Goal: Task Accomplishment & Management: Manage account settings

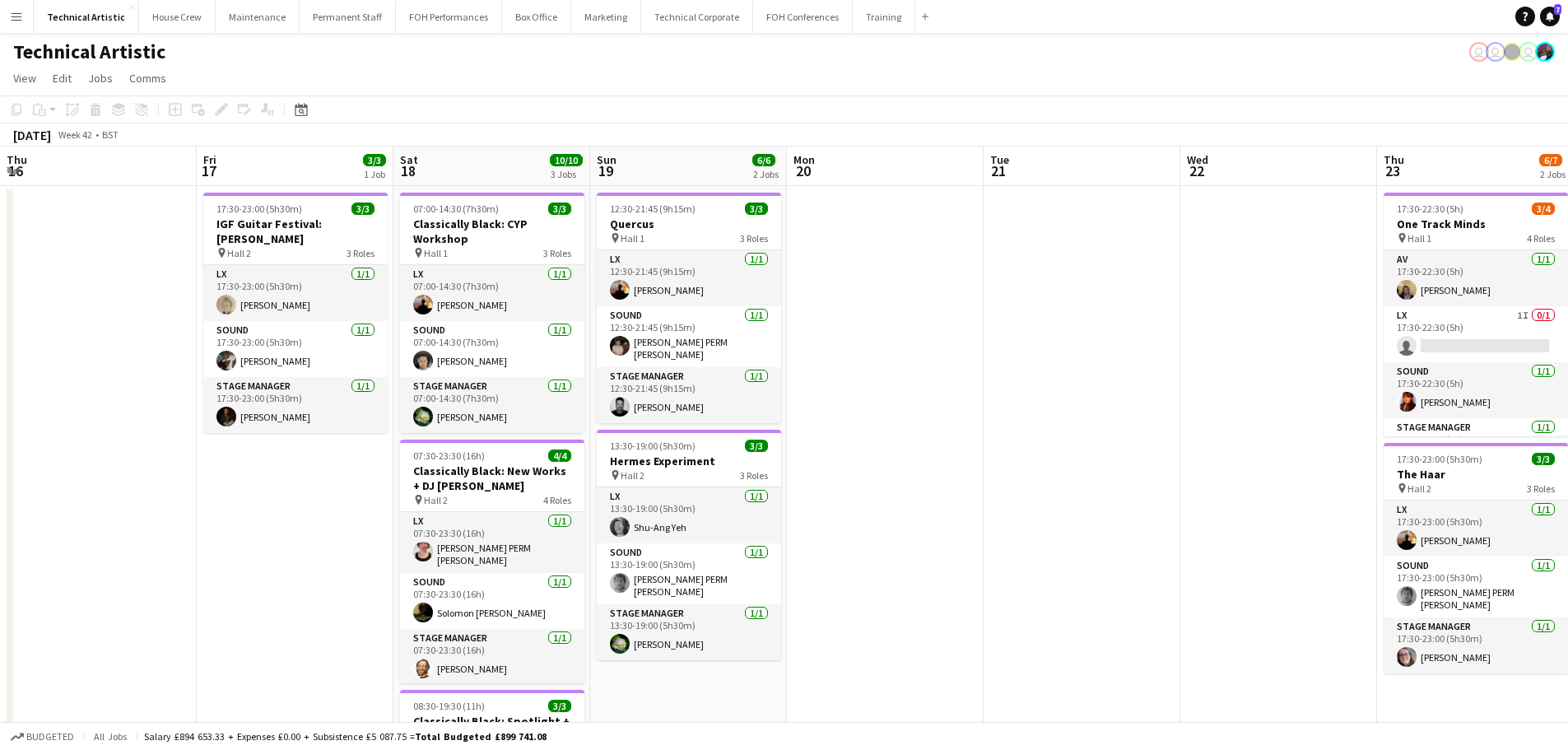
scroll to position [0, 533]
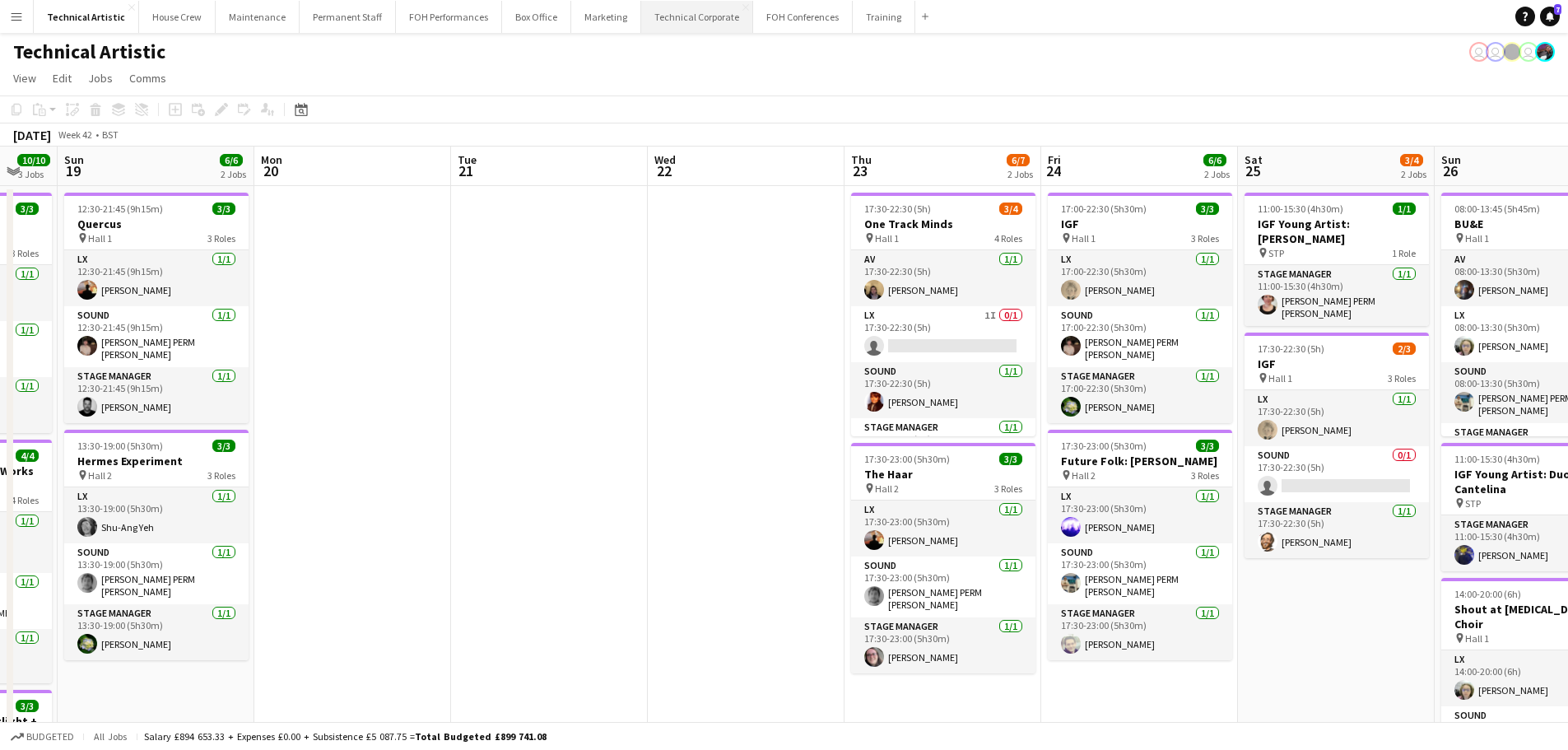
click at [691, 21] on button "Technical Corporate Close" at bounding box center [698, 17] width 112 height 32
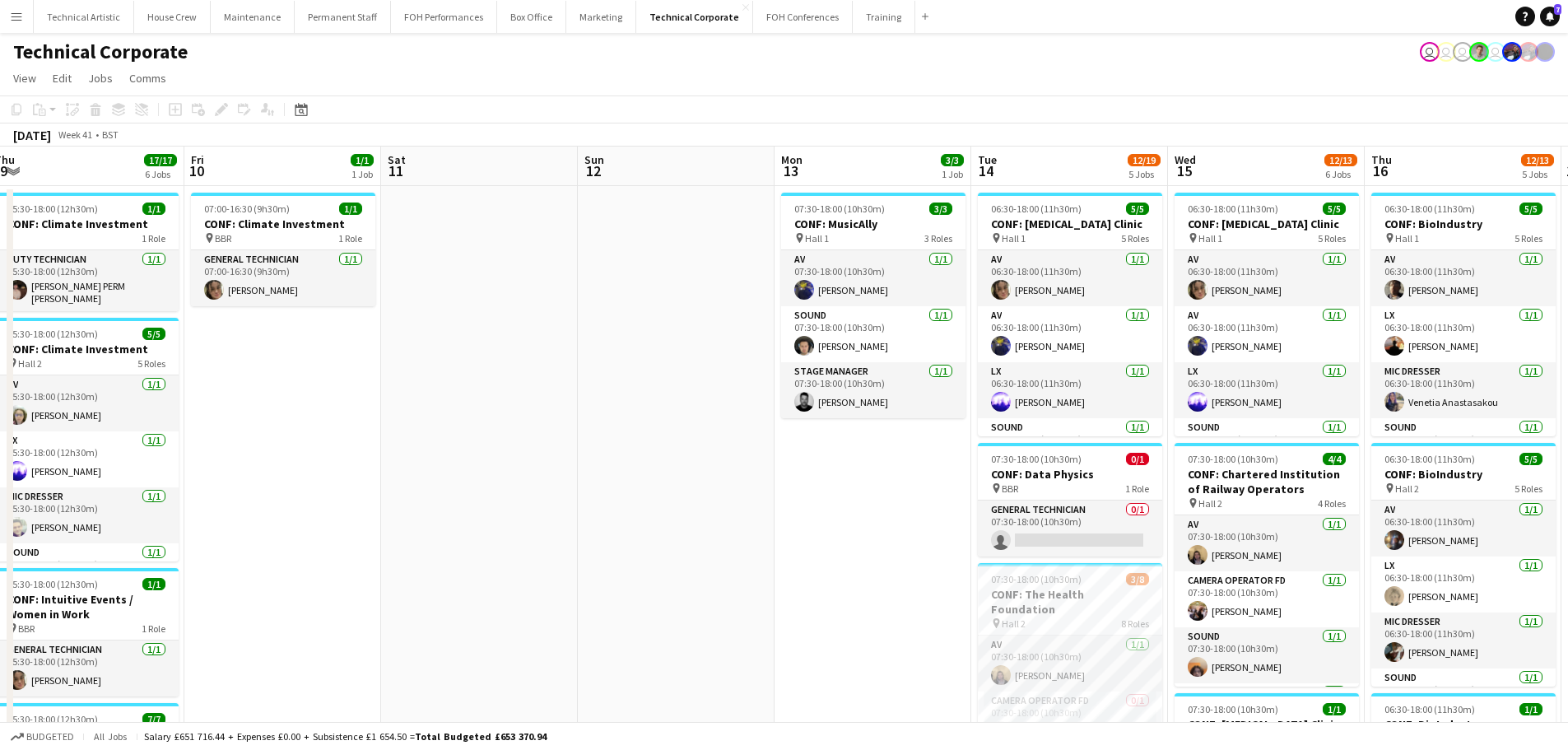
scroll to position [0, 603]
drag, startPoint x: 1052, startPoint y: 415, endPoint x: 449, endPoint y: 384, distance: 603.8
click at [449, 384] on app-calendar-viewport "Mon 6 5/5 2 Jobs Tue 7 13/13 7 Jobs Wed 8 11/11 4 Jobs Thu 9 17/17 6 Jobs Fri 1…" at bounding box center [784, 764] width 1568 height 1235
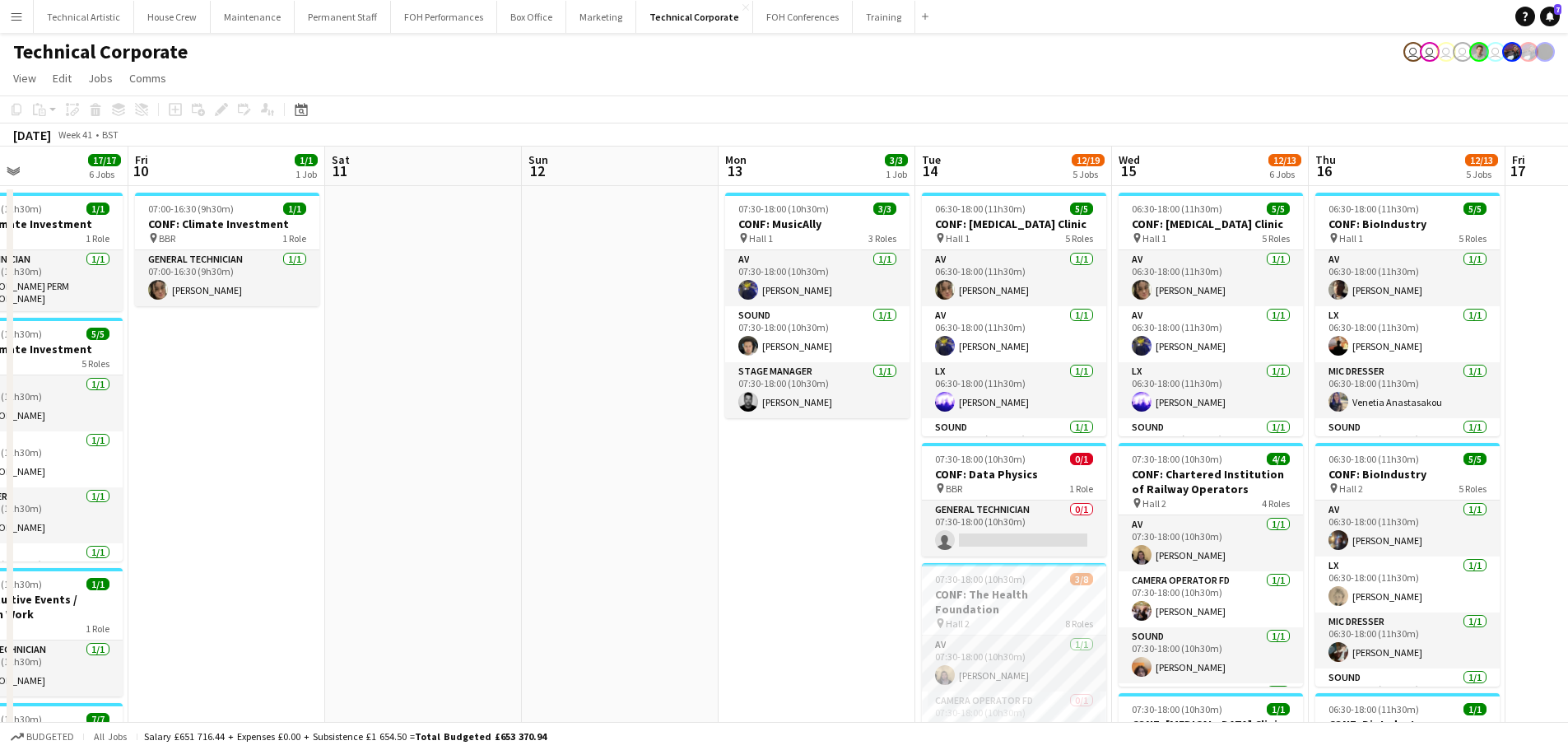
drag, startPoint x: 411, startPoint y: 451, endPoint x: 264, endPoint y: 433, distance: 148.1
click at [265, 434] on app-calendar-viewport "Mon 6 5/5 2 Jobs Tue 7 13/13 7 Jobs Wed 8 11/11 4 Jobs Thu 9 17/17 6 Jobs Fri 1…" at bounding box center [784, 764] width 1568 height 1235
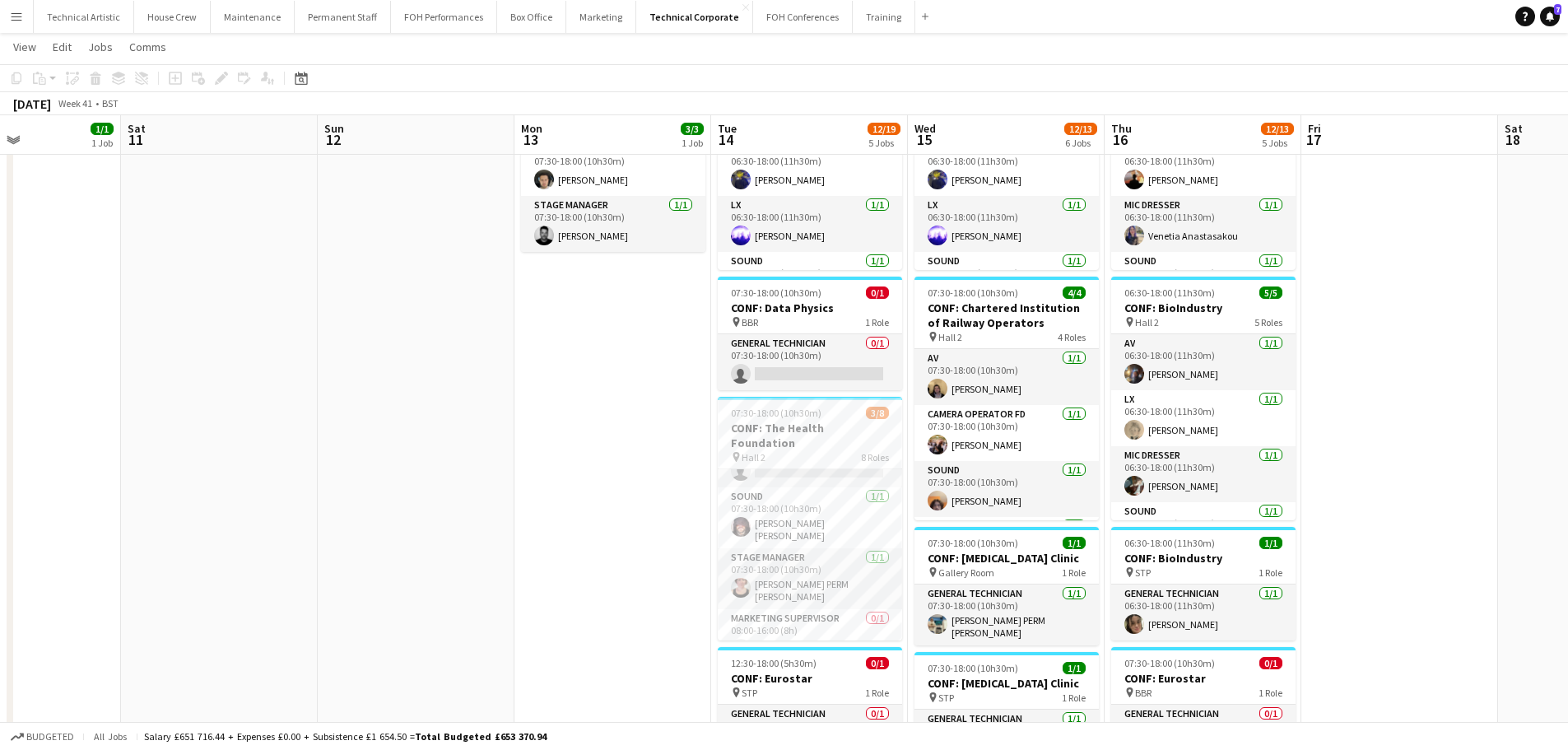
scroll to position [262, 0]
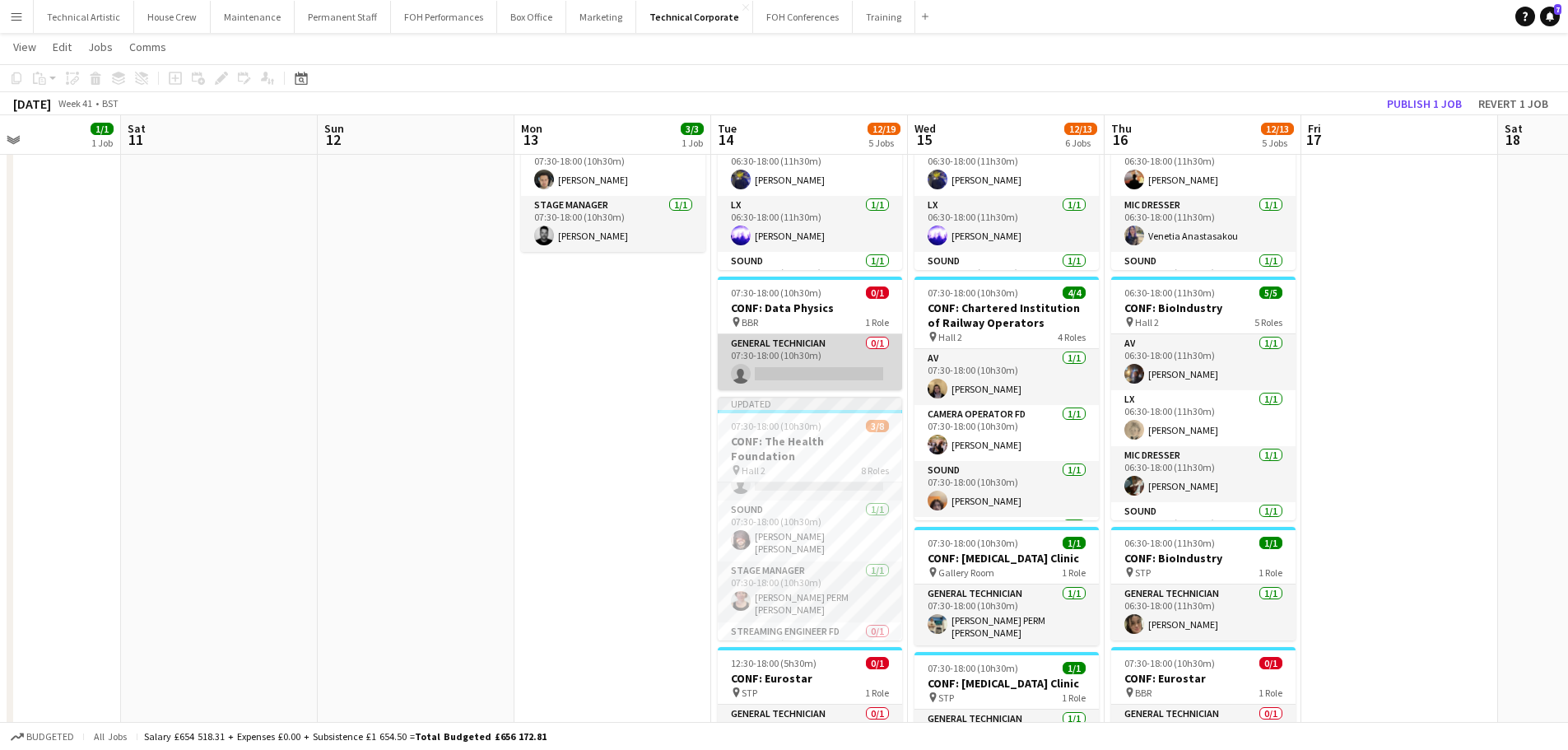
click at [822, 365] on app-card-role "General Technician 0/1 07:30-18:00 (10h30m) single-neutral-actions" at bounding box center [809, 362] width 184 height 56
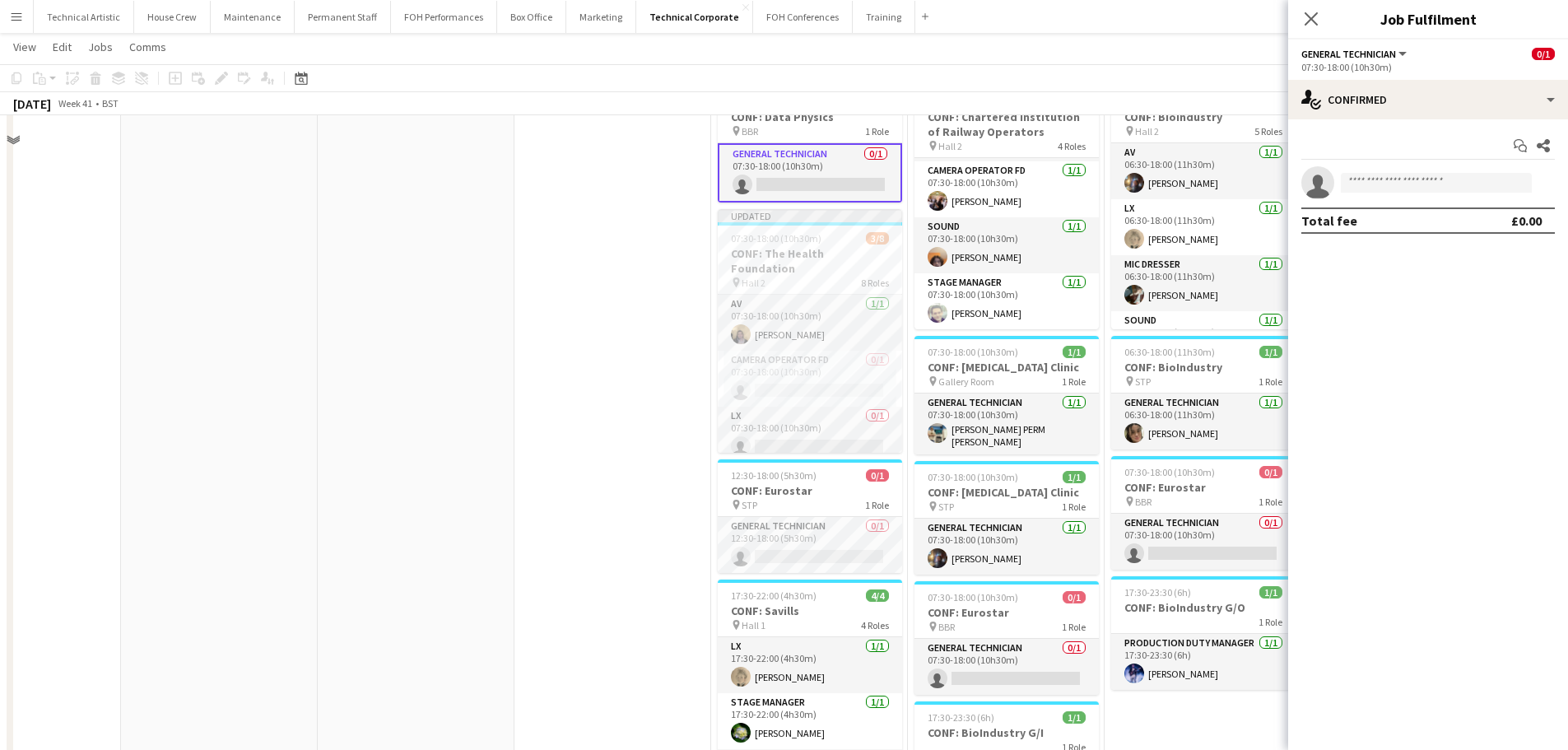
scroll to position [247, 0]
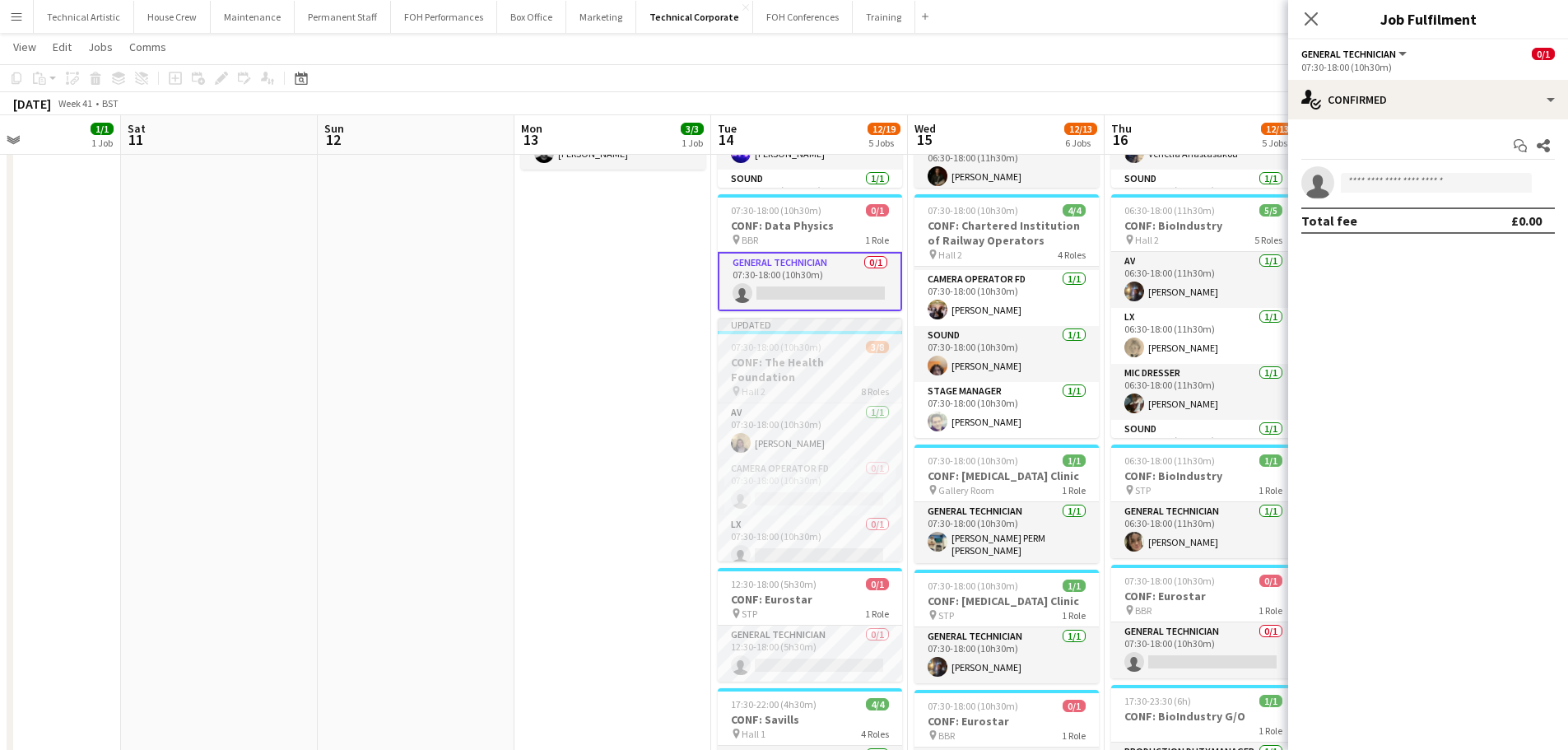
click at [767, 384] on div "pin Hall 2 8 Roles" at bounding box center [809, 390] width 184 height 13
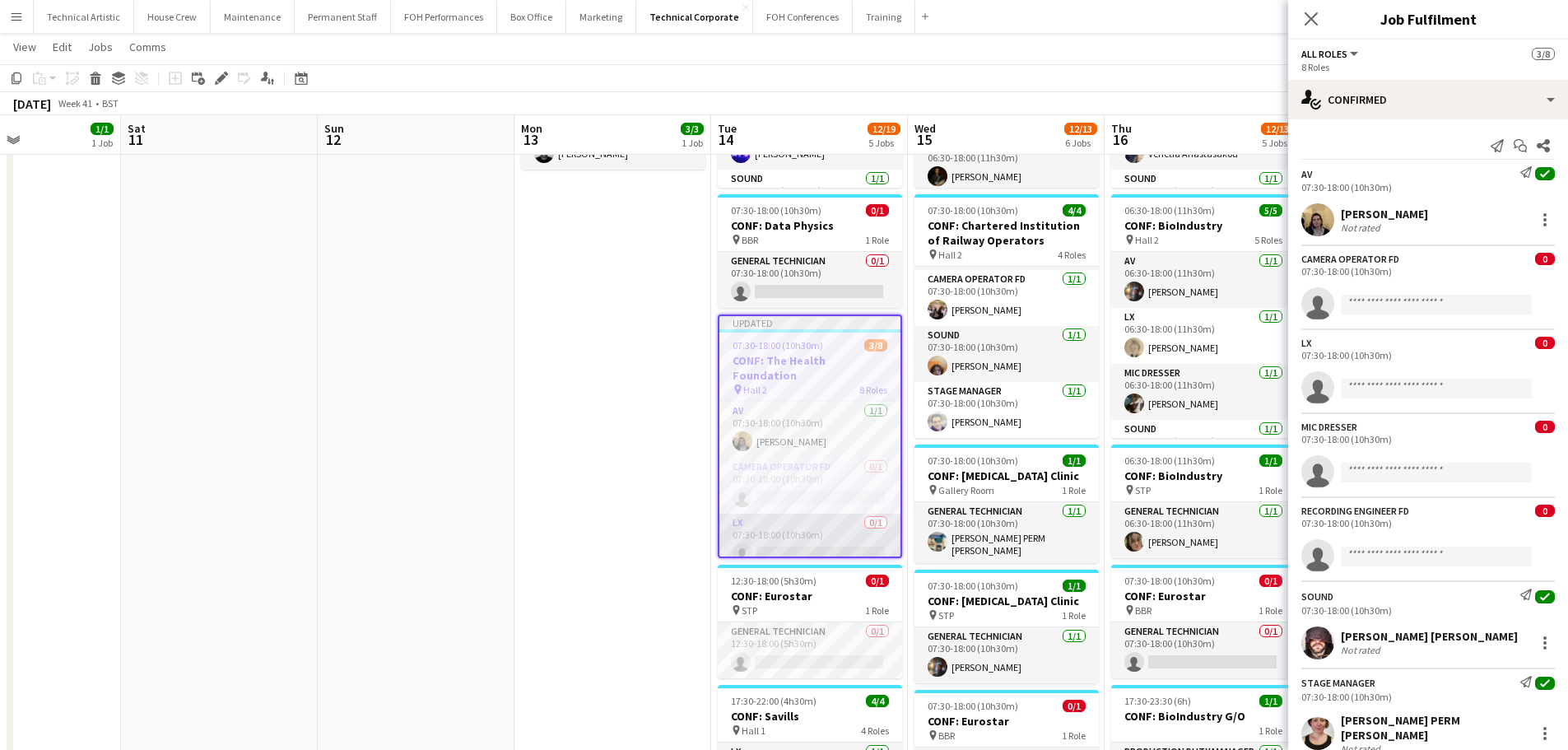
click at [777, 513] on app-card-role "LX 0/1 07:30-18:00 (10h30m) single-neutral-actions" at bounding box center [809, 541] width 181 height 56
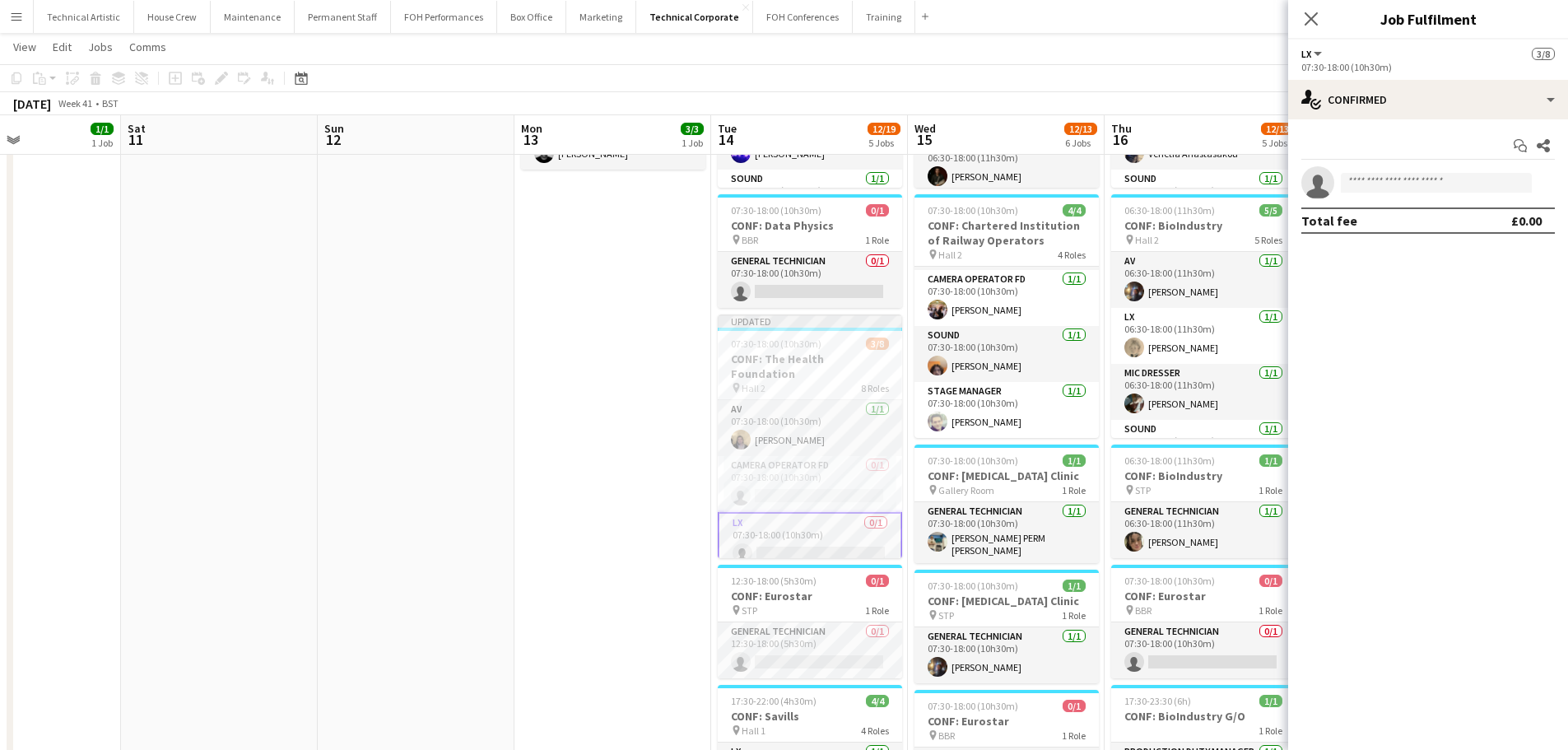
click at [1412, 120] on div "Start chat Share single-neutral-actions Total fee £0.00" at bounding box center [1428, 183] width 280 height 127
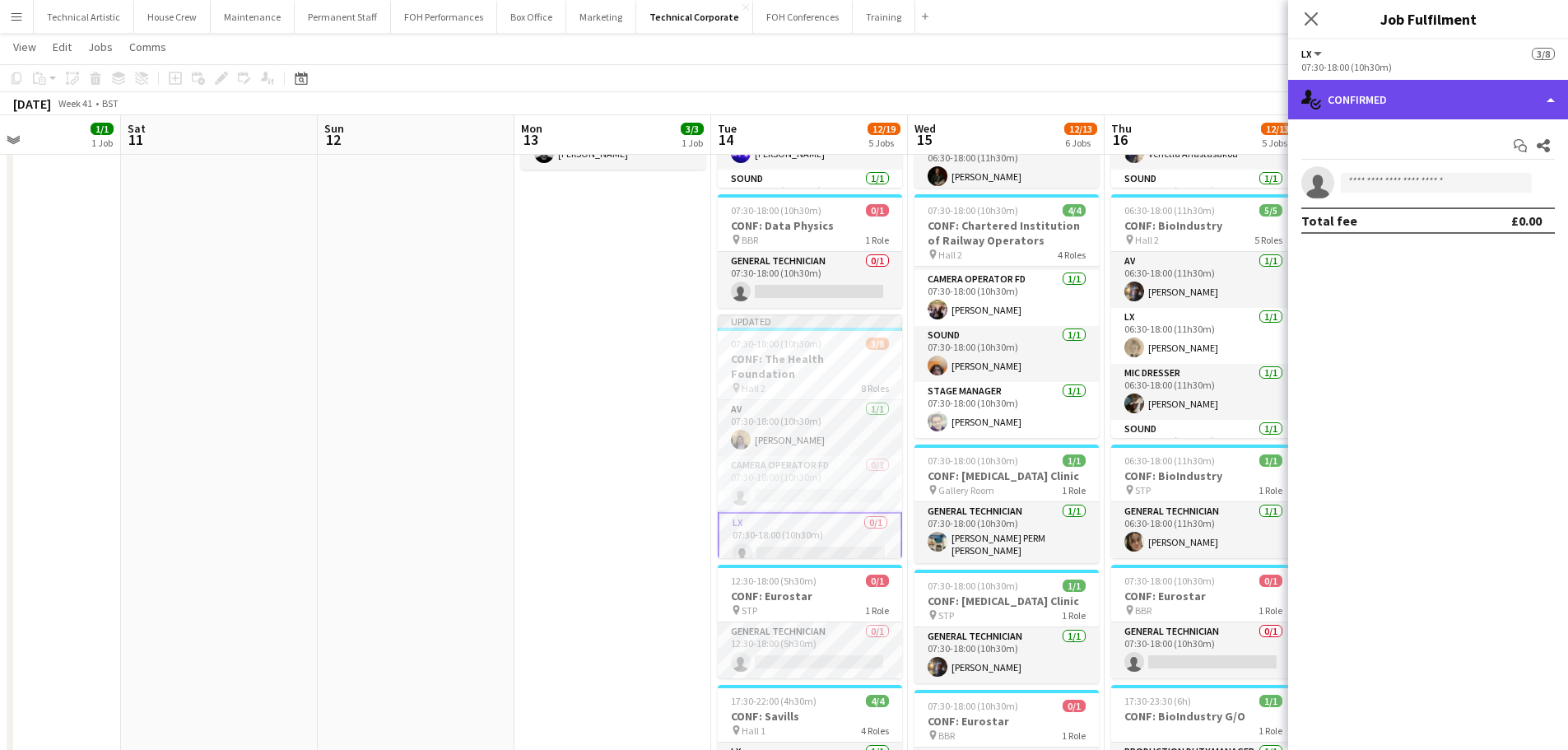
click at [1418, 114] on div "single-neutral-actions-check-2 Confirmed" at bounding box center [1428, 99] width 280 height 39
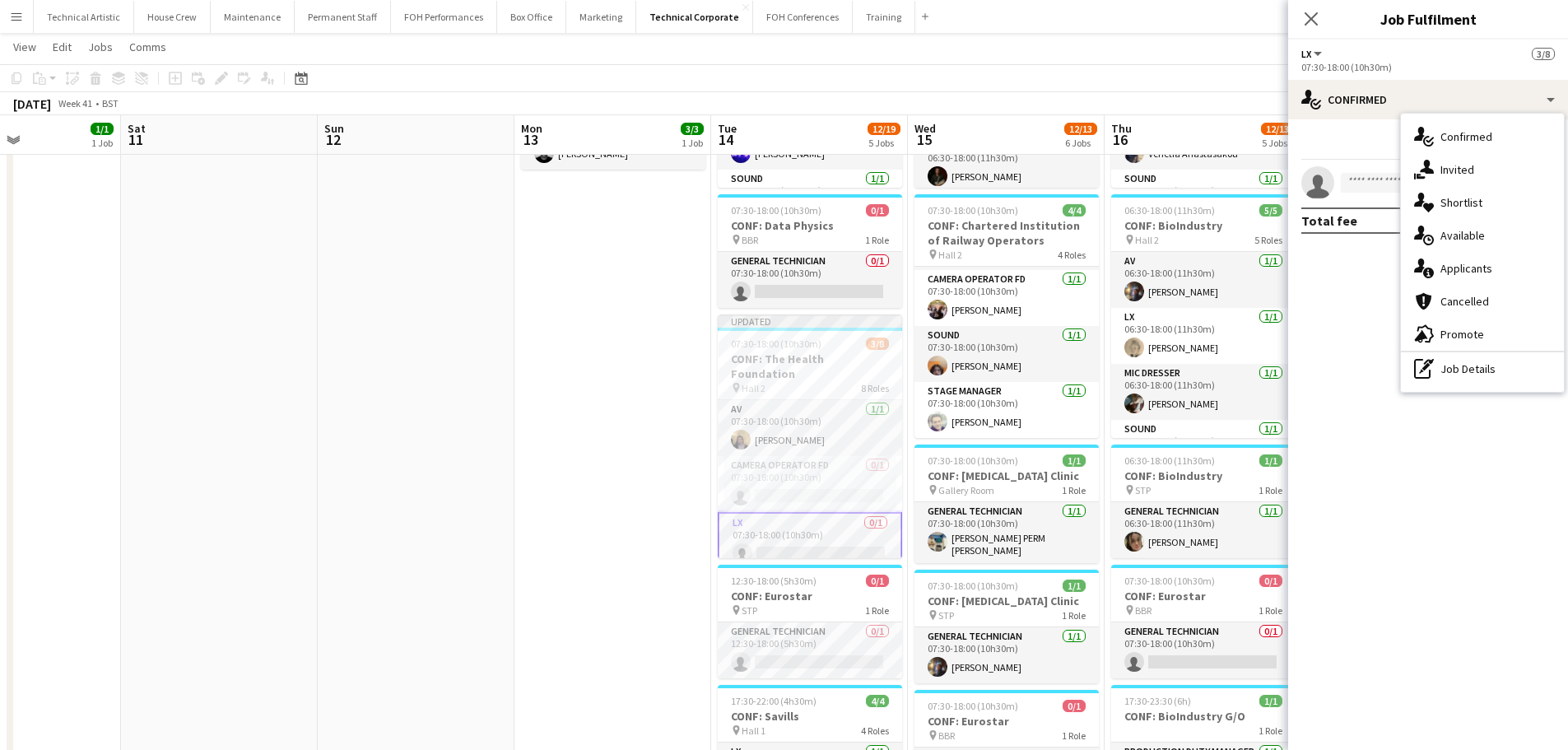
click at [1466, 225] on div "single-neutral-actions-upload Available" at bounding box center [1482, 236] width 163 height 33
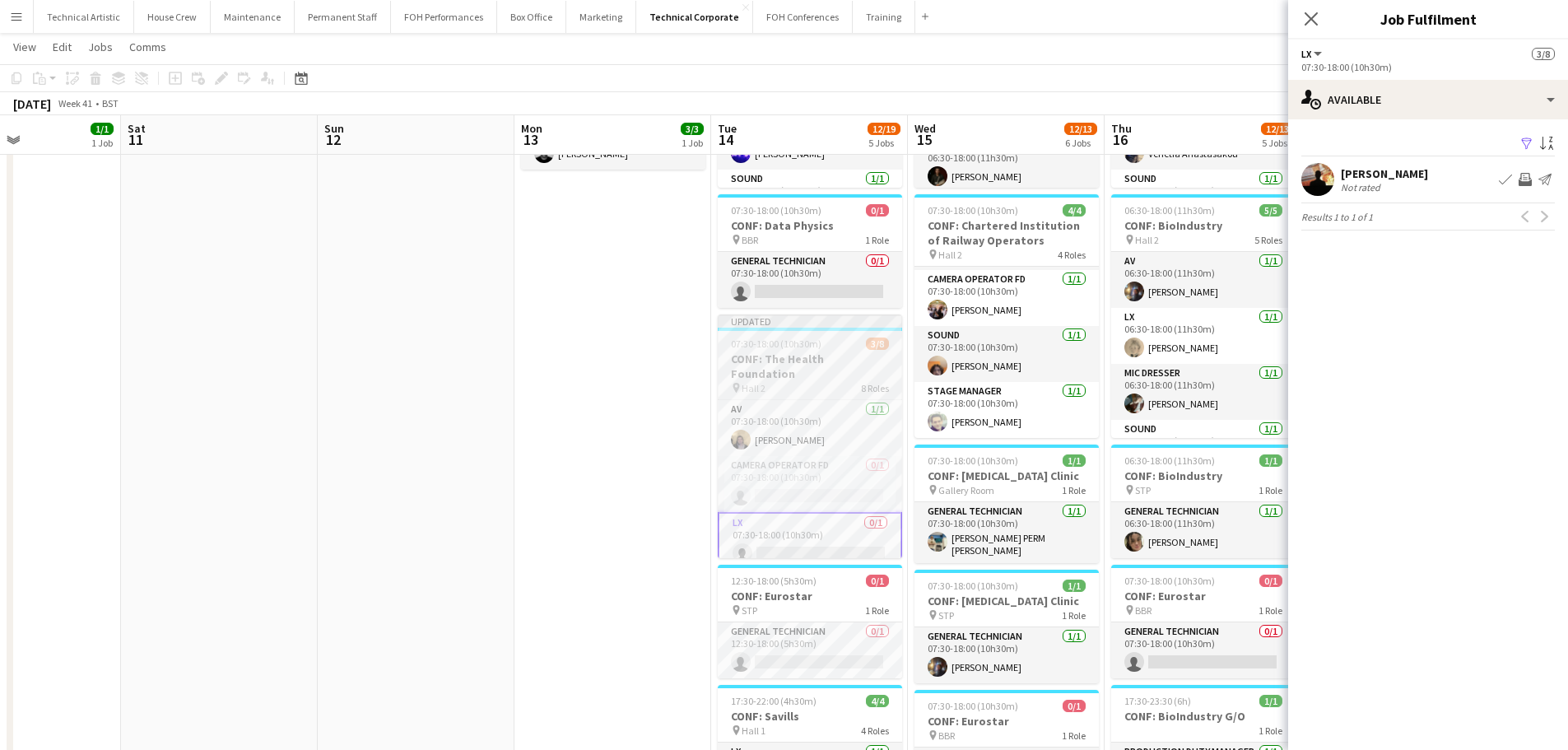
click at [754, 348] on span "07:30-18:00 (10h30m)" at bounding box center [776, 344] width 91 height 12
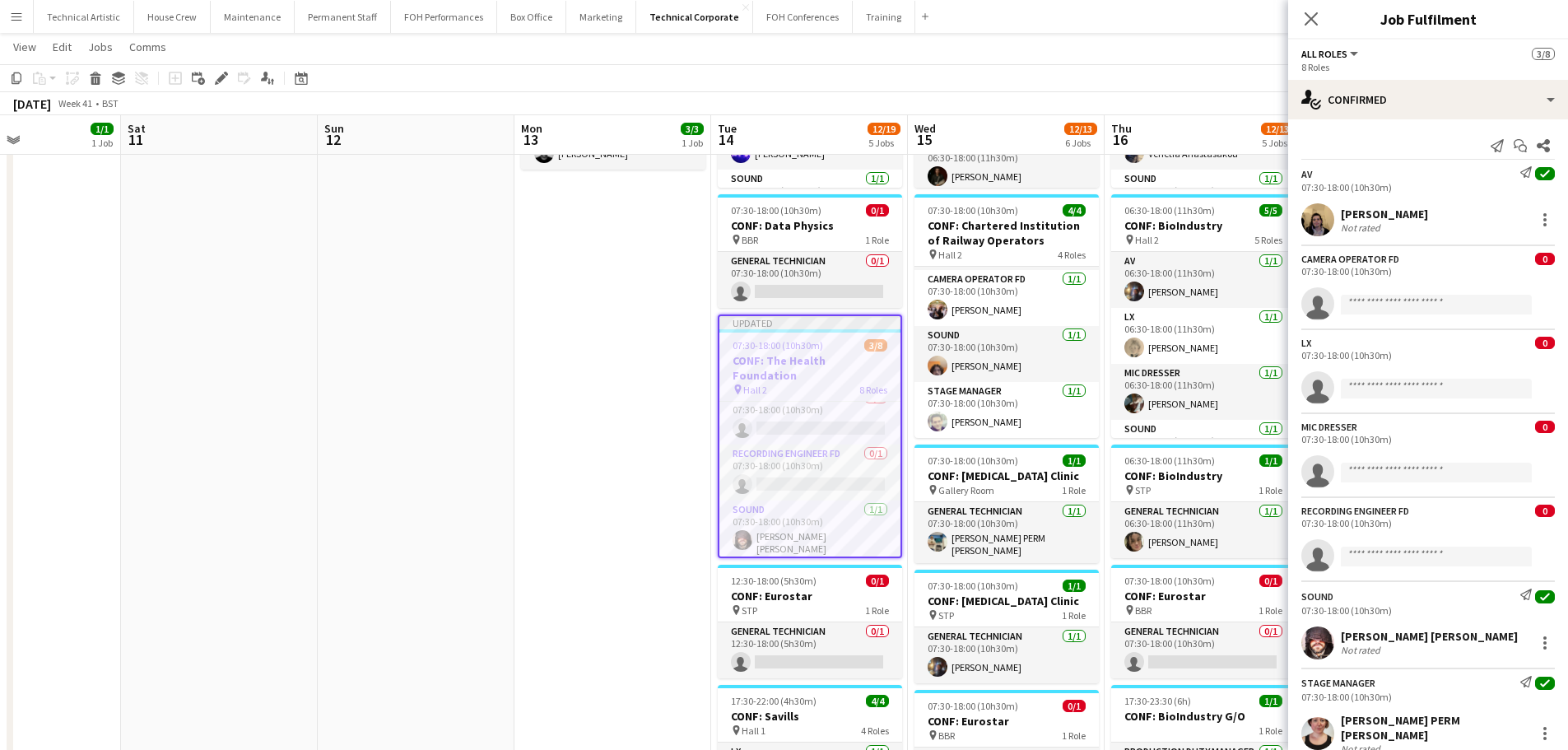
scroll to position [114, 0]
click at [798, 515] on app-card-role "Recording Engineer FD 0/1 07:30-18:00 (10h30m) single-neutral-actions" at bounding box center [809, 540] width 181 height 56
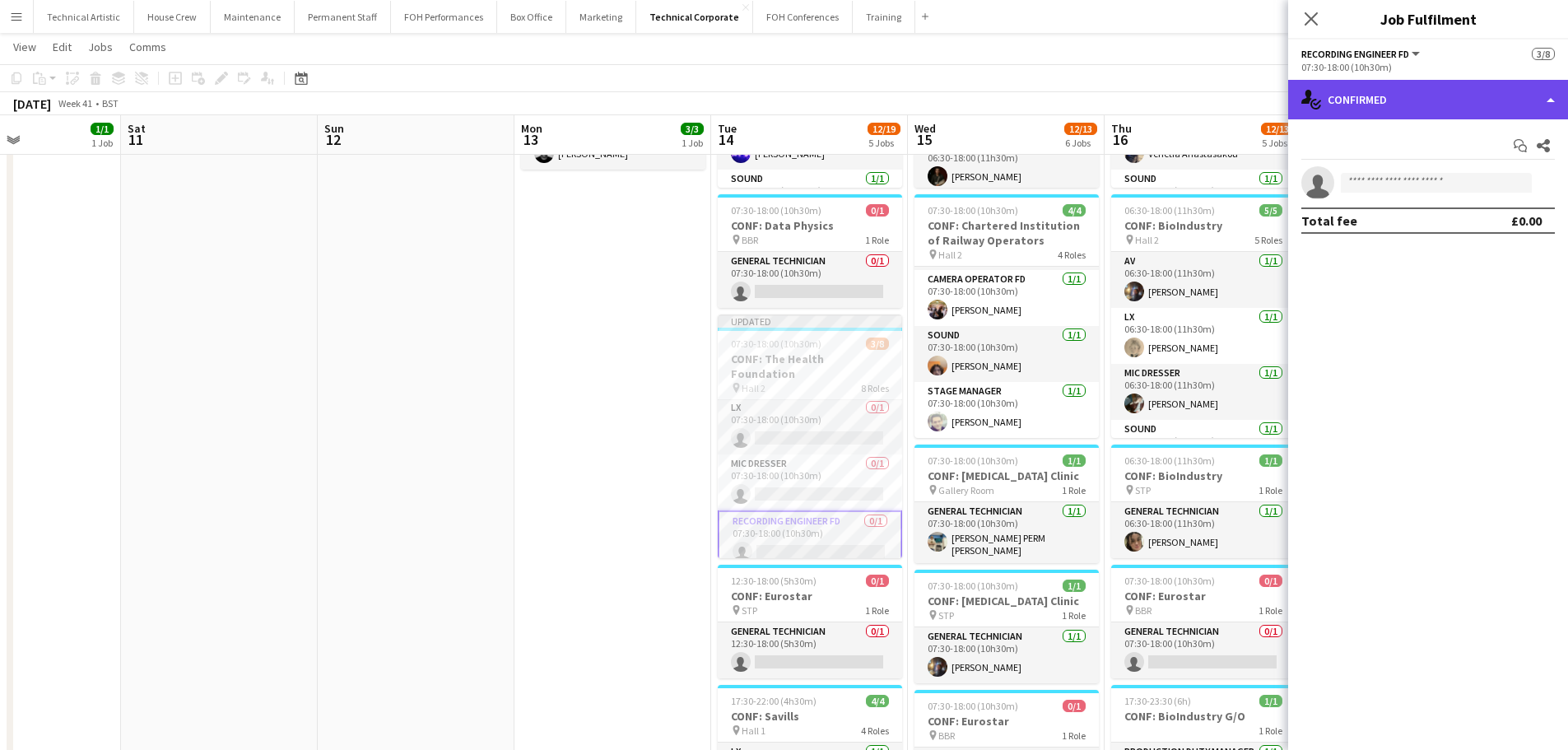
click at [1414, 99] on div "single-neutral-actions-check-2 Confirmed" at bounding box center [1428, 99] width 280 height 39
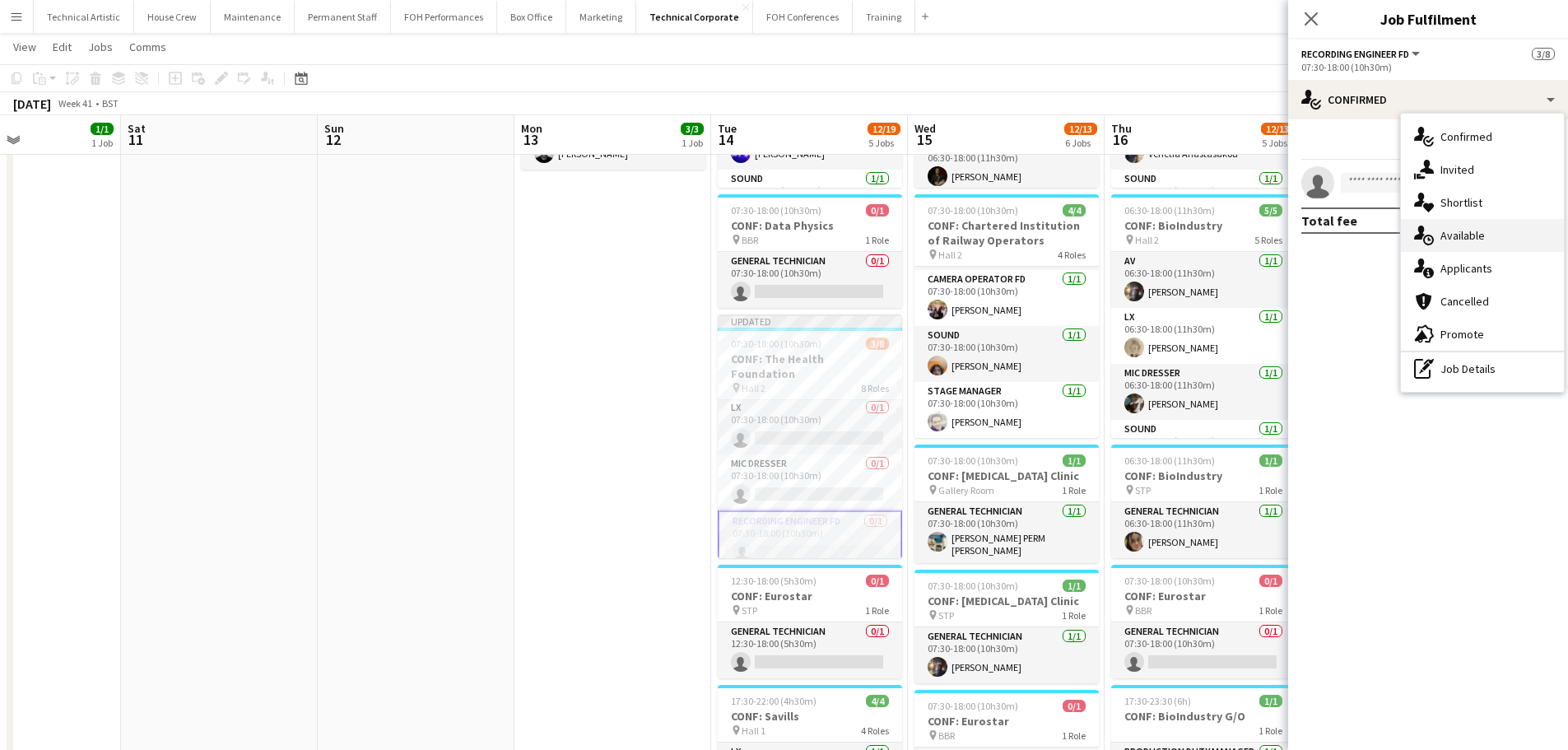
click at [1486, 235] on div "single-neutral-actions-upload Available" at bounding box center [1482, 236] width 163 height 33
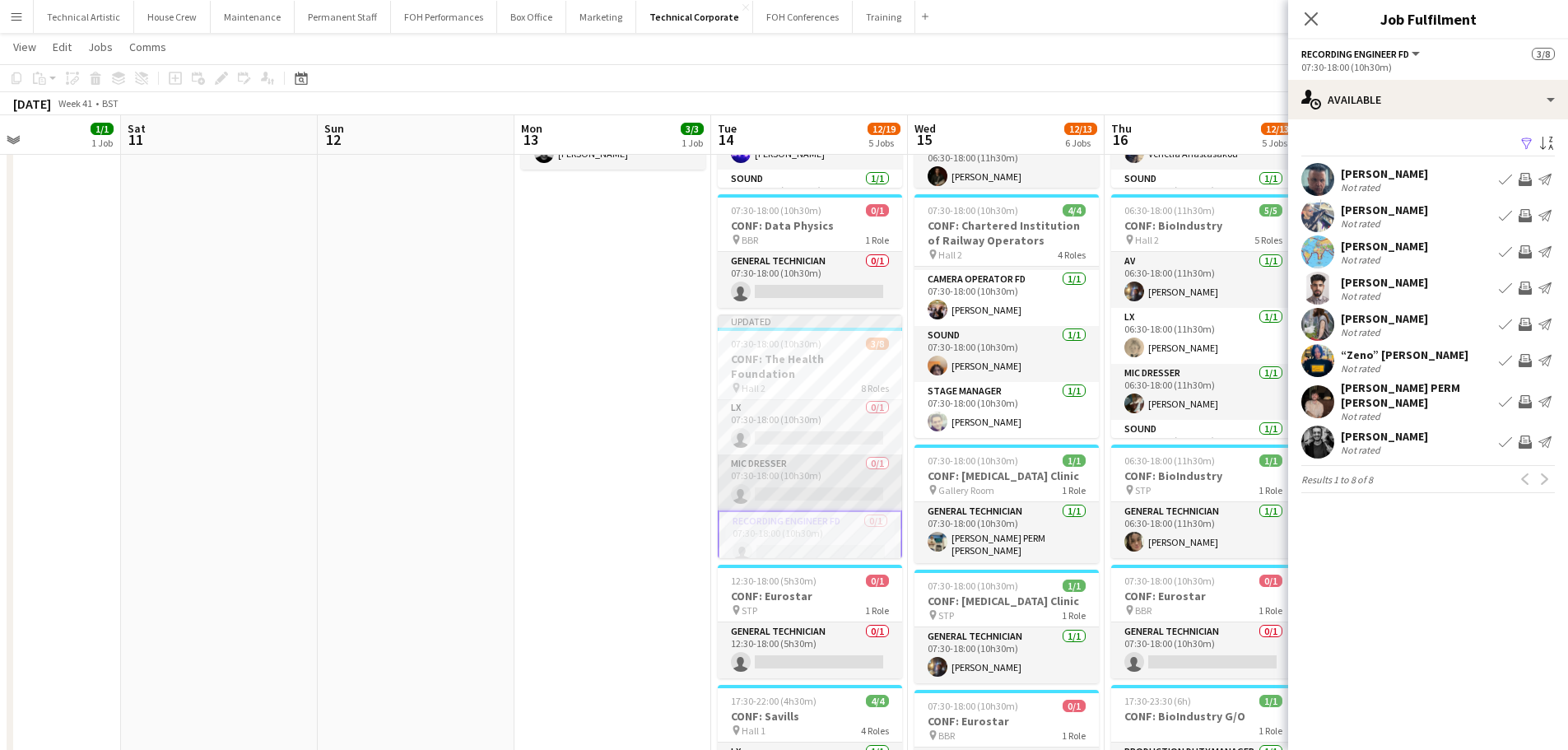
click at [842, 459] on app-card-role "Mic Dresser 0/1 07:30-18:00 (10h30m) single-neutral-actions" at bounding box center [809, 483] width 184 height 56
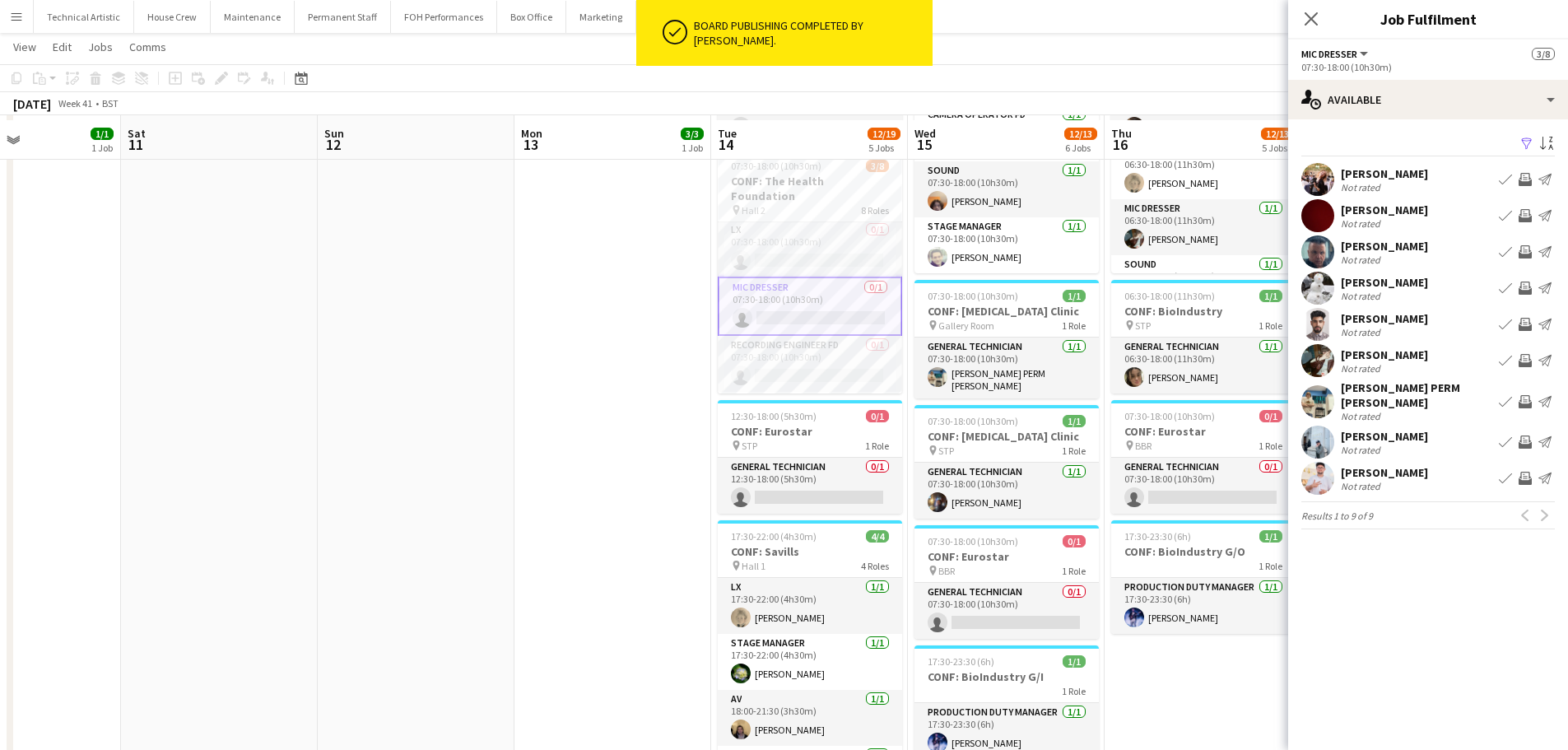
scroll to position [494, 0]
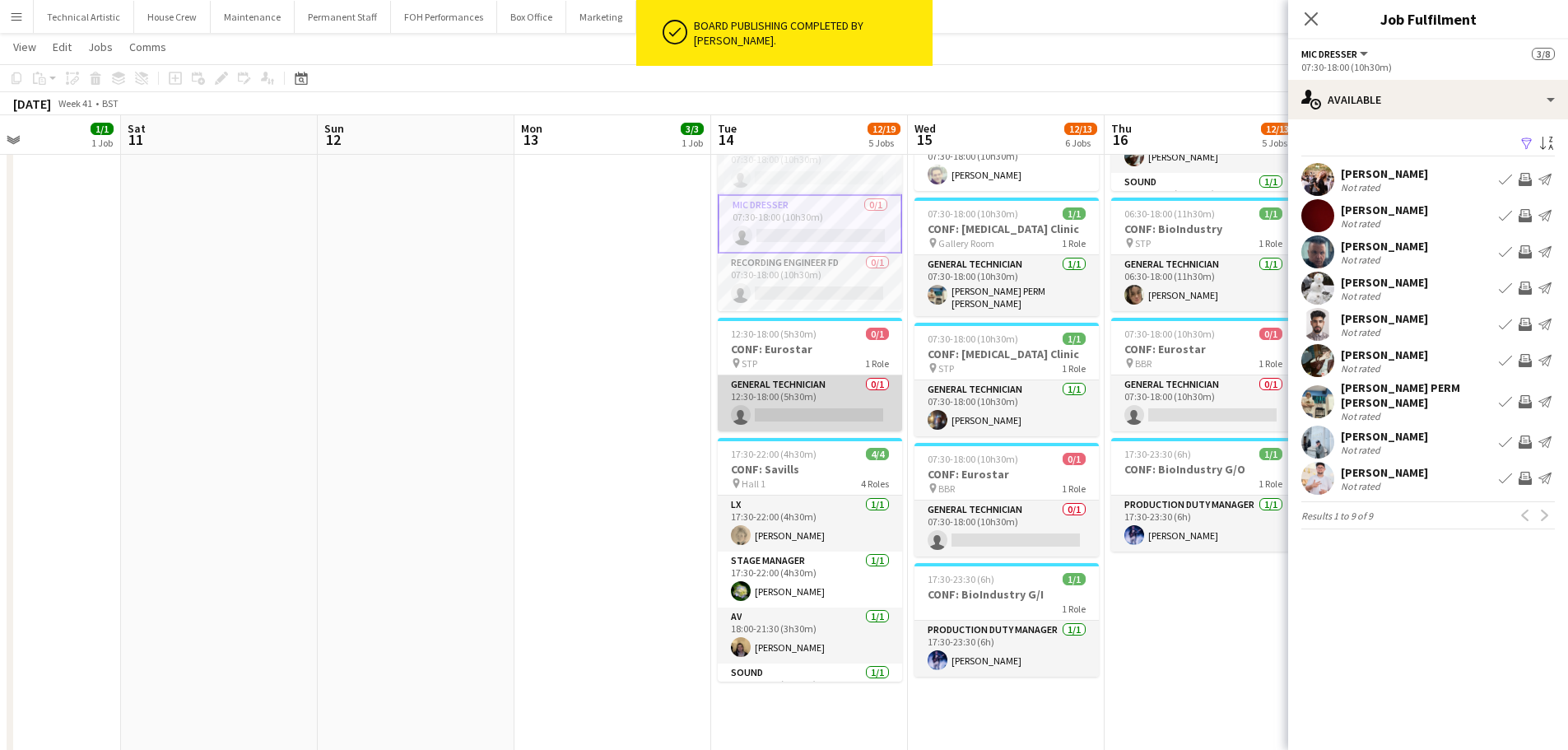
click at [828, 423] on app-card-role "General Technician 0/1 12:30-18:00 (5h30m) single-neutral-actions" at bounding box center [809, 403] width 184 height 56
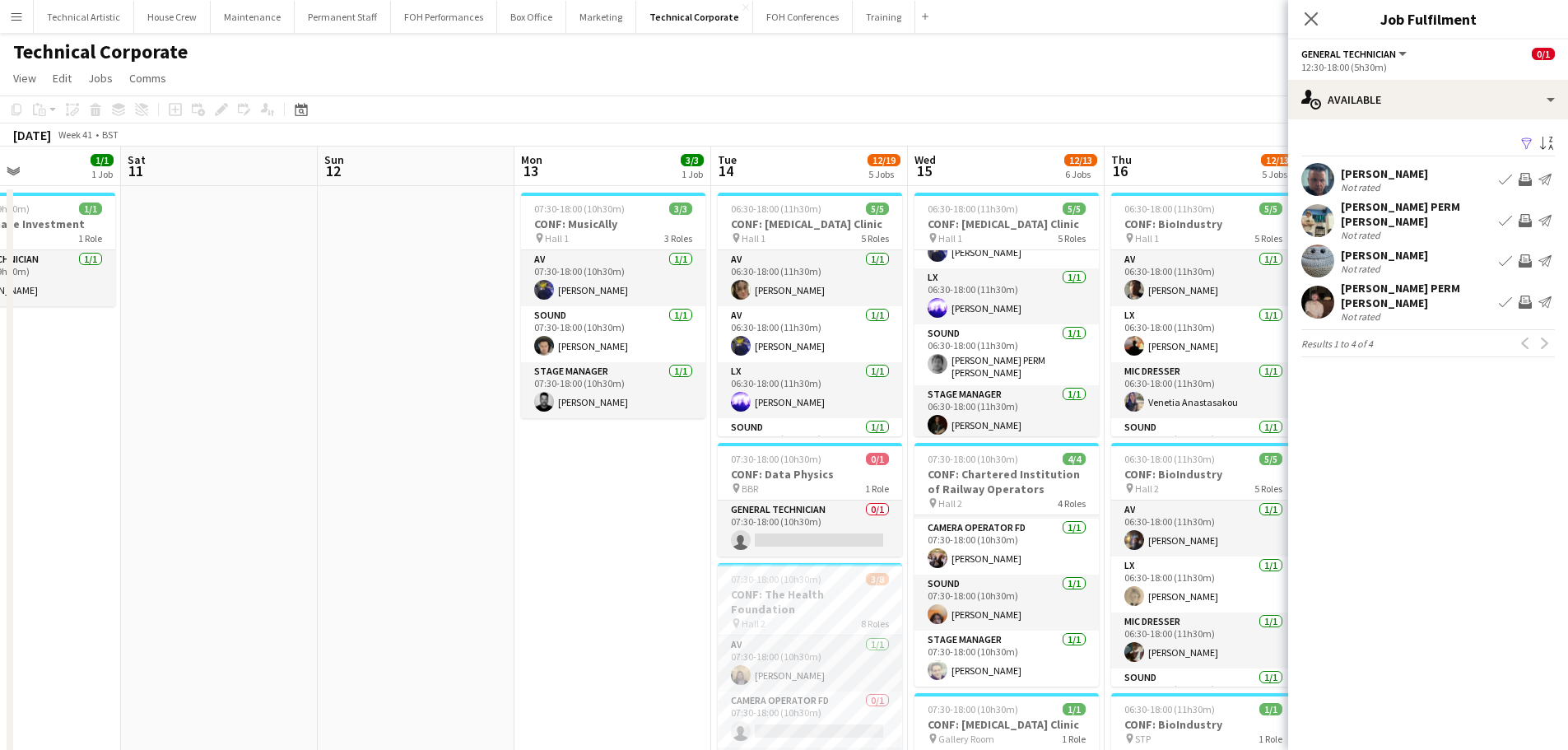
scroll to position [329, 0]
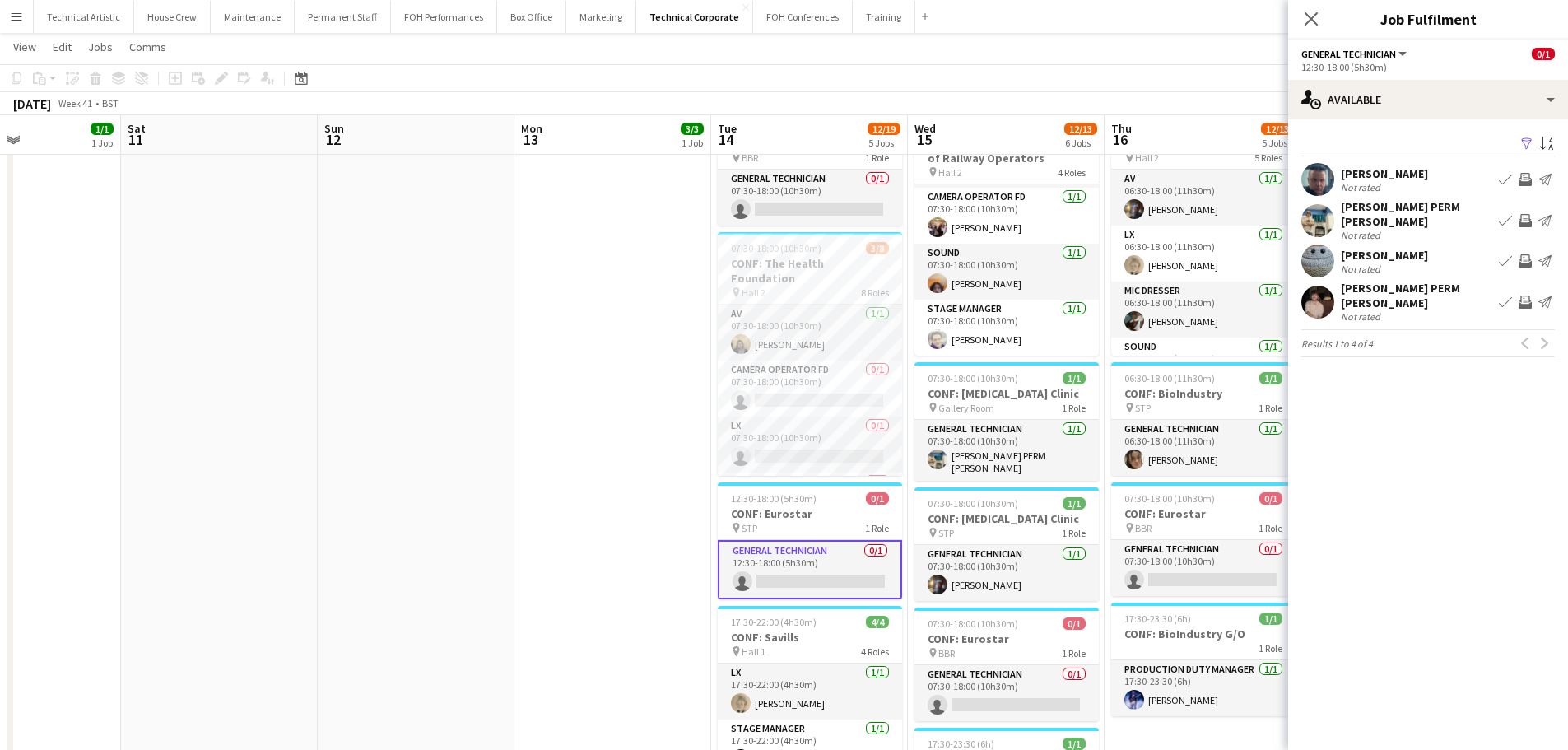
click at [812, 578] on app-card-role "General Technician 0/1 12:30-18:00 (5h30m) single-neutral-actions" at bounding box center [809, 570] width 184 height 59
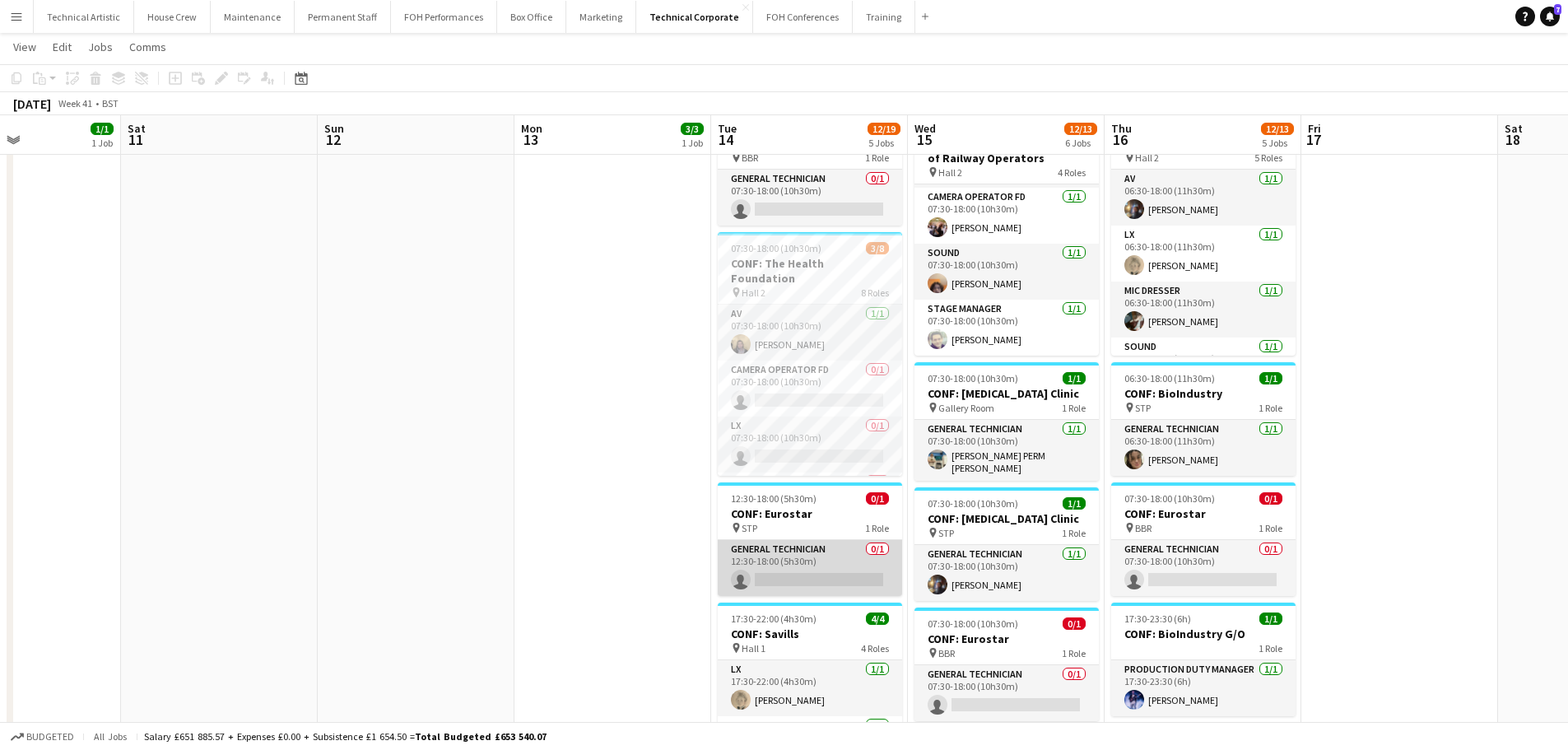
click at [779, 571] on app-card-role "General Technician 0/1 12:30-18:00 (5h30m) single-neutral-actions" at bounding box center [809, 568] width 184 height 56
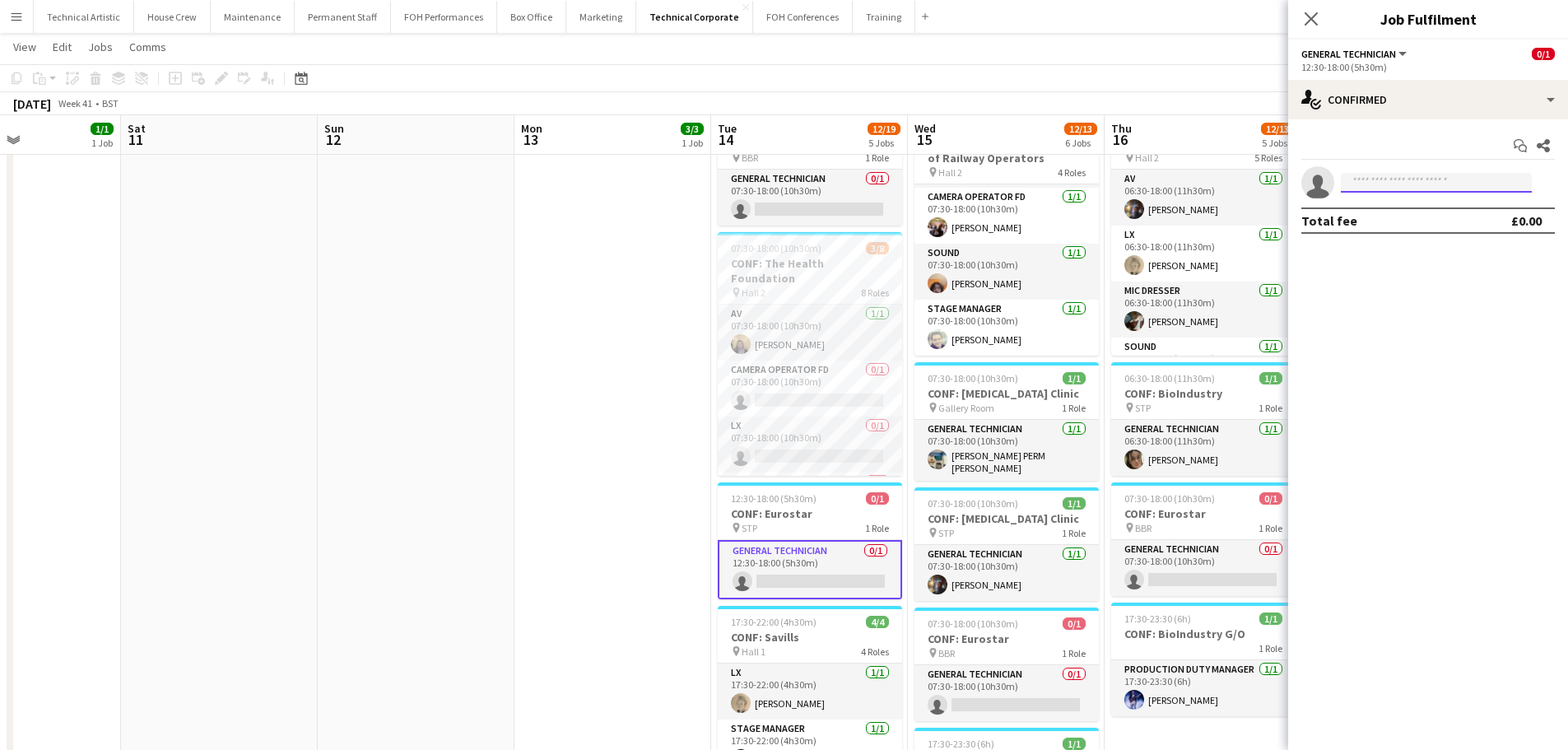
click at [1358, 179] on input at bounding box center [1436, 182] width 191 height 20
click at [556, 265] on app-date-cell "07:30-18:00 (10h30m) 3/3 CONF: MusicAlly pin Hall 1 3 Roles AV 1/1 07:30-18:00 …" at bounding box center [612, 452] width 196 height 1195
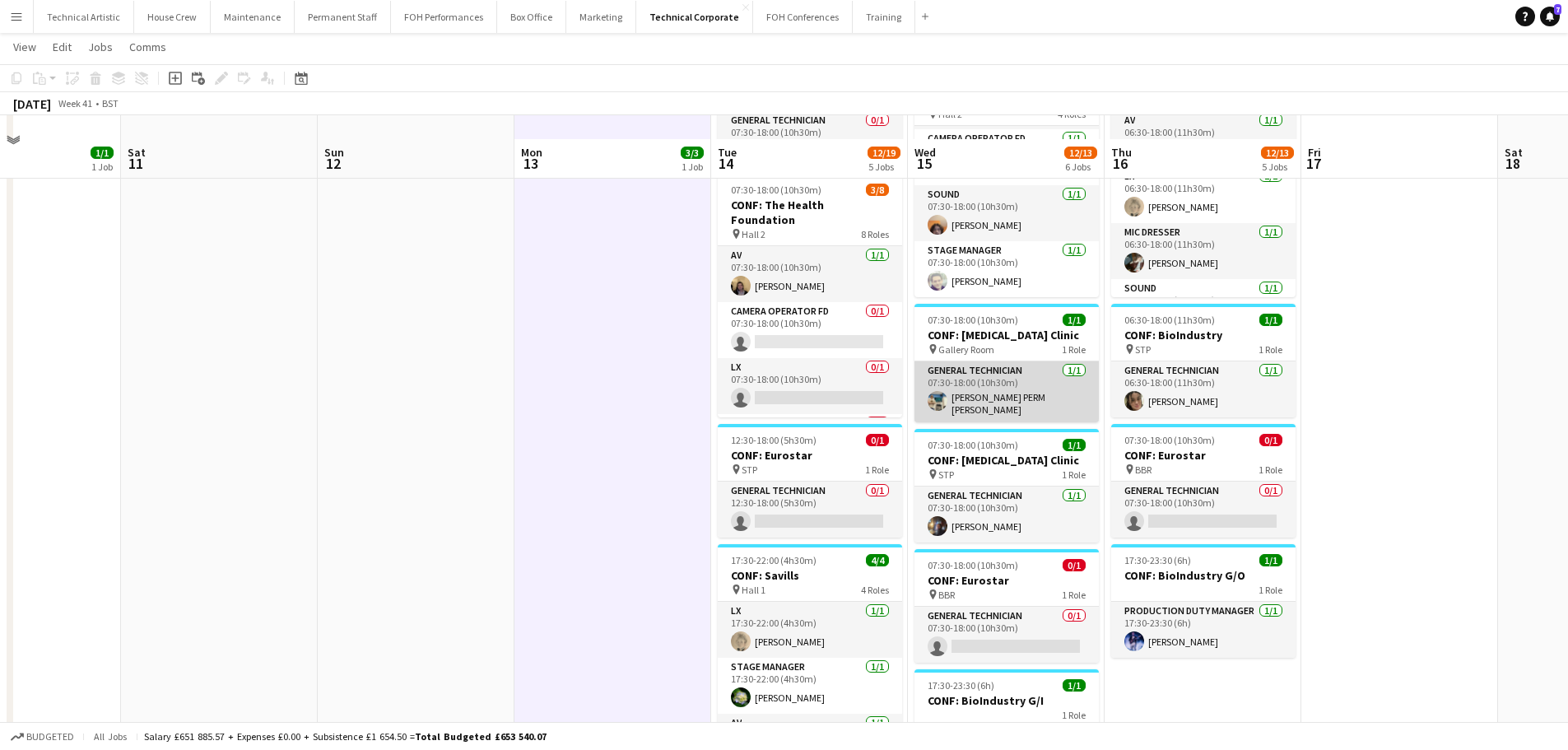
scroll to position [411, 0]
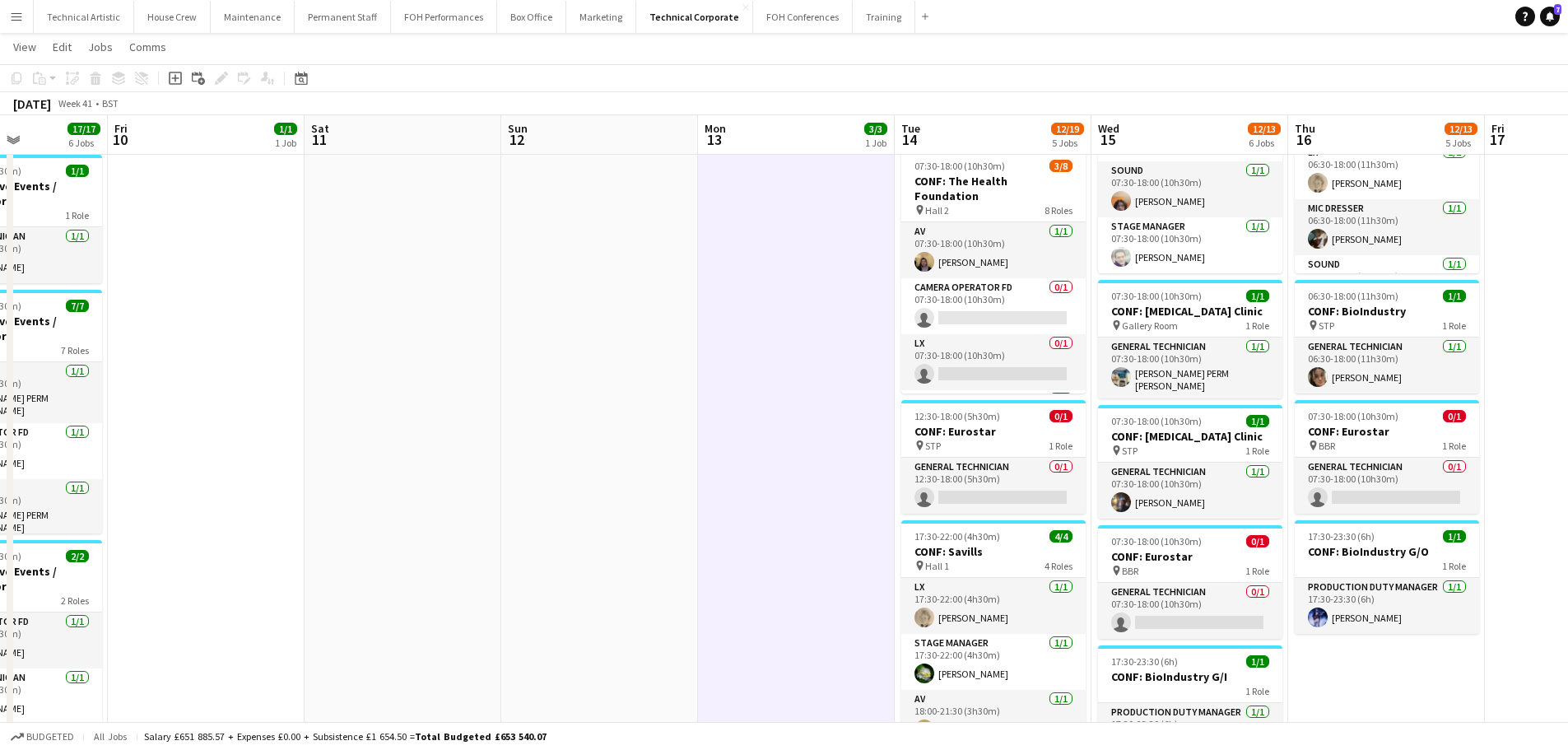
drag, startPoint x: 459, startPoint y: 393, endPoint x: 1010, endPoint y: 350, distance: 552.7
click at [1004, 348] on app-calendar-viewport "Wed 8 11/11 4 Jobs Thu 9 17/17 6 Jobs Fri 10 1/1 1 Job Sat 11 Sun 12 Mon 13 3/3…" at bounding box center [784, 310] width 1568 height 1316
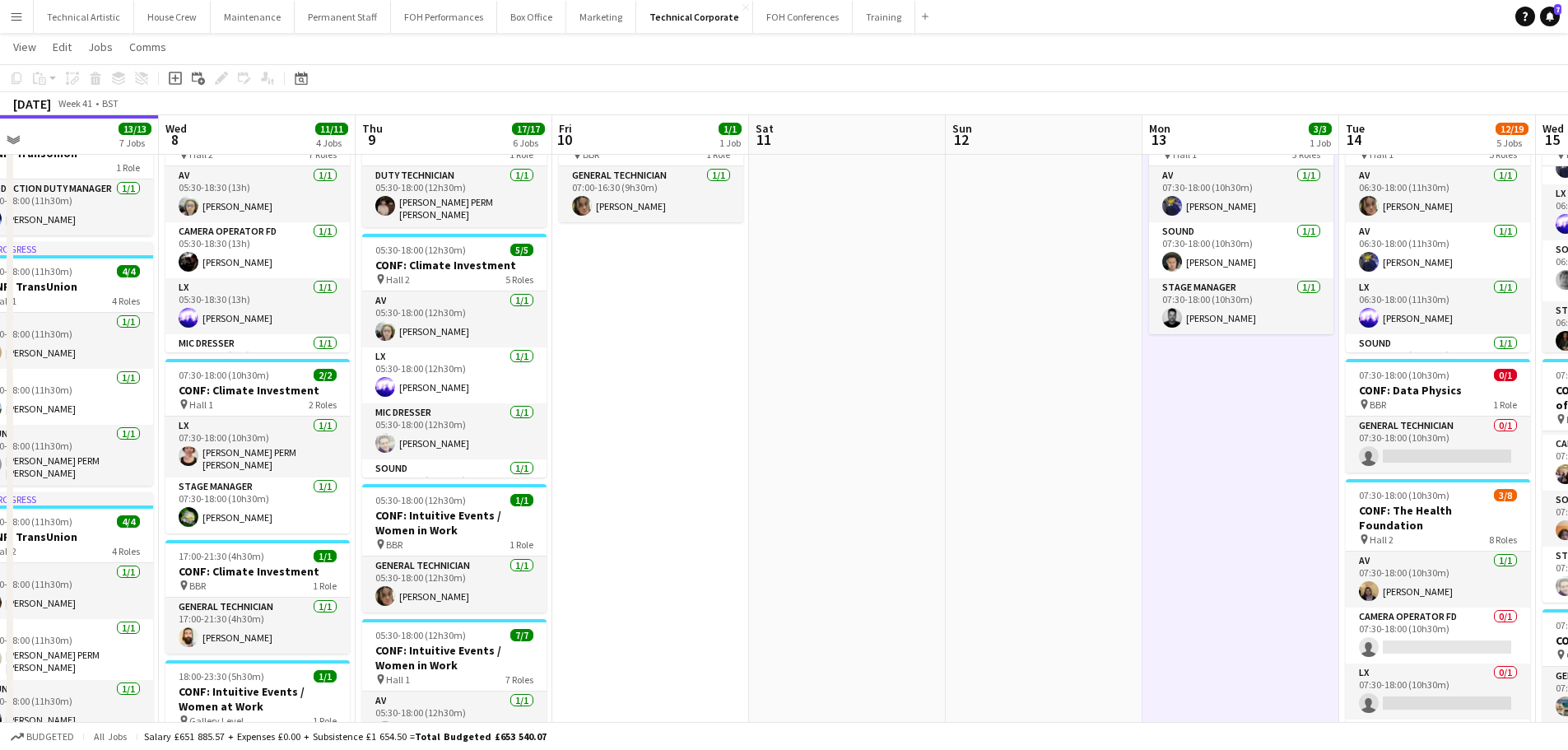
scroll to position [0, 433]
drag, startPoint x: 771, startPoint y: 399, endPoint x: 839, endPoint y: 357, distance: 79.9
click at [839, 357] on app-calendar-viewport "Sun 5 Mon 6 5/5 2 Jobs Tue 7 13/13 7 Jobs Wed 8 11/11 4 Jobs Thu 9 17/17 6 Jobs…" at bounding box center [784, 639] width 1568 height 1316
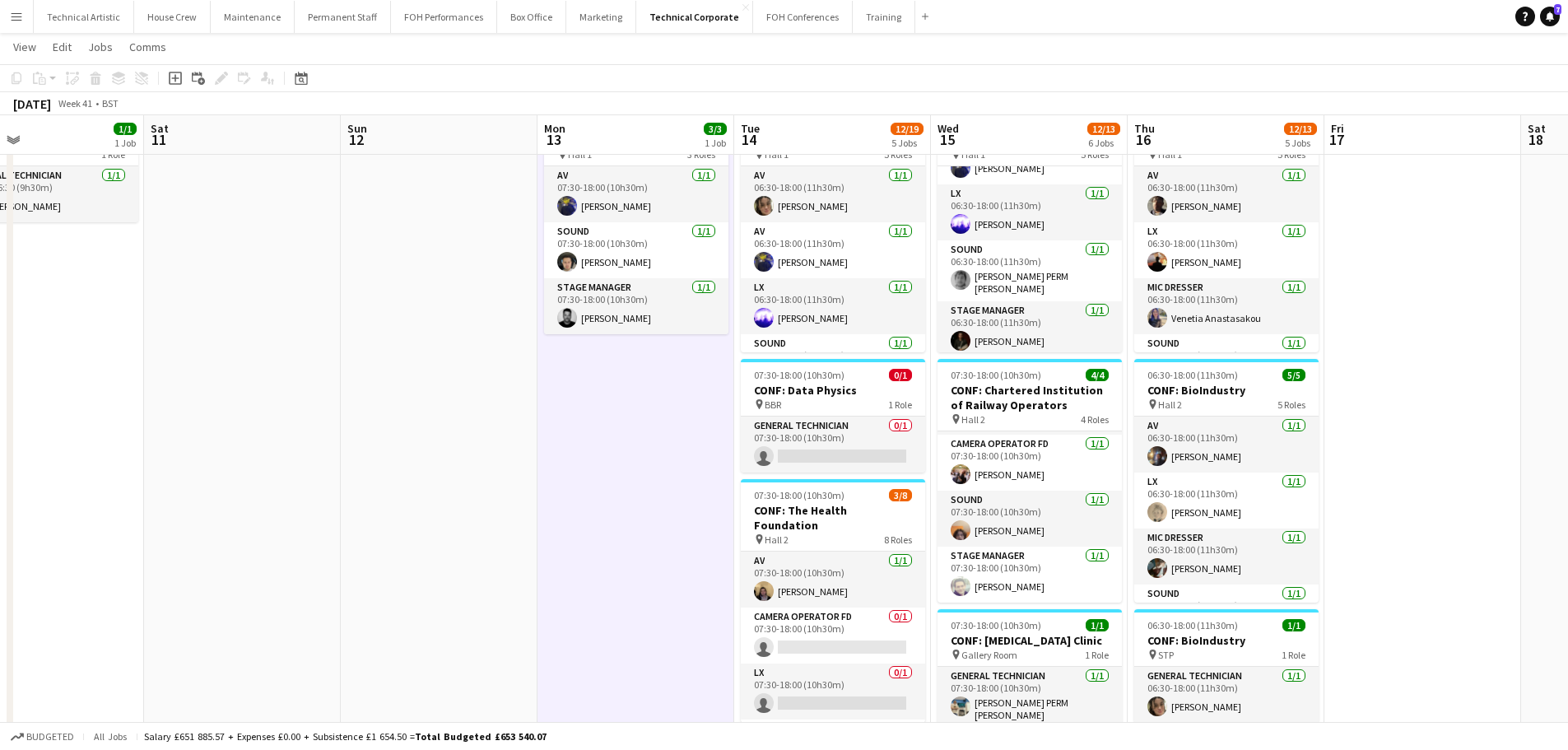
scroll to position [0, 649]
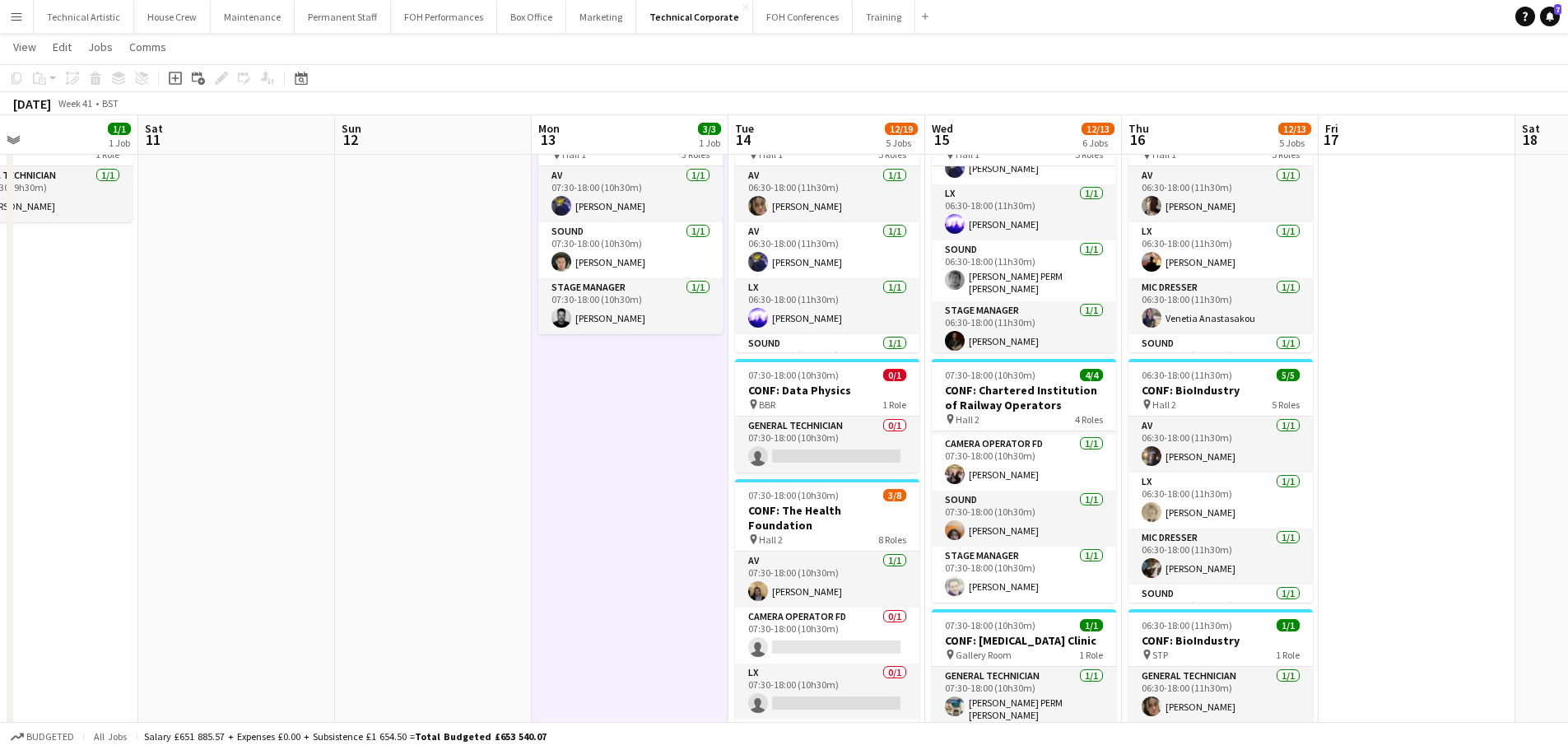
drag, startPoint x: 1081, startPoint y: 430, endPoint x: 471, endPoint y: 365, distance: 613.5
click at [471, 365] on app-calendar-viewport "Tue 7 13/13 7 Jobs Wed 8 11/11 4 Jobs Thu 9 17/17 6 Jobs Fri 10 1/1 1 Job Sat 1…" at bounding box center [784, 639] width 1568 height 1316
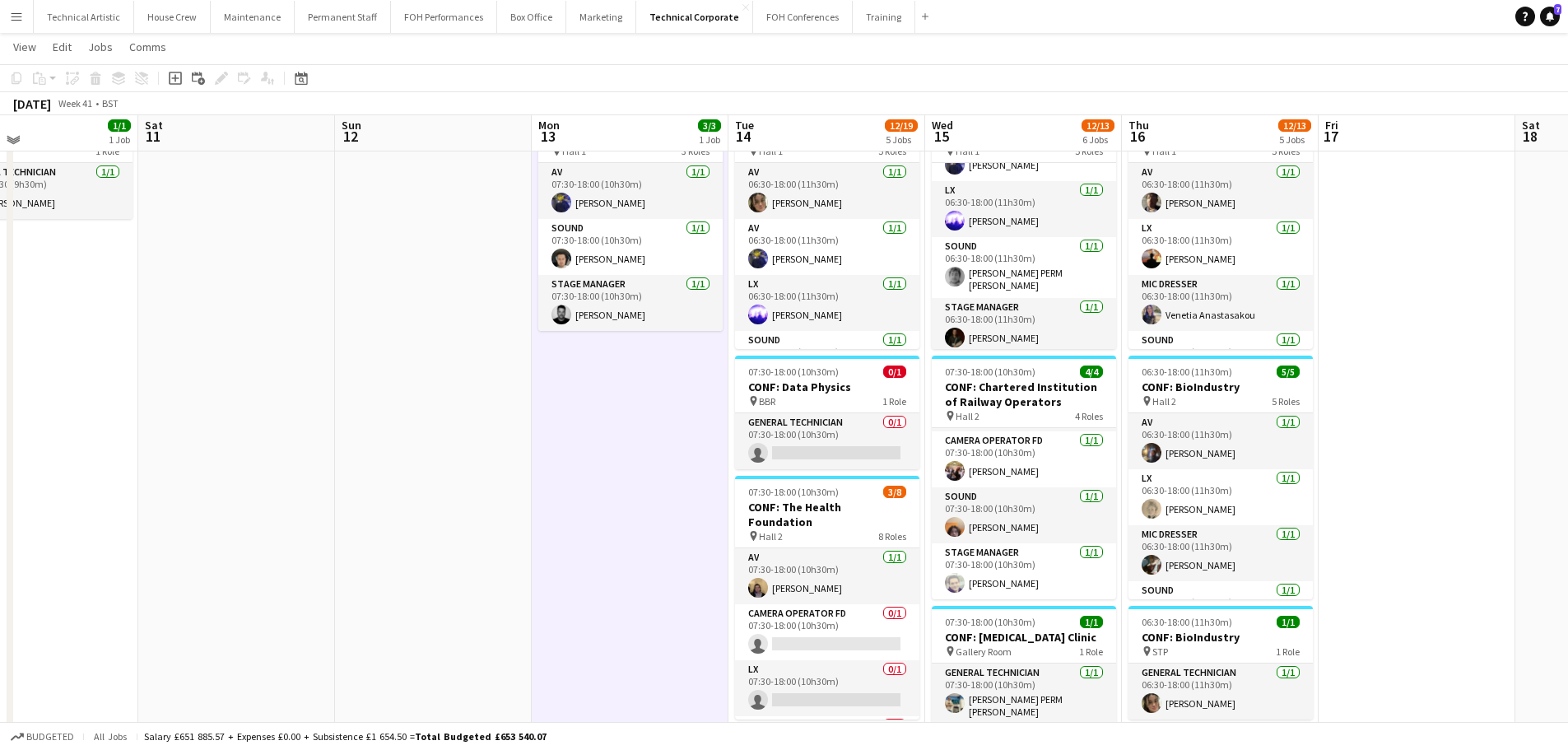
scroll to position [82, 0]
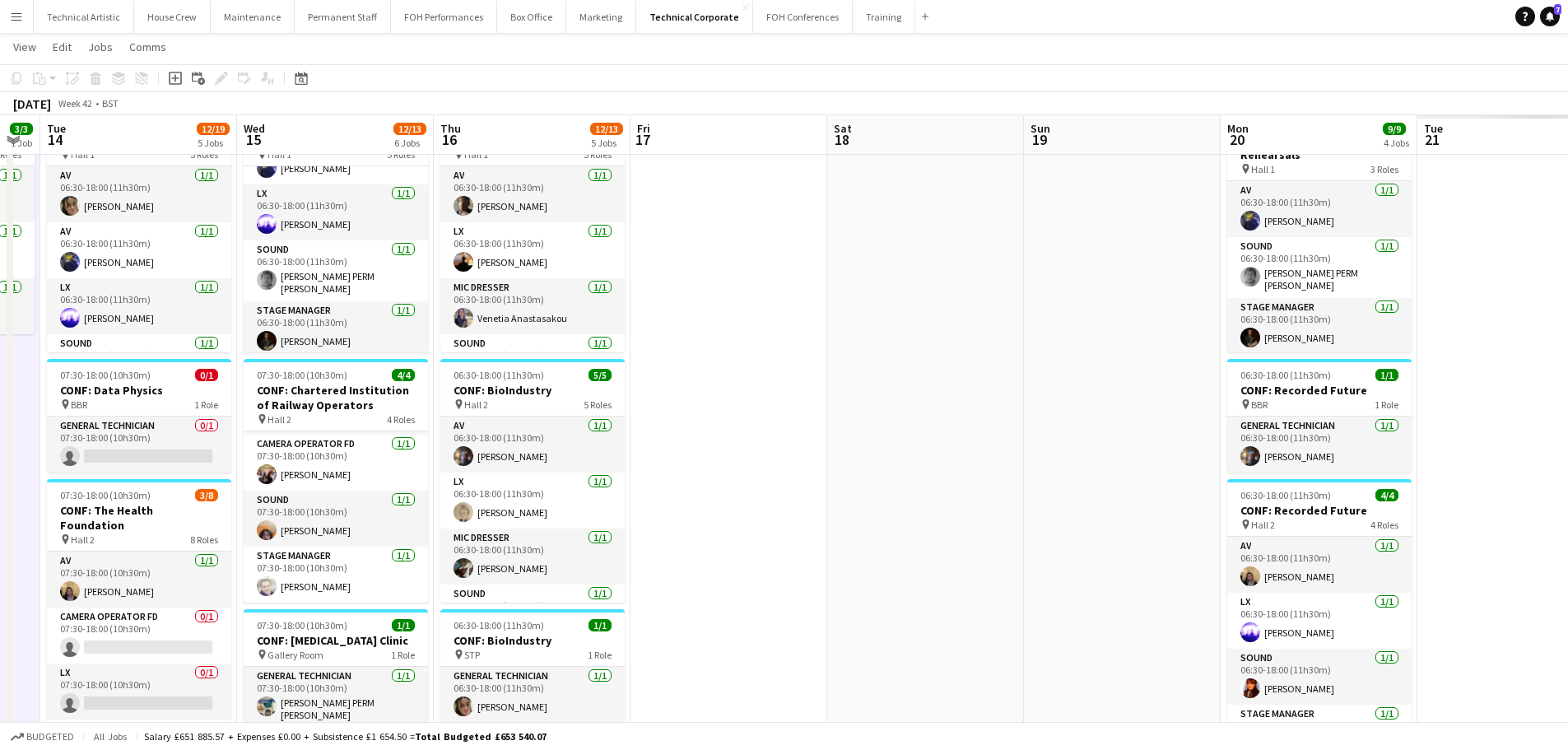
drag, startPoint x: 846, startPoint y: 280, endPoint x: 745, endPoint y: 280, distance: 101.0
click at [745, 280] on app-calendar-viewport "Sat 11 Sun 12 Mon 13 3/3 1 Job Tue 14 12/19 5 Jobs Wed 15 12/13 6 Jobs Thu 16 1…" at bounding box center [784, 639] width 1568 height 1316
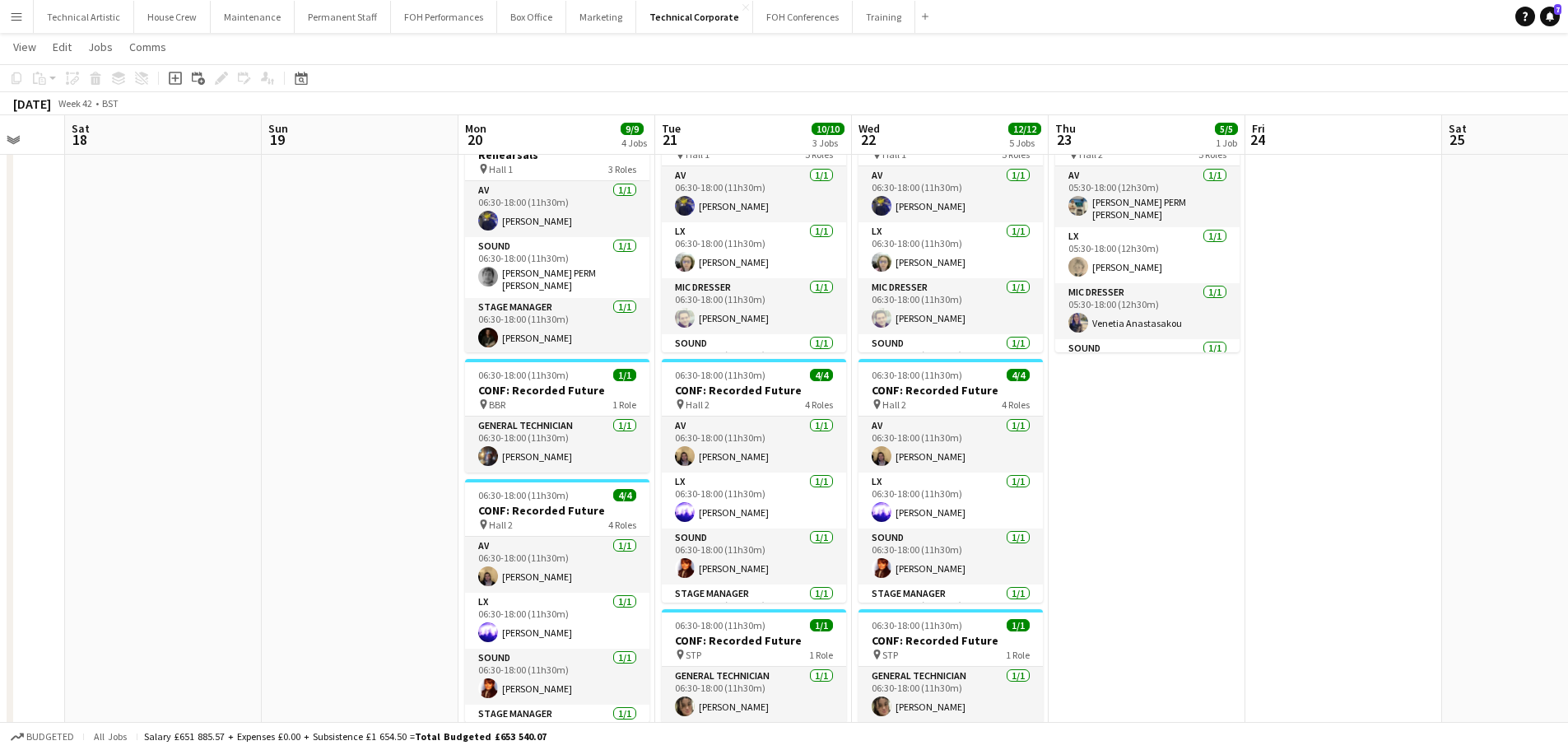
scroll to position [0, 530]
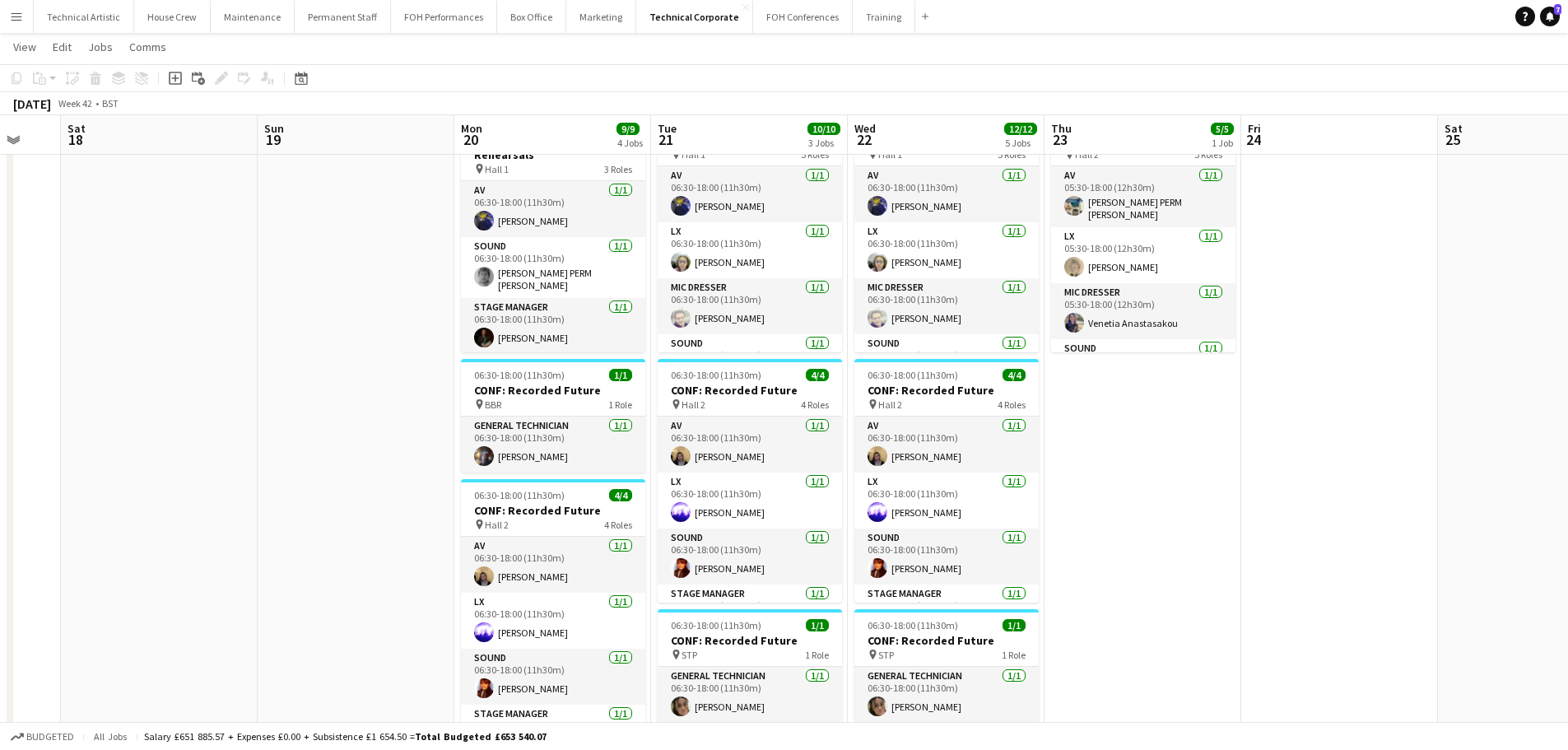
drag, startPoint x: 973, startPoint y: 293, endPoint x: 225, endPoint y: 249, distance: 749.3
click at [205, 250] on app-calendar-viewport "Wed 15 12/13 6 Jobs Thu 16 12/13 5 Jobs Fri 17 Sat 18 Sun 19 Mon 20 9/9 4 Jobs …" at bounding box center [784, 639] width 1568 height 1316
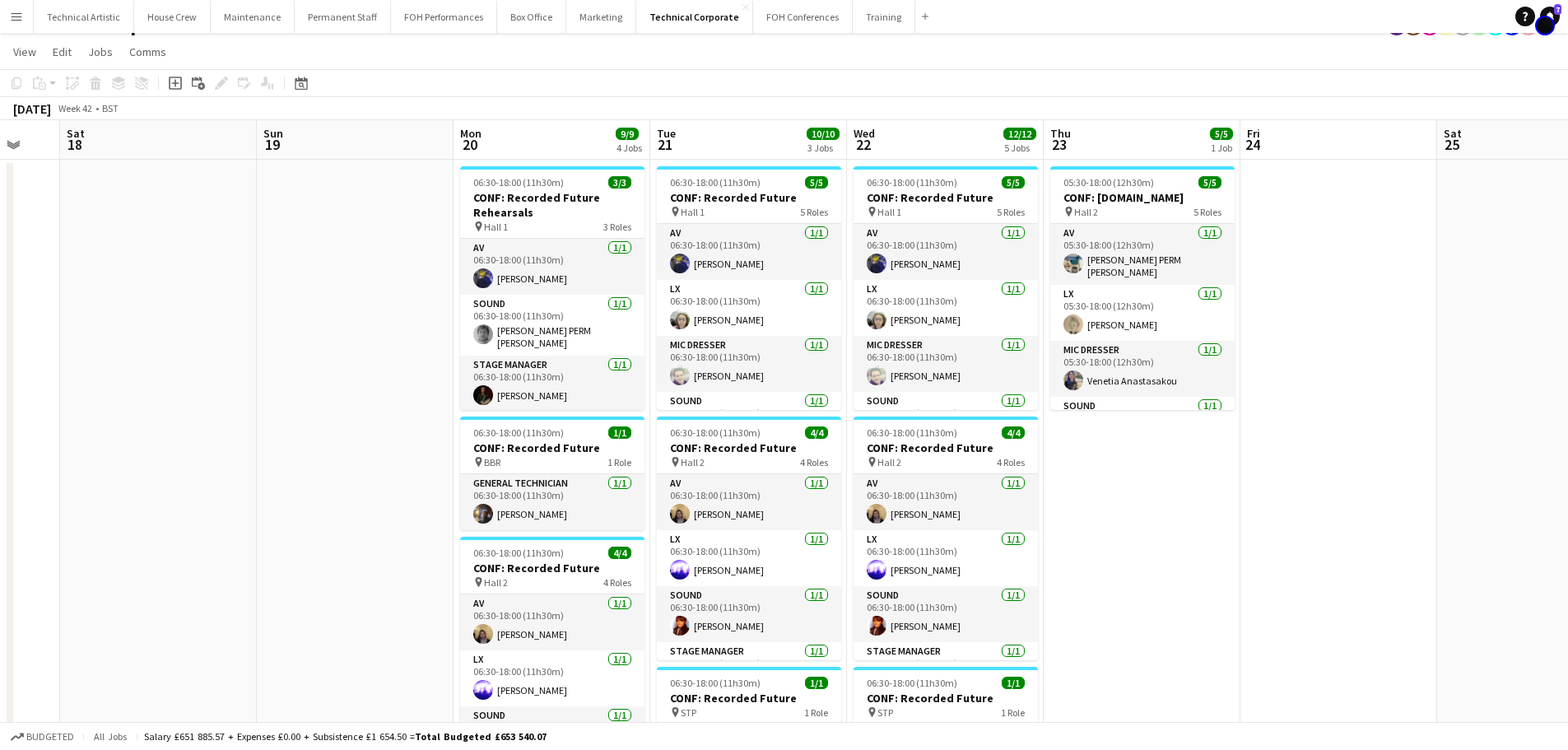
scroll to position [0, 0]
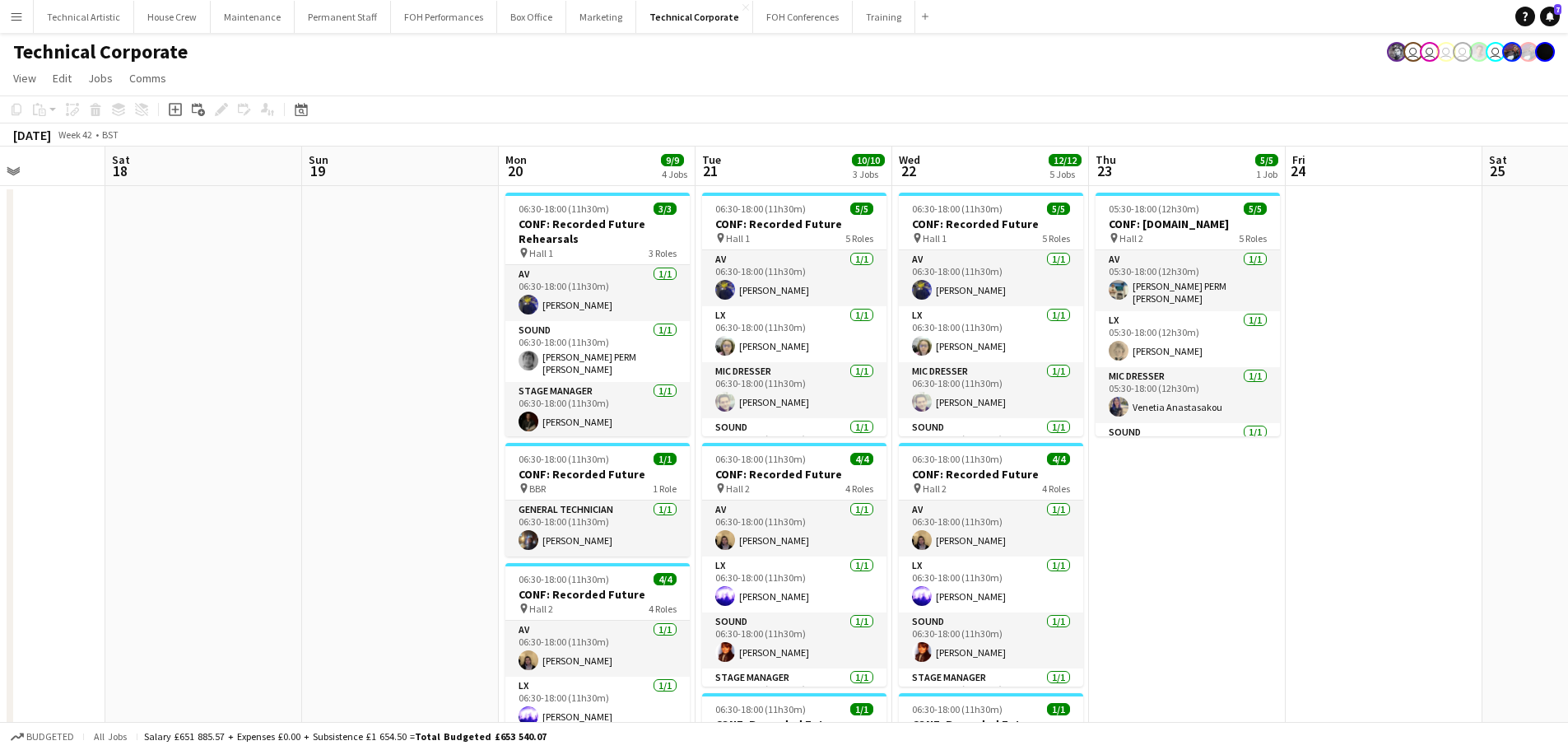
drag, startPoint x: 264, startPoint y: 348, endPoint x: 1102, endPoint y: 225, distance: 847.0
click at [1102, 225] on app-calendar-viewport "Wed 15 12/13 6 Jobs Thu 16 12/13 5 Jobs Fri 17 Sat 18 Sun 19 Mon 20 9/9 4 Jobs …" at bounding box center [784, 764] width 1568 height 1235
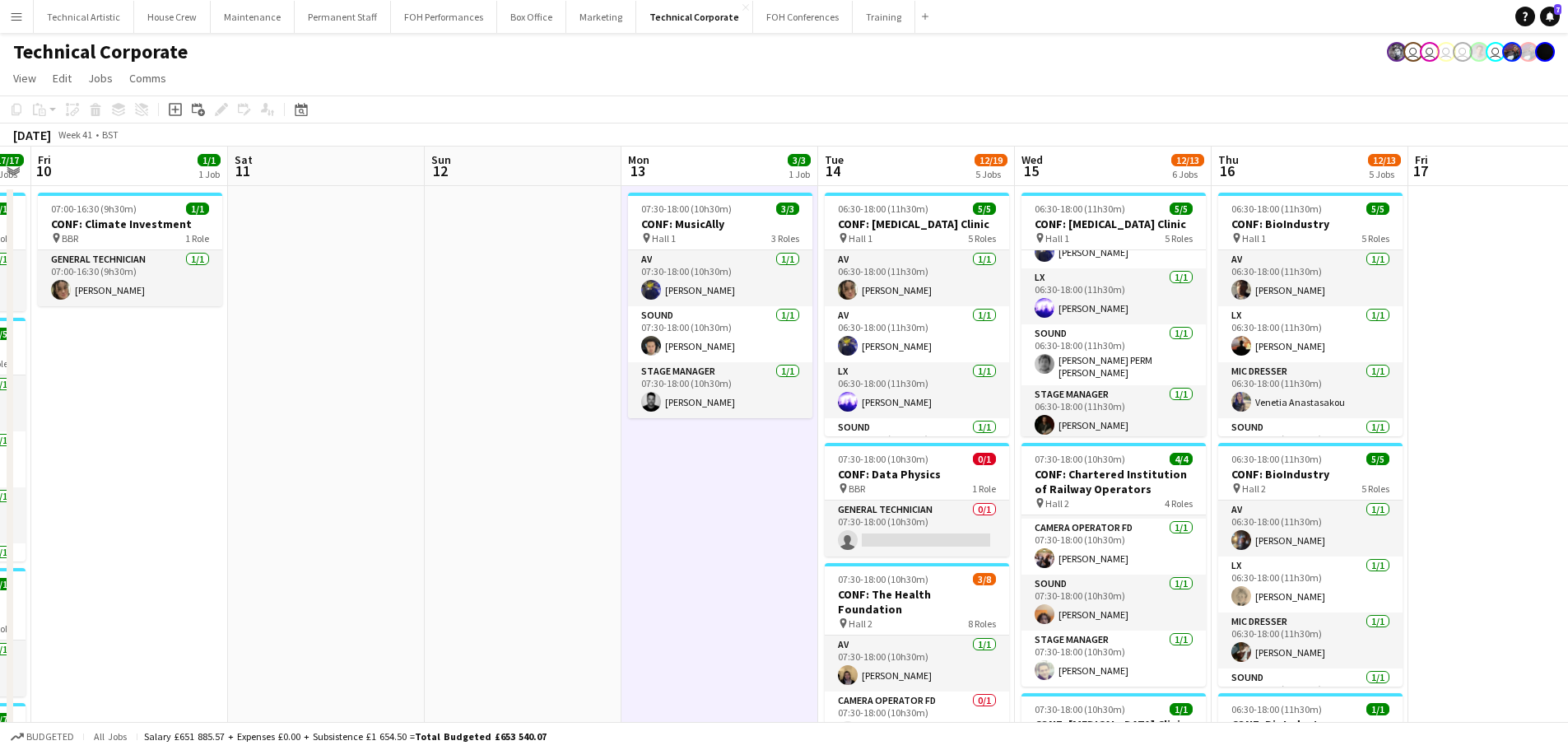
drag, startPoint x: 716, startPoint y: 286, endPoint x: 1424, endPoint y: 191, distance: 714.3
click at [1424, 191] on app-calendar-viewport "Wed 8 11/11 4 Jobs Thu 9 17/17 6 Jobs Fri 10 1/1 1 Job Sat 11 Sun 12 Mon 13 3/3…" at bounding box center [784, 764] width 1568 height 1235
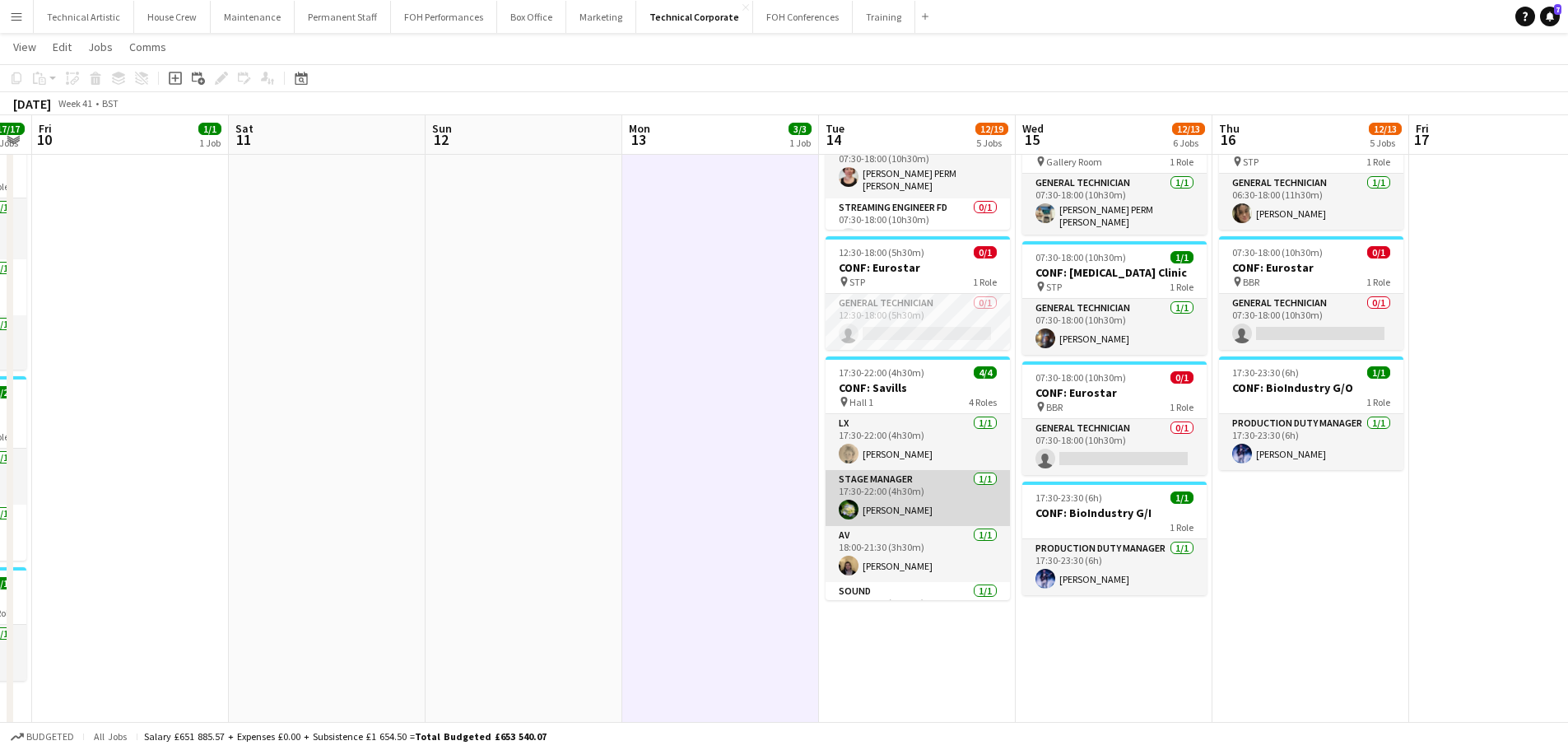
scroll to position [38, 0]
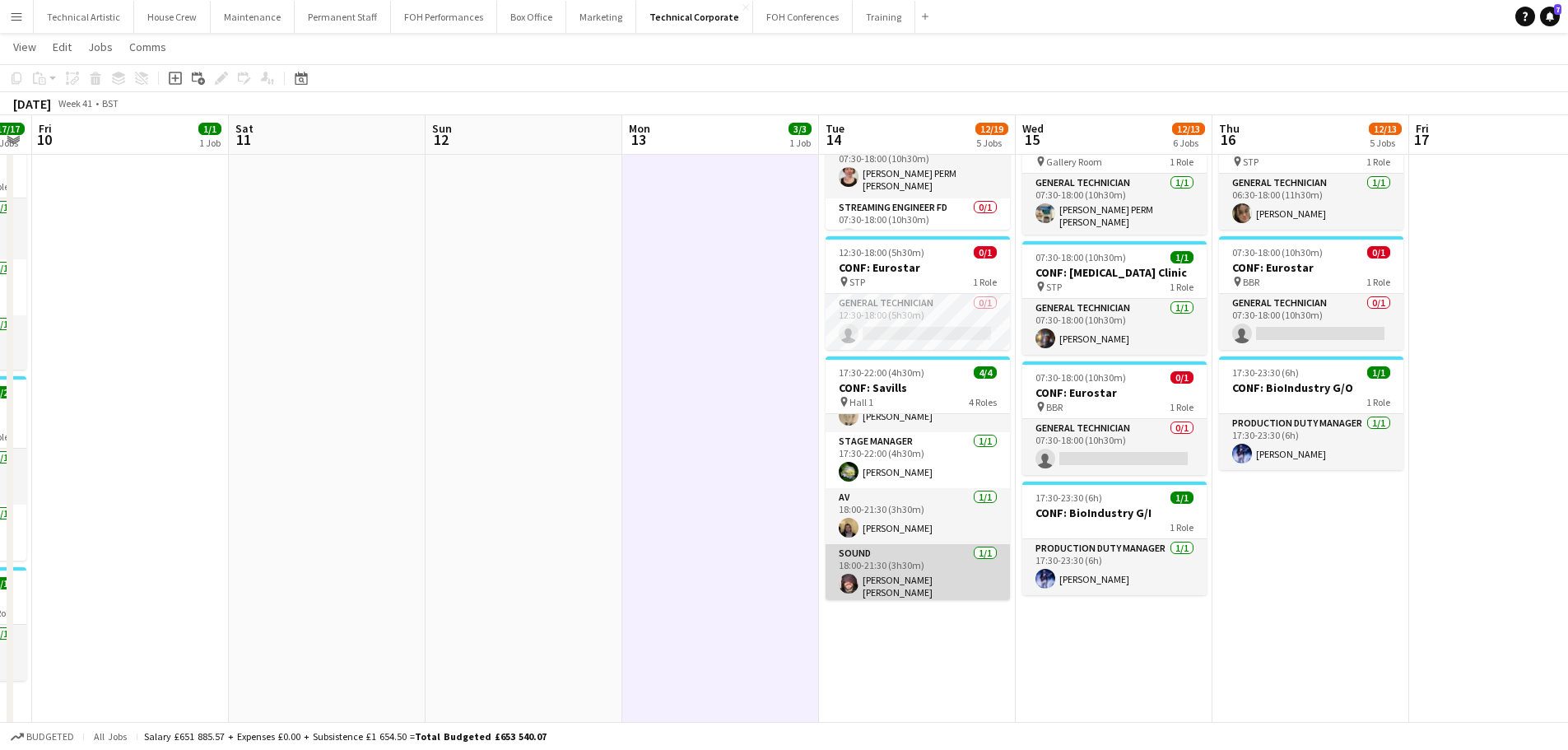
click at [899, 568] on app-card-role "Sound 1/1 18:00-21:30 (3h30m) Carmelo Laudani Rosa" at bounding box center [918, 575] width 184 height 61
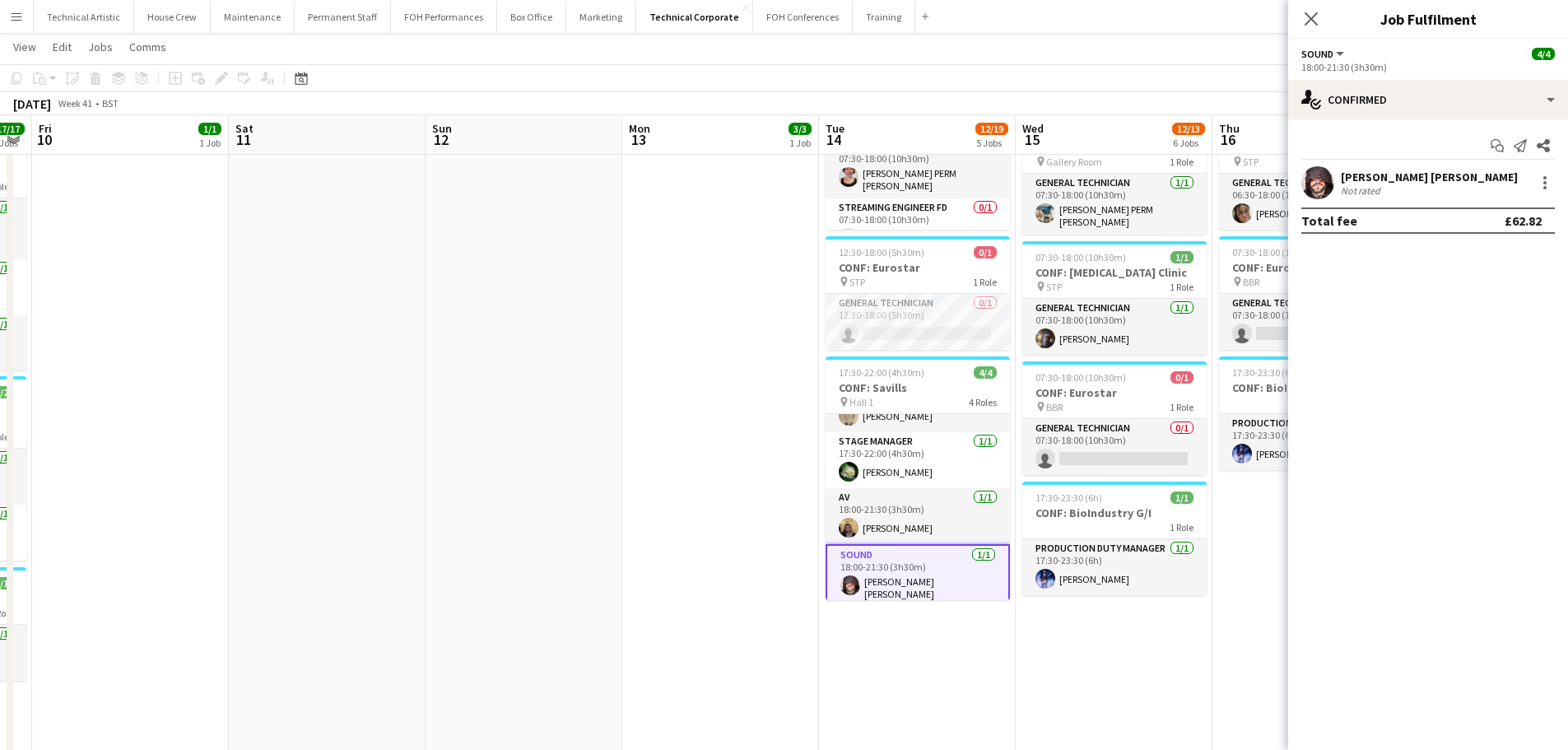
click at [1424, 125] on div "Start chat Send notification Share Carmelo Laudani Rosa Not rated Total fee £62…" at bounding box center [1428, 183] width 280 height 127
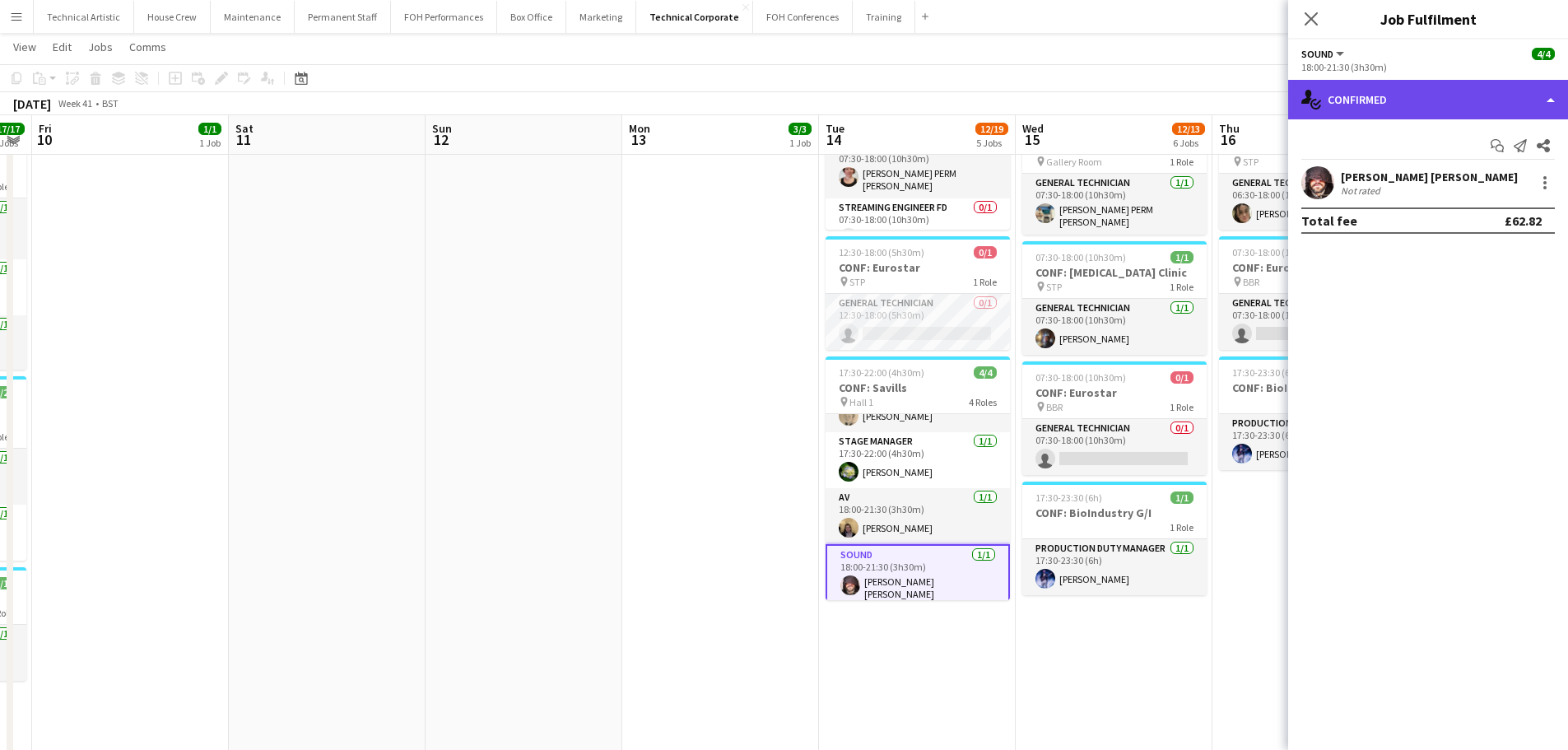
click at [1424, 100] on div "single-neutral-actions-check-2 Confirmed" at bounding box center [1428, 99] width 280 height 39
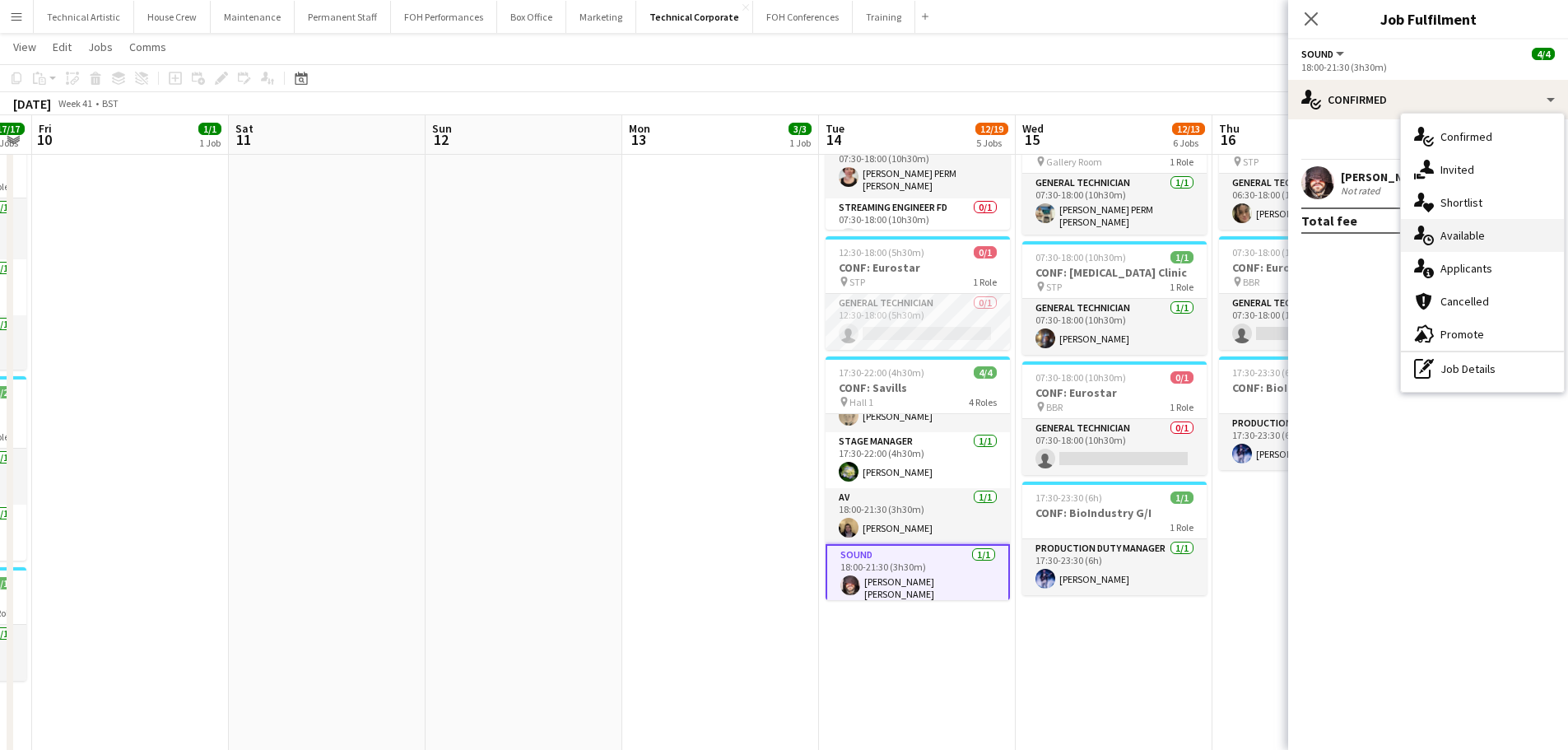
click at [1434, 240] on div "single-neutral-actions-upload Available" at bounding box center [1482, 236] width 163 height 33
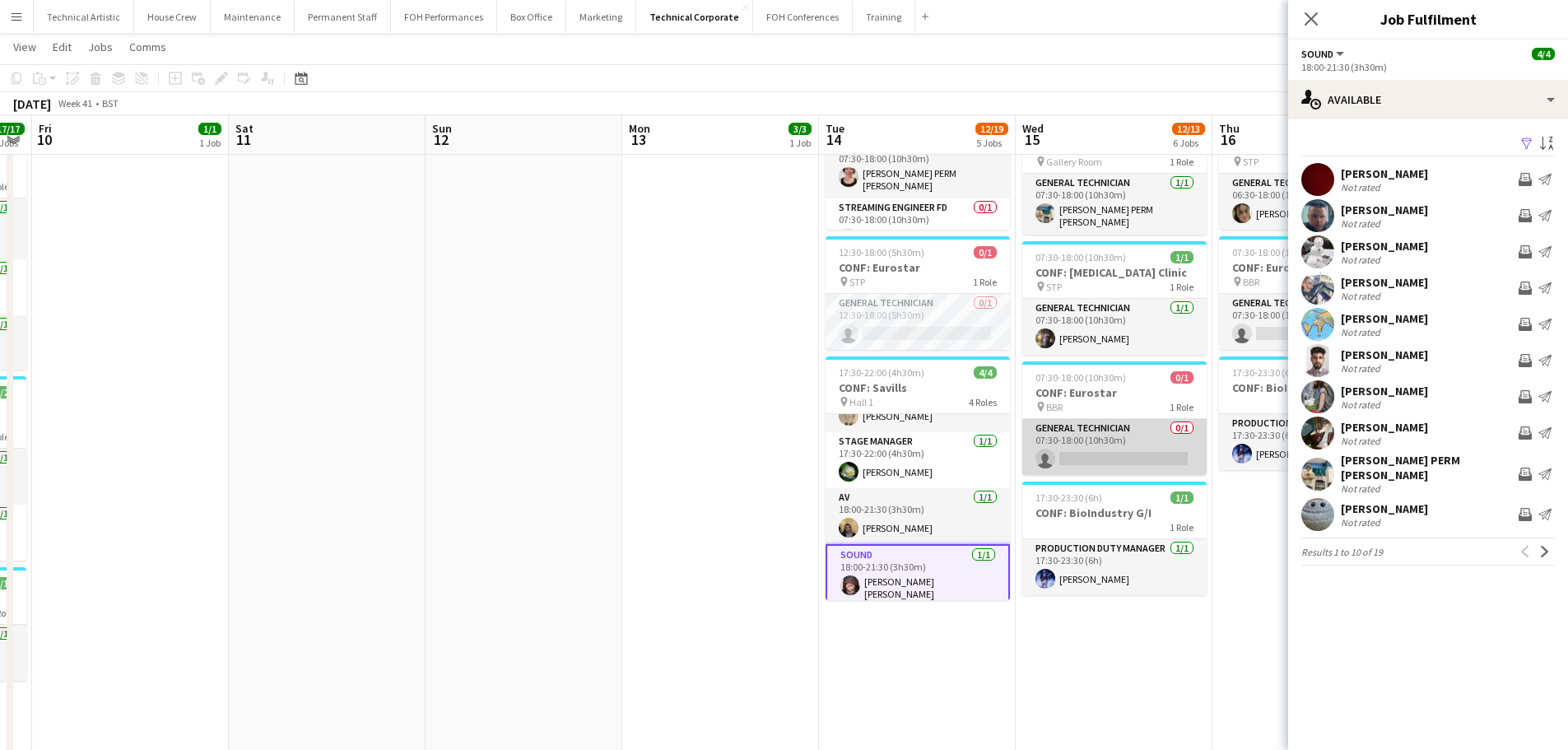
click at [1083, 461] on app-card-role "General Technician 0/1 07:30-18:00 (10h30m) single-neutral-actions" at bounding box center [1114, 447] width 184 height 56
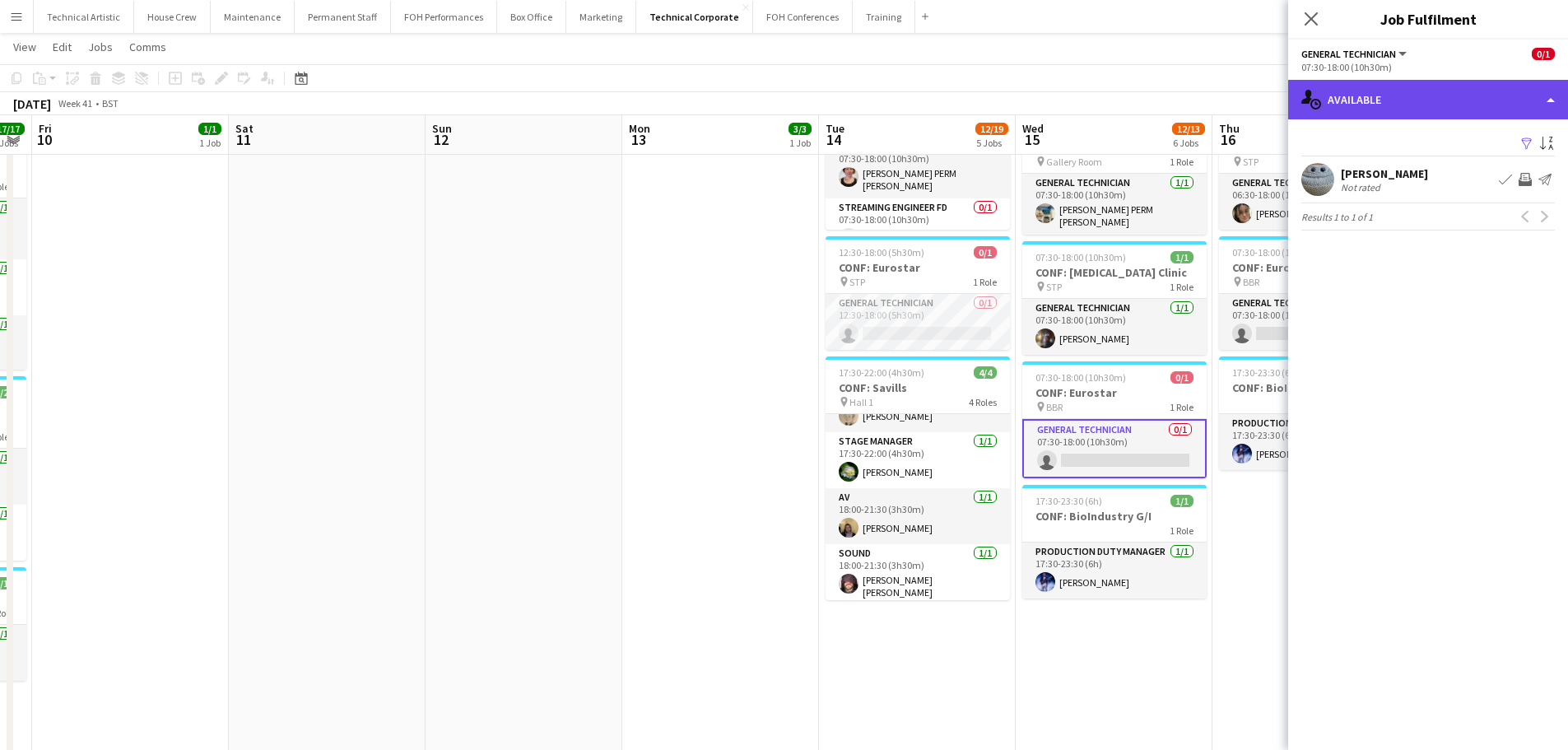
click at [1384, 102] on div "single-neutral-actions-upload Available" at bounding box center [1428, 99] width 280 height 39
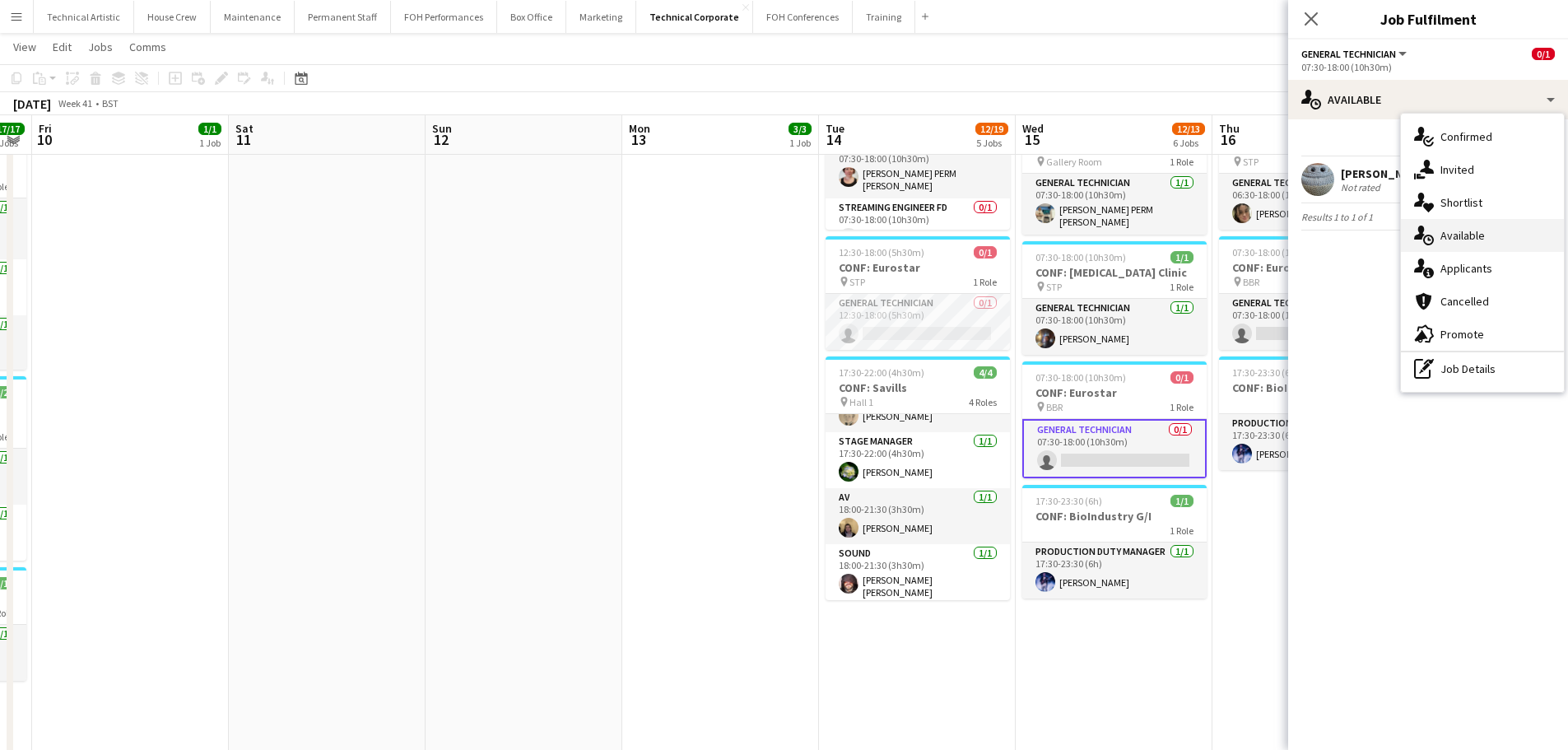
click at [1468, 244] on div "single-neutral-actions-upload Available" at bounding box center [1482, 236] width 163 height 33
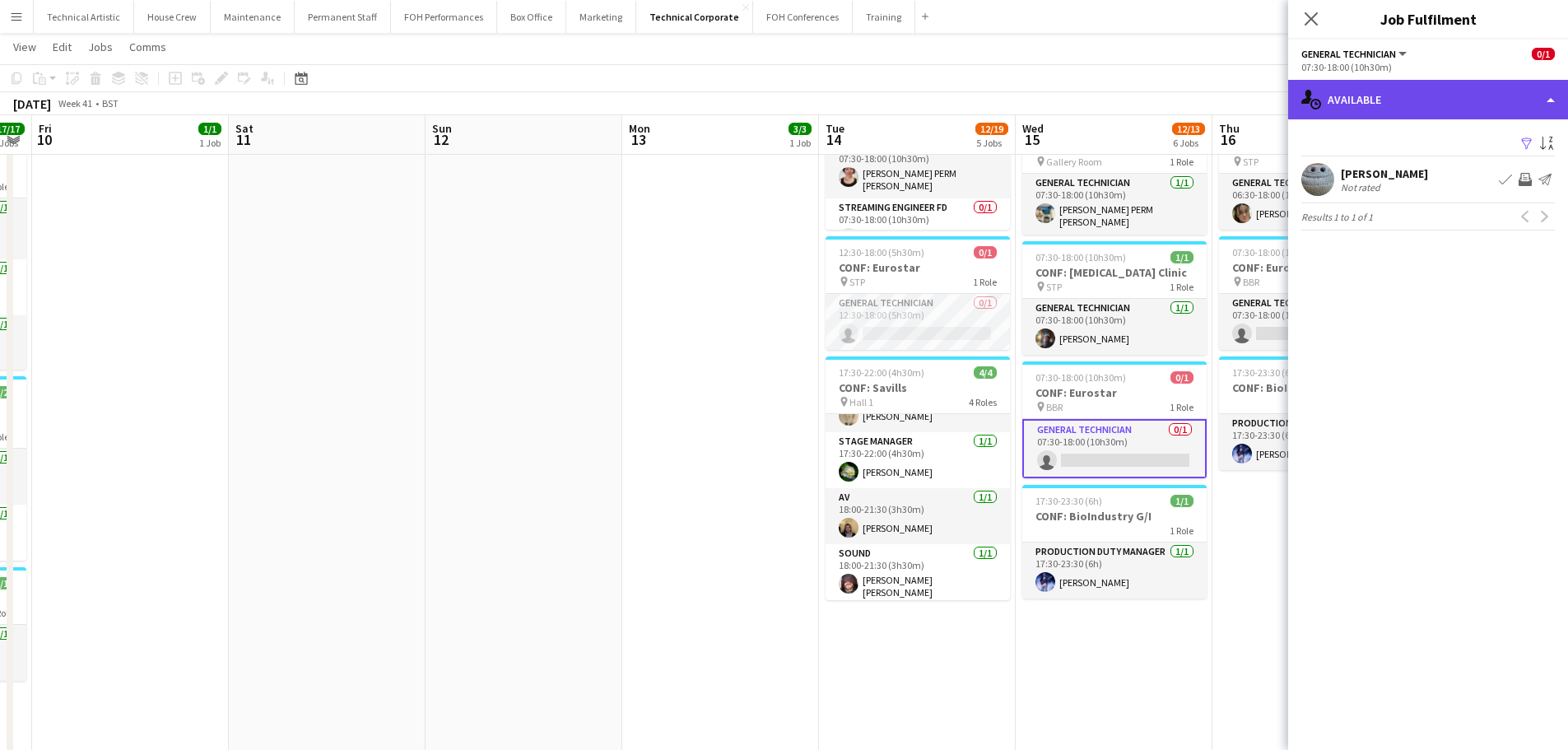
click at [1421, 106] on div "single-neutral-actions-upload Available" at bounding box center [1428, 99] width 280 height 39
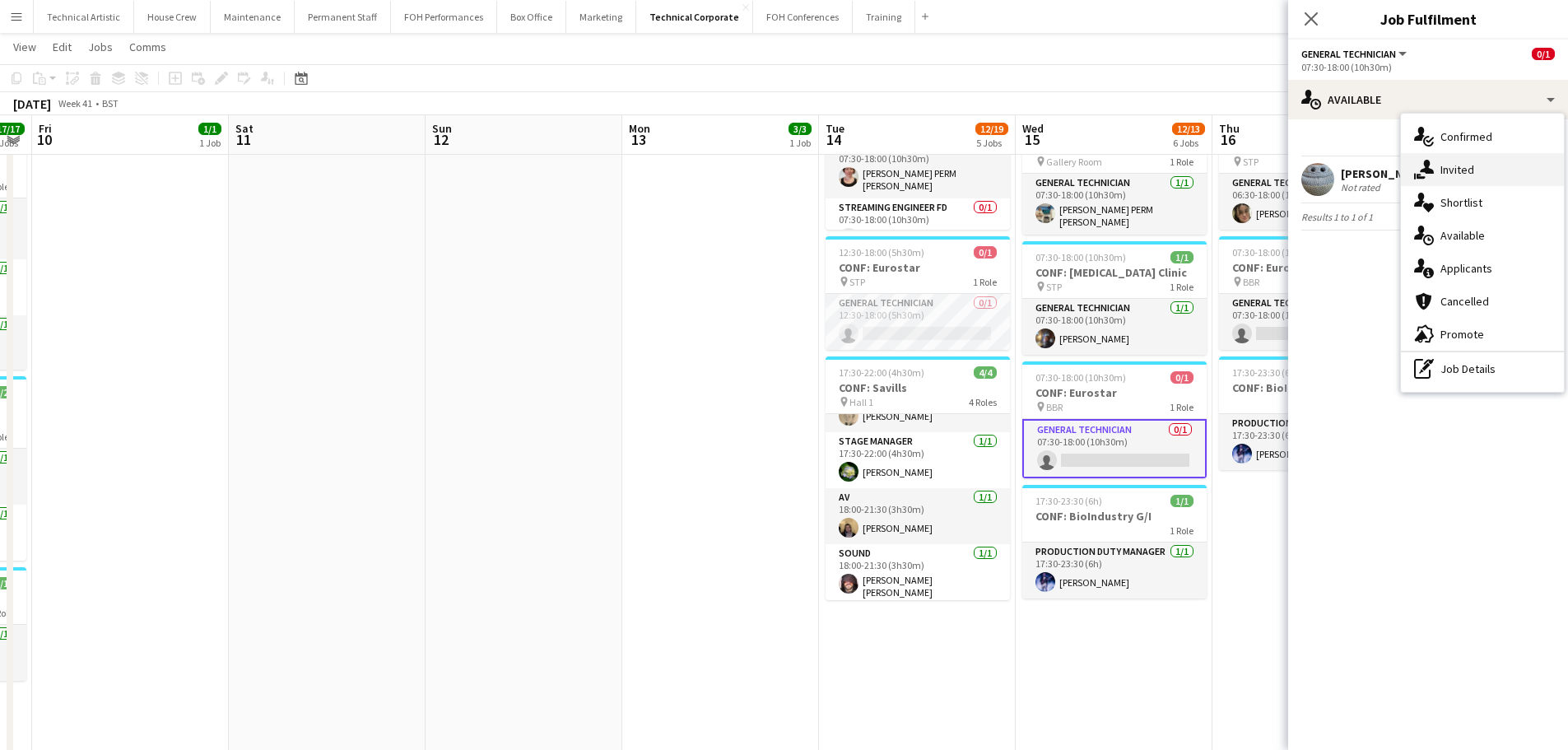
click at [1453, 176] on span "Invited" at bounding box center [1457, 169] width 34 height 15
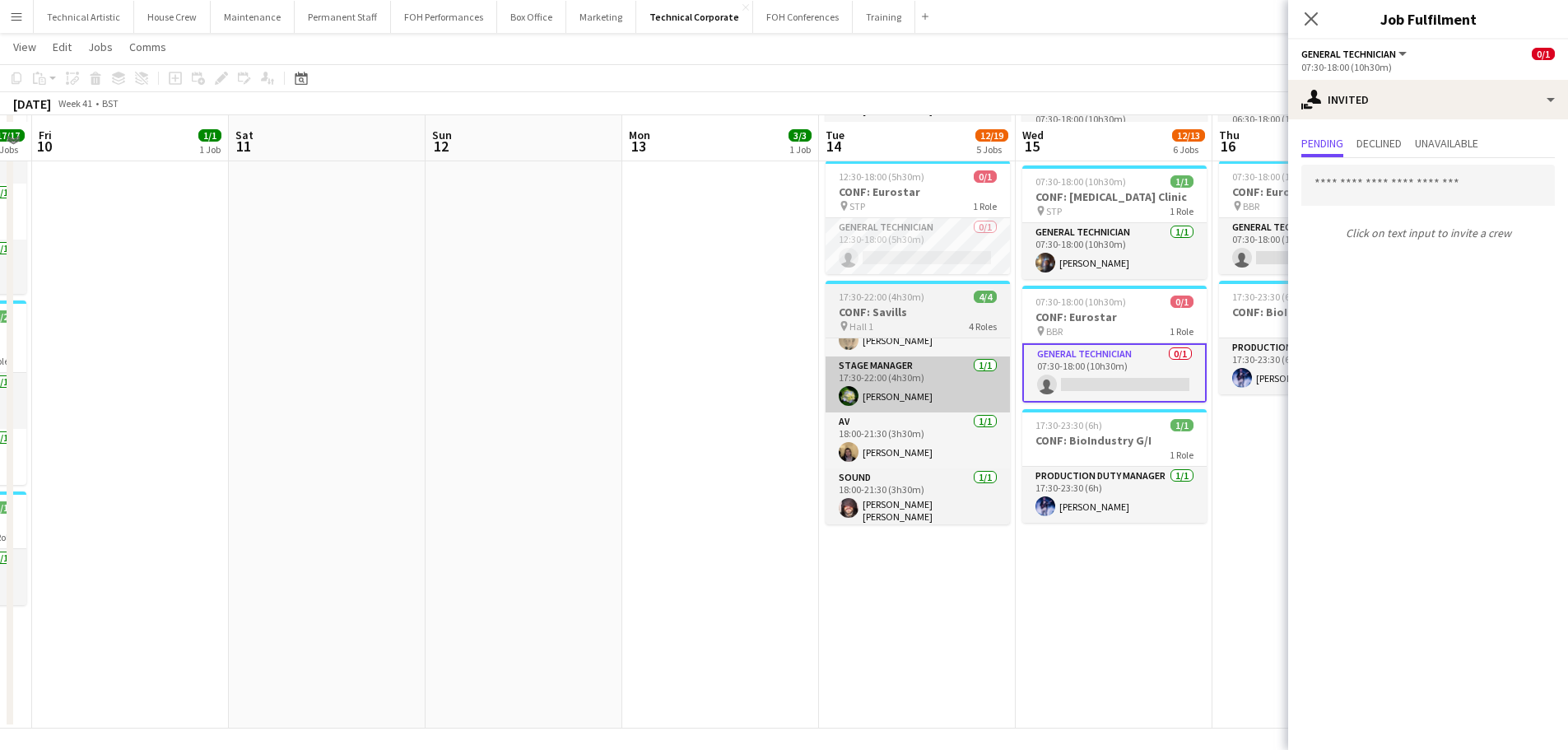
scroll to position [657, 0]
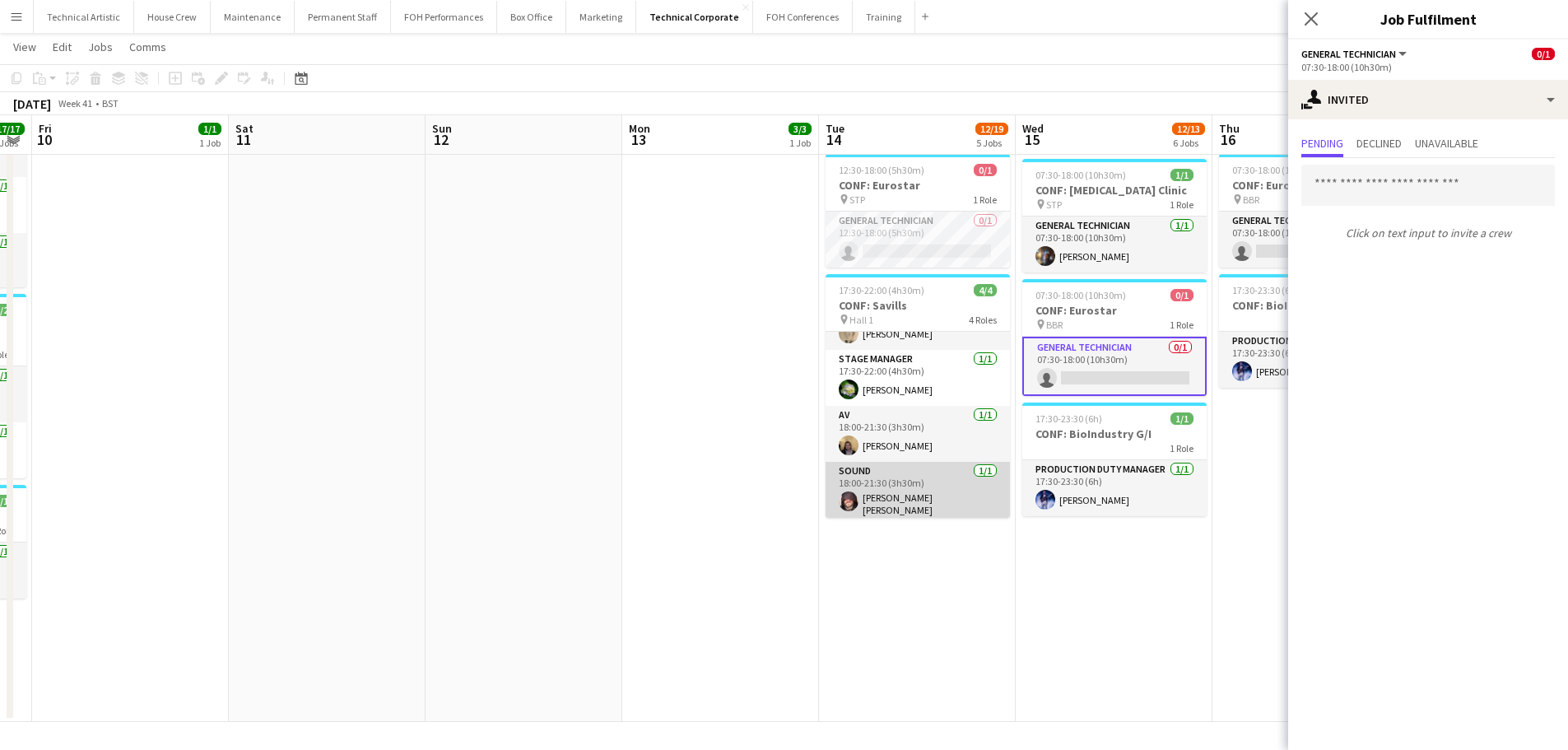
click at [929, 480] on app-card-role "Sound 1/1 18:00-21:30 (3h30m) Carmelo Laudani Rosa" at bounding box center [918, 492] width 184 height 61
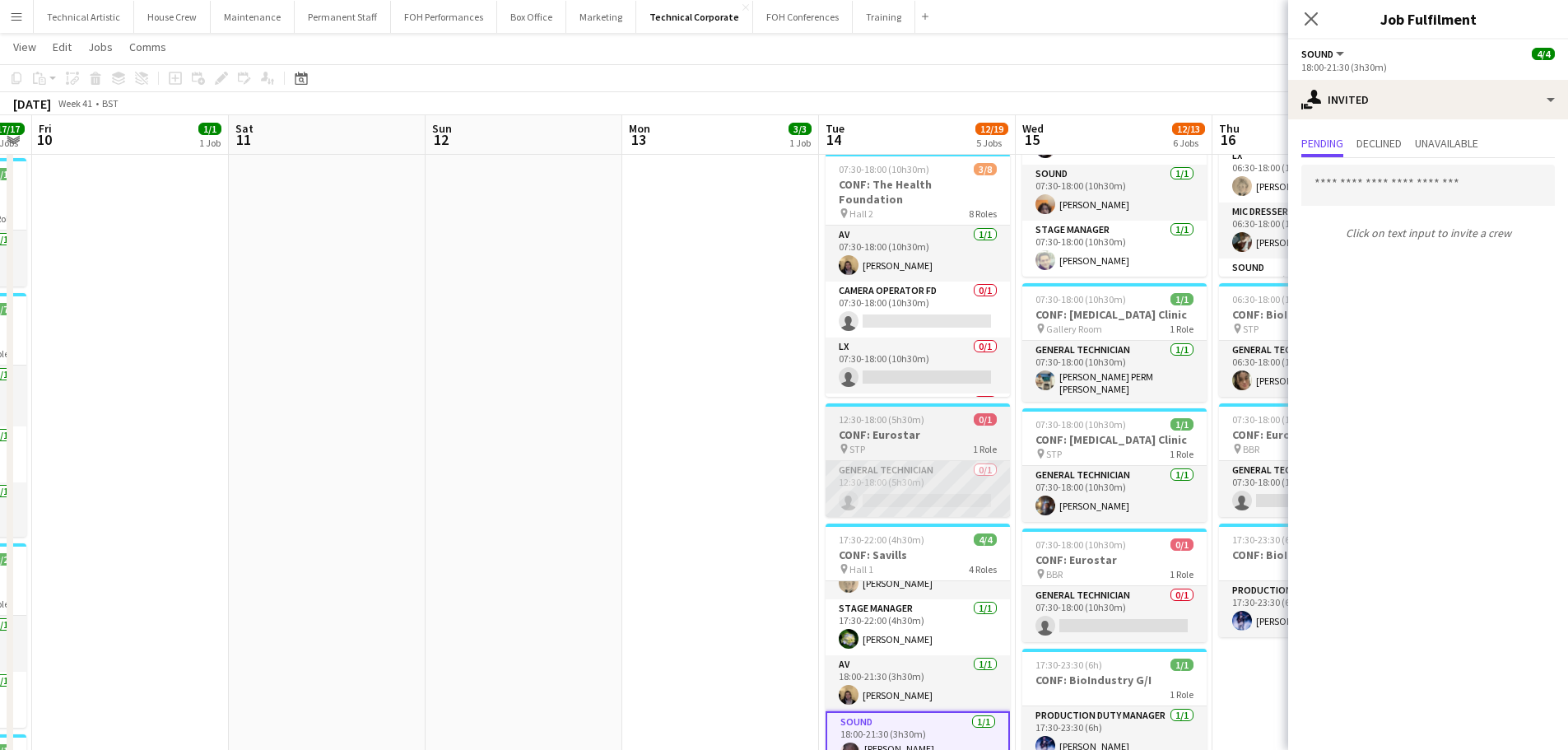
scroll to position [411, 0]
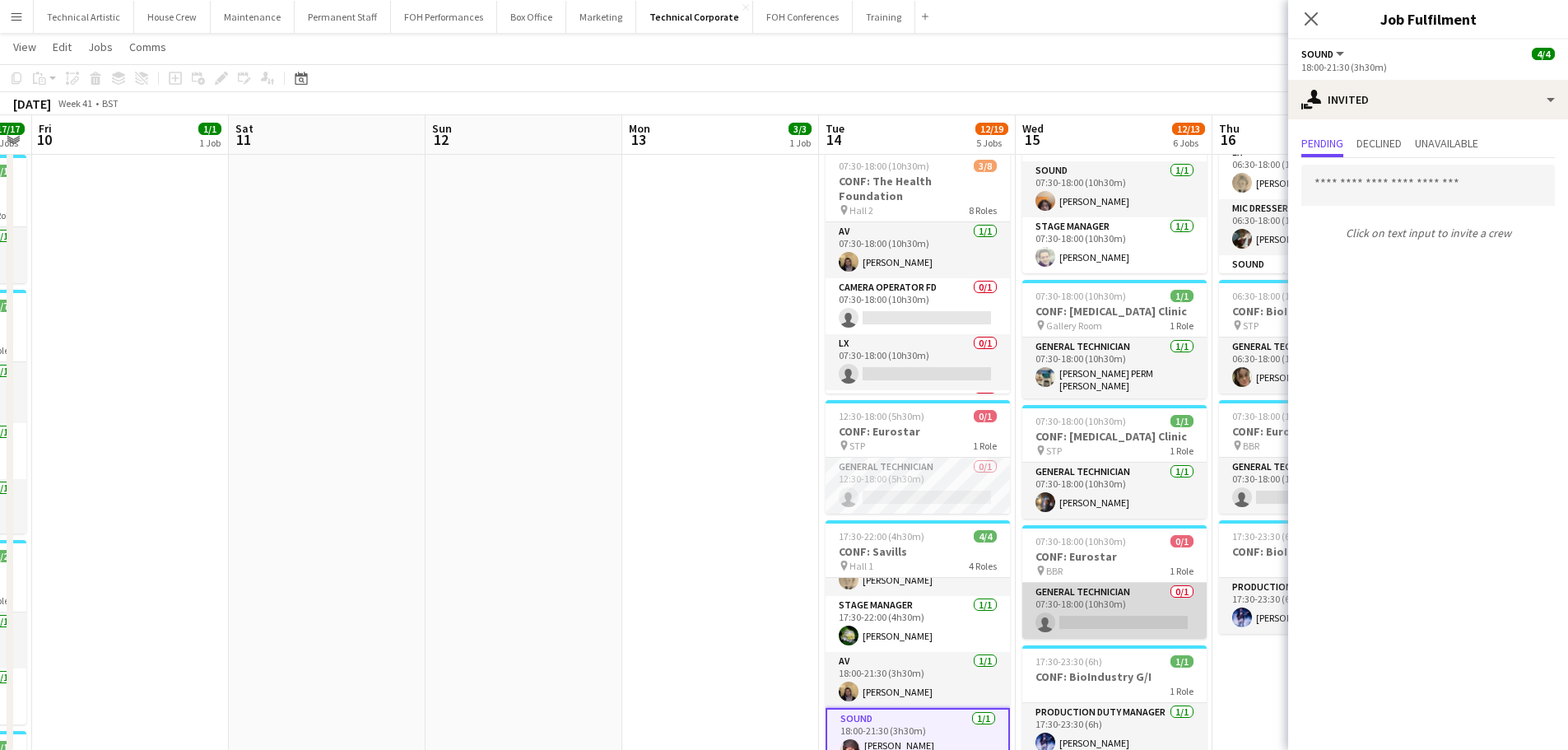
click at [1118, 601] on app-card-role "General Technician 0/1 07:30-18:00 (10h30m) single-neutral-actions" at bounding box center [1114, 611] width 184 height 56
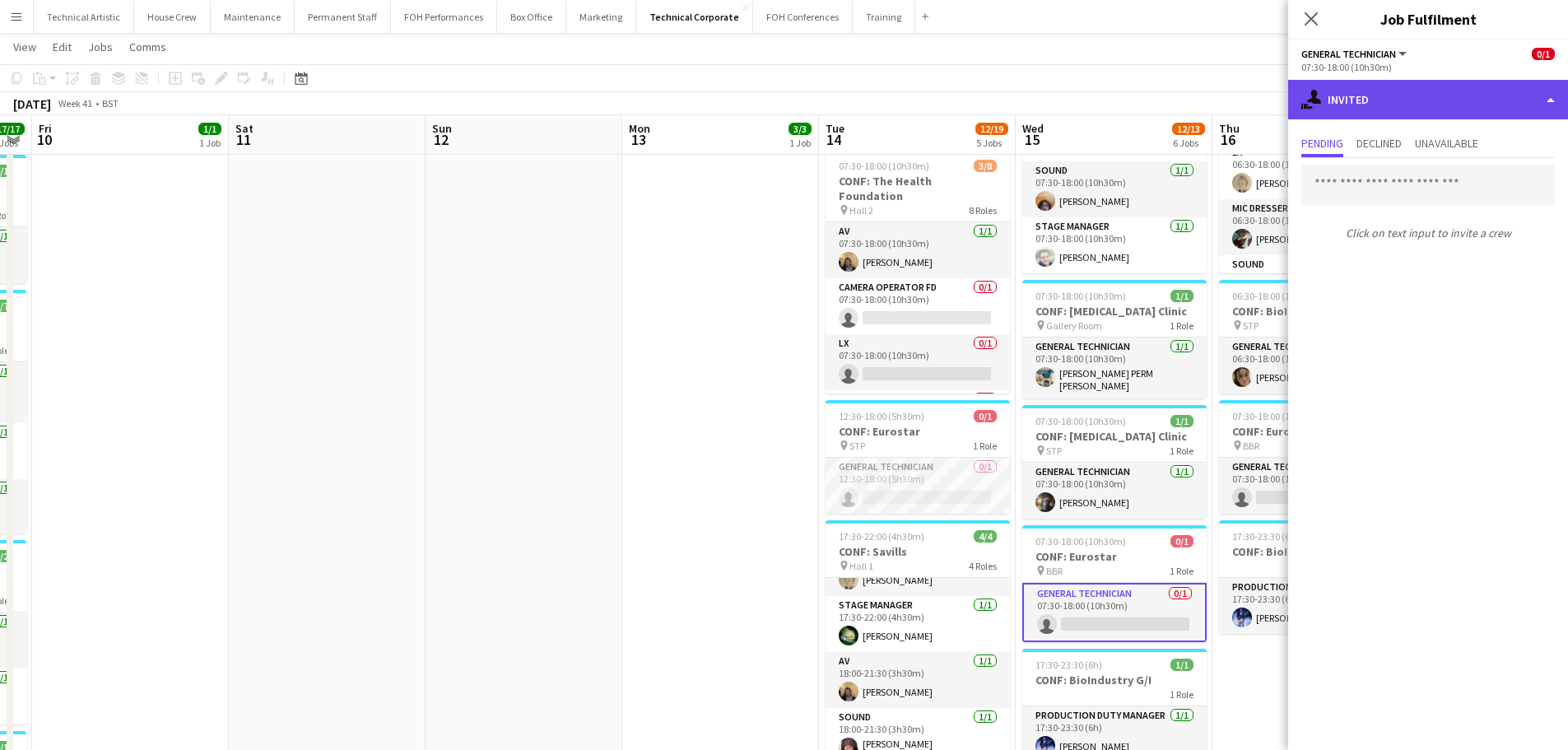
click at [1391, 104] on div "single-neutral-actions-share-1 Invited" at bounding box center [1428, 99] width 280 height 39
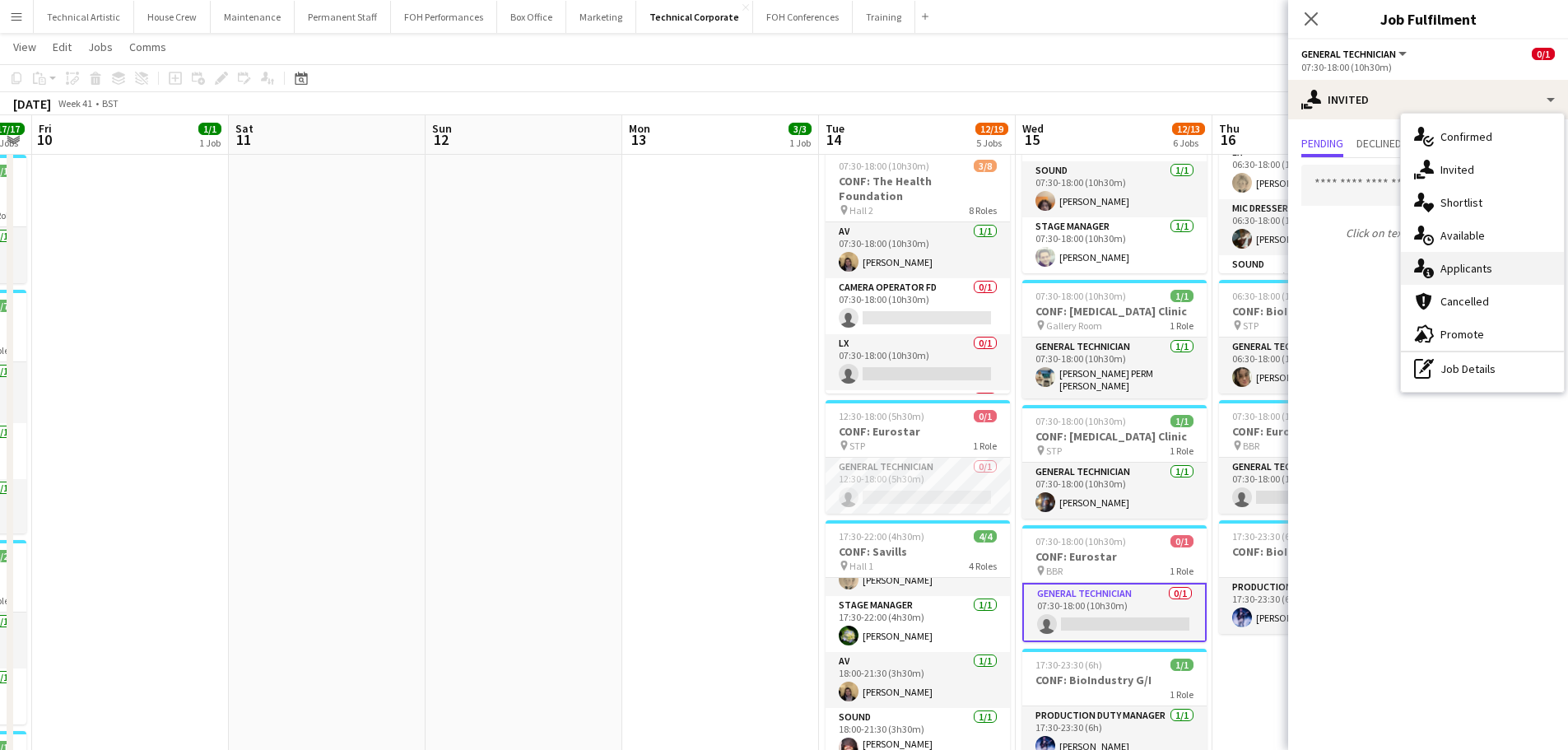
click at [1442, 254] on div "single-neutral-actions-information Applicants" at bounding box center [1482, 269] width 163 height 33
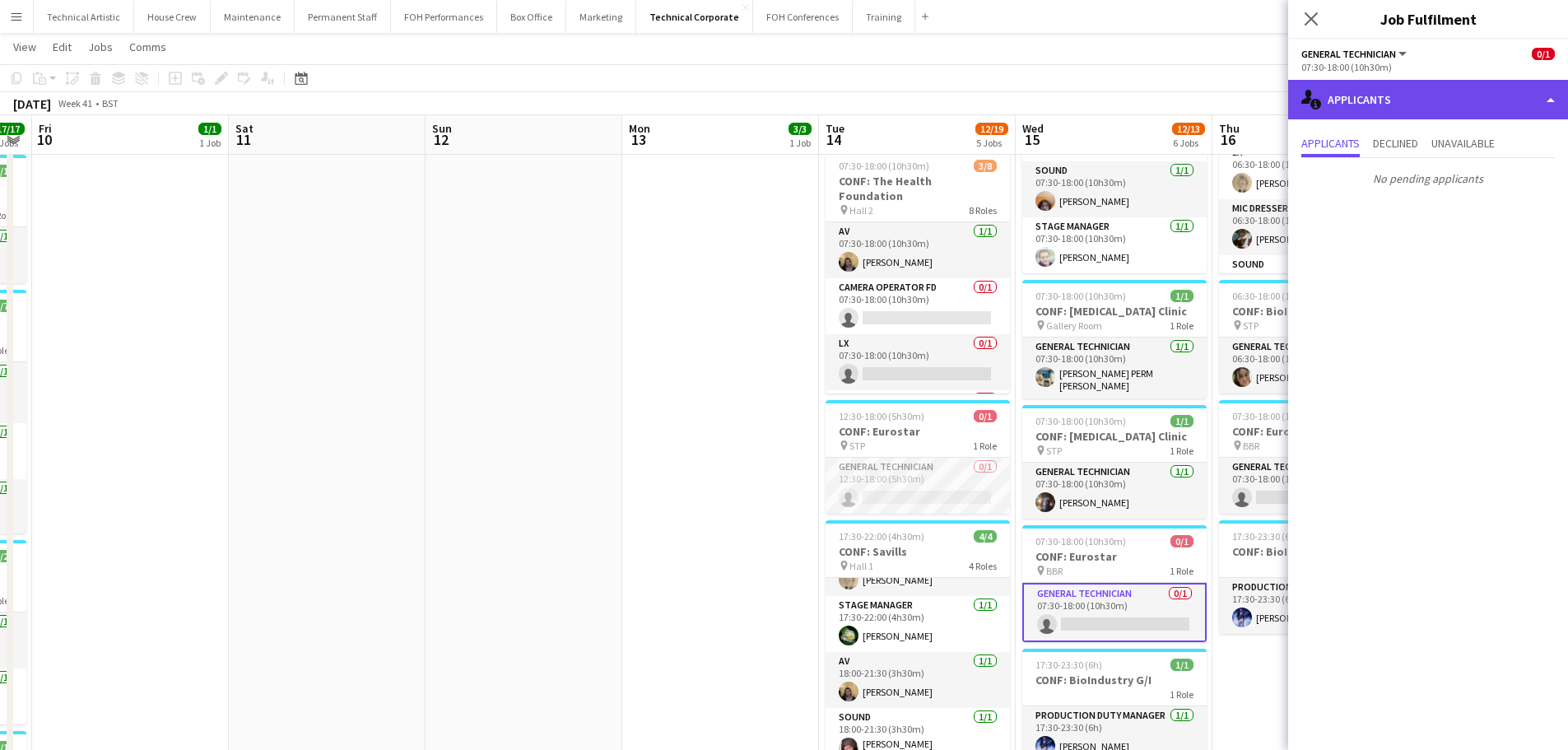
click at [1398, 96] on div "single-neutral-actions-information Applicants" at bounding box center [1428, 99] width 280 height 39
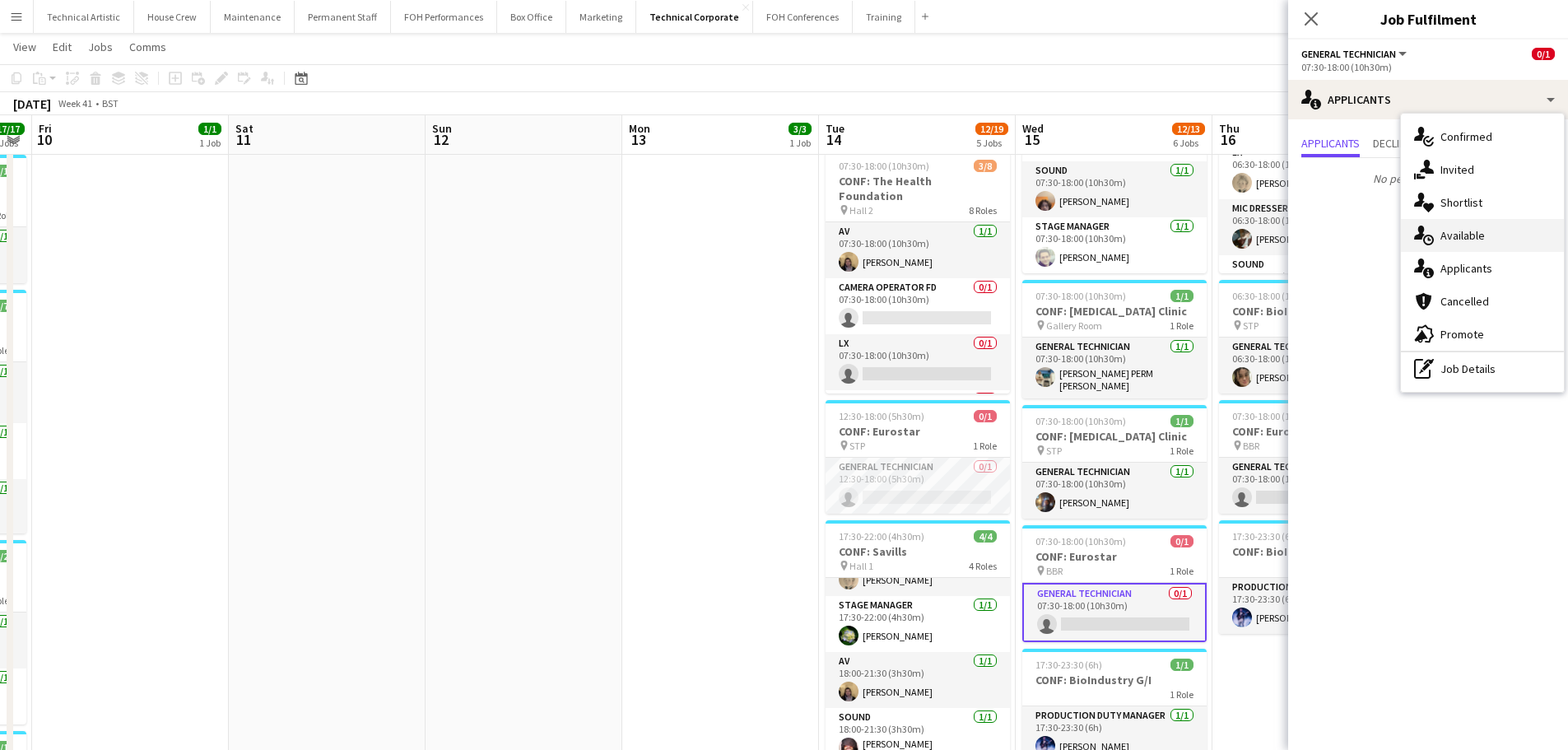
click at [1458, 233] on span "Available" at bounding box center [1462, 235] width 45 height 15
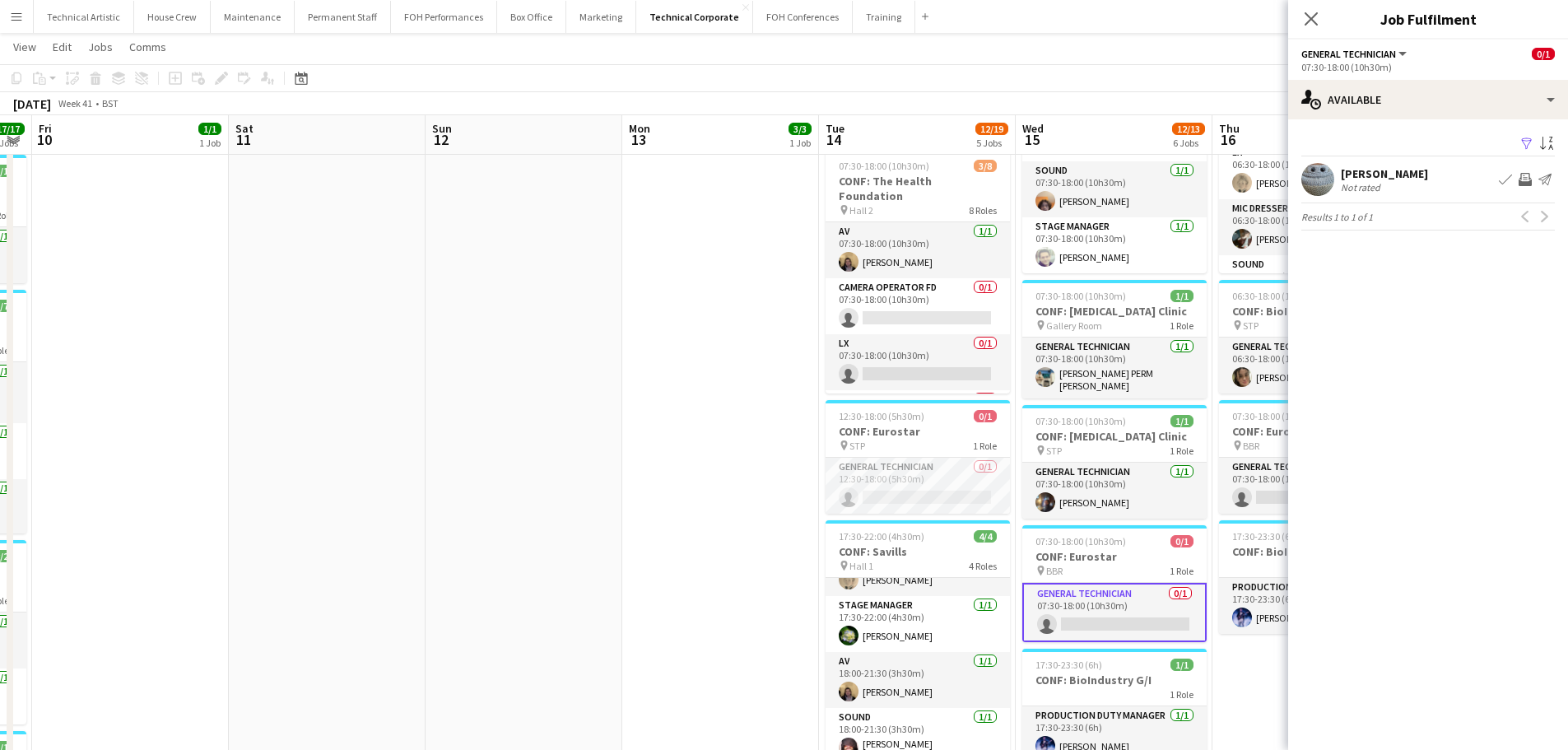
click at [1128, 601] on app-card-role "General Technician 0/1 07:30-18:00 (10h30m) single-neutral-actions" at bounding box center [1114, 613] width 184 height 59
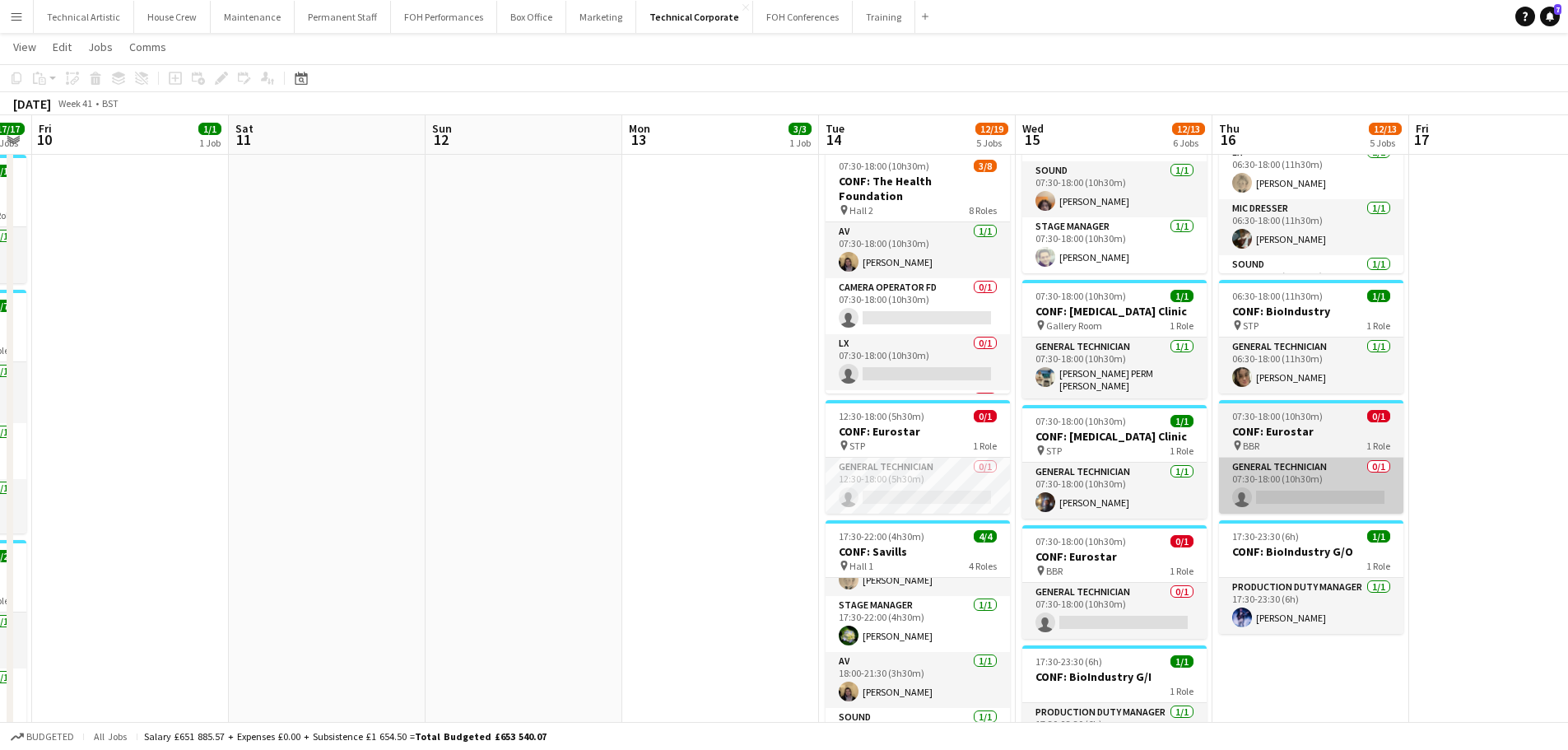
click at [1256, 486] on app-card-role "General Technician 0/1 07:30-18:00 (10h30m) single-neutral-actions" at bounding box center [1311, 485] width 184 height 56
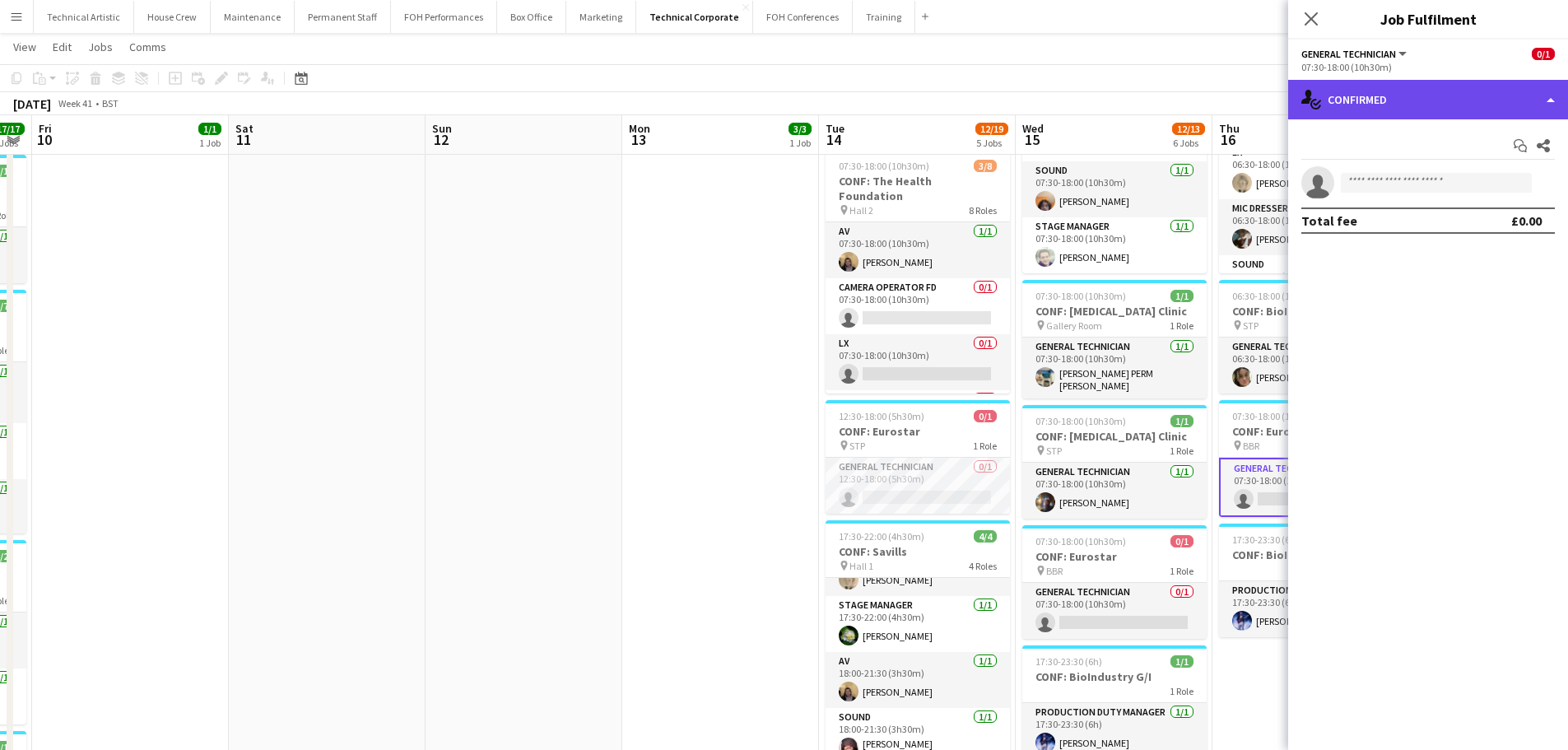
click at [1398, 81] on div "single-neutral-actions-check-2 Confirmed" at bounding box center [1428, 99] width 280 height 39
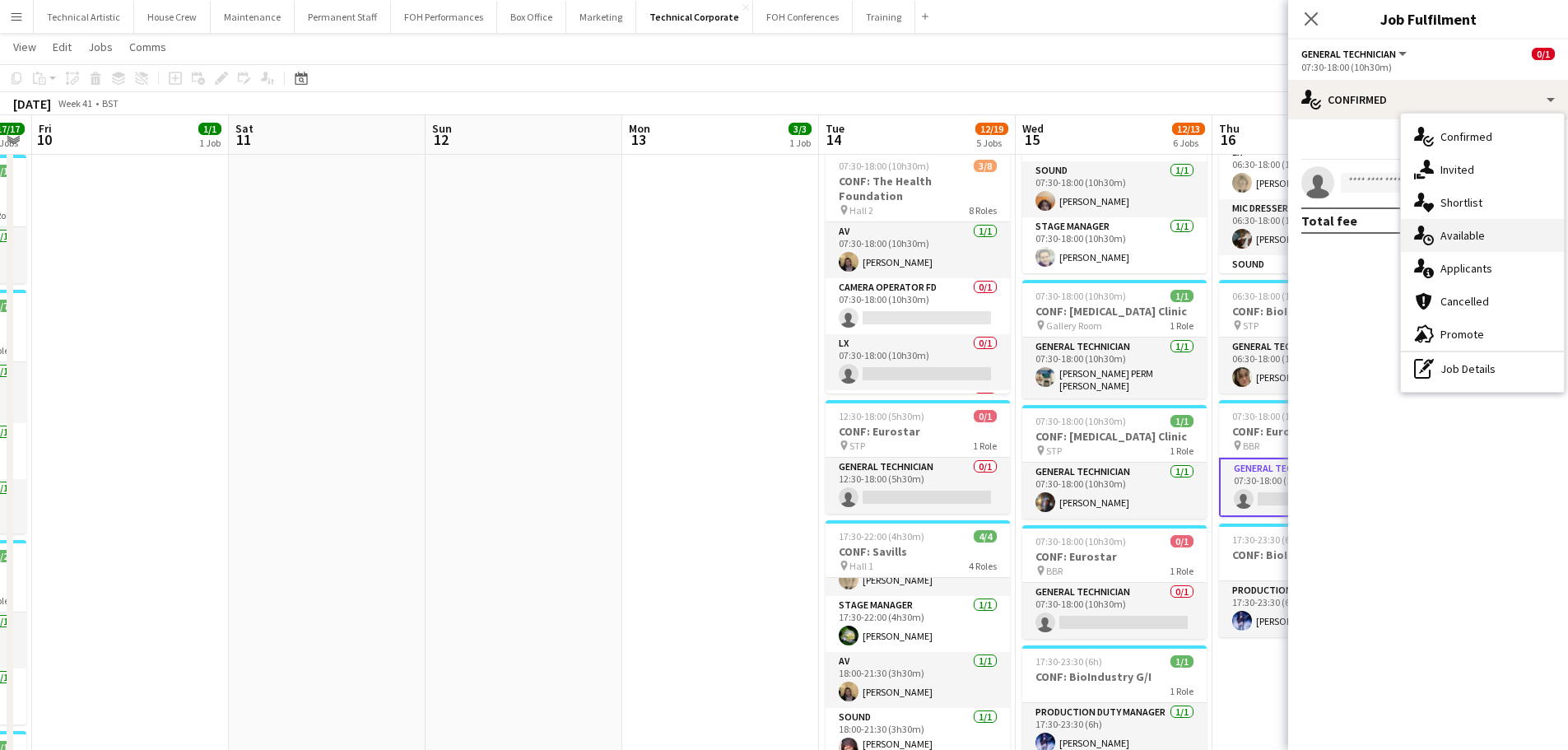
click at [1453, 241] on span "Available" at bounding box center [1462, 235] width 45 height 15
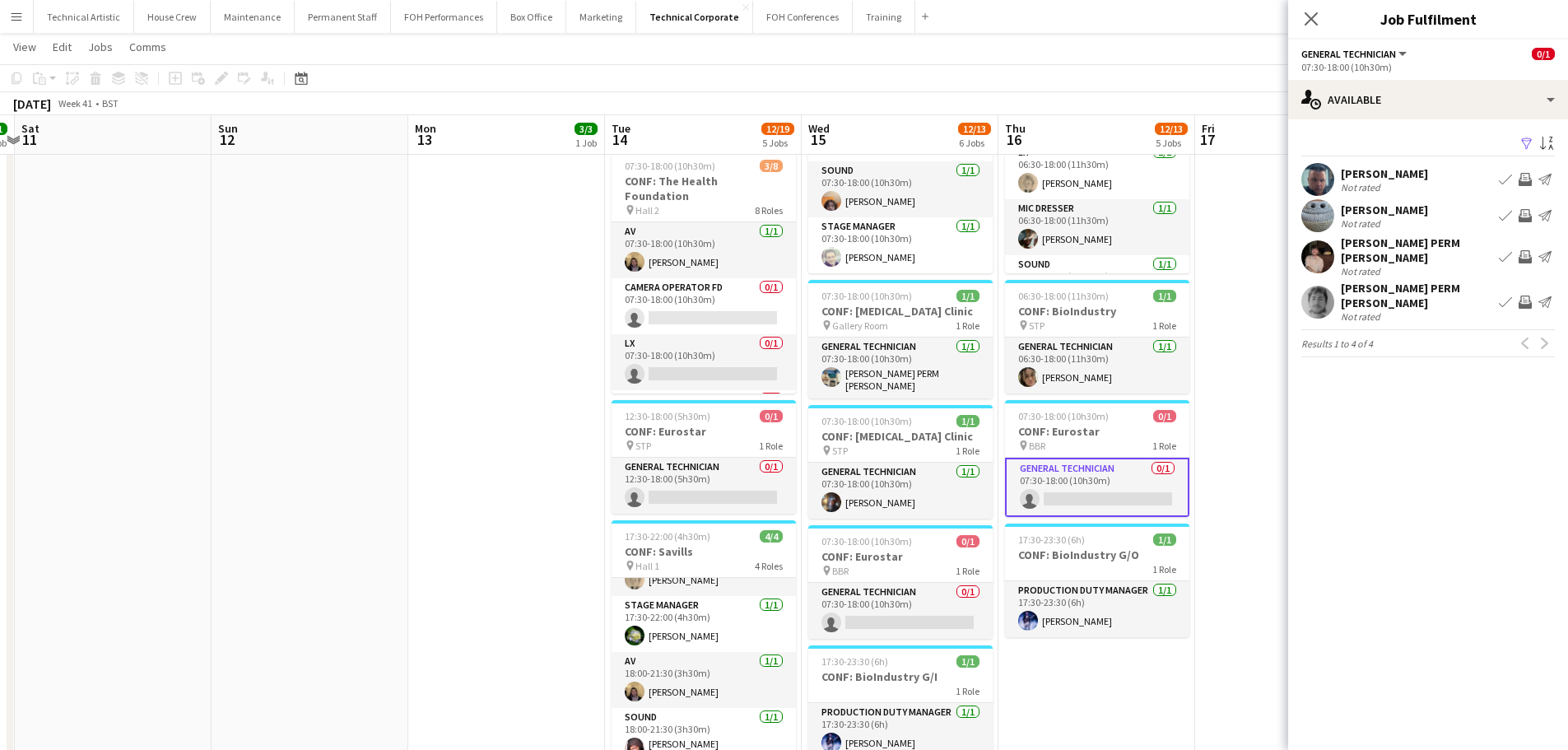
scroll to position [0, 622]
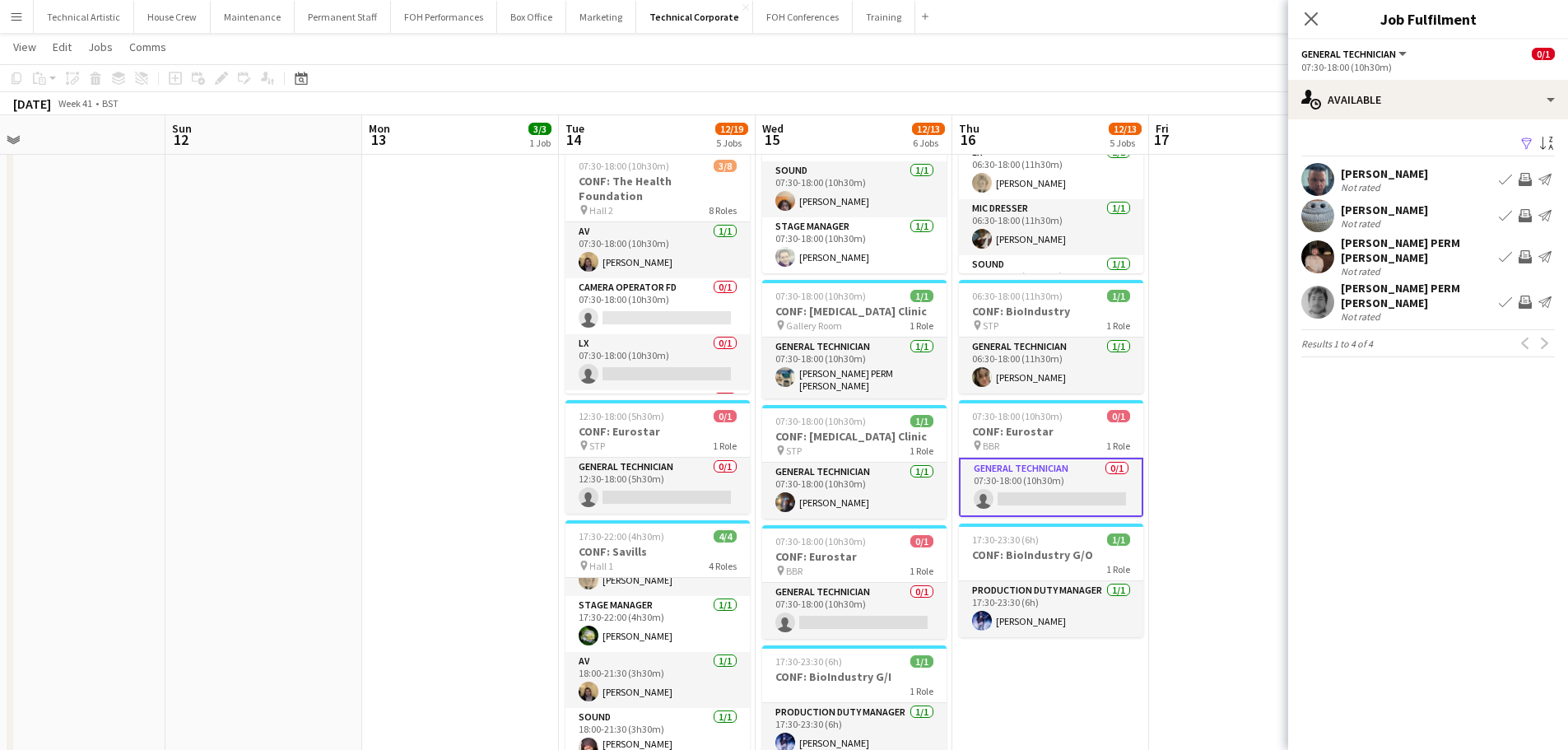
drag, startPoint x: 686, startPoint y: 464, endPoint x: 499, endPoint y: 483, distance: 188.0
click at [499, 483] on app-calendar-viewport "Wed 8 11/11 4 Jobs Thu 9 17/17 6 Jobs Fri 10 1/1 1 Job Sat 11 Sun 12 Mon 13 3/3…" at bounding box center [784, 310] width 1568 height 1316
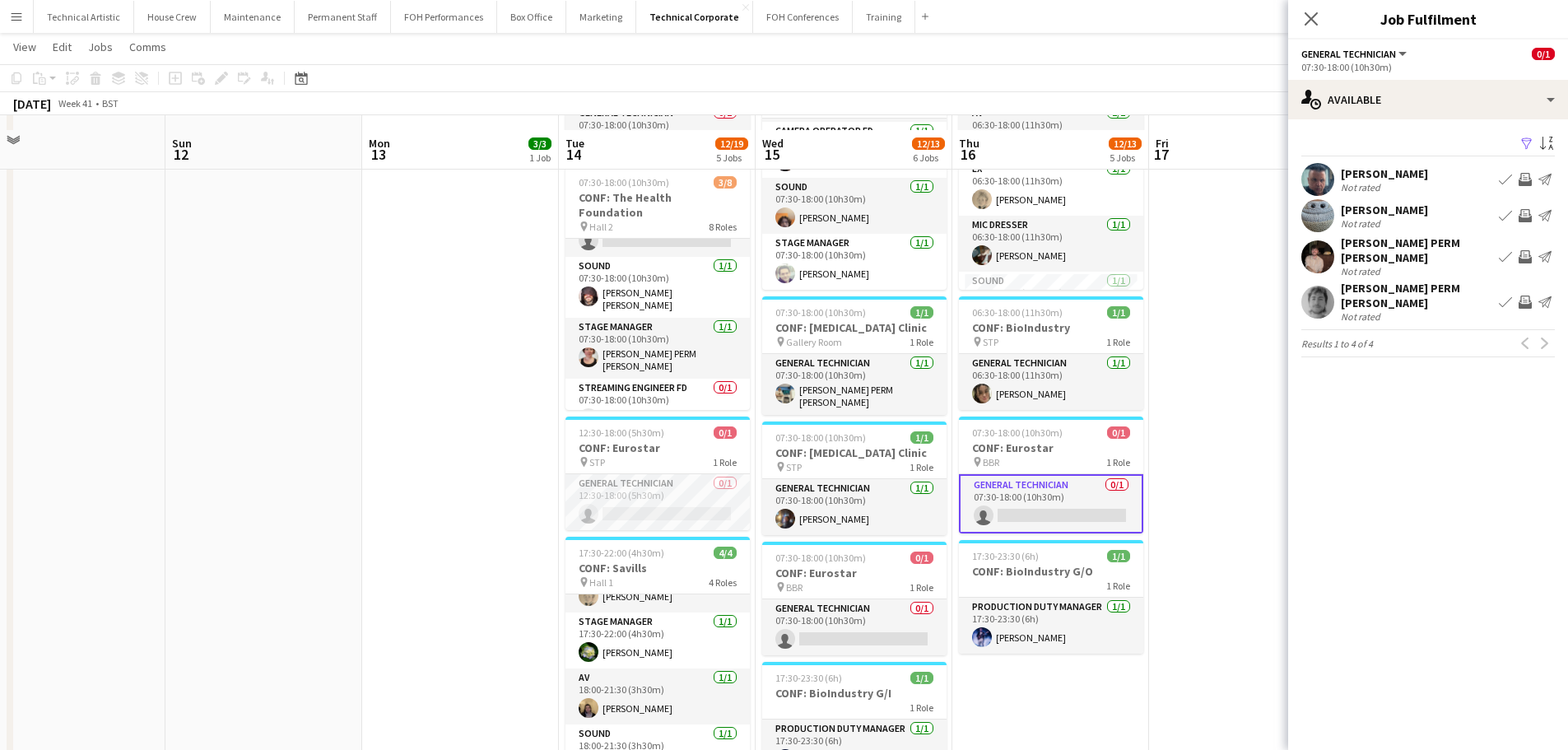
scroll to position [411, 0]
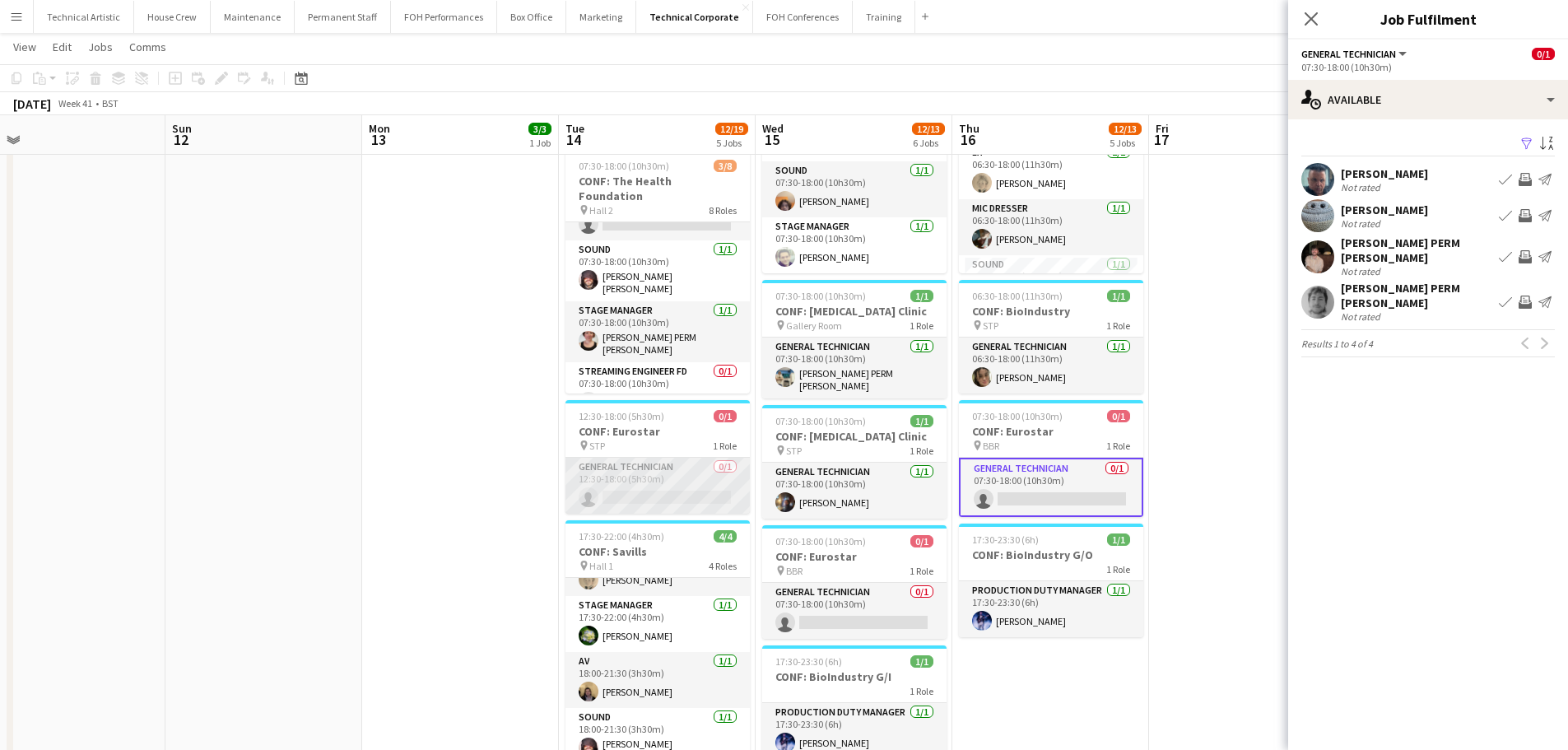
click at [646, 492] on app-card-role "General Technician 0/1 12:30-18:00 (5h30m) single-neutral-actions" at bounding box center [657, 485] width 184 height 56
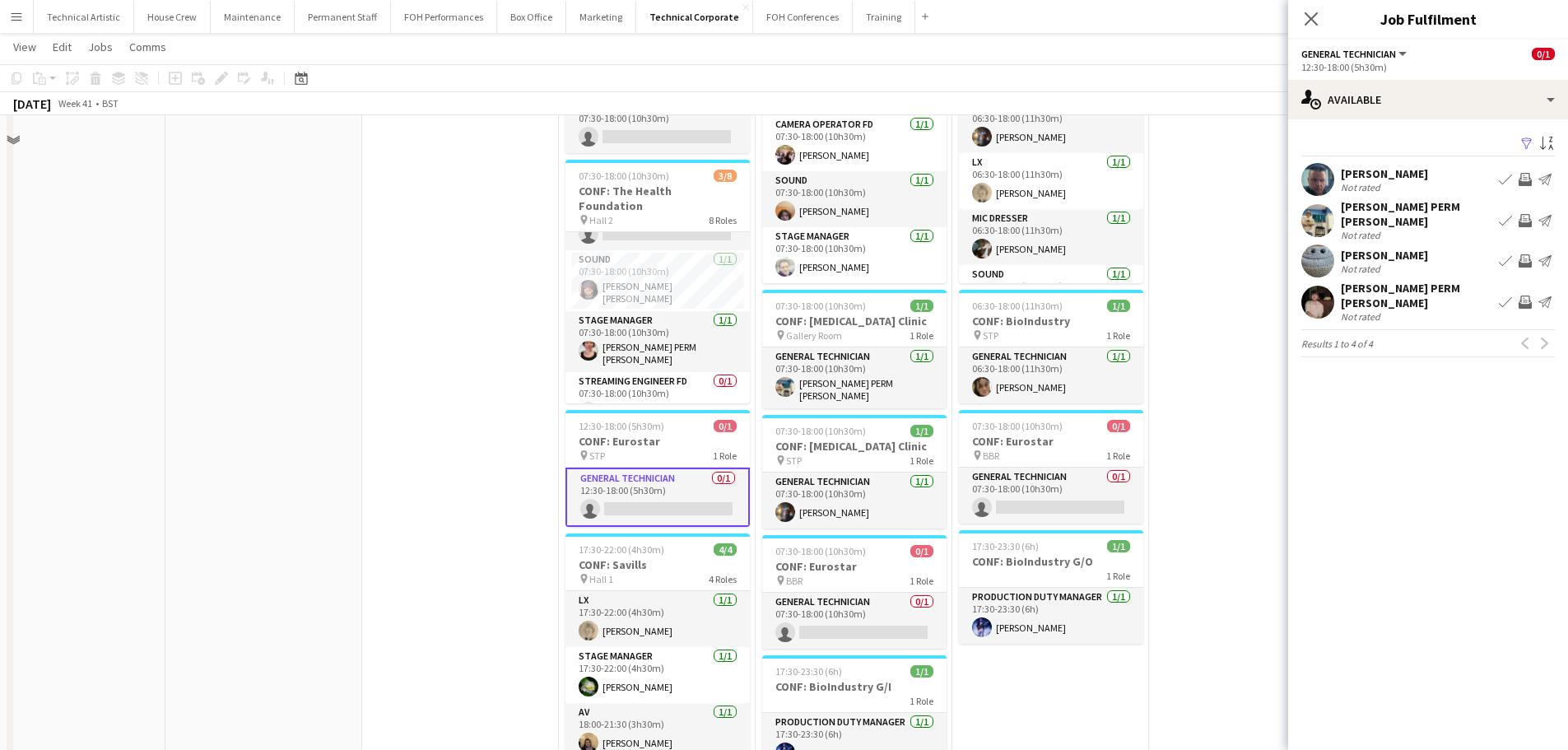
scroll to position [329, 0]
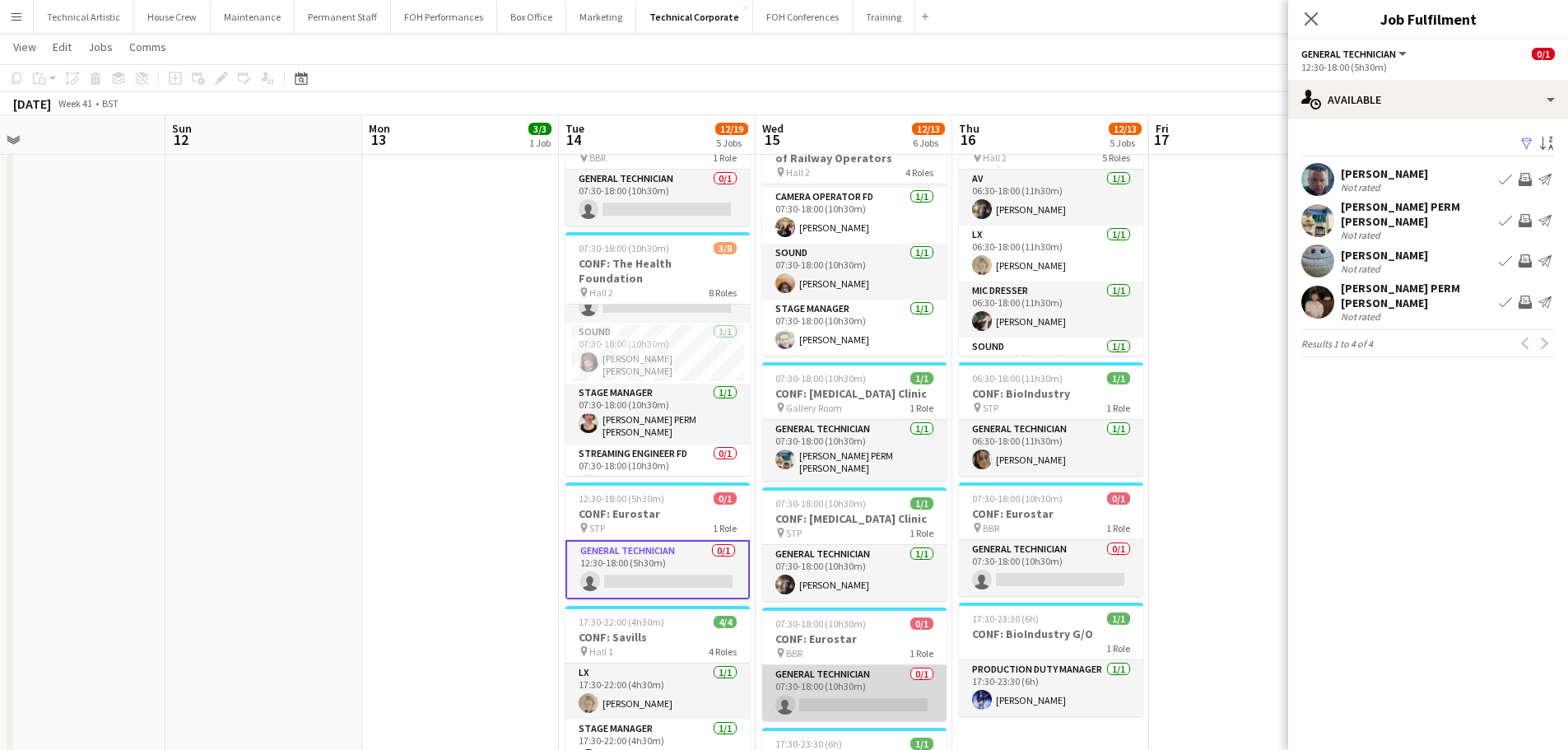
click at [805, 691] on app-card-role "General Technician 0/1 07:30-18:00 (10h30m) single-neutral-actions" at bounding box center [854, 693] width 184 height 56
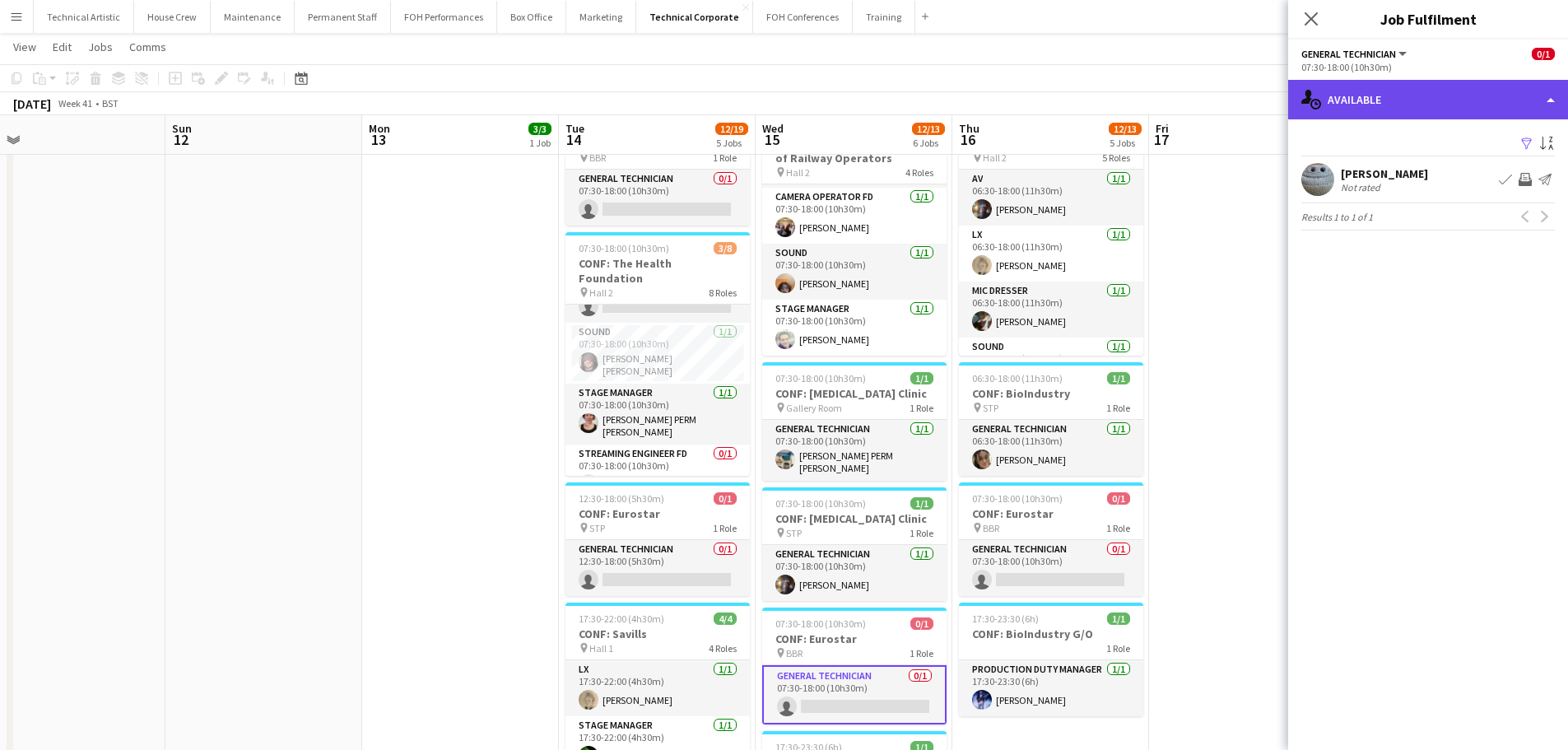
click at [1407, 95] on div "single-neutral-actions-upload Available" at bounding box center [1428, 99] width 280 height 39
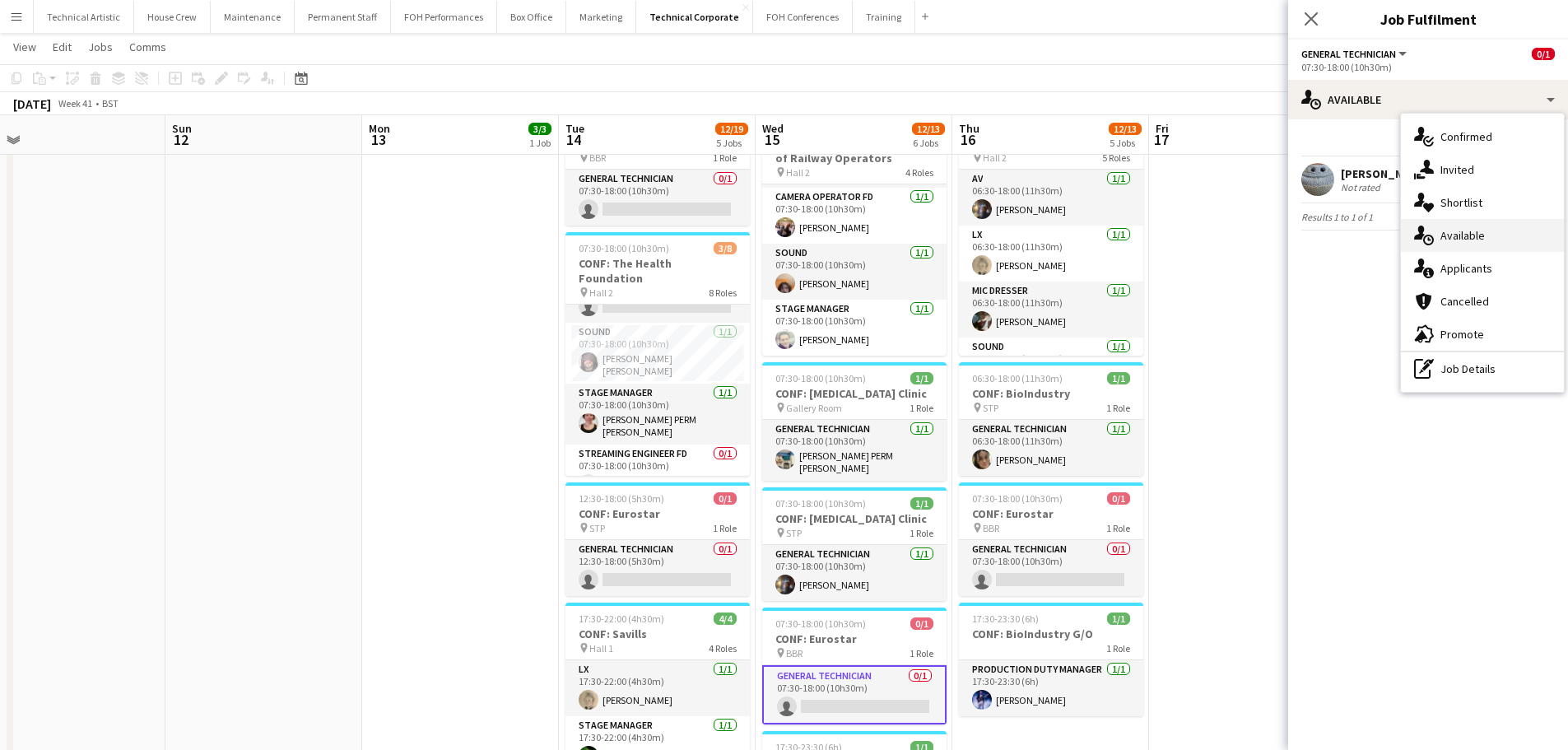
click at [1468, 220] on div "single-neutral-actions-upload Available" at bounding box center [1482, 236] width 163 height 33
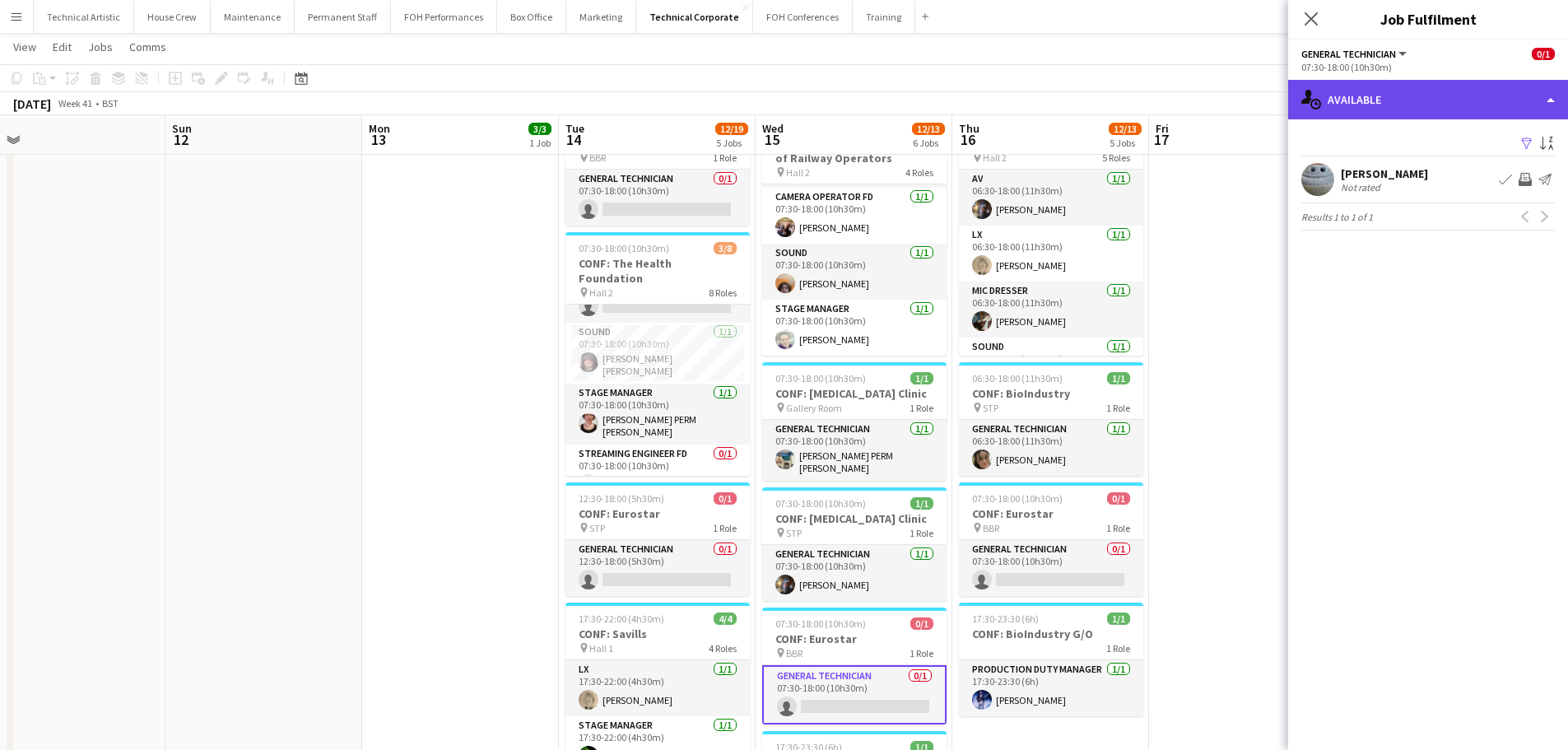
click at [1386, 118] on div "single-neutral-actions-upload Available" at bounding box center [1428, 99] width 280 height 39
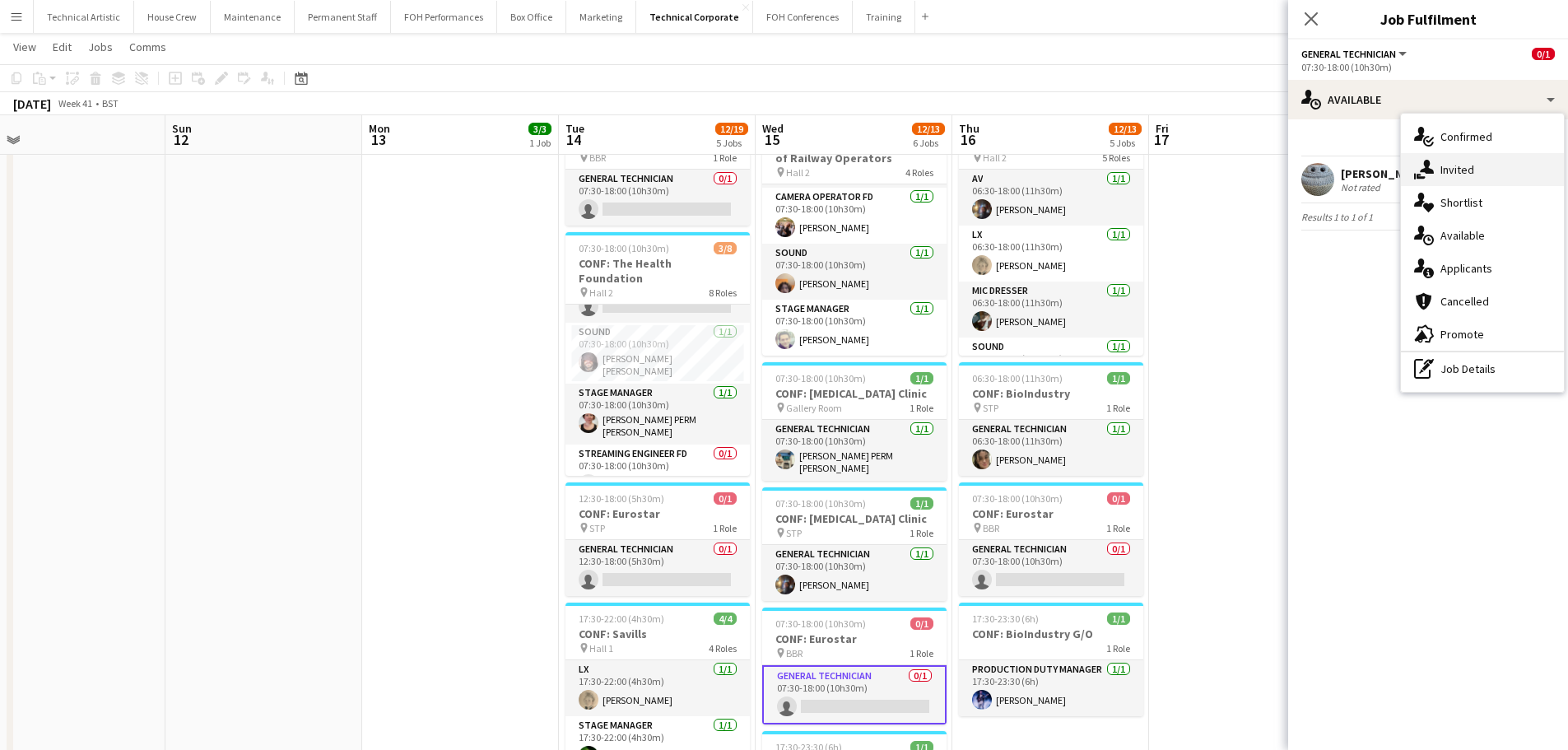
click at [1440, 158] on div "single-neutral-actions-share-1 Invited" at bounding box center [1482, 169] width 163 height 33
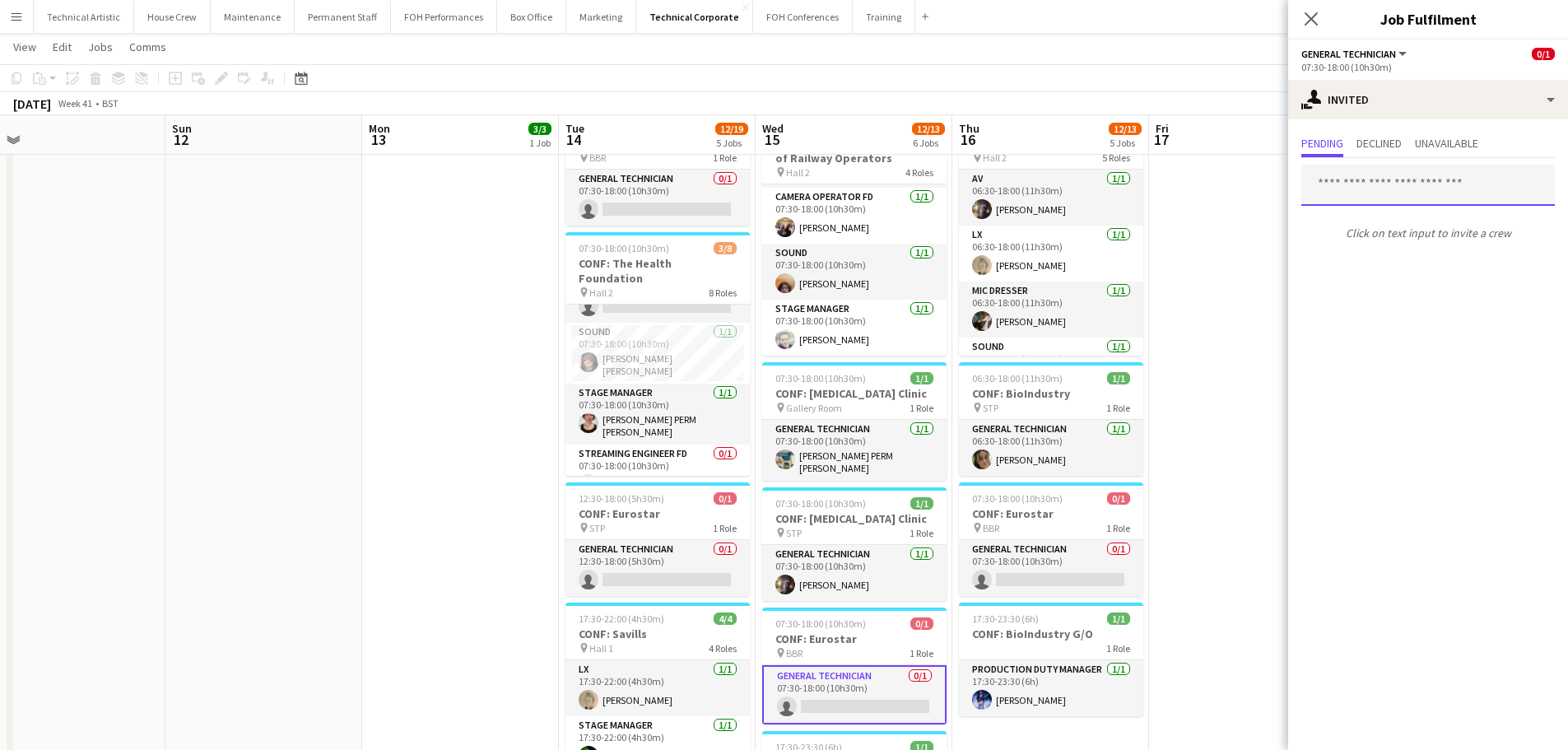
click at [1374, 192] on input "text" at bounding box center [1428, 185] width 253 height 41
type input "*****"
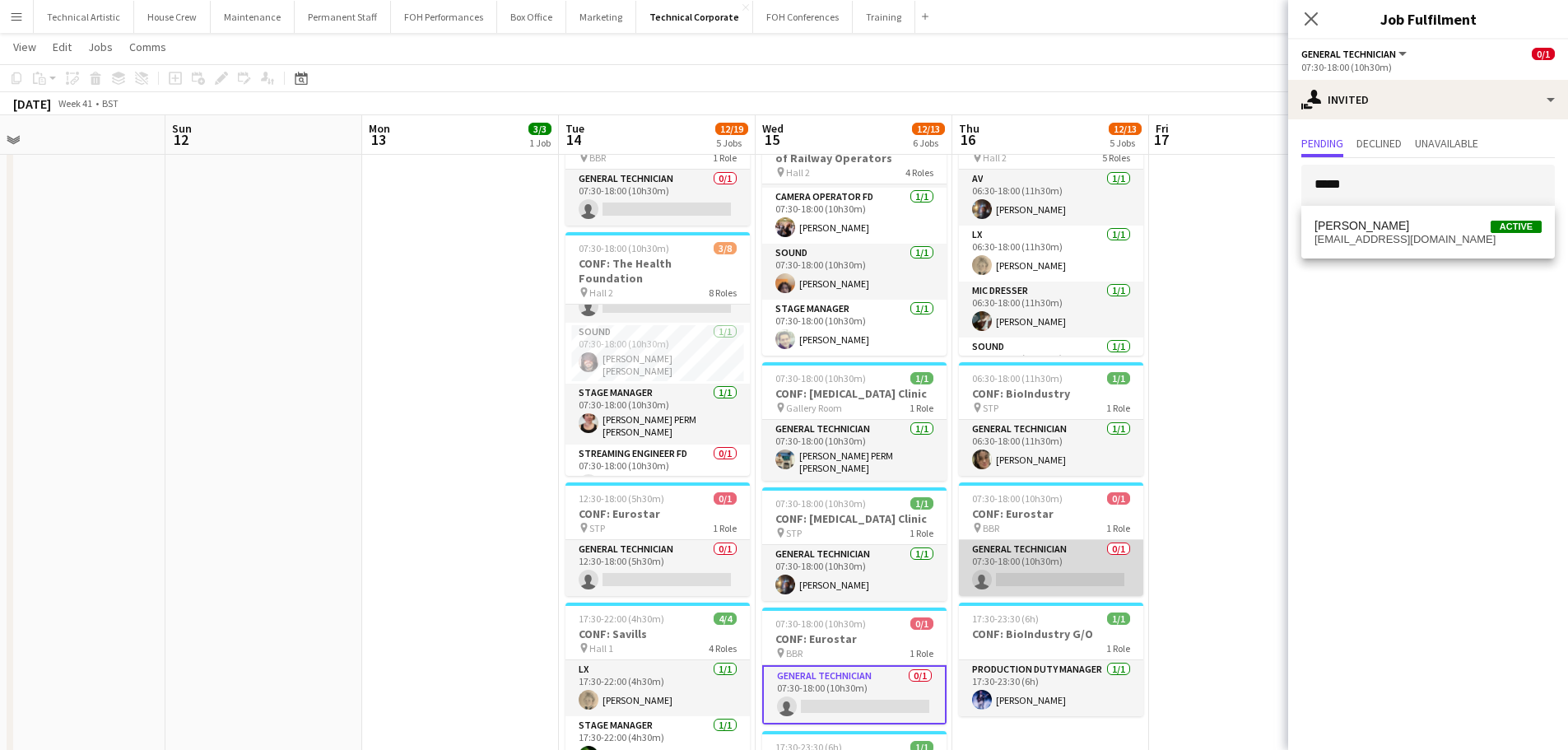
click at [1033, 556] on app-card-role "General Technician 0/1 07:30-18:00 (10h30m) single-neutral-actions" at bounding box center [1051, 568] width 184 height 56
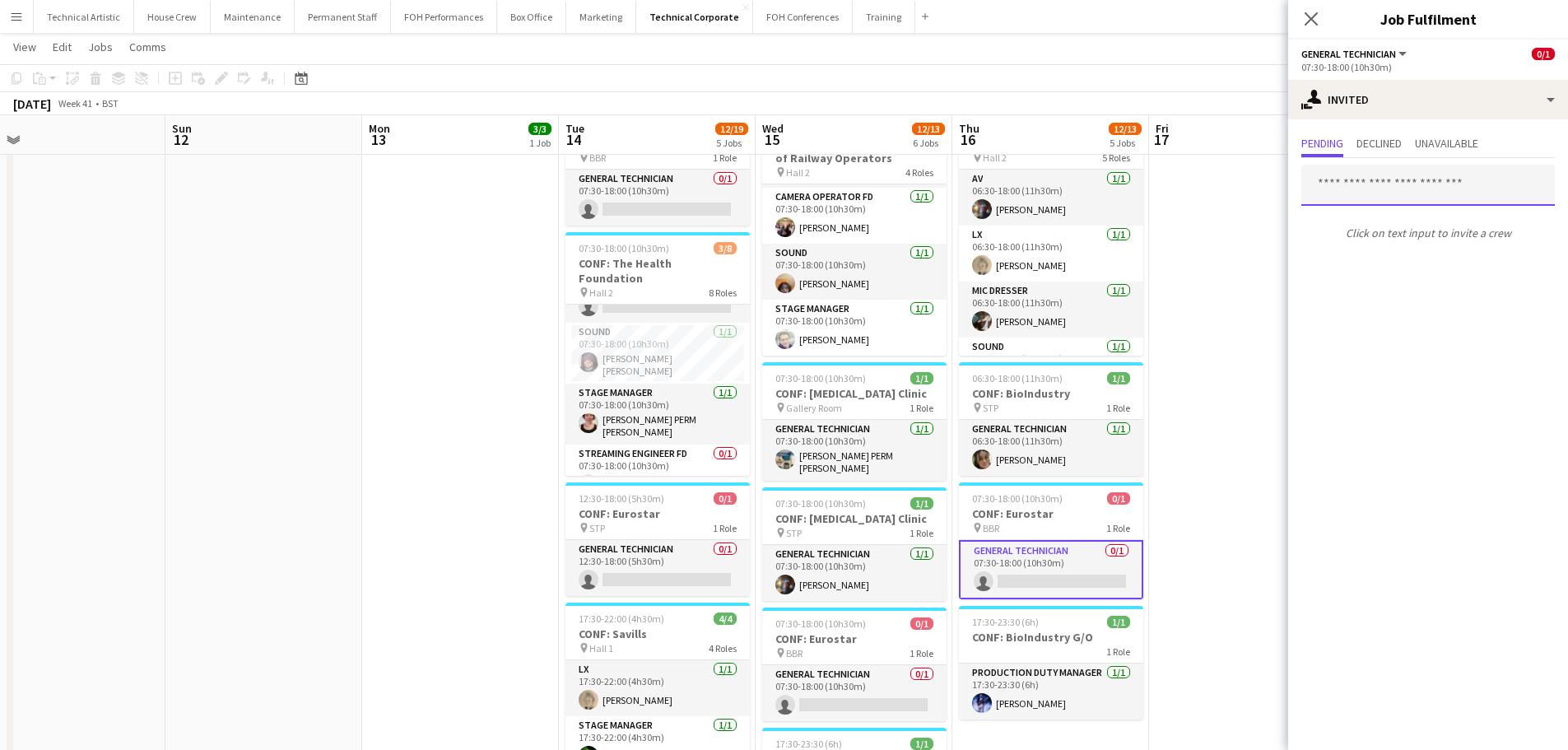
click at [1399, 193] on input "text" at bounding box center [1428, 185] width 253 height 41
type input "*****"
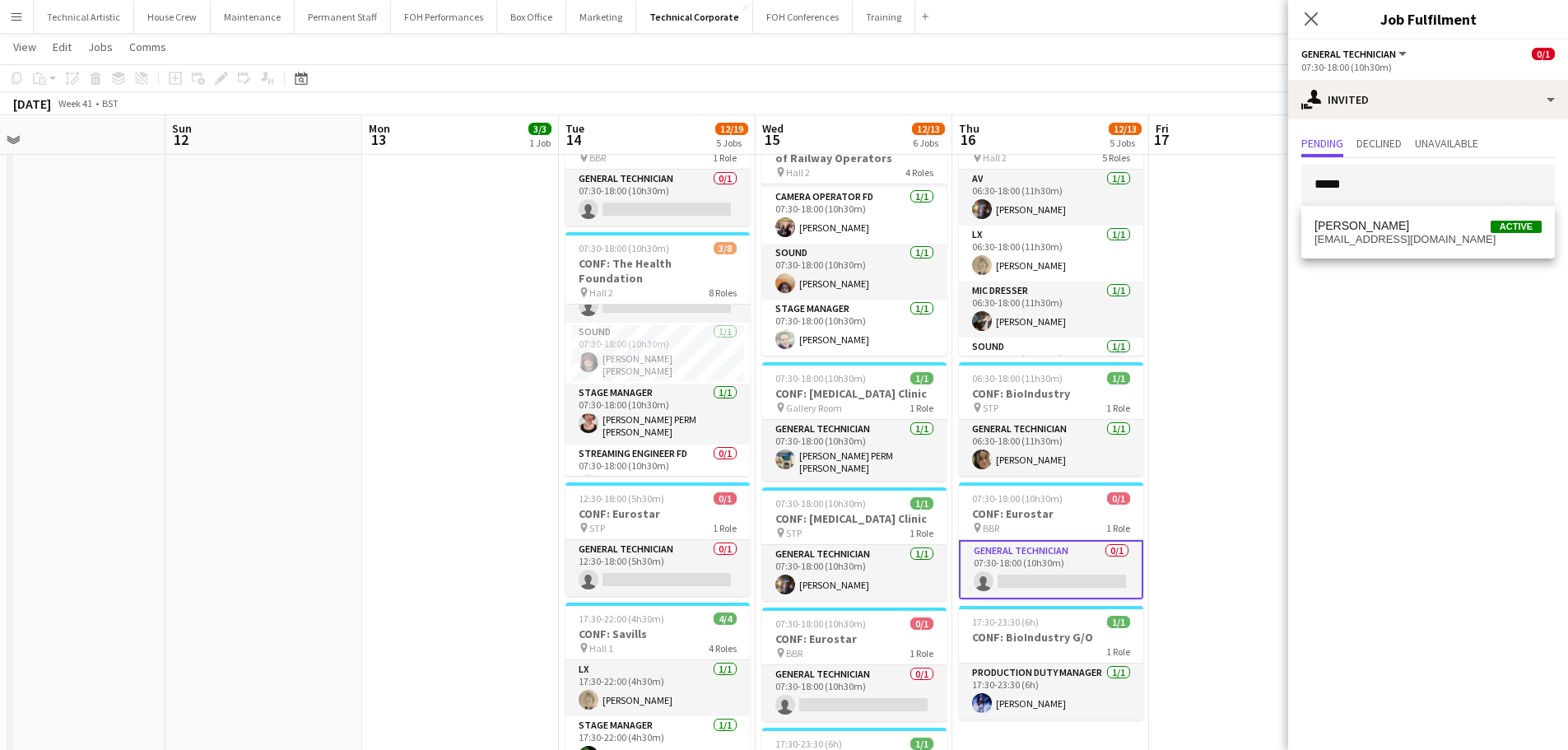
click at [1023, 80] on app-toolbar "Copy Paste Paste Ctrl+V Paste with crew Ctrl+Shift+V Paste linked Job [GEOGRAPH…" at bounding box center [784, 79] width 1568 height 28
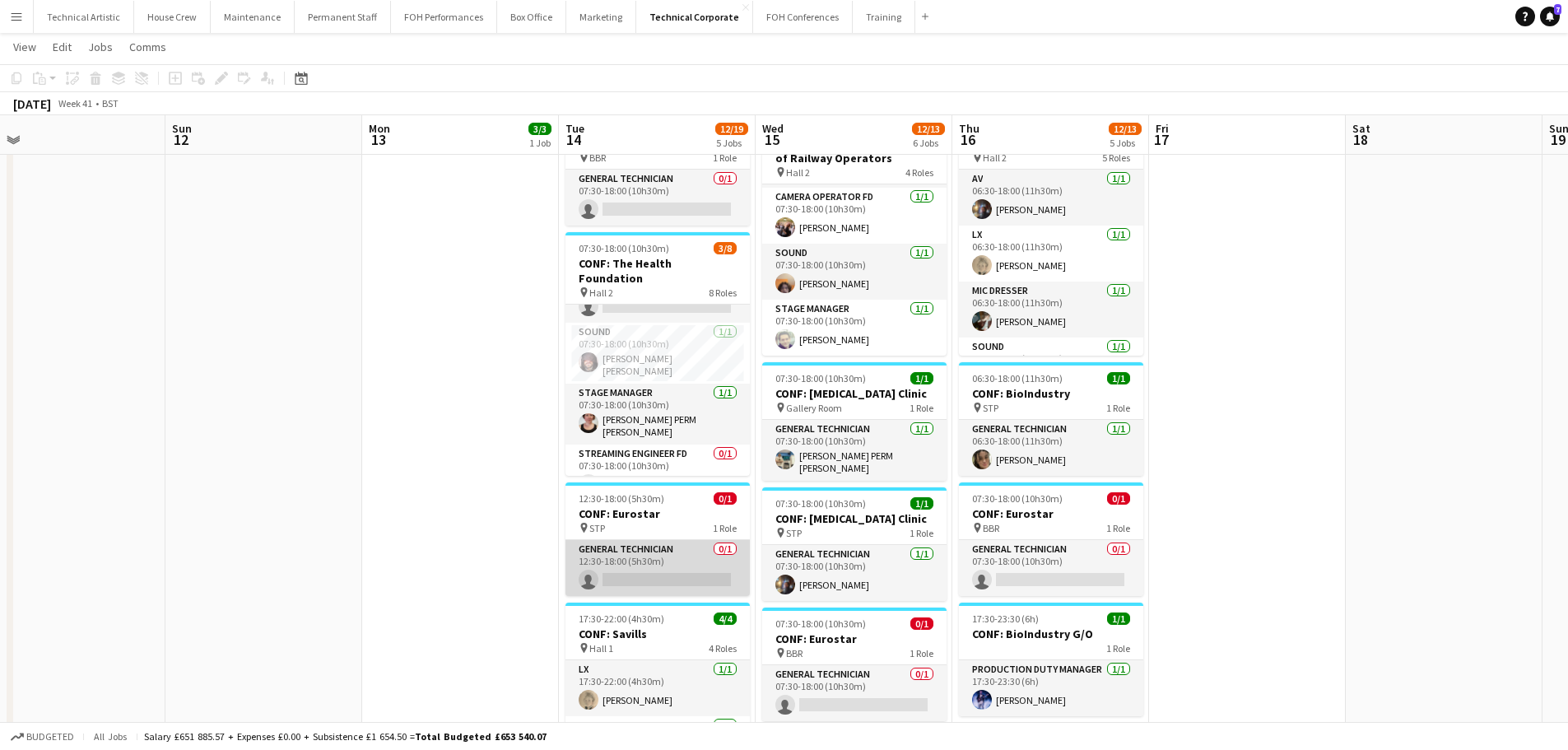
click at [583, 562] on app-card-role "General Technician 0/1 12:30-18:00 (5h30m) single-neutral-actions" at bounding box center [657, 568] width 184 height 56
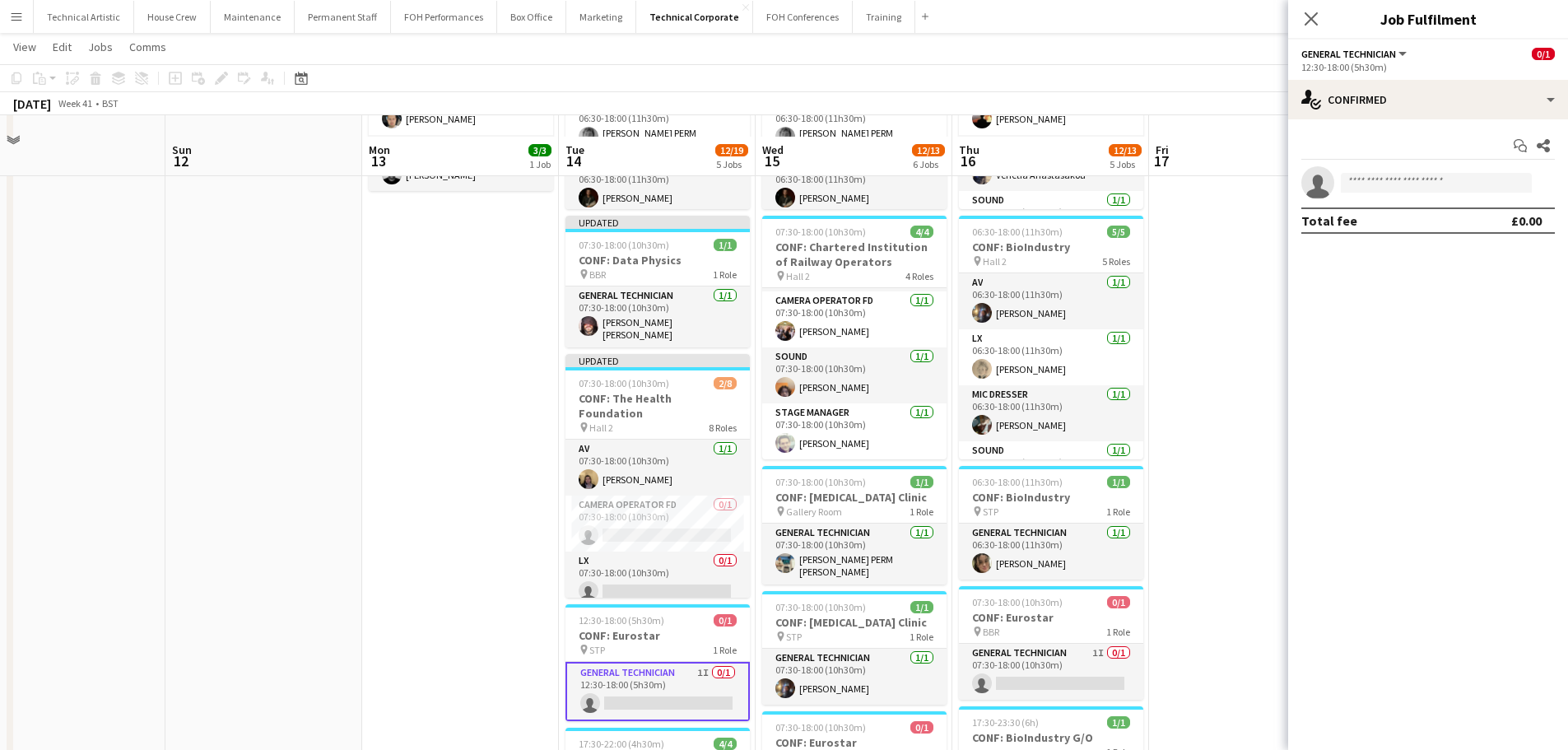
scroll to position [247, 0]
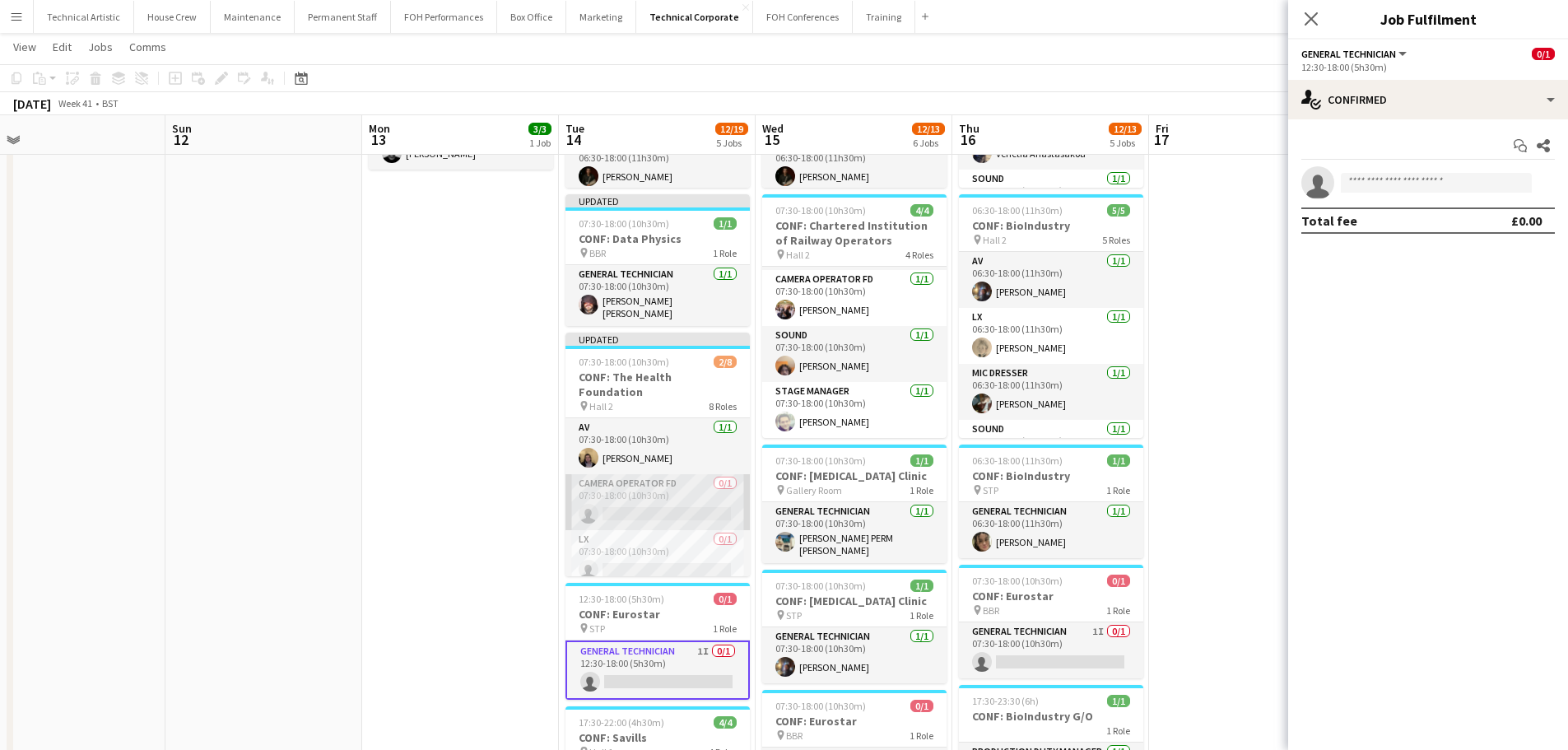
click at [653, 486] on app-card-role "Camera Operator FD 0/1 07:30-18:00 (10h30m) single-neutral-actions" at bounding box center [657, 502] width 184 height 56
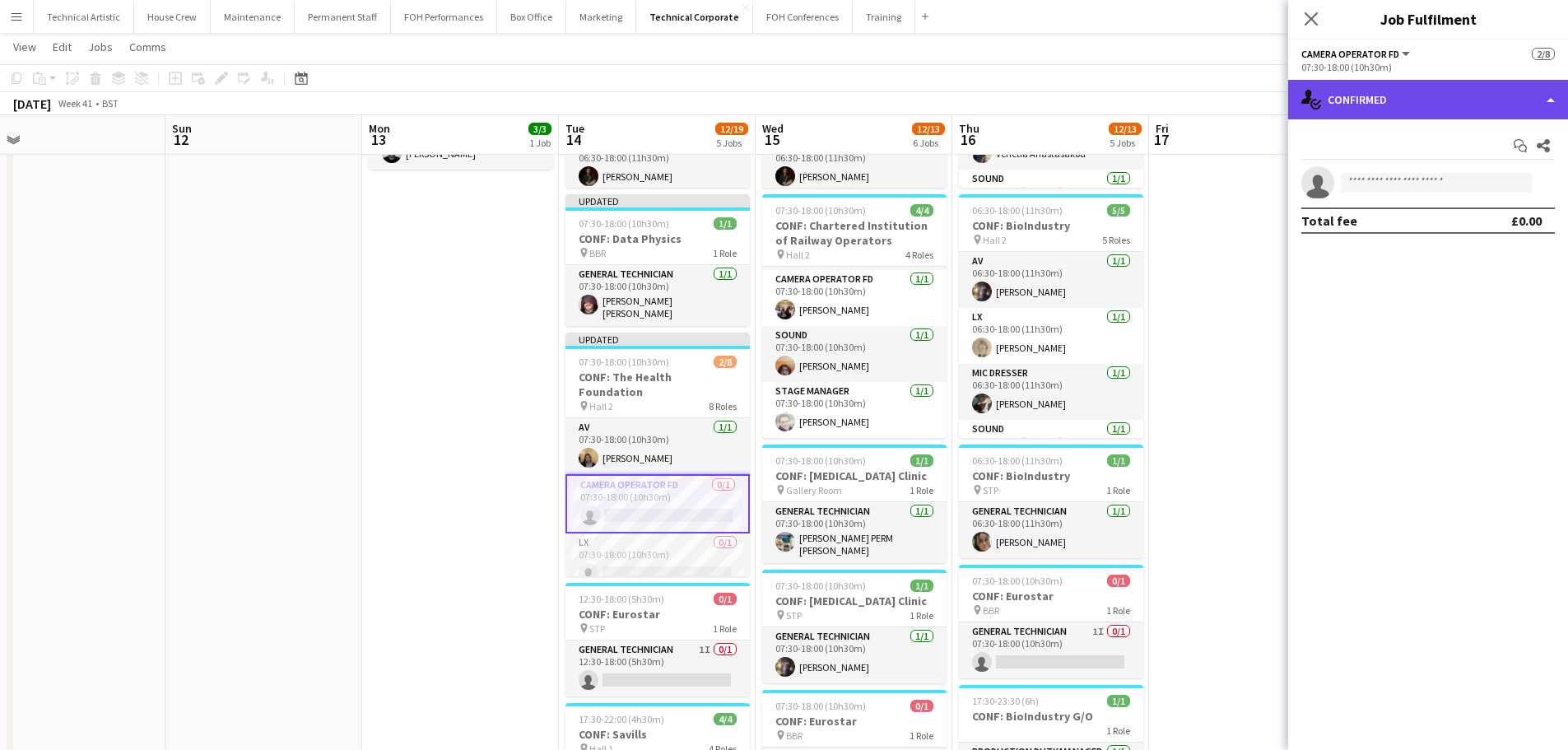
click at [1415, 116] on div "single-neutral-actions-check-2 Confirmed" at bounding box center [1428, 99] width 280 height 39
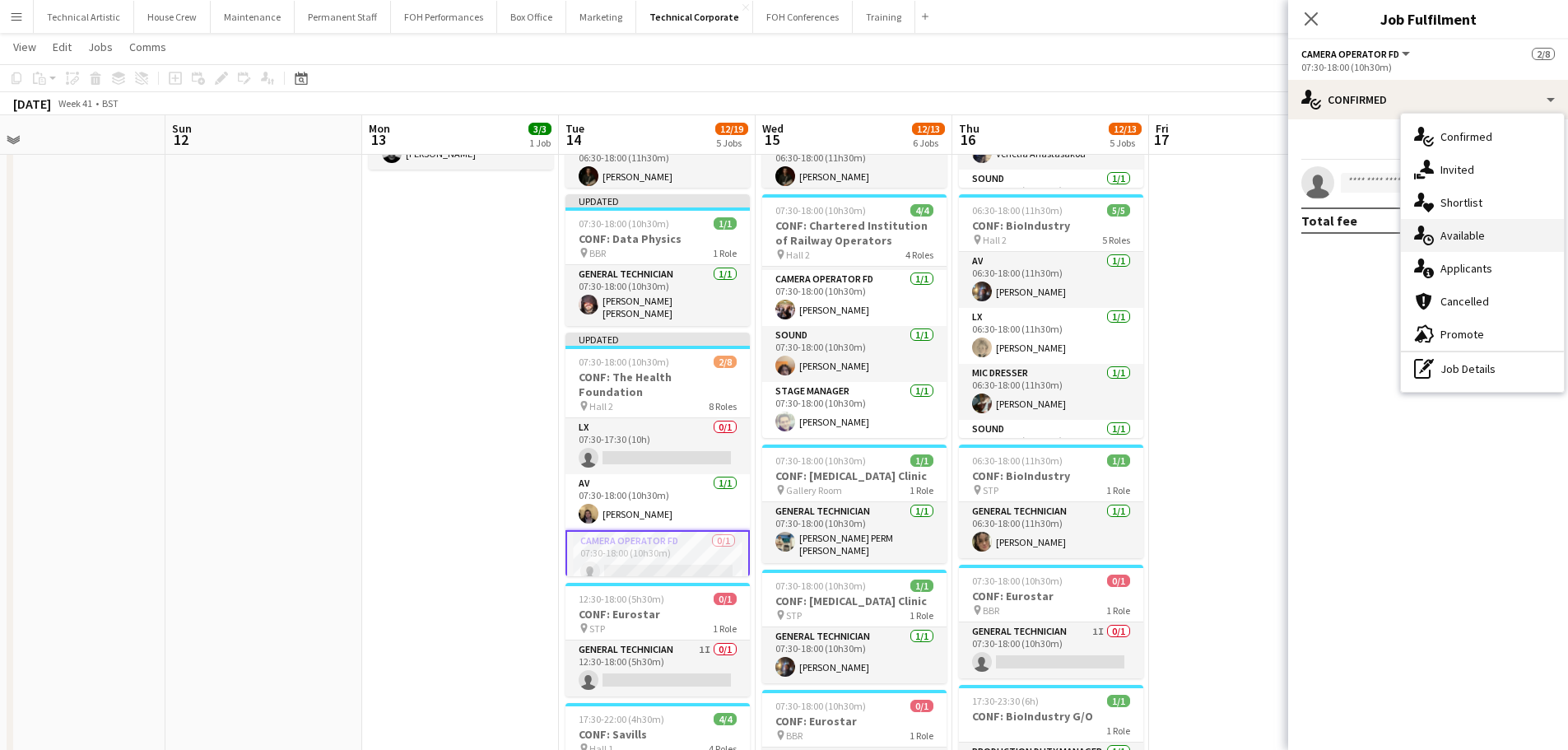
click at [1448, 230] on span "Available" at bounding box center [1462, 235] width 45 height 15
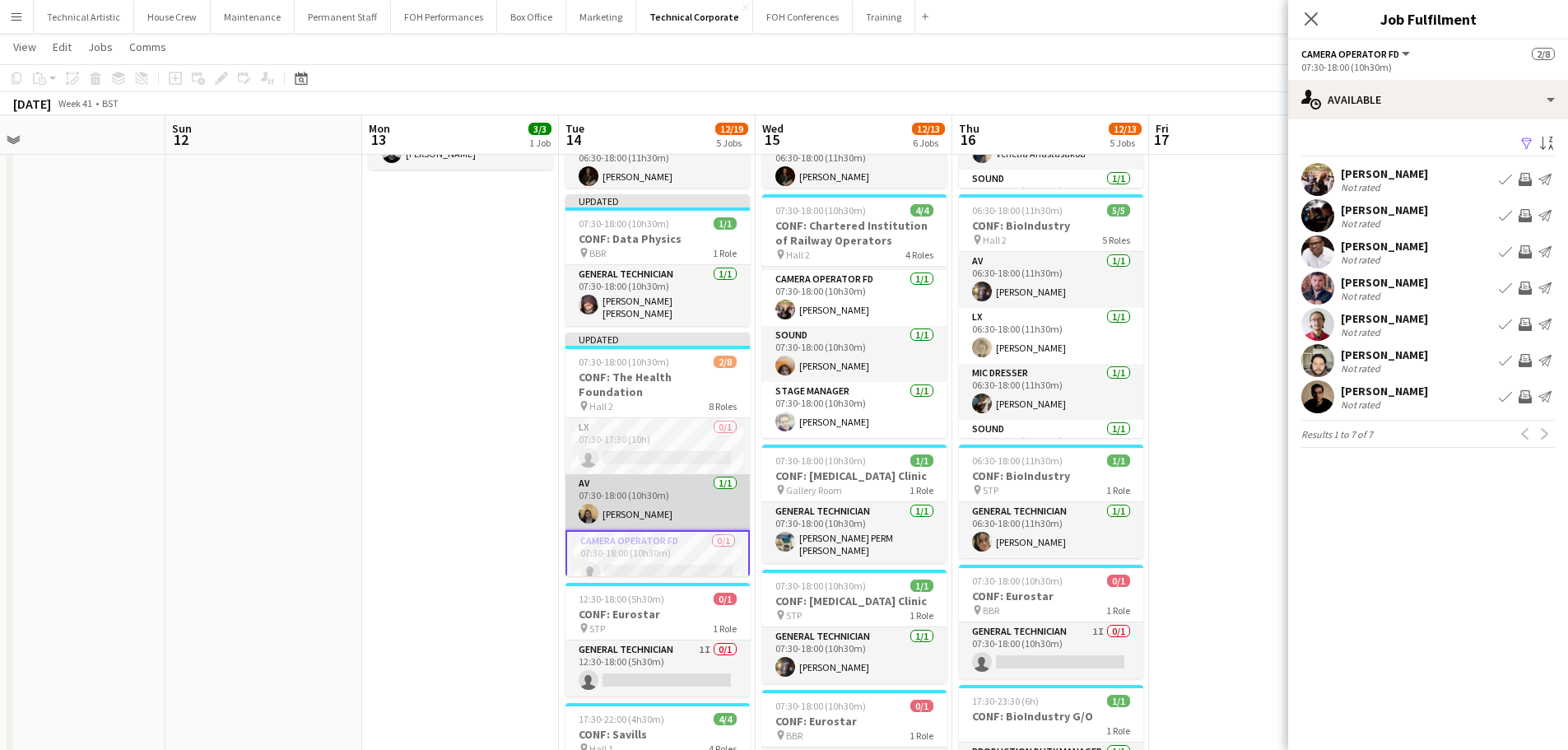
scroll to position [82, 0]
click at [668, 499] on app-card-role "Recording Engineer FD 0/1 07:30-18:00 (10h30m) single-neutral-actions" at bounding box center [657, 509] width 184 height 56
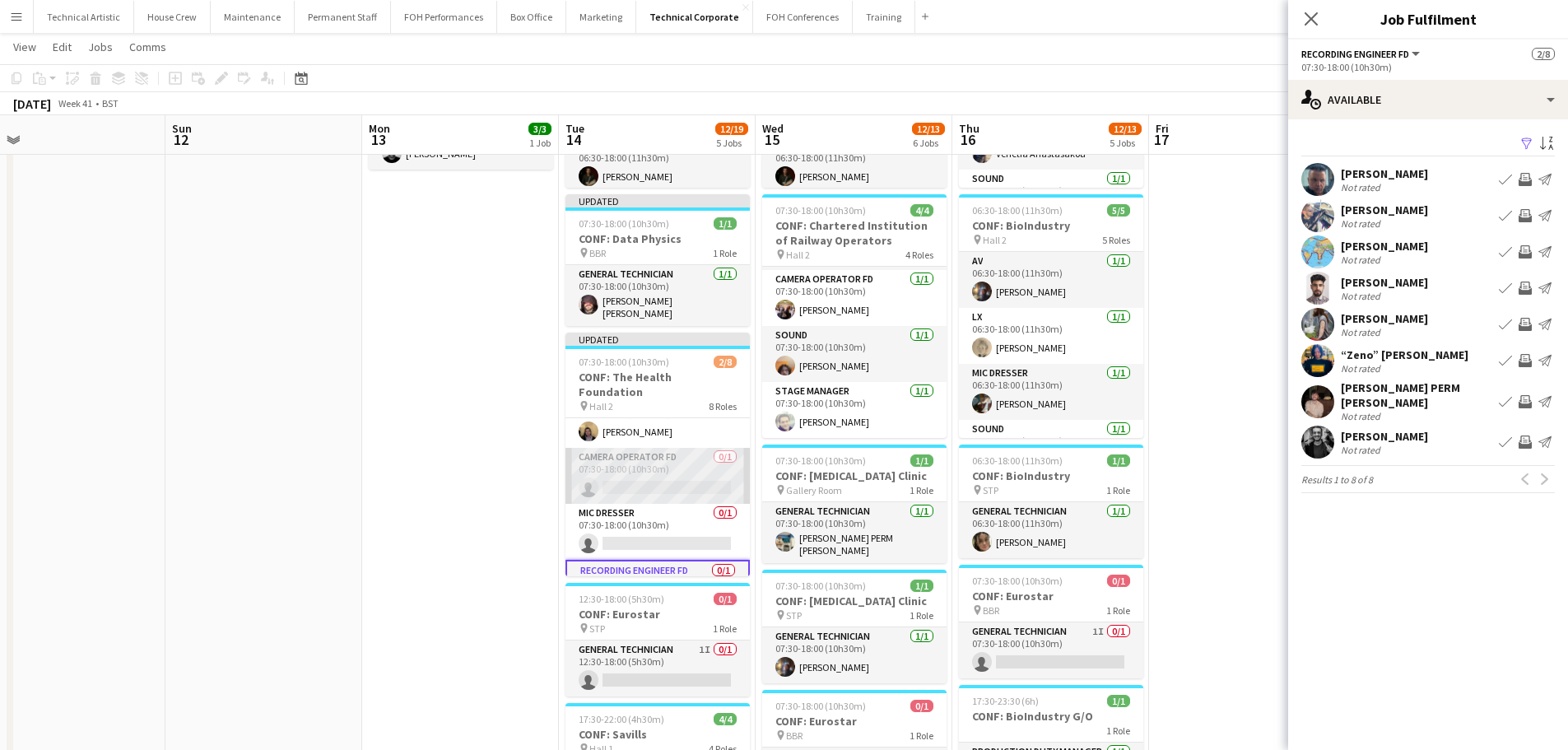
click at [681, 458] on app-card-role "Camera Operator FD 0/1 07:30-18:00 (10h30m) single-neutral-actions" at bounding box center [657, 476] width 184 height 56
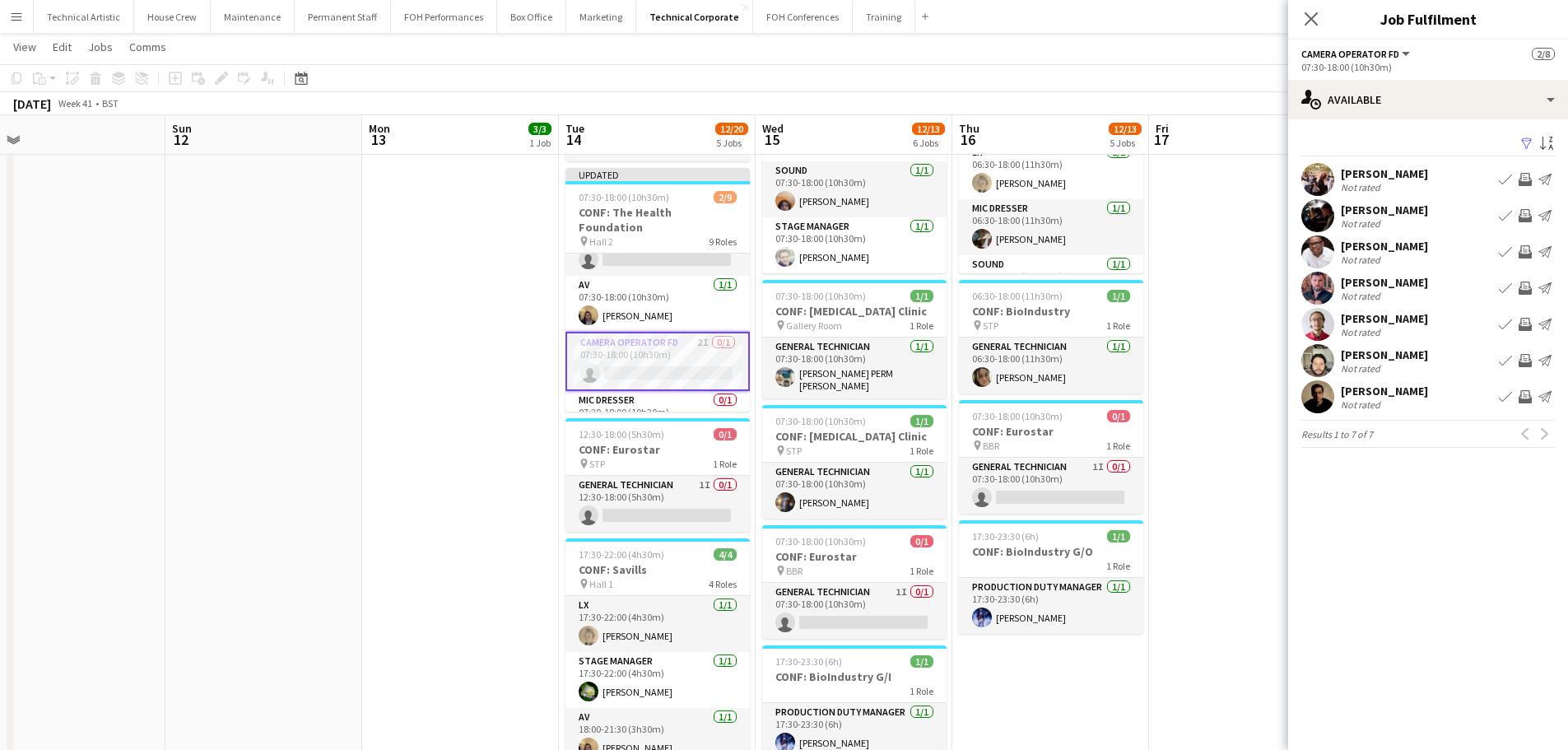
scroll to position [5, 0]
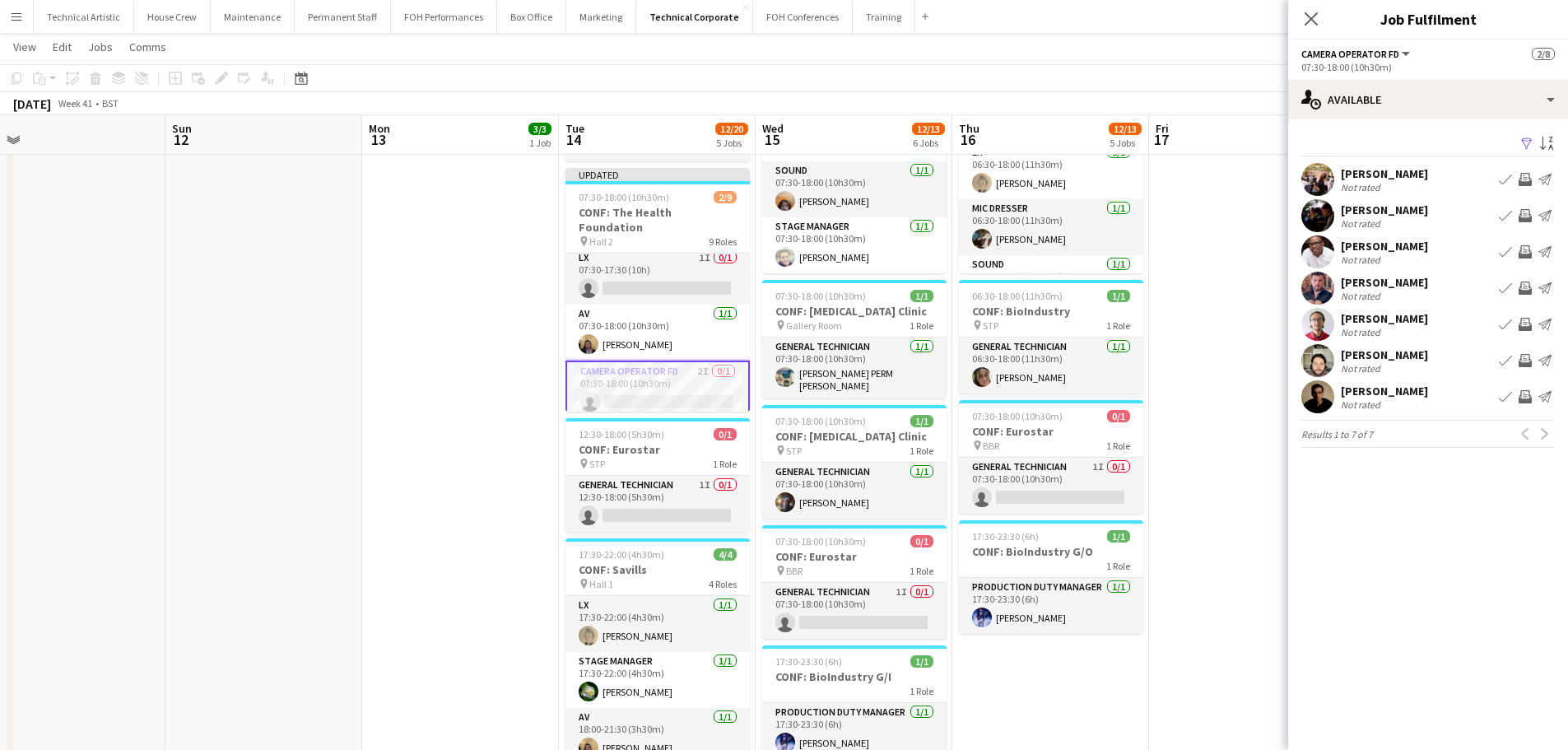
click at [654, 382] on app-card-role "Camera Operator FD 2I 0/1 07:30-18:00 (10h30m) single-neutral-actions" at bounding box center [657, 390] width 184 height 59
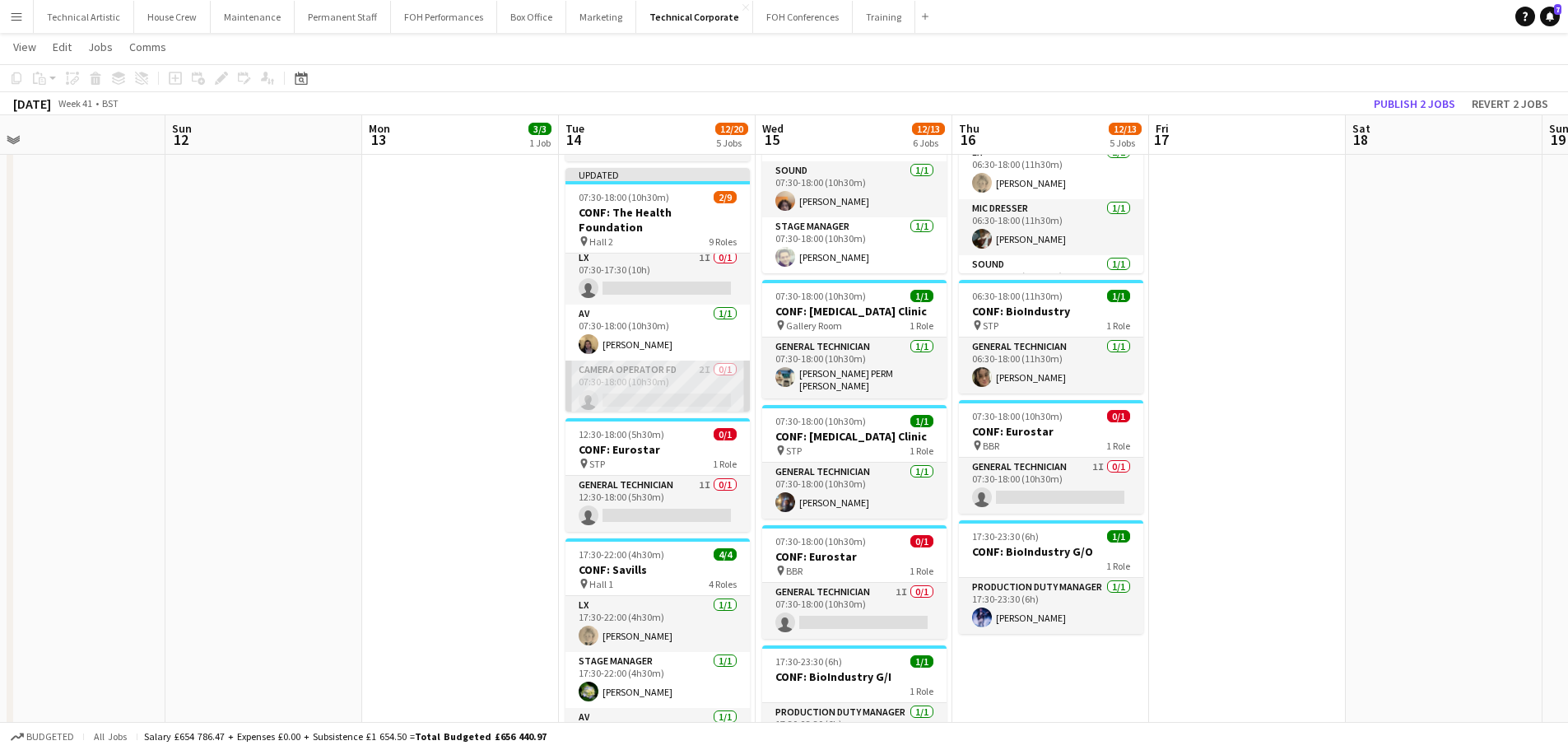
click at [691, 364] on app-card-role "Camera Operator FD 2I 0/1 07:30-18:00 (10h30m) single-neutral-actions" at bounding box center [657, 389] width 184 height 56
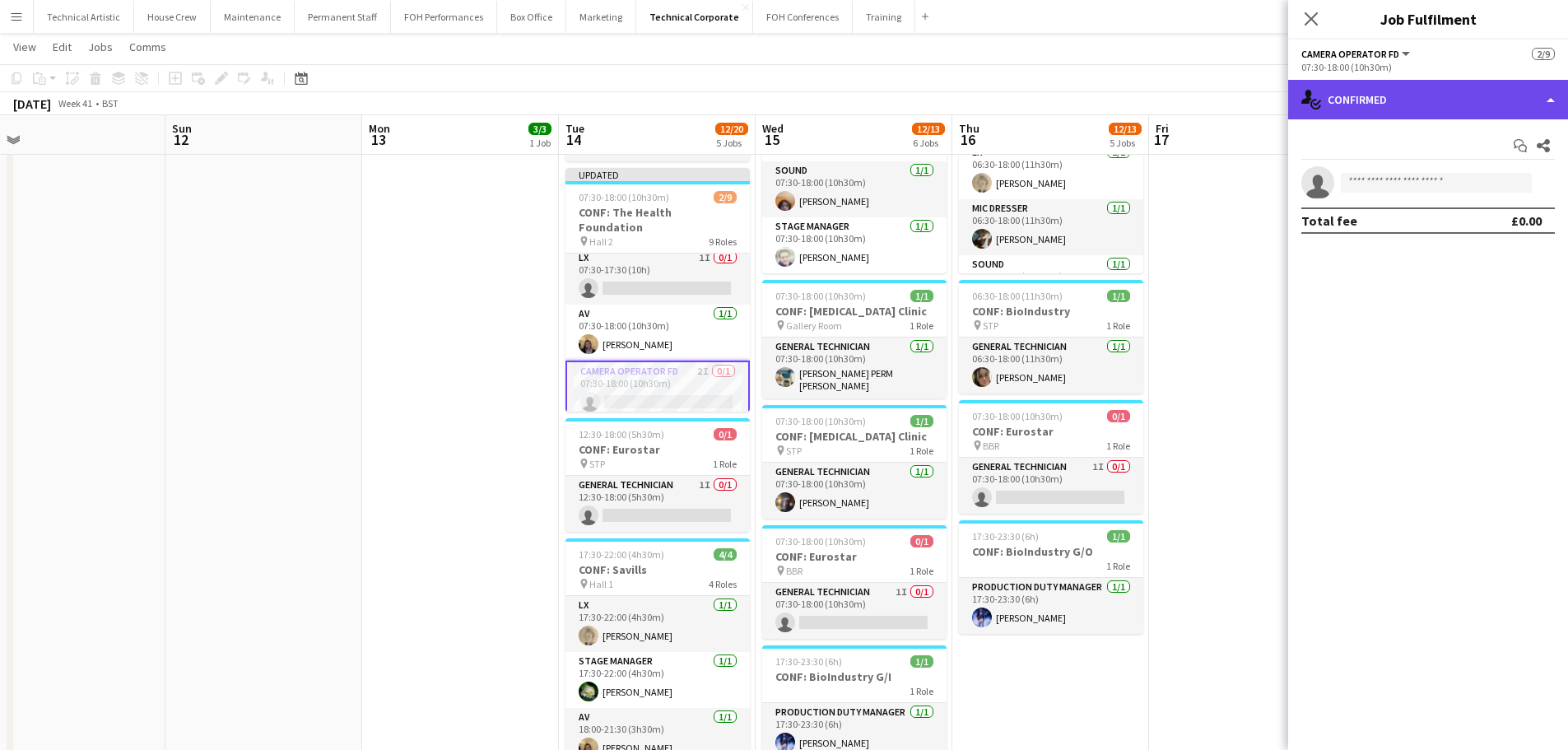
click at [1374, 82] on div "single-neutral-actions-check-2 Confirmed" at bounding box center [1428, 99] width 280 height 39
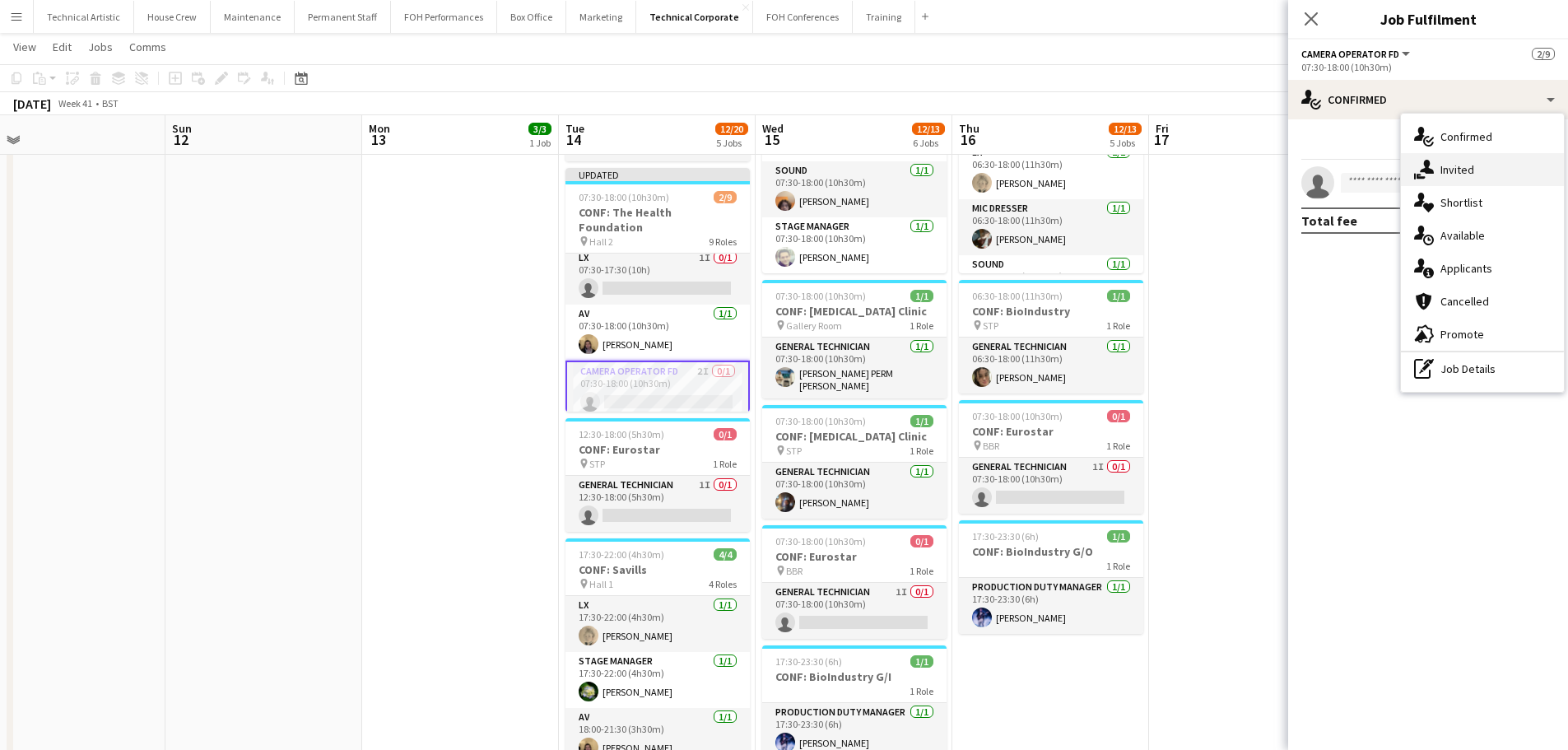
click at [1422, 166] on icon "single-neutral-actions-share-1" at bounding box center [1424, 169] width 20 height 20
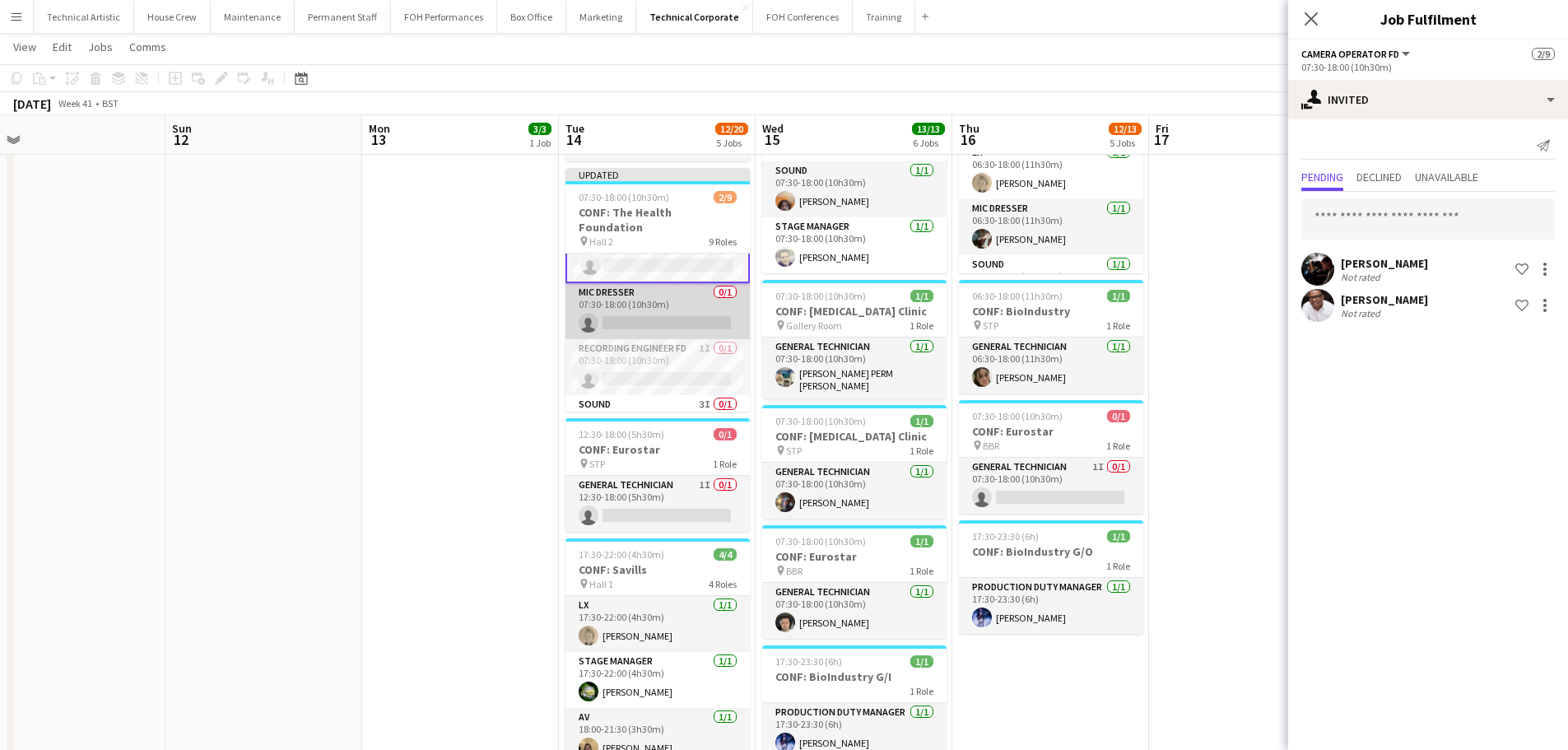
scroll to position [169, 0]
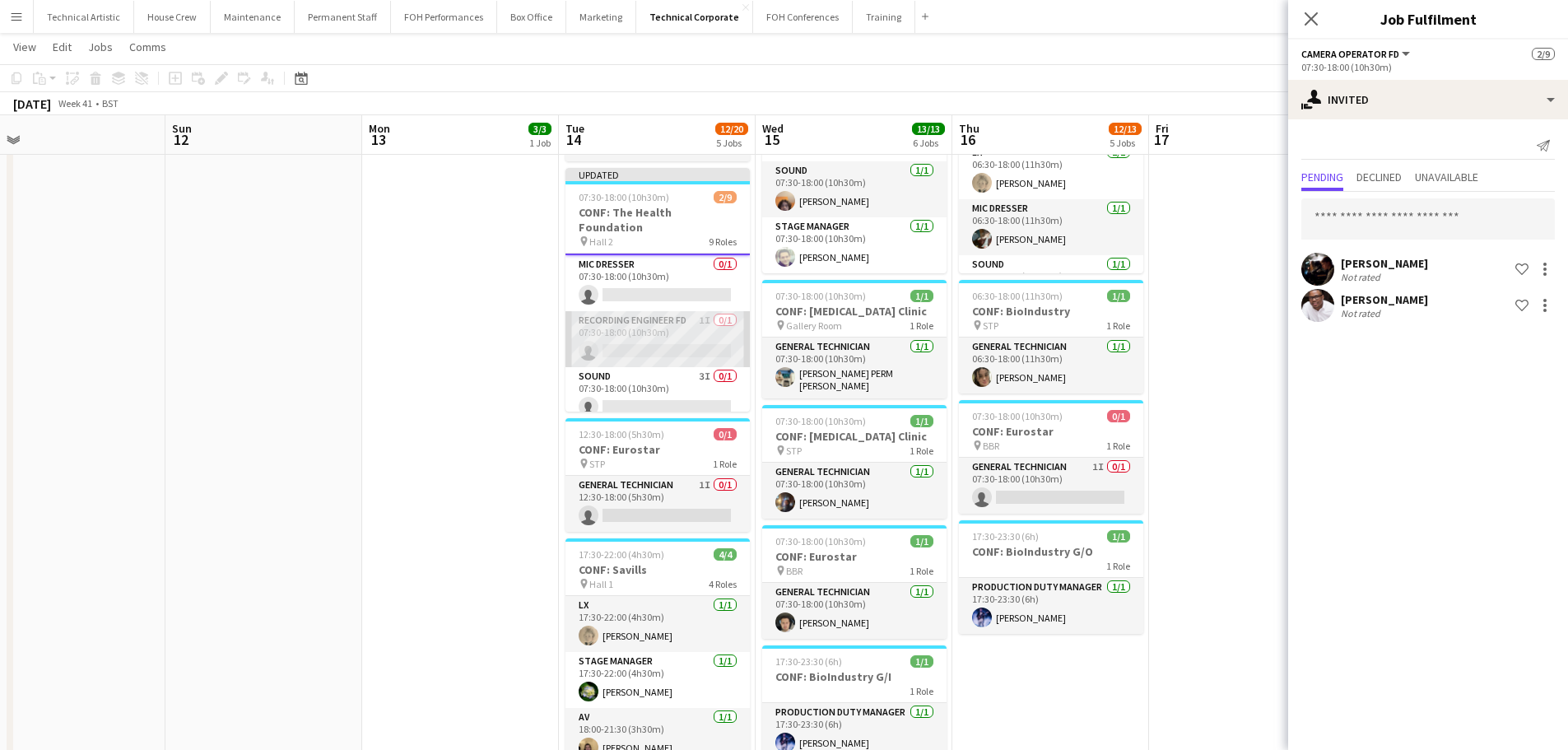
click at [682, 327] on app-card-role "Recording Engineer FD 1I 0/1 07:30-18:00 (10h30m) single-neutral-actions" at bounding box center [657, 339] width 184 height 56
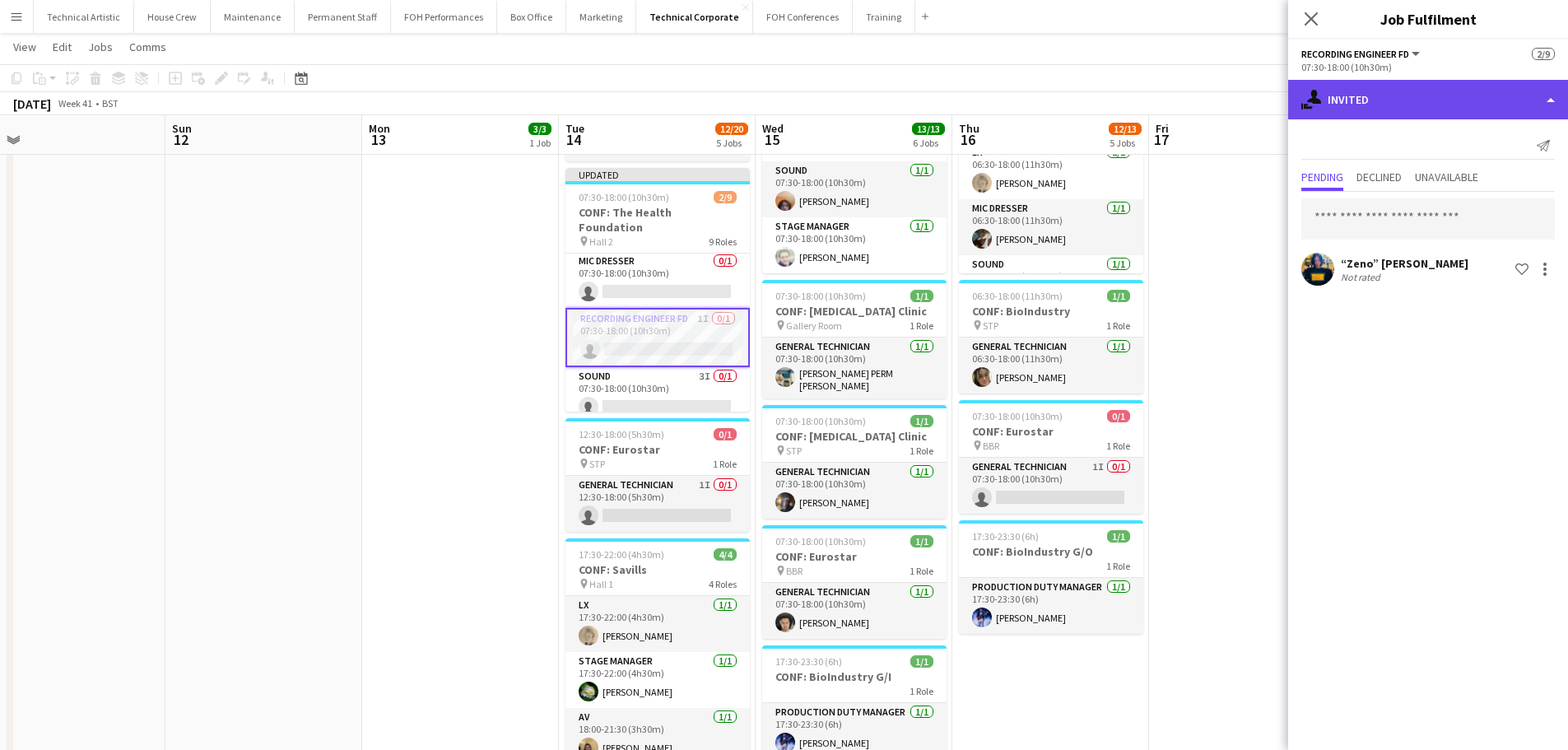
click at [1432, 102] on div "single-neutral-actions-share-1 Invited" at bounding box center [1428, 99] width 280 height 39
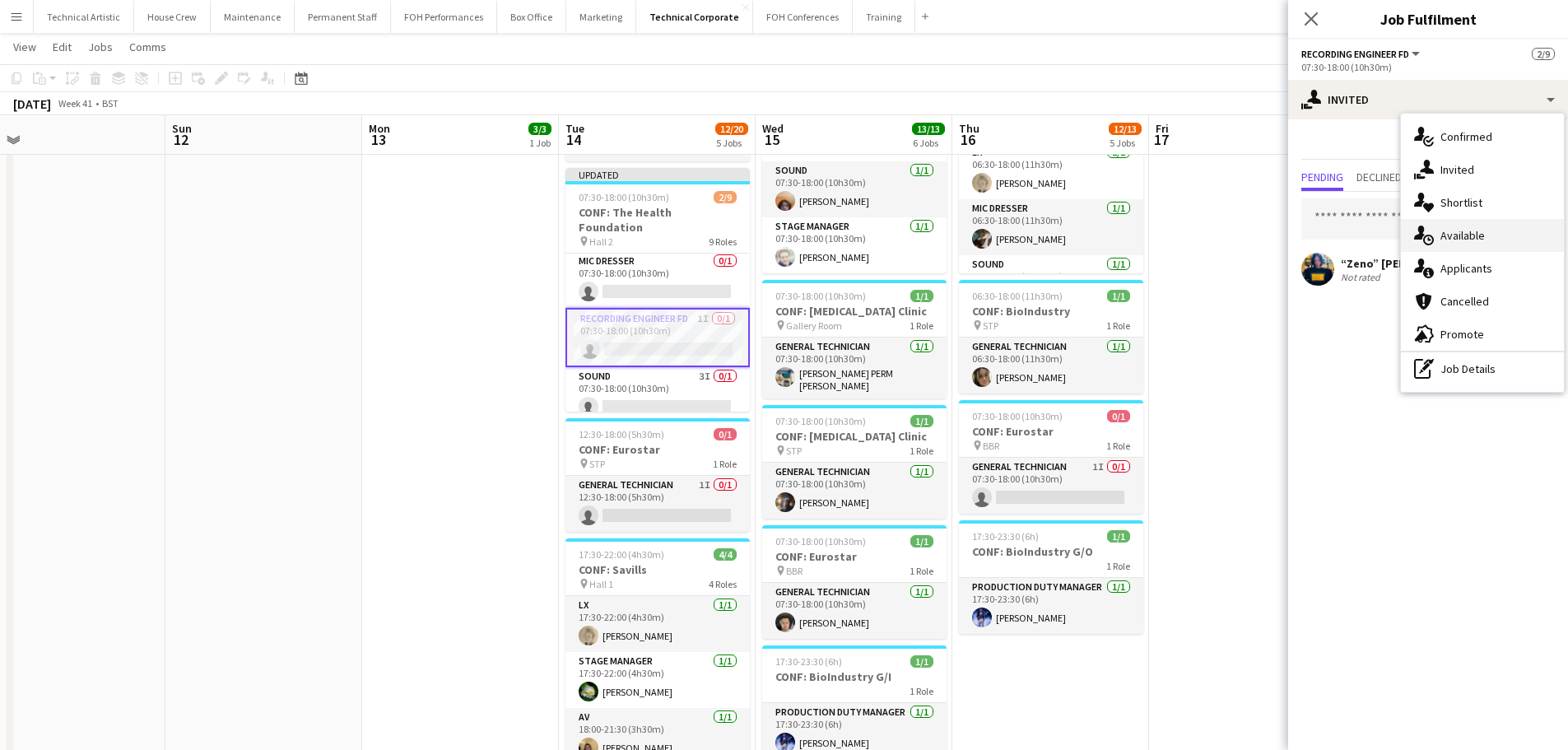
click at [1461, 227] on div "single-neutral-actions-upload Available" at bounding box center [1482, 236] width 163 height 33
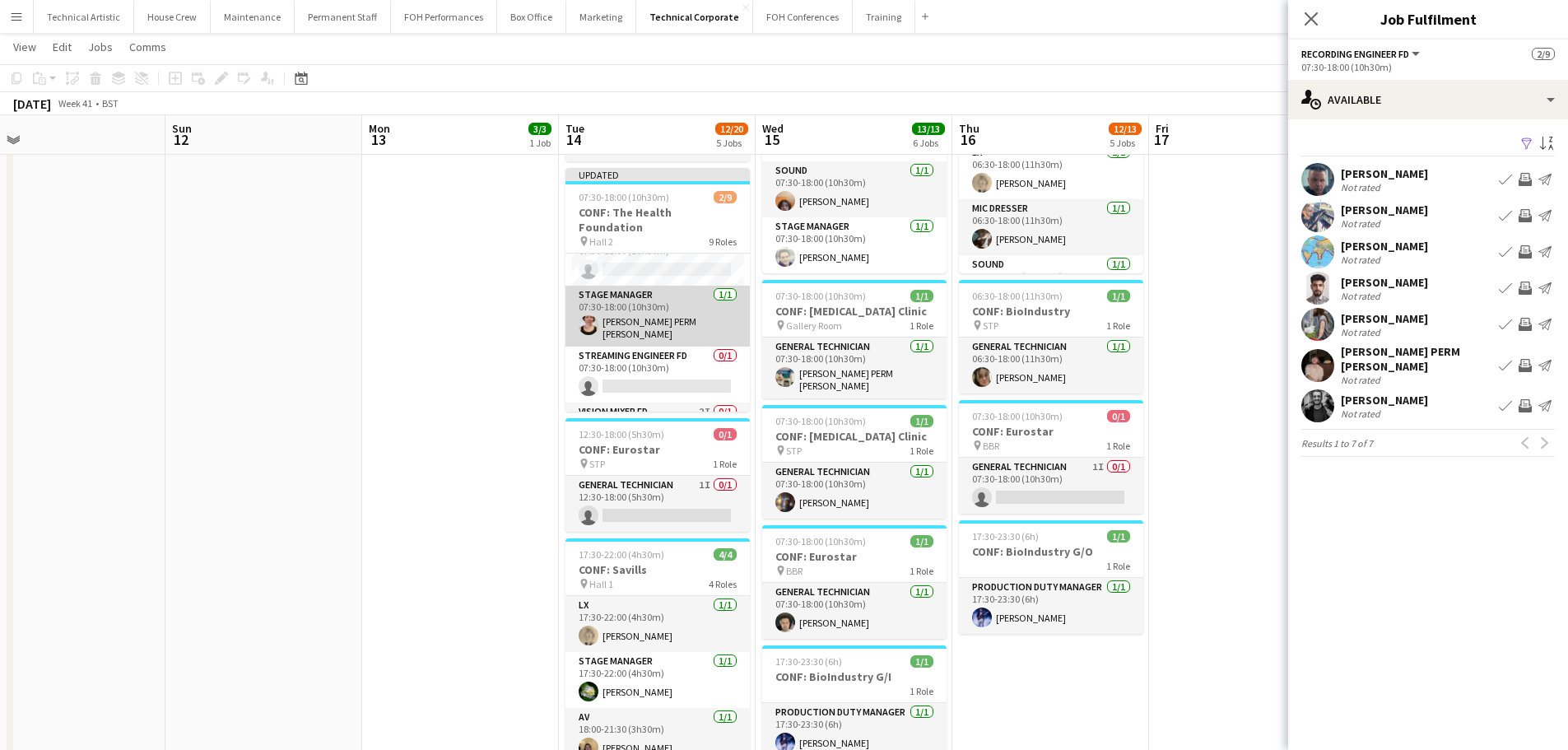
scroll to position [334, 0]
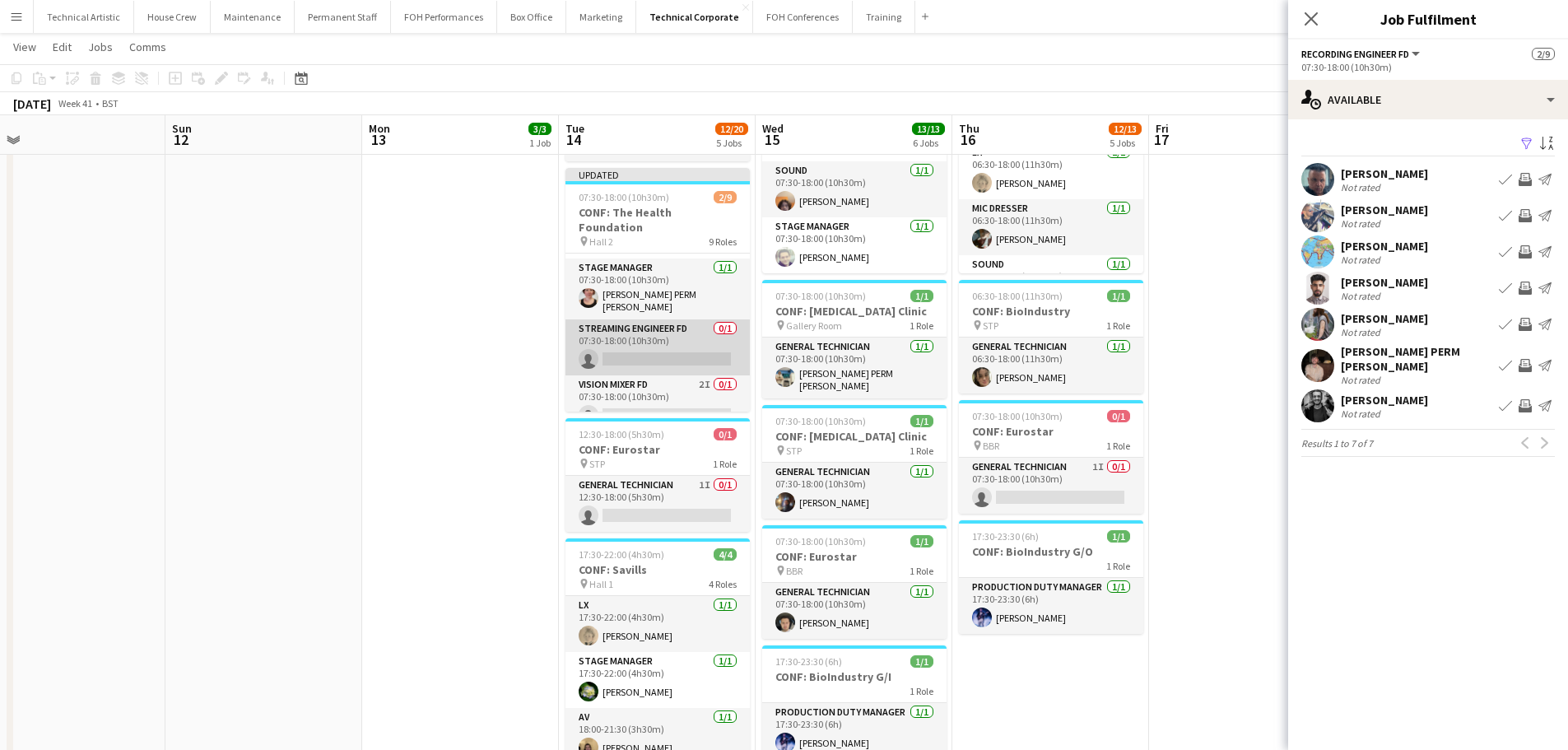
click at [671, 320] on app-card-role "Streaming Engineer FD 0/1 07:30-18:00 (10h30m) single-neutral-actions" at bounding box center [657, 347] width 184 height 56
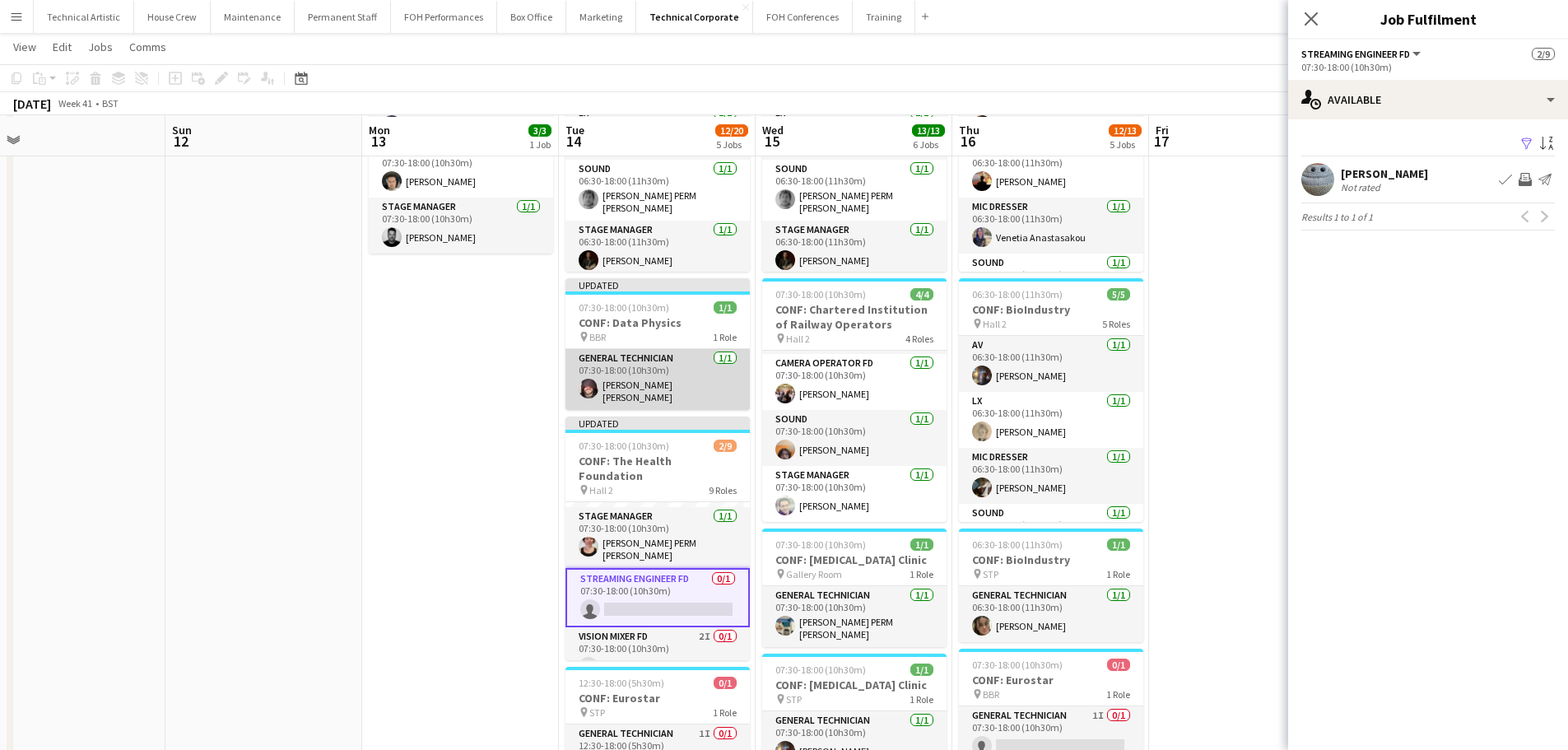
scroll to position [165, 0]
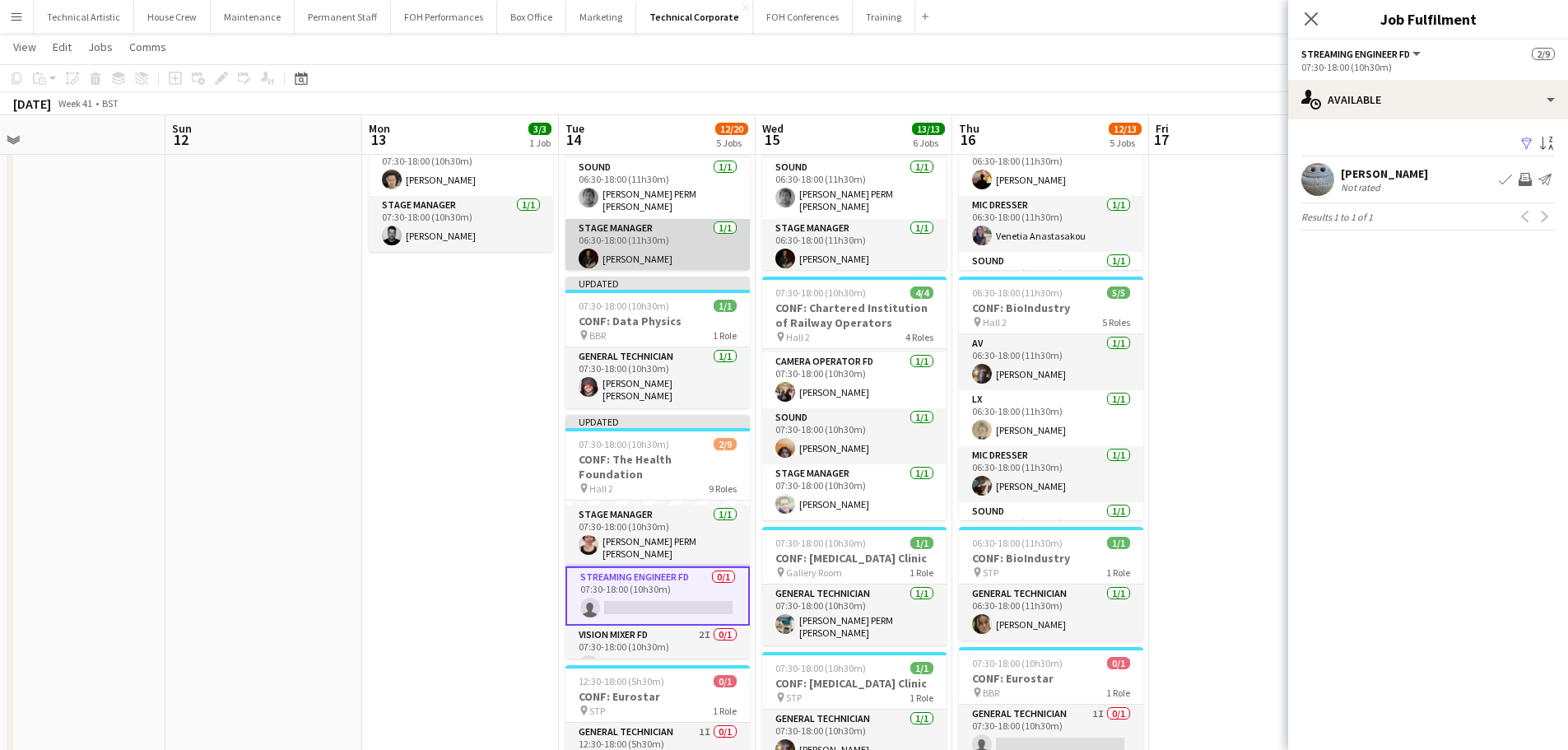
click at [637, 240] on app-card-role "Stage Manager 1/1 06:30-18:00 (11h30m) Joe Harbot" at bounding box center [657, 247] width 184 height 56
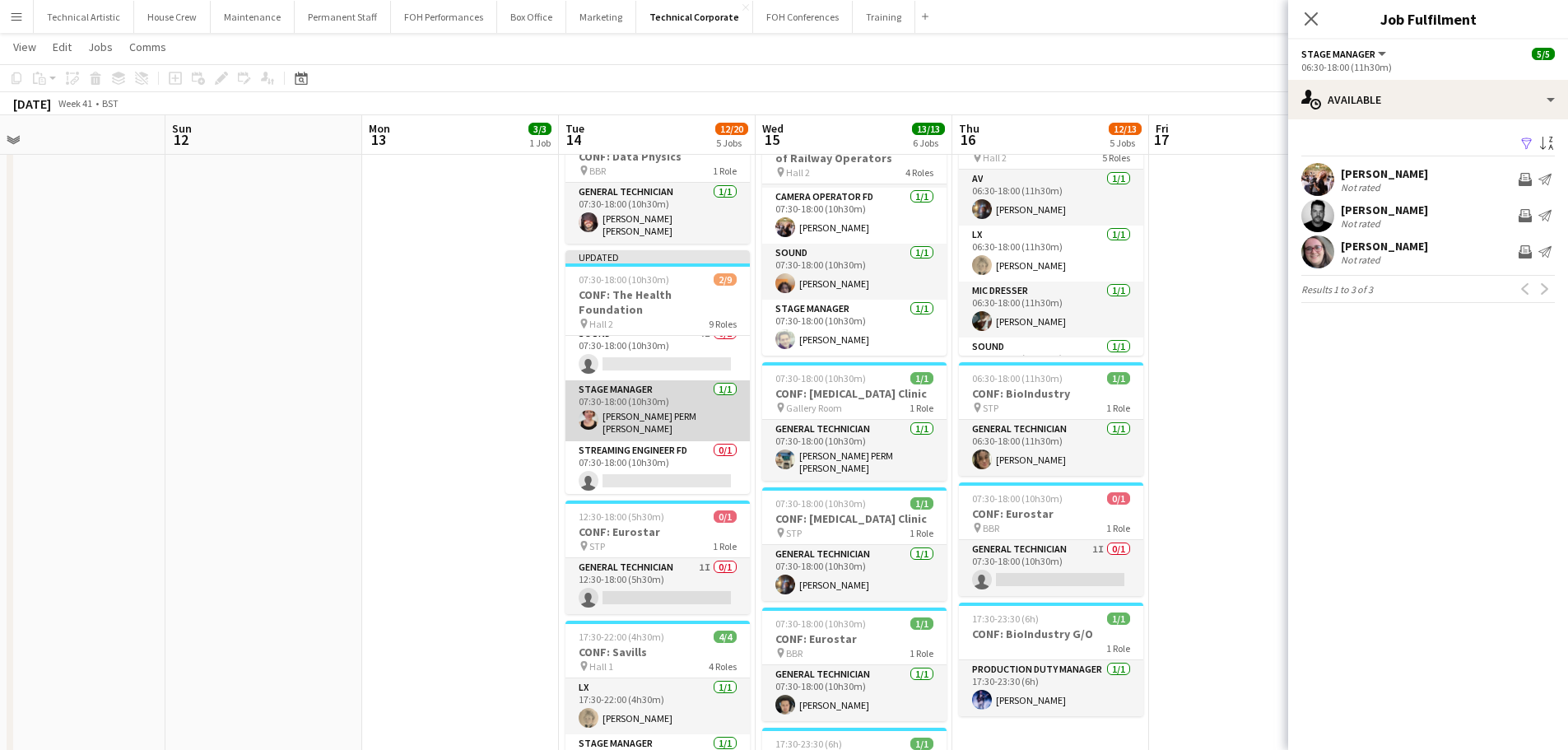
scroll to position [331, 0]
click at [673, 407] on app-card-role "Streaming Engineer FD 0/1 07:30-18:00 (10h30m) single-neutral-actions" at bounding box center [657, 430] width 184 height 56
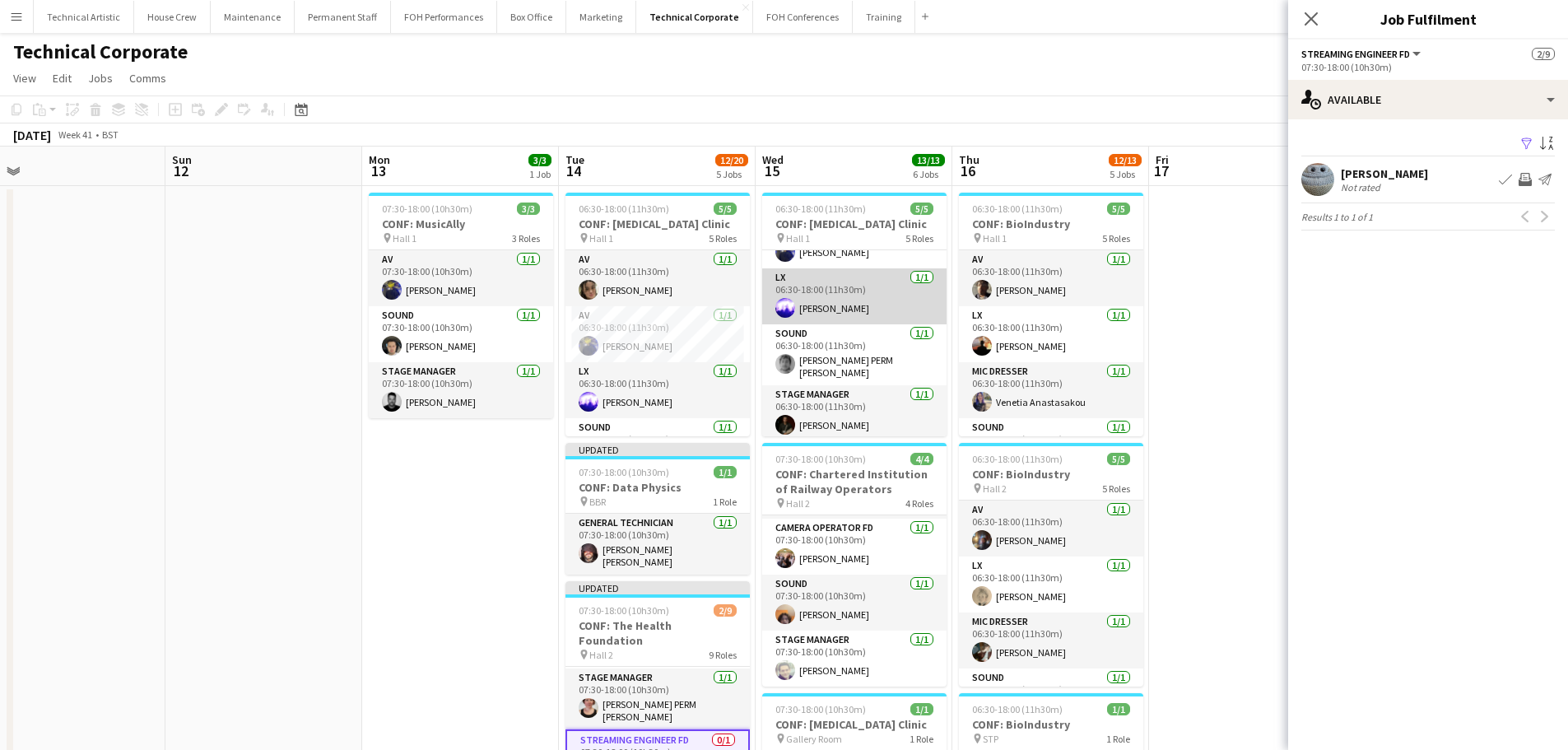
scroll to position [0, 0]
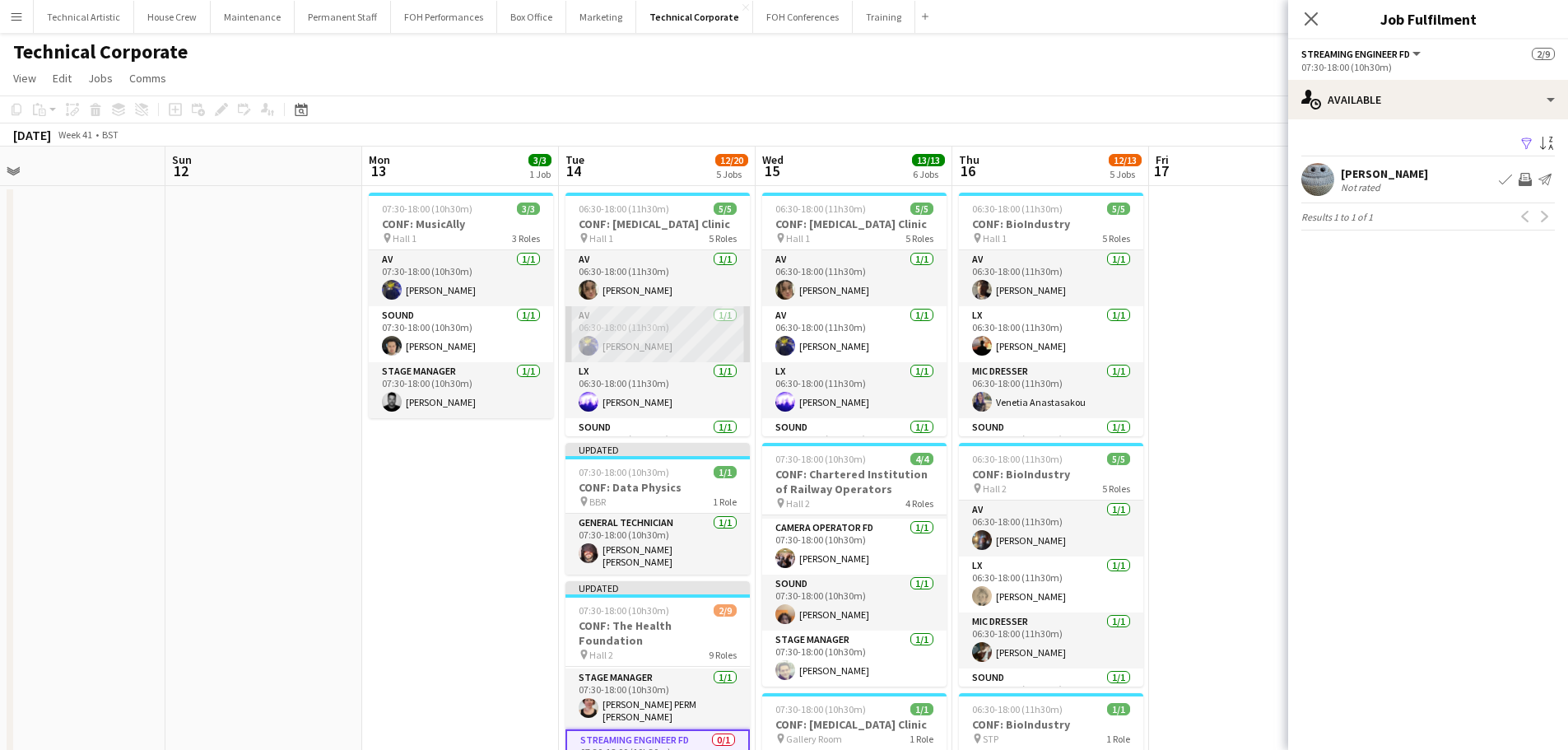
click at [636, 327] on app-card-role "AV 1/1 06:30-18:00 (11h30m) Christopher Miller" at bounding box center [657, 334] width 184 height 56
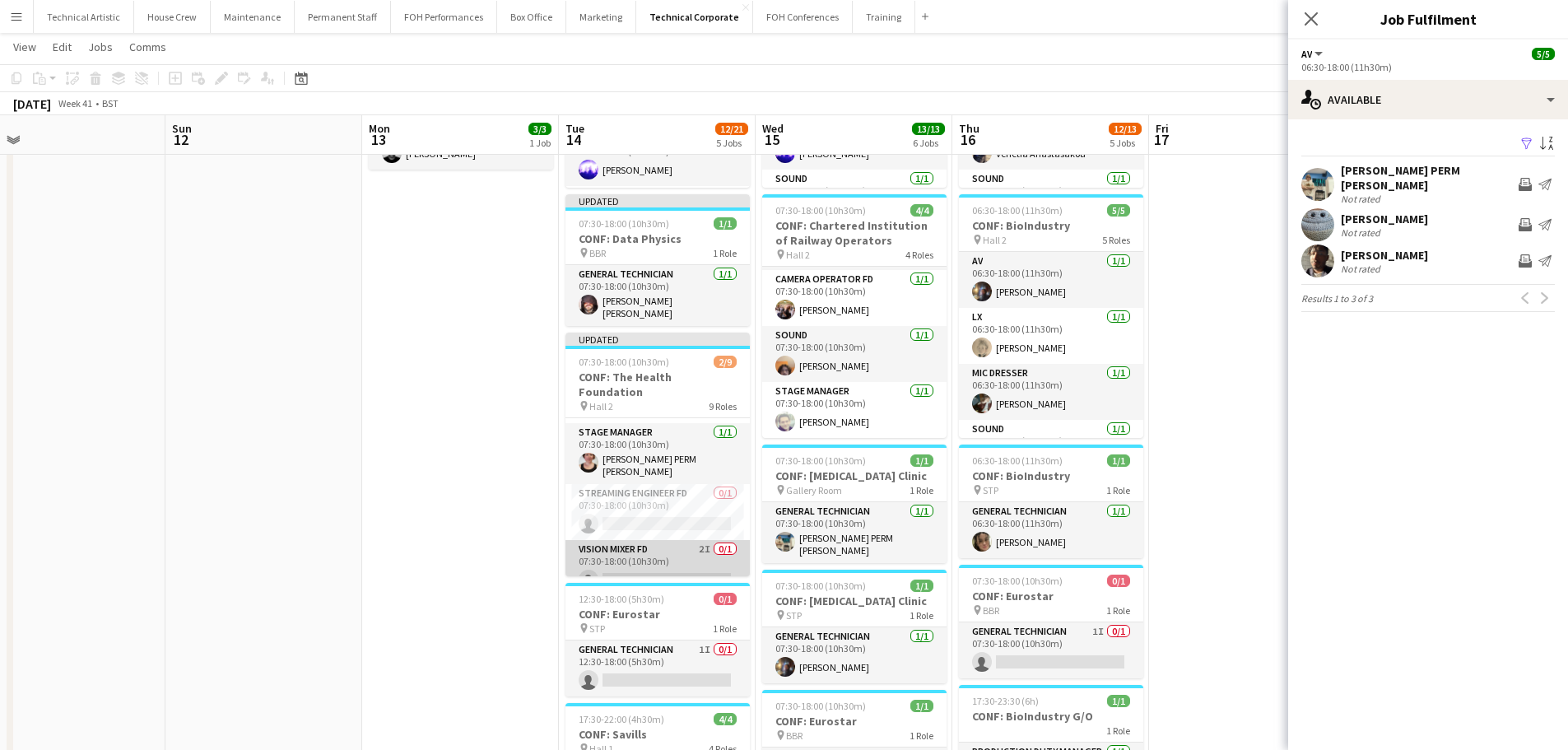
scroll to position [166, 0]
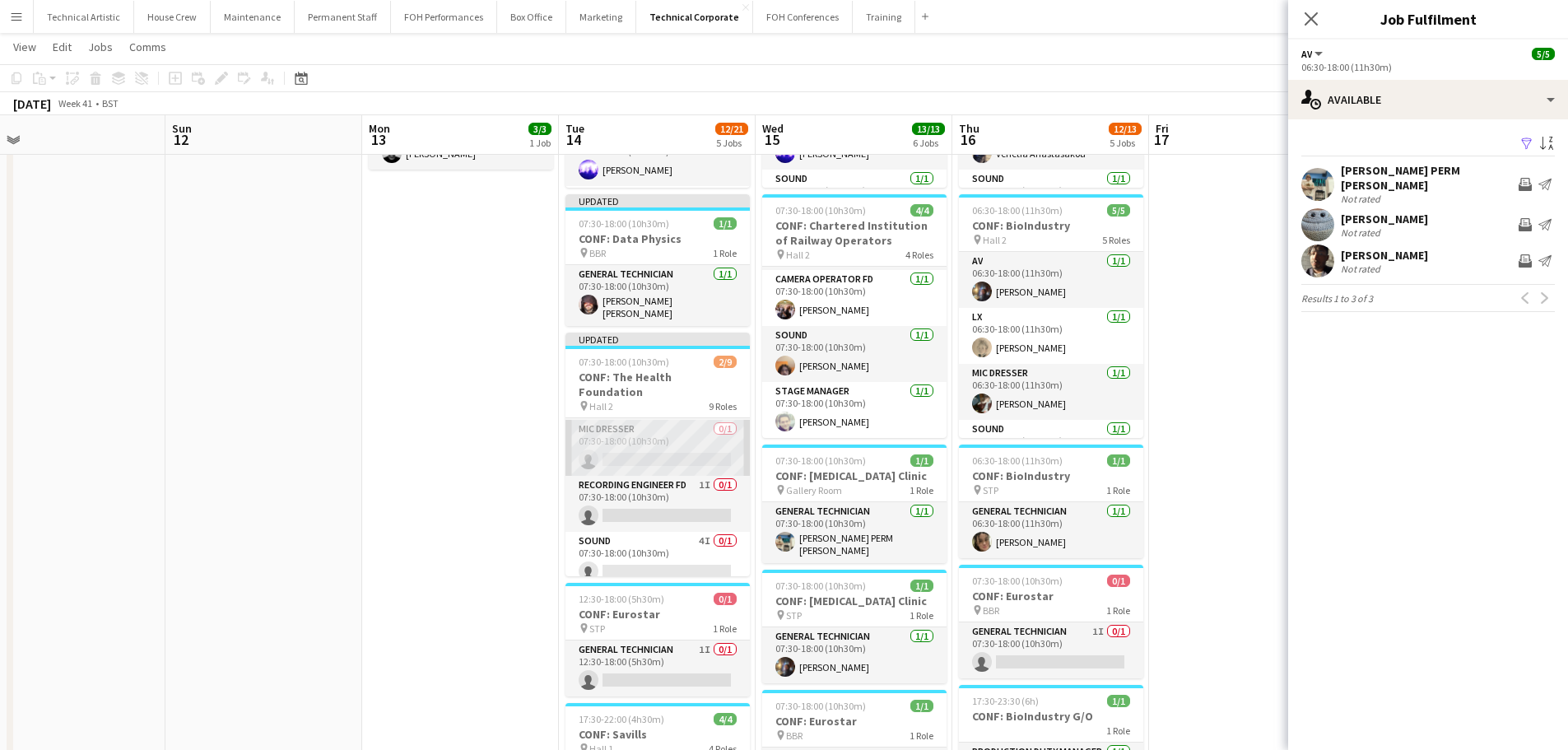
click at [671, 439] on app-card-role "Mic Dresser 0/1 07:30-18:00 (10h30m) single-neutral-actions" at bounding box center [657, 448] width 184 height 56
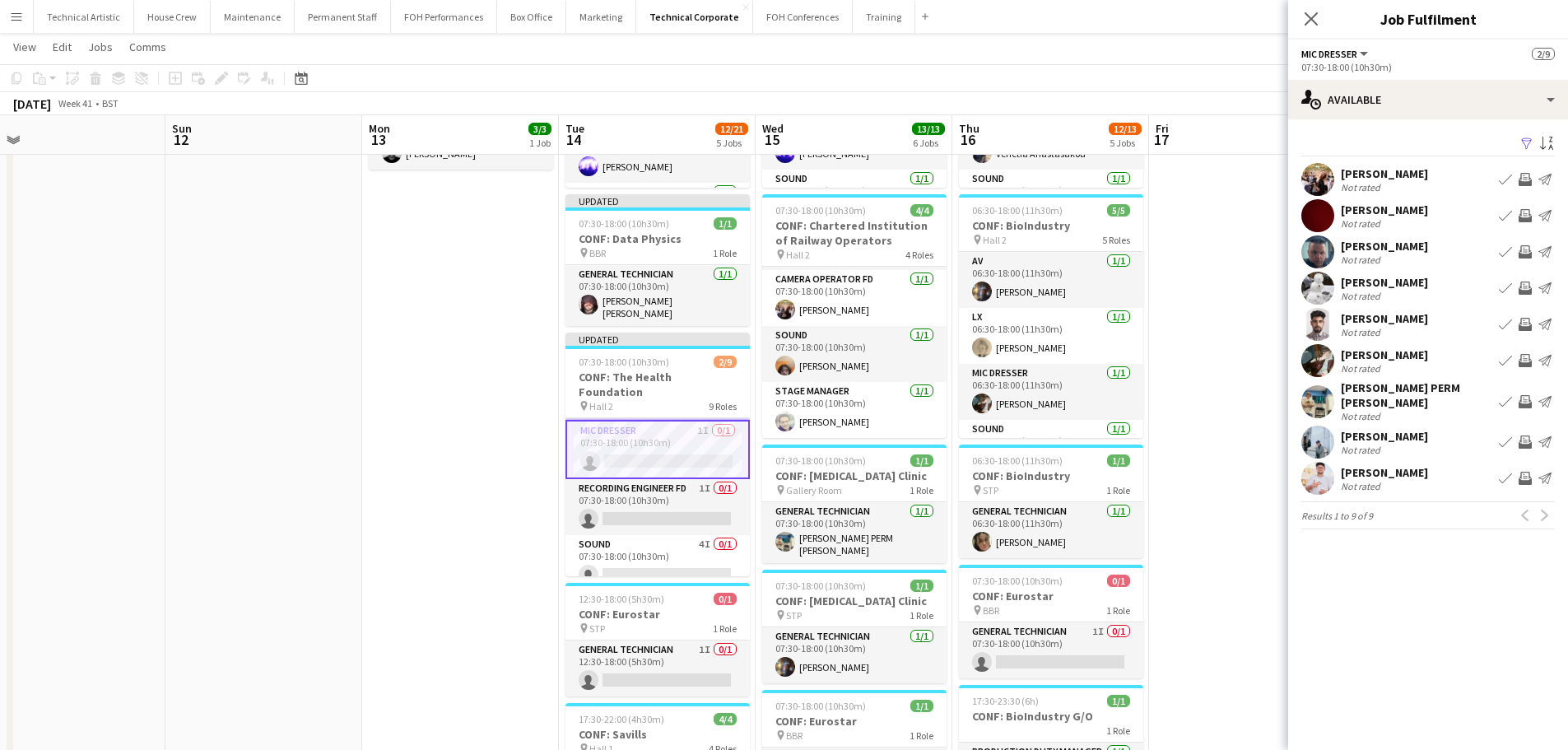
click at [1541, 513] on div "Previous Next" at bounding box center [1535, 515] width 39 height 20
click at [1541, 506] on div "Previous Next" at bounding box center [1535, 515] width 39 height 20
click at [1550, 509] on div "Previous Next" at bounding box center [1535, 515] width 39 height 20
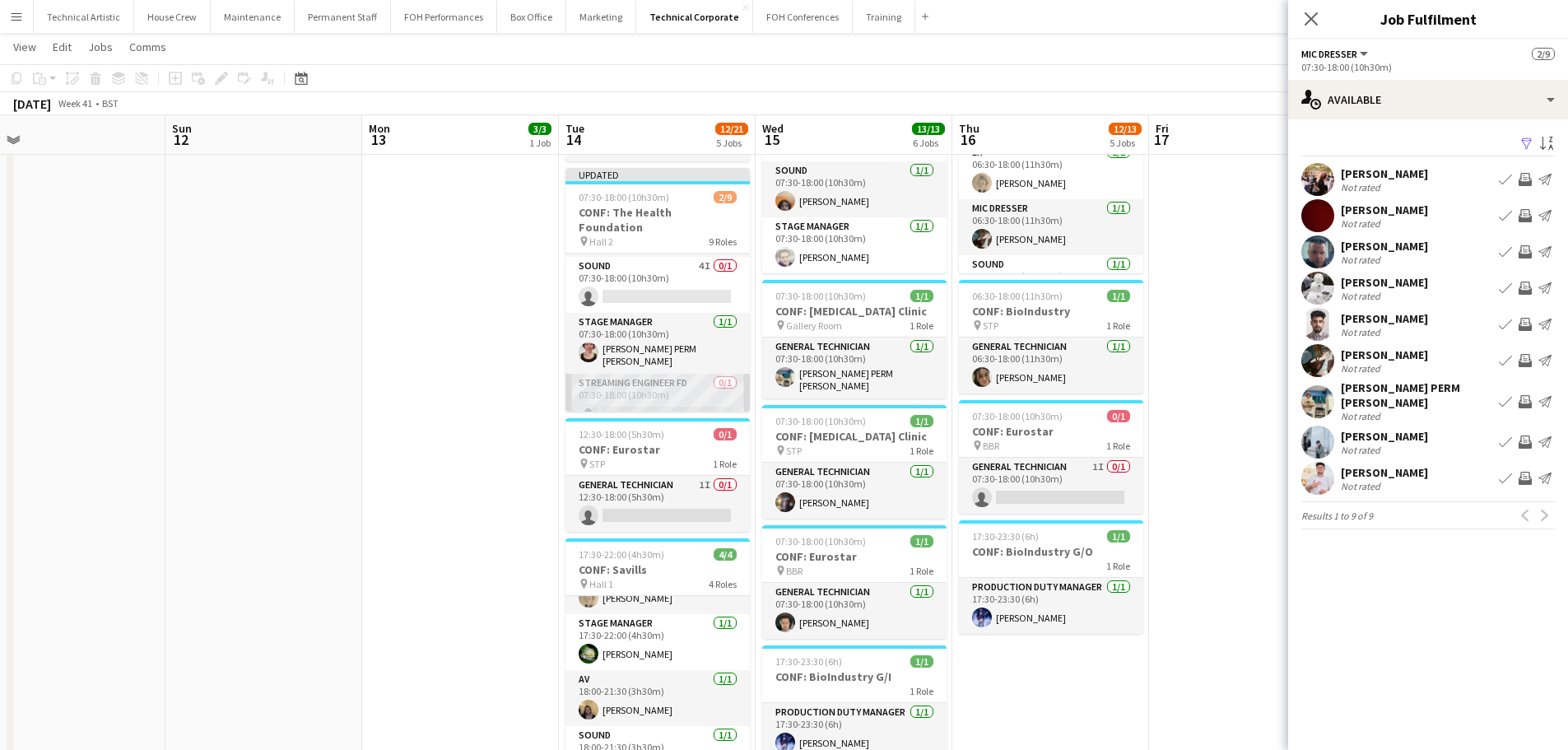
scroll to position [334, 0]
click at [606, 326] on app-card-role "Streaming Engineer FD 0/1 07:30-18:00 (10h30m) single-neutral-actions" at bounding box center [657, 347] width 184 height 56
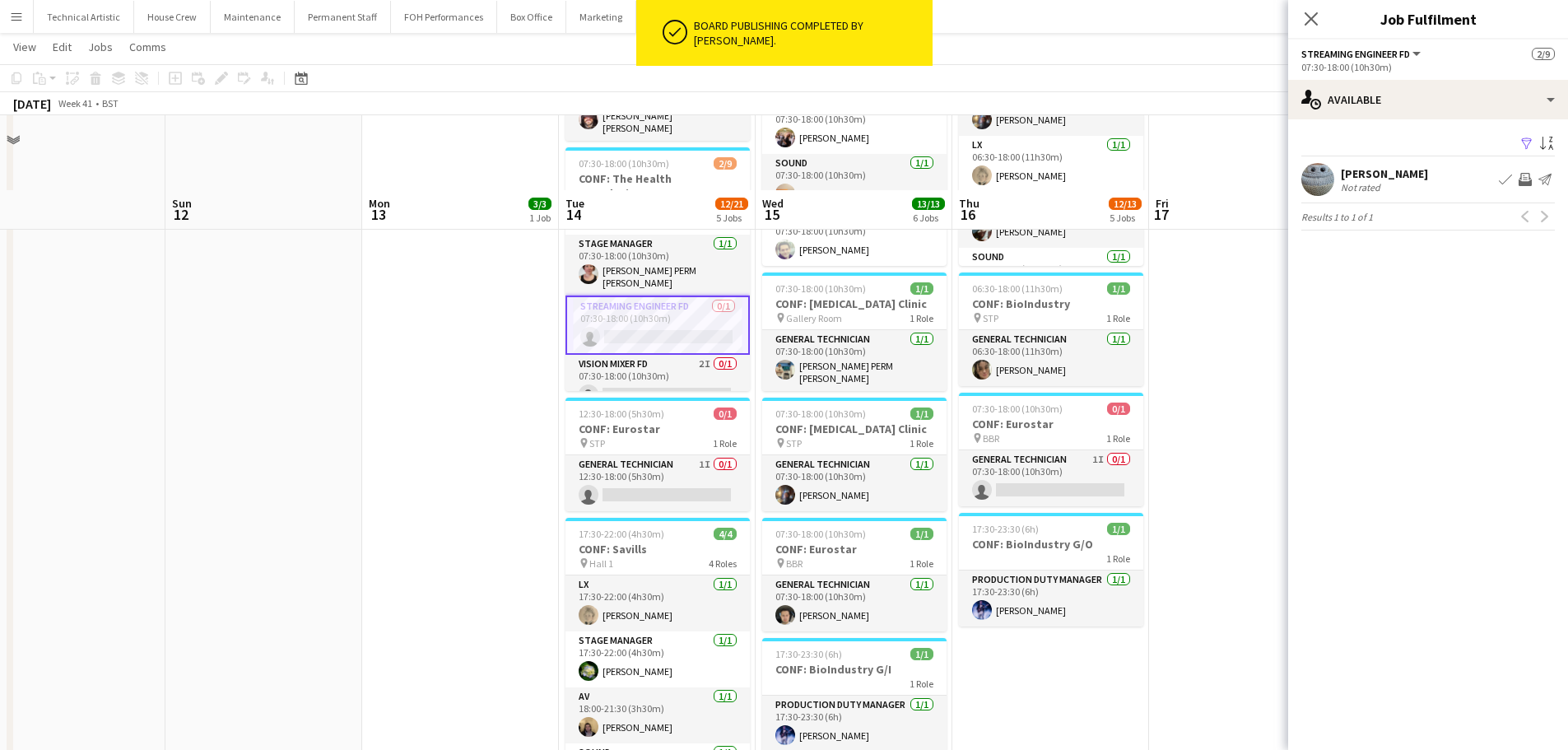
scroll to position [494, 0]
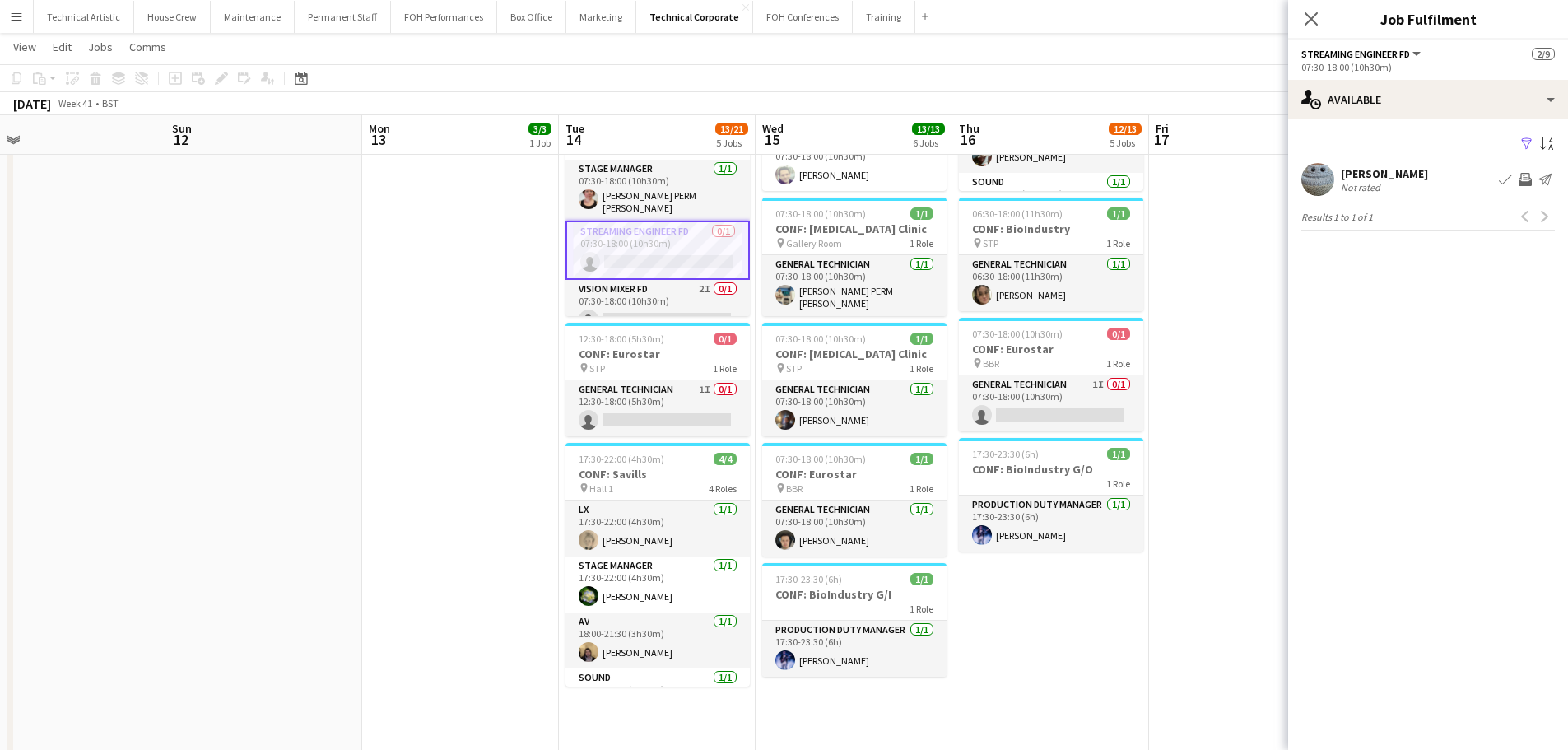
click at [719, 76] on app-toolbar "Copy Paste Paste Ctrl+V Paste with crew Ctrl+Shift+V Paste linked Job [GEOGRAPH…" at bounding box center [784, 79] width 1568 height 28
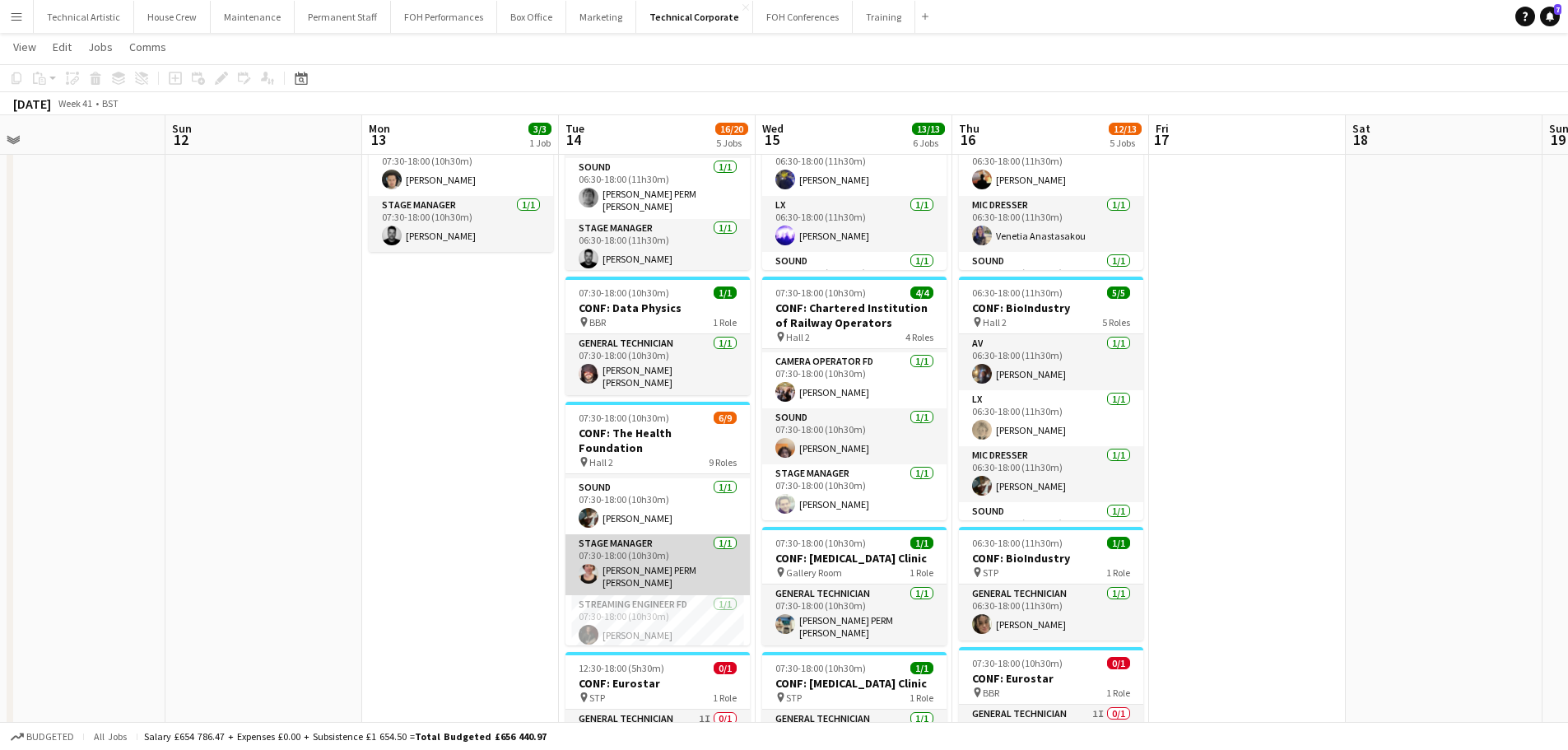
scroll to position [318, 0]
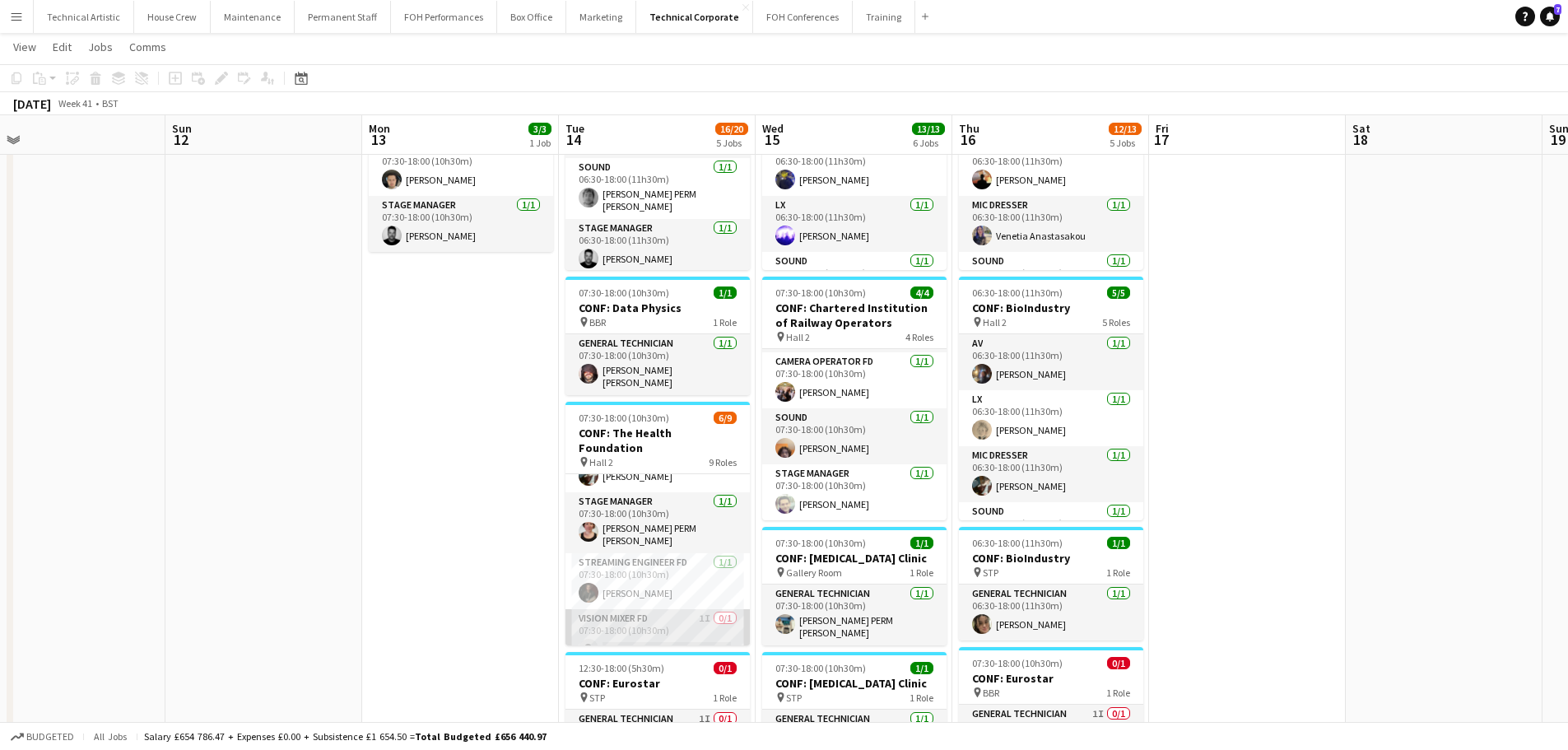
click at [656, 609] on app-card-role "Vision Mixer FD 1I 0/1 07:30-18:00 (10h30m) single-neutral-actions" at bounding box center [657, 637] width 184 height 56
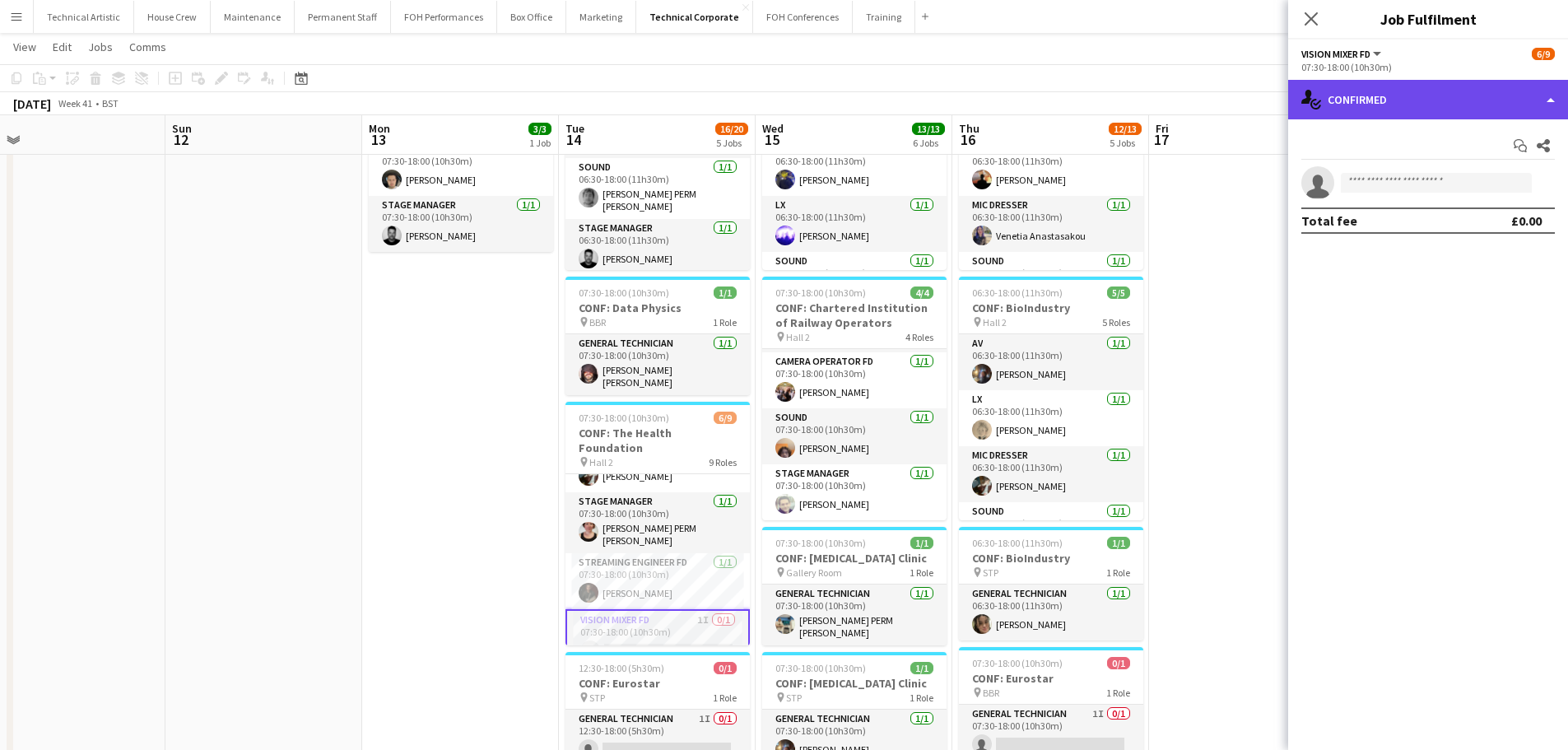
click at [1358, 97] on div "single-neutral-actions-check-2 Confirmed" at bounding box center [1428, 99] width 280 height 39
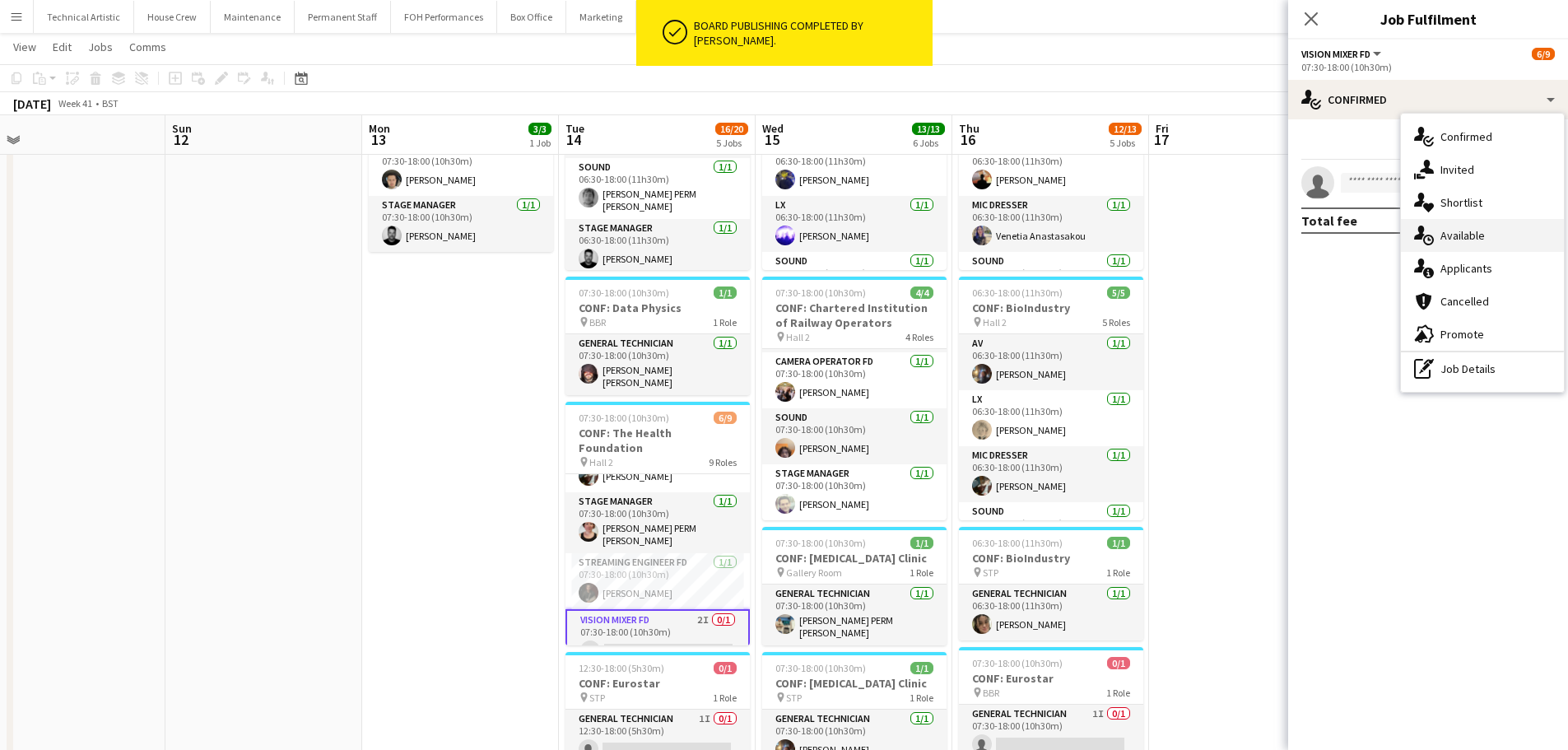
click at [1461, 237] on span "Available" at bounding box center [1462, 235] width 45 height 15
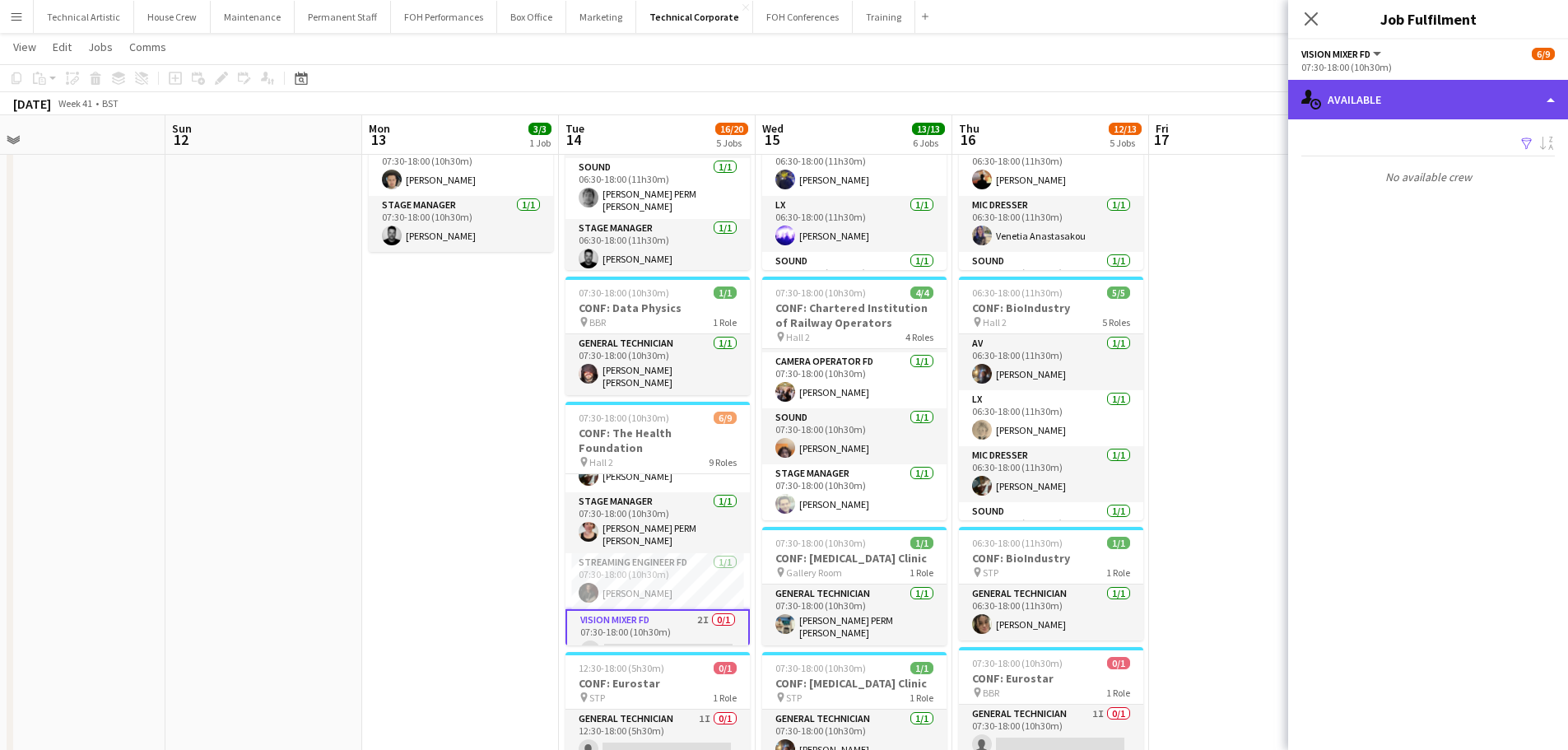
click at [1443, 113] on div "single-neutral-actions-upload Available" at bounding box center [1428, 99] width 280 height 39
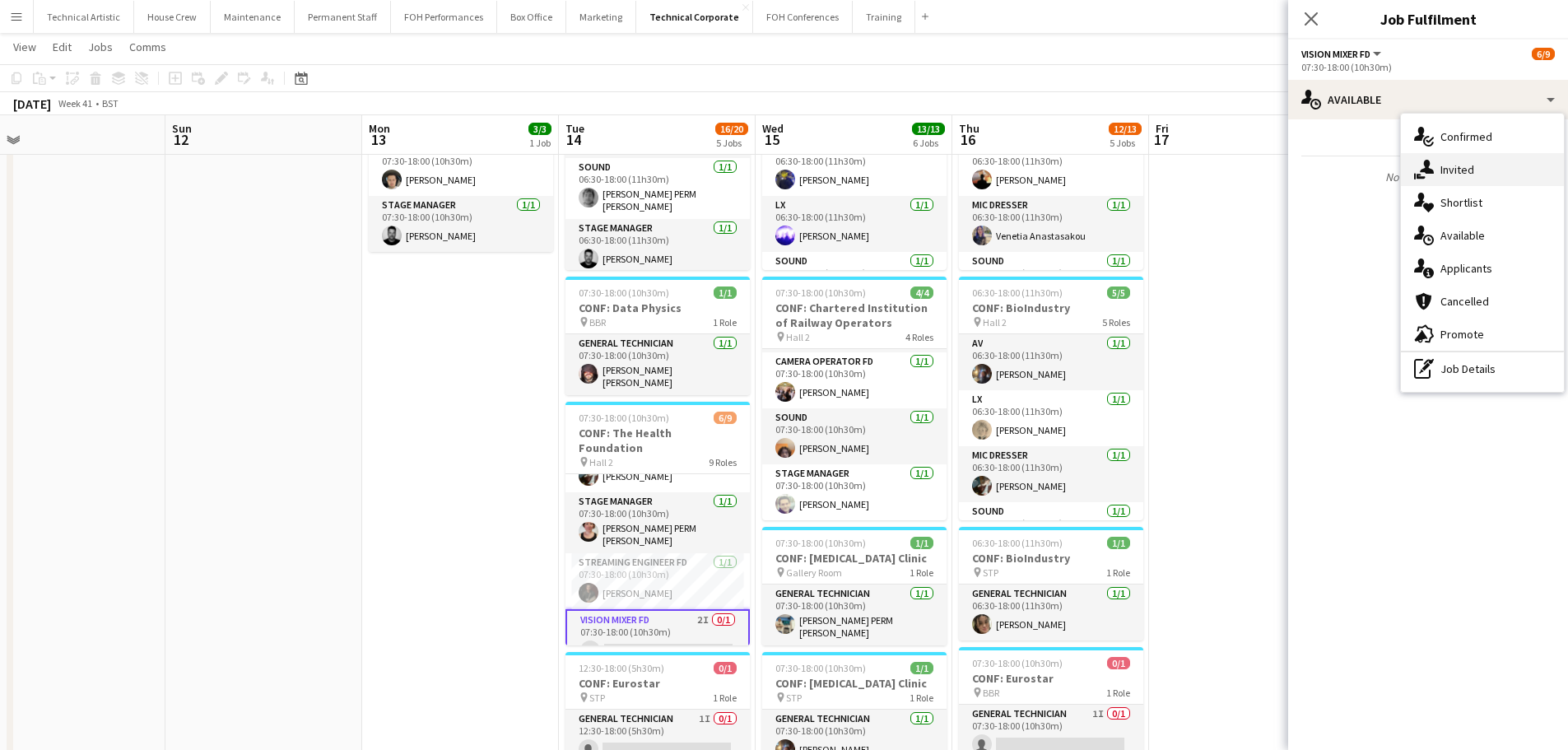
click at [1453, 166] on span "Invited" at bounding box center [1457, 169] width 34 height 15
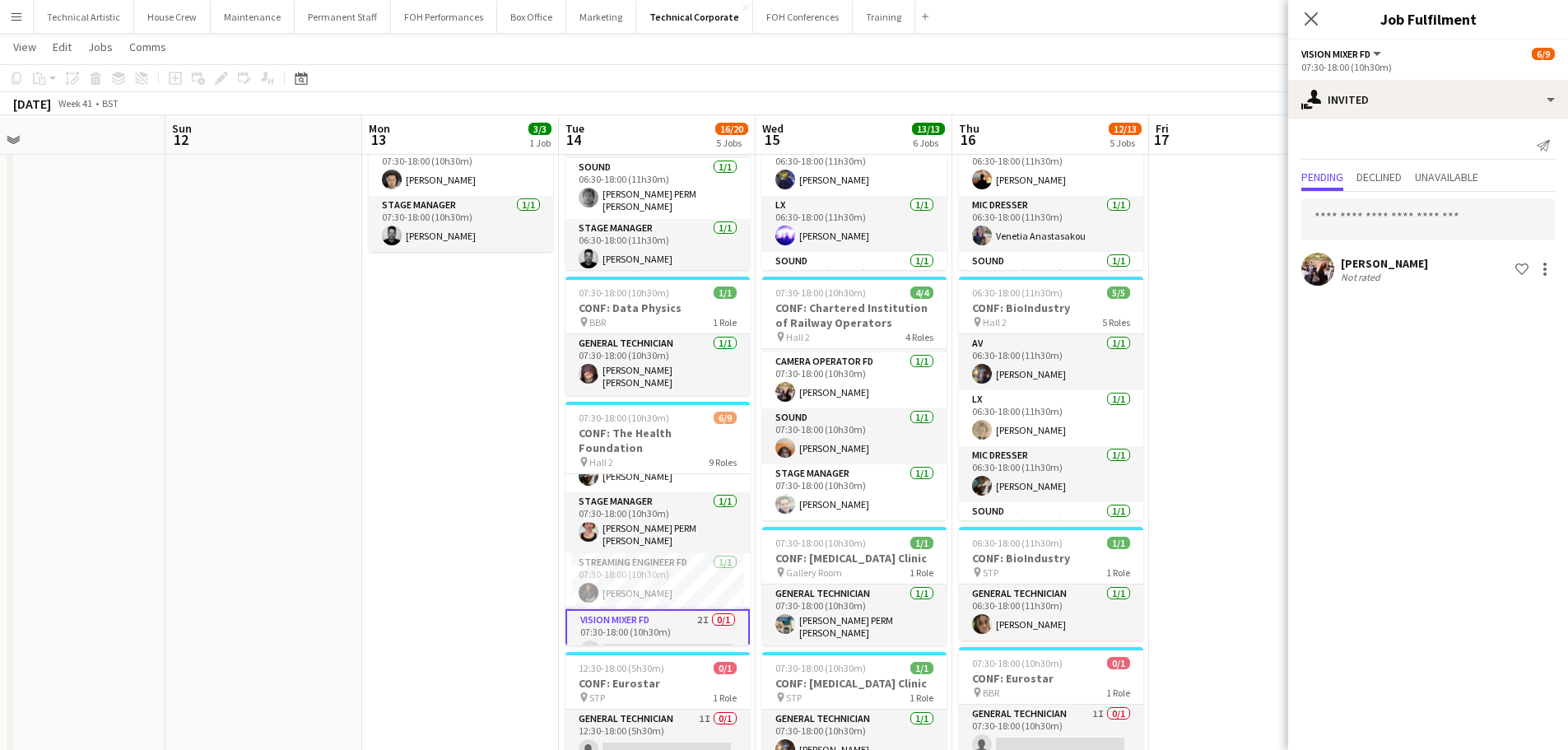
click at [678, 609] on app-card-role "Vision Mixer FD 2I 0/1 07:30-18:00 (10h30m) single-neutral-actions" at bounding box center [657, 639] width 184 height 59
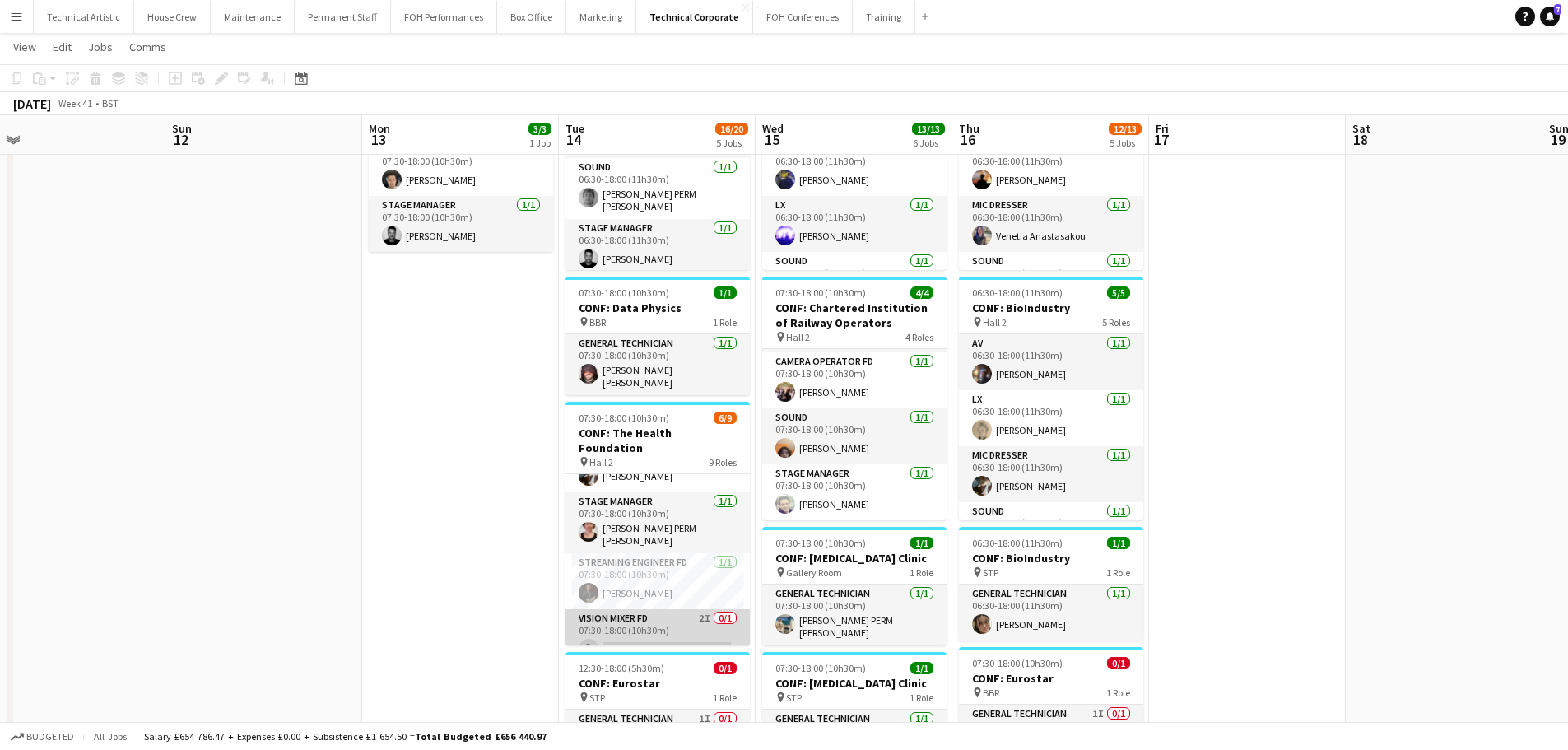
click at [681, 609] on app-card-role "Vision Mixer FD 2I 0/1 07:30-18:00 (10h30m) single-neutral-actions" at bounding box center [657, 637] width 184 height 56
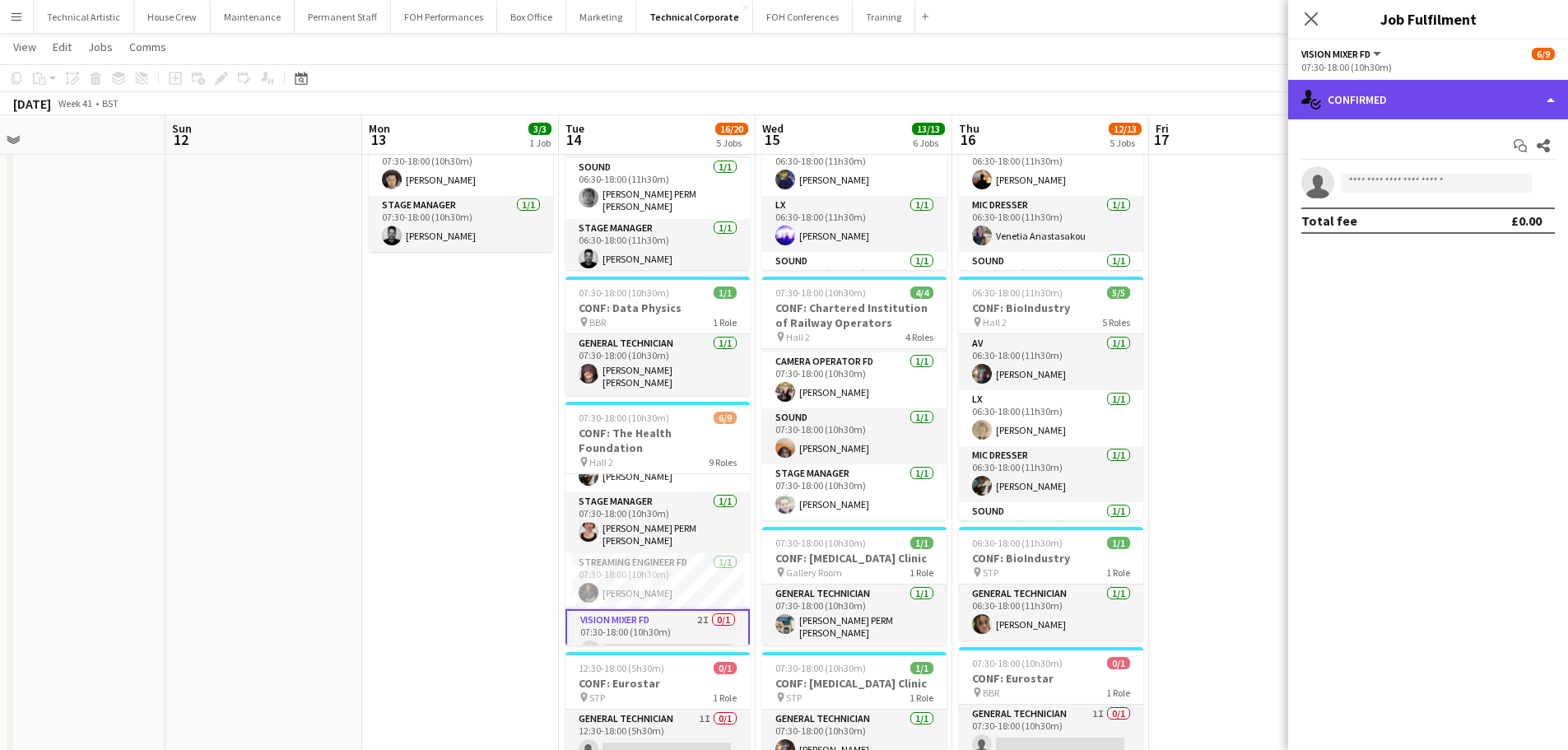
click at [1477, 96] on div "single-neutral-actions-check-2 Confirmed" at bounding box center [1428, 99] width 280 height 39
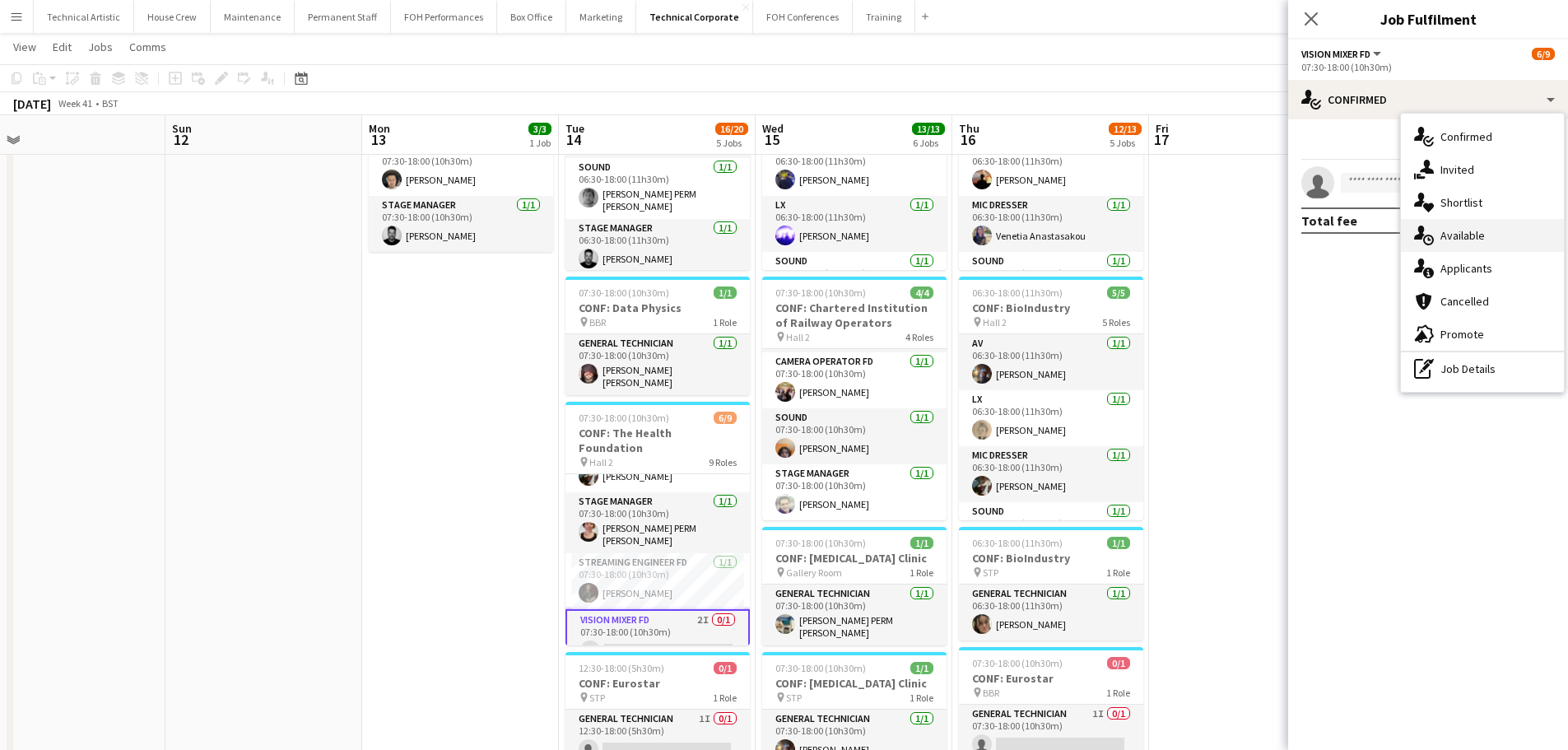
click at [1475, 238] on span "Available" at bounding box center [1462, 235] width 45 height 15
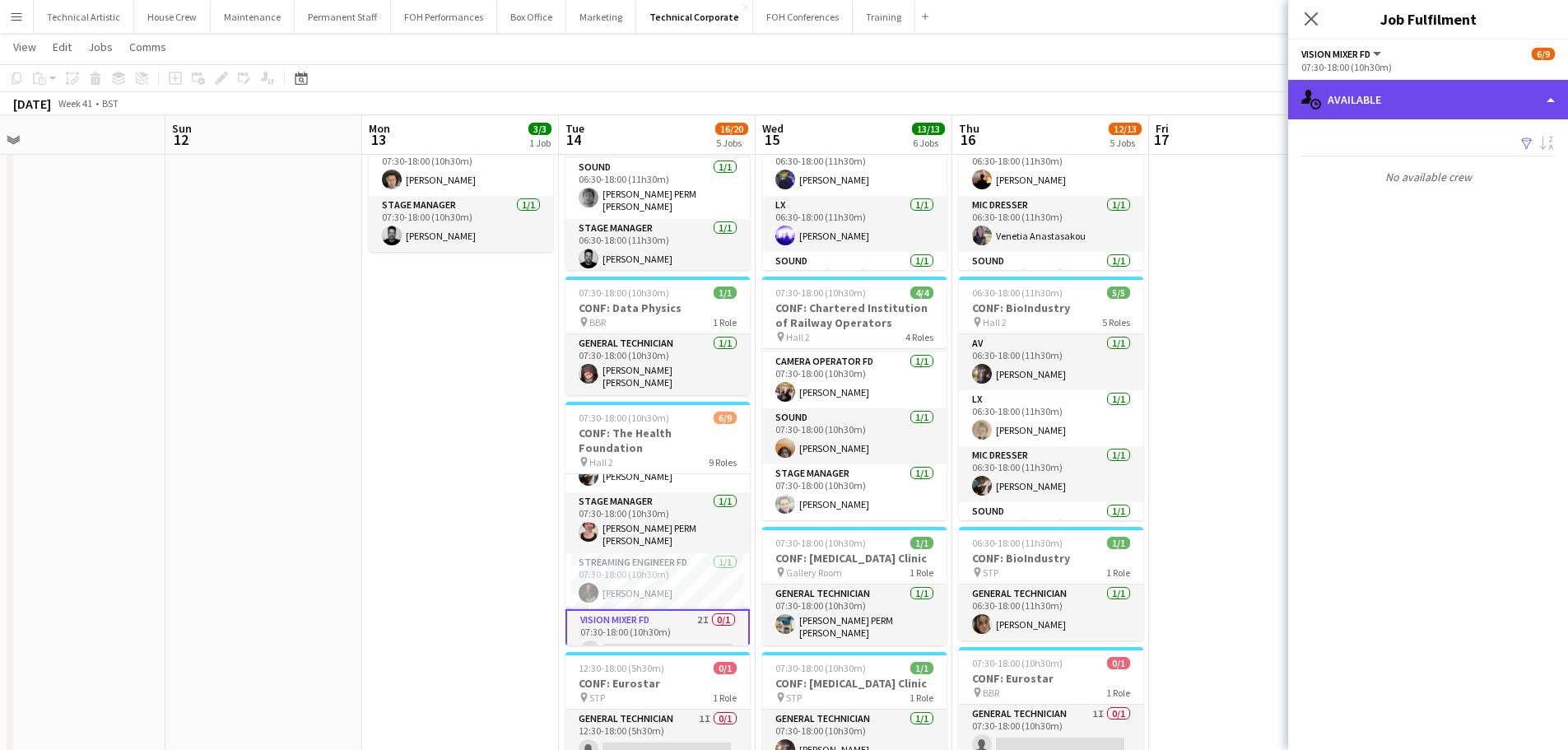
click at [1403, 84] on div "single-neutral-actions-upload Available" at bounding box center [1428, 99] width 280 height 39
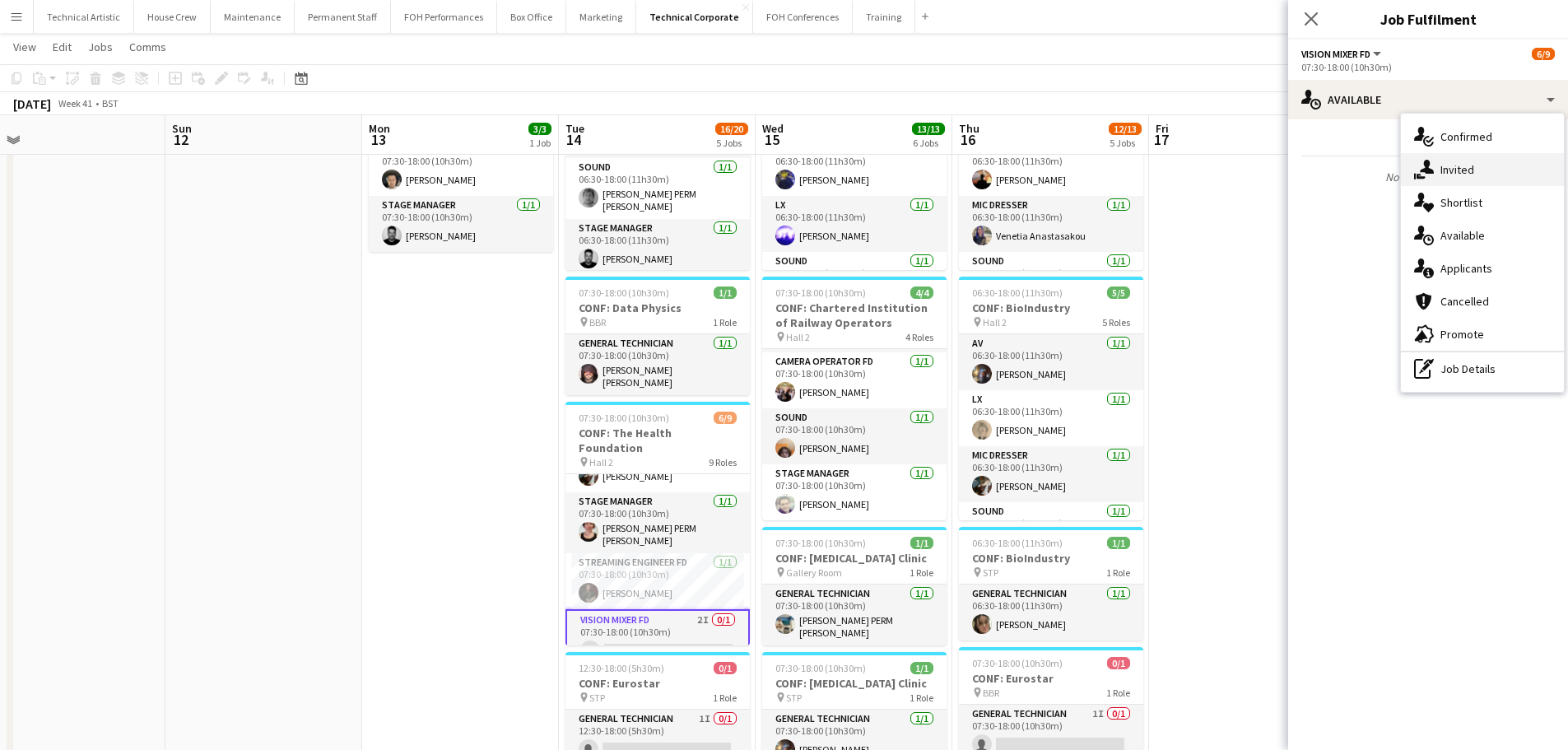
click at [1441, 171] on span "Invited" at bounding box center [1457, 169] width 34 height 15
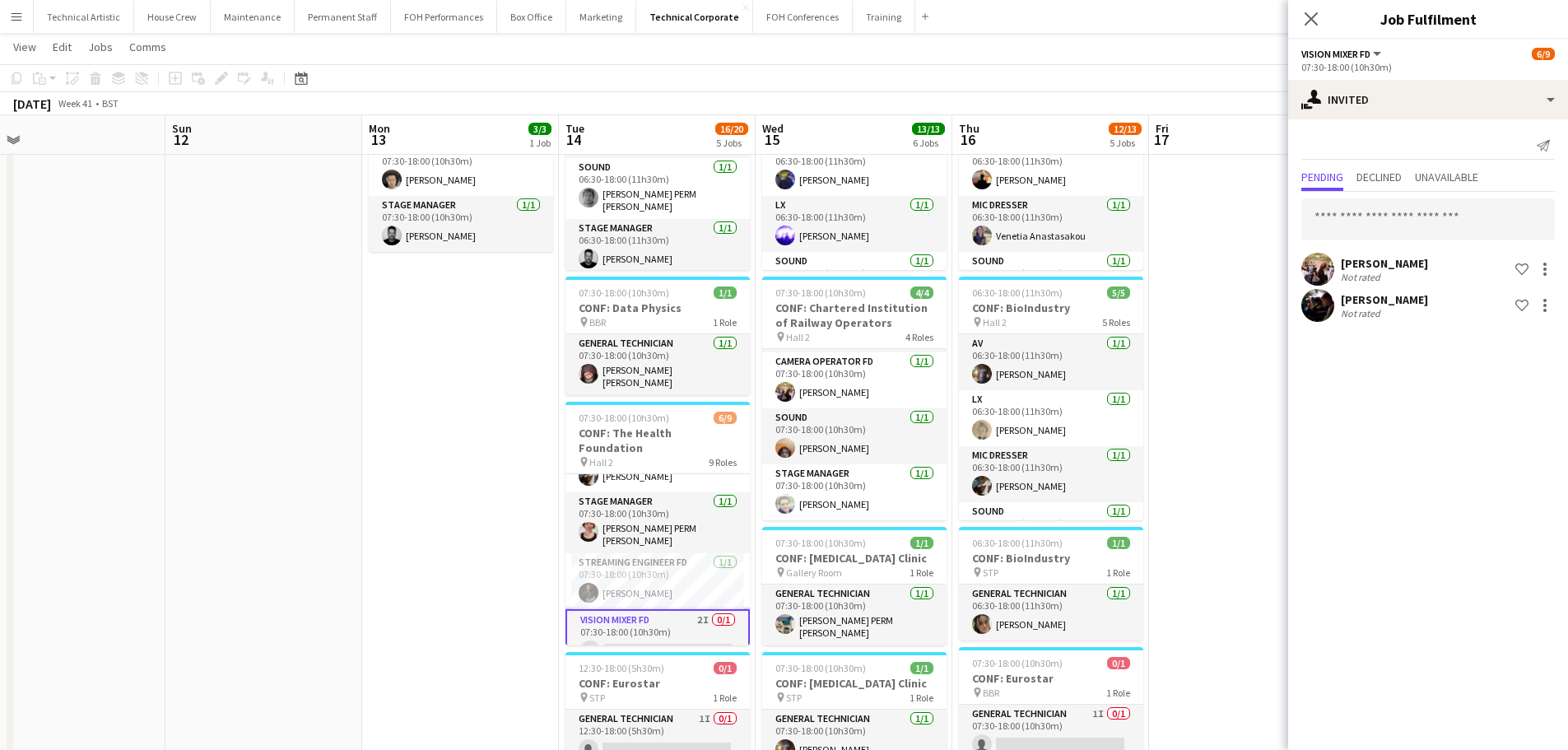
click at [1148, 64] on app-page-menu "View Day view expanded Day view collapsed Month view Date picker Jump to [DATE]…" at bounding box center [784, 49] width 1568 height 31
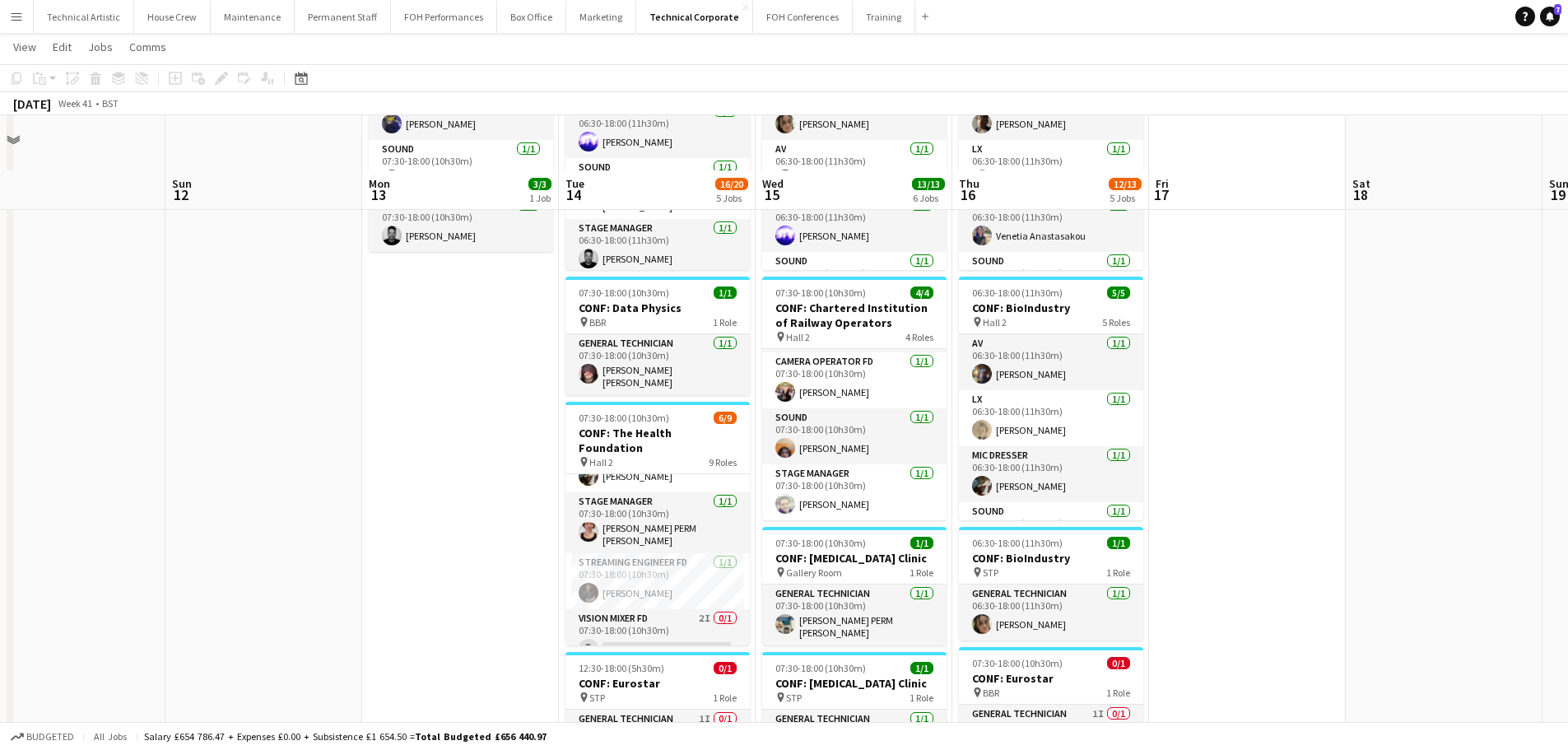
scroll to position [411, 0]
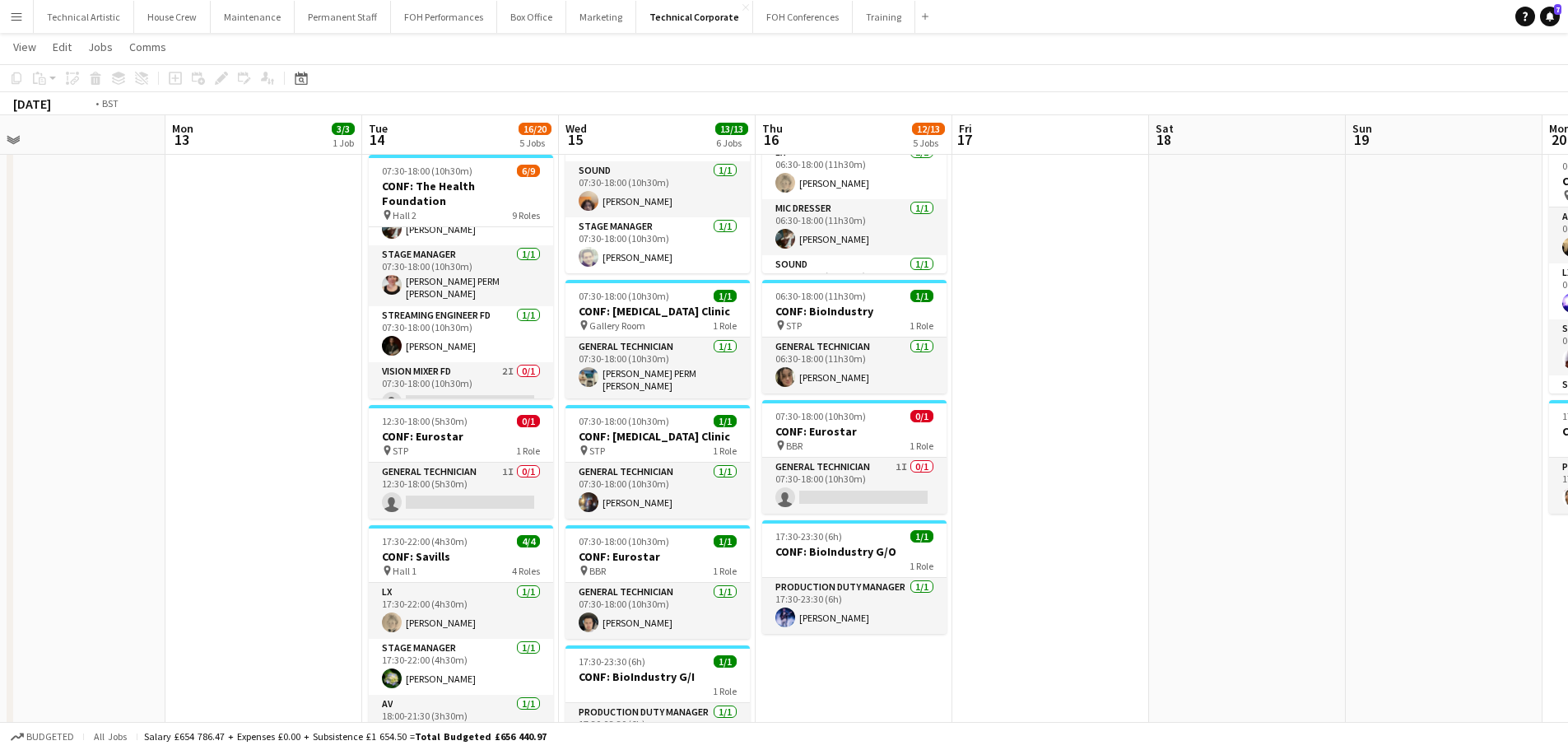
drag, startPoint x: 1310, startPoint y: 319, endPoint x: 618, endPoint y: 329, distance: 692.1
click at [618, 329] on app-calendar-viewport "Thu 9 17/17 6 Jobs Fri 10 1/1 1 Job Sat 11 Sun 12 Mon 13 3/3 1 Job Tue 14 16/20…" at bounding box center [784, 310] width 1568 height 1316
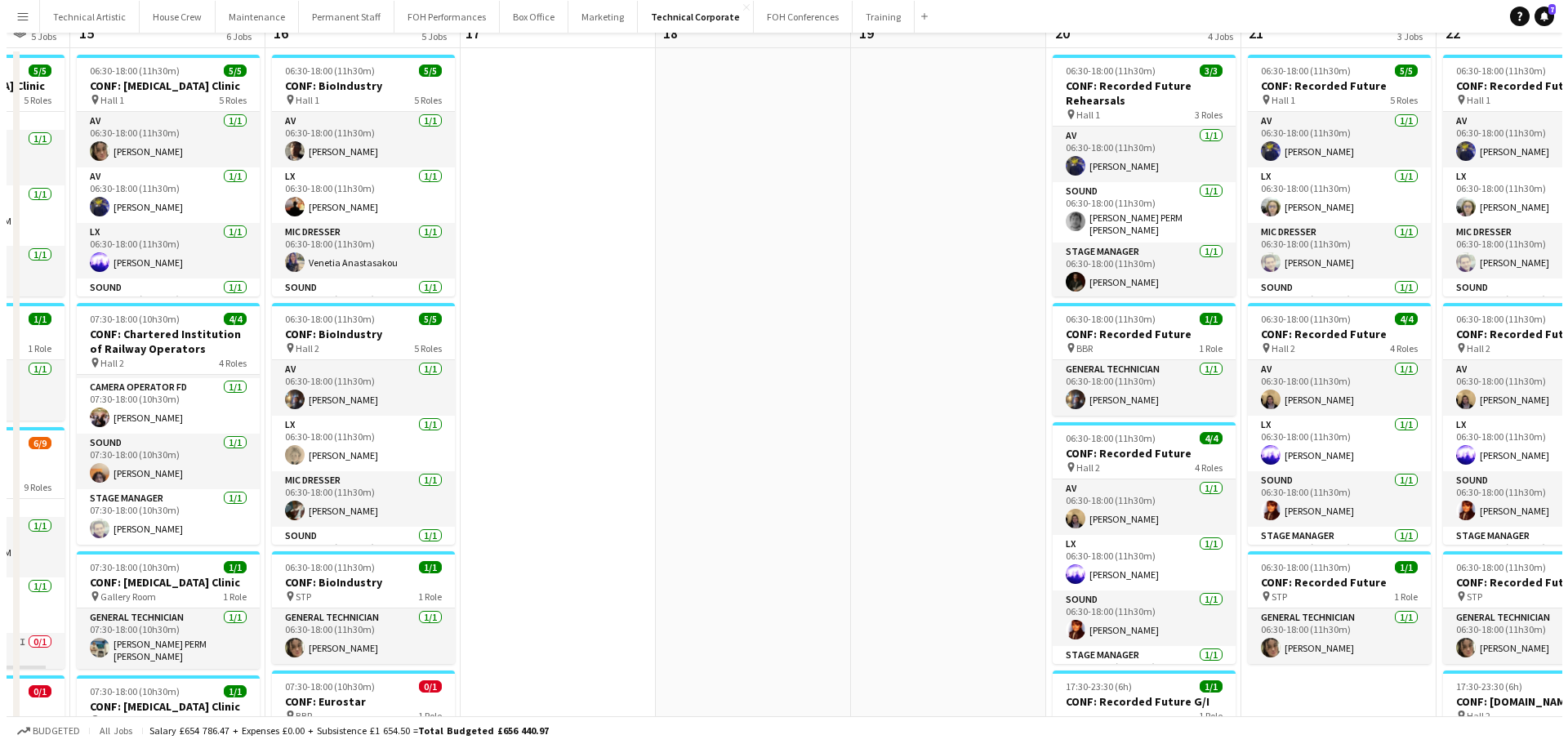
scroll to position [0, 0]
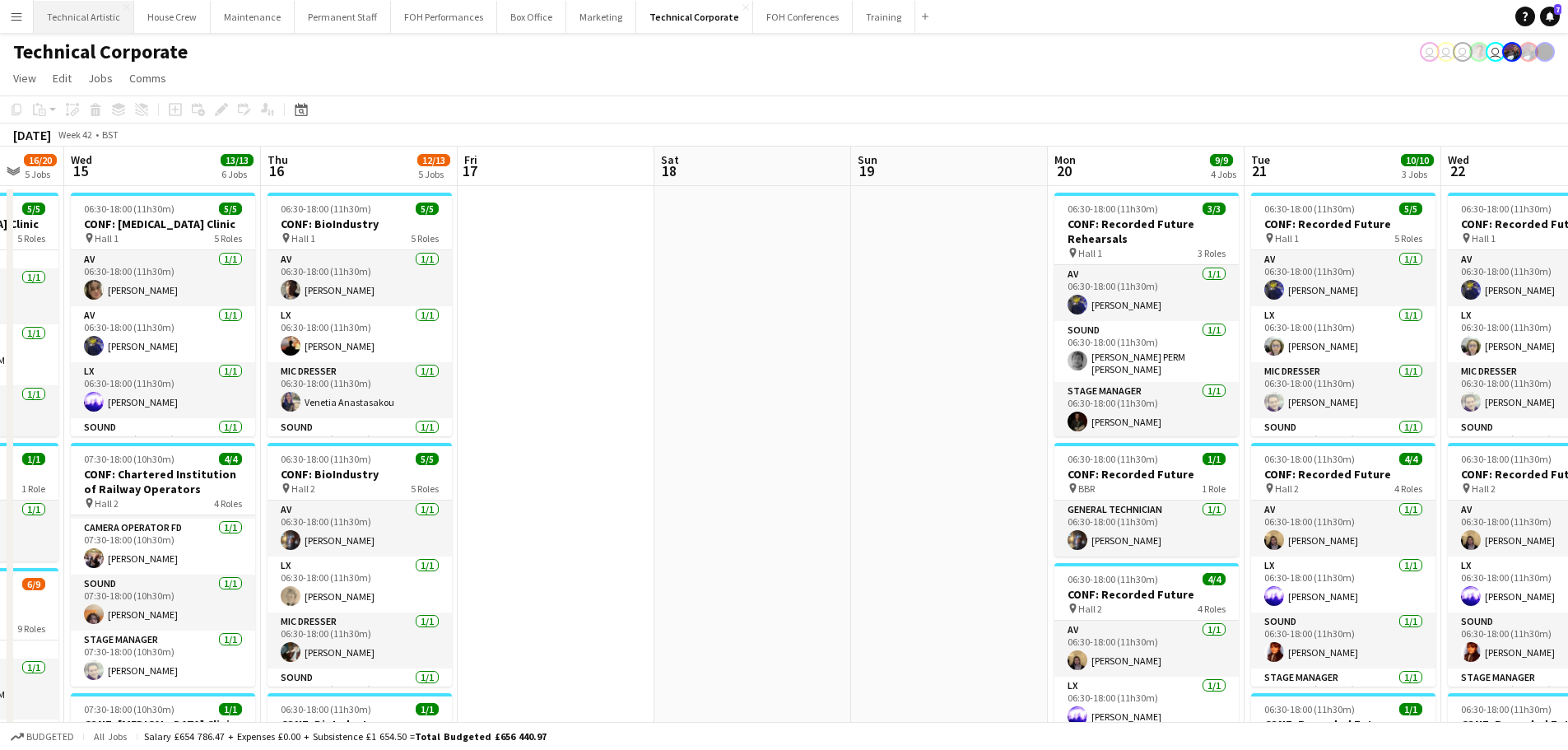
click at [79, 17] on button "Technical Artistic Close" at bounding box center [84, 17] width 100 height 32
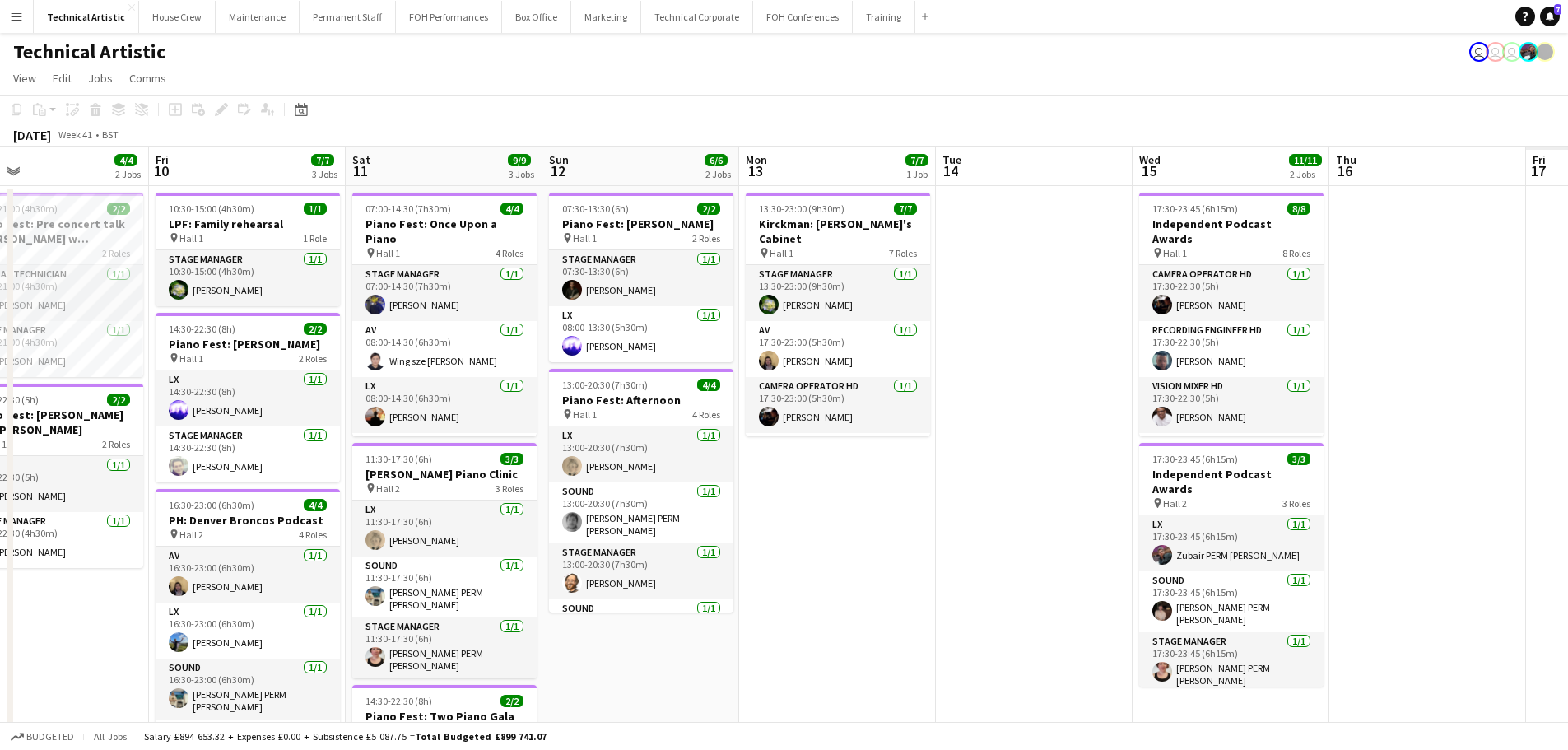
drag, startPoint x: 780, startPoint y: 286, endPoint x: 395, endPoint y: 284, distance: 385.0
click at [395, 284] on app-calendar-viewport "Mon 6 Tue 7 Wed 8 Thu 9 4/4 2 Jobs Fri 10 7/7 3 Jobs Sat 11 9/9 3 Jobs Sun 12 6…" at bounding box center [784, 528] width 1568 height 763
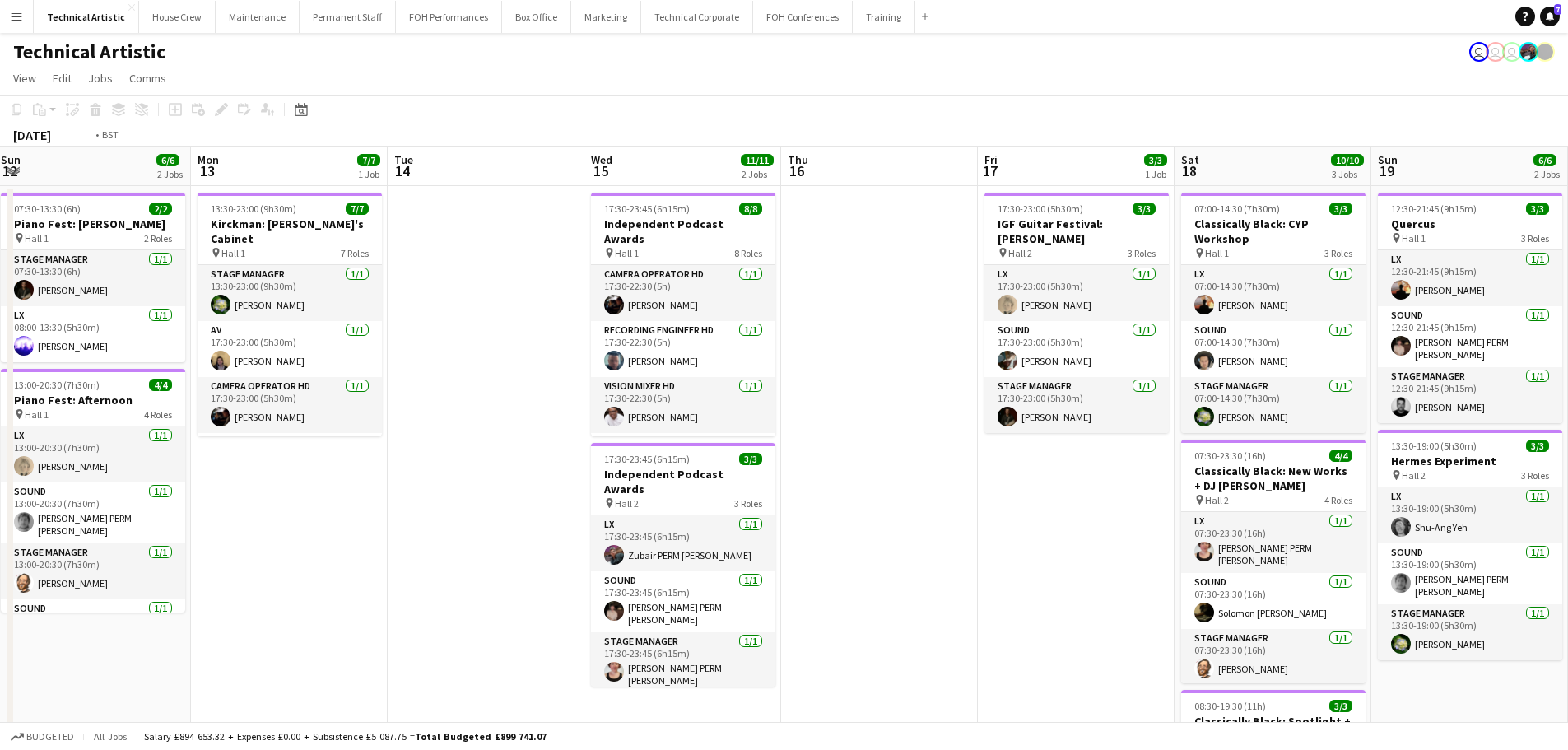
scroll to position [0, 538]
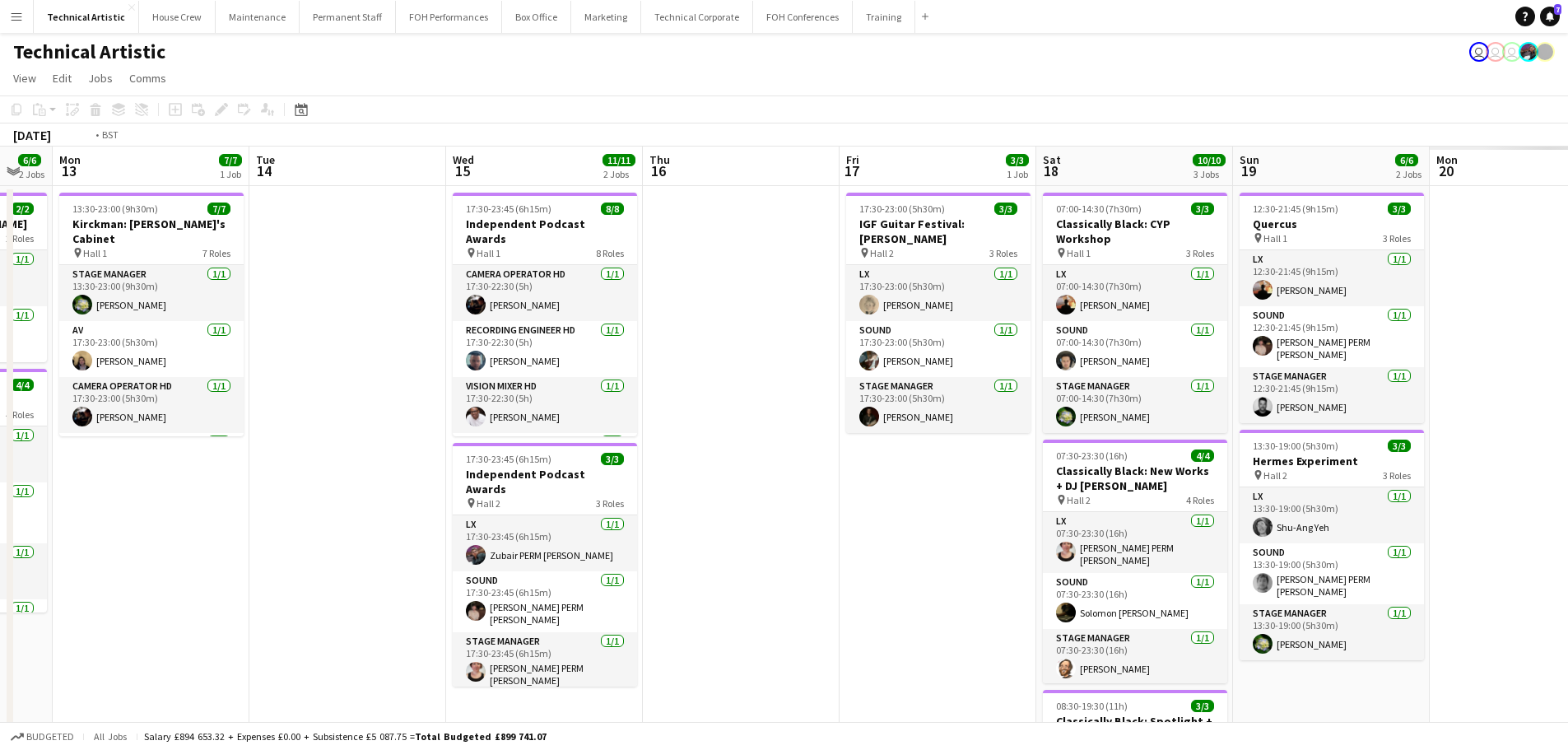
drag, startPoint x: 135, startPoint y: 270, endPoint x: 0, endPoint y: 270, distance: 135.0
click at [0, 270] on app-calendar-viewport "Fri 10 7/7 3 Jobs Sat 11 9/9 3 Jobs Sun 12 6/6 2 Jobs Mon 13 7/7 1 Job Tue 14 W…" at bounding box center [784, 556] width 1568 height 819
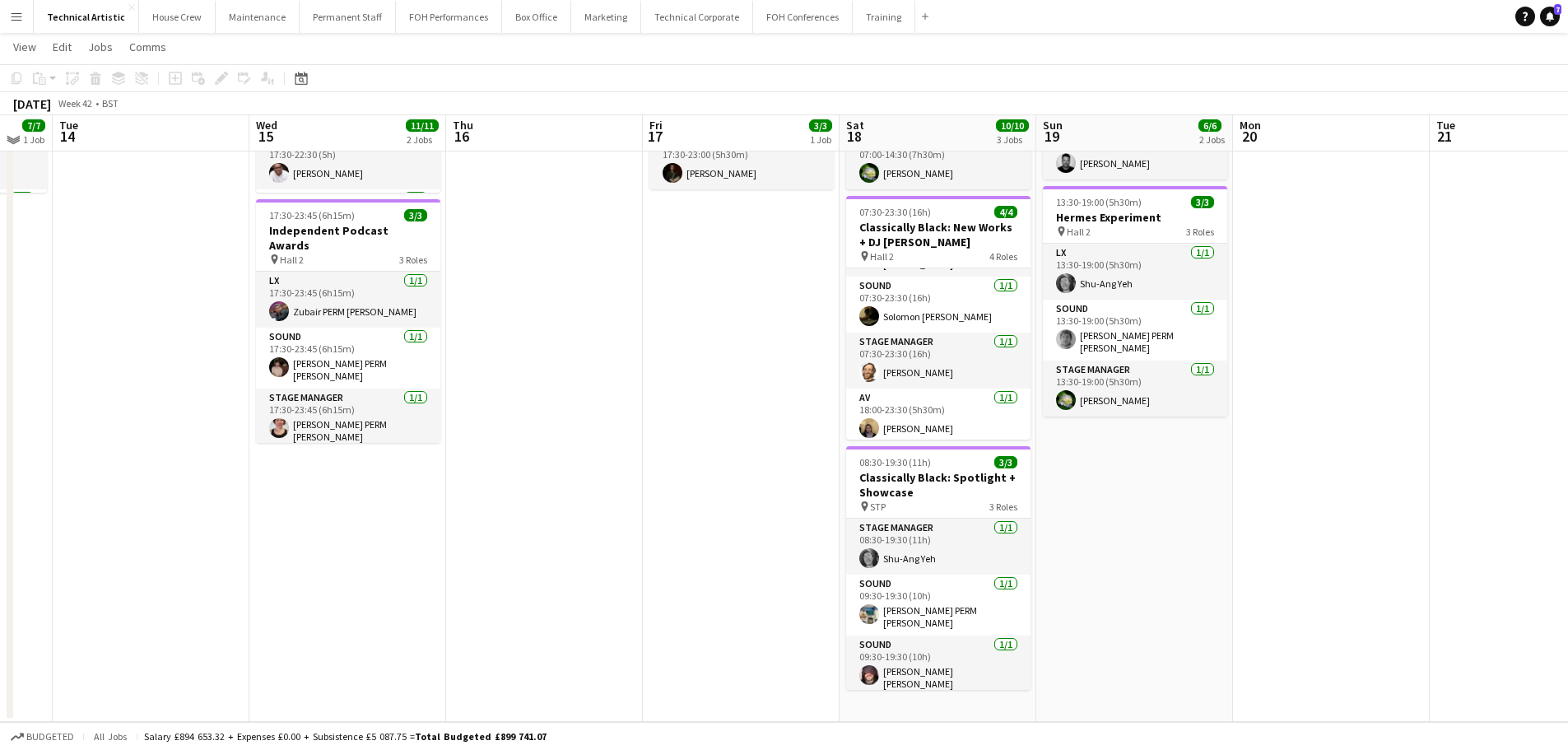
scroll to position [0, 0]
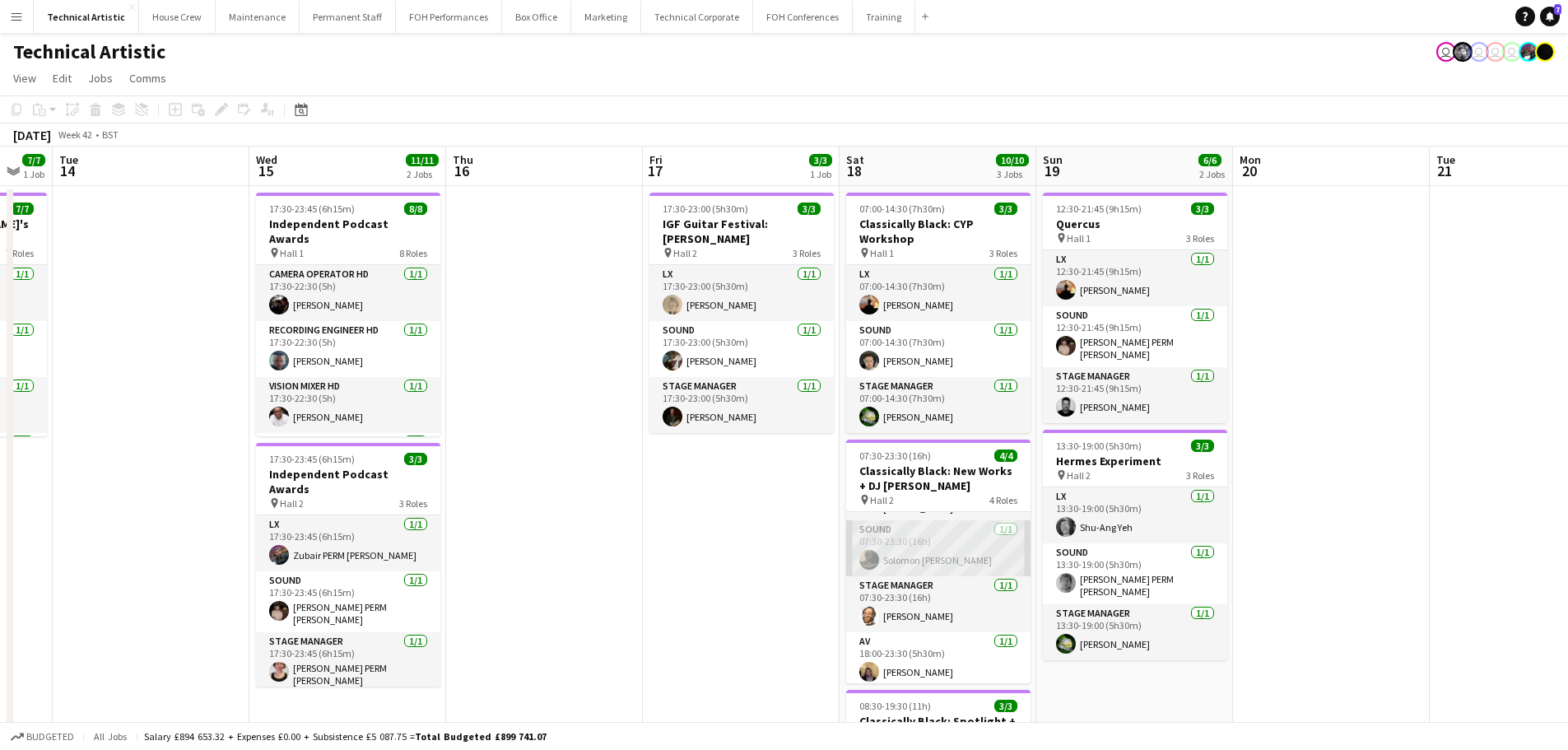
click at [917, 548] on app-card-role "Sound 1/1 07:30-23:30 (16h) Solomon St Luce" at bounding box center [938, 548] width 184 height 56
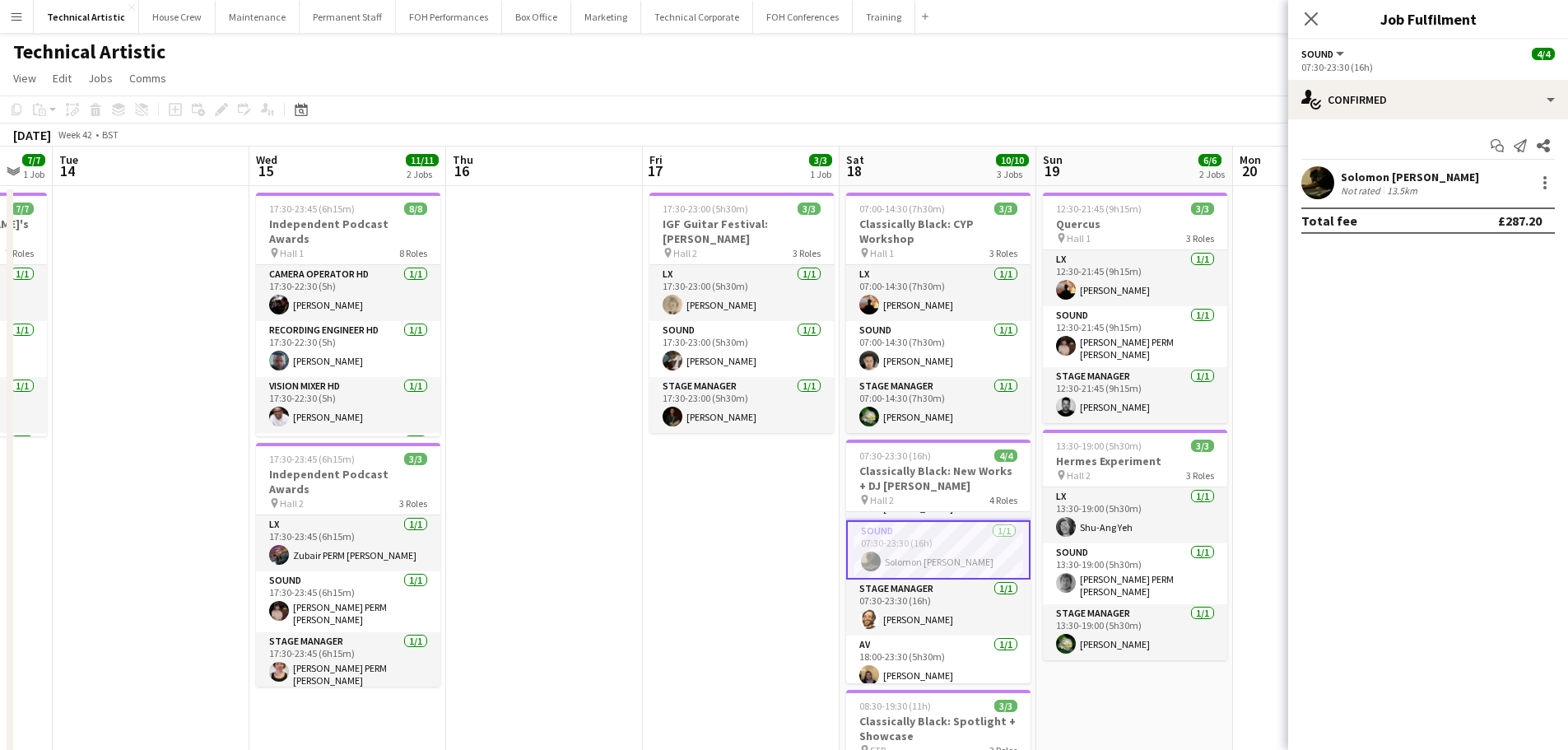
click at [1455, 79] on app-options-switcher "Sound All roles Sound 4/4 07:30-23:30 (16h)" at bounding box center [1428, 59] width 280 height 40
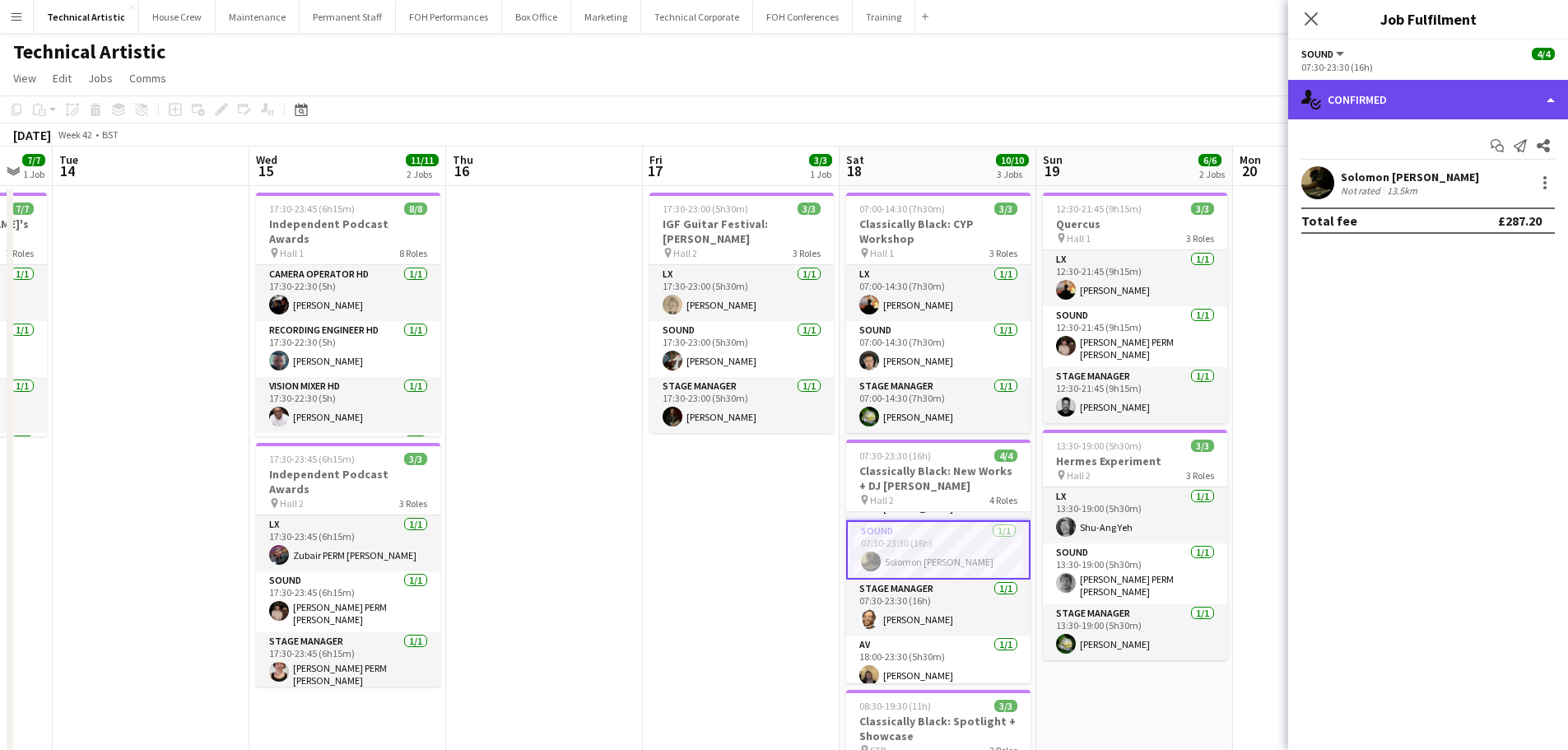
click at [1455, 90] on div "single-neutral-actions-check-2 Confirmed" at bounding box center [1428, 99] width 280 height 39
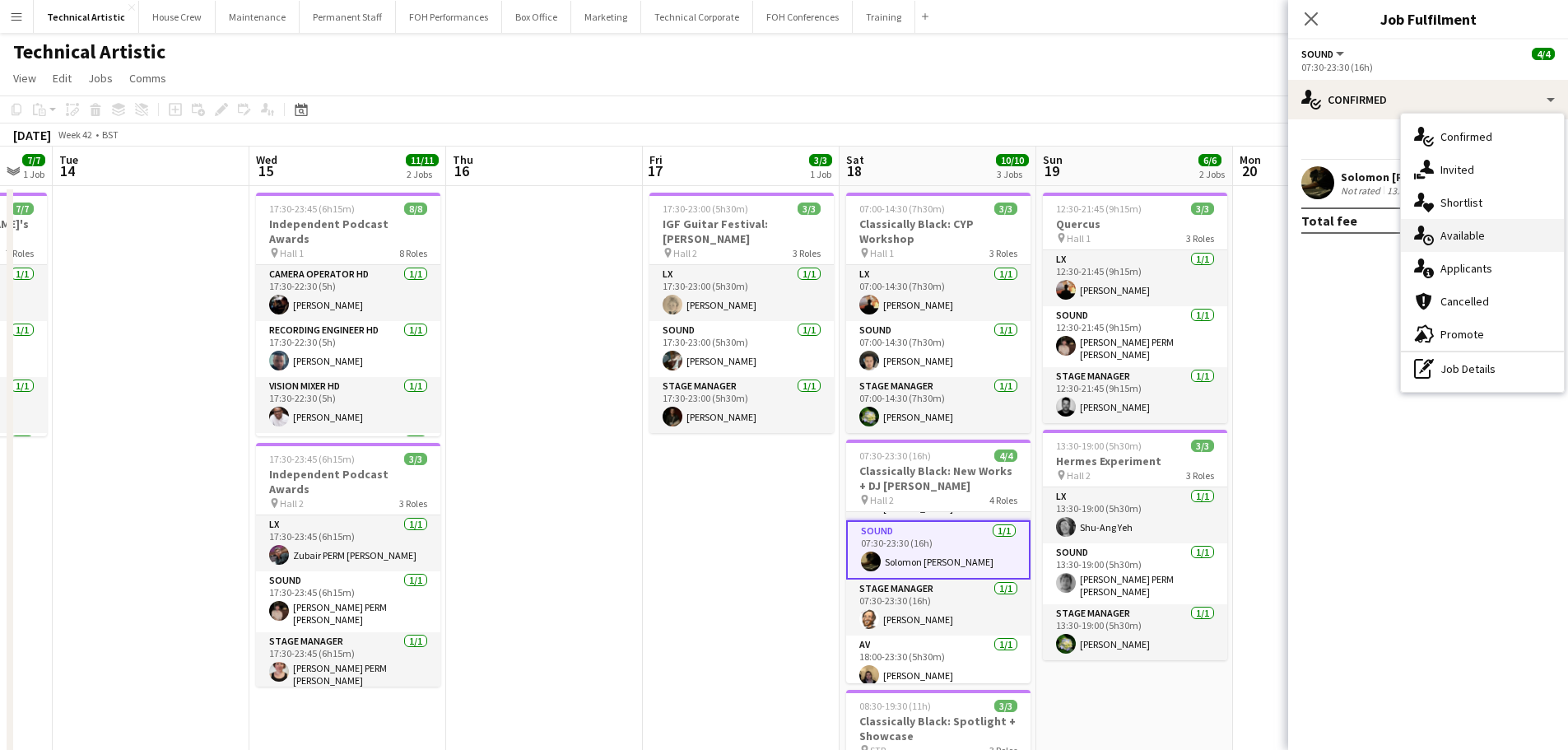
click at [1471, 220] on div "single-neutral-actions-upload Available" at bounding box center [1482, 236] width 163 height 33
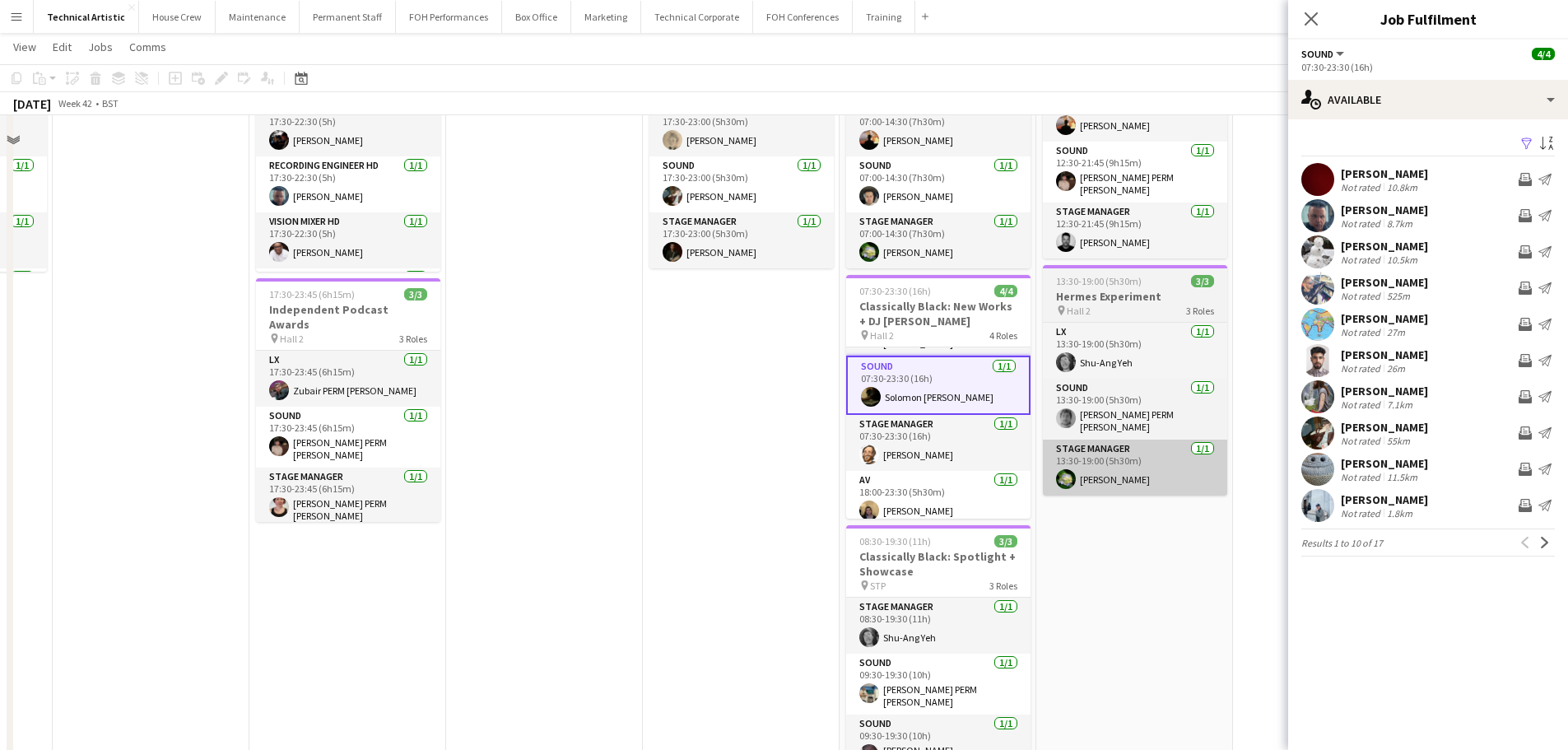
scroll to position [242, 0]
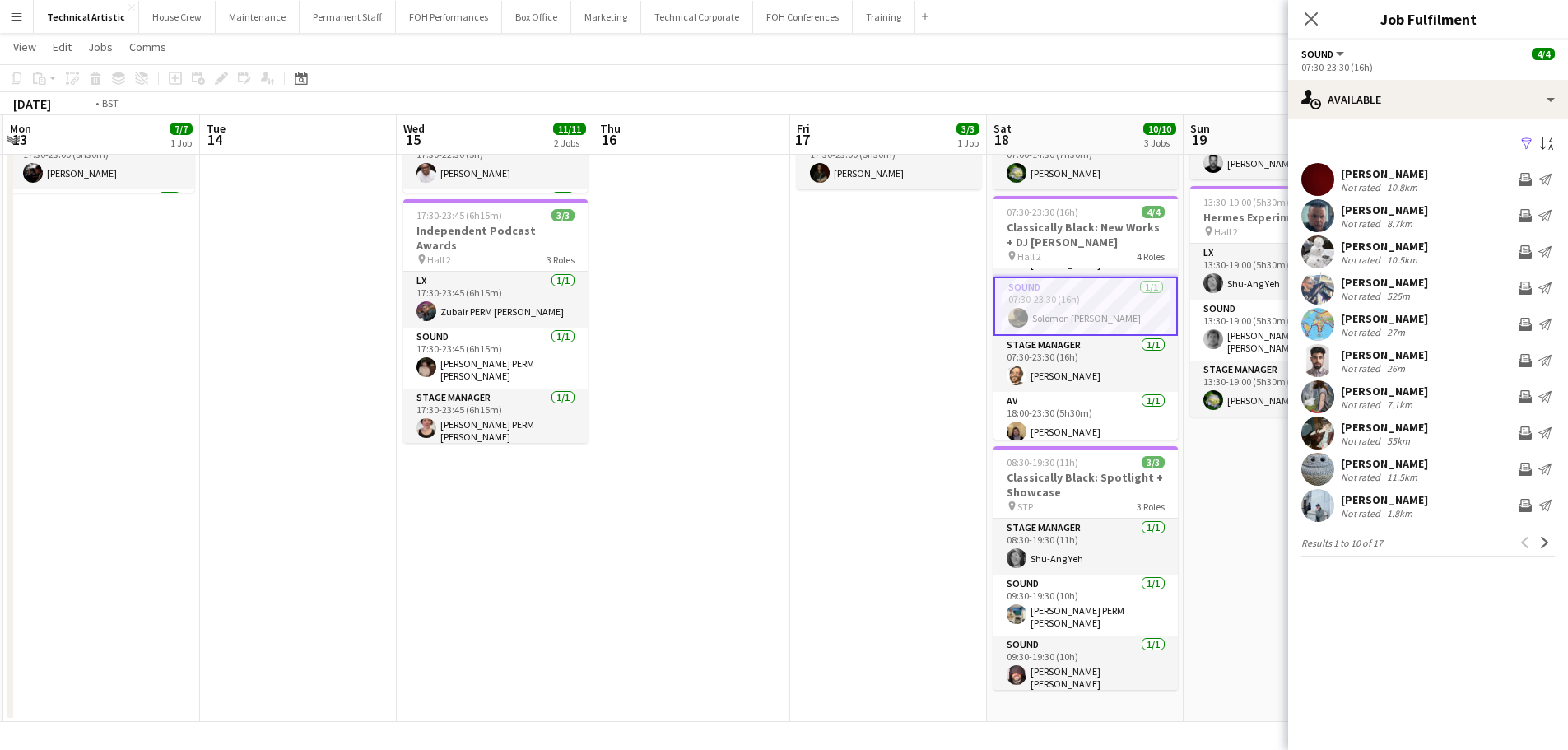
drag, startPoint x: 385, startPoint y: 464, endPoint x: 1124, endPoint y: 411, distance: 740.9
click at [1124, 411] on app-calendar-viewport "Sat 11 9/9 3 Jobs Sun 12 6/6 2 Jobs Mon 13 7/7 1 Job Tue 14 Wed 15 11/11 2 Jobs…" at bounding box center [784, 272] width 1568 height 900
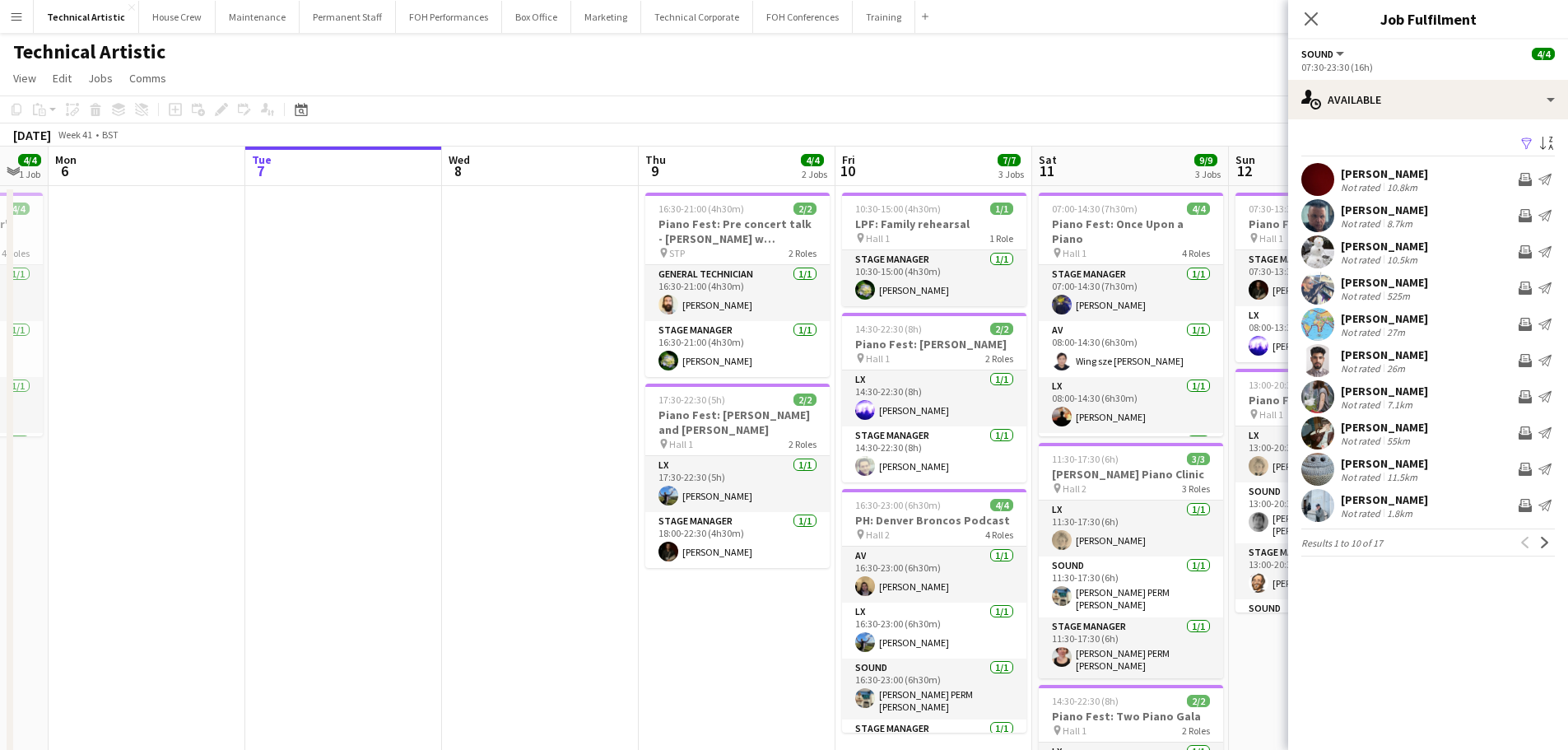
scroll to position [0, 478]
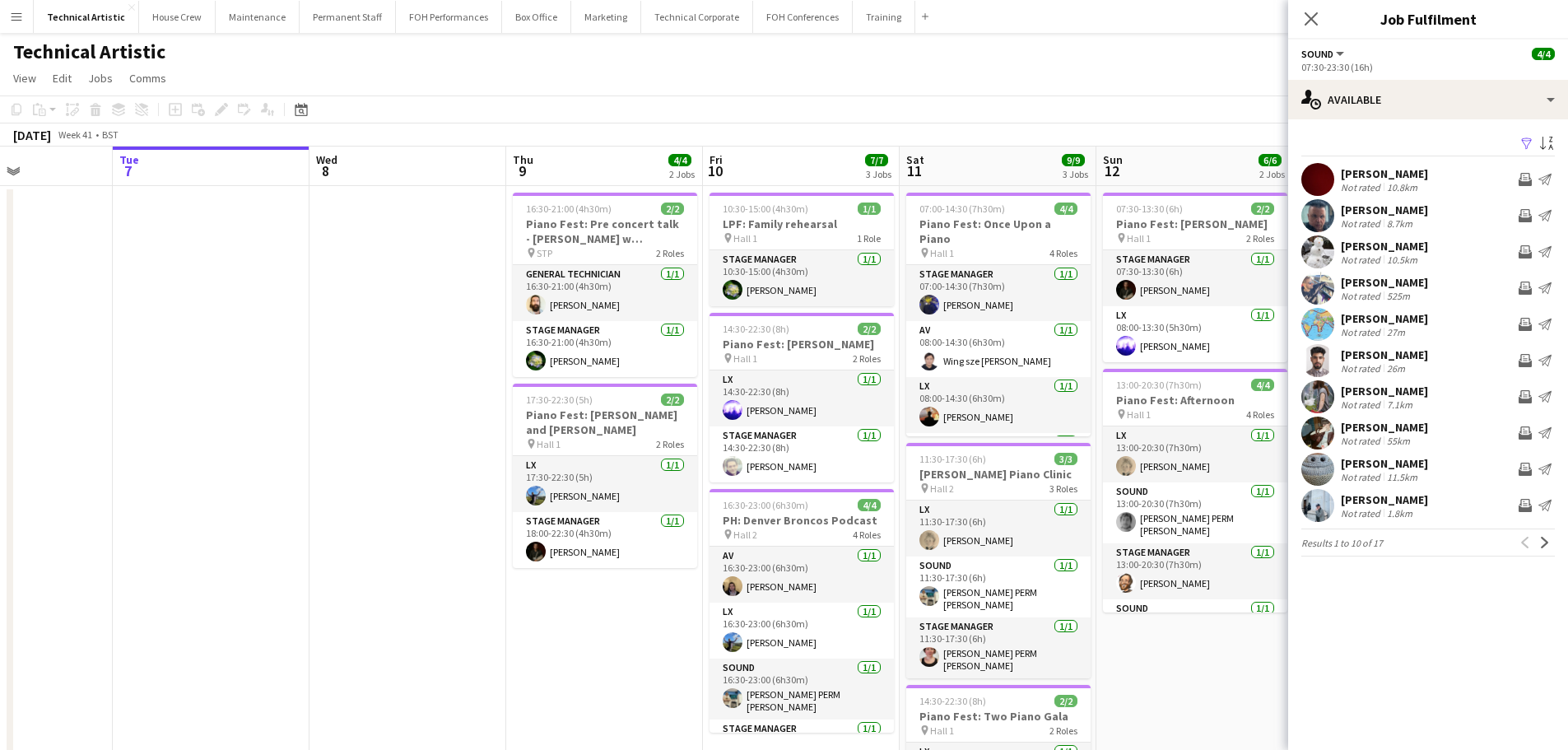
drag, startPoint x: 328, startPoint y: 441, endPoint x: 997, endPoint y: 422, distance: 669.3
click at [997, 422] on app-calendar-viewport "Sat 4 4/4 1 Job Sun 5 4/4 1 Job Mon 6 Tue 7 Wed 8 Thu 9 4/4 2 Jobs Fri 10 7/7 3…" at bounding box center [784, 556] width 1568 height 819
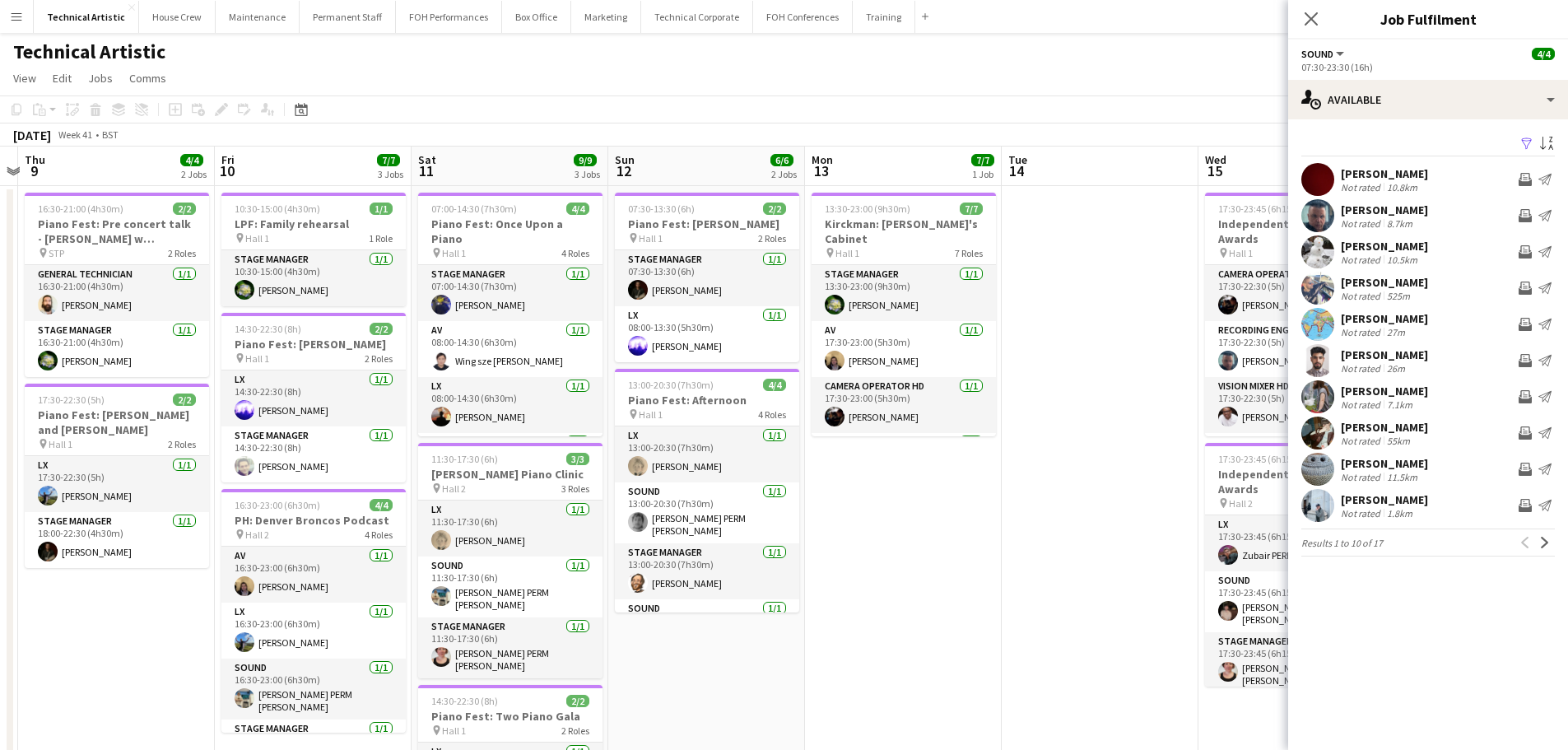
scroll to position [0, 578]
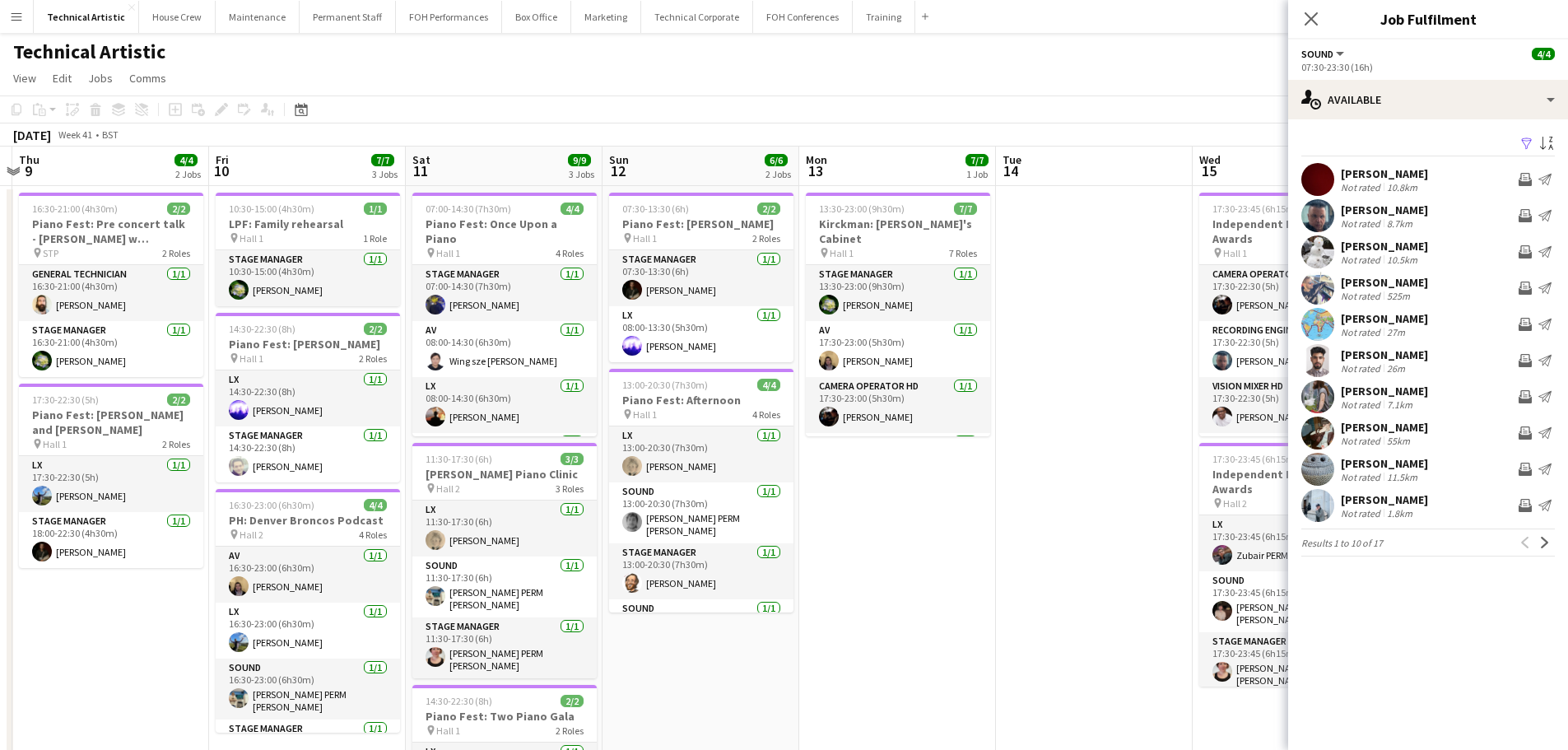
drag, startPoint x: 943, startPoint y: 481, endPoint x: 449, endPoint y: 406, distance: 499.7
click at [449, 406] on app-calendar-viewport "Mon 6 Tue 7 Wed 8 Thu 9 4/4 2 Jobs Fri 10 7/7 3 Jobs Sat 11 9/9 3 Jobs Sun 12 6…" at bounding box center [784, 556] width 1568 height 819
click at [904, 78] on app-page-menu "View Day view expanded Day view collapsed Month view Date picker Jump to [DATE]…" at bounding box center [784, 80] width 1568 height 31
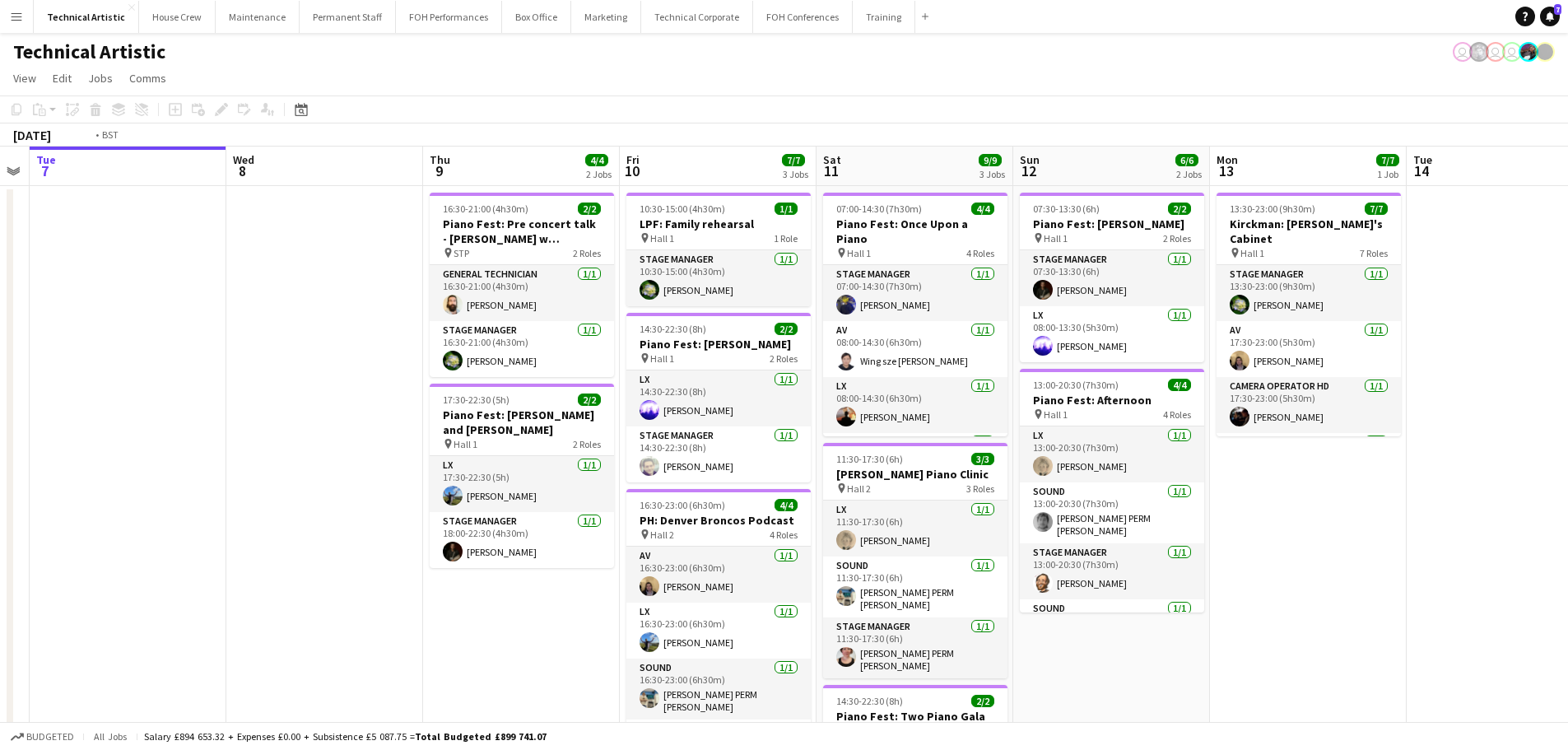
drag, startPoint x: 699, startPoint y: 361, endPoint x: 1360, endPoint y: 281, distance: 665.8
click at [1364, 281] on app-calendar-viewport "Mon 6 Tue 7 Wed 8 Thu 9 4/4 2 Jobs Fri 10 7/7 3 Jobs Sat 11 9/9 3 Jobs Sun 12 6…" at bounding box center [784, 556] width 1568 height 819
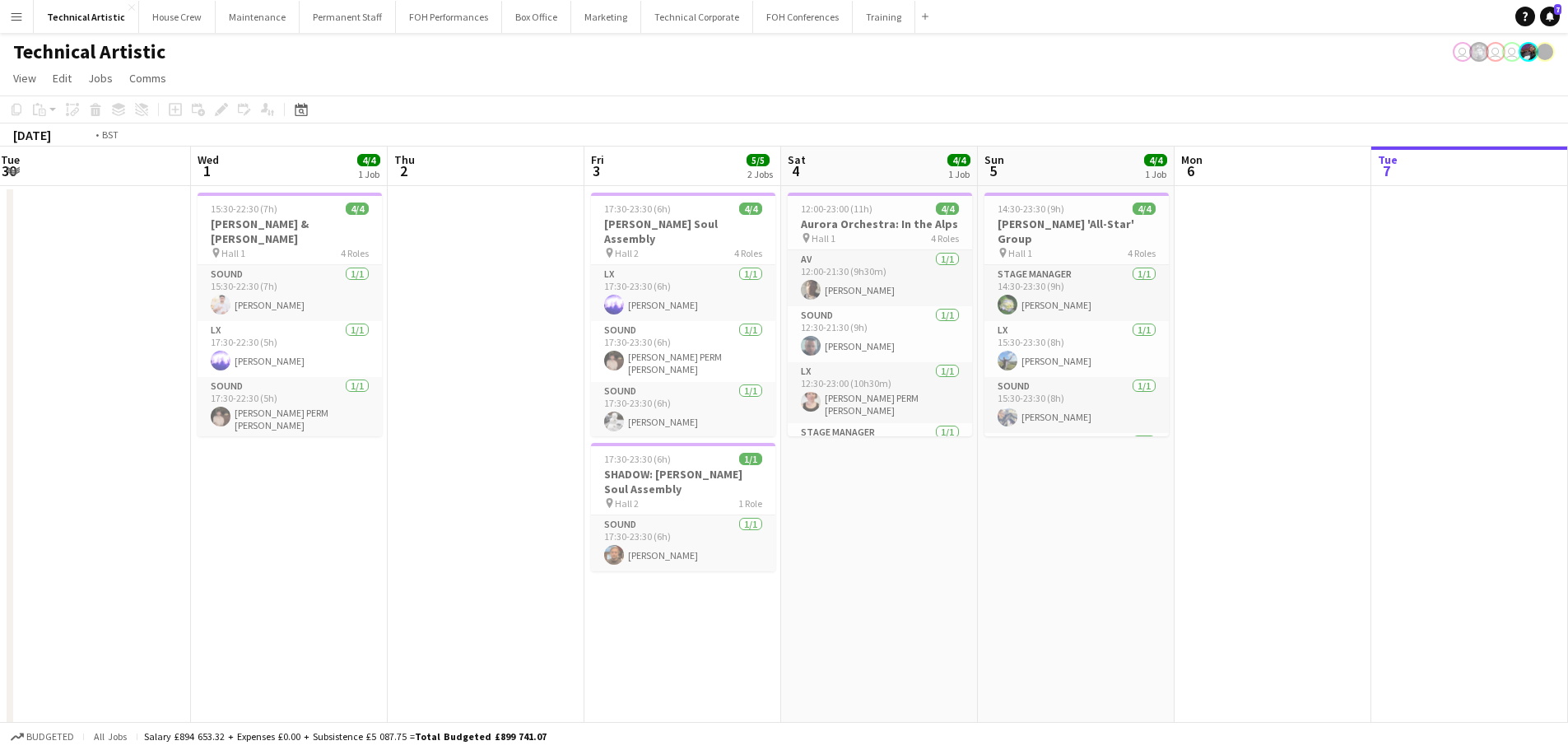
drag, startPoint x: 495, startPoint y: 392, endPoint x: 164, endPoint y: 311, distance: 340.8
click at [164, 311] on app-calendar-viewport "Sun 28 11/11 2 Jobs Mon 29 Tue 30 Wed 1 4/4 1 Job Thu 2 Fri 3 5/5 2 Jobs Sat 4 …" at bounding box center [784, 556] width 1568 height 819
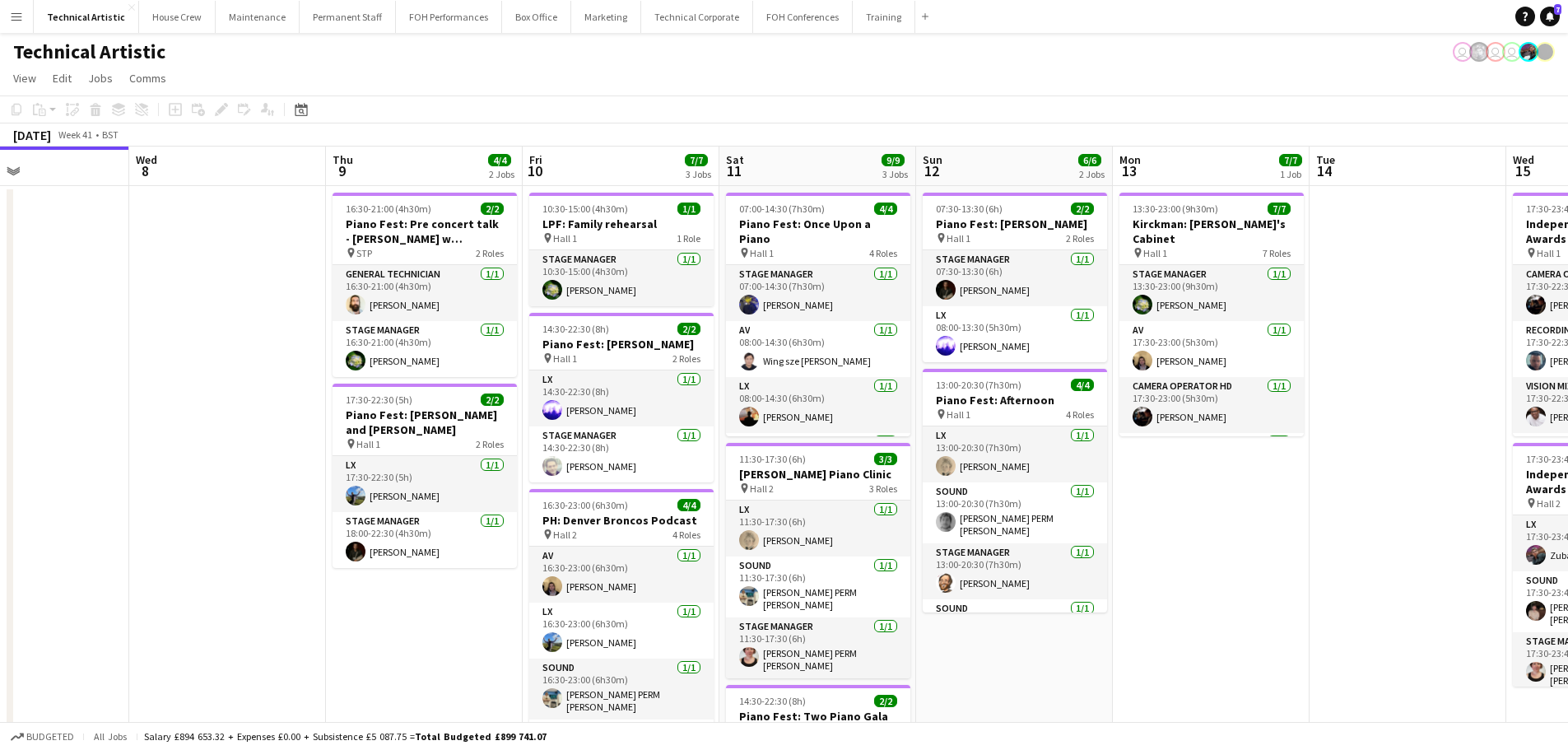
drag, startPoint x: 800, startPoint y: 382, endPoint x: 148, endPoint y: 342, distance: 653.2
click at [148, 342] on app-calendar-viewport "Sat 4 4/4 1 Job Sun 5 4/4 1 Job Mon 6 Tue 7 Wed 8 Thu 9 4/4 2 Jobs Fri 10 7/7 3…" at bounding box center [784, 556] width 1568 height 819
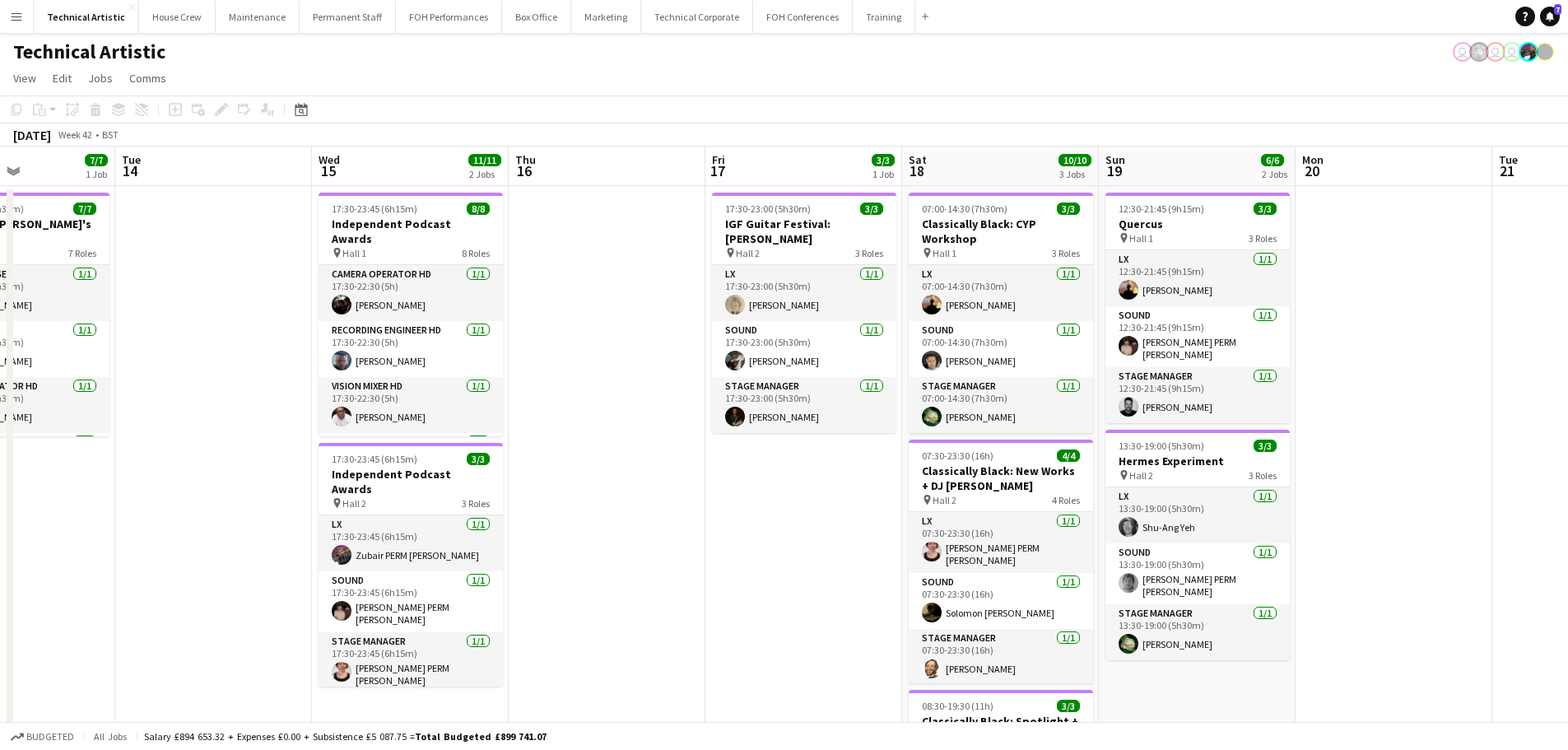
drag, startPoint x: 267, startPoint y: 320, endPoint x: 137, endPoint y: 320, distance: 130.0
click at [137, 320] on app-calendar-viewport "Sat 11 9/9 3 Jobs Sun 12 6/6 2 Jobs Mon 13 7/7 1 Job Tue 14 Wed 15 11/11 2 Jobs…" at bounding box center [784, 556] width 1568 height 819
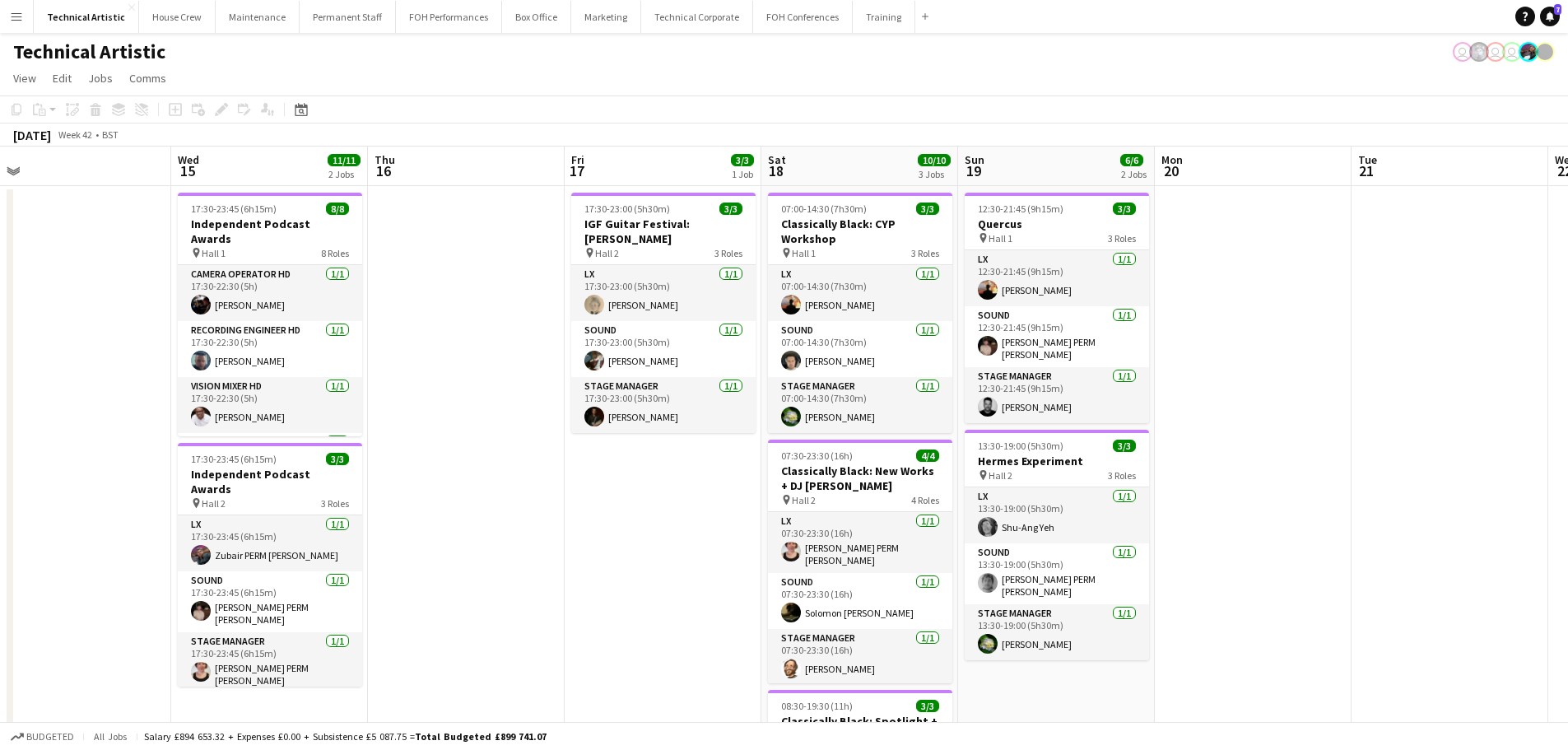
drag, startPoint x: 724, startPoint y: 406, endPoint x: 583, endPoint y: 394, distance: 141.5
click at [583, 394] on app-calendar-viewport "Sat 11 9/9 3 Jobs Sun 12 6/6 2 Jobs Mon 13 7/7 1 Job Tue 14 Wed 15 11/11 2 Jobs…" at bounding box center [784, 556] width 1568 height 819
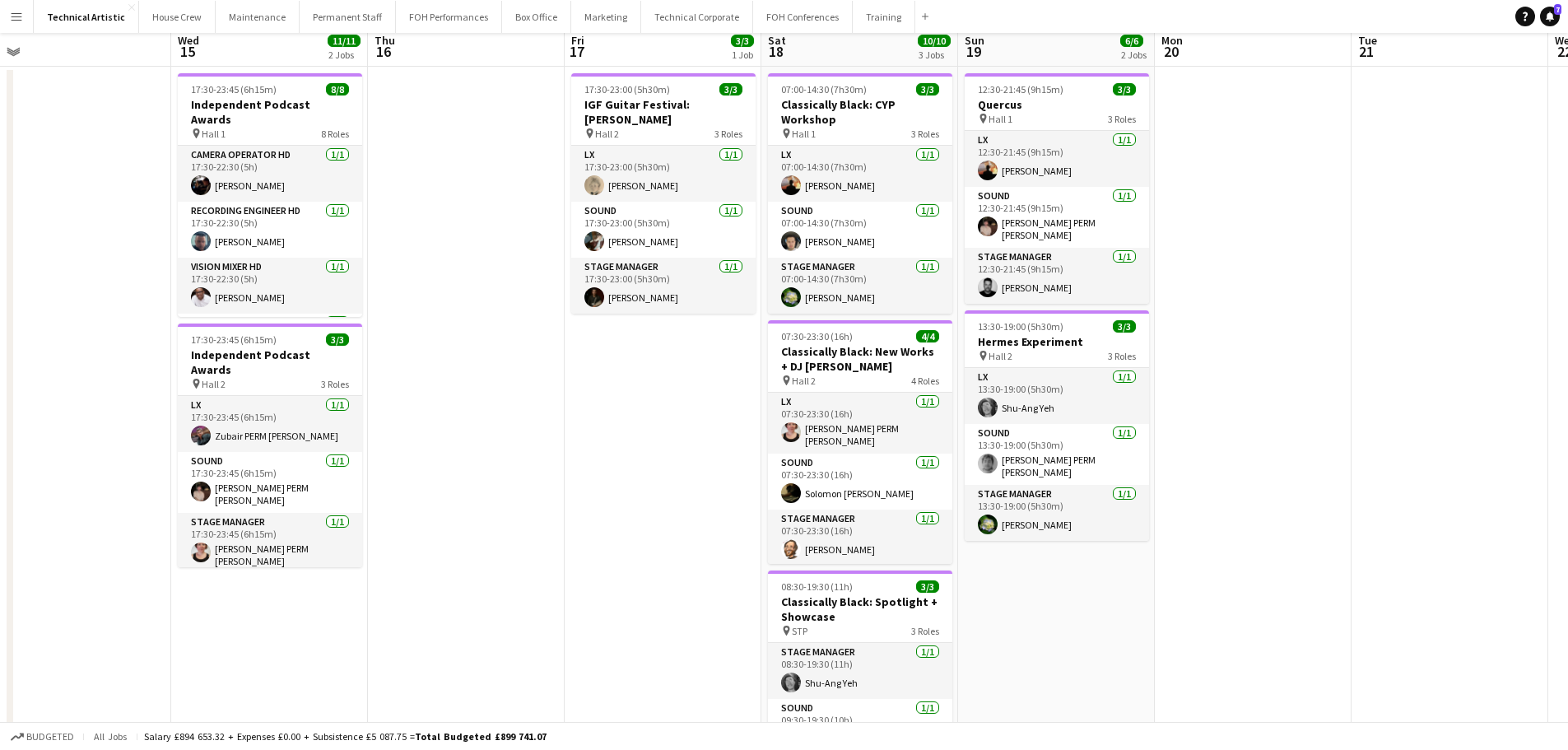
scroll to position [0, 0]
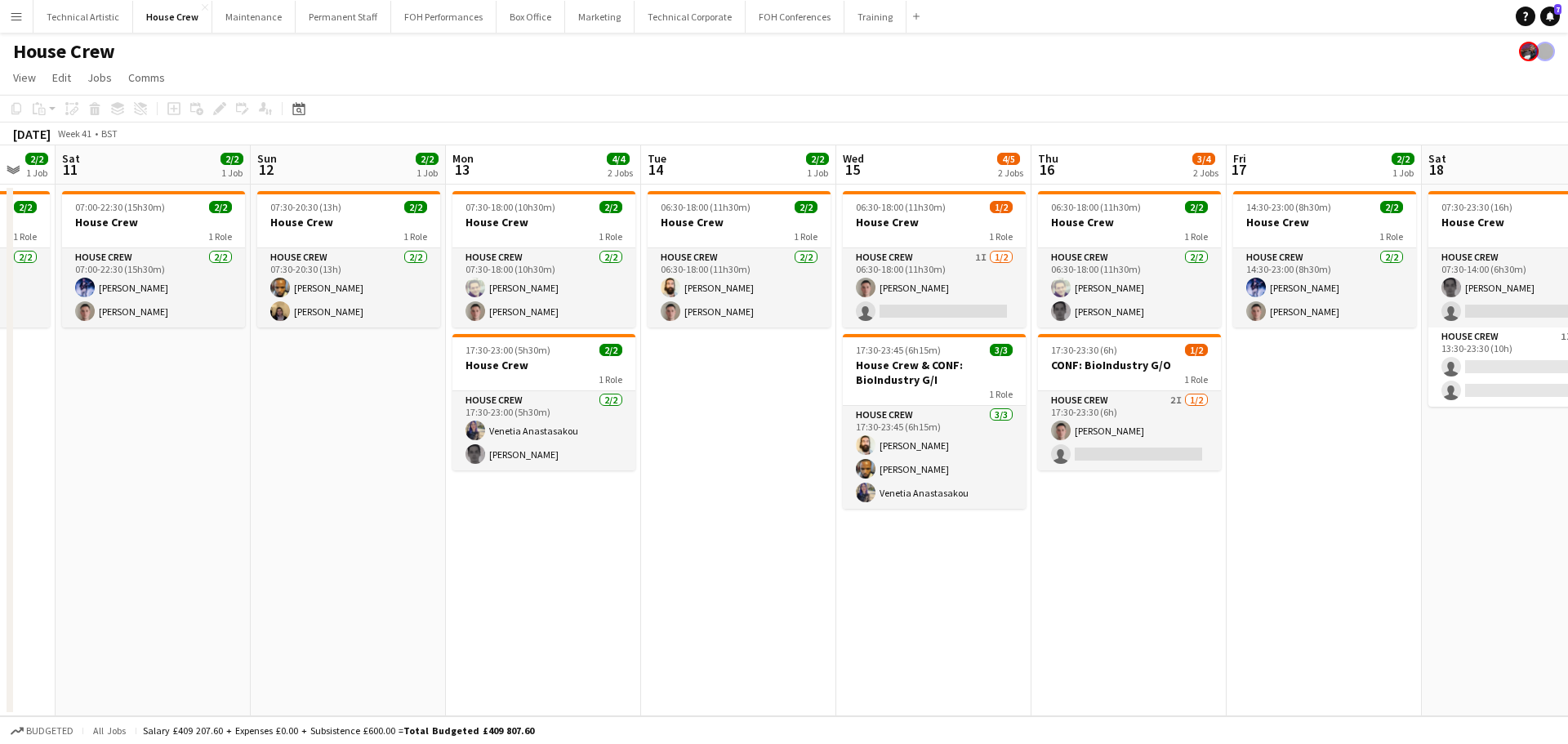
scroll to position [0, 768]
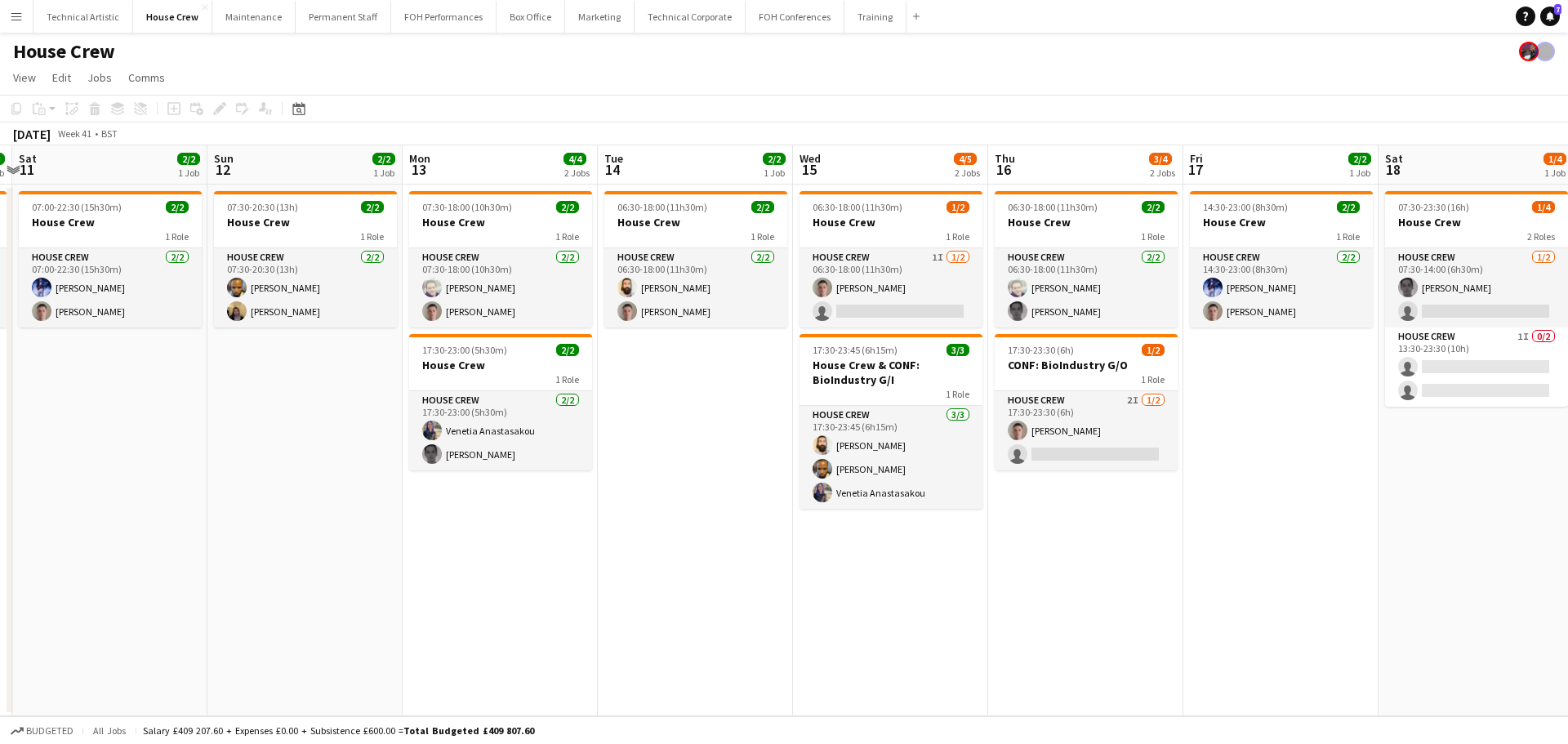
drag, startPoint x: 571, startPoint y: 414, endPoint x: 29, endPoint y: 344, distance: 546.5
click at [29, 344] on app-calendar-viewport "Tue 7 6/6 3 Jobs Wed 8 4/4 2 Jobs Thu 9 4/4 2 Jobs Fri 10 2/2 1 Job Sat 11 2/2 …" at bounding box center [784, 430] width 1568 height 571
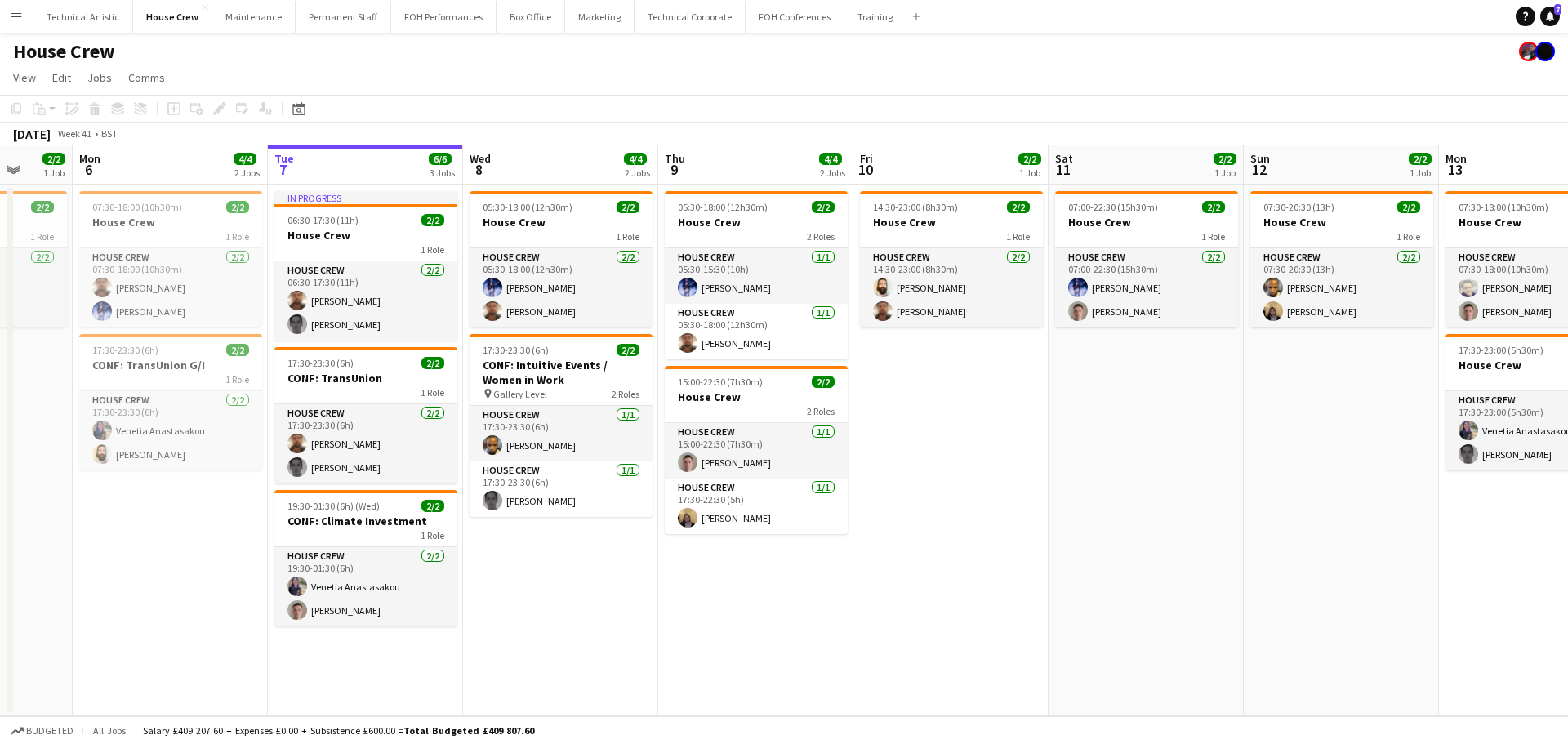
scroll to position [0, 513]
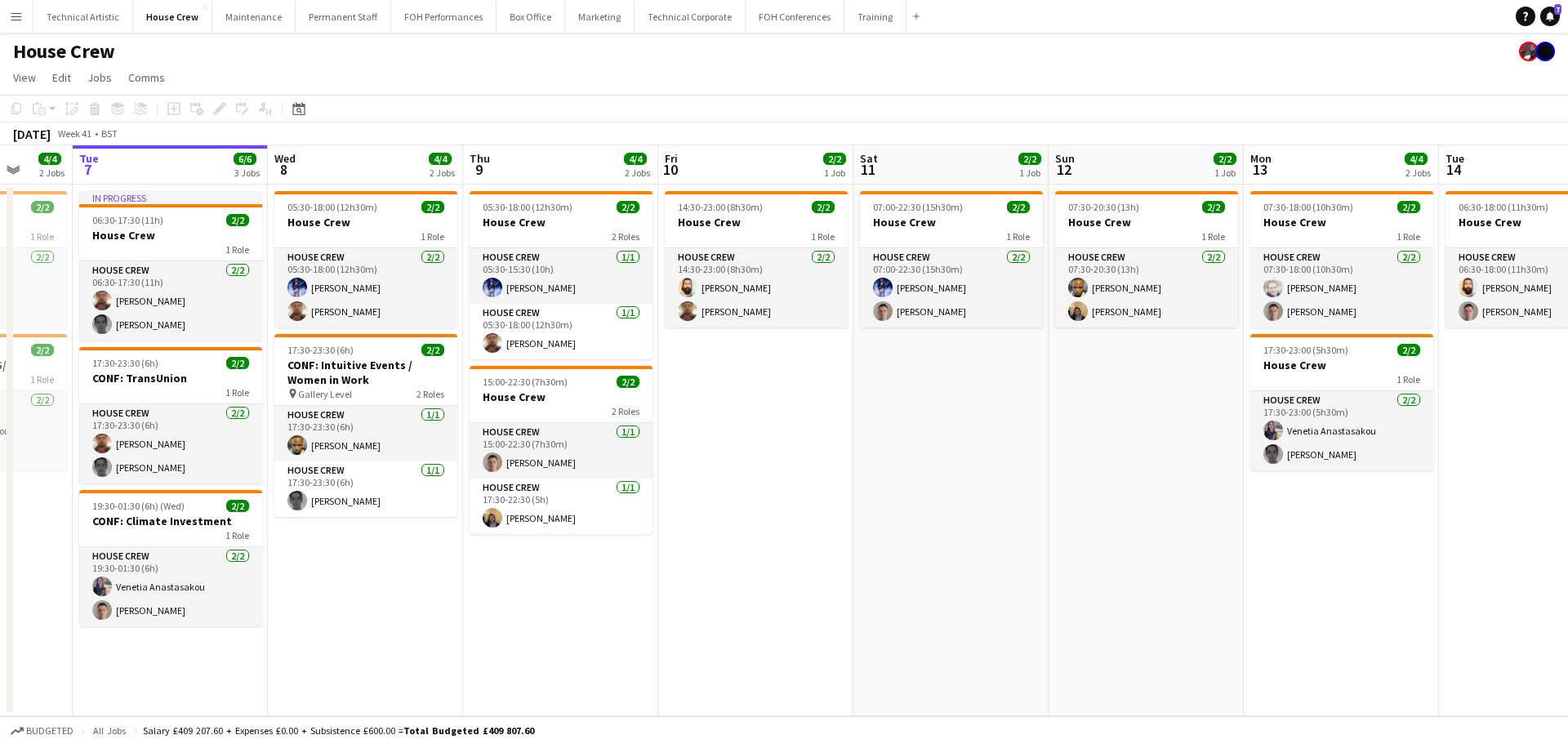
drag, startPoint x: 761, startPoint y: 415, endPoint x: 1567, endPoint y: 398, distance: 806.2
click at [1567, 398] on app-calendar-viewport "Sat 4 2/2 1 Job Sun 5 2/2 1 Job Mon 6 4/4 2 Jobs Tue 7 6/6 3 Jobs Wed 8 4/4 2 J…" at bounding box center [784, 430] width 1568 height 571
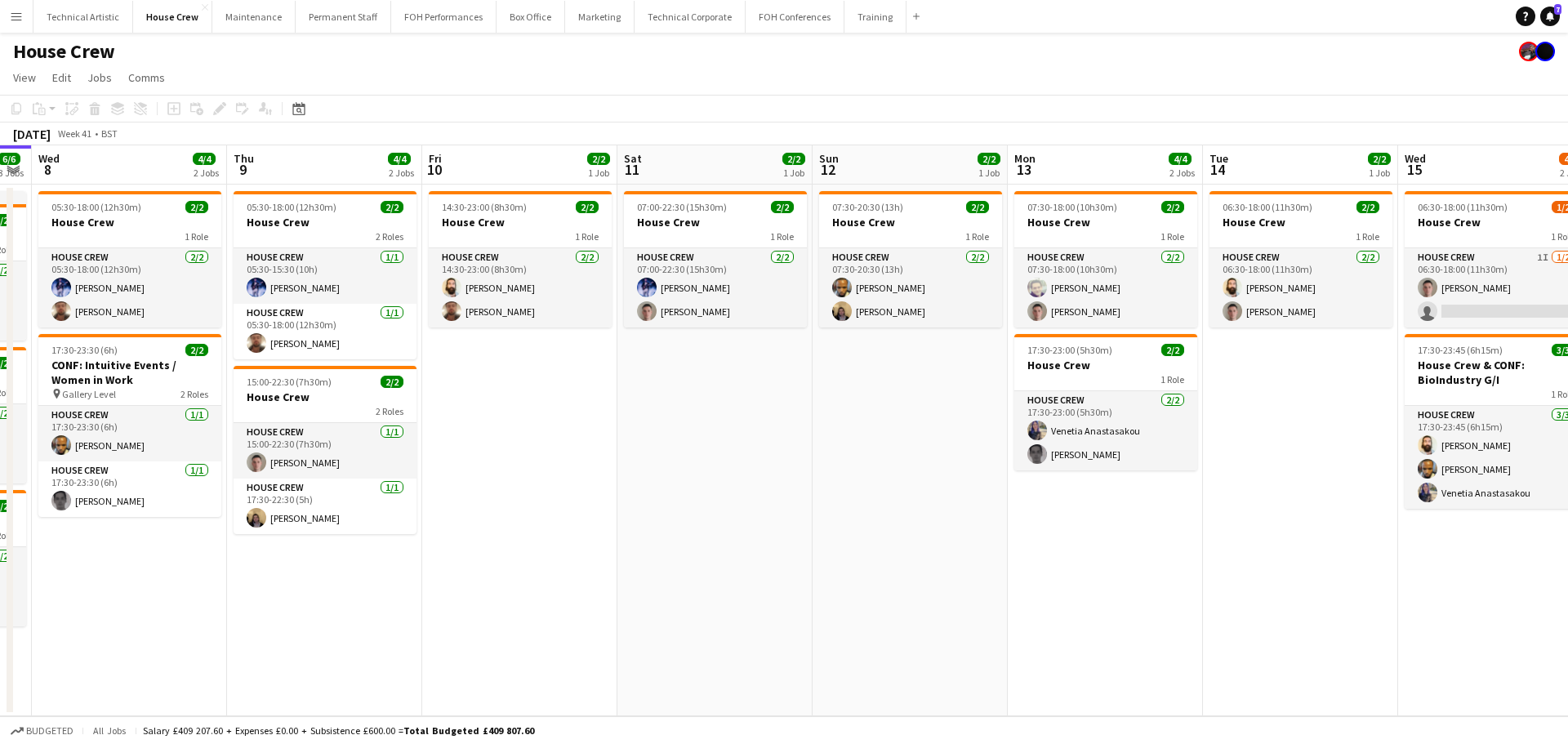
scroll to position [0, 594]
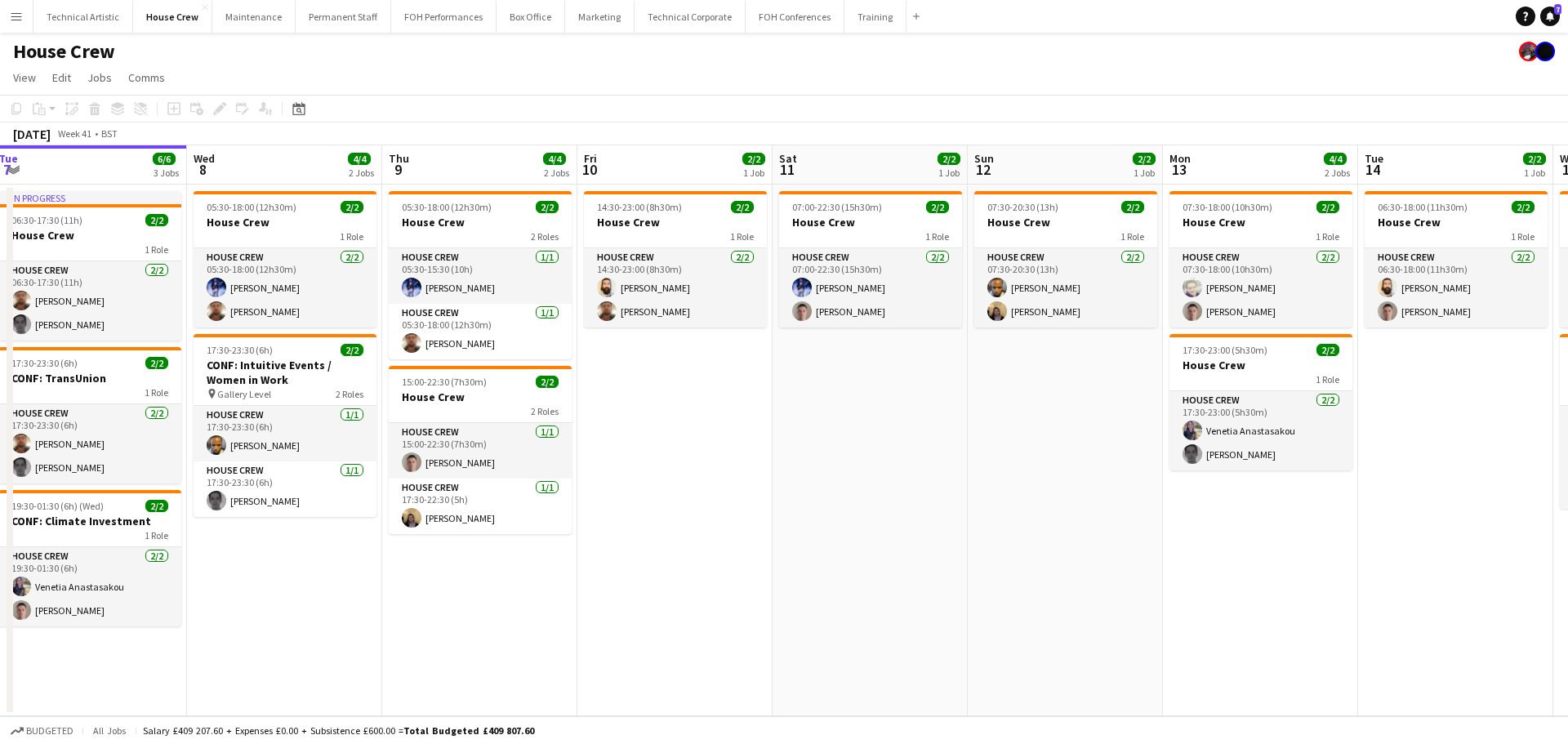
drag, startPoint x: 1211, startPoint y: 414, endPoint x: 386, endPoint y: 368, distance: 826.3
click at [386, 368] on app-calendar-viewport "Sat 4 2/2 1 Job Sun 5 2/2 1 Job Mon 6 4/4 2 Jobs Tue 7 6/6 3 Jobs Wed 8 4/4 2 J…" at bounding box center [784, 430] width 1568 height 571
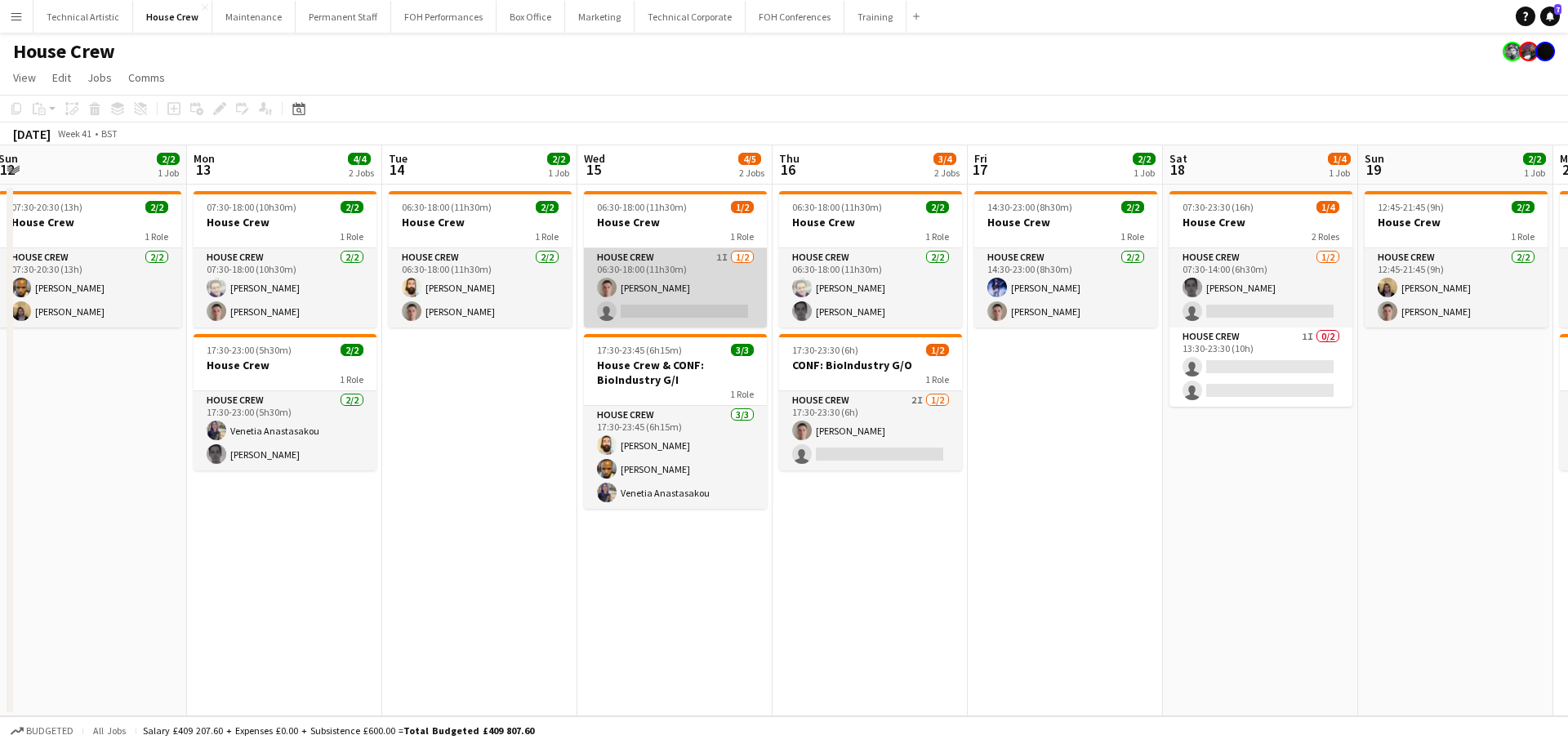
click at [669, 325] on app-card-role "House Crew 1I 1/2 06:30-18:00 (11h30m) Robert Buckland single-neutral-actions" at bounding box center [674, 288] width 183 height 79
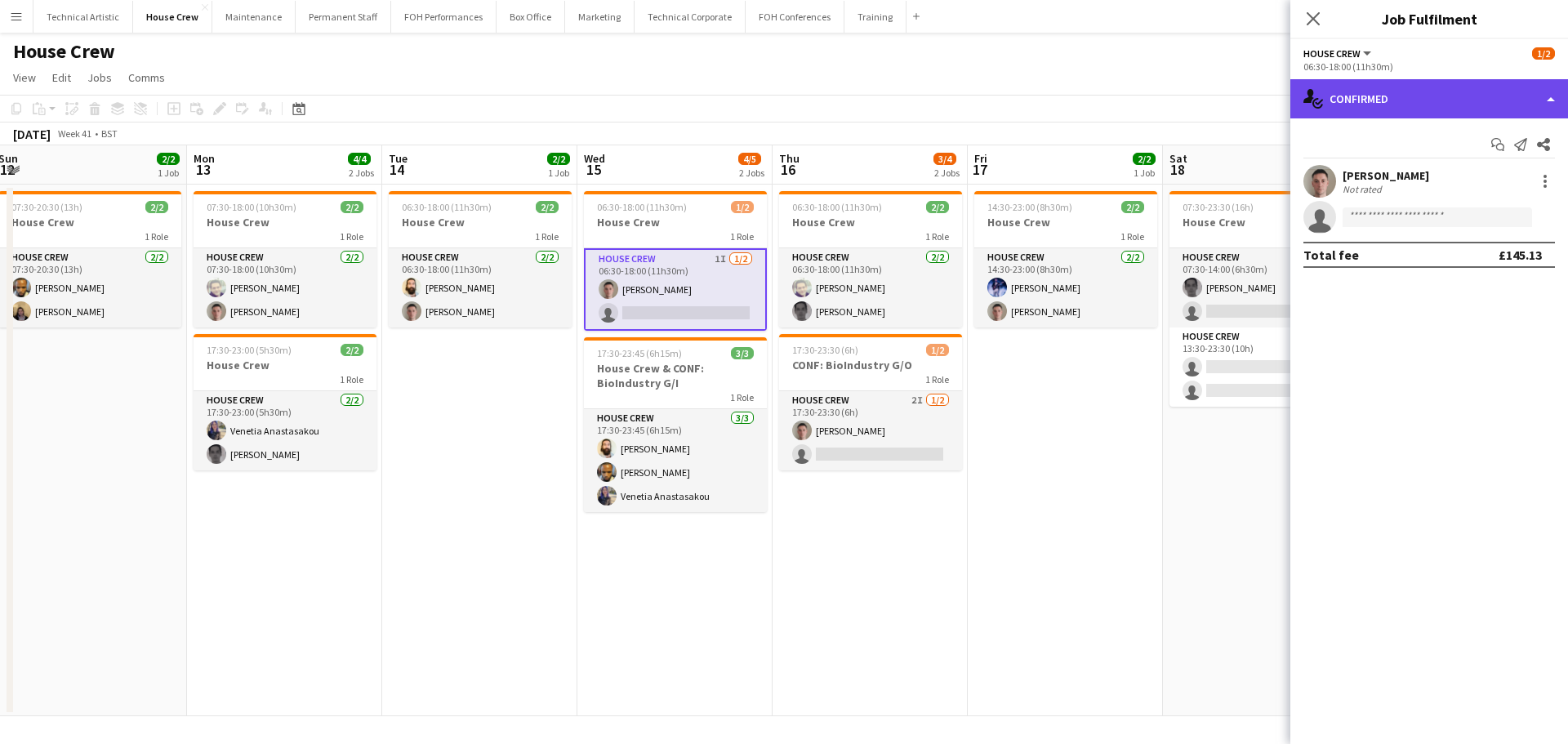
click at [1480, 100] on div "single-neutral-actions-check-2 Confirmed" at bounding box center [1429, 98] width 278 height 39
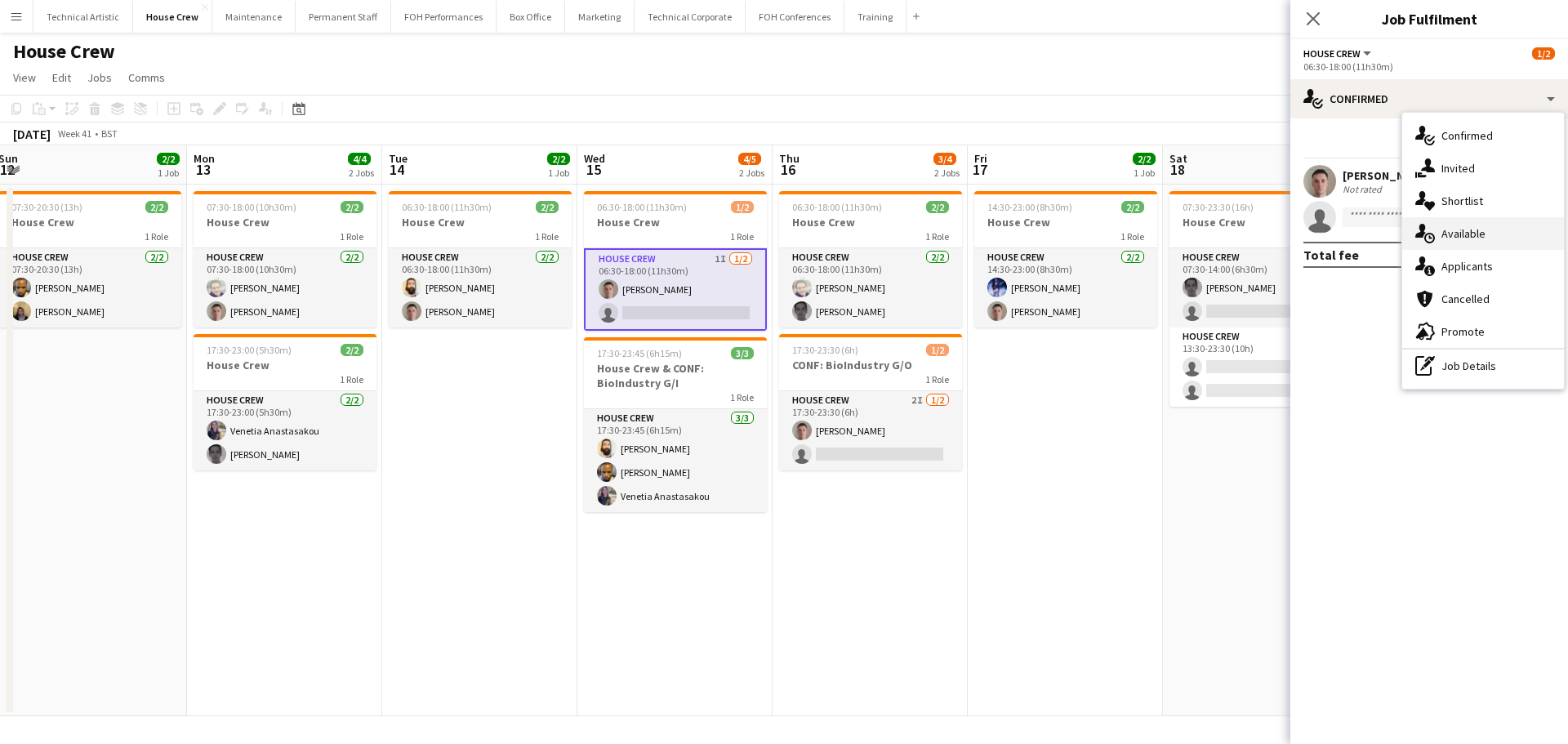
click at [1513, 228] on div "single-neutral-actions-upload Available" at bounding box center [1482, 234] width 162 height 33
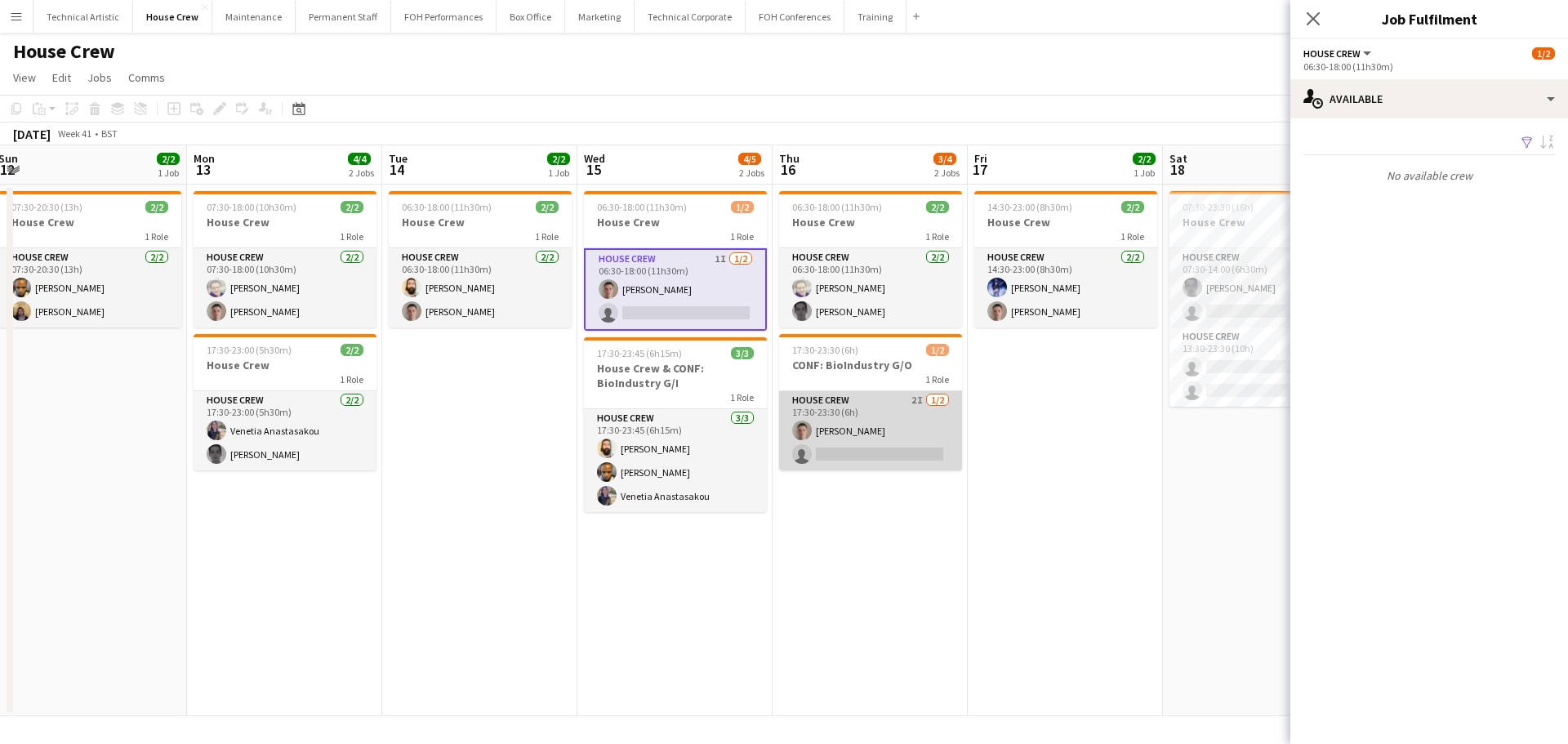
click at [814, 437] on app-card-role "House Crew 2I 1/2 17:30-23:30 (6h) Robert Buckland single-neutral-actions" at bounding box center [870, 430] width 183 height 79
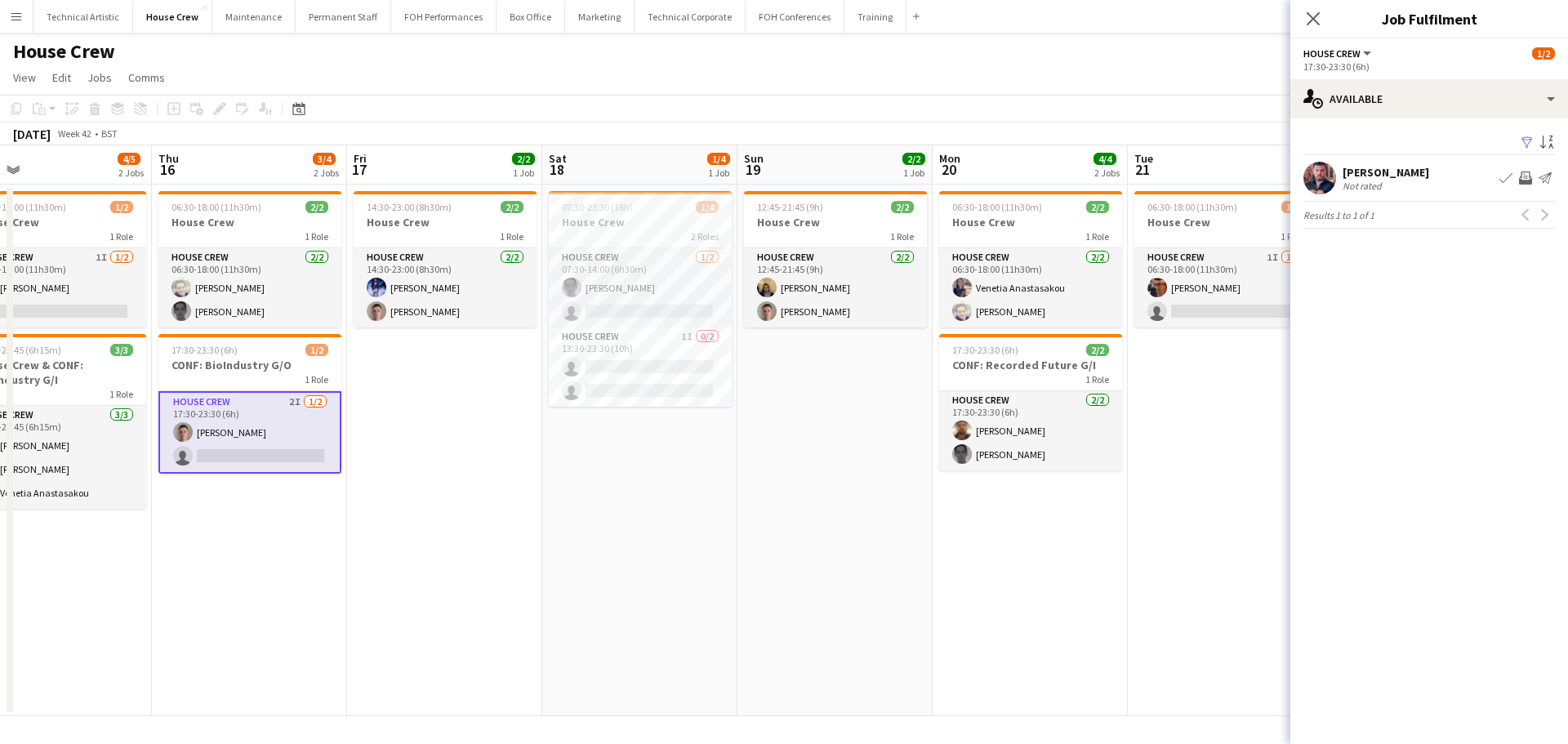
drag, startPoint x: 1188, startPoint y: 456, endPoint x: 552, endPoint y: 409, distance: 637.7
click at [552, 409] on app-calendar-viewport "Sat 11 2/2 1 Job Sun 12 2/2 1 Job Mon 13 4/4 2 Jobs Tue 14 2/2 1 Job Wed 15 4/5…" at bounding box center [784, 430] width 1568 height 571
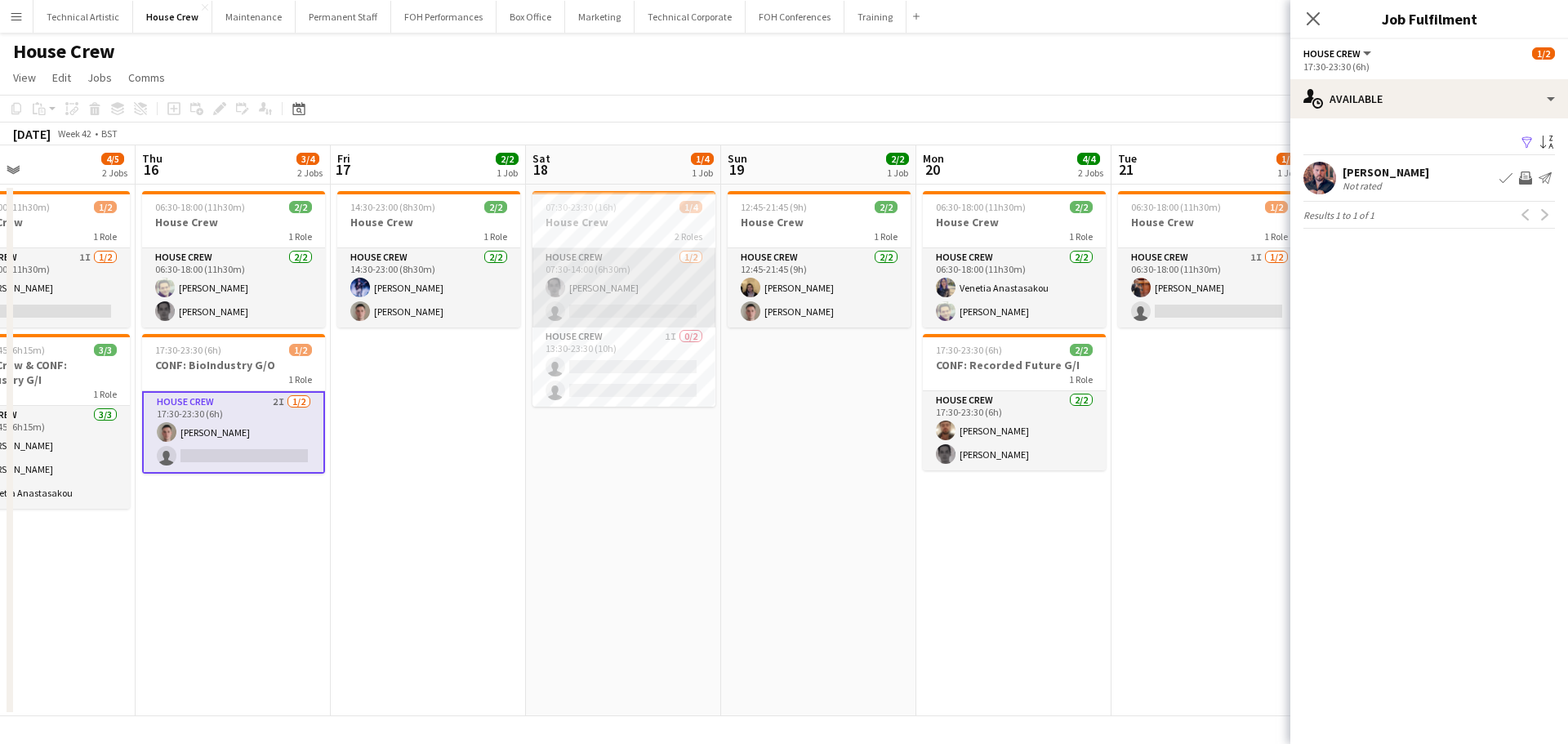
click at [614, 279] on app-card-role "House Crew 1/2 07:30-14:00 (6h30m) Johnny McCaughan single-neutral-actions" at bounding box center [623, 288] width 183 height 79
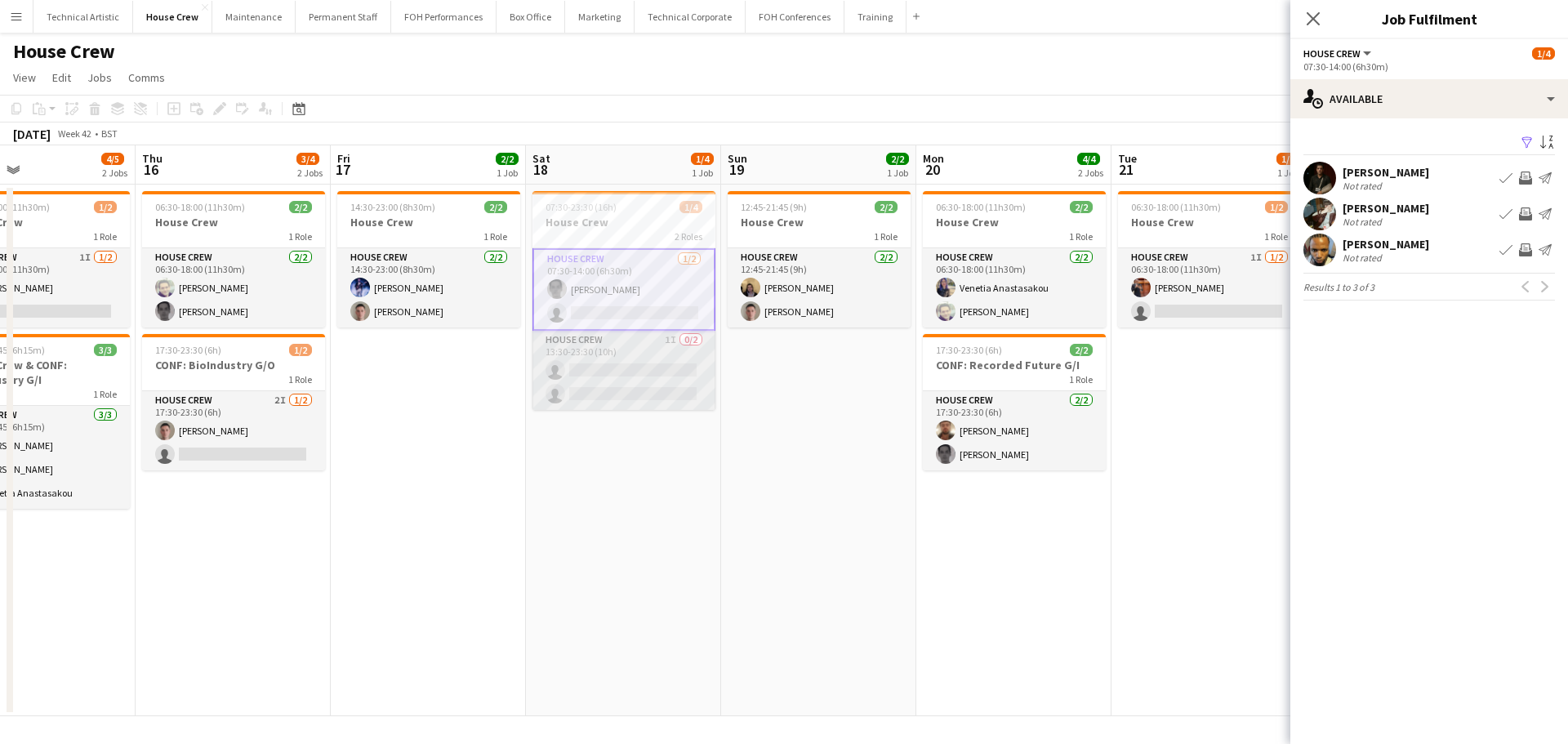
click at [693, 336] on app-card-role "House Crew 1I 0/2 13:30-23:30 (10h) single-neutral-actions single-neutral-actio…" at bounding box center [623, 370] width 183 height 79
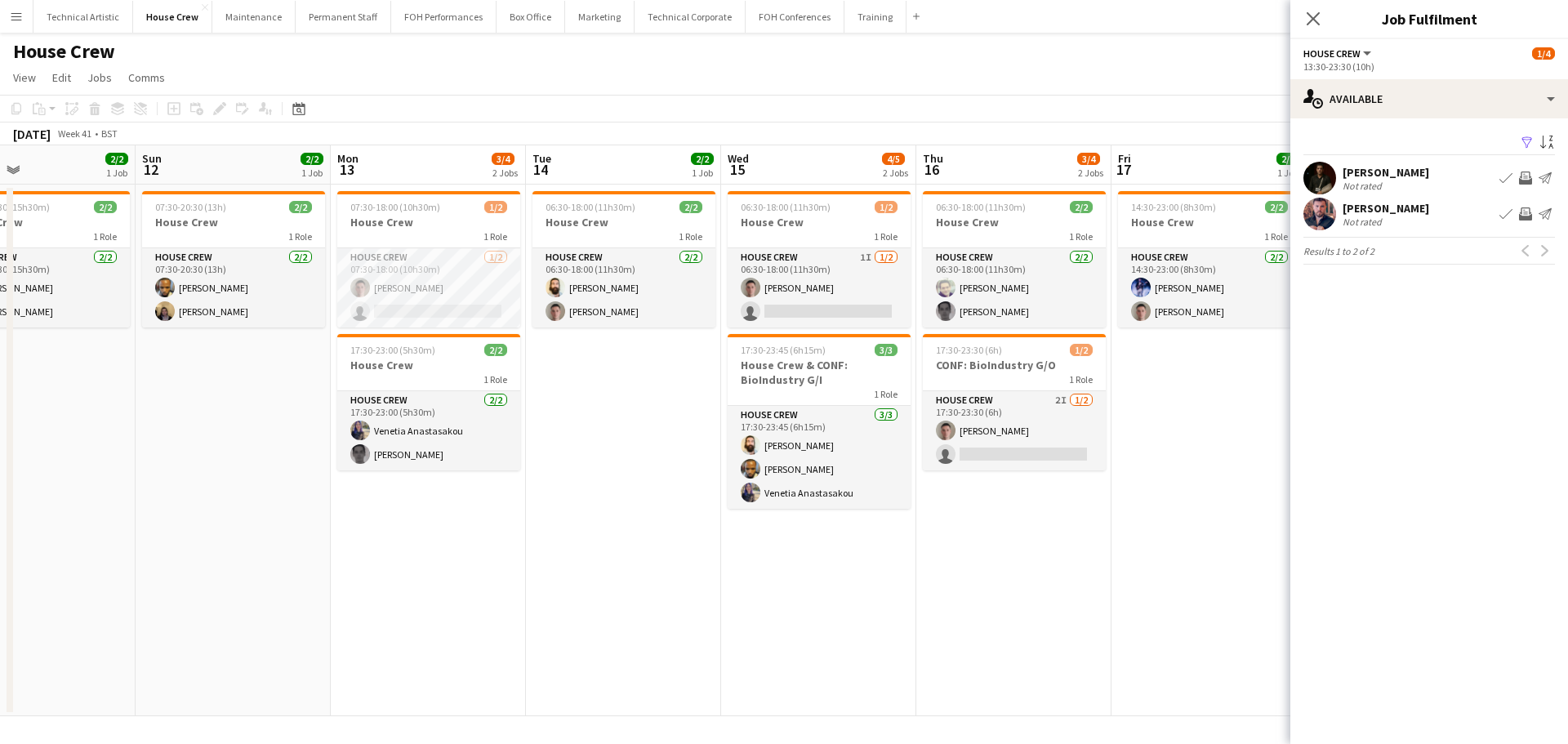
scroll to position [0, 390]
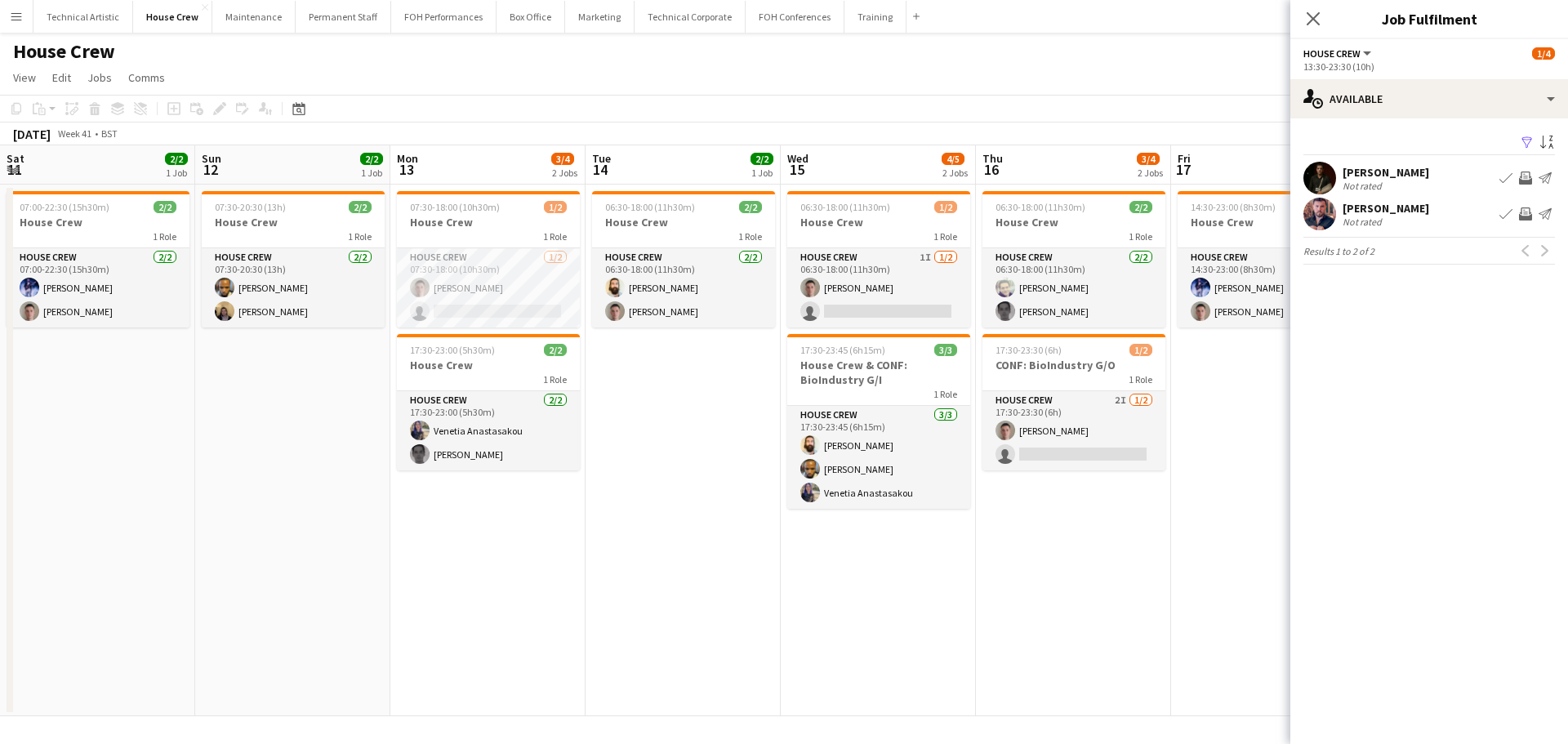
drag, startPoint x: 1067, startPoint y: 328, endPoint x: 1323, endPoint y: 296, distance: 258.0
click at [1323, 296] on body "Menu Boards Boards Boards All jobs Status Workforce Workforce My Workforce Recr…" at bounding box center [784, 372] width 1568 height 744
click at [526, 285] on app-card-role "House Crew 1/2 07:30-18:00 (10h30m) Robert Buckland single-neutral-actions" at bounding box center [487, 288] width 183 height 79
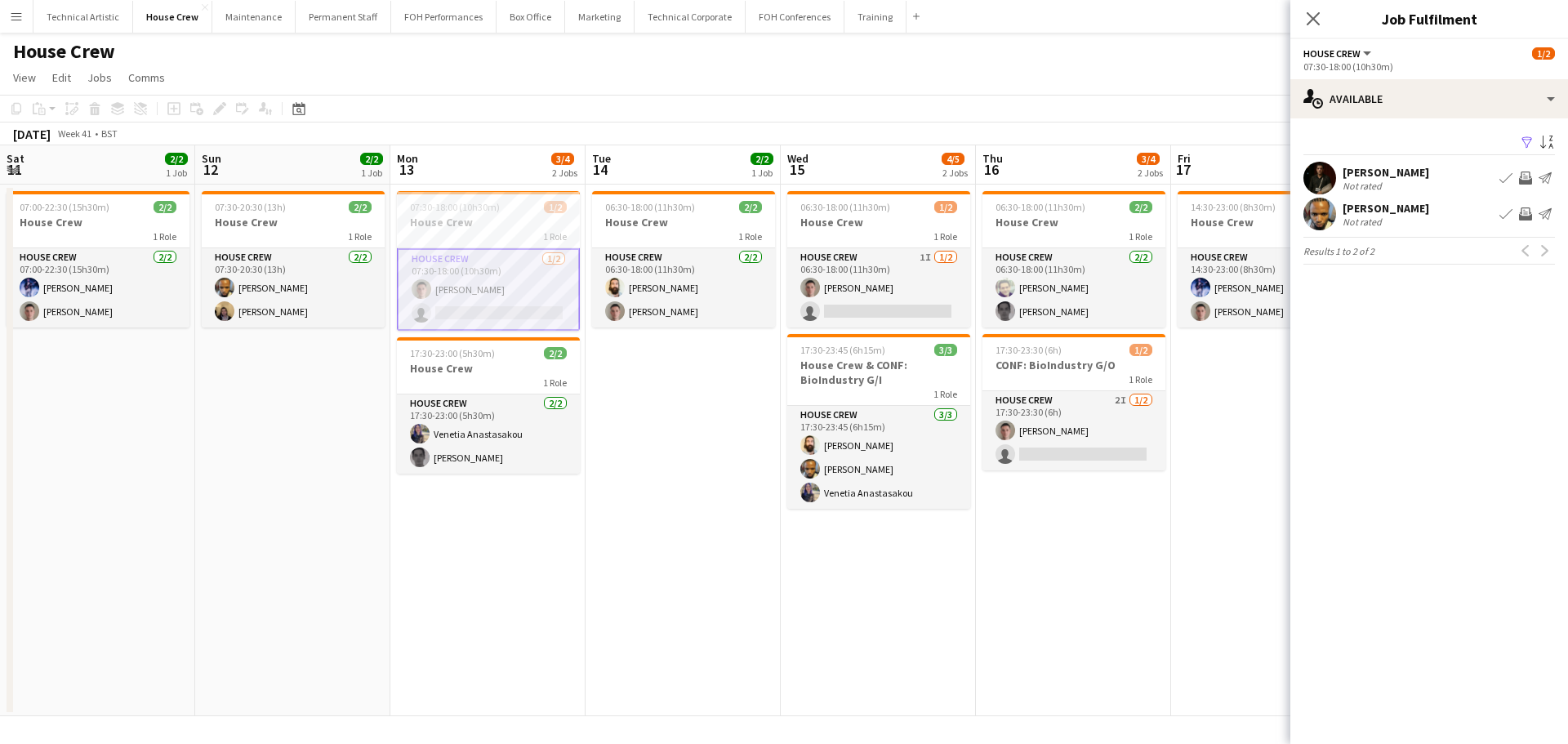
click at [472, 477] on app-date-cell "07:30-18:00 (10h30m) 1/2 House Crew 1 Role House Crew 1/2 07:30-18:00 (10h30m) …" at bounding box center [487, 450] width 195 height 532
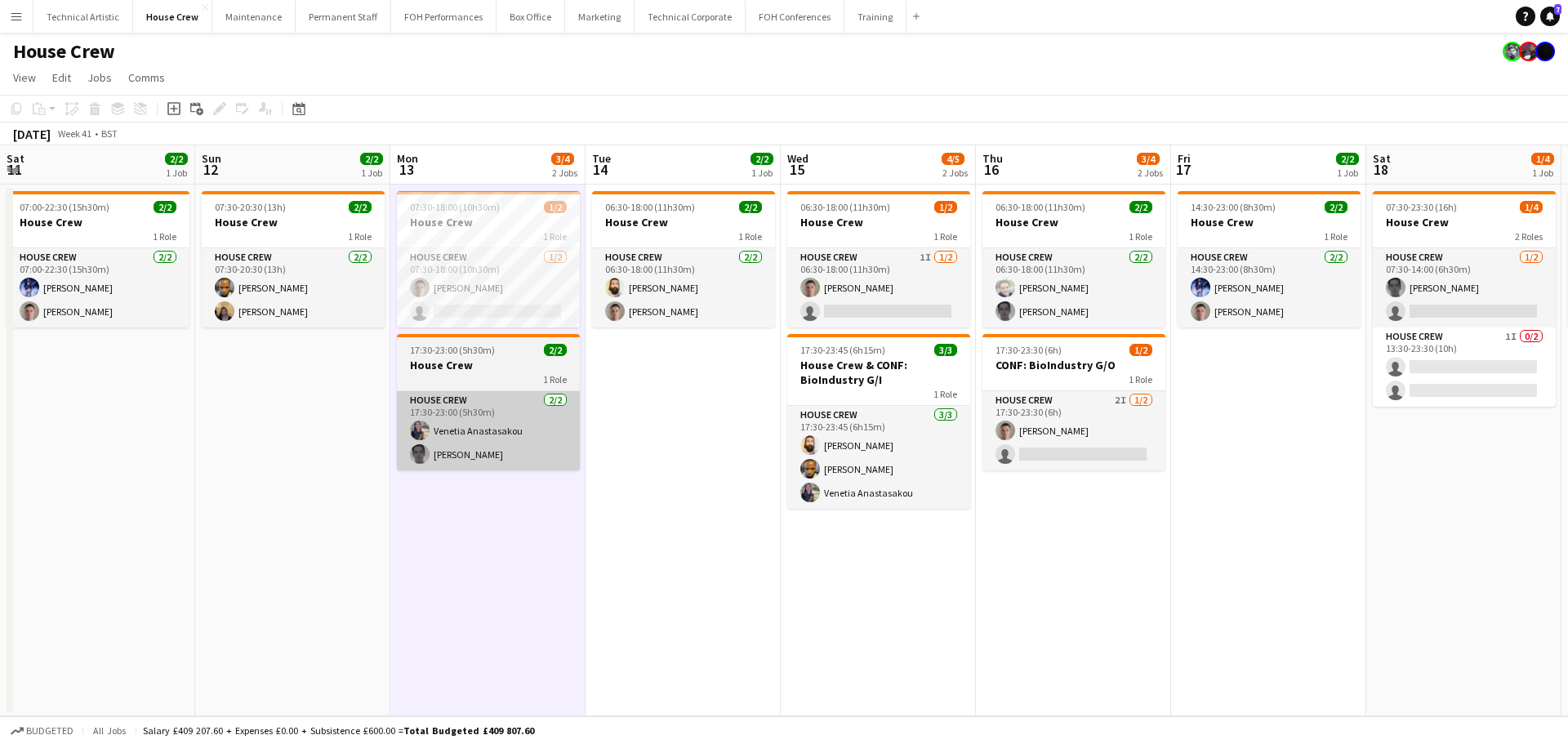
click at [477, 451] on app-card-role "House Crew 2/2 17:30-23:00 (5h30m) Venetia Anastasakou Johnny McCaughan" at bounding box center [487, 430] width 183 height 79
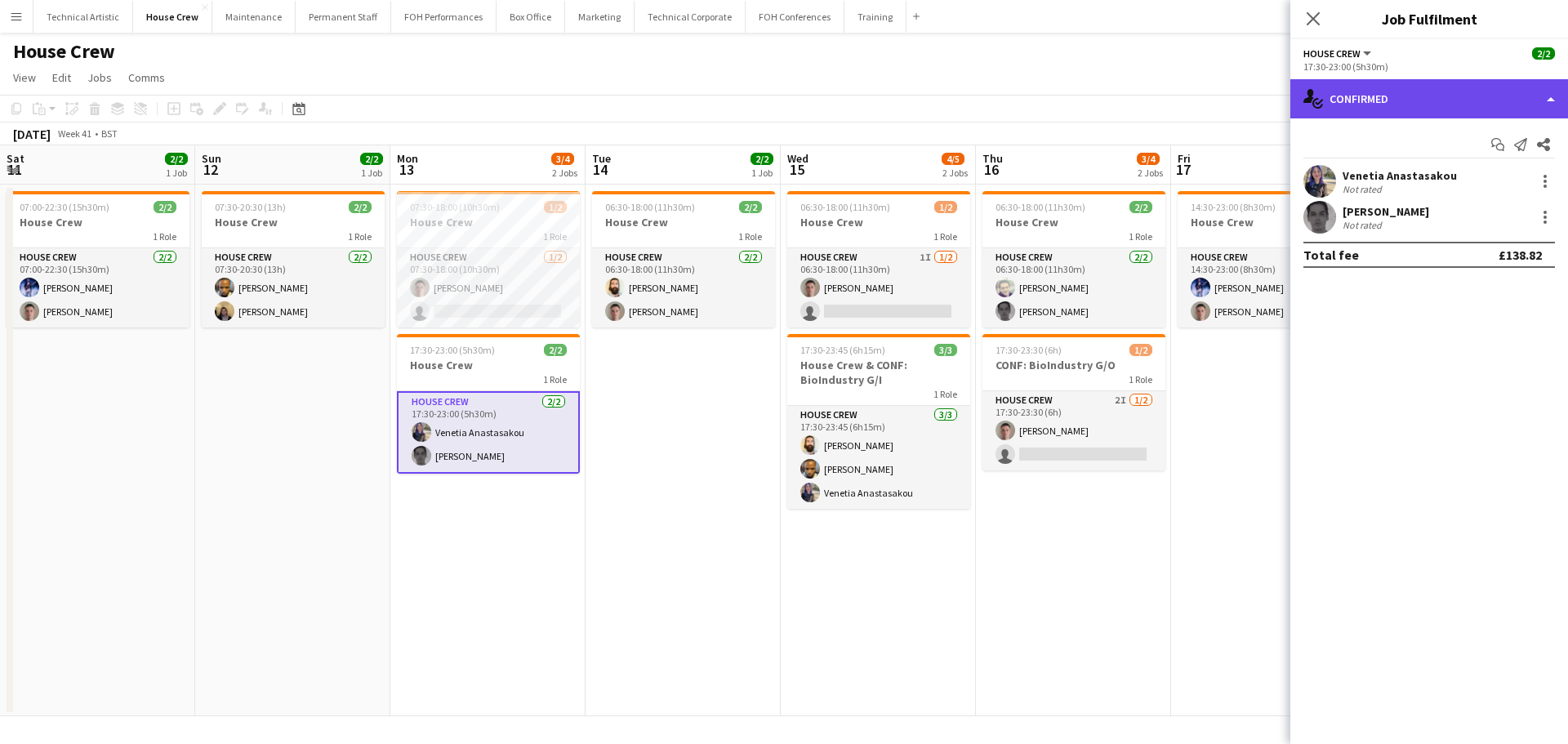
click at [1339, 98] on div "single-neutral-actions-check-2 Confirmed" at bounding box center [1429, 98] width 278 height 39
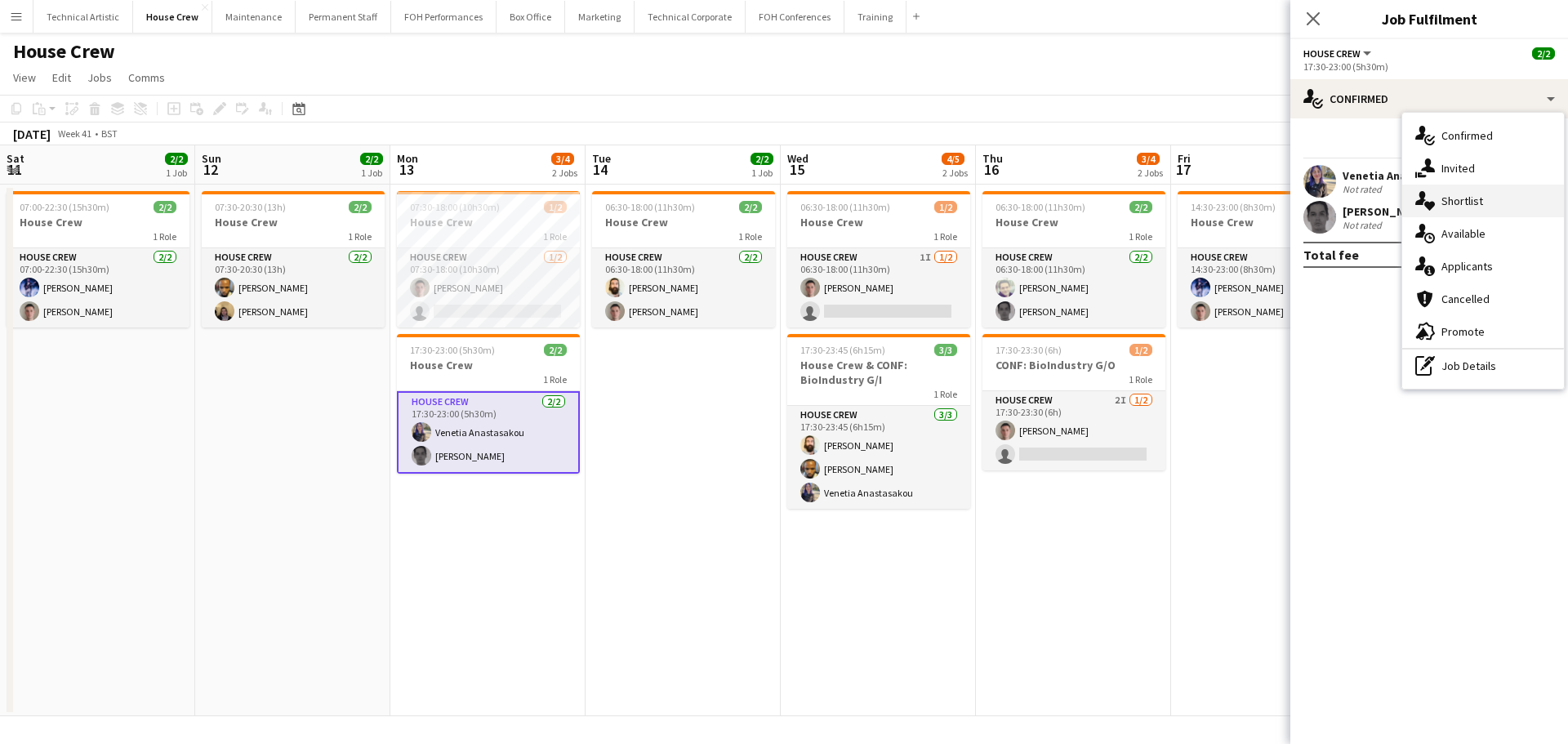
click at [1468, 217] on div "single-neutral-actions-heart Shortlist" at bounding box center [1482, 201] width 162 height 33
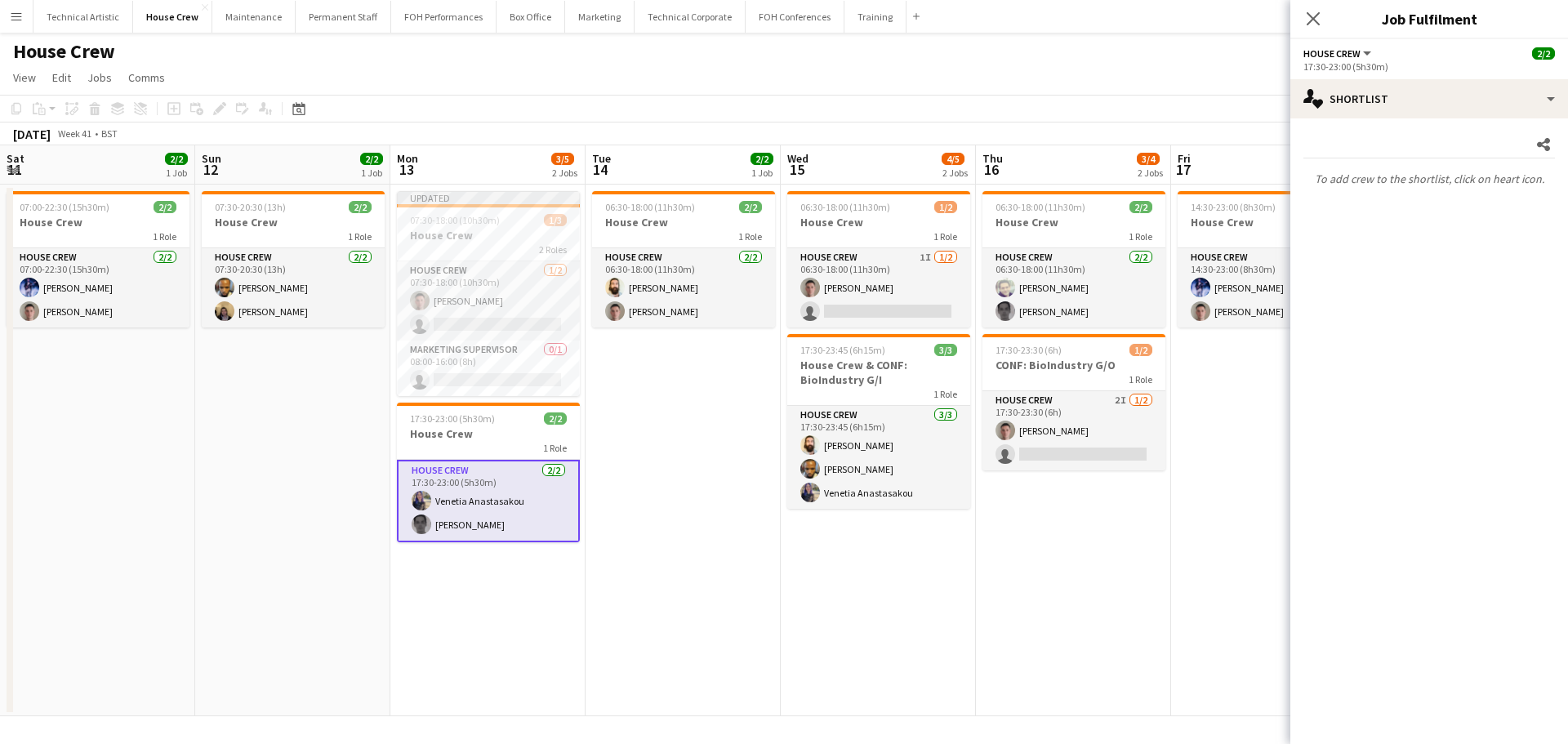
click at [1442, 126] on div "Share To add crew to the shortlist, click on heart icon." at bounding box center [1429, 162] width 278 height 87
click at [1440, 120] on div "Share To add crew to the shortlist, click on heart icon." at bounding box center [1429, 162] width 278 height 87
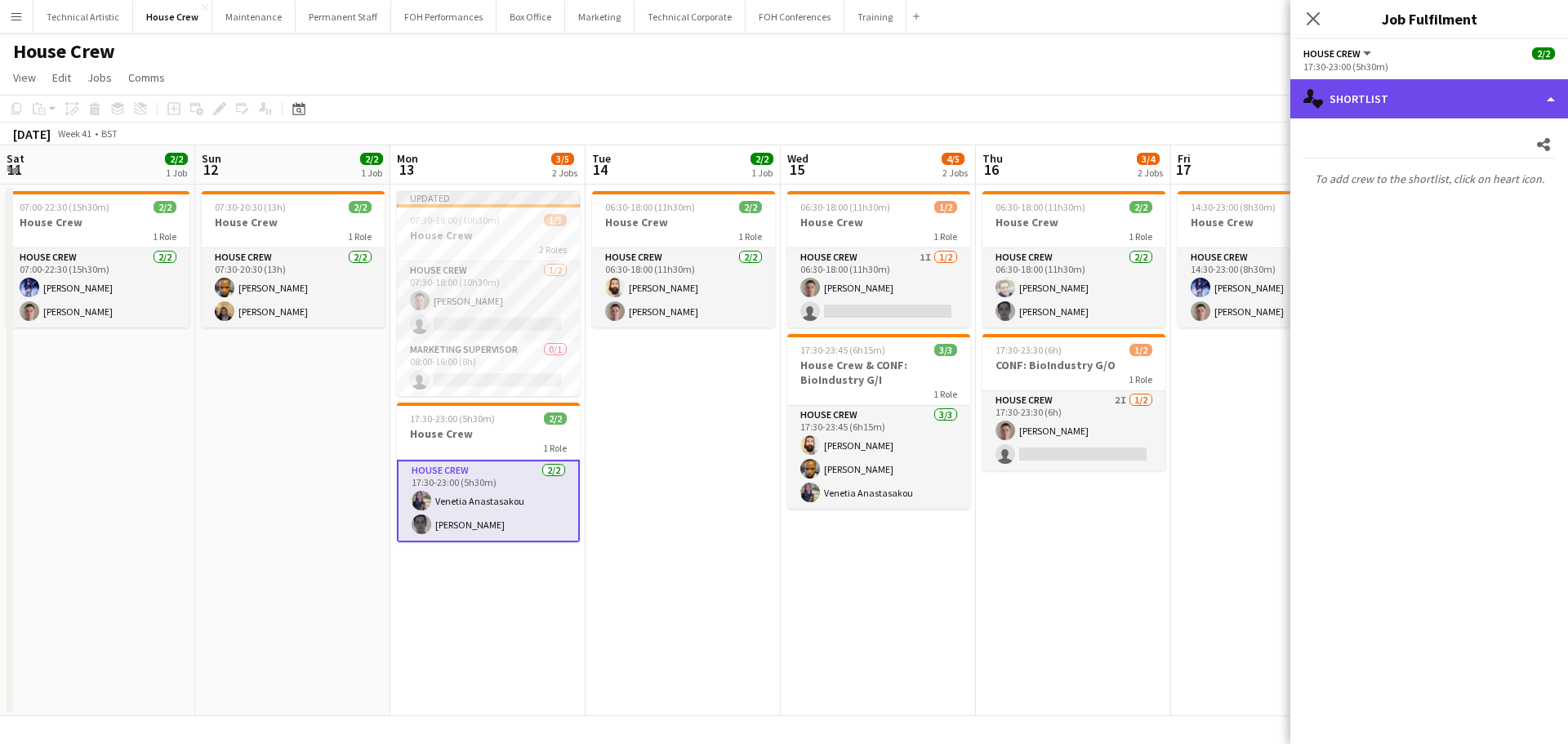
click at [1437, 113] on div "single-neutral-actions-heart Shortlist" at bounding box center [1429, 98] width 278 height 39
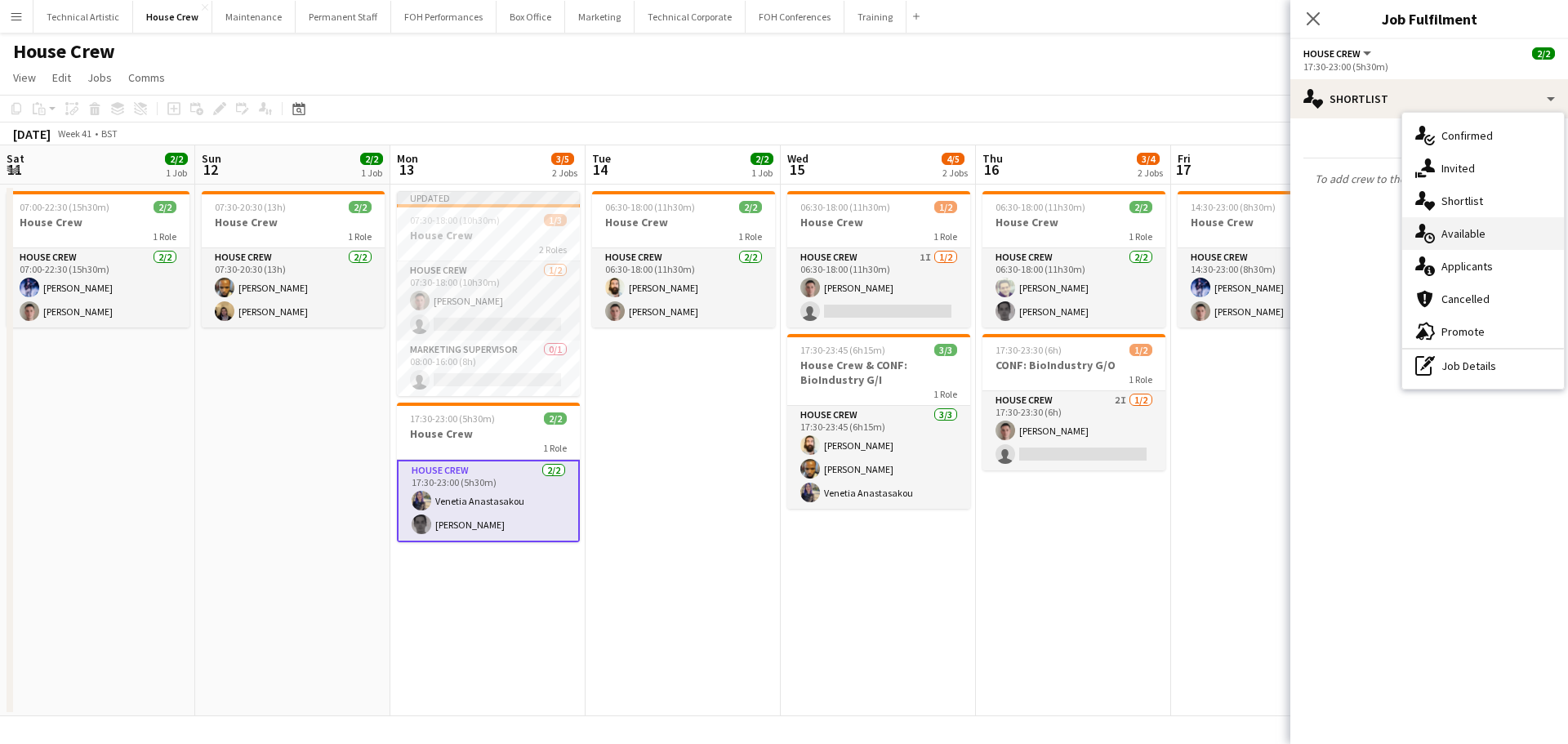
click at [1464, 245] on div "single-neutral-actions-upload Available" at bounding box center [1482, 234] width 162 height 33
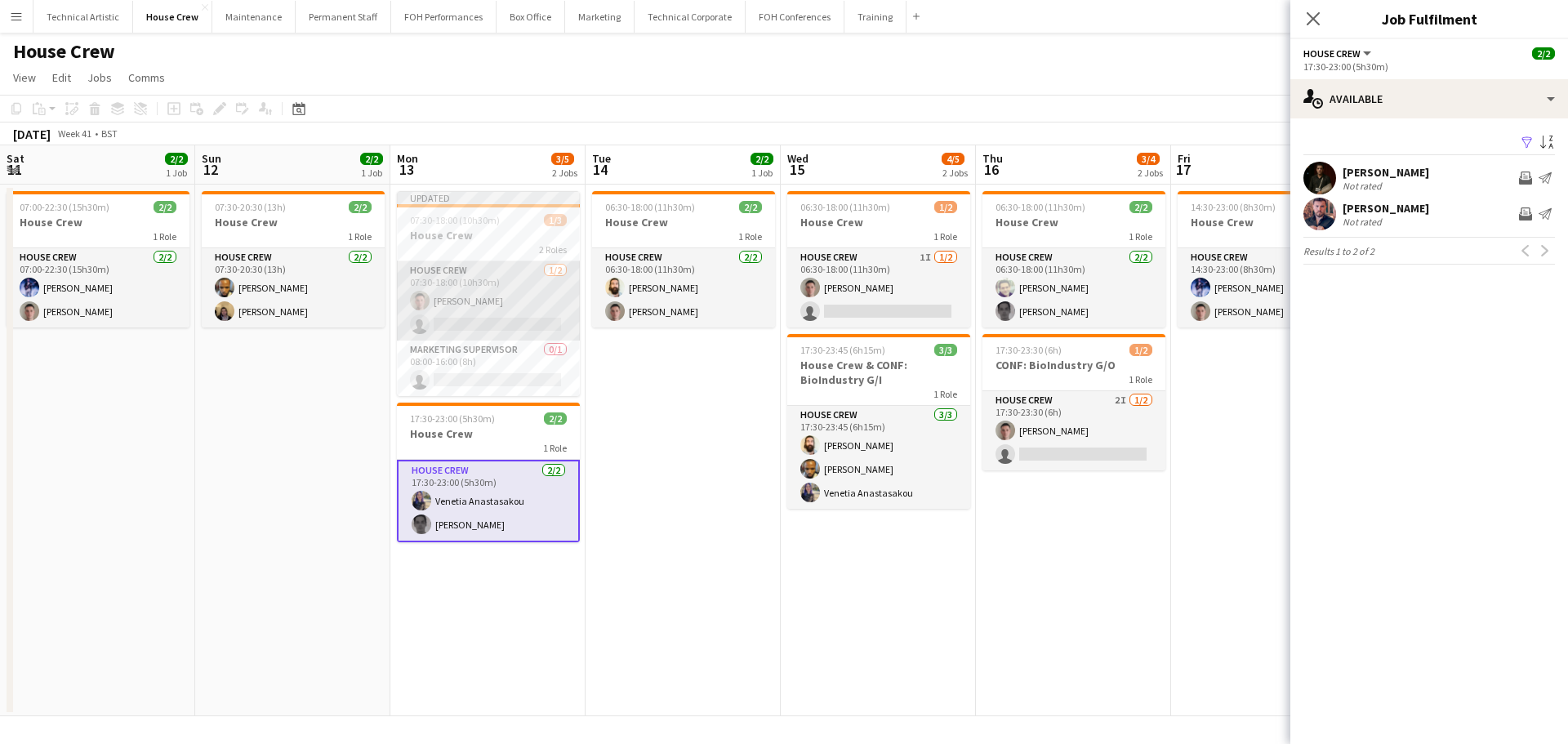
click at [513, 320] on app-card-role "House Crew 1/2 07:30-18:00 (10h30m) Robert Buckland single-neutral-actions" at bounding box center [487, 301] width 183 height 79
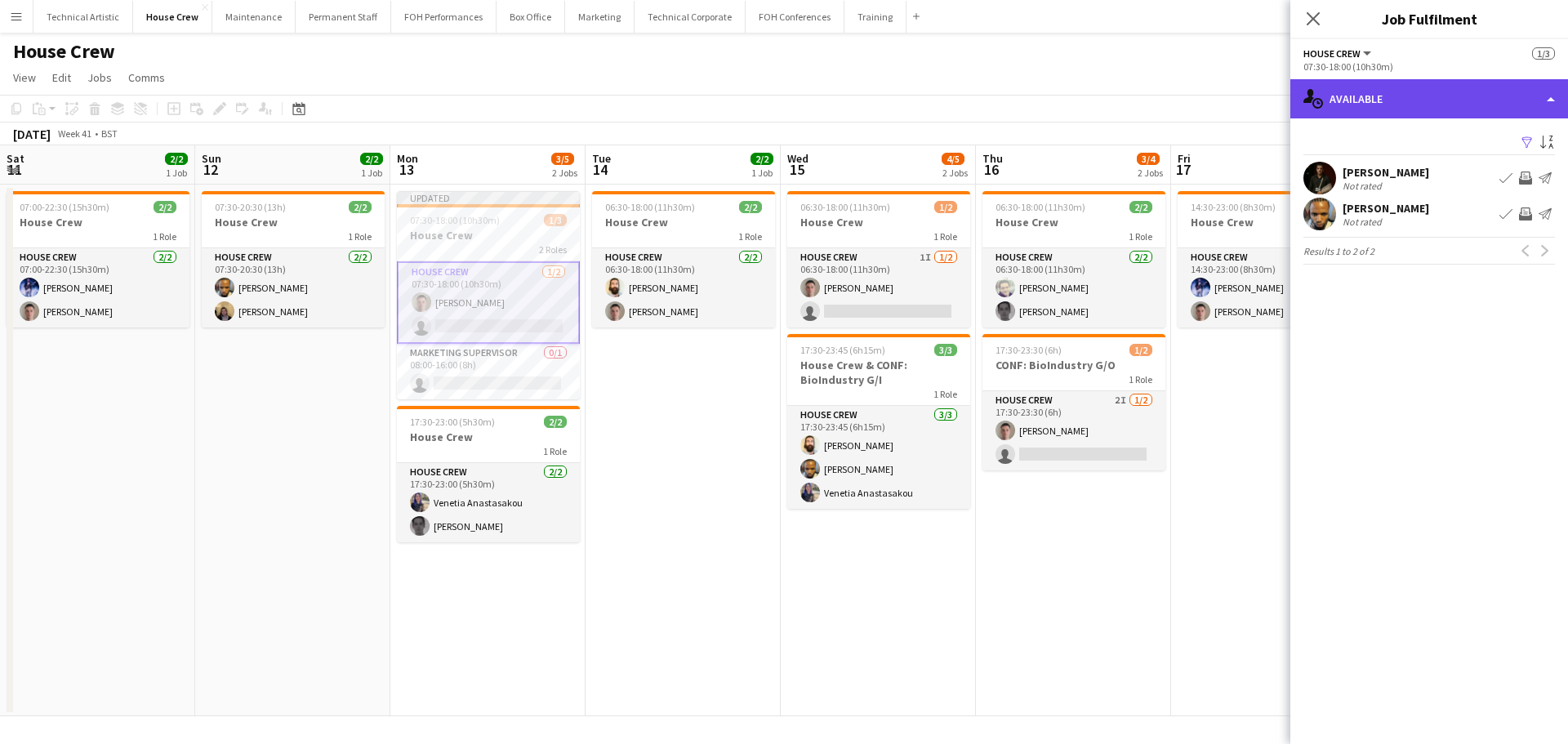
click at [1418, 83] on div "single-neutral-actions-upload Available" at bounding box center [1429, 98] width 278 height 39
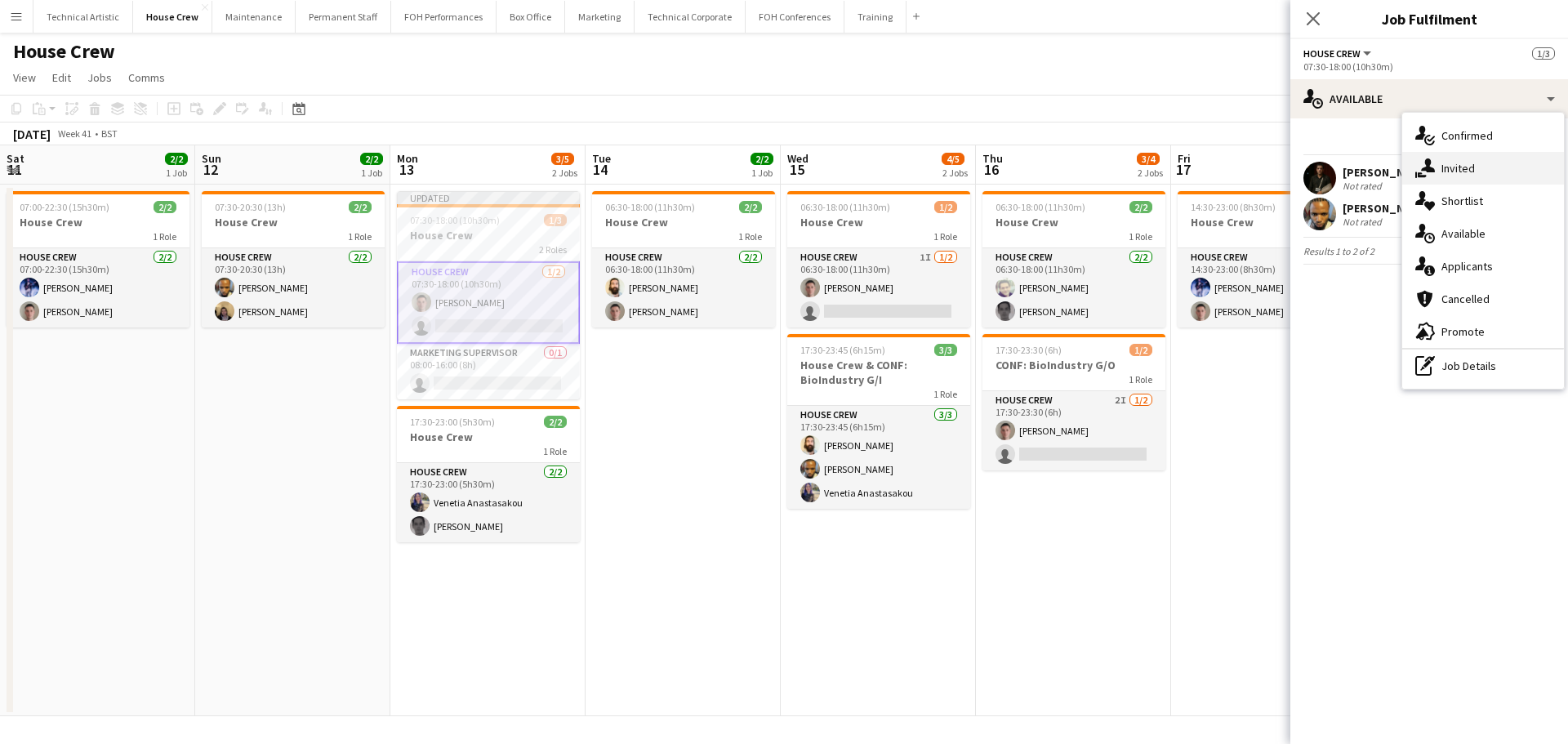
click at [1465, 162] on span "Invited" at bounding box center [1457, 168] width 34 height 15
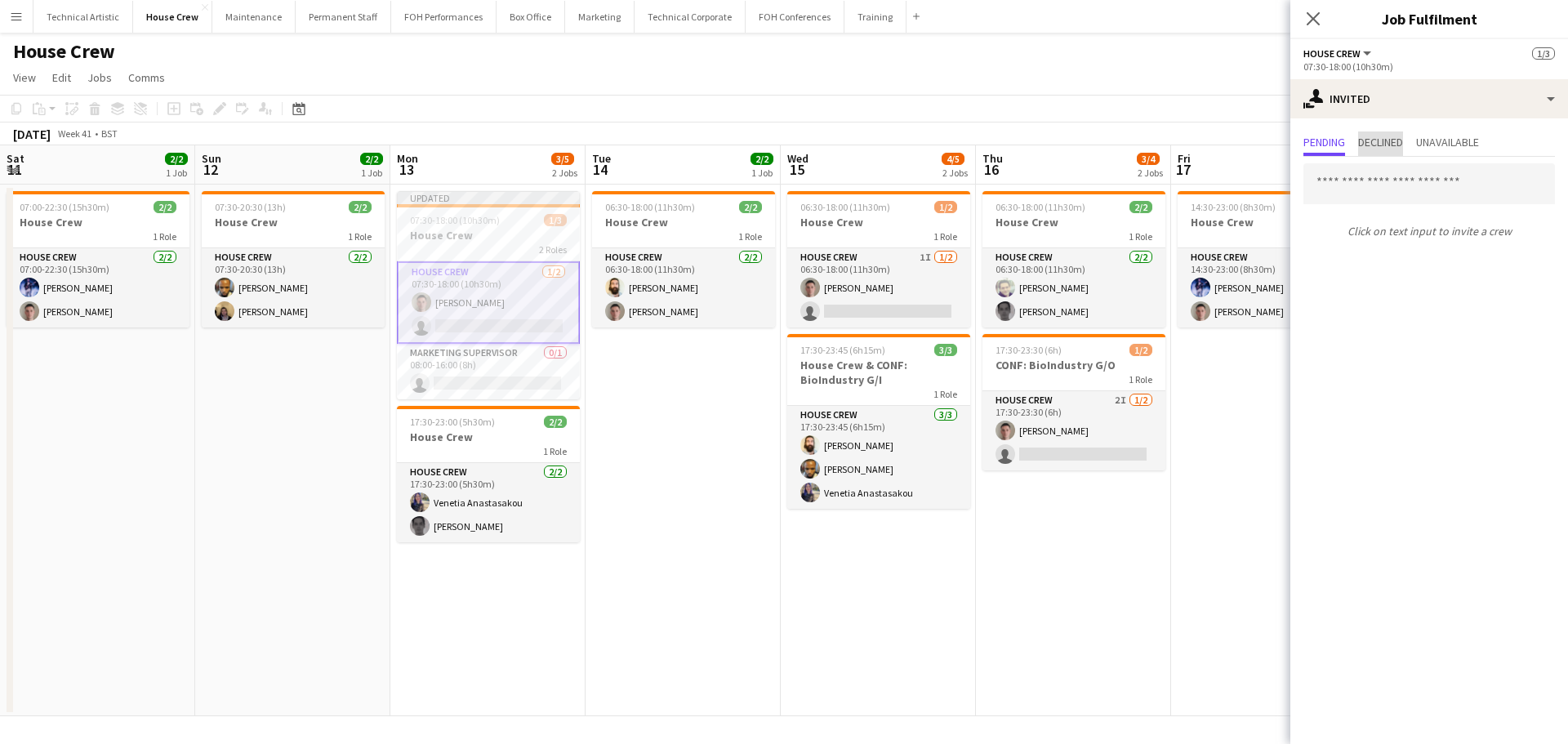
click at [1383, 147] on span "Declined" at bounding box center [1380, 141] width 45 height 11
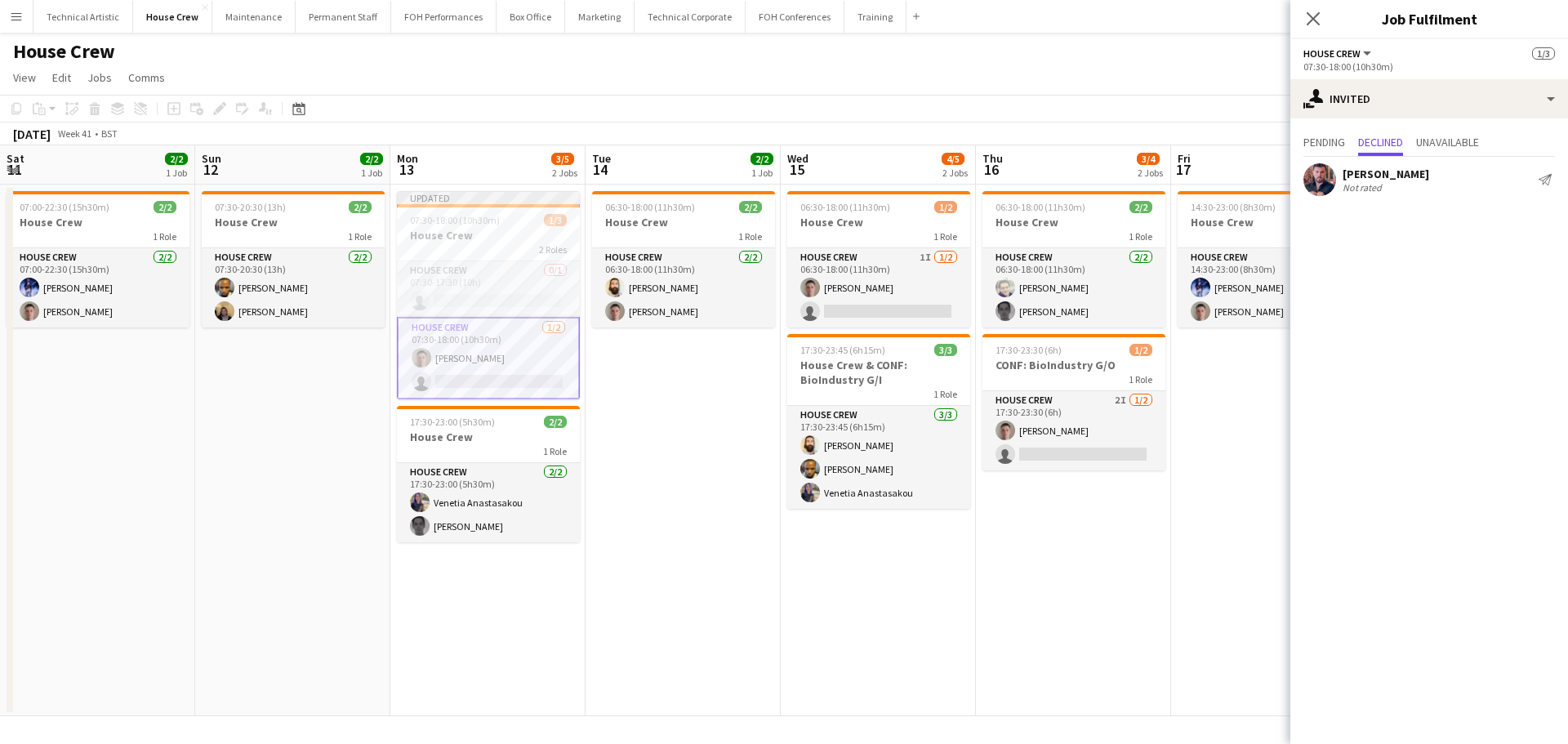
click at [925, 135] on div "October 2025 Week 41 • BST Publish 1 job Revert 1 job" at bounding box center [784, 133] width 1568 height 23
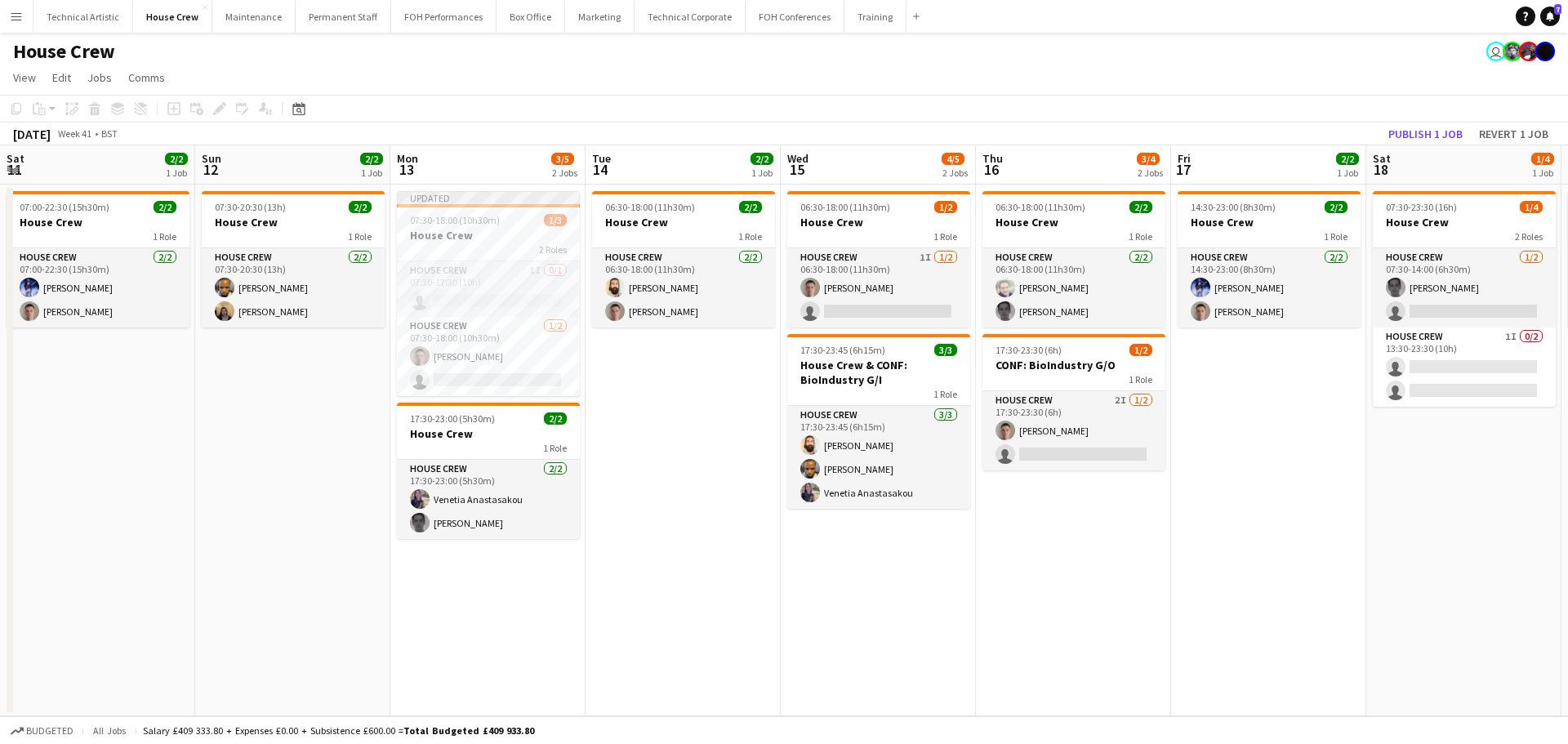
click at [800, 102] on app-toolbar "Copy Paste Paste Ctrl+V Paste with crew Ctrl+Shift+V Paste linked Job [GEOGRAPH…" at bounding box center [784, 108] width 1568 height 28
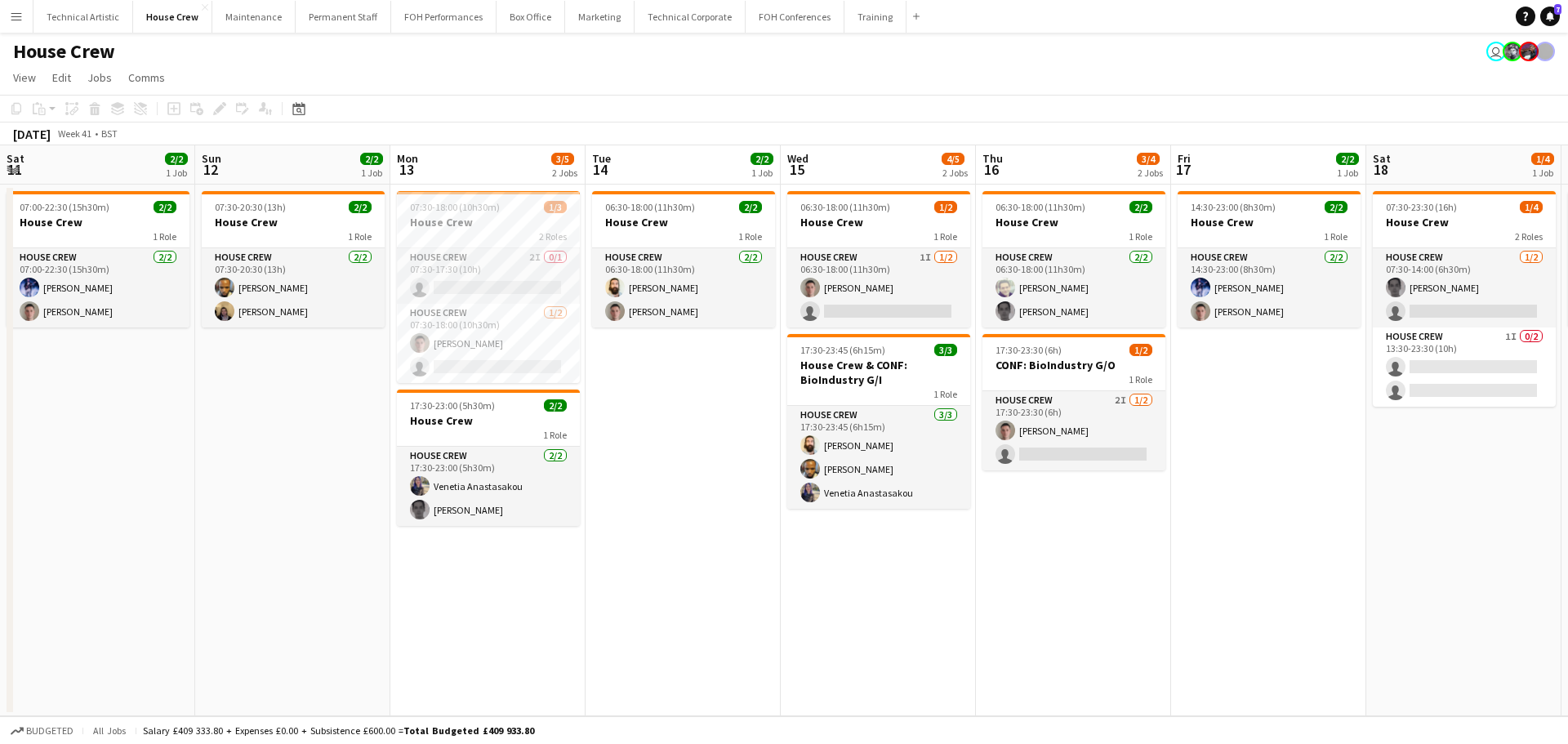
click at [1081, 133] on div "[DATE] Week 41 • BST" at bounding box center [784, 133] width 1568 height 23
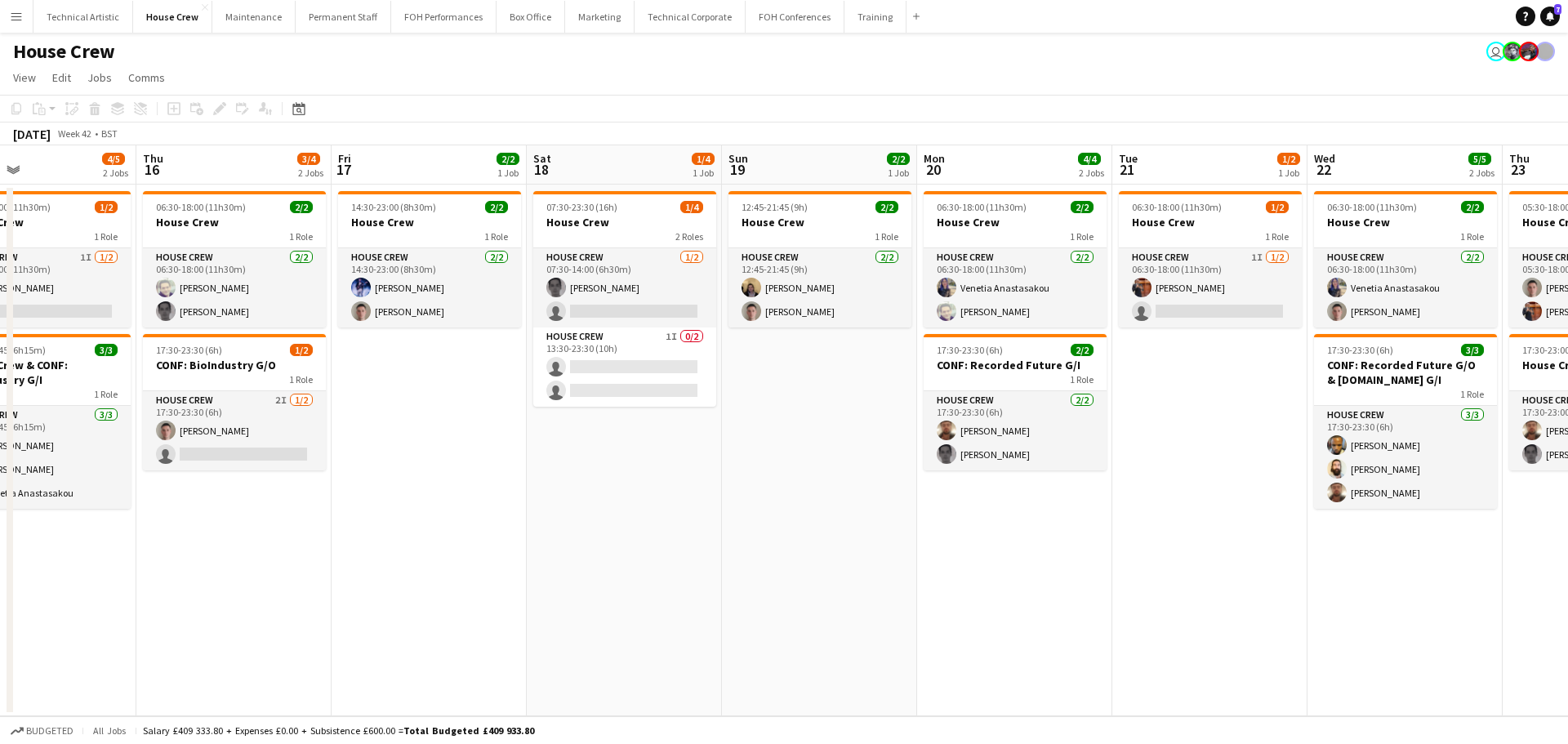
drag, startPoint x: 1245, startPoint y: 411, endPoint x: 359, endPoint y: 363, distance: 887.3
click at [351, 363] on app-calendar-viewport "Sun 12 2/2 1 Job Mon 13 3/5 2 Jobs Tue 14 2/2 1 Job Wed 15 4/5 2 Jobs Thu 16 3/…" at bounding box center [784, 430] width 1568 height 571
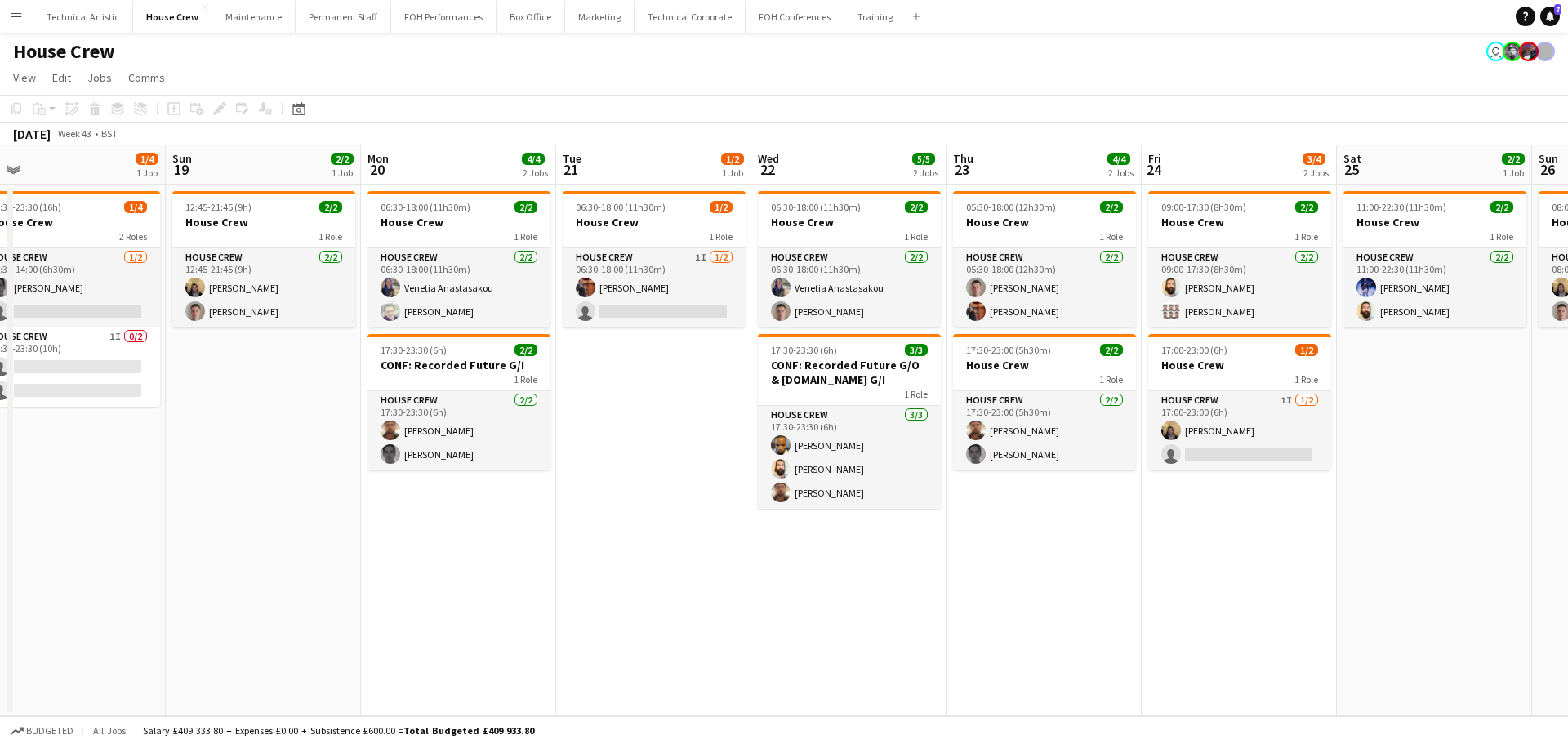
drag, startPoint x: 887, startPoint y: 473, endPoint x: 0, endPoint y: 304, distance: 903.0
click at [0, 304] on app-calendar-viewport "Thu 16 3/4 2 Jobs Fri 17 2/2 1 Job Sat 18 1/4 1 Job Sun 19 2/2 1 Job Mon 20 4/4…" at bounding box center [784, 430] width 1568 height 571
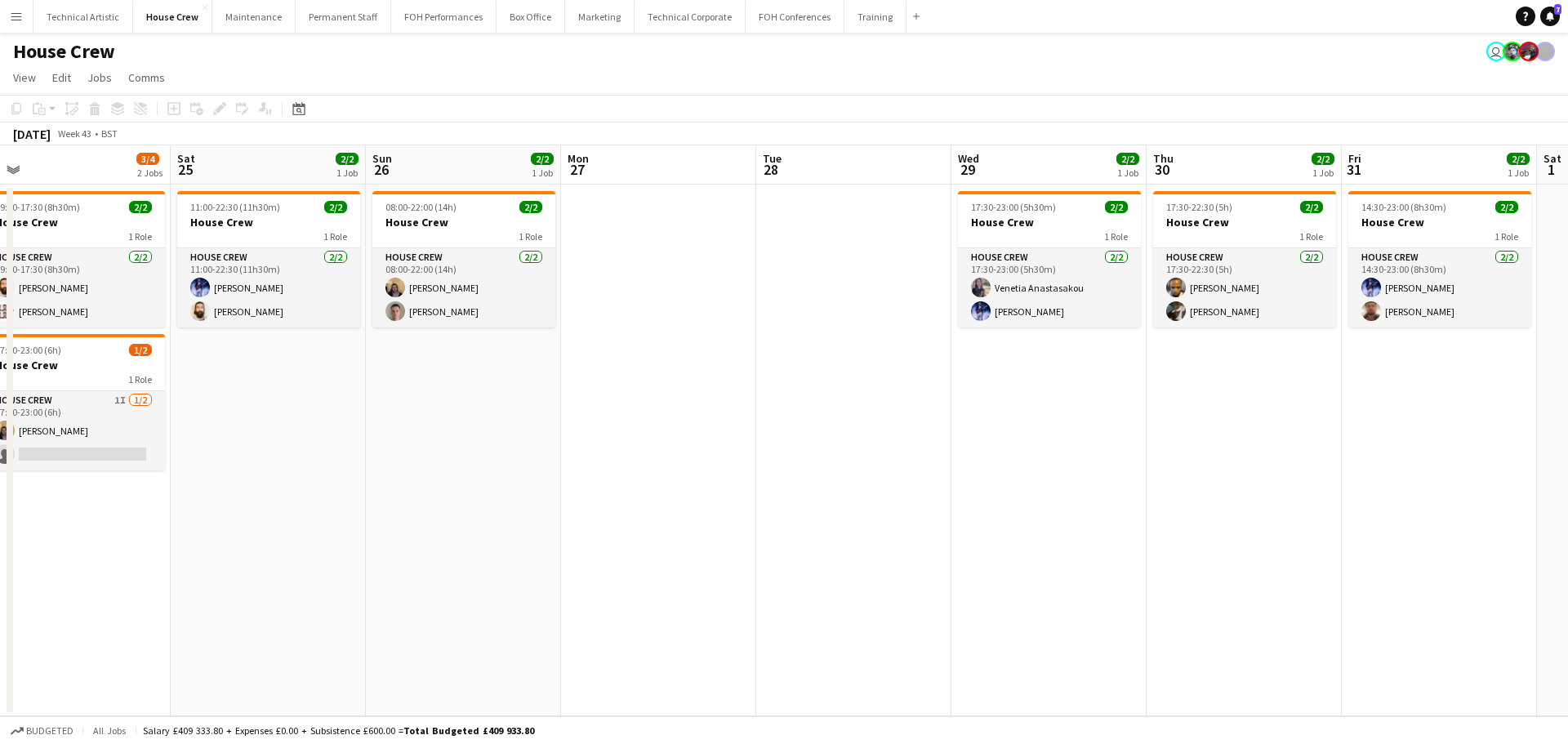
drag, startPoint x: 649, startPoint y: 393, endPoint x: 0, endPoint y: 339, distance: 651.2
click at [0, 339] on app-calendar-viewport "Tue 21 1/2 1 Job Wed 22 5/5 2 Jobs Thu 23 4/4 2 Jobs Fri 24 3/4 2 Jobs Sat 25 2…" at bounding box center [784, 430] width 1568 height 571
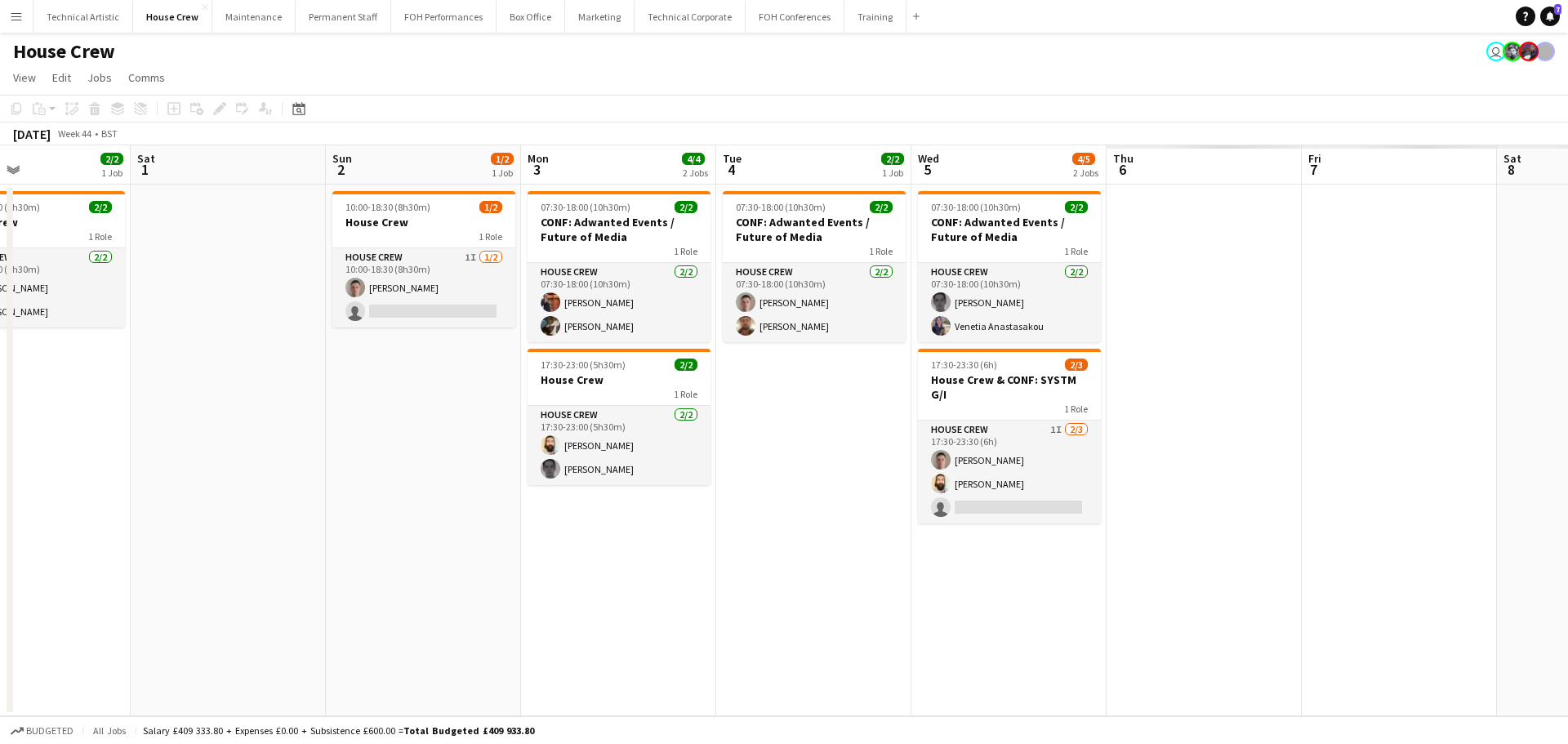
drag, startPoint x: 1141, startPoint y: 488, endPoint x: 148, endPoint y: 322, distance: 1006.8
click at [148, 322] on app-calendar-viewport "Sun 26 2/2 1 Job Mon 27 Tue 28 Wed 29 2/2 1 Job Thu 30 2/2 1 Job Fri 31 2/2 1 J…" at bounding box center [784, 430] width 1568 height 571
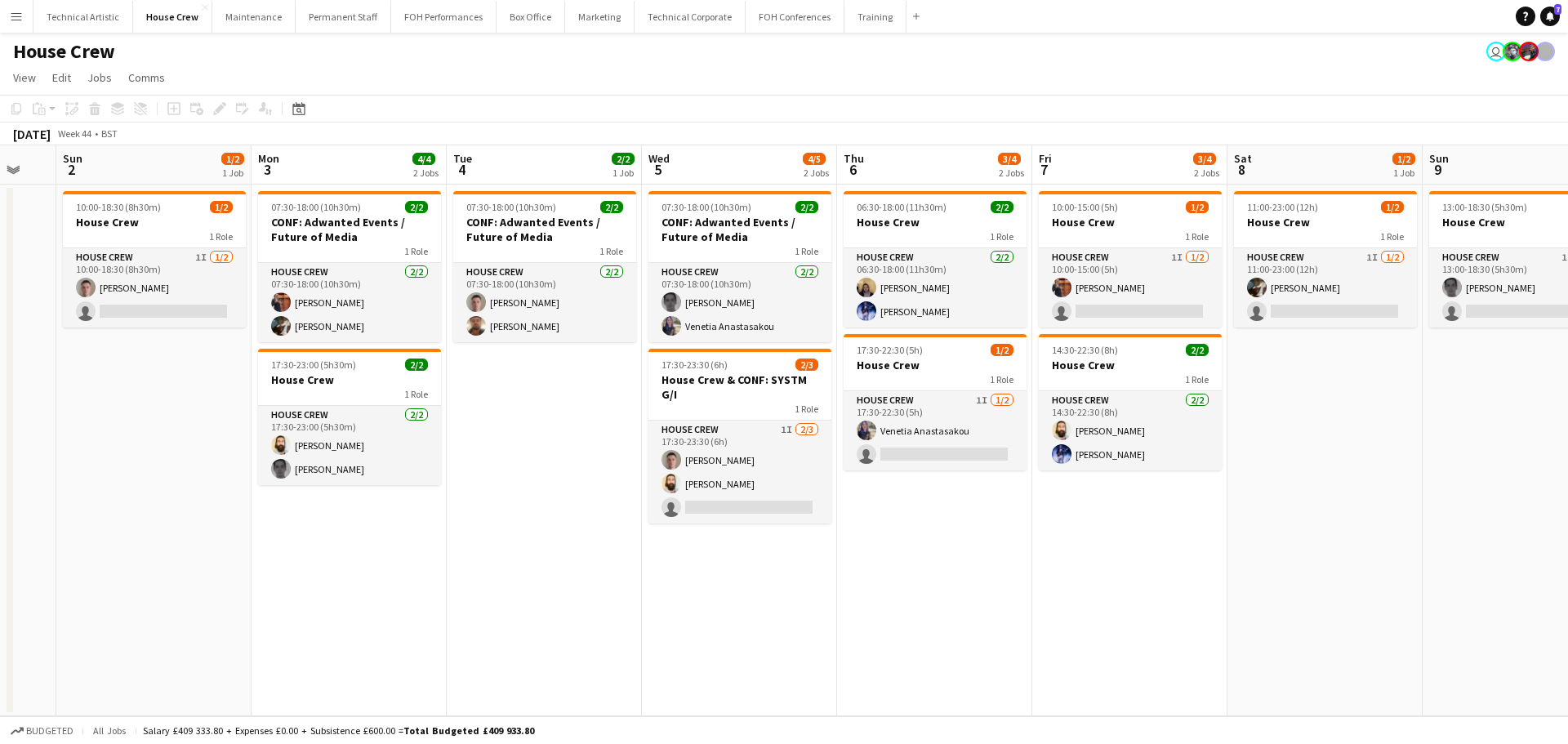
scroll to position [0, 814]
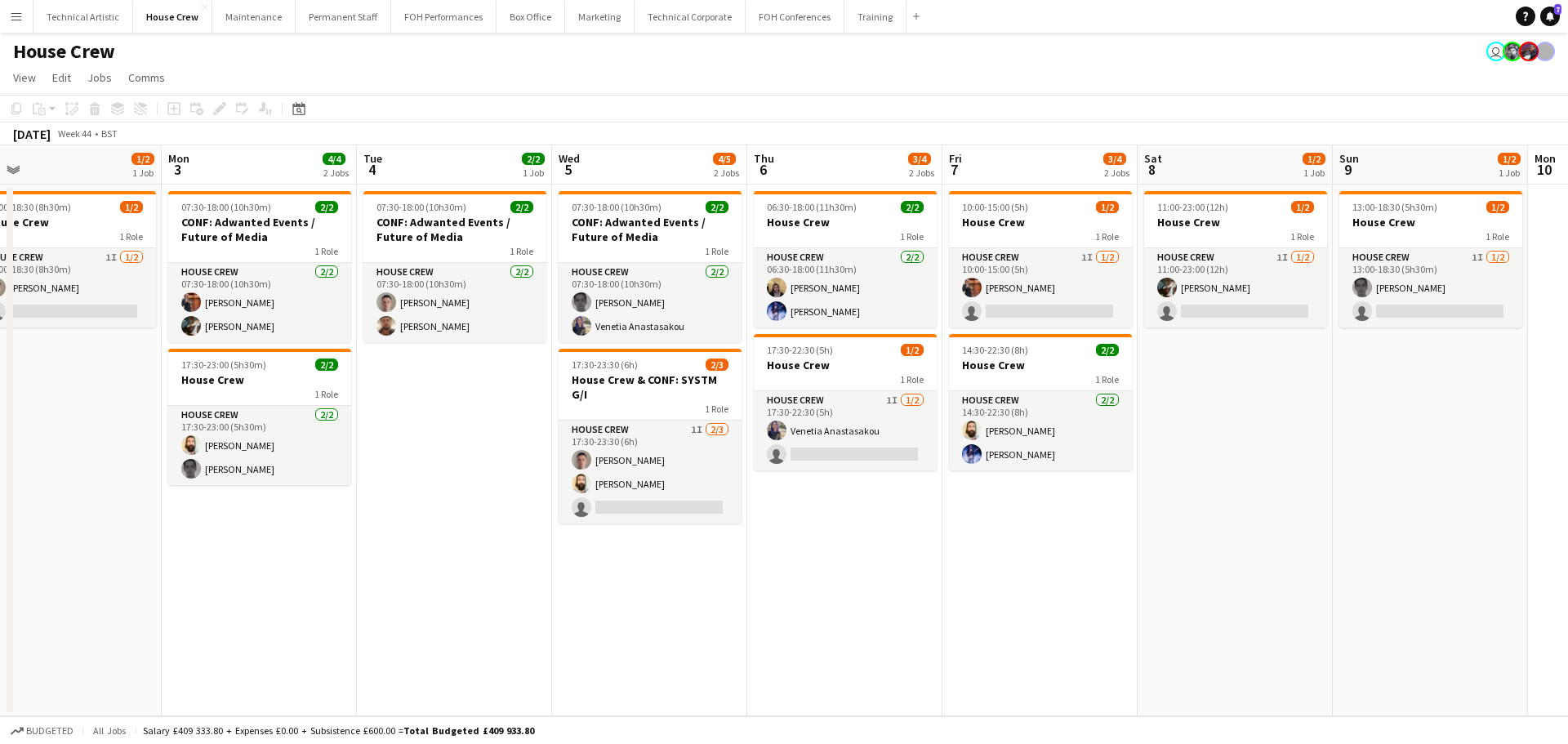
drag, startPoint x: 952, startPoint y: 487, endPoint x: 909, endPoint y: 487, distance: 43.0
click at [909, 487] on app-calendar-viewport "Wed 29 2/2 1 Job Thu 30 2/2 1 Job Fri 31 2/2 1 Job Sat 1 Sun 2 1/2 1 Job Mon 3 …" at bounding box center [784, 430] width 1568 height 571
click at [91, 21] on button "Technical Artistic Close" at bounding box center [83, 16] width 100 height 32
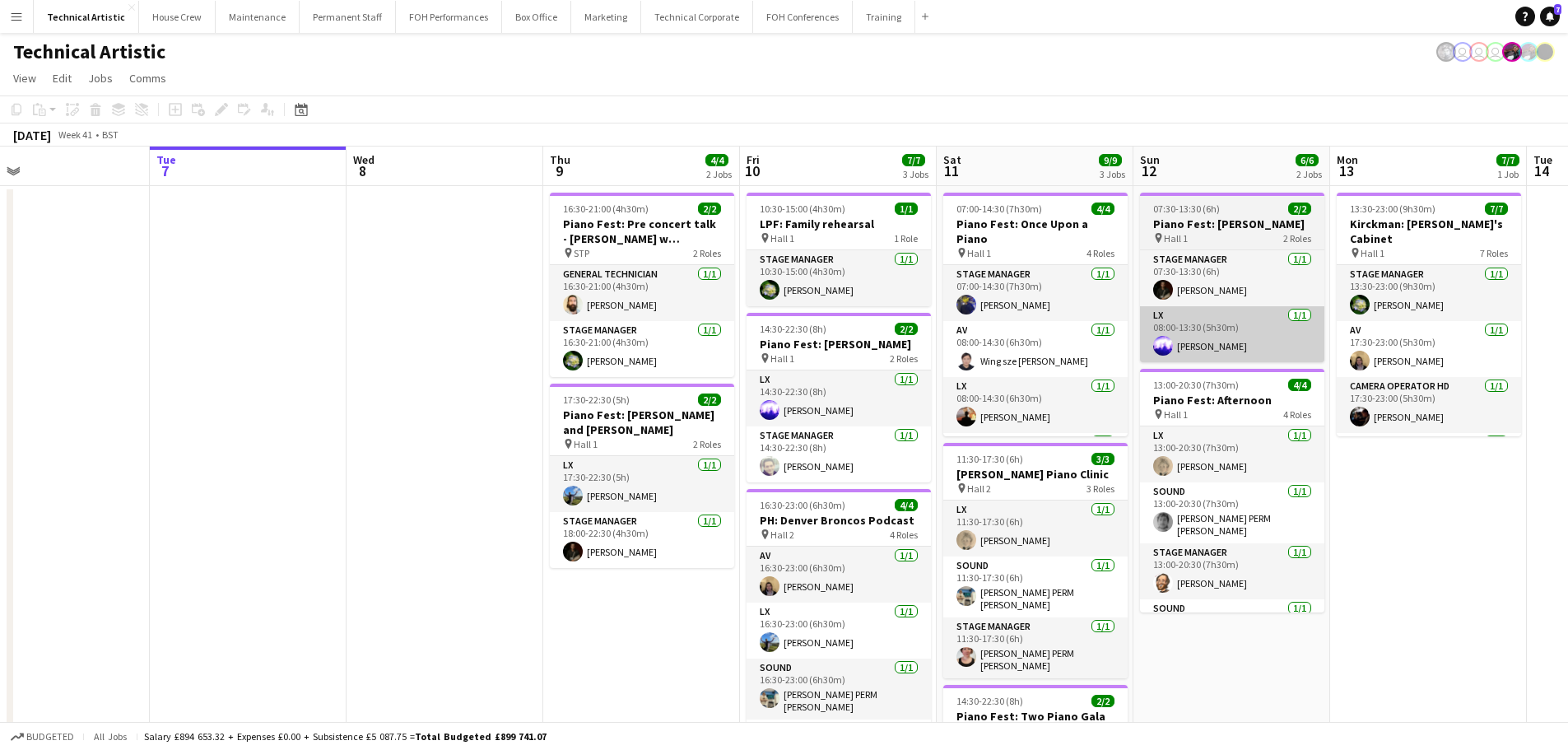
drag, startPoint x: 1019, startPoint y: 354, endPoint x: 491, endPoint y: 347, distance: 528.0
click at [431, 347] on app-calendar-viewport "Sat 4 4/4 1 Job Sun 5 4/4 1 Job Mon 6 Tue 7 Wed 8 Thu 9 4/4 2 Jobs Fri 10 7/7 3…" at bounding box center [784, 528] width 1568 height 763
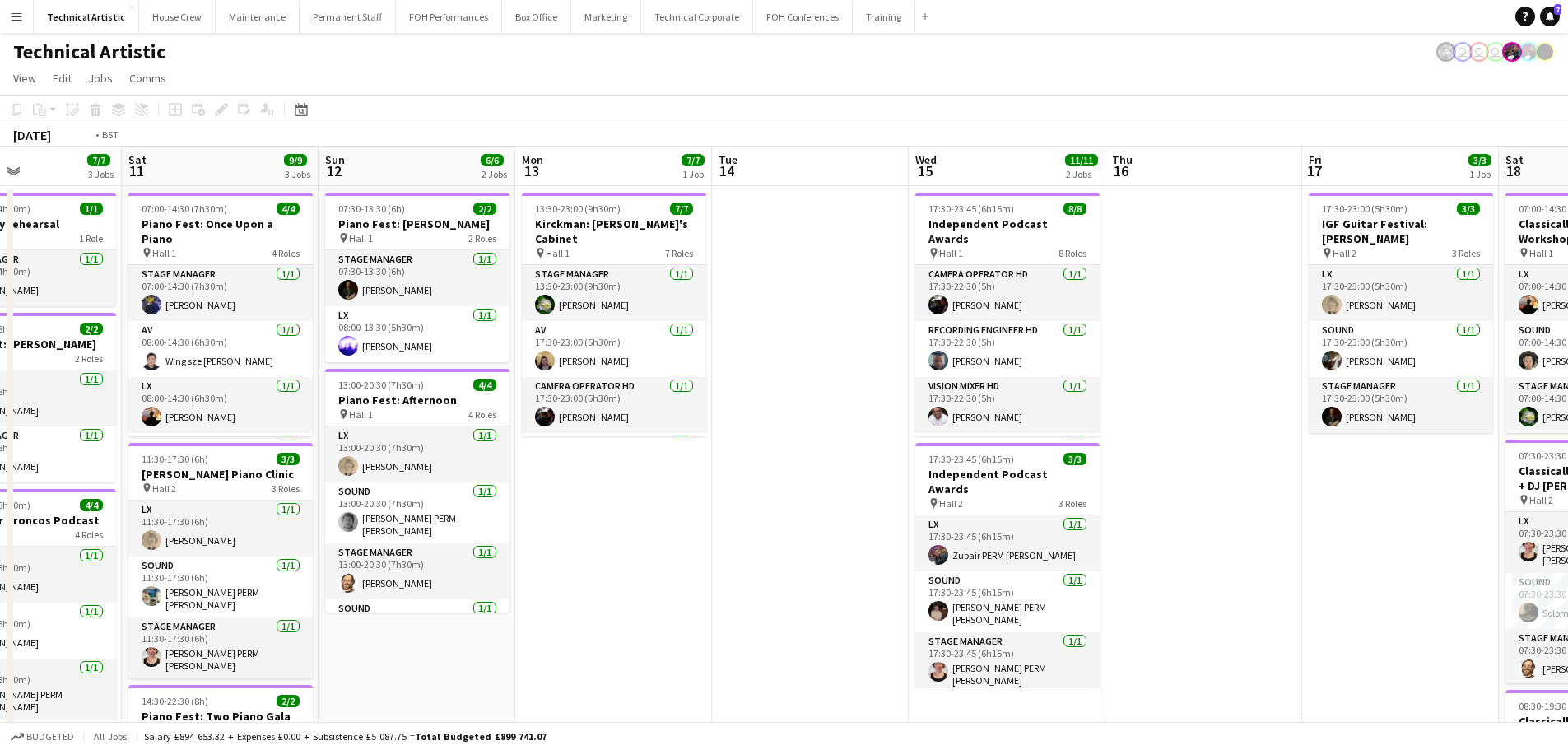
drag, startPoint x: 1225, startPoint y: 389, endPoint x: 333, endPoint y: 367, distance: 892.3
click at [333, 367] on app-calendar-viewport "Wed 8 Thu 9 4/4 2 Jobs Fri 10 7/7 3 Jobs Sat 11 9/9 3 Jobs Sun 12 6/6 2 Jobs Mo…" at bounding box center [784, 556] width 1568 height 819
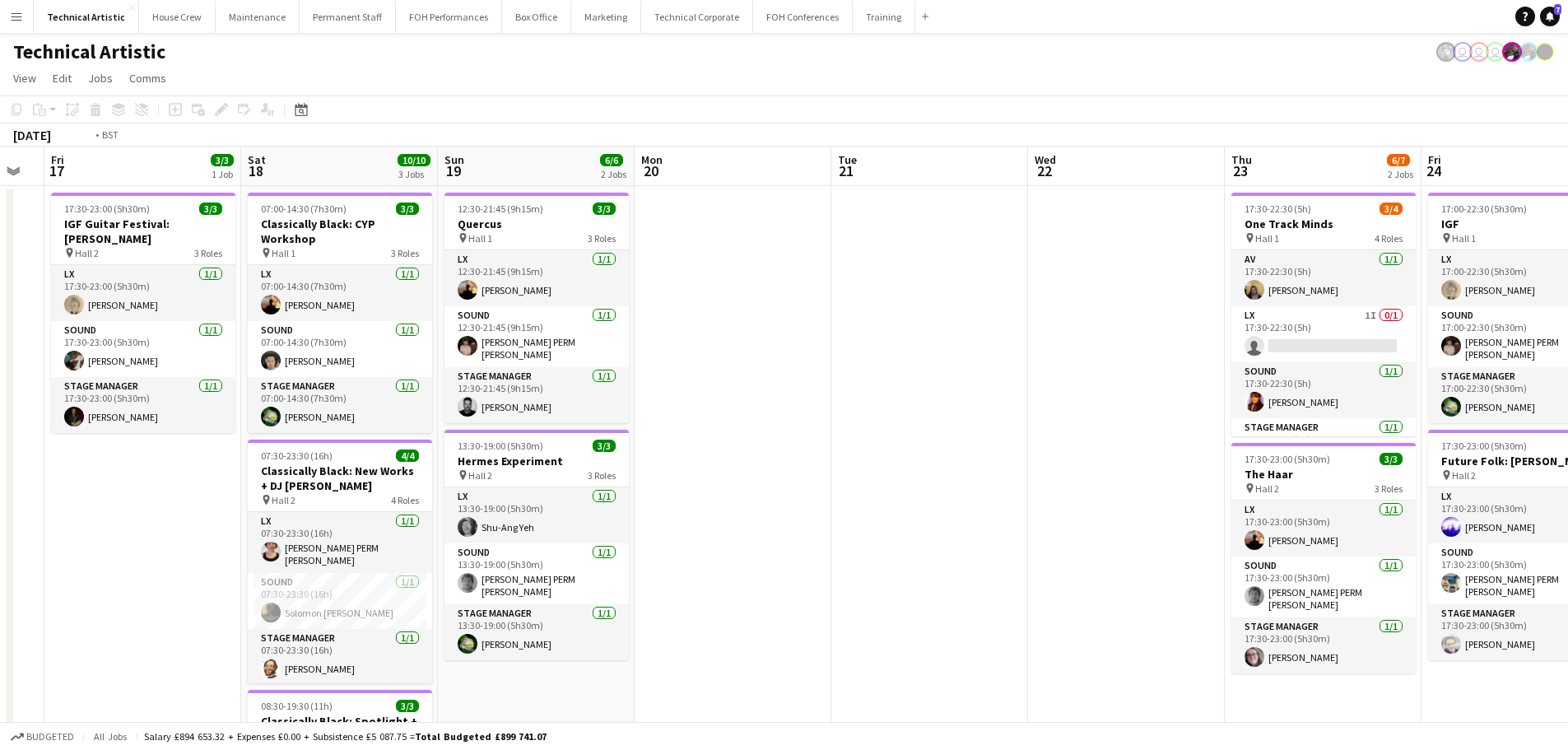
drag, startPoint x: 1256, startPoint y: 400, endPoint x: 76, endPoint y: 327, distance: 1182.3
click at [68, 327] on app-calendar-viewport "Mon 13 7/7 1 Job Tue 14 Wed 15 11/11 2 Jobs Thu 16 Fri 17 3/3 1 Job Sat 18 10/1…" at bounding box center [784, 556] width 1568 height 819
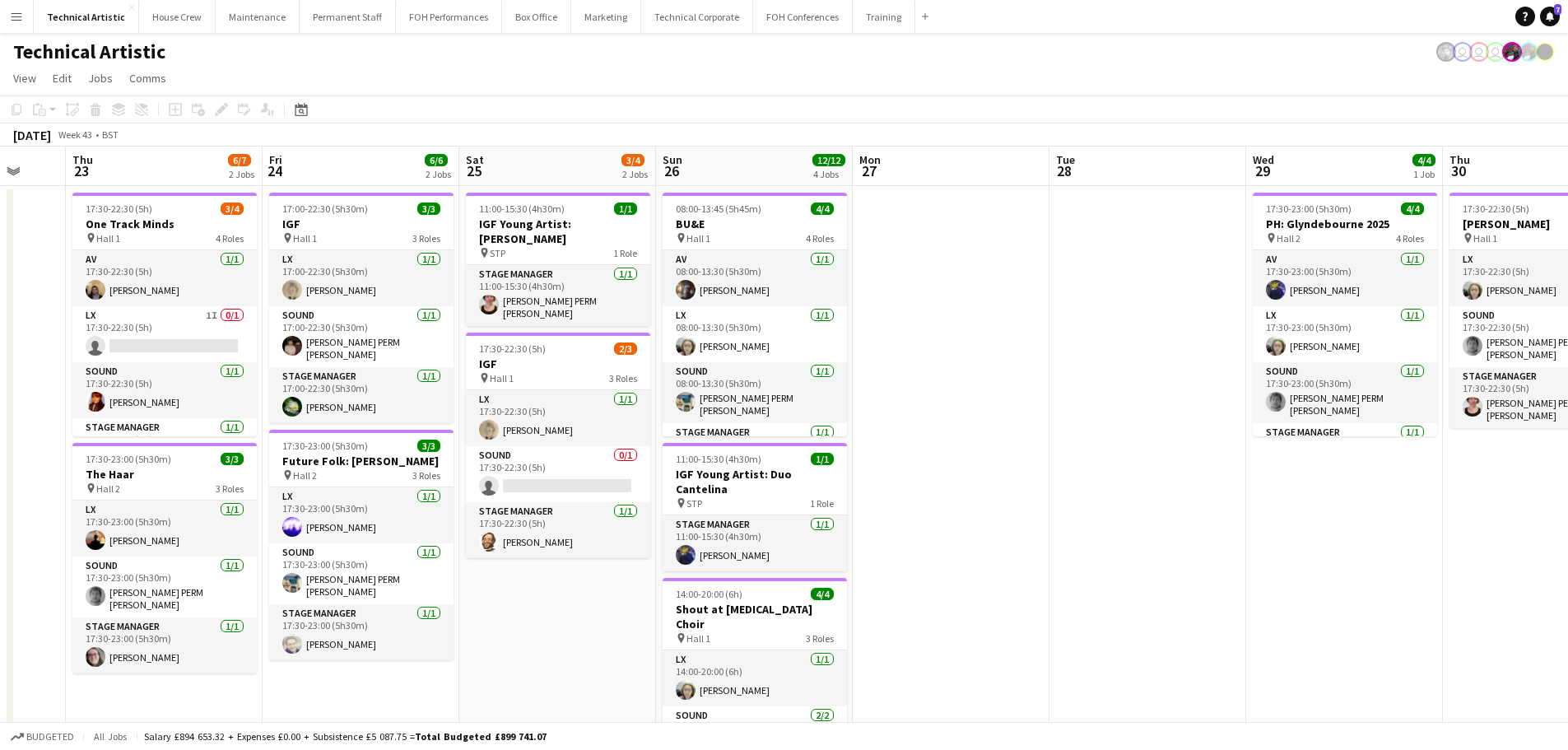
drag, startPoint x: 911, startPoint y: 393, endPoint x: 321, endPoint y: 390, distance: 590.0
click at [100, 394] on app-calendar-viewport "Sun 19 6/6 2 Jobs Mon 20 Tue 21 Wed 22 Thu 23 6/7 2 Jobs Fri 24 6/6 2 Jobs Sat …" at bounding box center [784, 618] width 1568 height 943
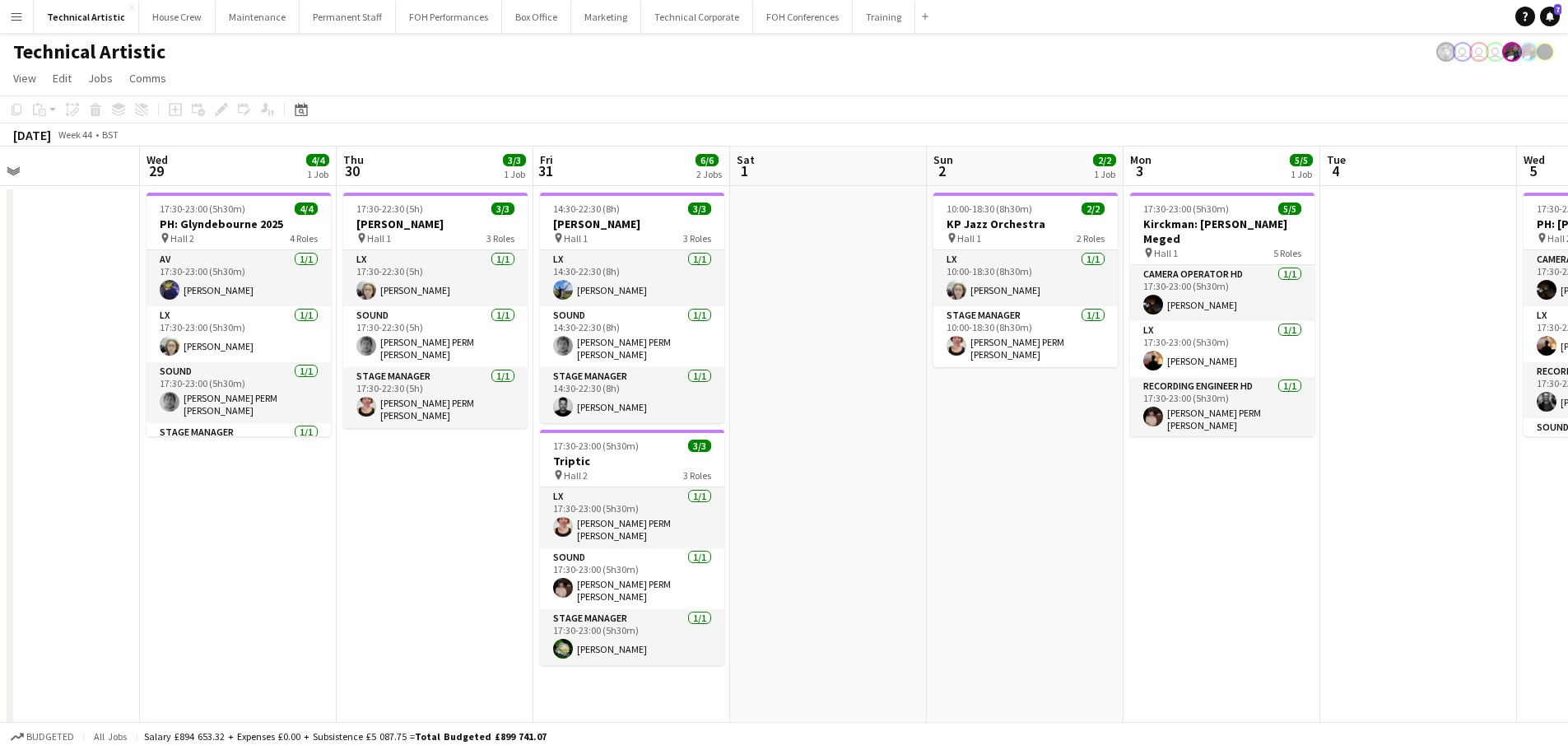
drag, startPoint x: 1206, startPoint y: 420, endPoint x: 457, endPoint y: 392, distance: 749.5
click at [457, 392] on app-calendar-viewport "Sat 25 3/4 2 Jobs Sun 26 12/12 4 Jobs Mon 27 Tue 28 Wed 29 4/4 1 Job Thu 30 3/3…" at bounding box center [784, 618] width 1568 height 943
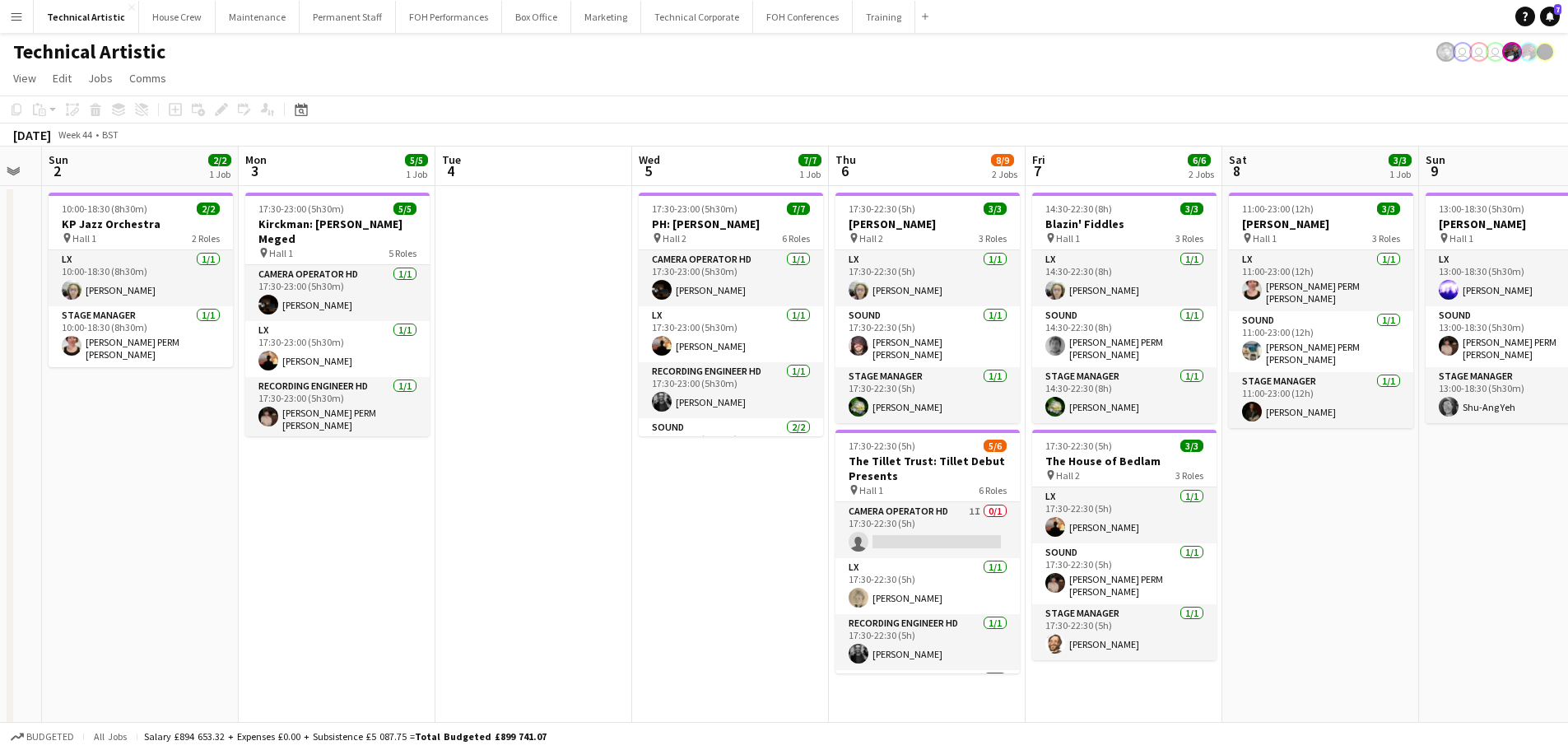
drag, startPoint x: 916, startPoint y: 409, endPoint x: 560, endPoint y: 409, distance: 356.0
click at [560, 409] on app-calendar-viewport "Thu 30 3/3 1 Job Fri 31 6/6 2 Jobs Sat 1 Sun 2 2/2 1 Job Mon 3 5/5 1 Job Tue 4 …" at bounding box center [784, 618] width 1568 height 943
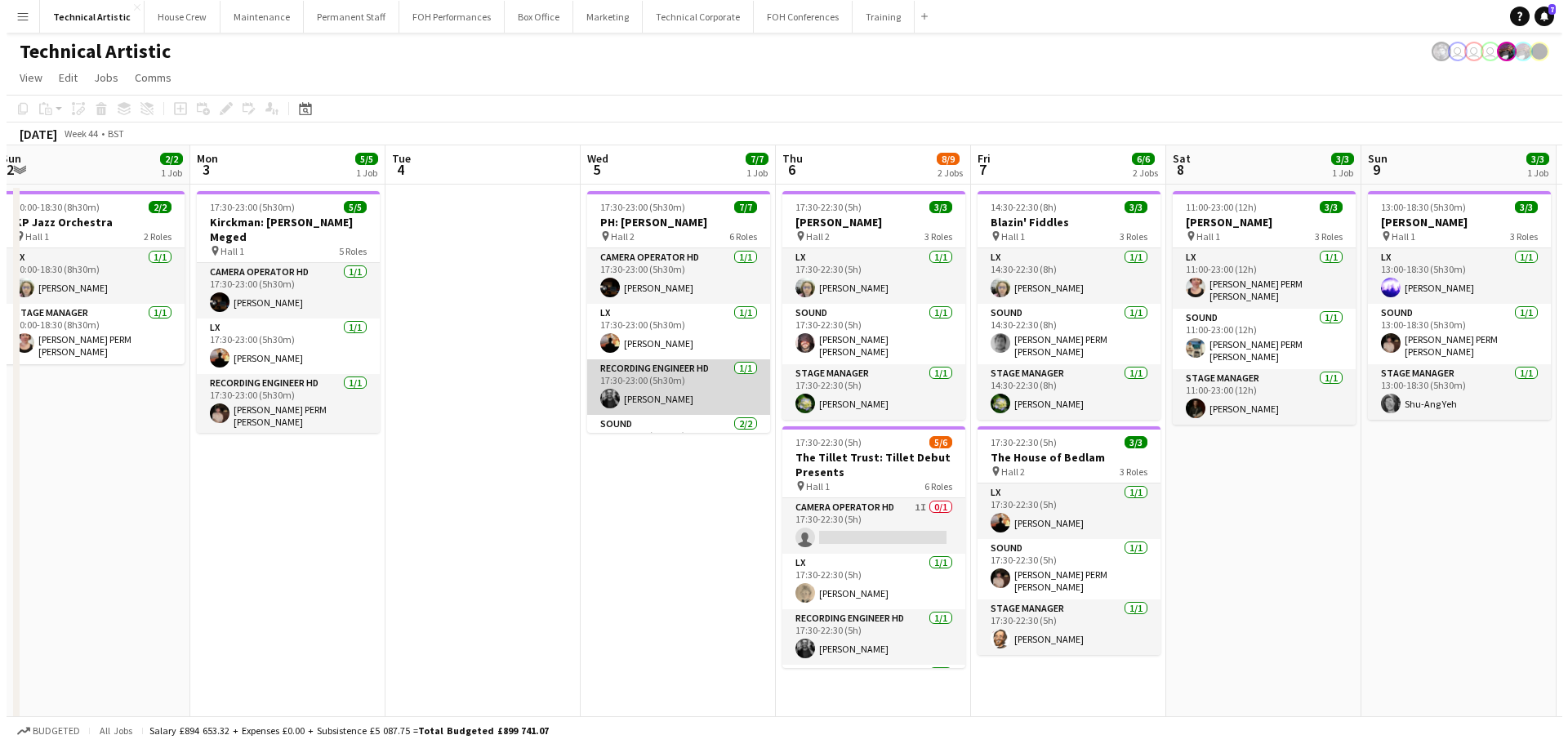
scroll to position [172, 0]
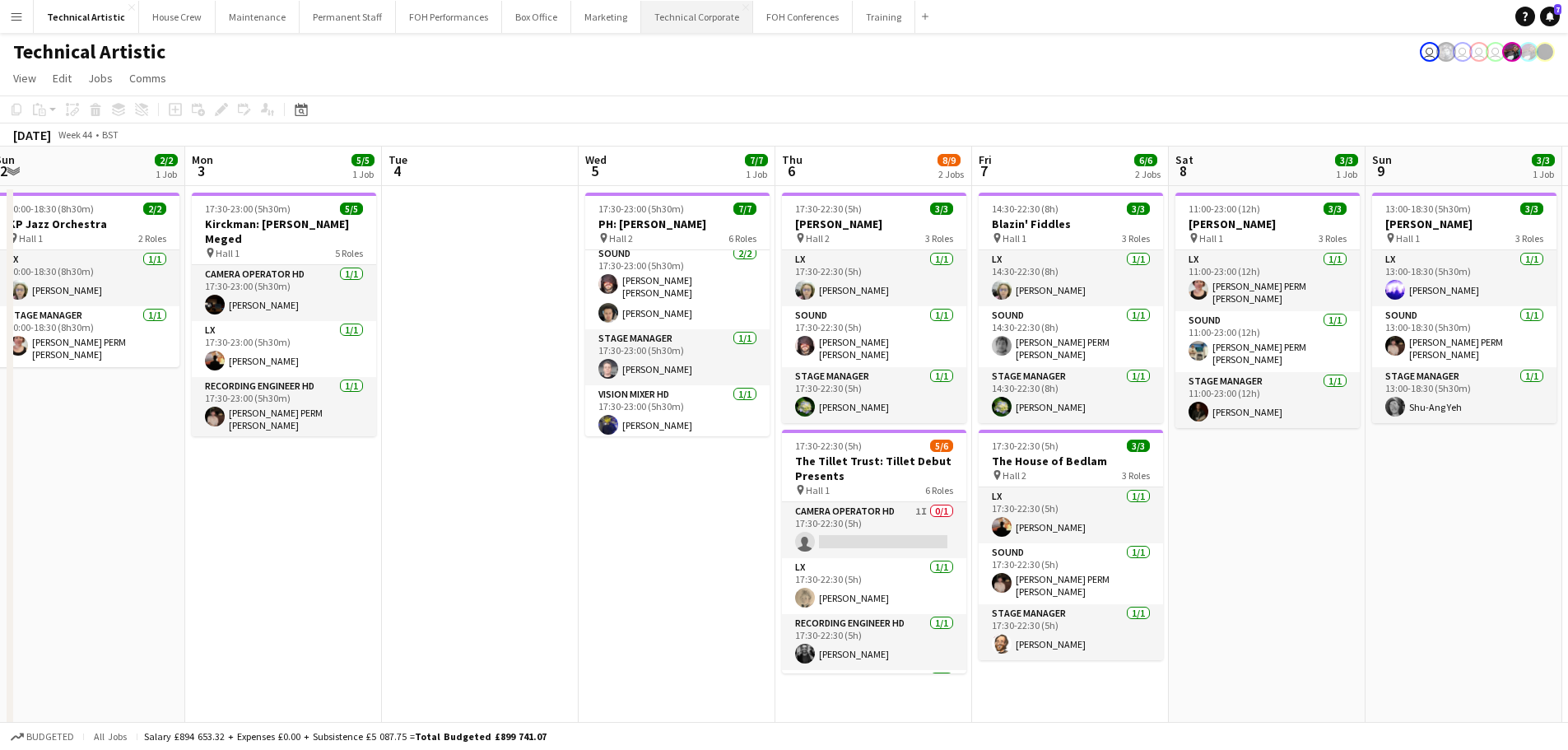
click at [681, 18] on button "Technical Corporate Close" at bounding box center [698, 17] width 112 height 32
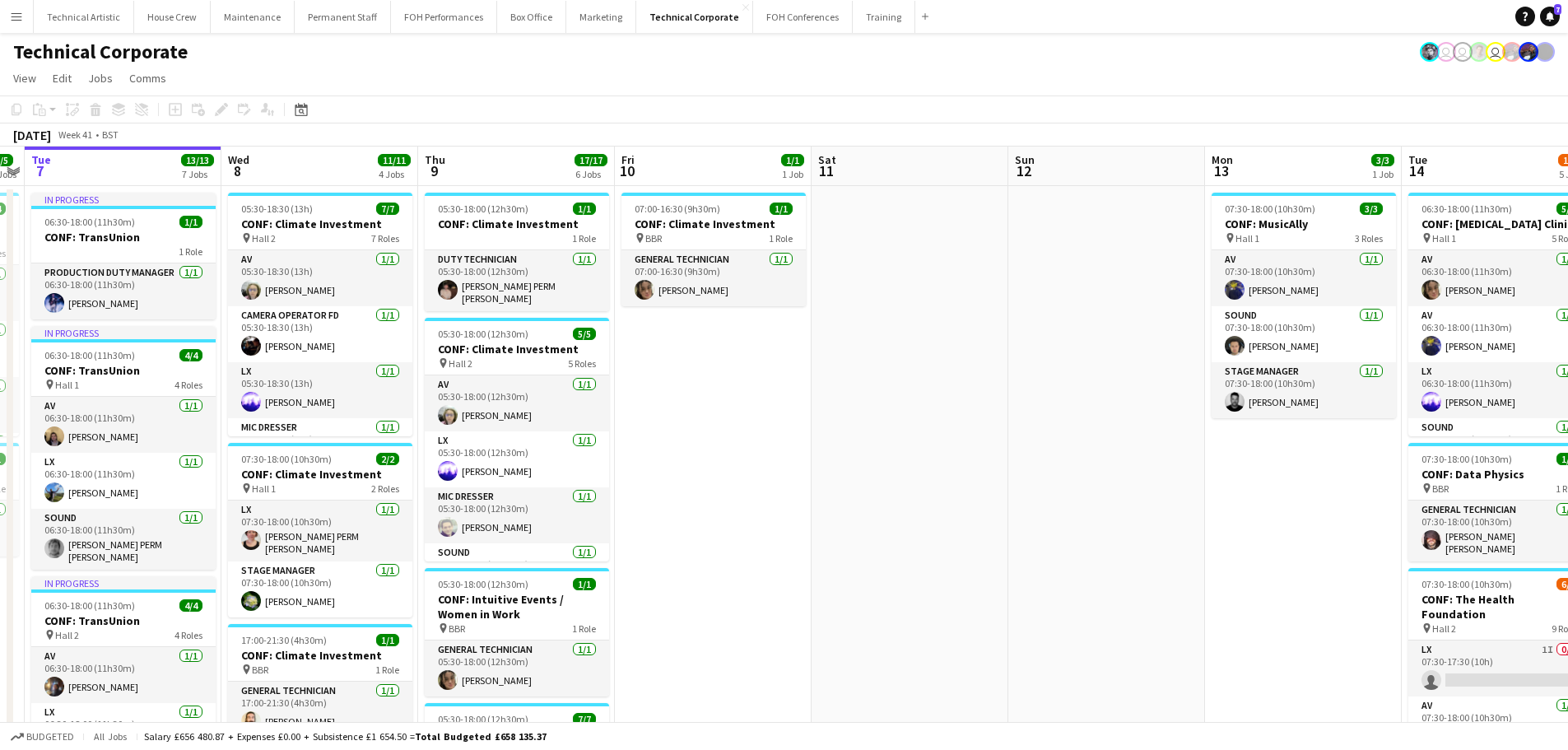
drag, startPoint x: 1296, startPoint y: 437, endPoint x: 330, endPoint y: 364, distance: 968.8
click at [333, 365] on app-calendar-viewport "Sat 4 Sun 5 Mon 6 5/5 2 Jobs Tue 7 13/13 7 Jobs Wed 8 11/11 4 Jobs Thu 9 17/17 …" at bounding box center [784, 764] width 1568 height 1235
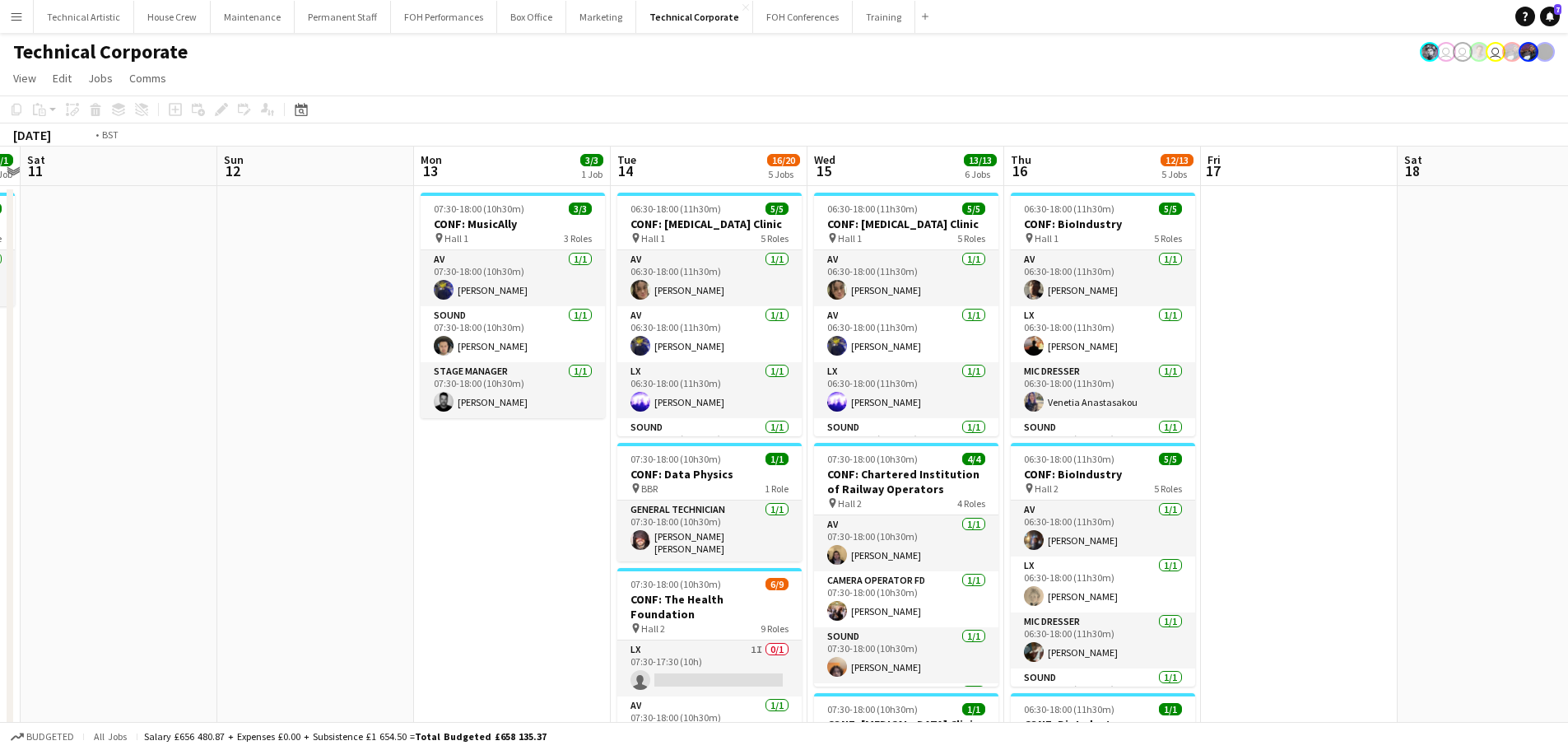
click at [32, 327] on app-calendar-viewport "Wed 8 11/11 4 Jobs Thu 9 17/17 6 Jobs Fri 10 1/1 1 Job Sat 11 Sun 12 Mon 13 3/3…" at bounding box center [784, 764] width 1568 height 1235
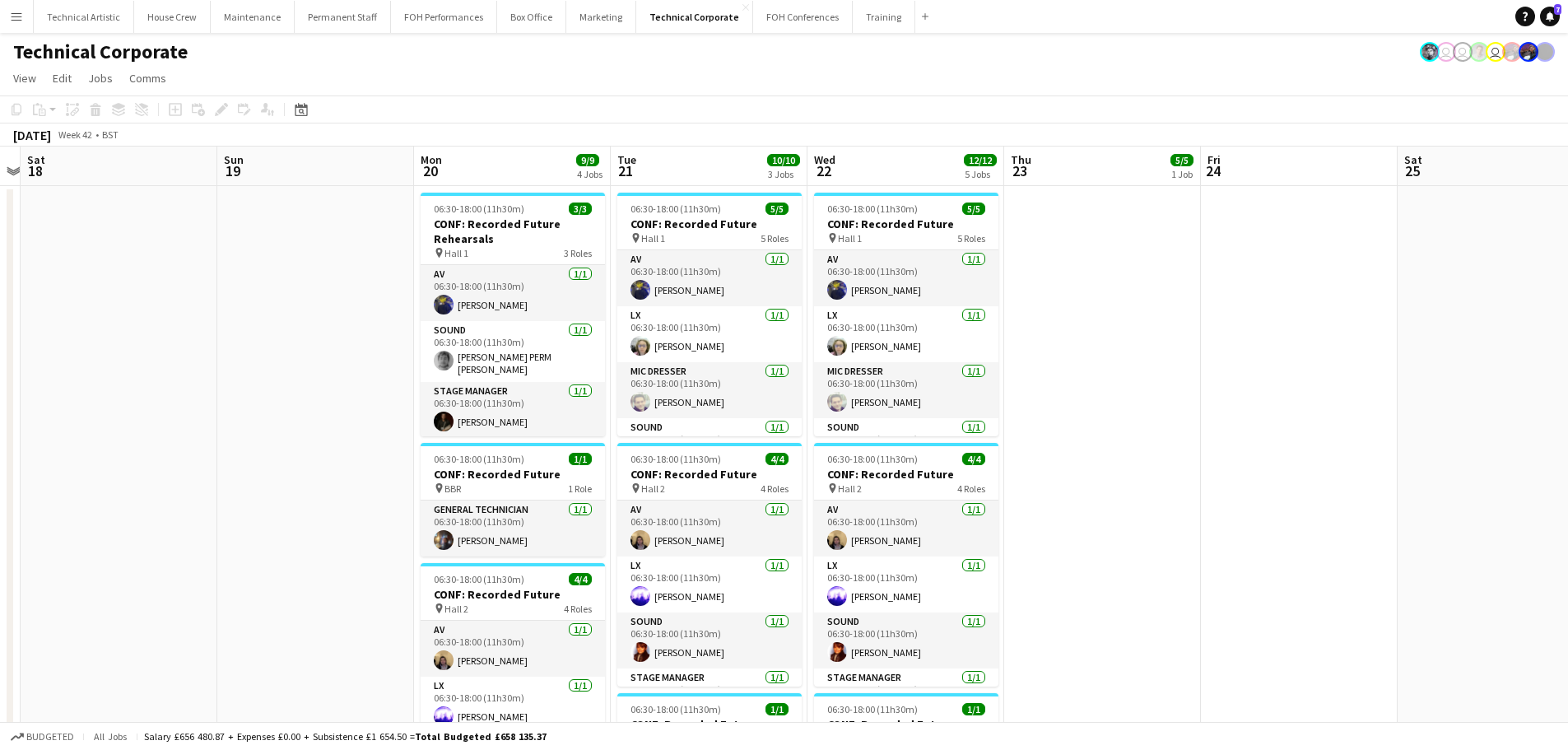
scroll to position [0, 493]
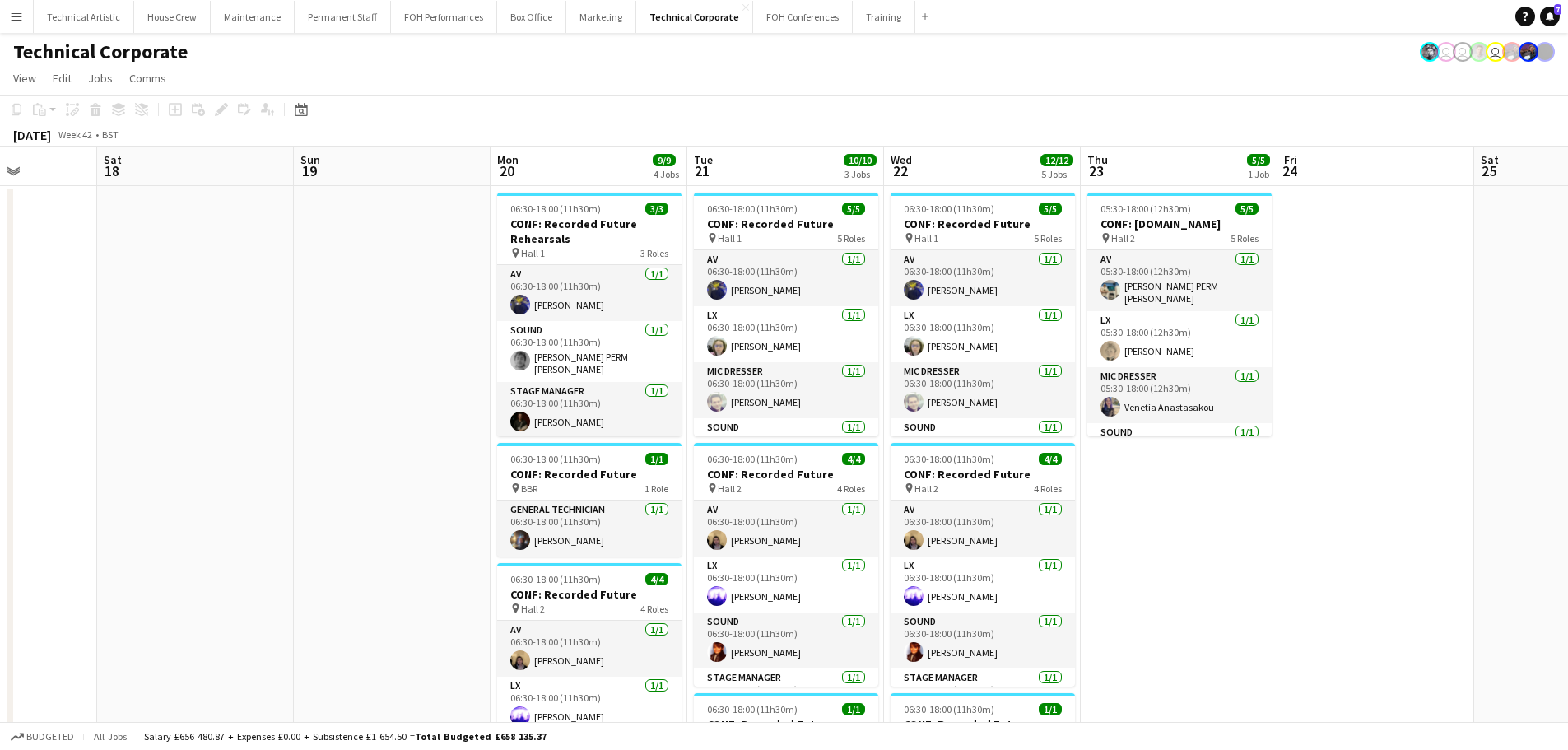
click at [279, 105] on div "Date picker OCT 2025 OCT 2025 Monday M Tuesday T Wednesday W Thursday T Friday …" at bounding box center [296, 109] width 37 height 20
click at [293, 107] on div "Date picker" at bounding box center [301, 109] width 20 height 20
click at [437, 169] on span "Next month" at bounding box center [435, 167] width 33 height 33
click at [302, 287] on button "17" at bounding box center [305, 298] width 22 height 22
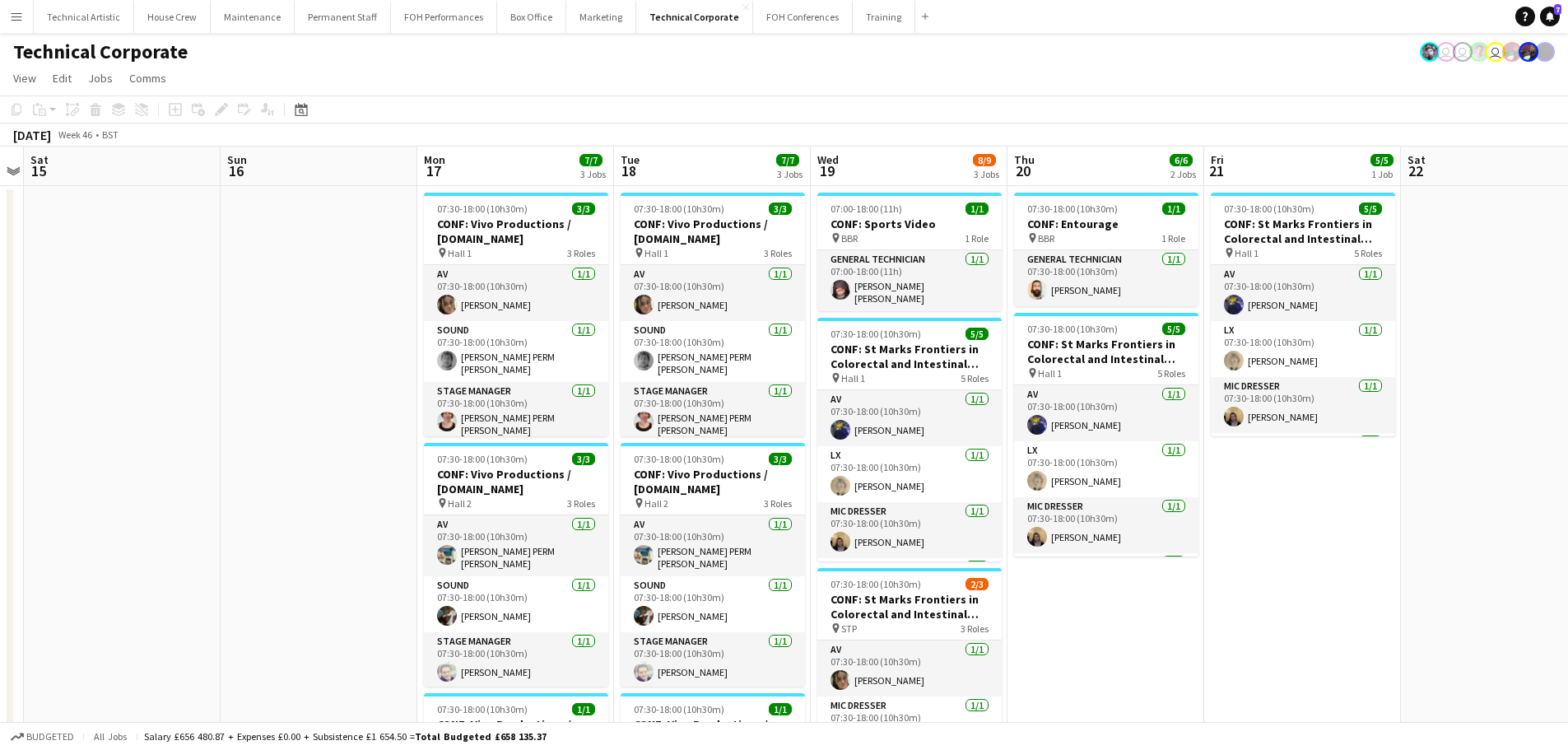
drag, startPoint x: 776, startPoint y: 311, endPoint x: 1159, endPoint y: 311, distance: 383.0
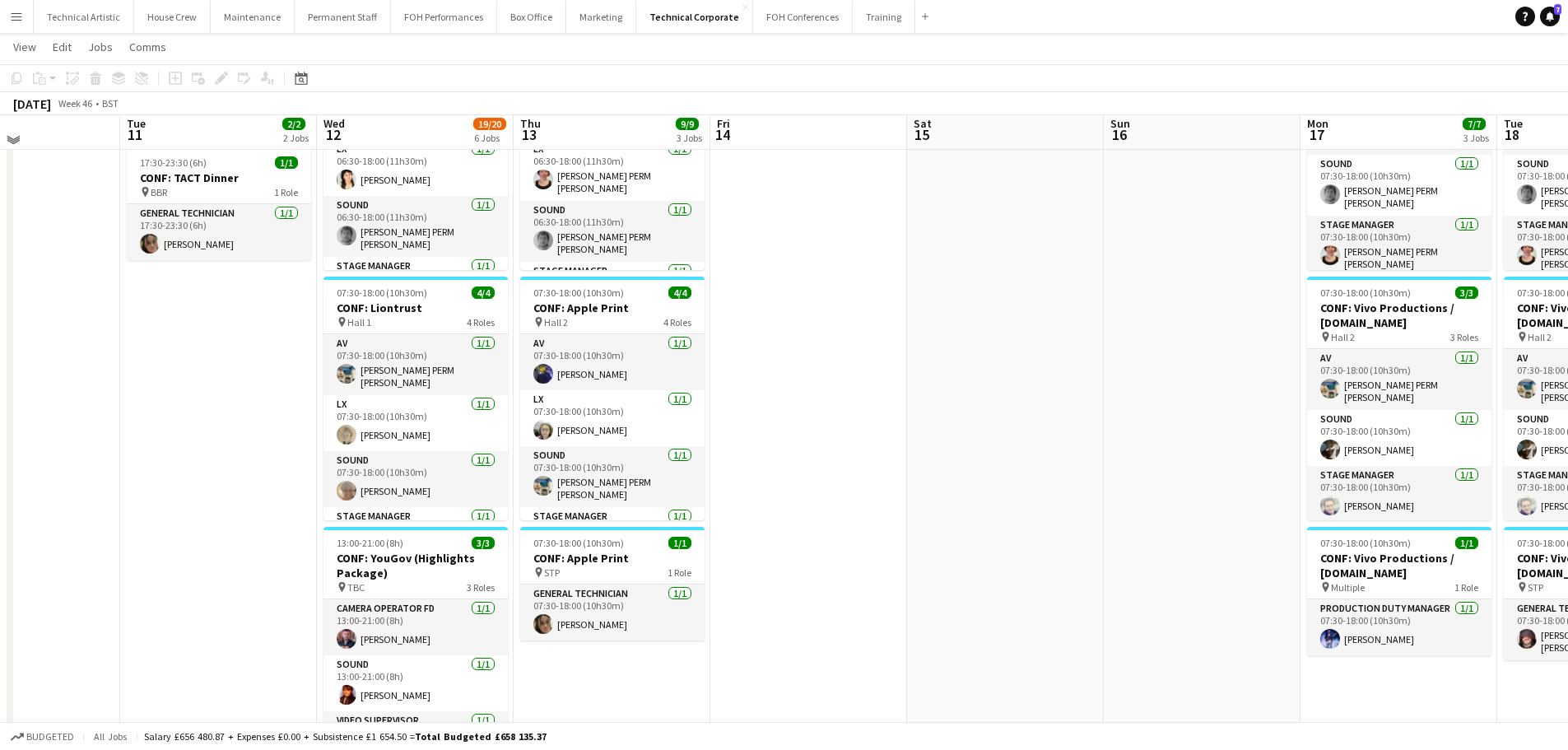
scroll to position [0, 0]
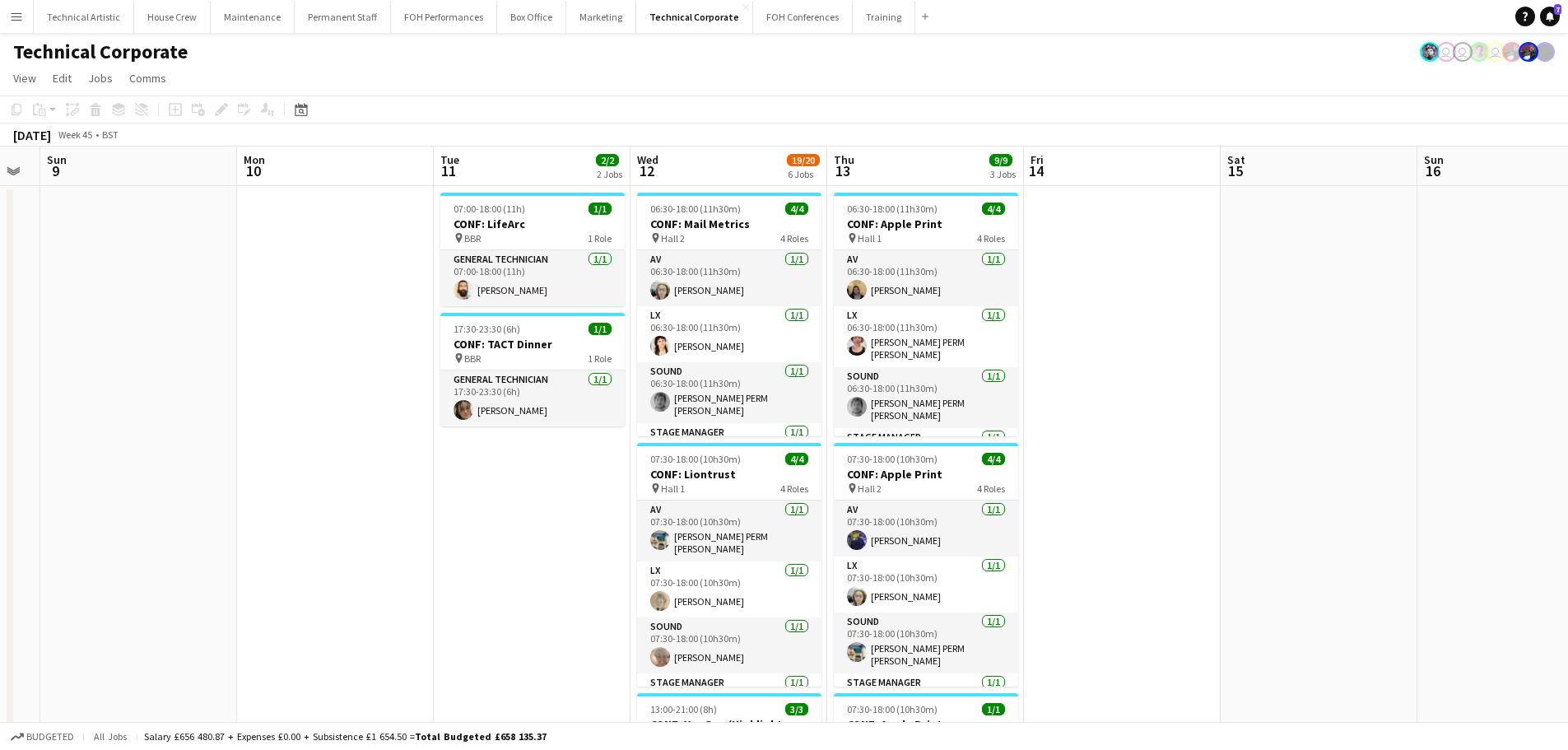
drag, startPoint x: 807, startPoint y: 324, endPoint x: 960, endPoint y: 308, distance: 153.8
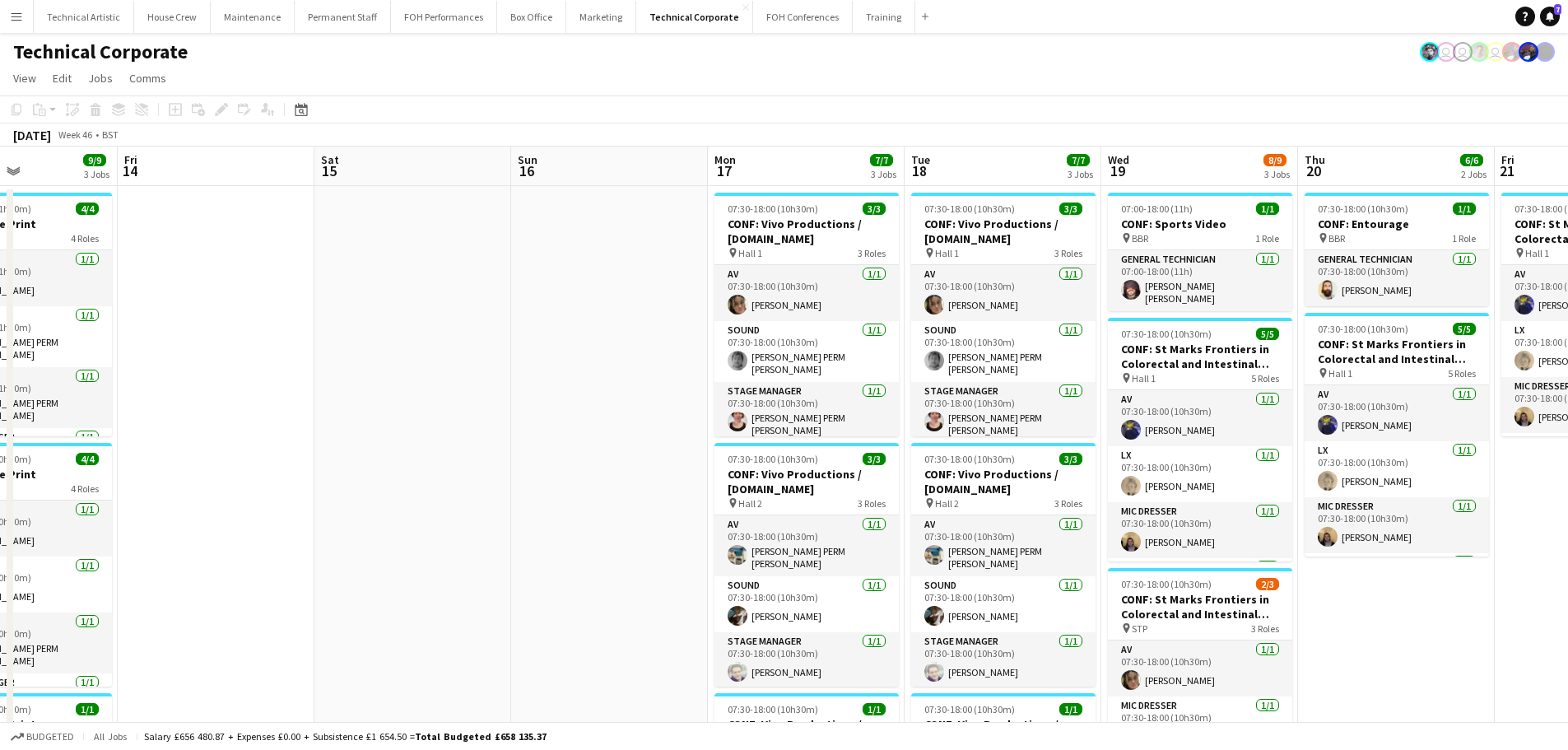
drag, startPoint x: 1048, startPoint y: 441, endPoint x: 286, endPoint y: 349, distance: 767.5
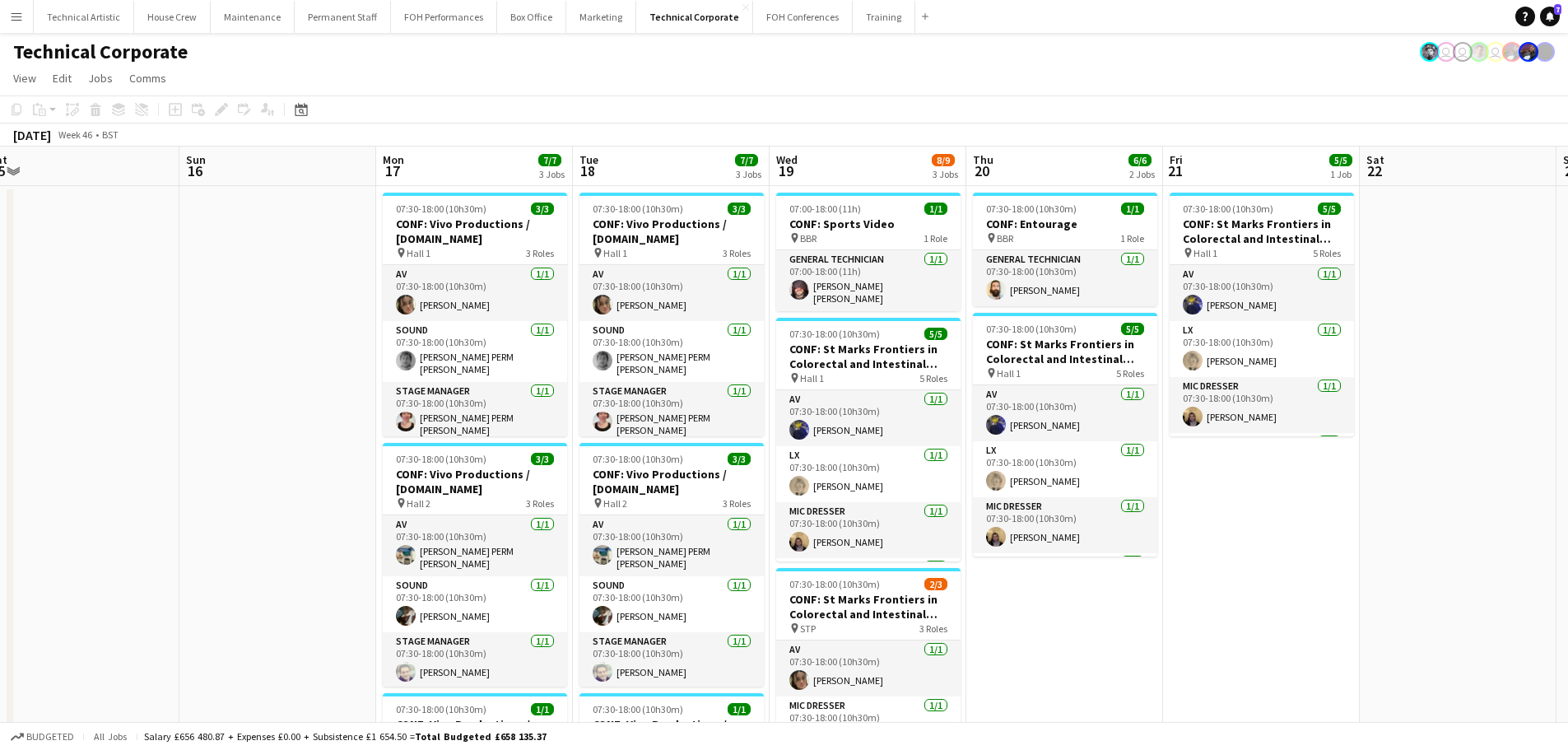
scroll to position [0, 614]
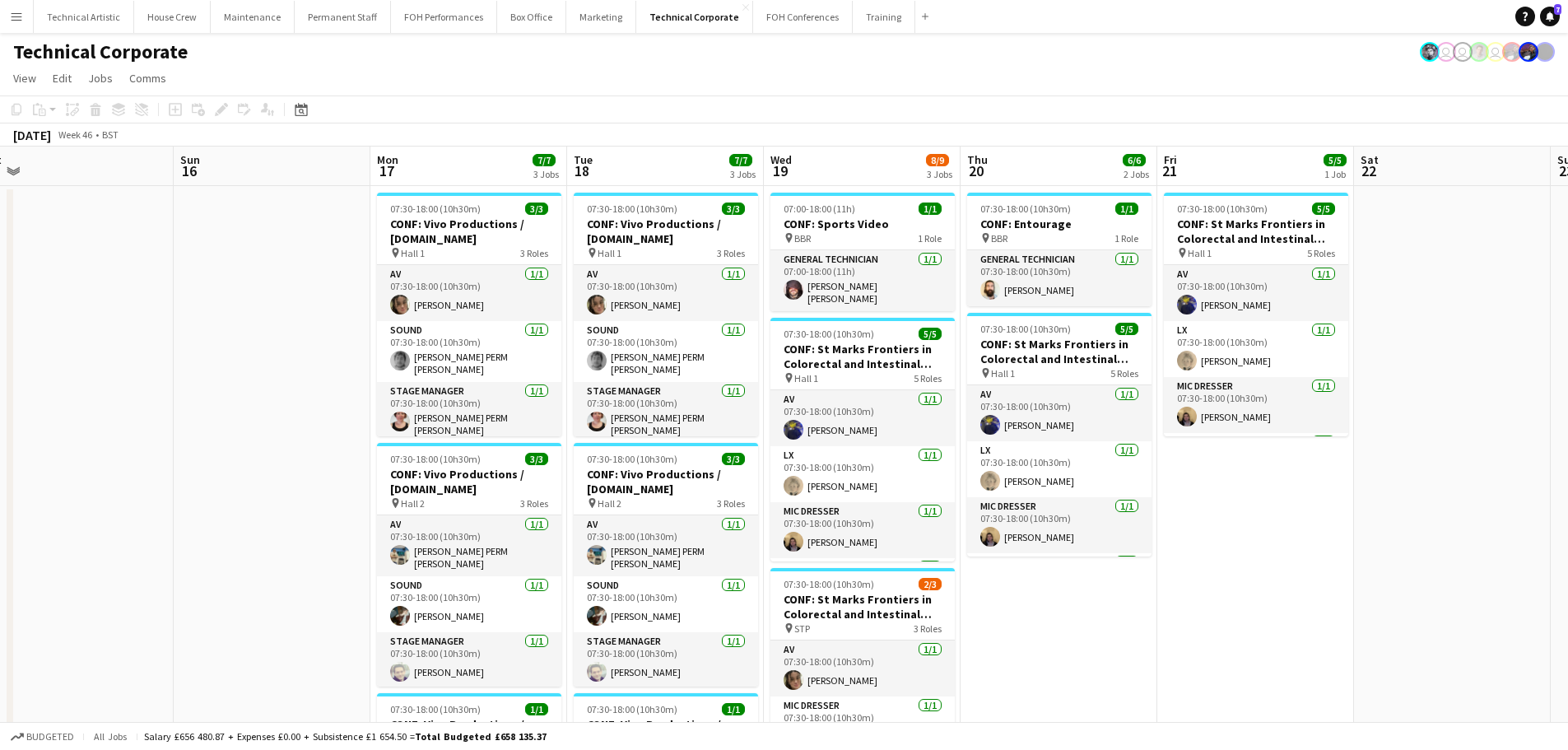
drag, startPoint x: 600, startPoint y: 375, endPoint x: 268, endPoint y: 381, distance: 332.1
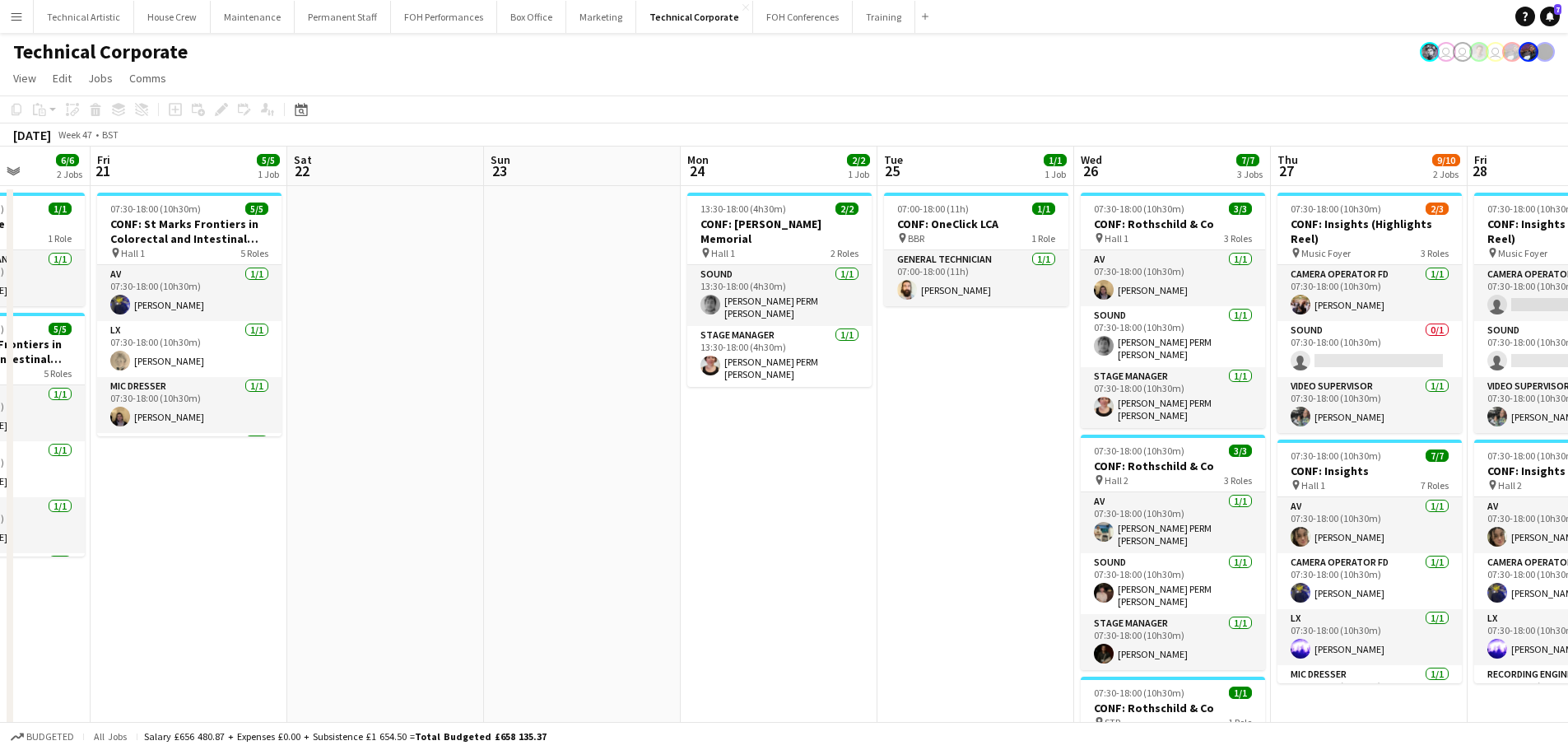
scroll to position [0, 593]
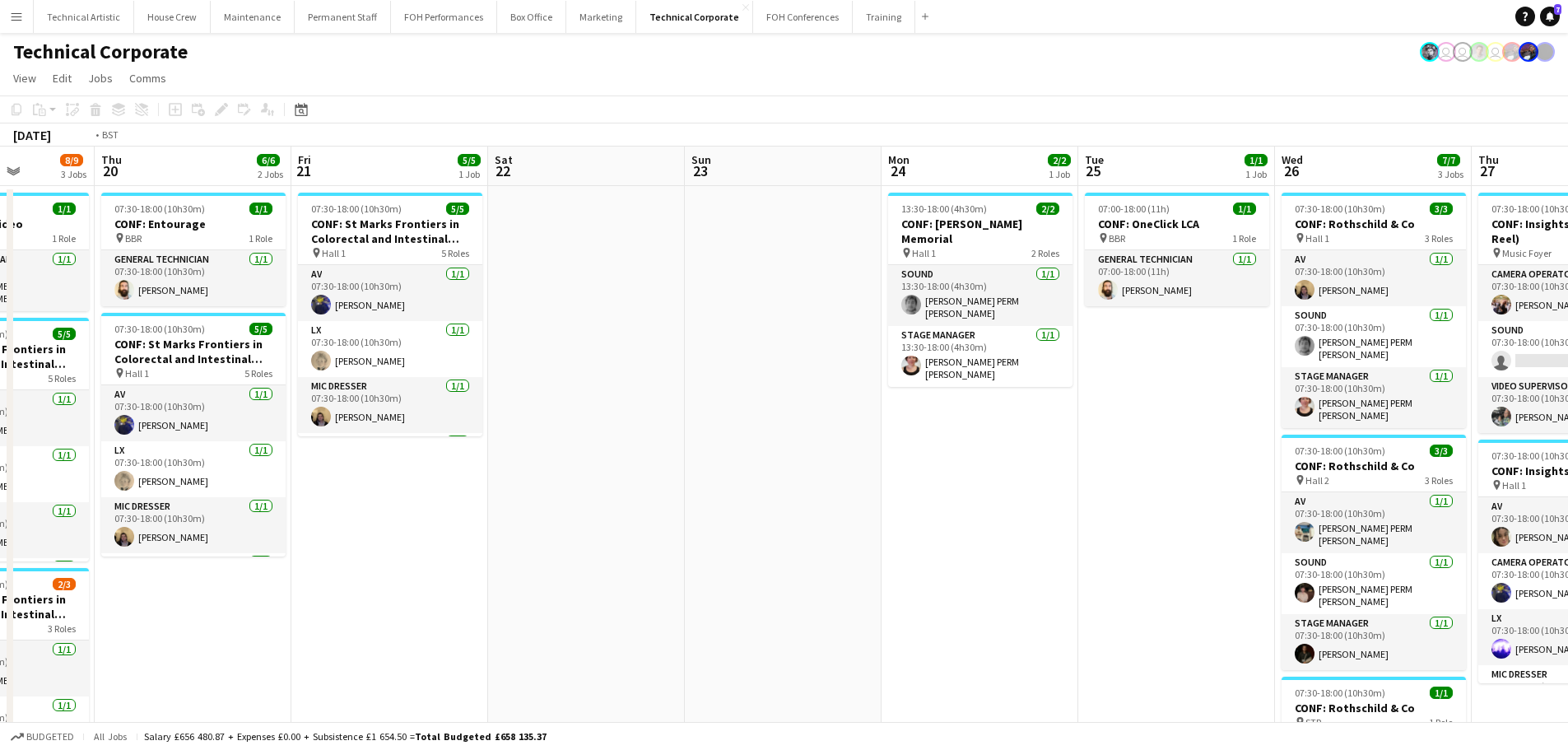
drag, startPoint x: 444, startPoint y: 570, endPoint x: 884, endPoint y: 513, distance: 443.7
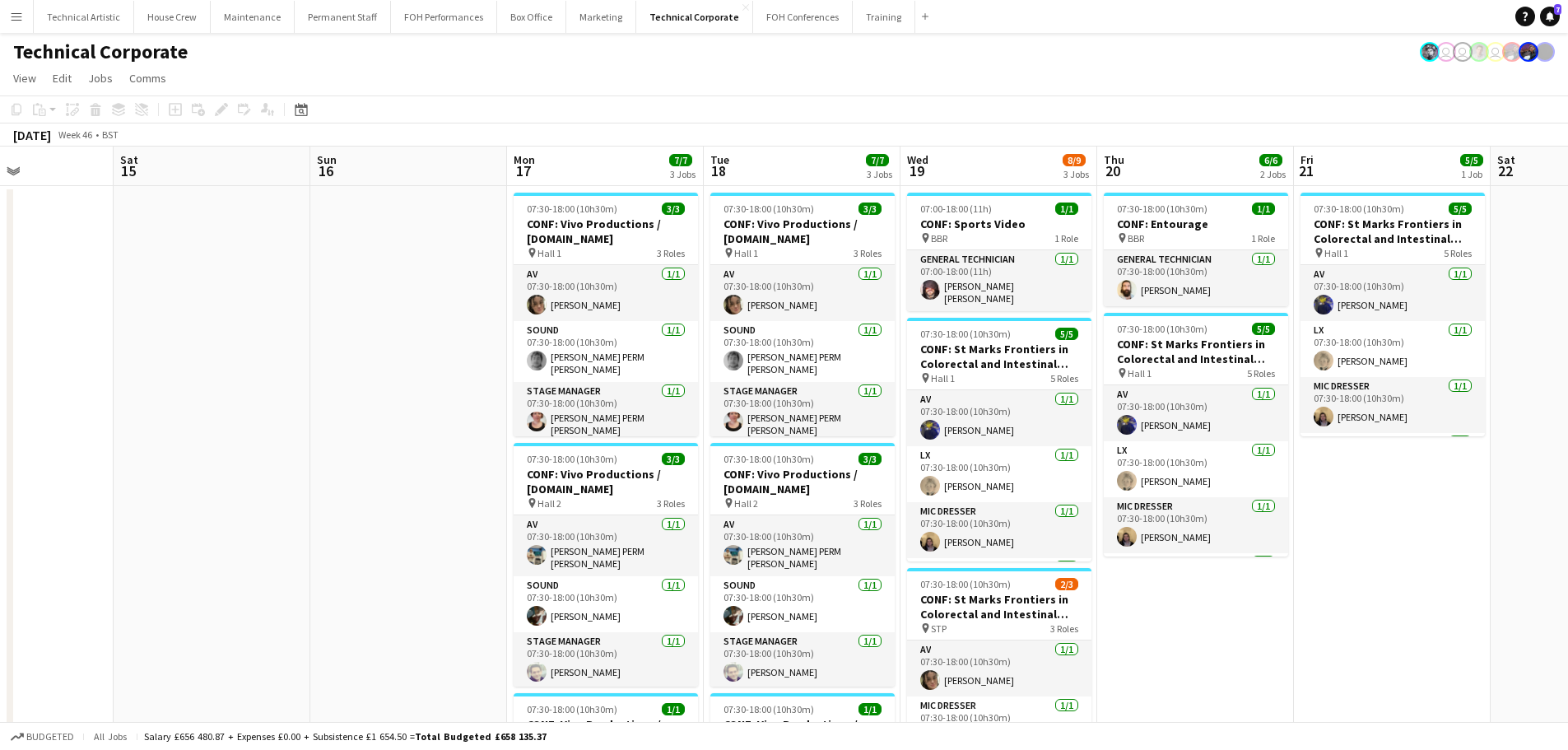
drag, startPoint x: 211, startPoint y: 483, endPoint x: 1003, endPoint y: 436, distance: 793.4
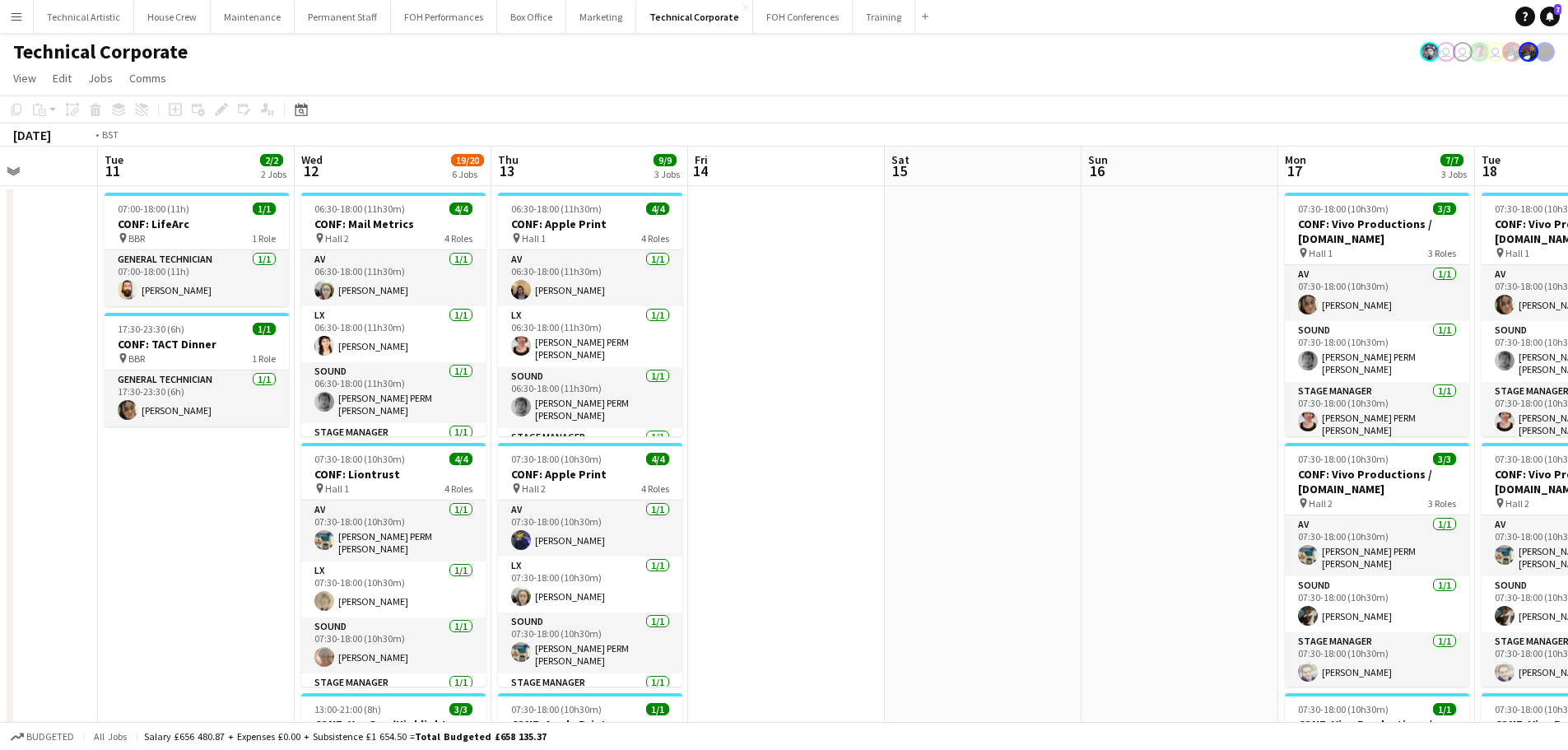
drag, startPoint x: 331, startPoint y: 441, endPoint x: 960, endPoint y: 390, distance: 631.1
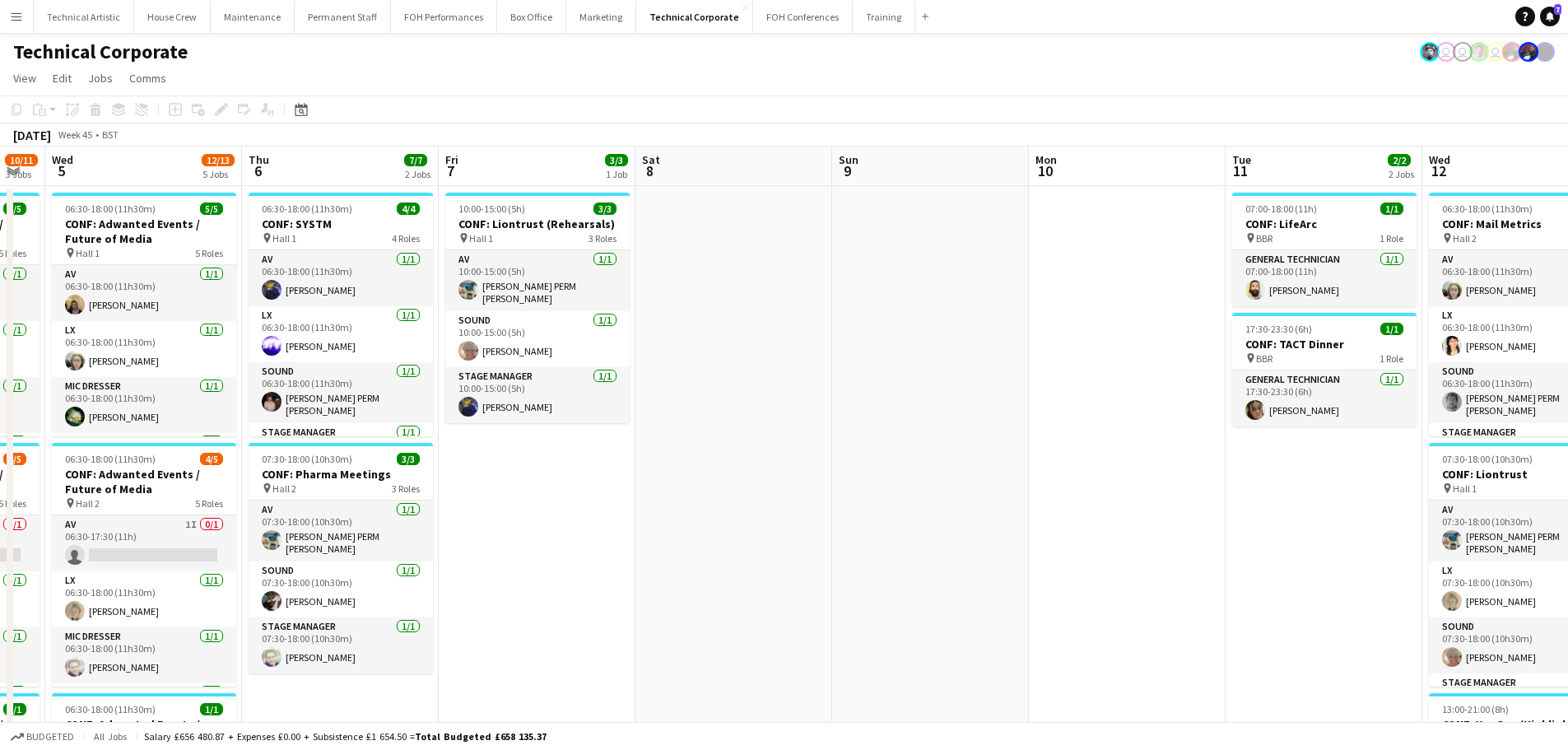
drag, startPoint x: 361, startPoint y: 392, endPoint x: 1246, endPoint y: 324, distance: 887.6
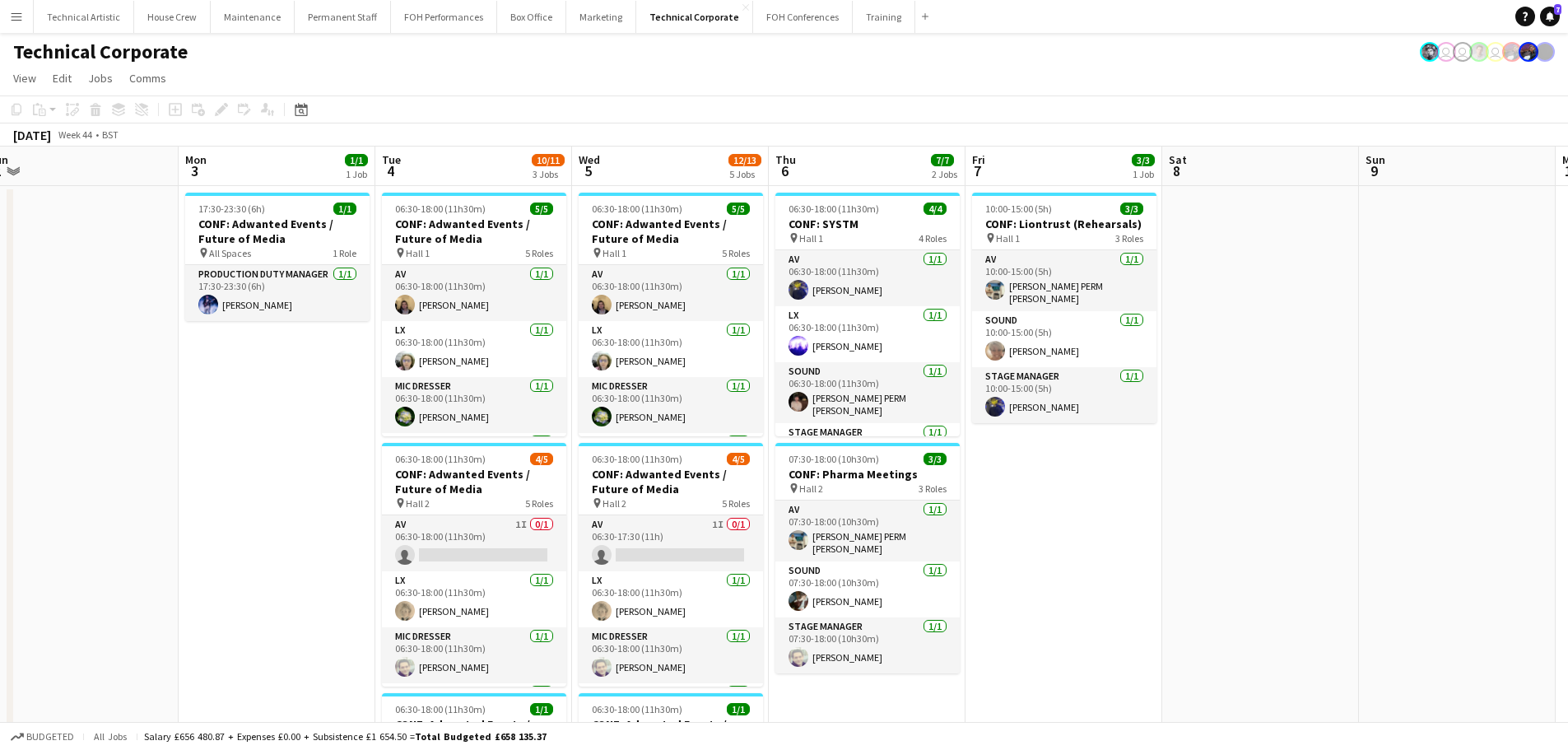
drag, startPoint x: 863, startPoint y: 491, endPoint x: 1155, endPoint y: 491, distance: 292.0
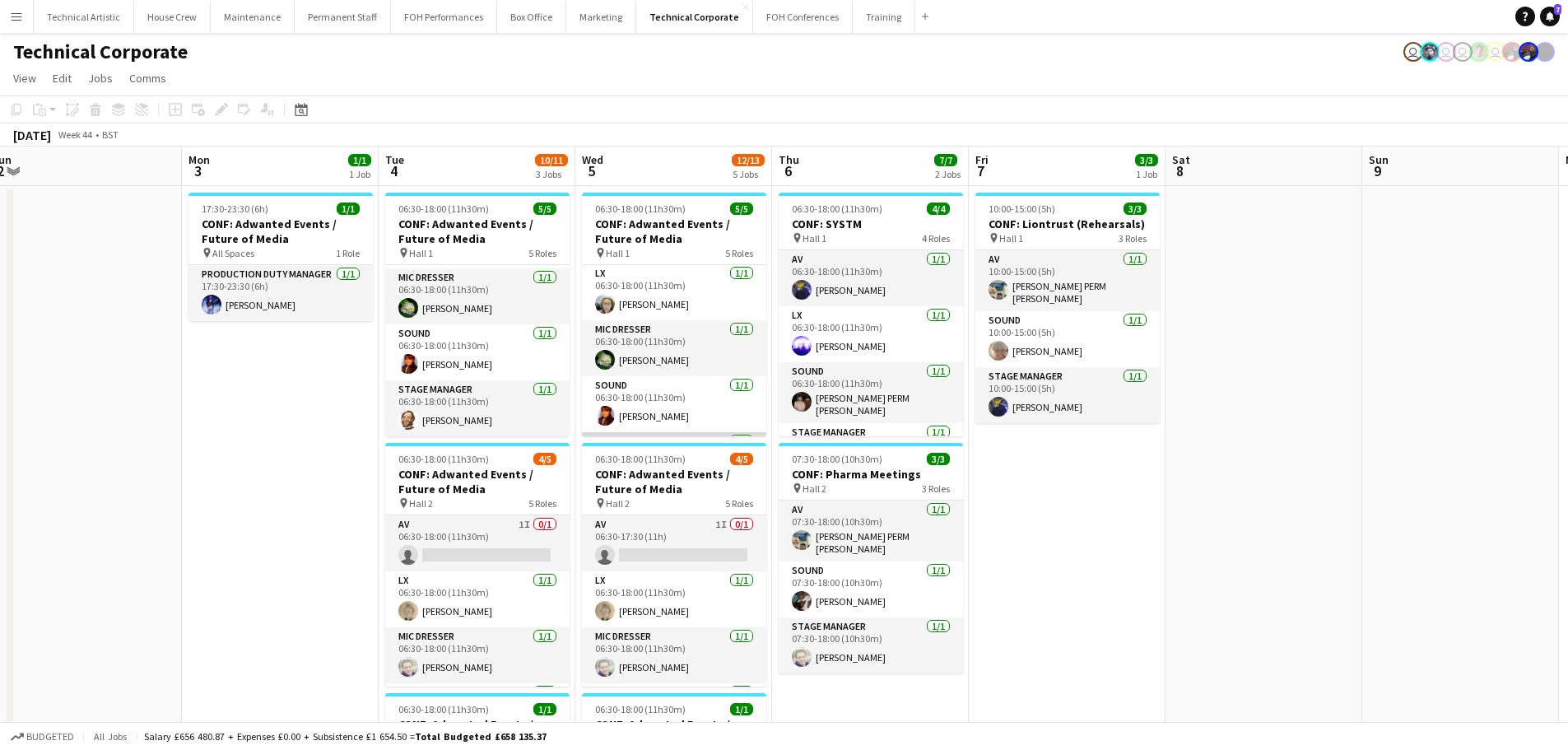
scroll to position [108, 0]
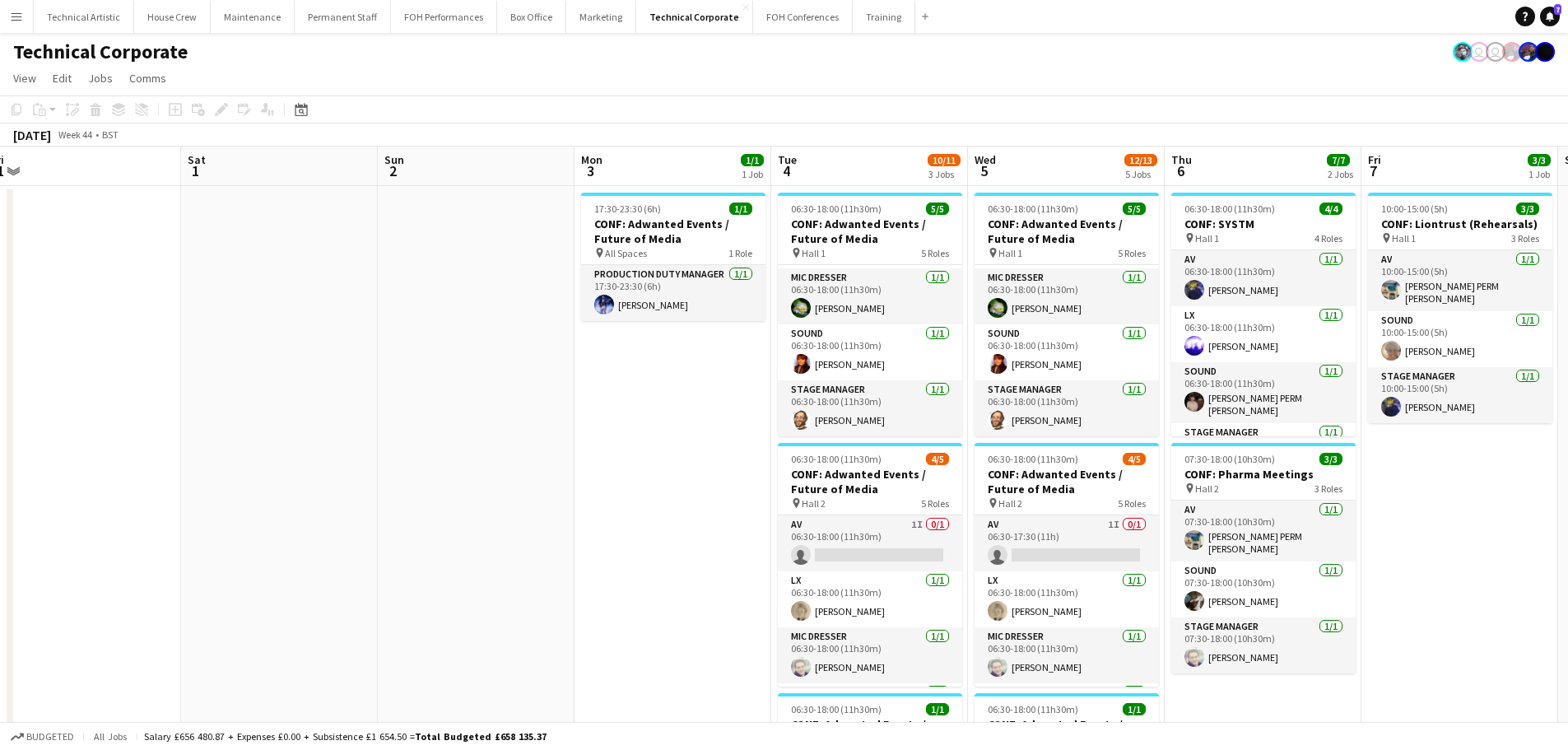
drag, startPoint x: 276, startPoint y: 444, endPoint x: 1259, endPoint y: 368, distance: 985.9
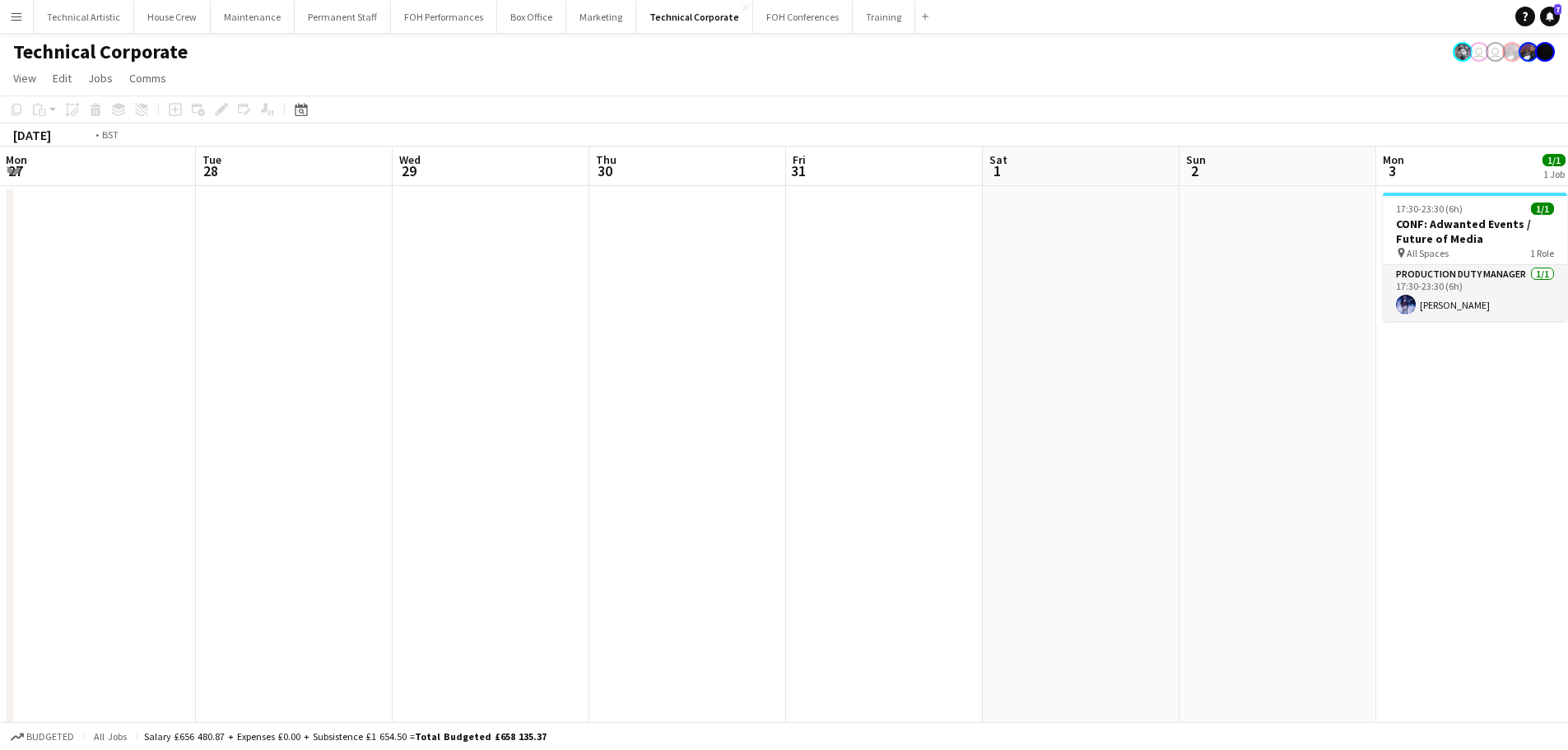
drag, startPoint x: 643, startPoint y: 368, endPoint x: 1455, endPoint y: 339, distance: 812.5
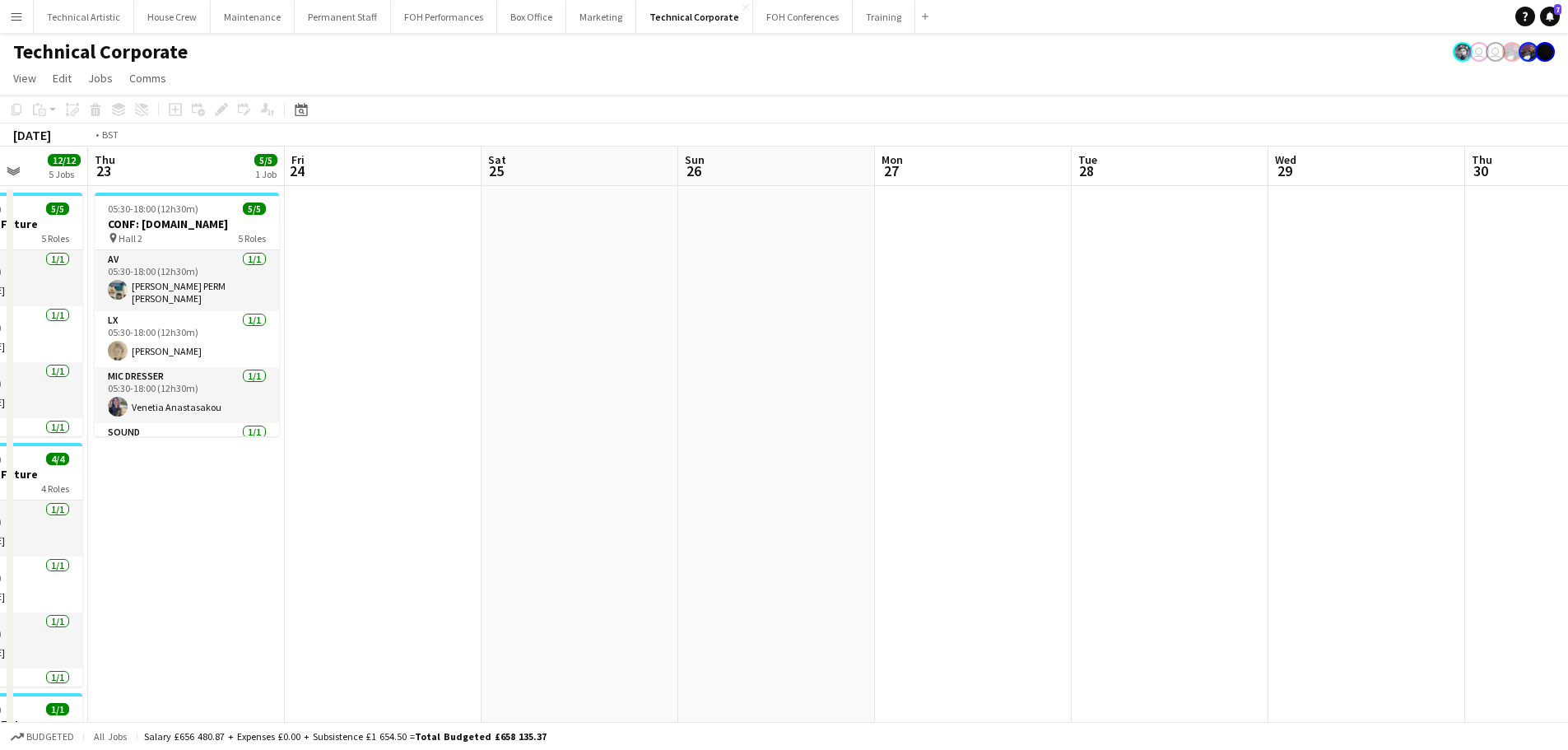
drag, startPoint x: 656, startPoint y: 415, endPoint x: 1498, endPoint y: 415, distance: 842.0
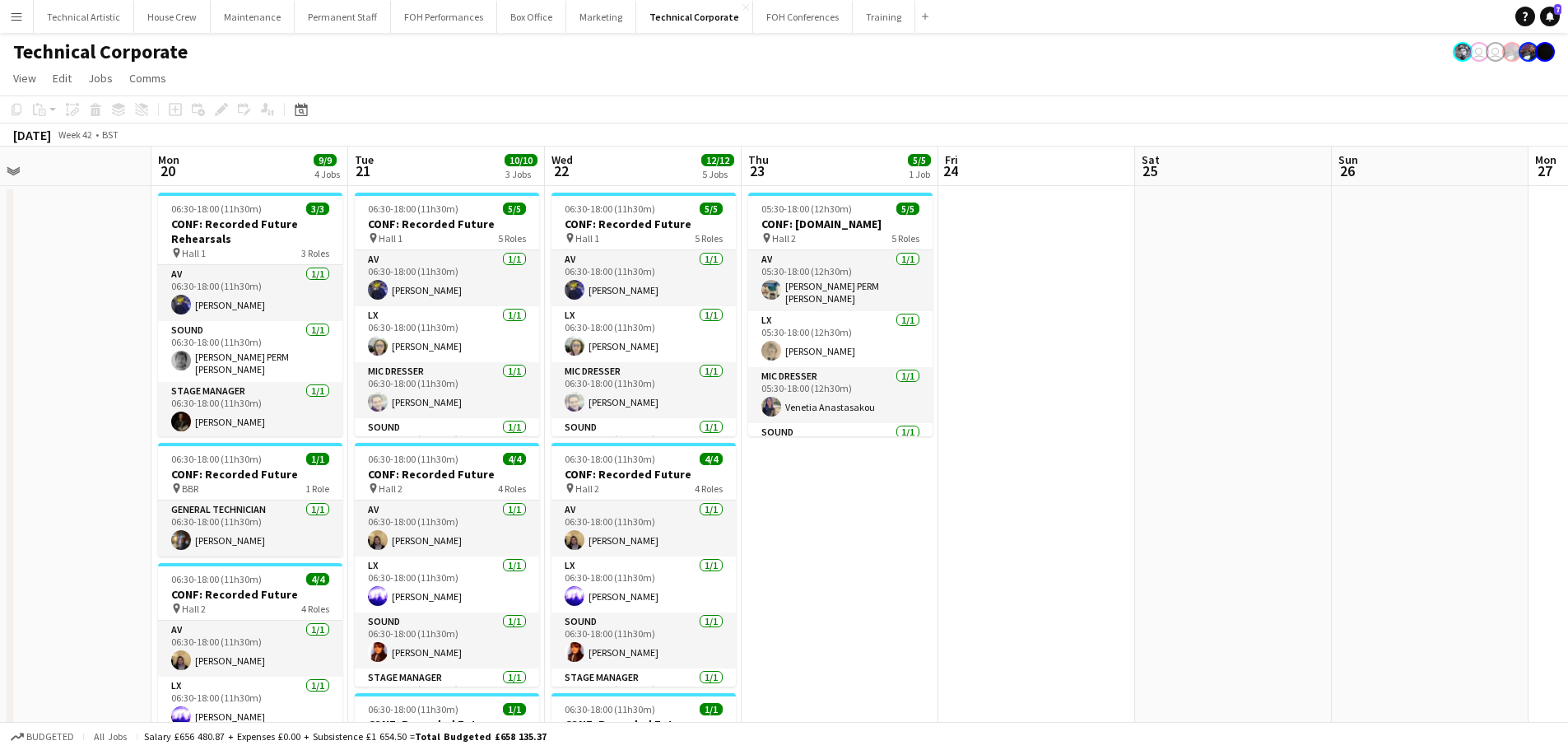
scroll to position [0, 0]
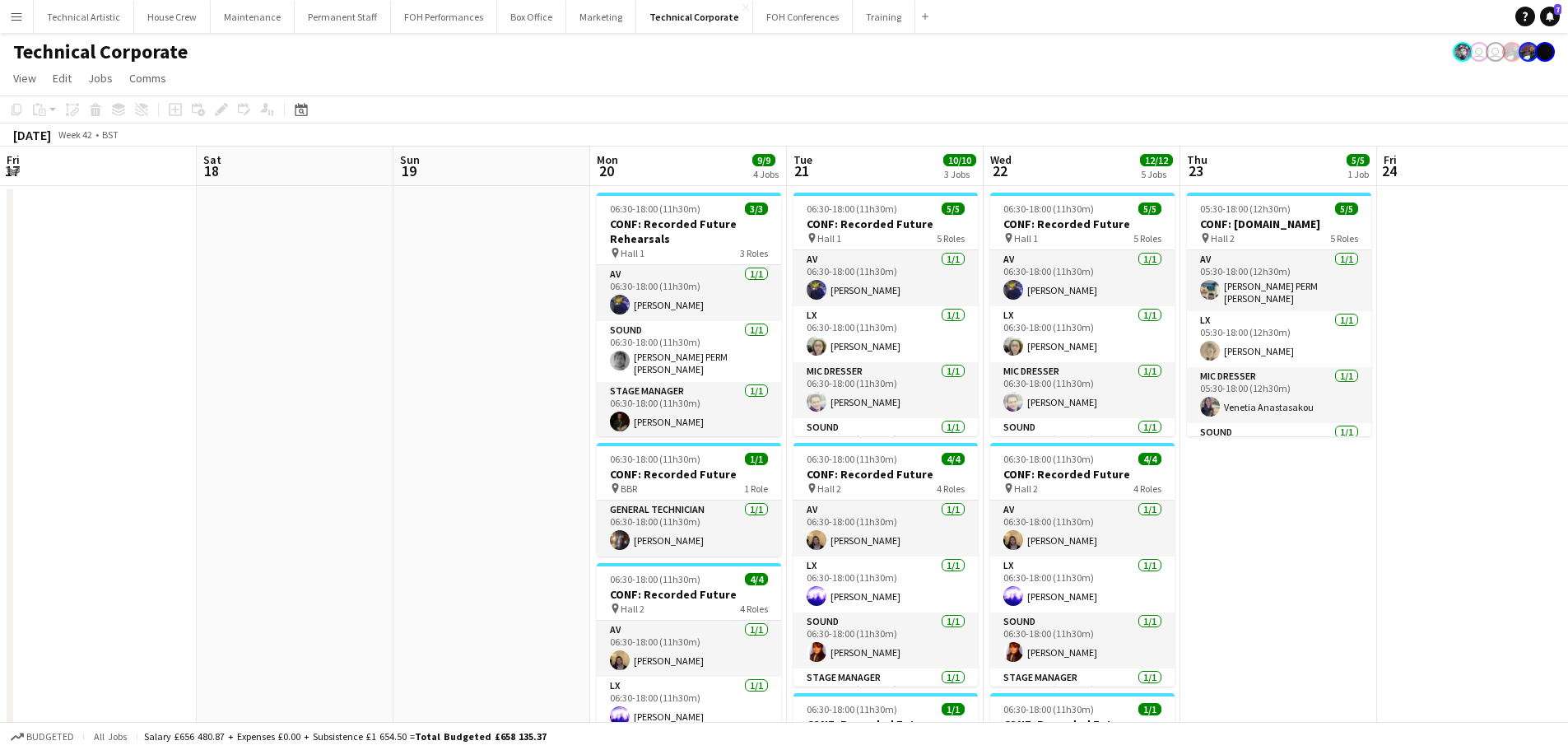
drag, startPoint x: 787, startPoint y: 505, endPoint x: 1580, endPoint y: 448, distance: 795.0
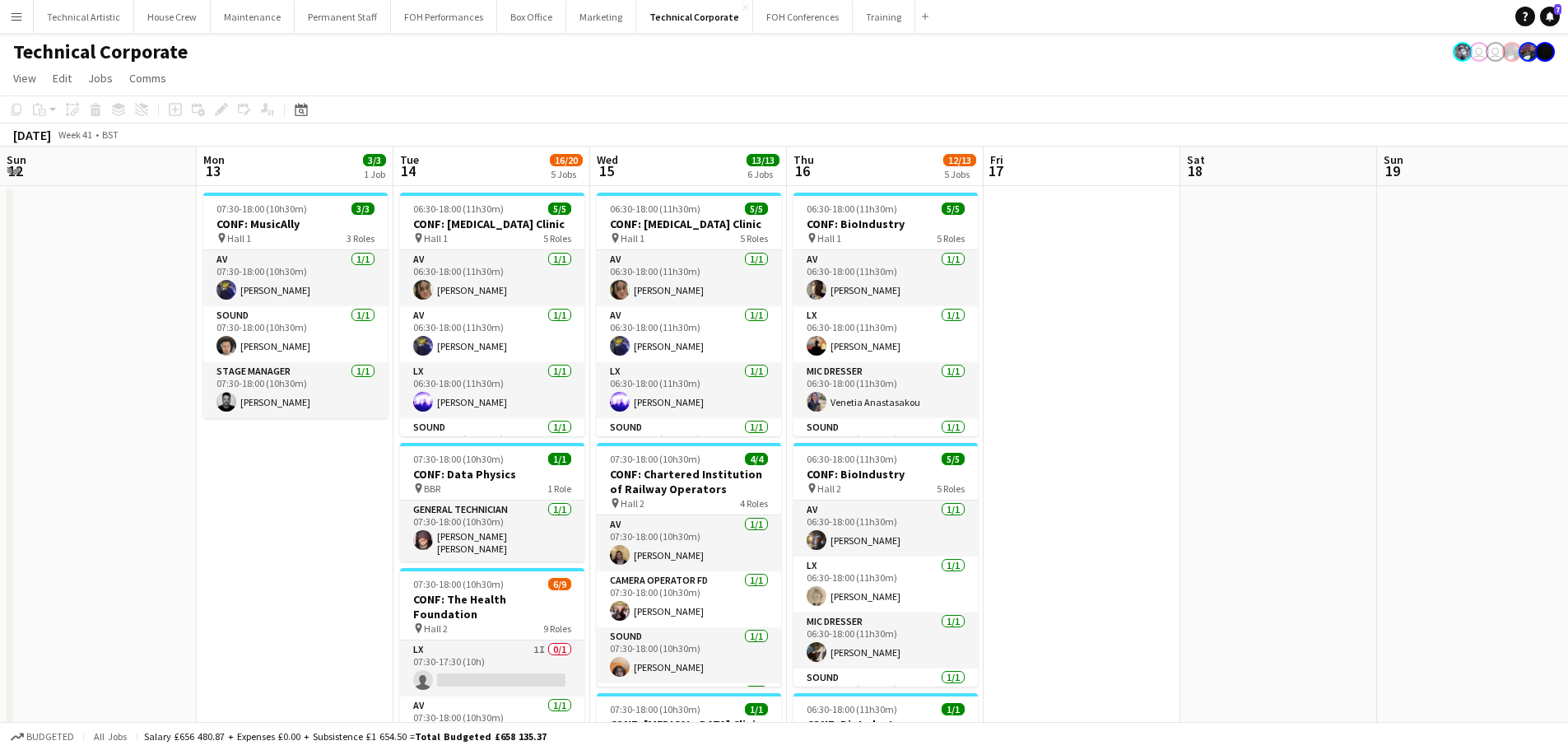
drag, startPoint x: 537, startPoint y: 446, endPoint x: 1517, endPoint y: 403, distance: 980.9
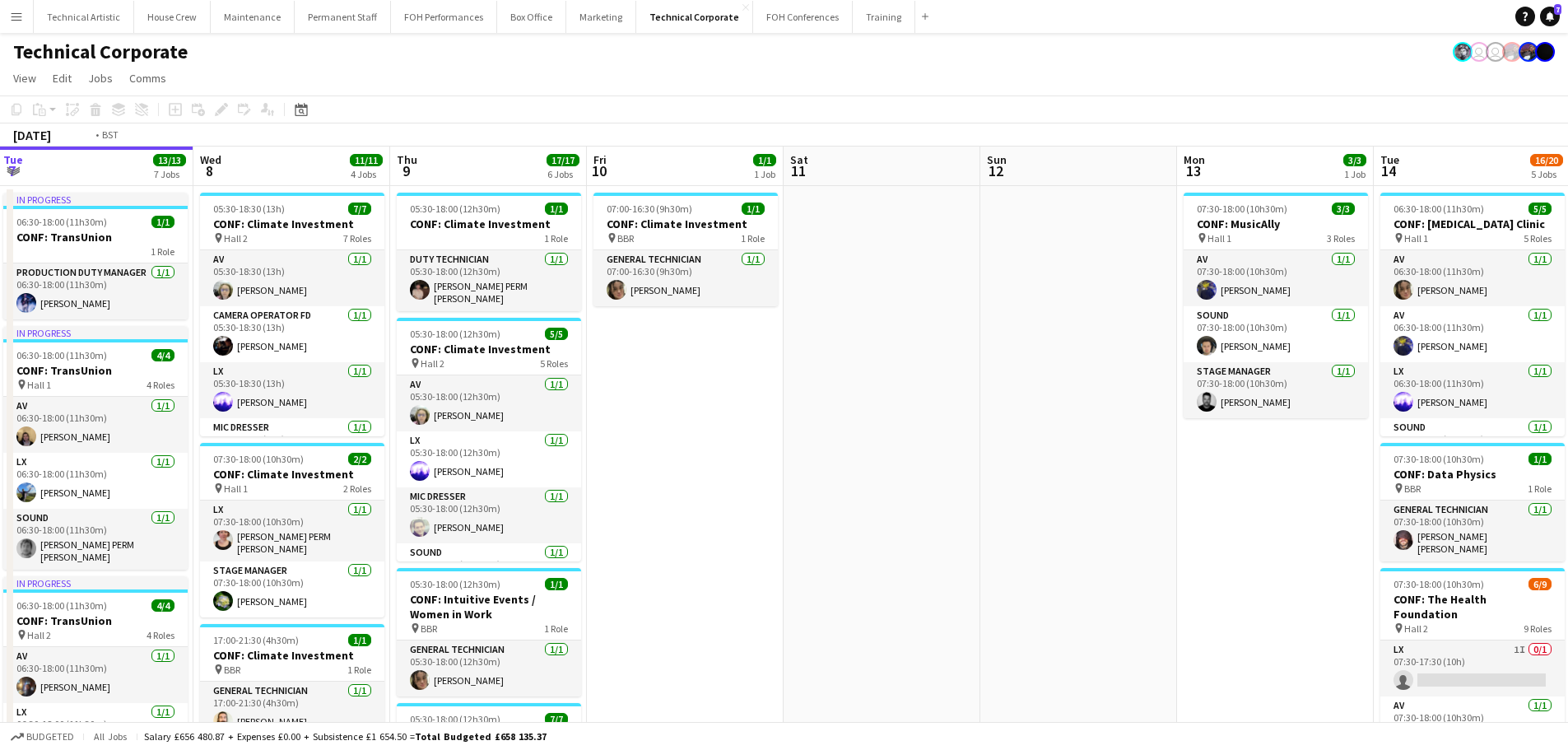
scroll to position [0, 475]
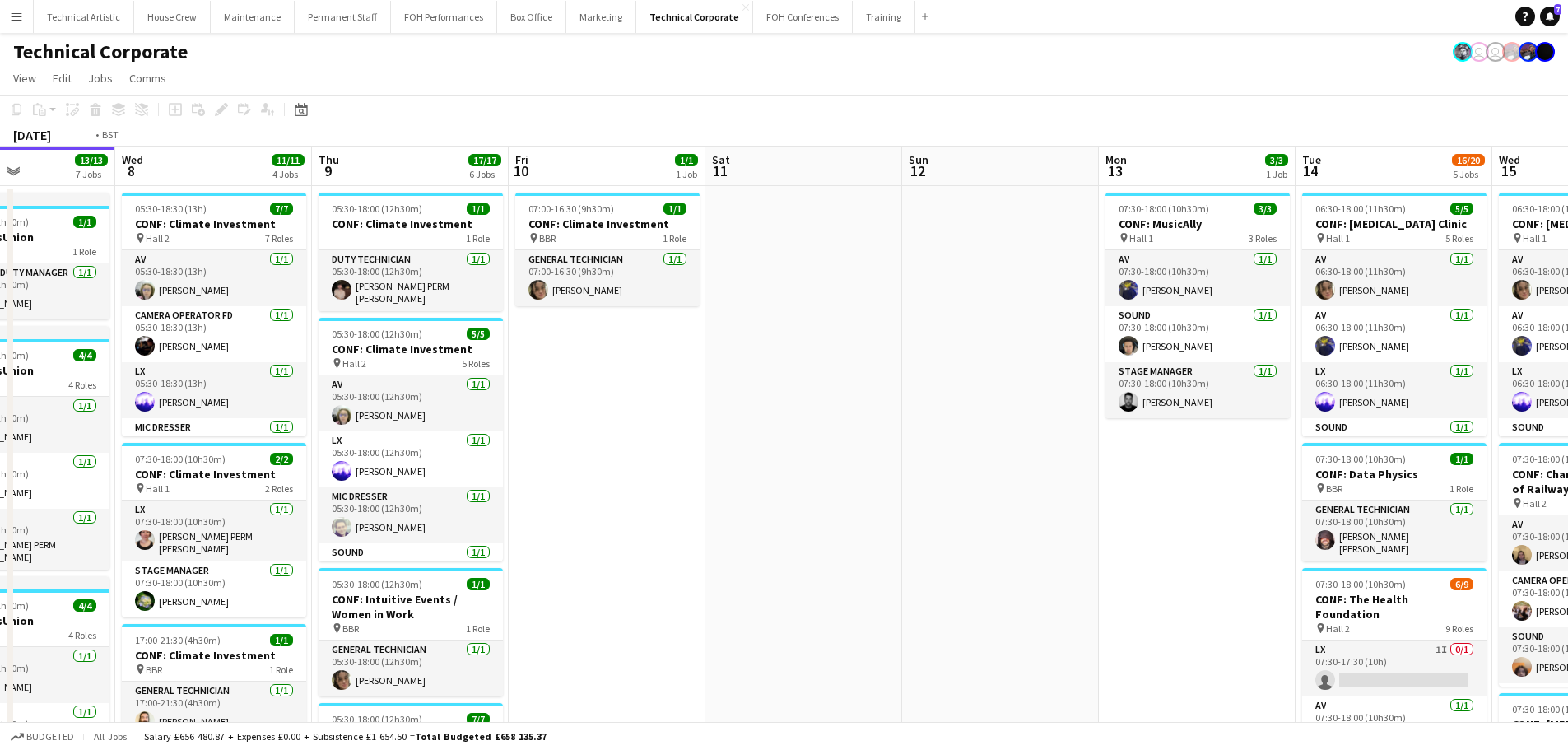
drag, startPoint x: 1039, startPoint y: 422, endPoint x: 1466, endPoint y: 380, distance: 429.1
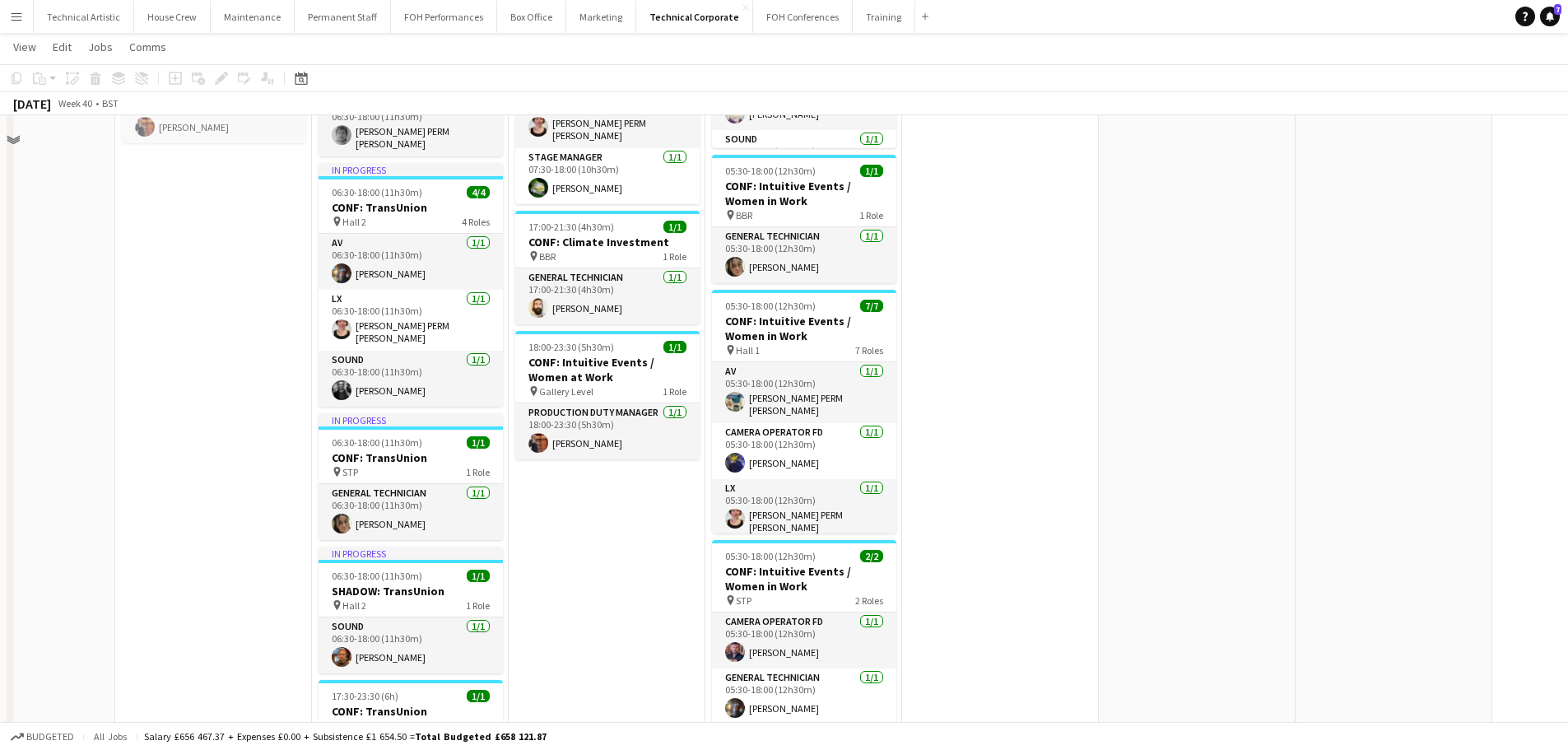
scroll to position [0, 0]
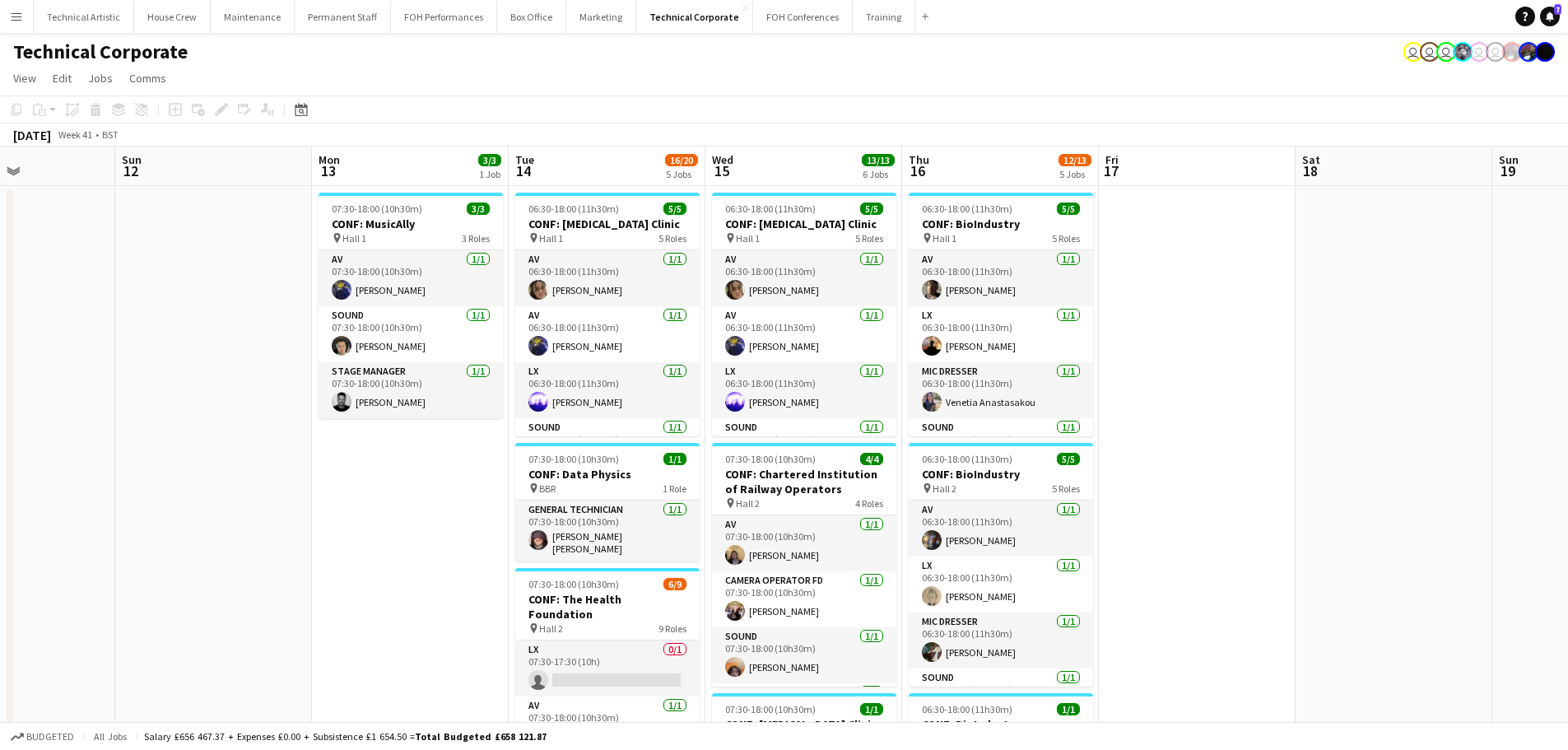
drag, startPoint x: 1177, startPoint y: 498, endPoint x: 0, endPoint y: 341, distance: 1187.4
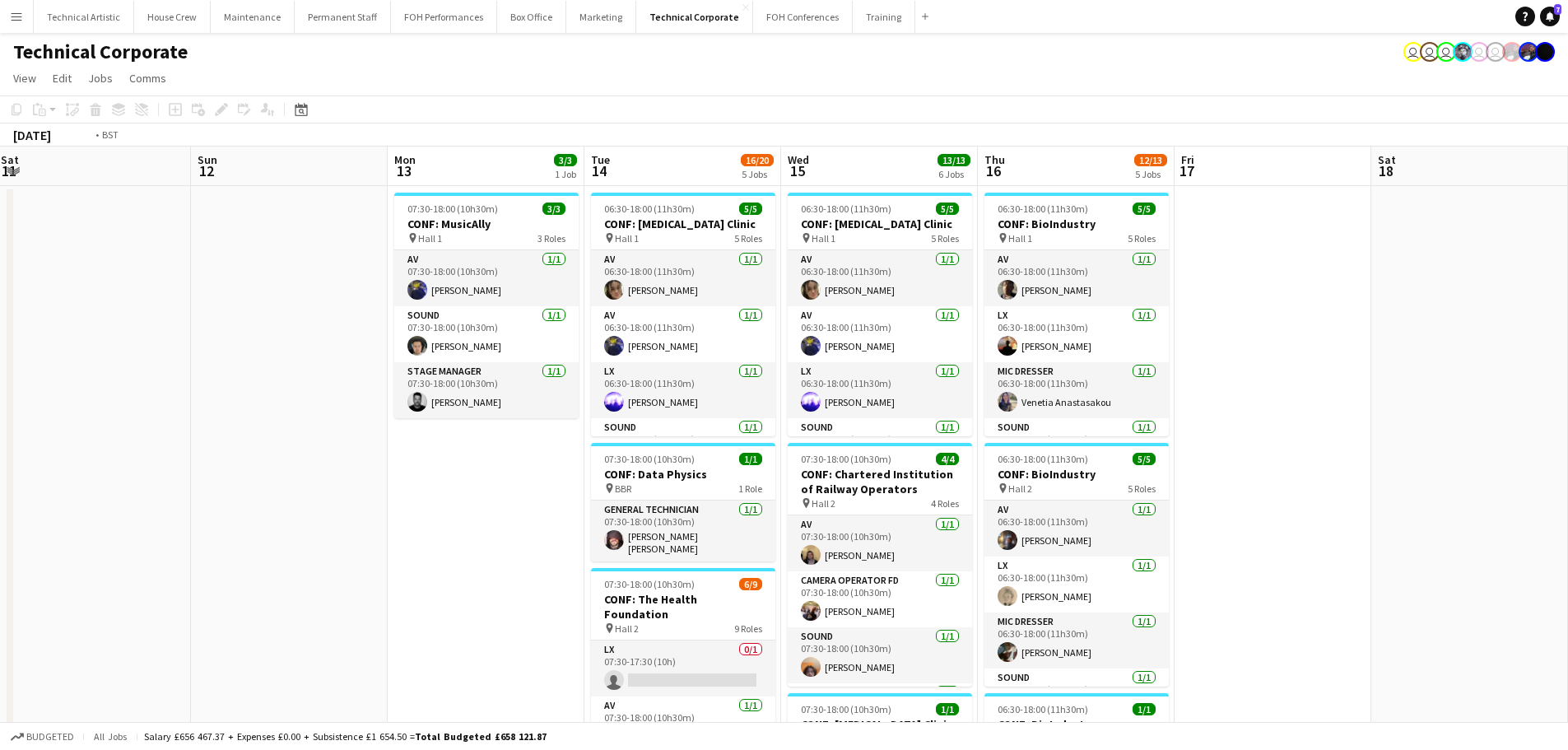
drag, startPoint x: 1118, startPoint y: 300, endPoint x: 0, endPoint y: 138, distance: 1129.7
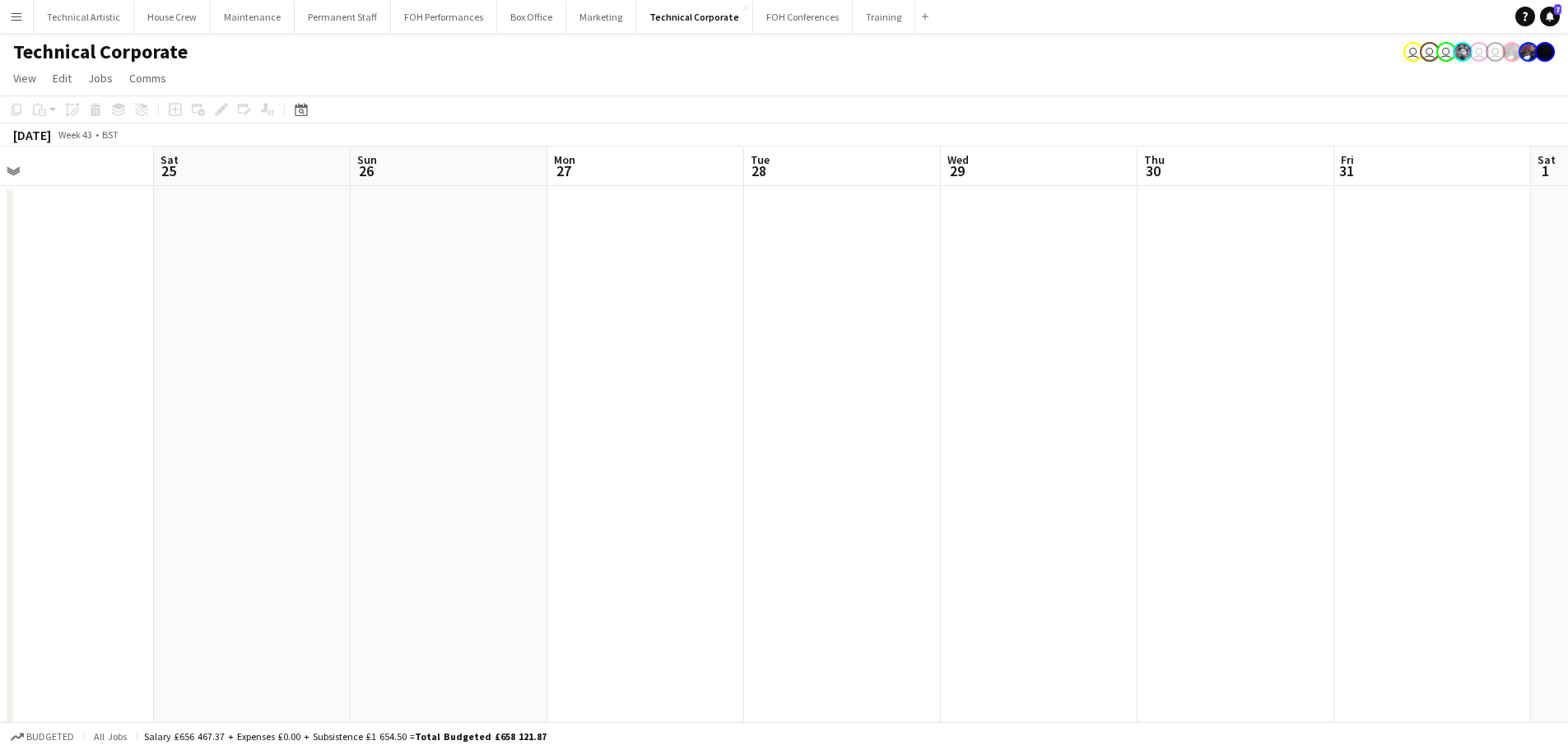
drag, startPoint x: 1338, startPoint y: 302, endPoint x: 0, endPoint y: 127, distance: 1349.4
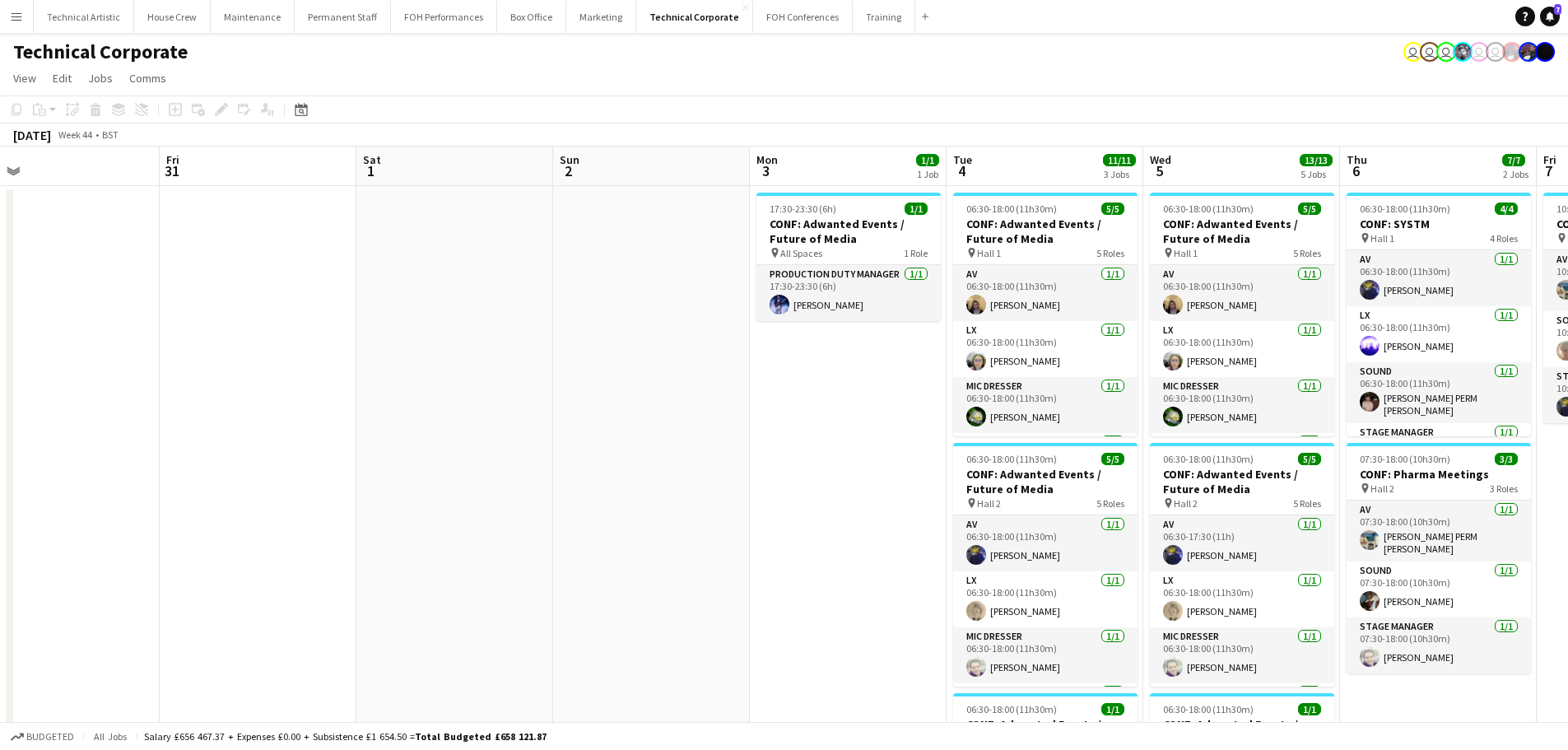
drag, startPoint x: 1128, startPoint y: 292, endPoint x: 556, endPoint y: 186, distance: 581.7
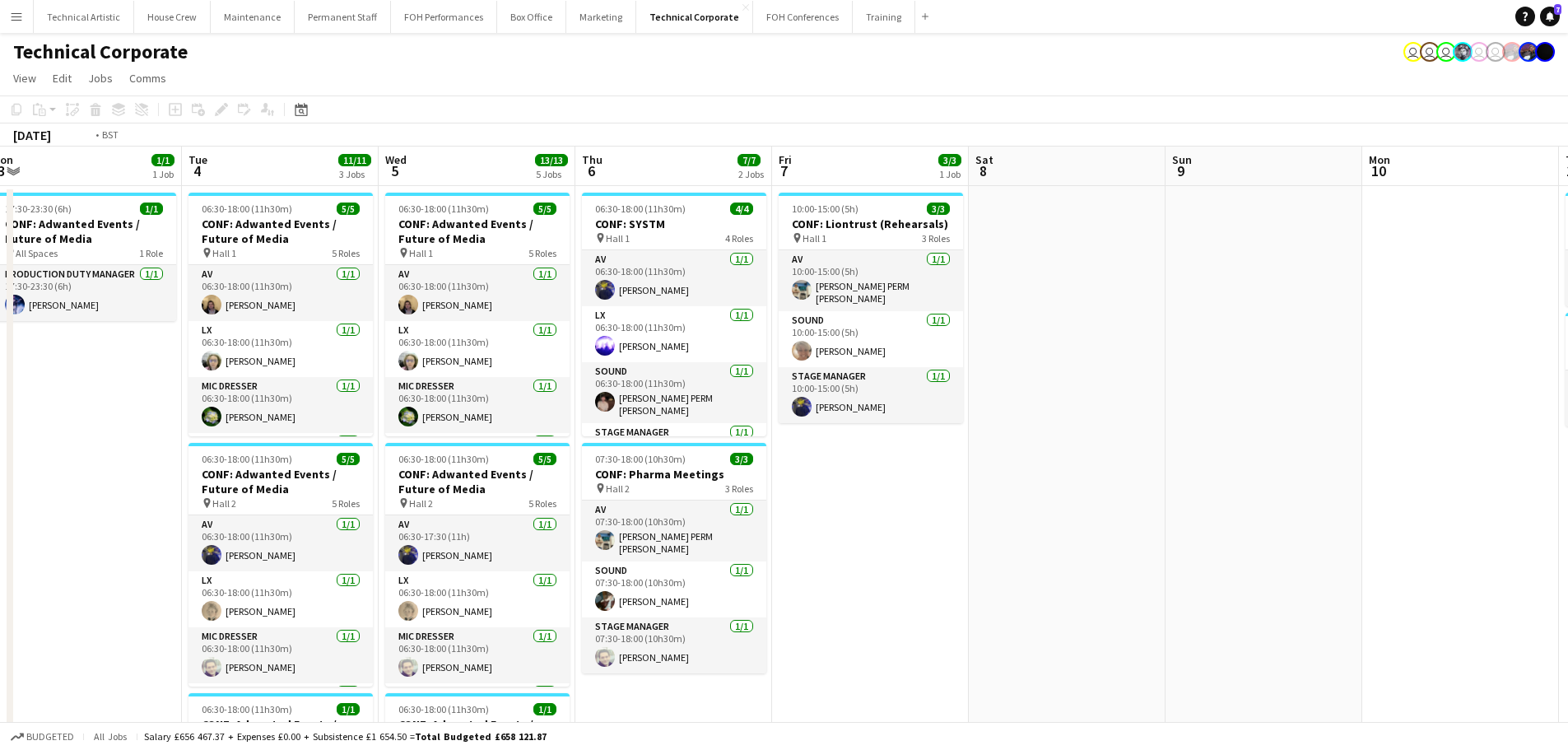
drag, startPoint x: 1104, startPoint y: 267, endPoint x: 0, endPoint y: 169, distance: 1108.3
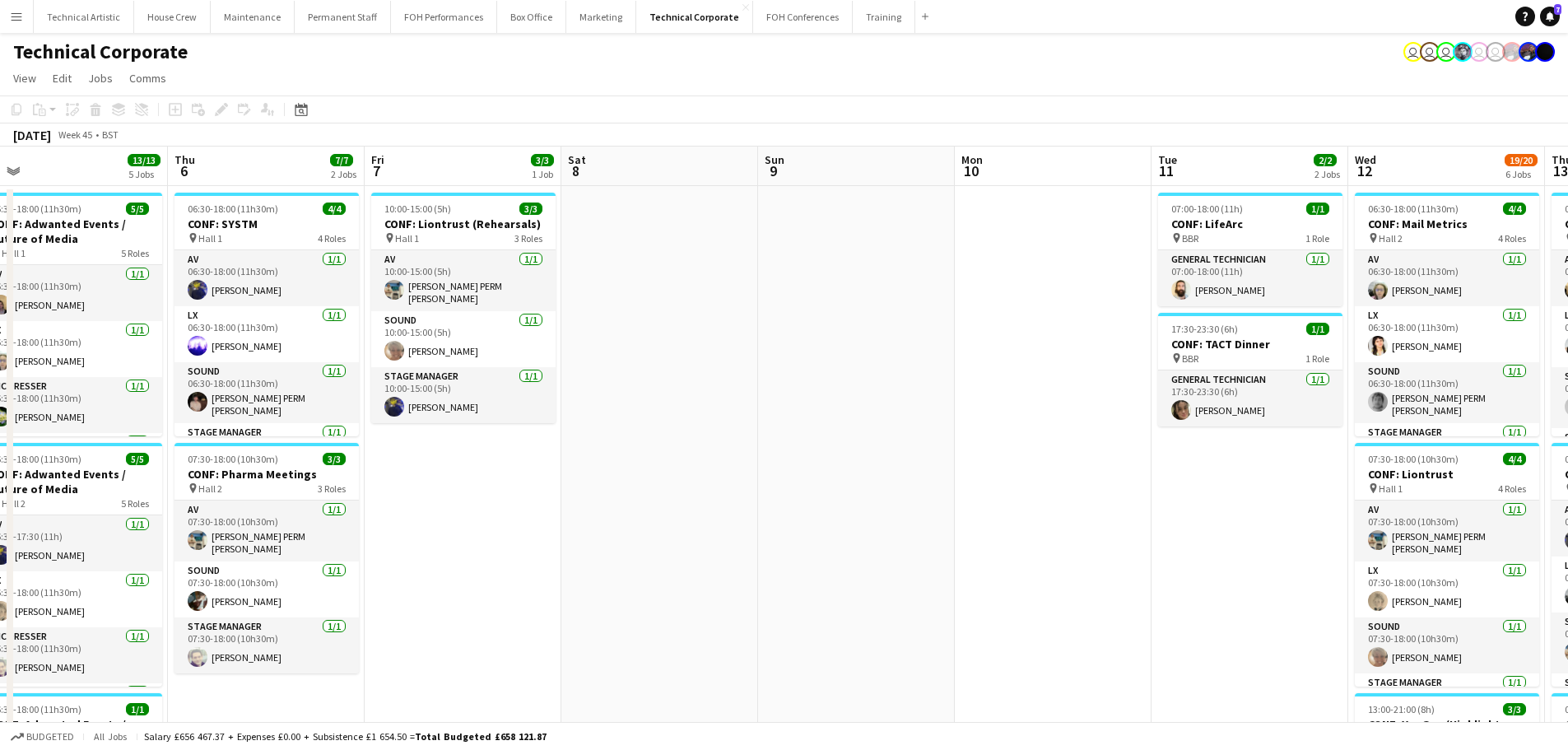
drag, startPoint x: 615, startPoint y: 267, endPoint x: 267, endPoint y: 203, distance: 353.8
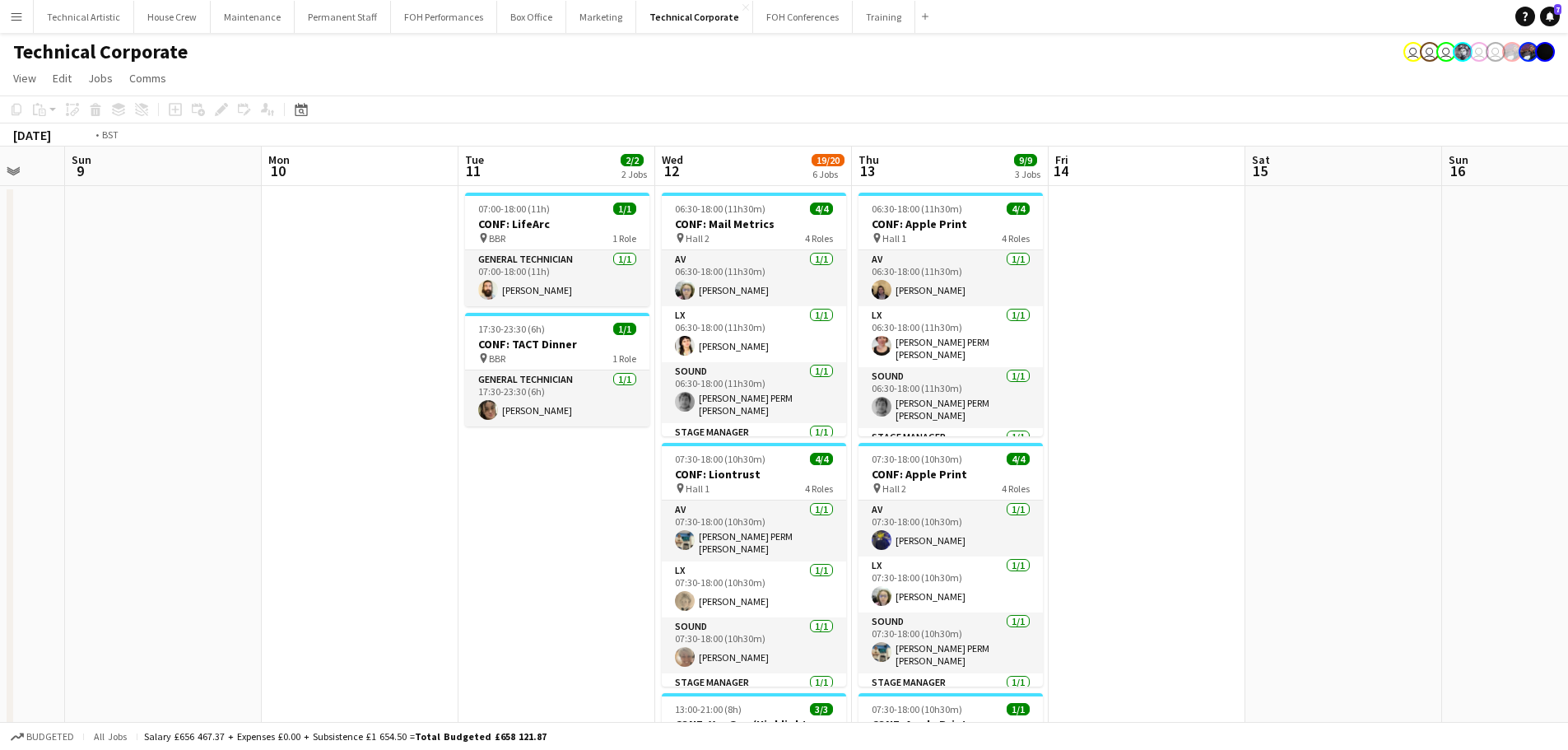
drag, startPoint x: 952, startPoint y: 299, endPoint x: 282, endPoint y: 217, distance: 675.0
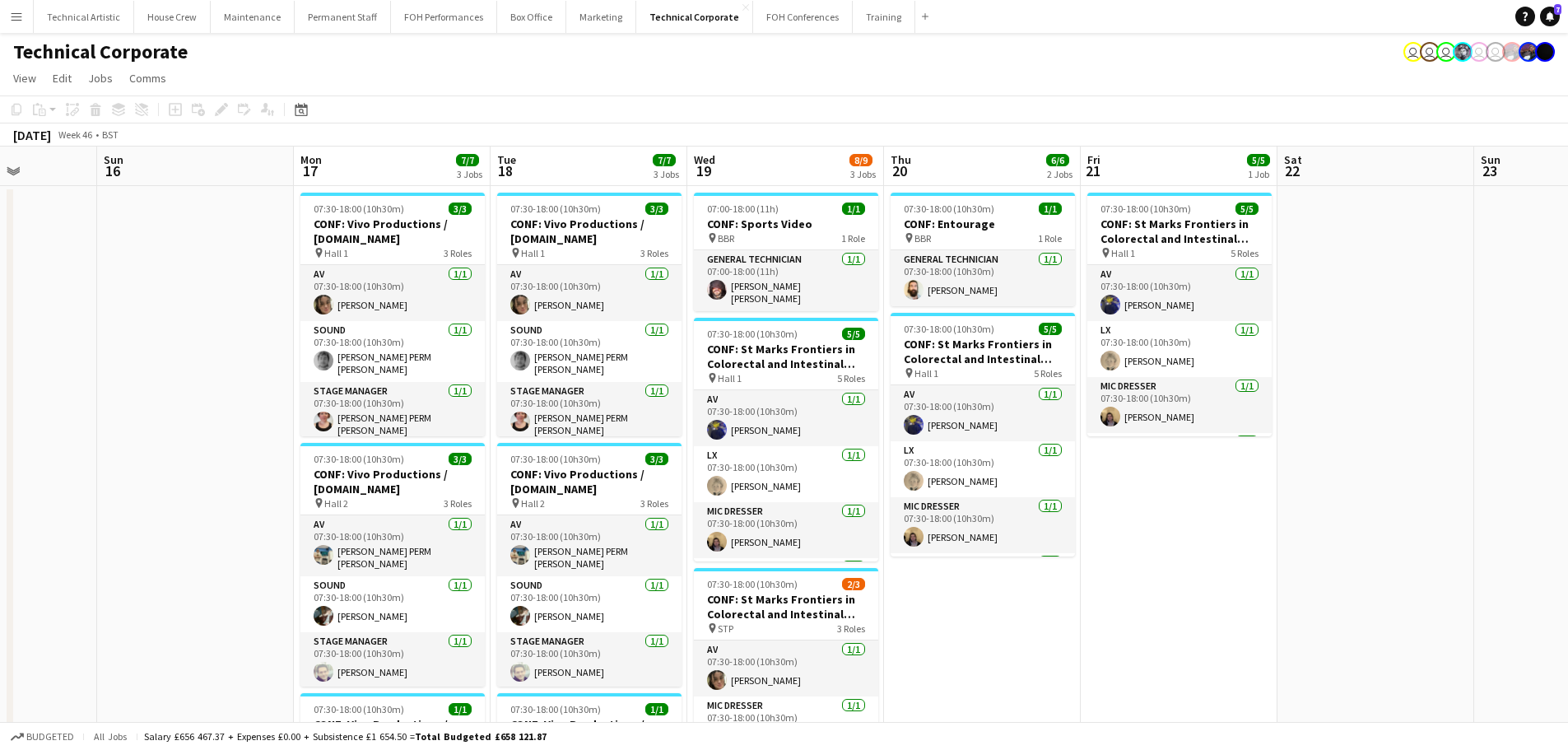
drag, startPoint x: 557, startPoint y: 255, endPoint x: 404, endPoint y: 251, distance: 153.1
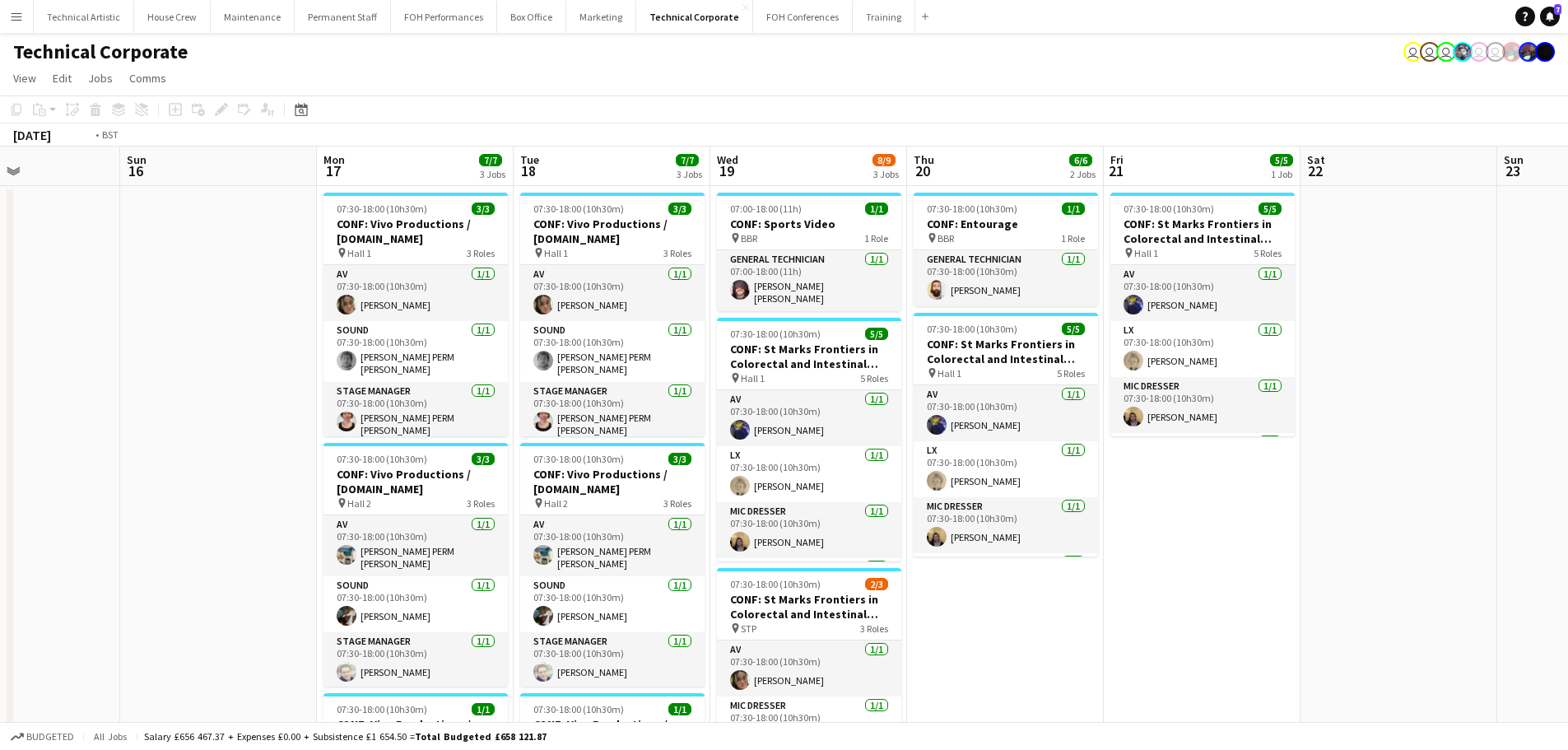
drag, startPoint x: 1158, startPoint y: 320, endPoint x: 0, endPoint y: 208, distance: 1163.4
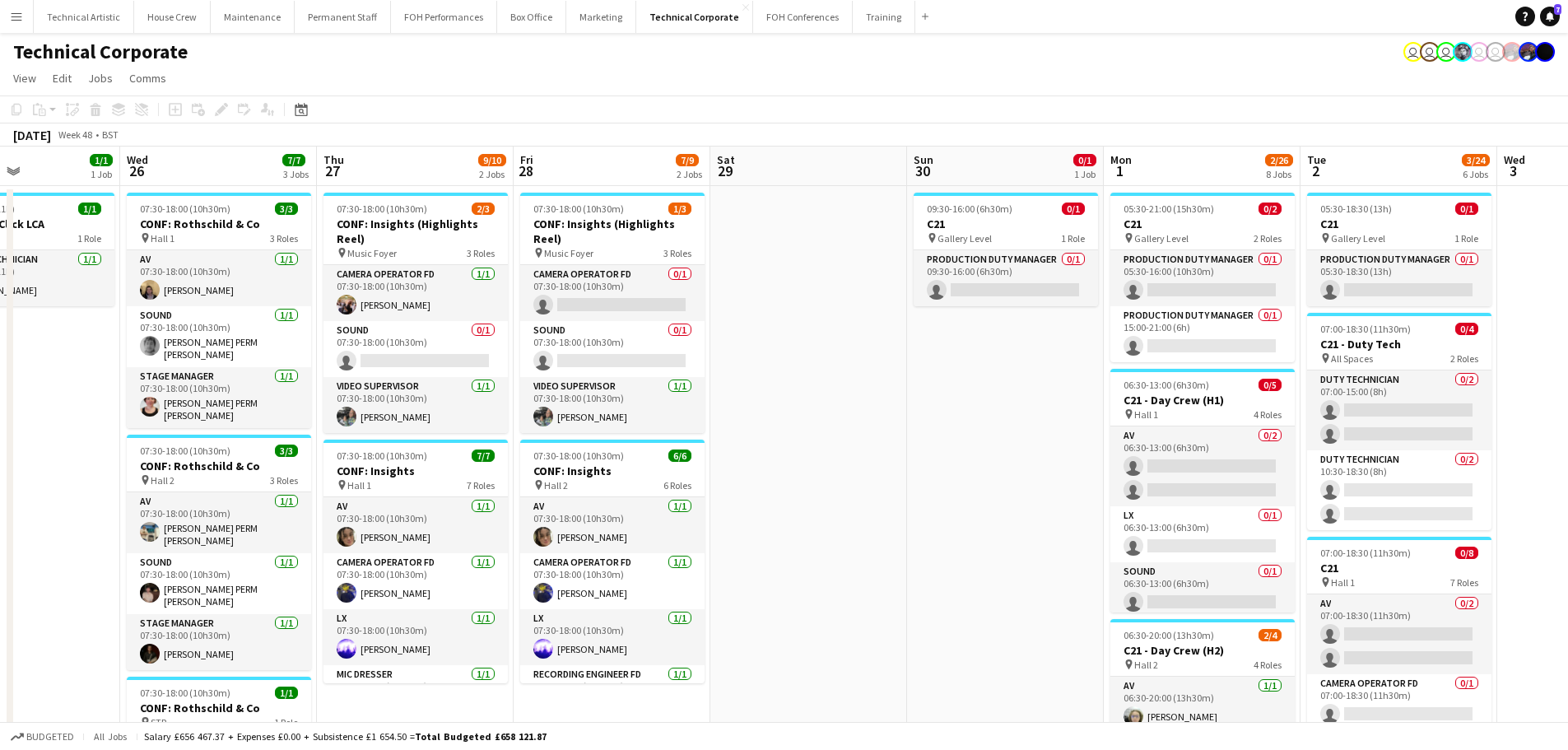
drag, startPoint x: 804, startPoint y: 280, endPoint x: 79, endPoint y: 209, distance: 728.5
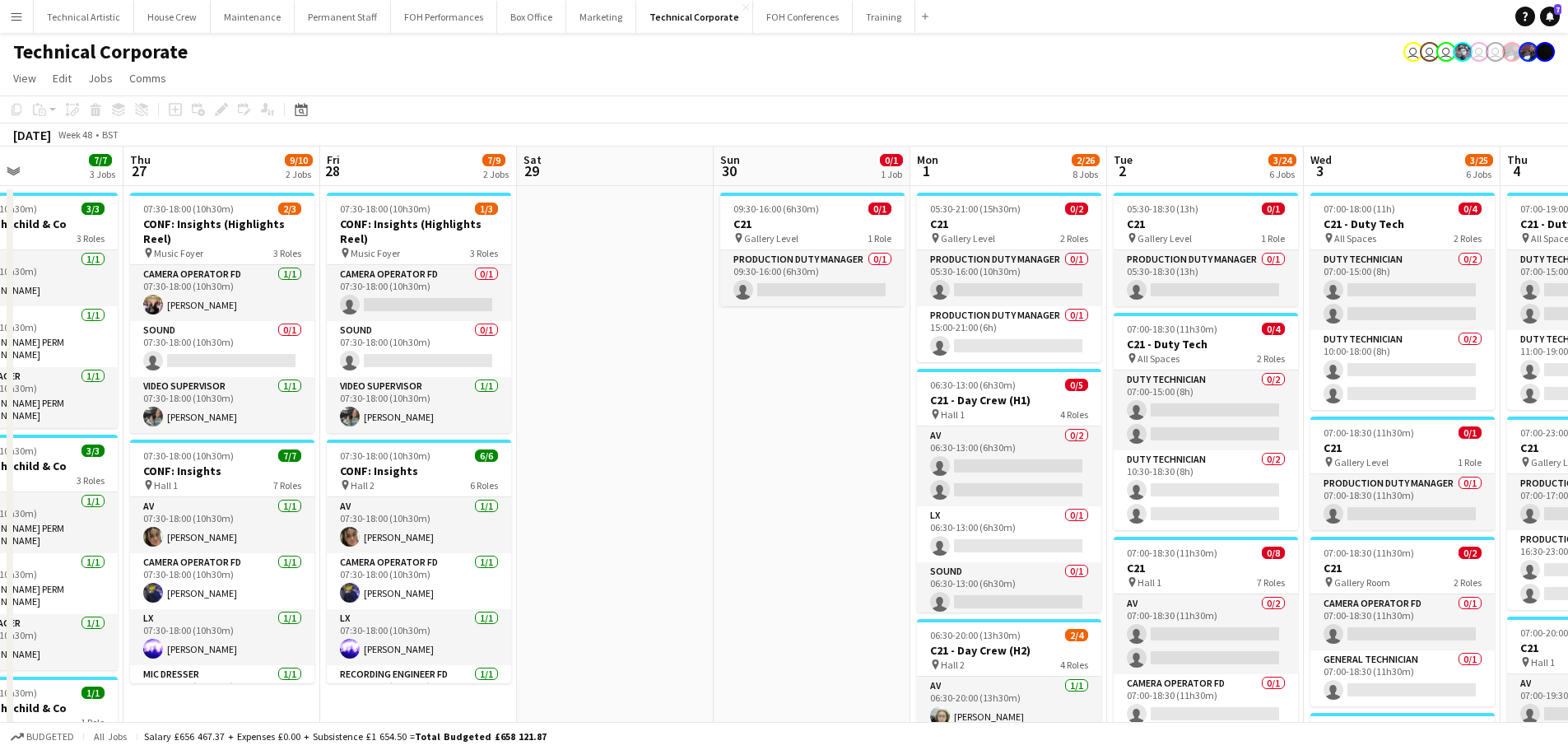
scroll to position [0, 506]
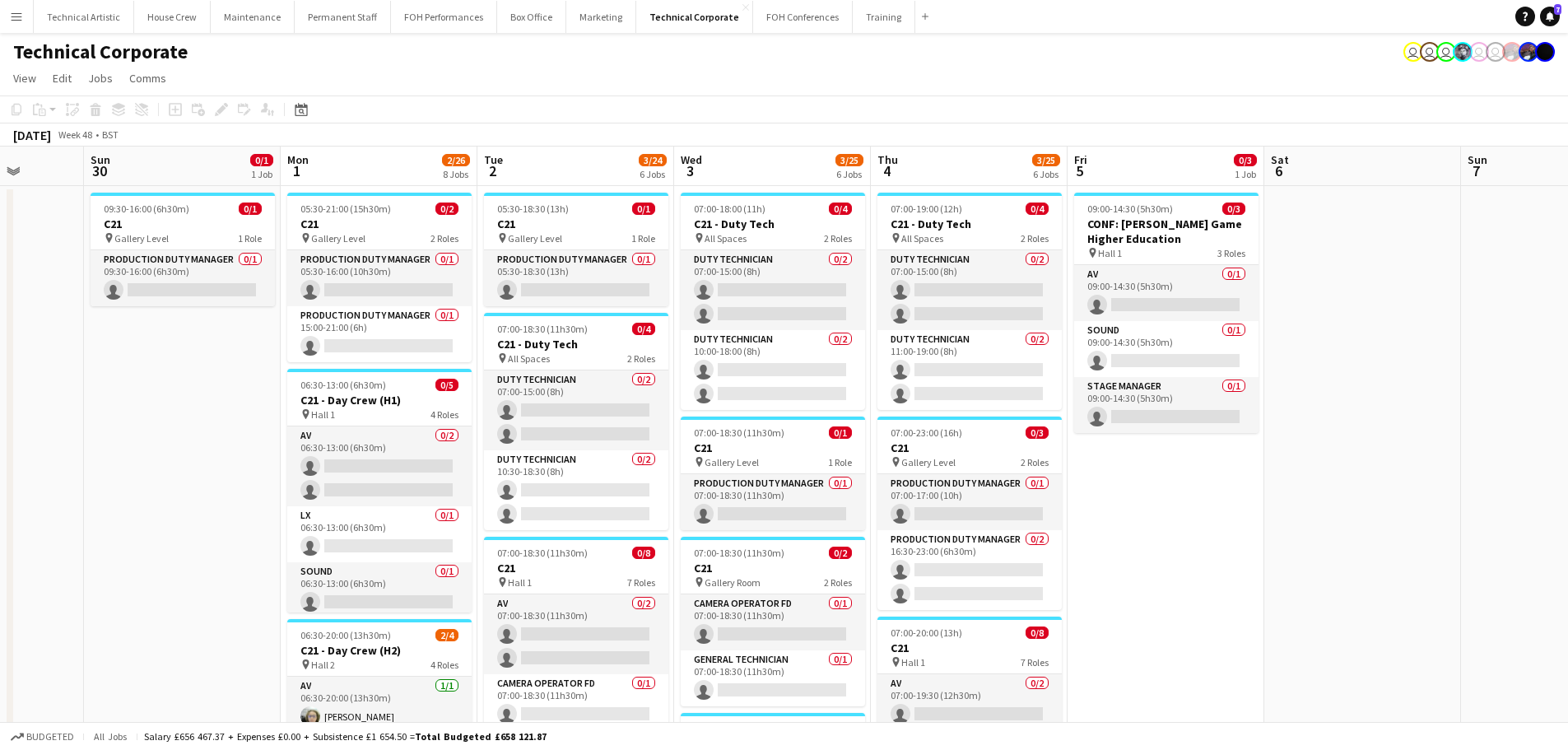
drag, startPoint x: 801, startPoint y: 290, endPoint x: 164, endPoint y: 217, distance: 641.2
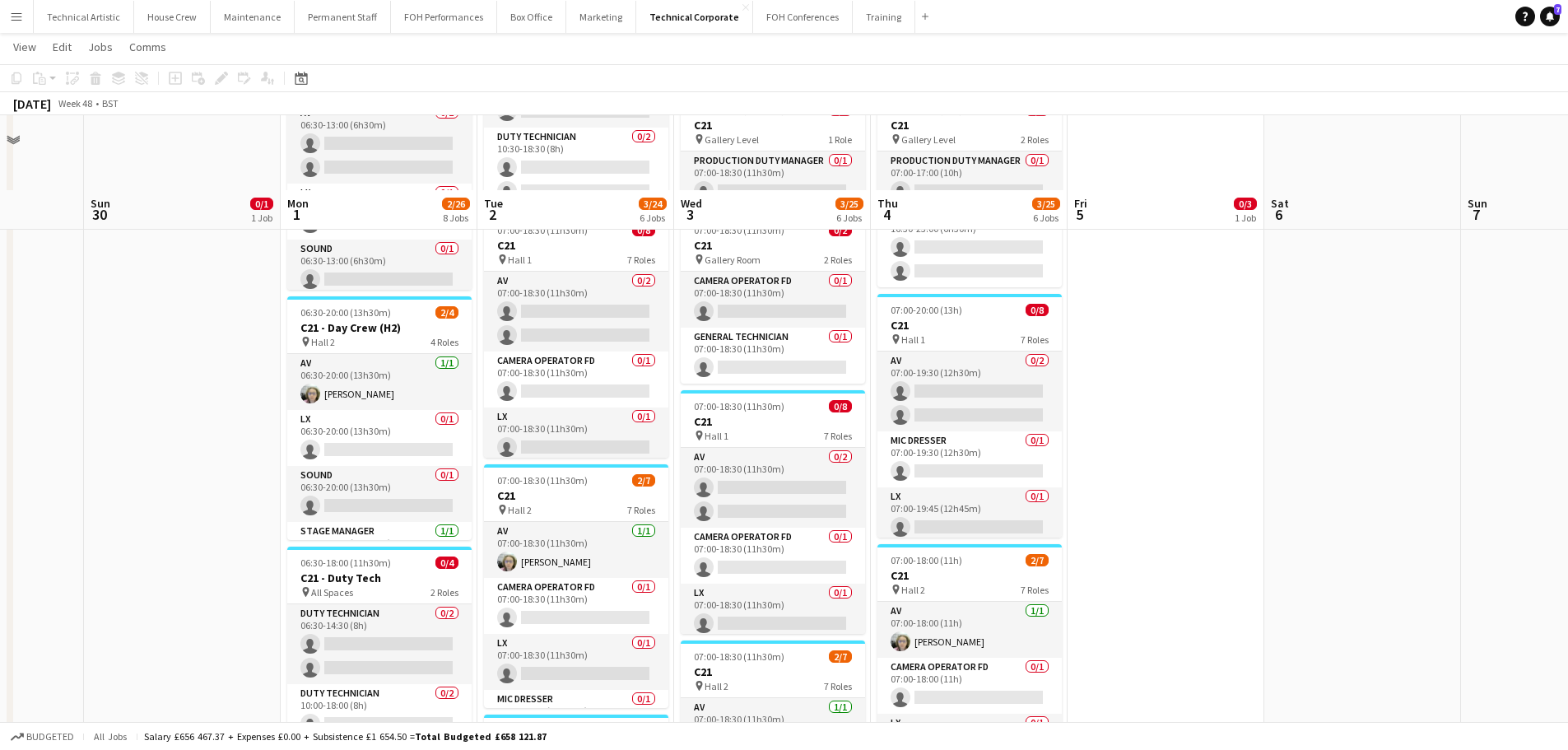
scroll to position [411, 0]
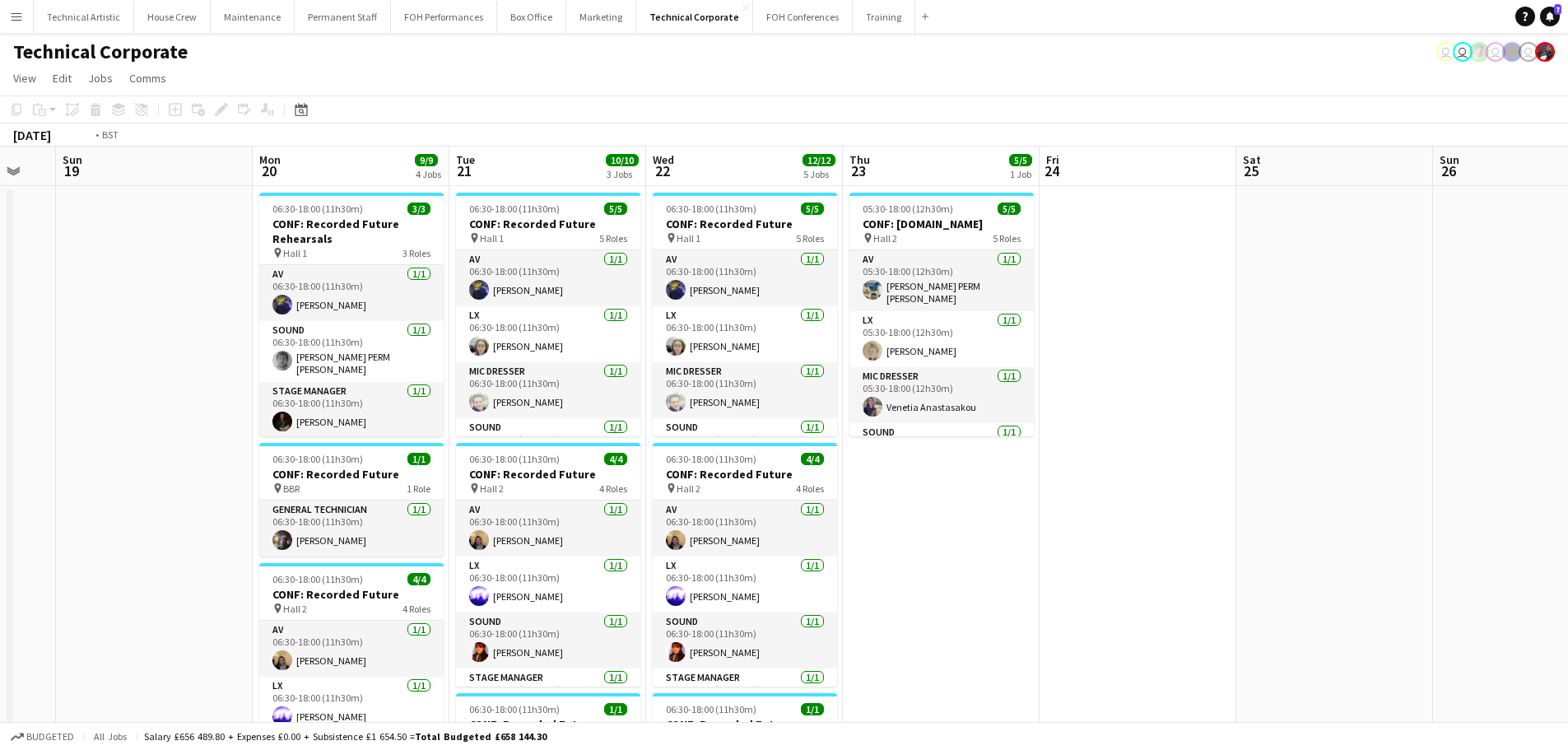
click at [1309, 397] on app-calendar-viewport "Sat 18 Sun 19 Mon 20 9/9 4 Jobs Tue 21 10/10 3 Jobs Wed 22 12/12 5 Jobs Thu 23 …" at bounding box center [784, 764] width 1568 height 1235
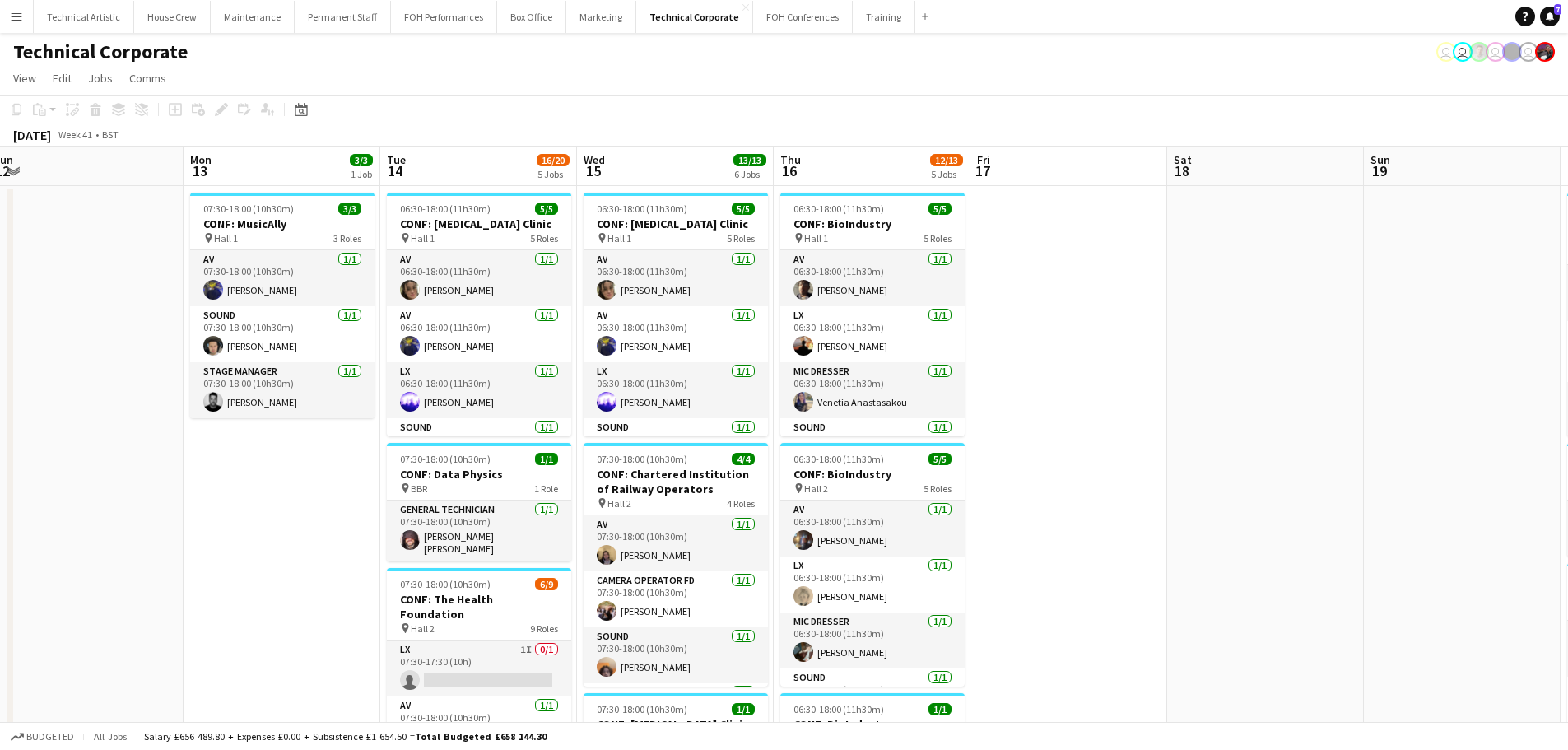
scroll to position [0, 525]
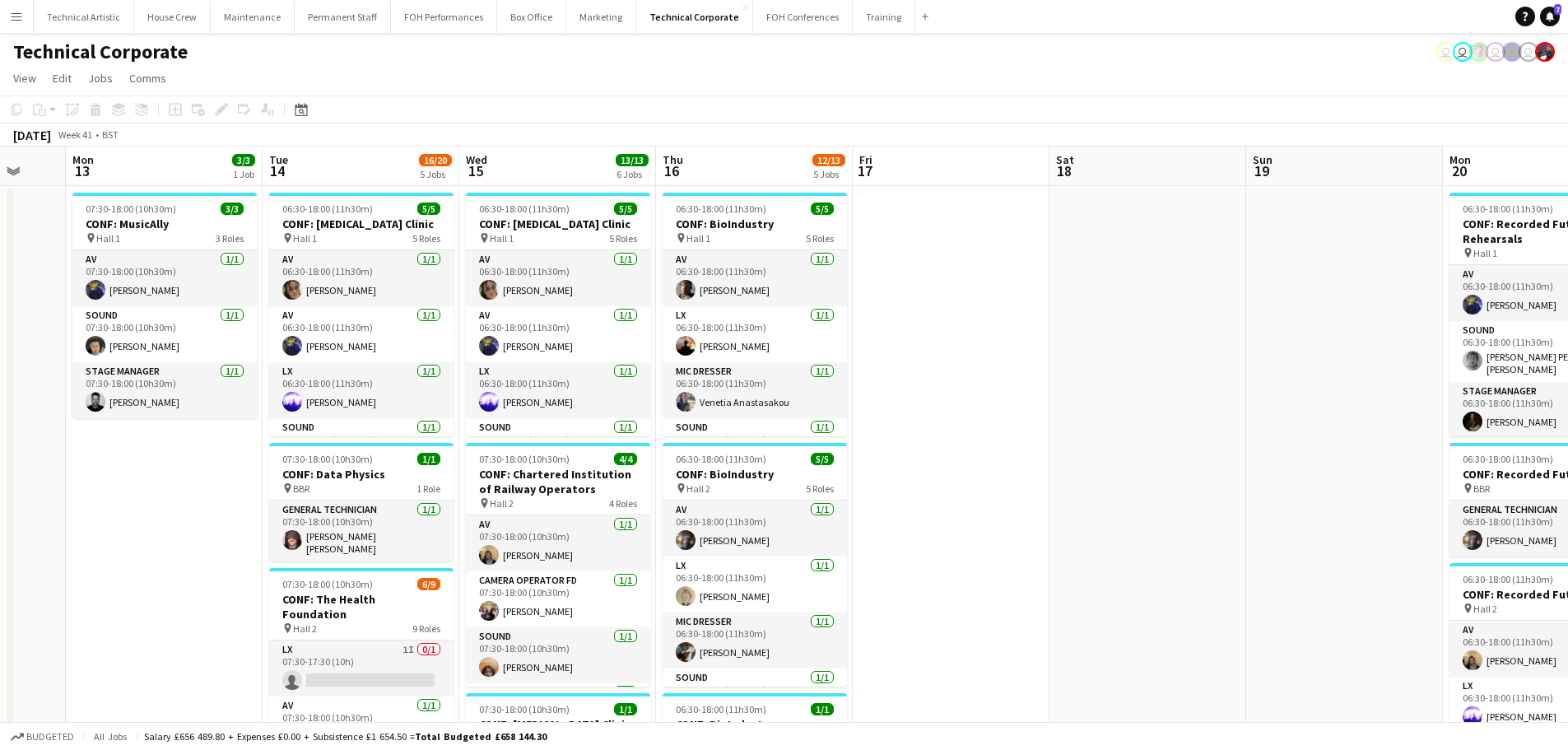
drag, startPoint x: 184, startPoint y: 411, endPoint x: 962, endPoint y: 370, distance: 779.1
click at [962, 370] on app-calendar-viewport "Fri 10 1/1 1 Job Sat 11 Sun 12 Mon 13 3/3 1 Job Tue 14 16/20 5 Jobs Wed 15 13/1…" at bounding box center [784, 764] width 1568 height 1235
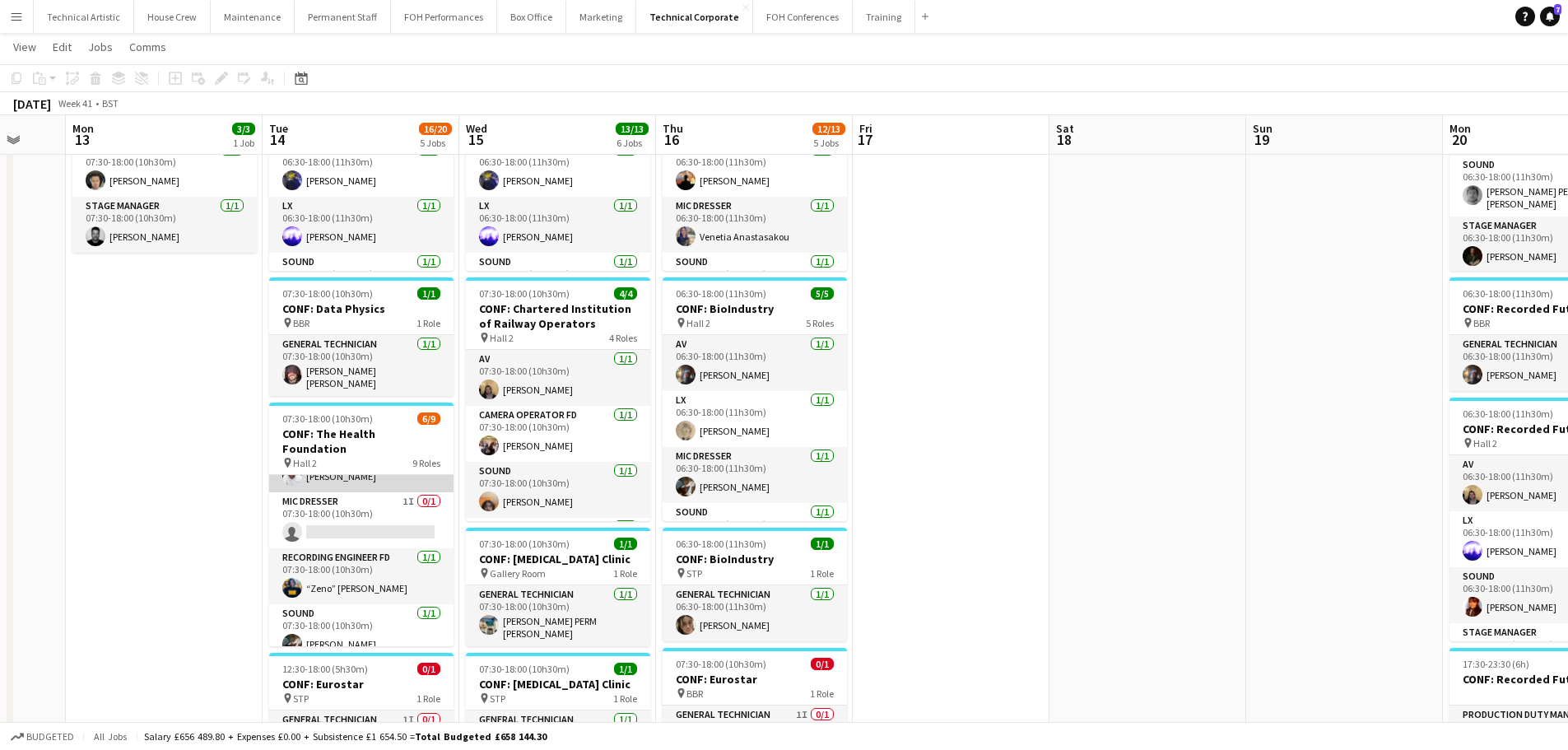
scroll to position [165, 0]
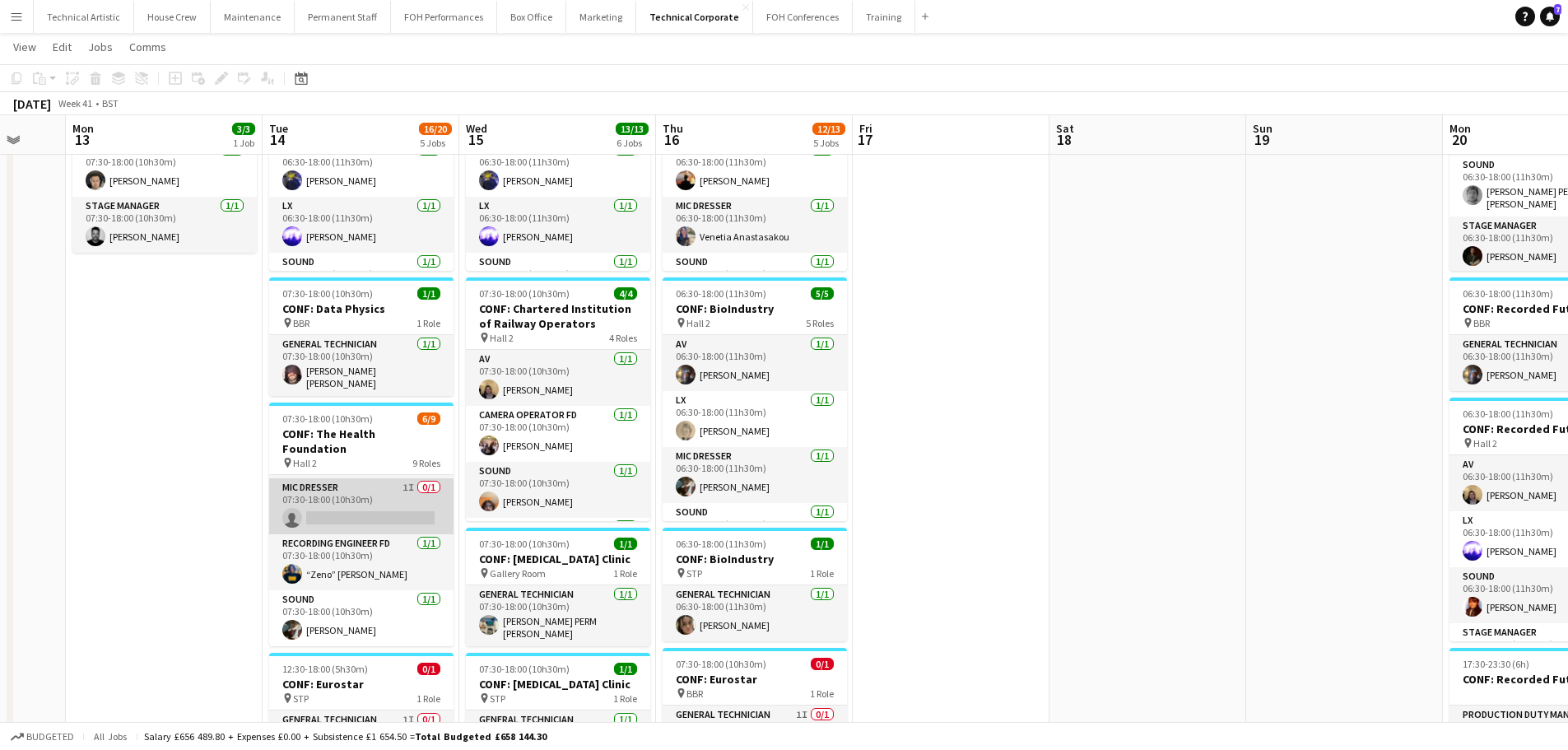
click at [354, 499] on app-card-role "Mic Dresser 1I 0/1 07:30-18:00 (10h30m) single-neutral-actions" at bounding box center [361, 506] width 184 height 56
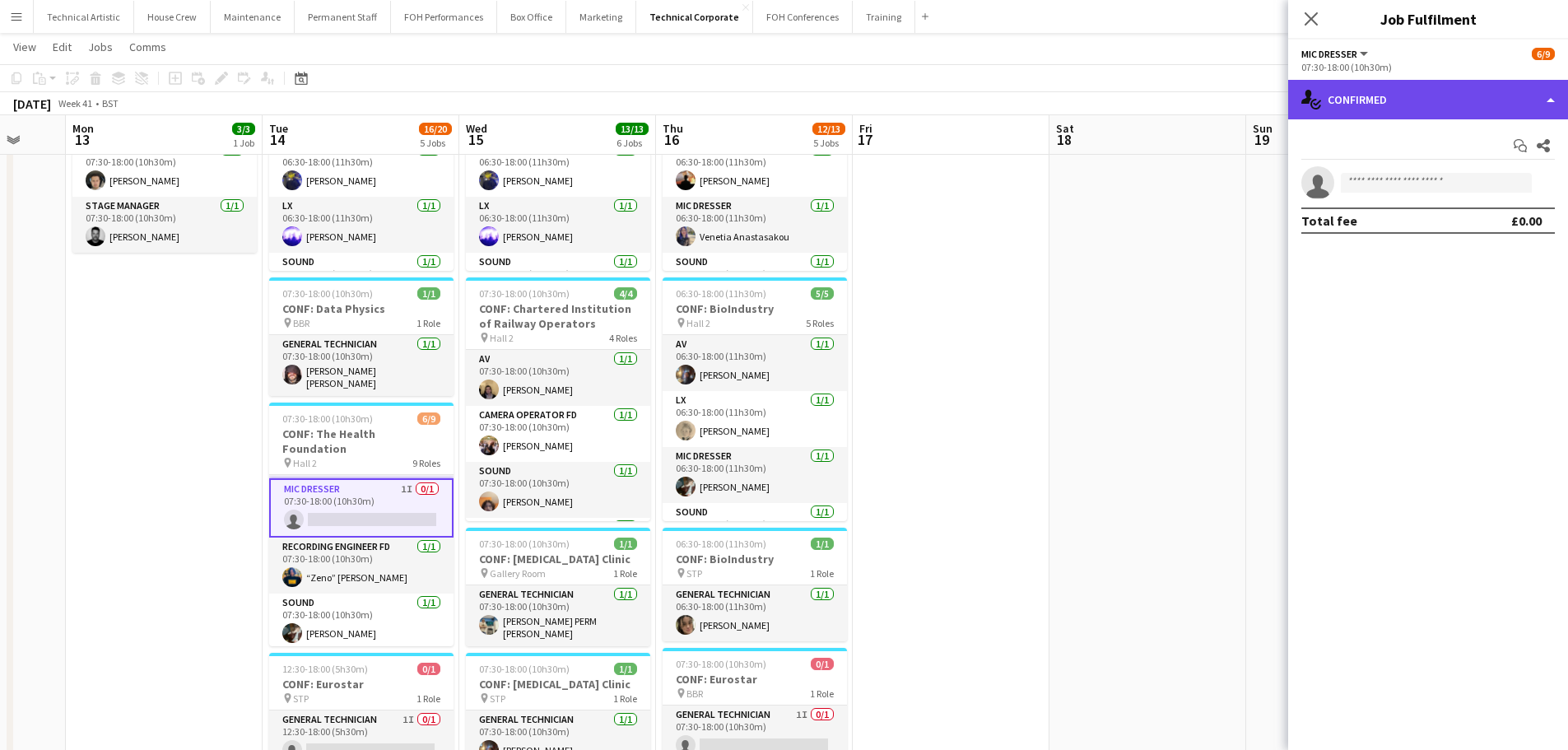
click at [1448, 100] on div "single-neutral-actions-check-2 Confirmed" at bounding box center [1428, 99] width 280 height 39
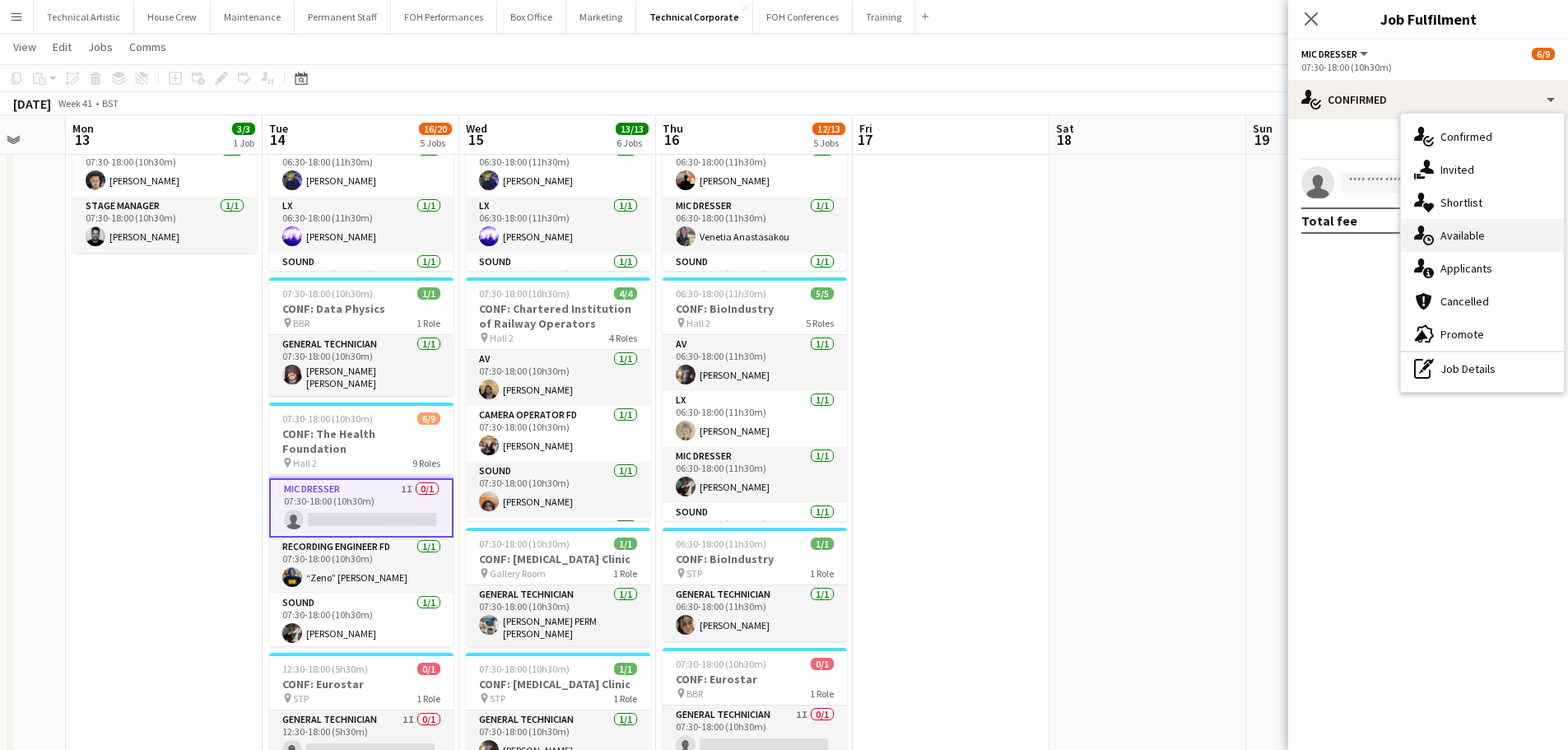
click at [1491, 230] on div "single-neutral-actions-upload Available" at bounding box center [1482, 236] width 163 height 33
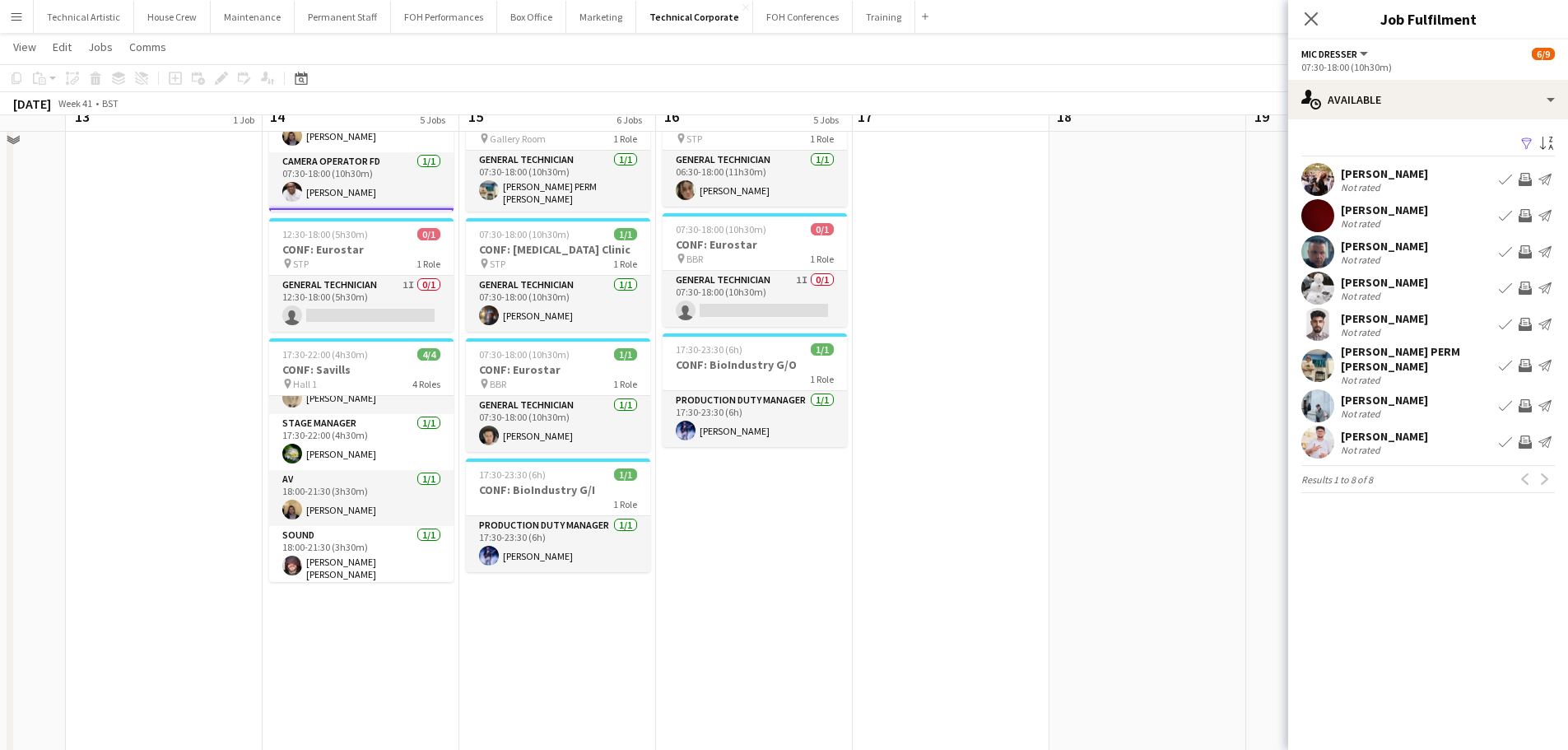
scroll to position [575, 0]
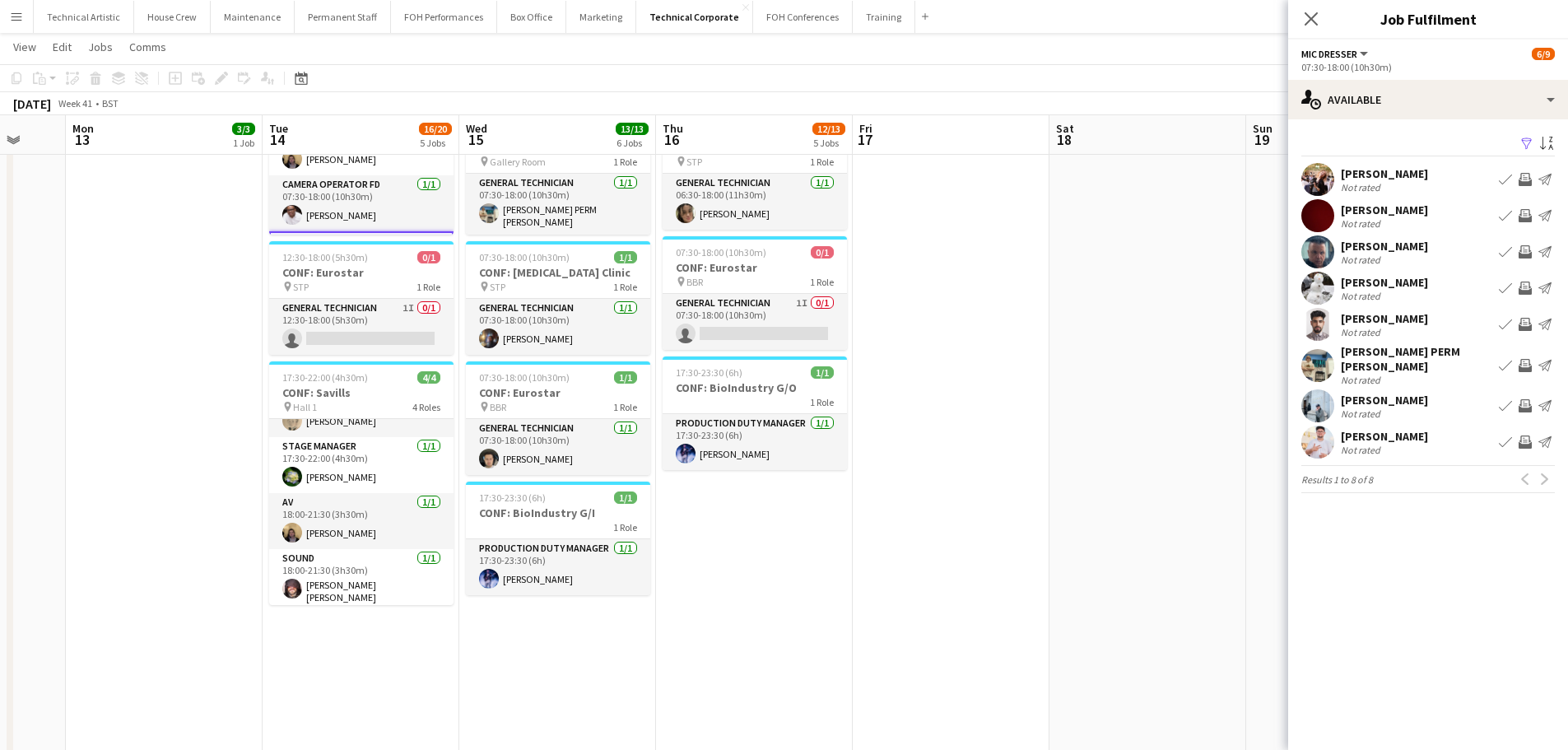
click at [567, 86] on app-toolbar "Copy Paste Paste Ctrl+V Paste with crew Ctrl+Shift+V Paste linked Job [GEOGRAPH…" at bounding box center [784, 79] width 1568 height 28
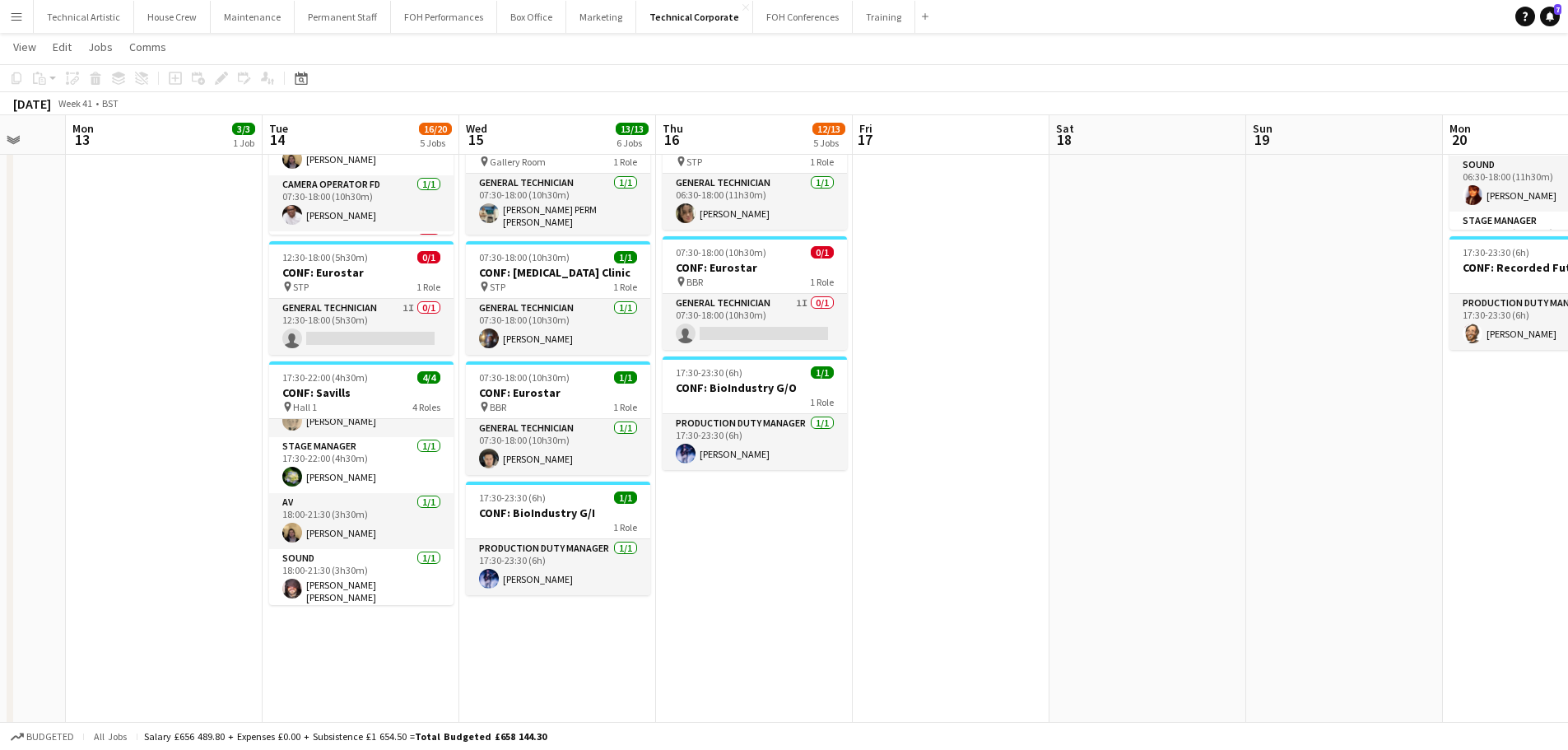
click at [587, 63] on app-page-menu "View Day view expanded Day view collapsed Month view Date picker Jump to [DATE]…" at bounding box center [784, 49] width 1568 height 31
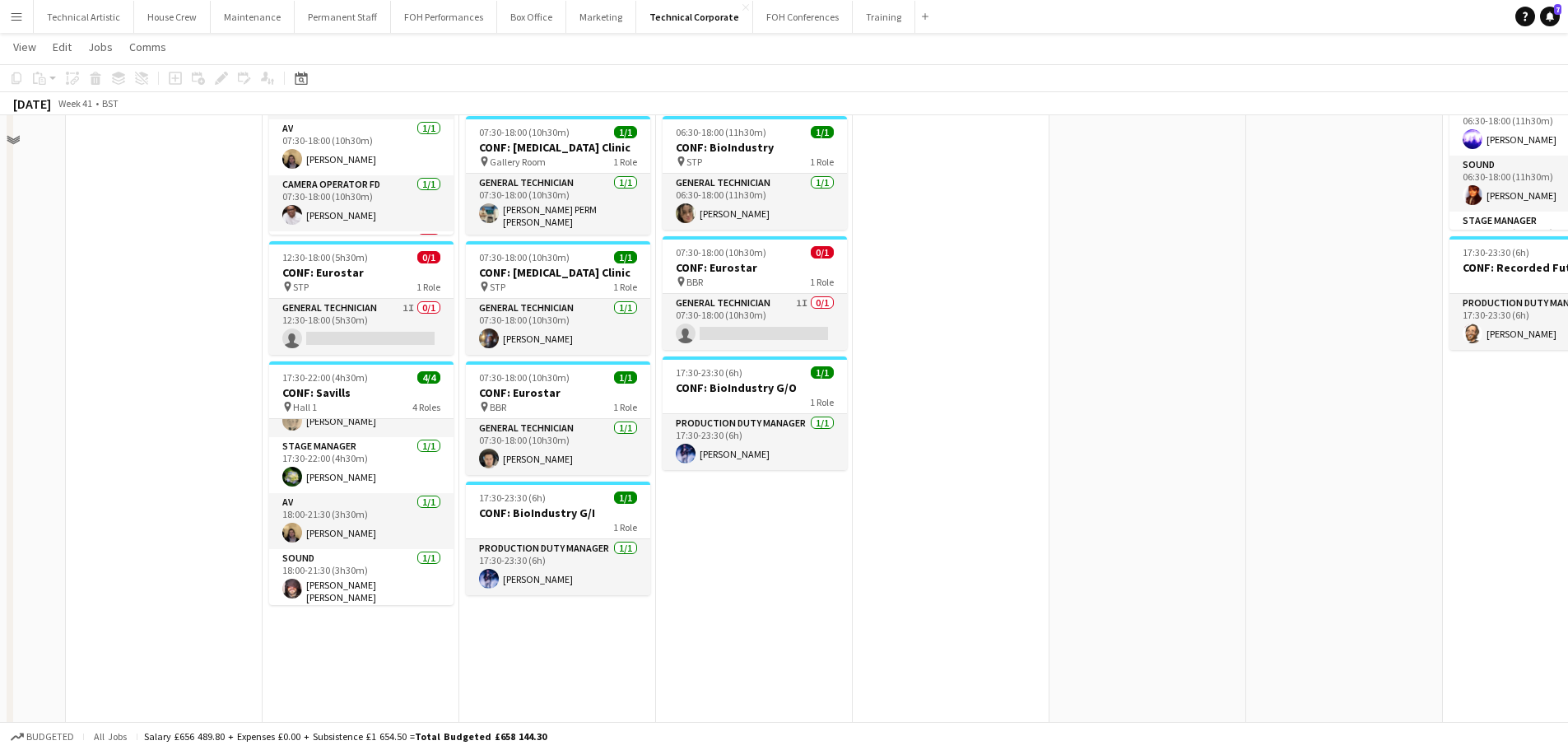
scroll to position [164, 0]
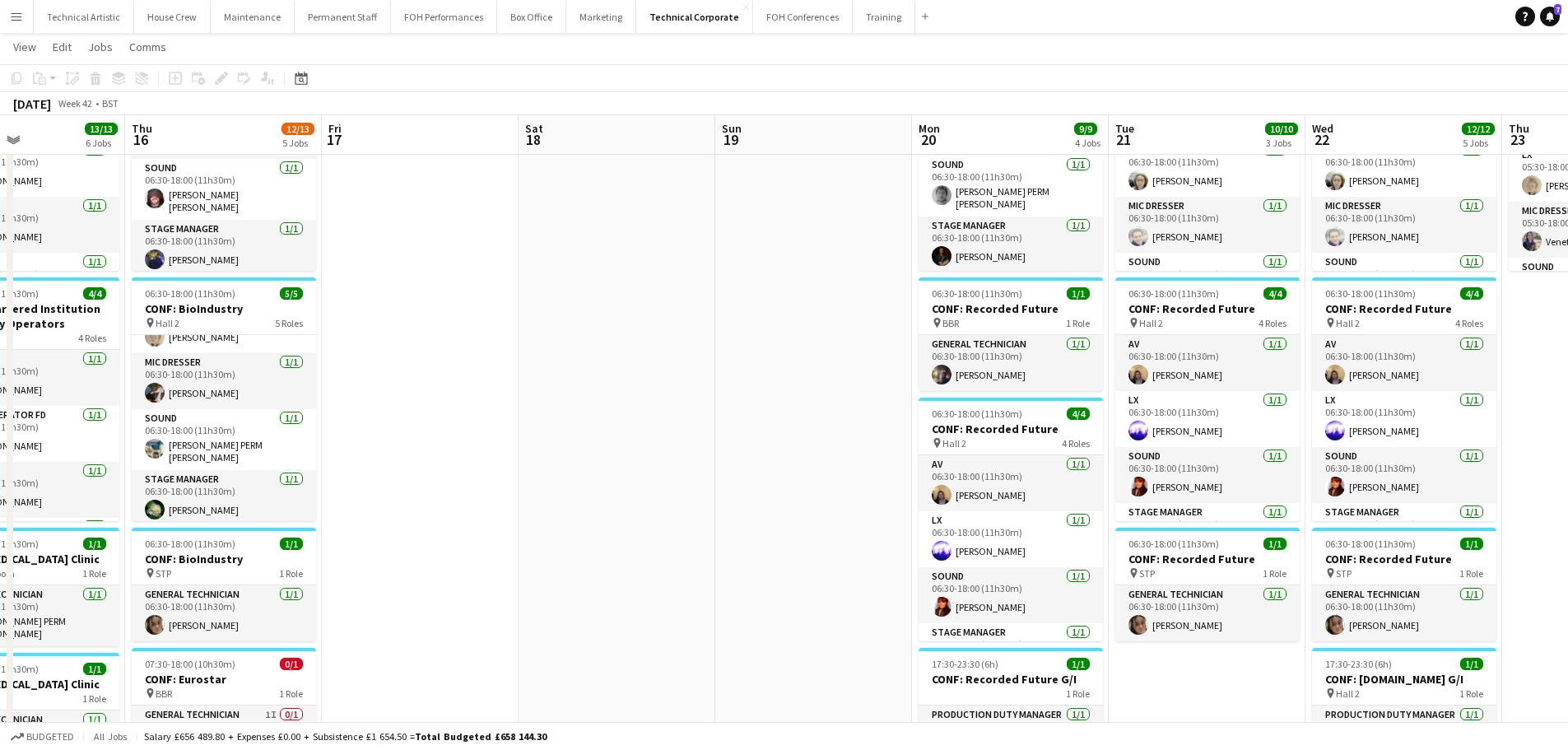
drag, startPoint x: 1136, startPoint y: 388, endPoint x: 671, endPoint y: 362, distance: 465.7
click at [671, 362] on app-calendar-viewport "Sun 12 Mon 13 3/3 1 Job Tue 14 16/20 5 Jobs Wed 15 13/13 6 Jobs Thu 16 12/13 5 …" at bounding box center [784, 558] width 1568 height 1316
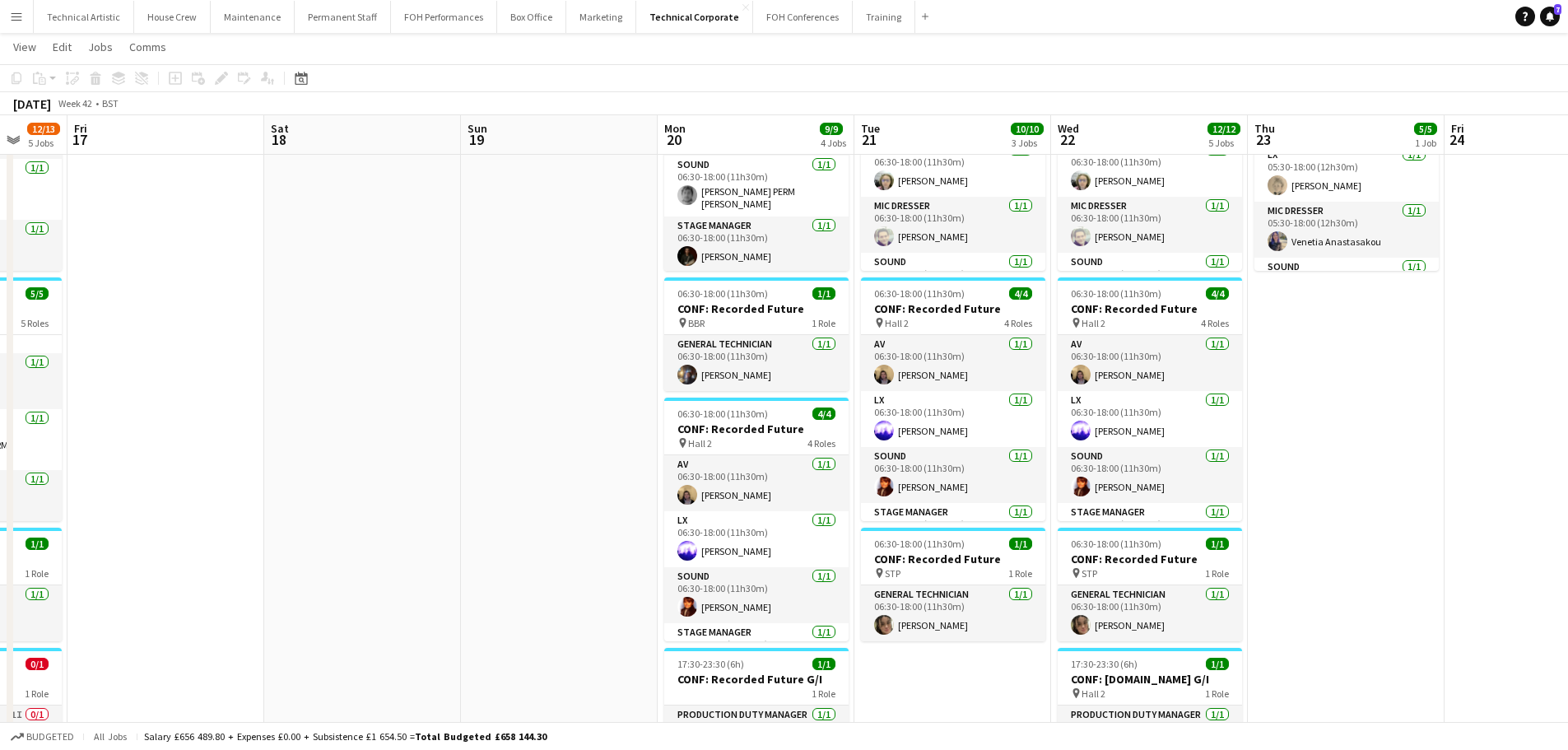
drag, startPoint x: 815, startPoint y: 372, endPoint x: 540, endPoint y: 345, distance: 276.3
click at [540, 345] on app-calendar-viewport "Tue 14 16/20 5 Jobs Wed 15 13/13 6 Jobs Thu 16 12/13 5 Jobs Fri 17 Sat 18 Sun 1…" at bounding box center [784, 558] width 1568 height 1316
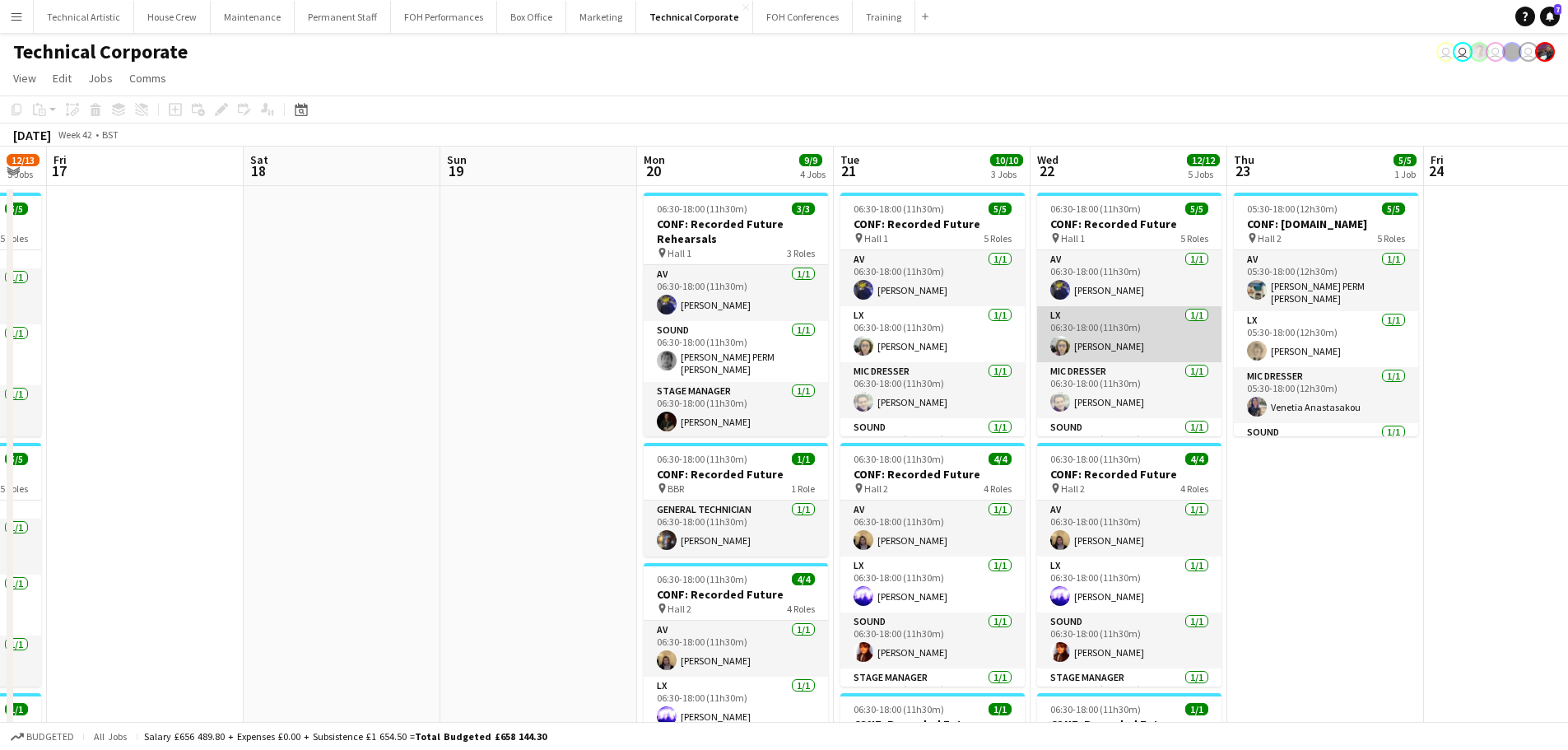
scroll to position [94, 0]
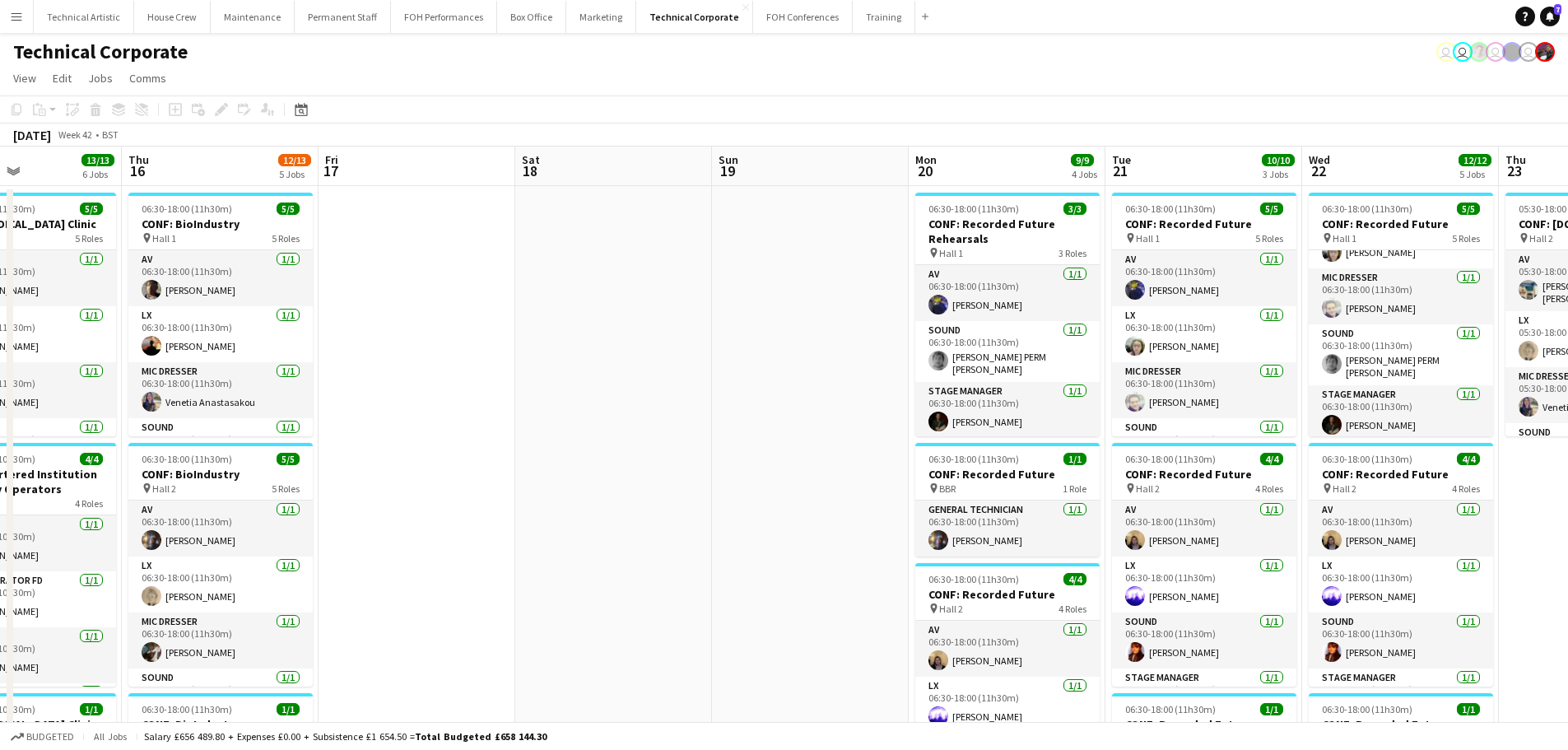
drag, startPoint x: 1352, startPoint y: 519, endPoint x: 1434, endPoint y: 267, distance: 265.0
click at [1434, 267] on app-calendar-viewport "Tue 14 16/20 5 Jobs Wed 15 13/13 6 Jobs Thu 16 12/13 5 Jobs Fri 17 Sat 18 Sun 1…" at bounding box center [784, 764] width 1568 height 1235
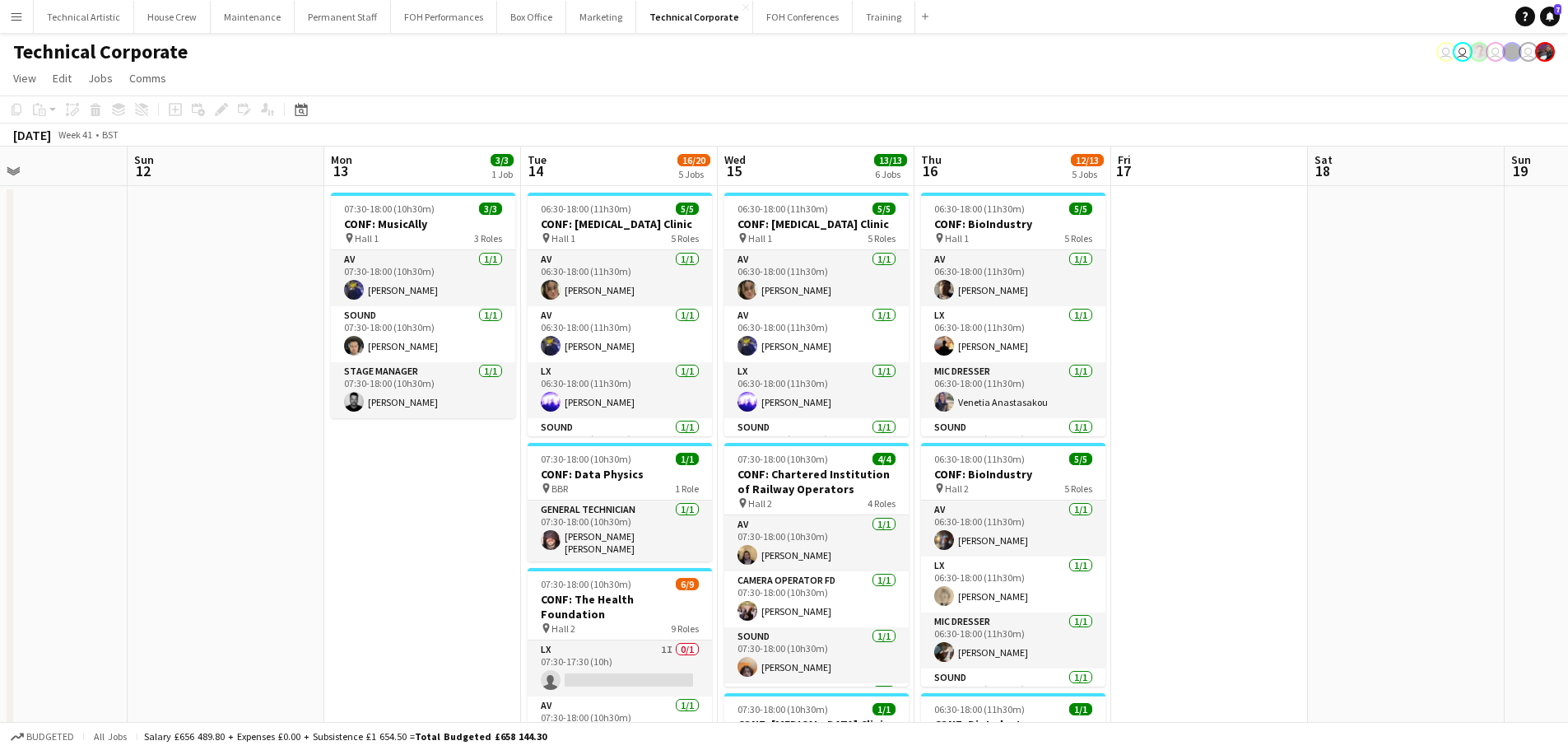
scroll to position [0, 398]
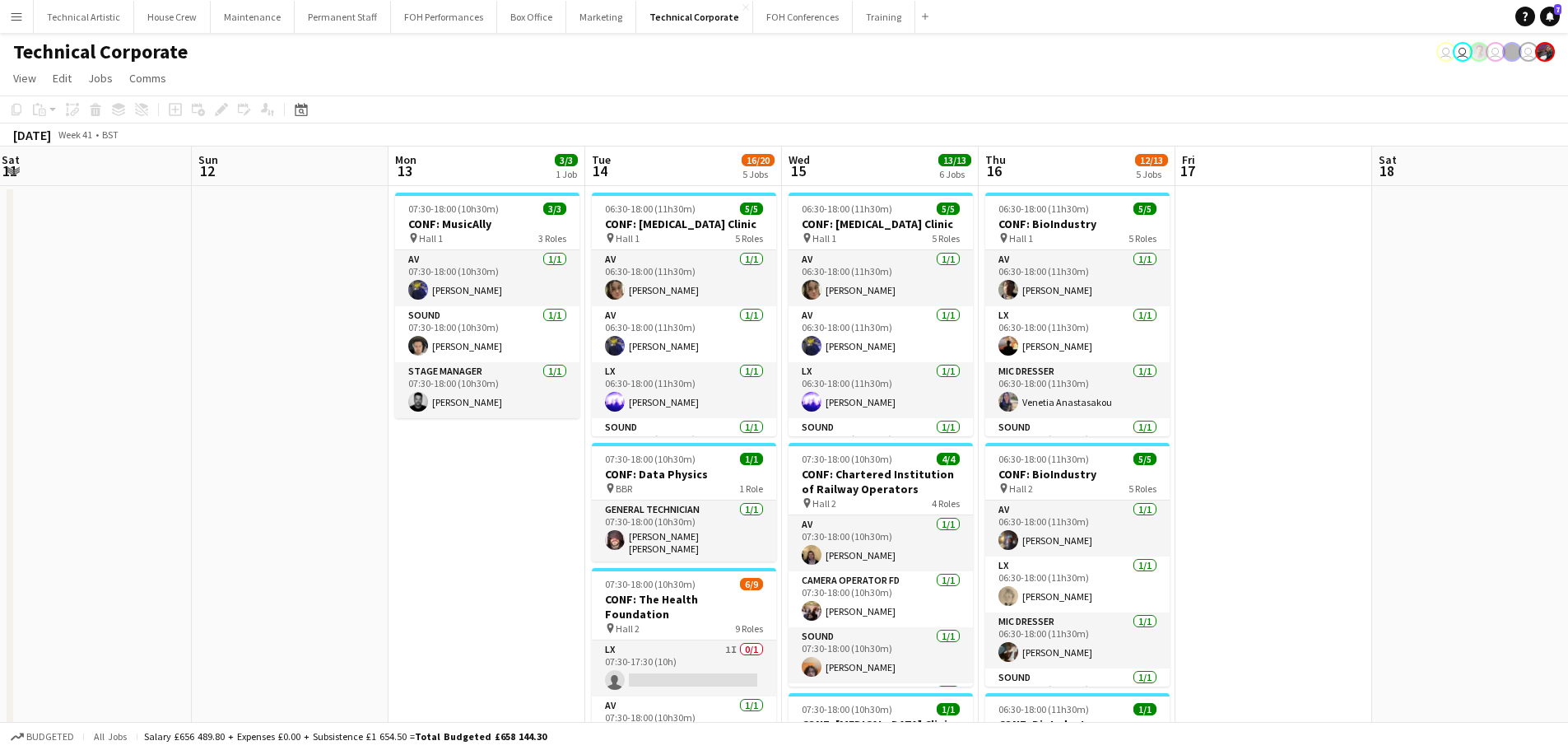
drag, startPoint x: 719, startPoint y: 260, endPoint x: 1254, endPoint y: 253, distance: 535.0
click at [1254, 253] on app-calendar-viewport "Thu 9 17/17 6 Jobs Fri 10 1/1 1 Job Sat 11 Sun 12 Mon 13 3/3 1 Job Tue 14 16/20…" at bounding box center [784, 764] width 1568 height 1235
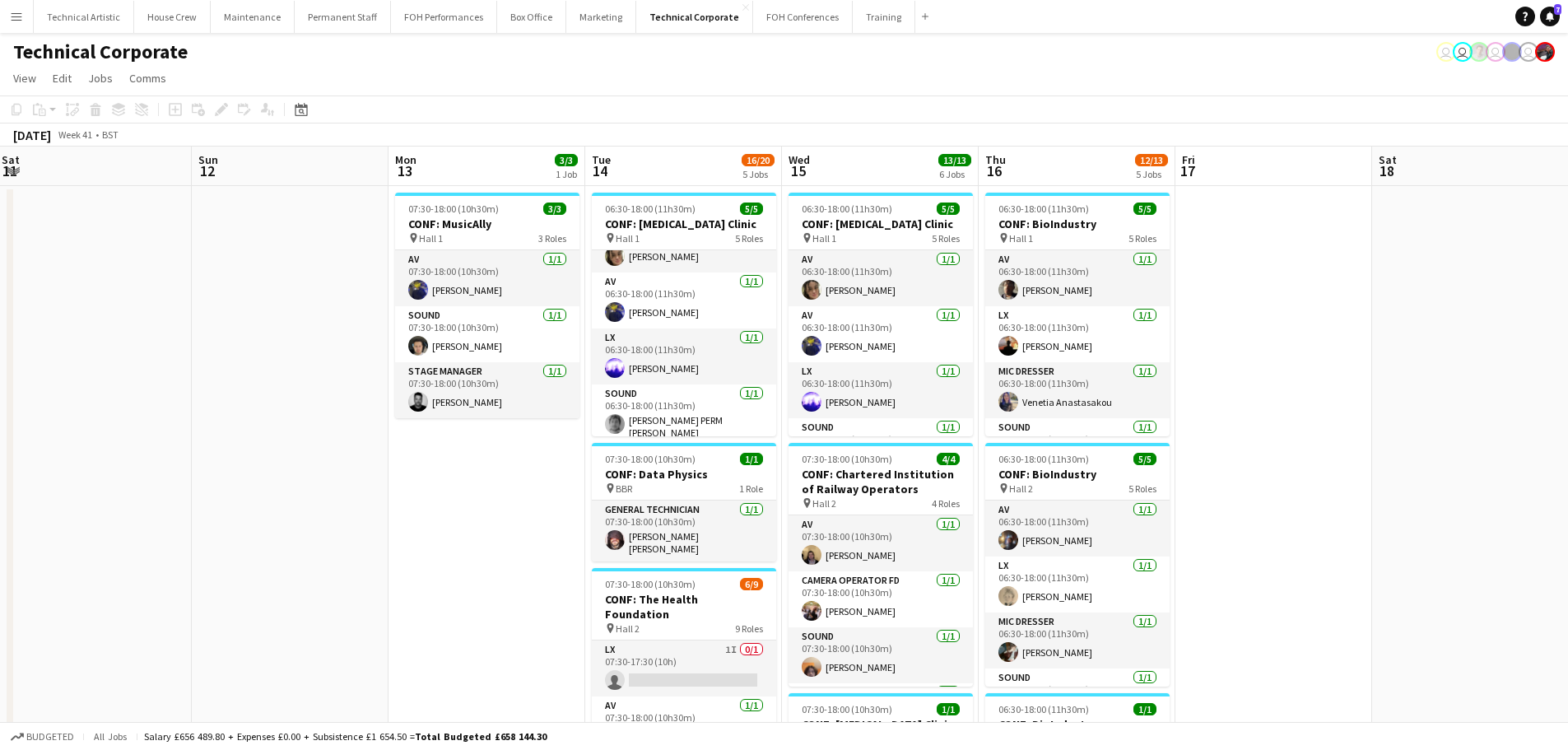
scroll to position [0, 0]
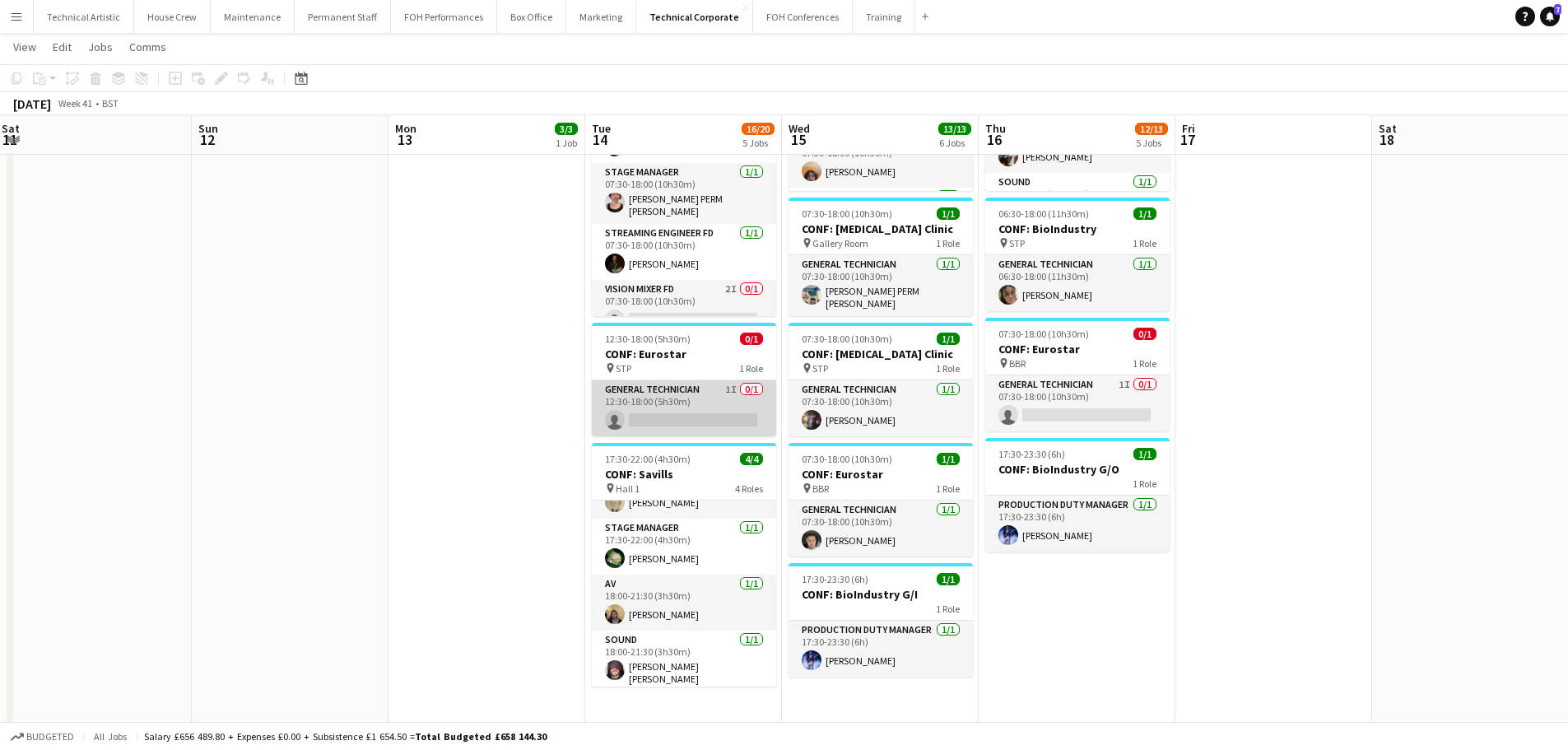
click at [674, 401] on app-card-role "General Technician 1I 0/1 12:30-18:00 (5h30m) single-neutral-actions" at bounding box center [684, 409] width 184 height 56
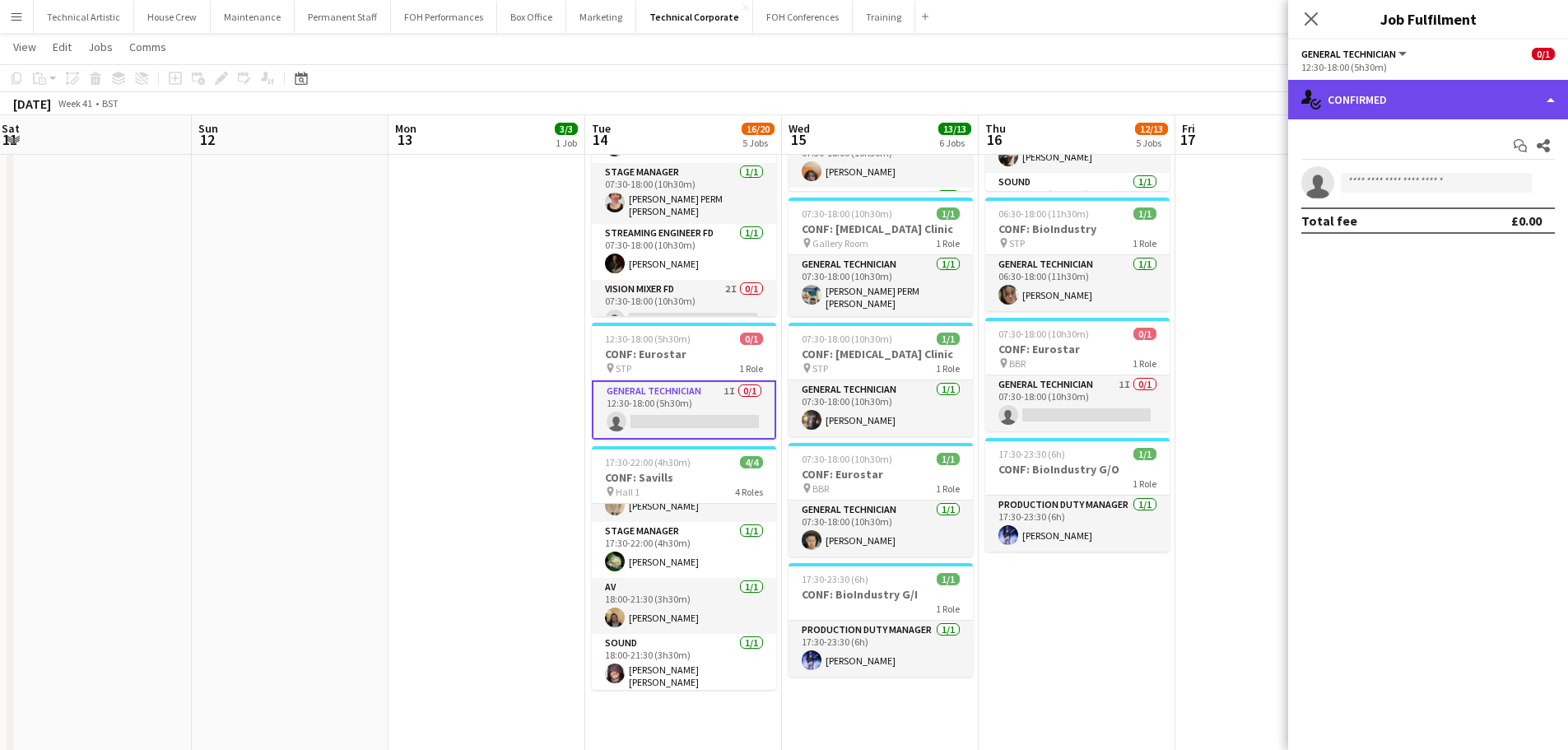
click at [1444, 86] on div "single-neutral-actions-check-2 Confirmed" at bounding box center [1428, 99] width 280 height 39
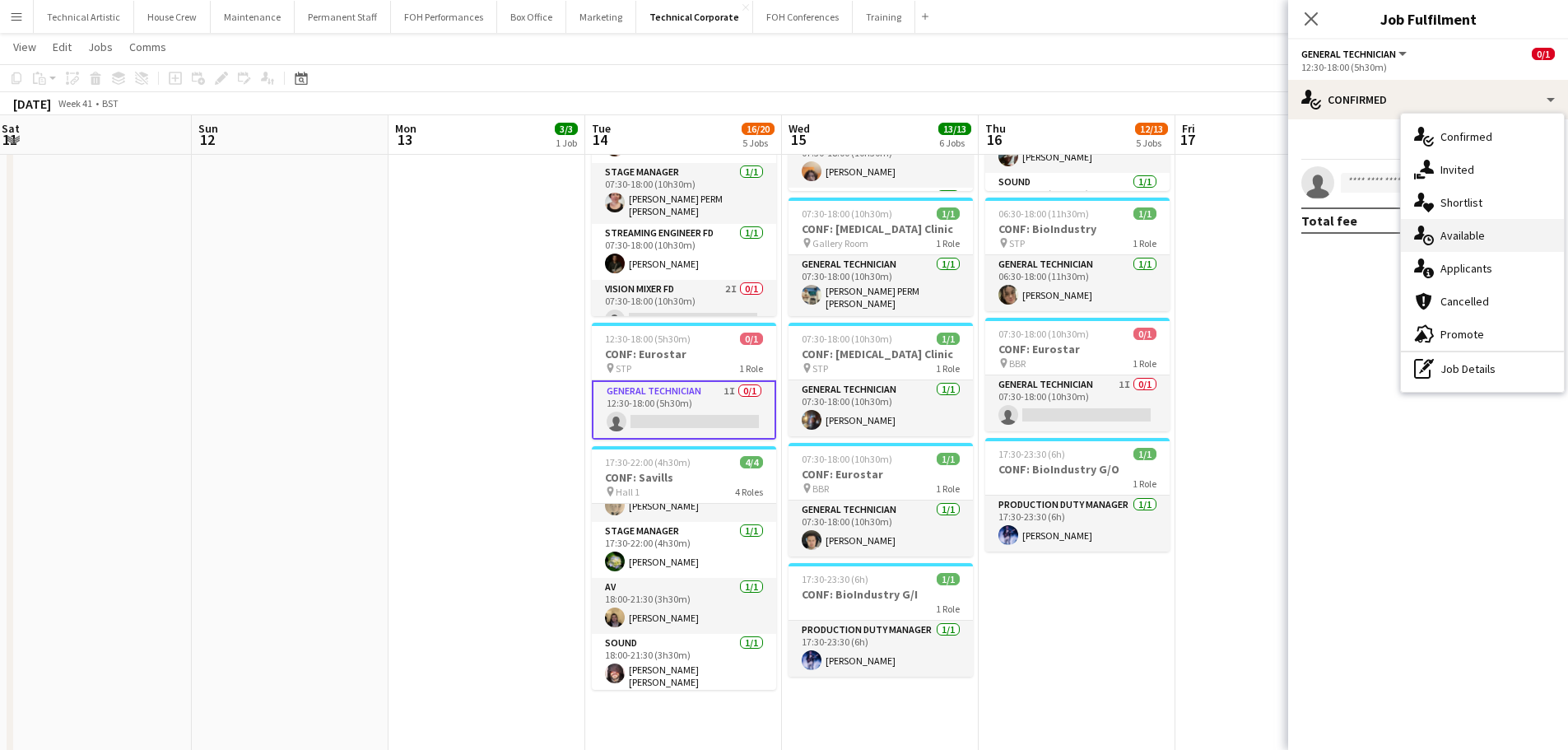
click at [1458, 230] on span "Available" at bounding box center [1462, 235] width 45 height 15
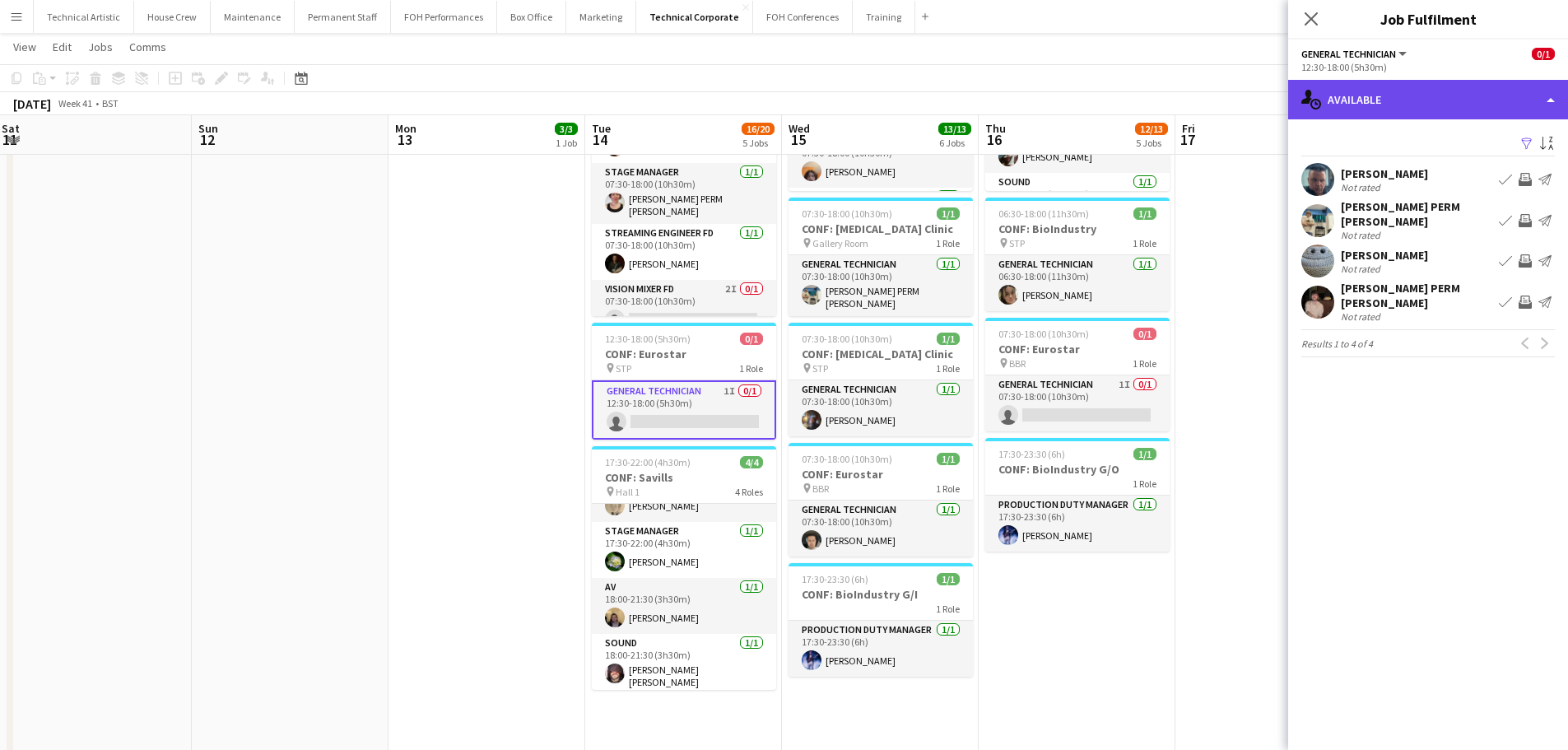
click at [1421, 114] on div "single-neutral-actions-upload Available" at bounding box center [1428, 99] width 280 height 39
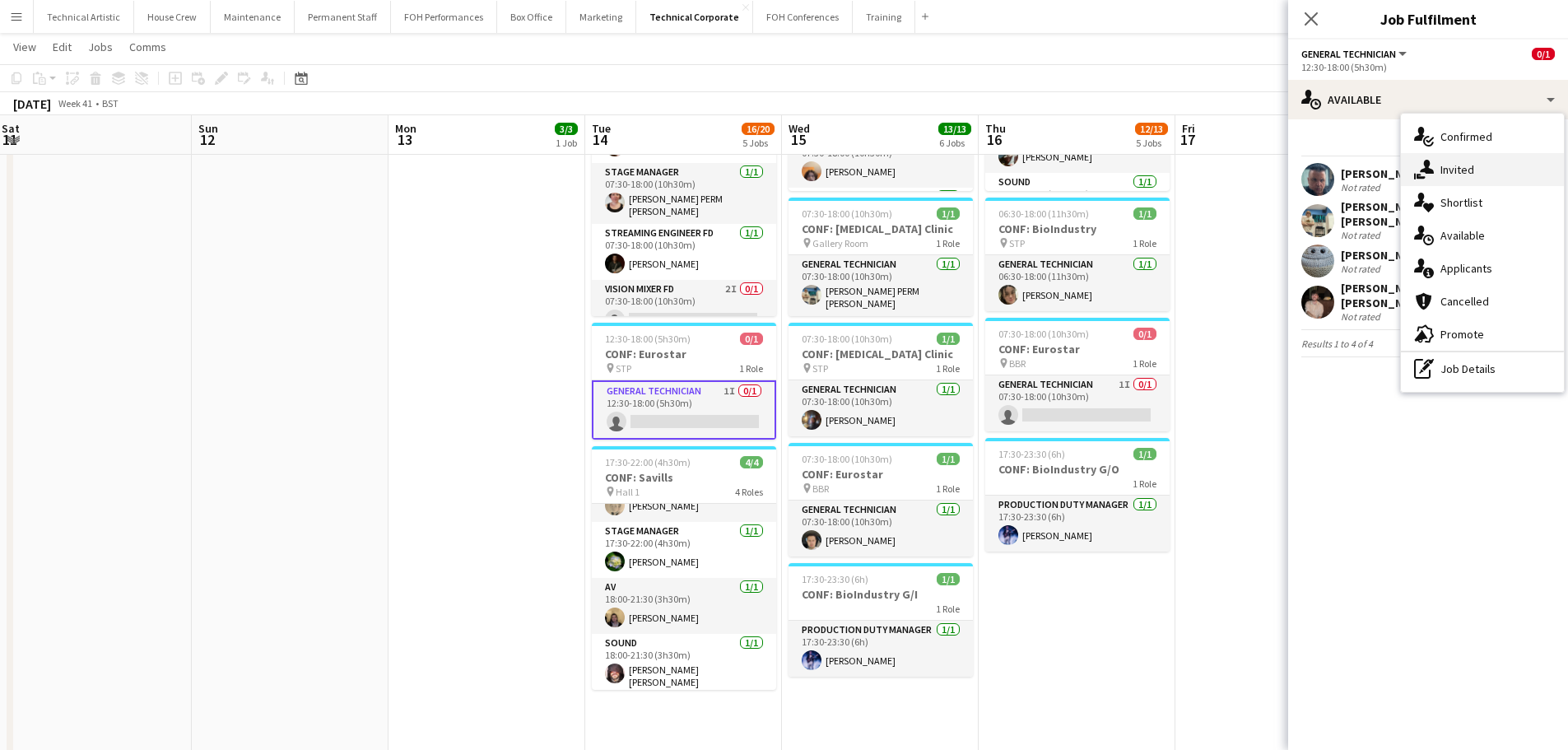
click at [1475, 183] on div "single-neutral-actions-share-1 Invited" at bounding box center [1482, 169] width 163 height 33
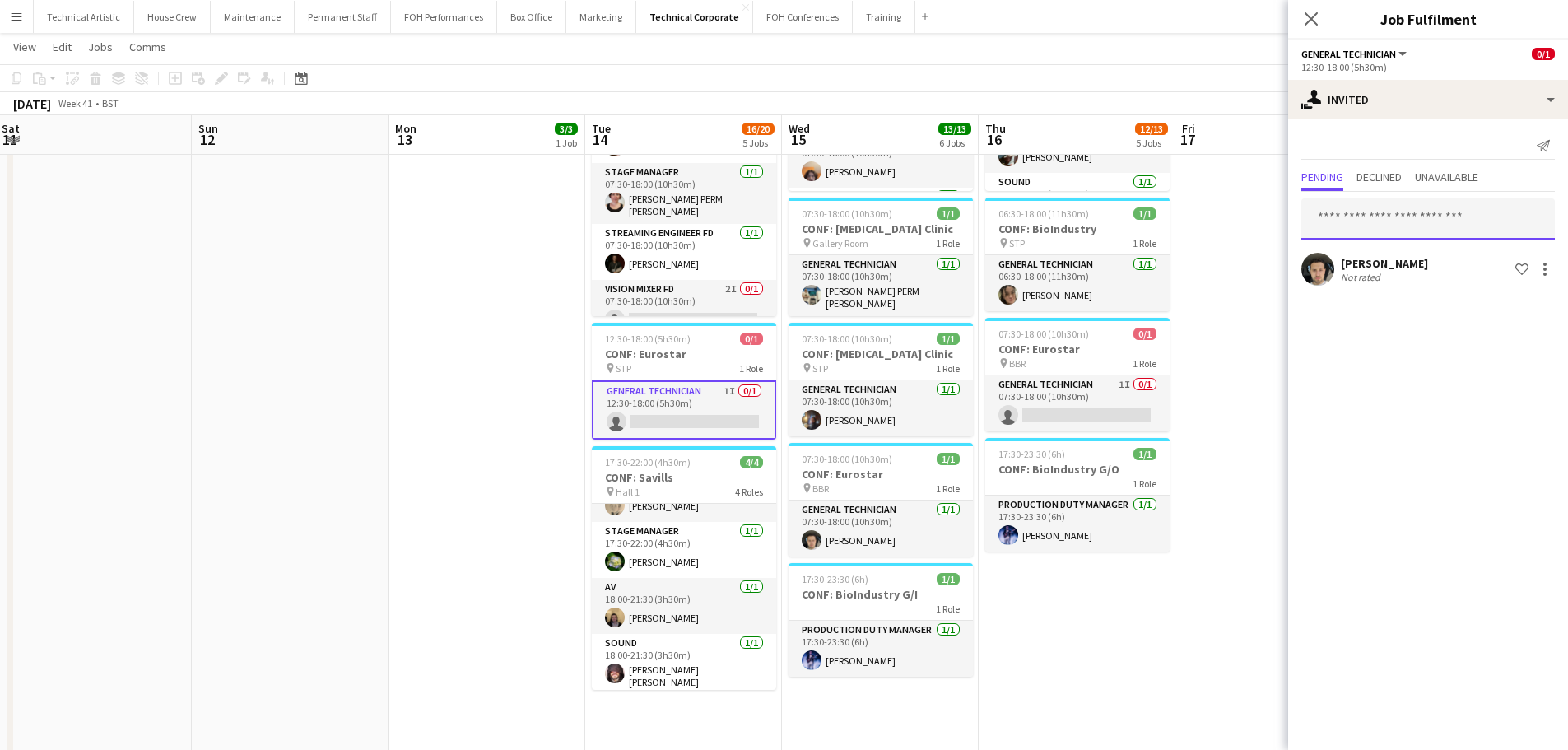
click at [1382, 223] on input "text" at bounding box center [1428, 218] width 253 height 41
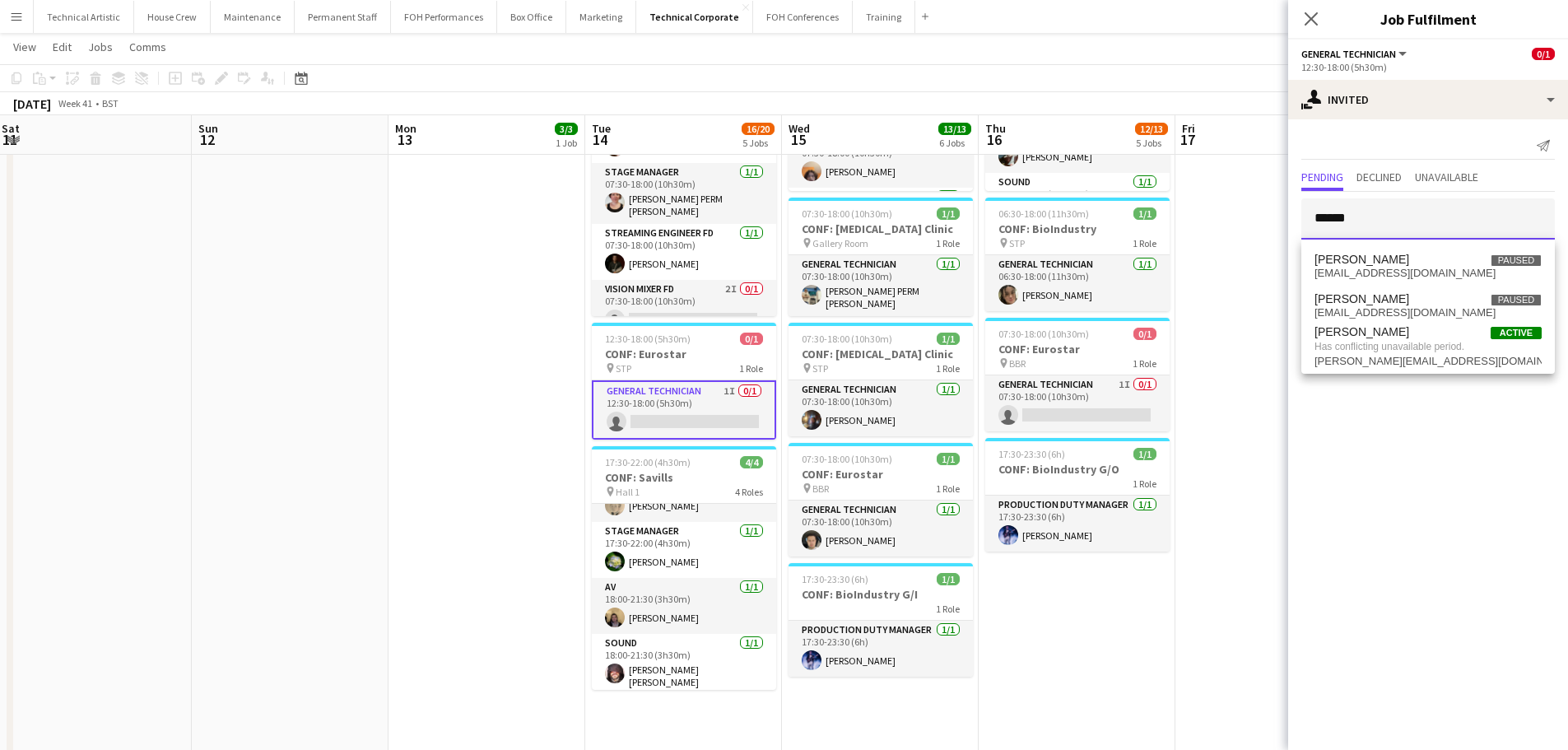
type input "******"
click at [1122, 86] on app-toolbar "Copy Paste Paste Ctrl+V Paste with crew Ctrl+Shift+V Paste linked Job [GEOGRAPH…" at bounding box center [784, 79] width 1568 height 28
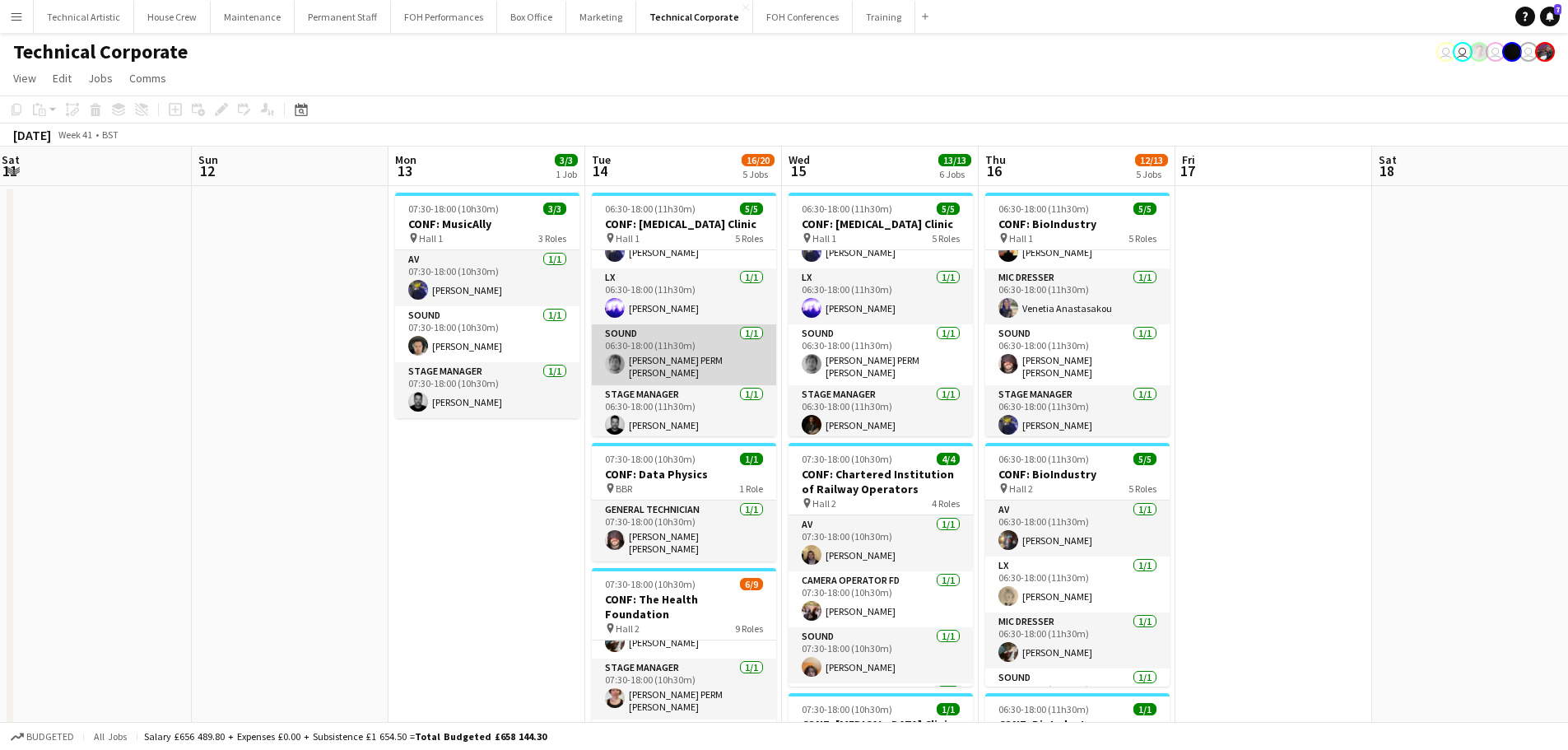
click at [689, 354] on app-card-role "Sound [DATE] 06:30-18:00 (11h30m) [PERSON_NAME] PERM [PERSON_NAME]" at bounding box center [684, 355] width 184 height 61
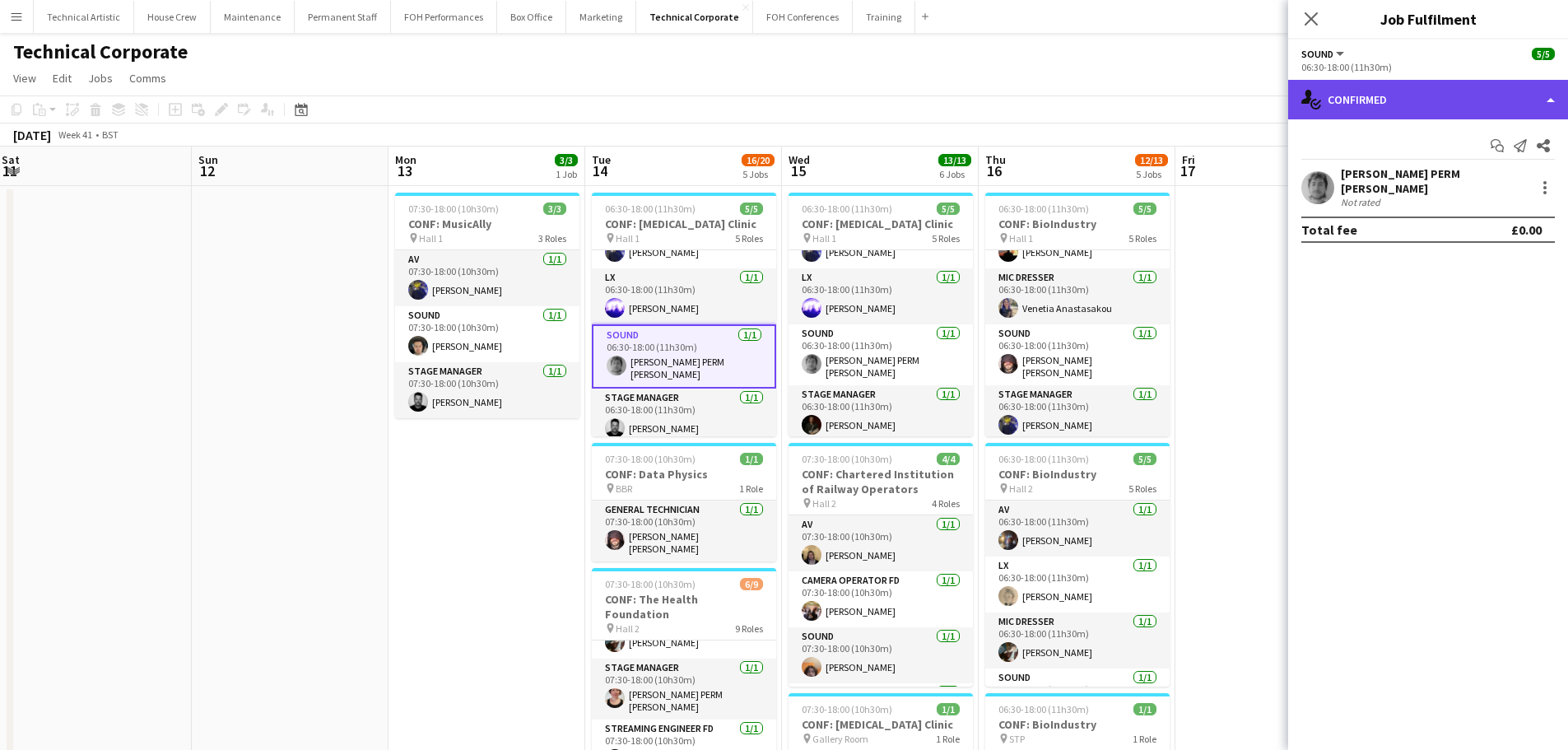
click at [1392, 103] on div "single-neutral-actions-check-2 Confirmed" at bounding box center [1428, 99] width 280 height 39
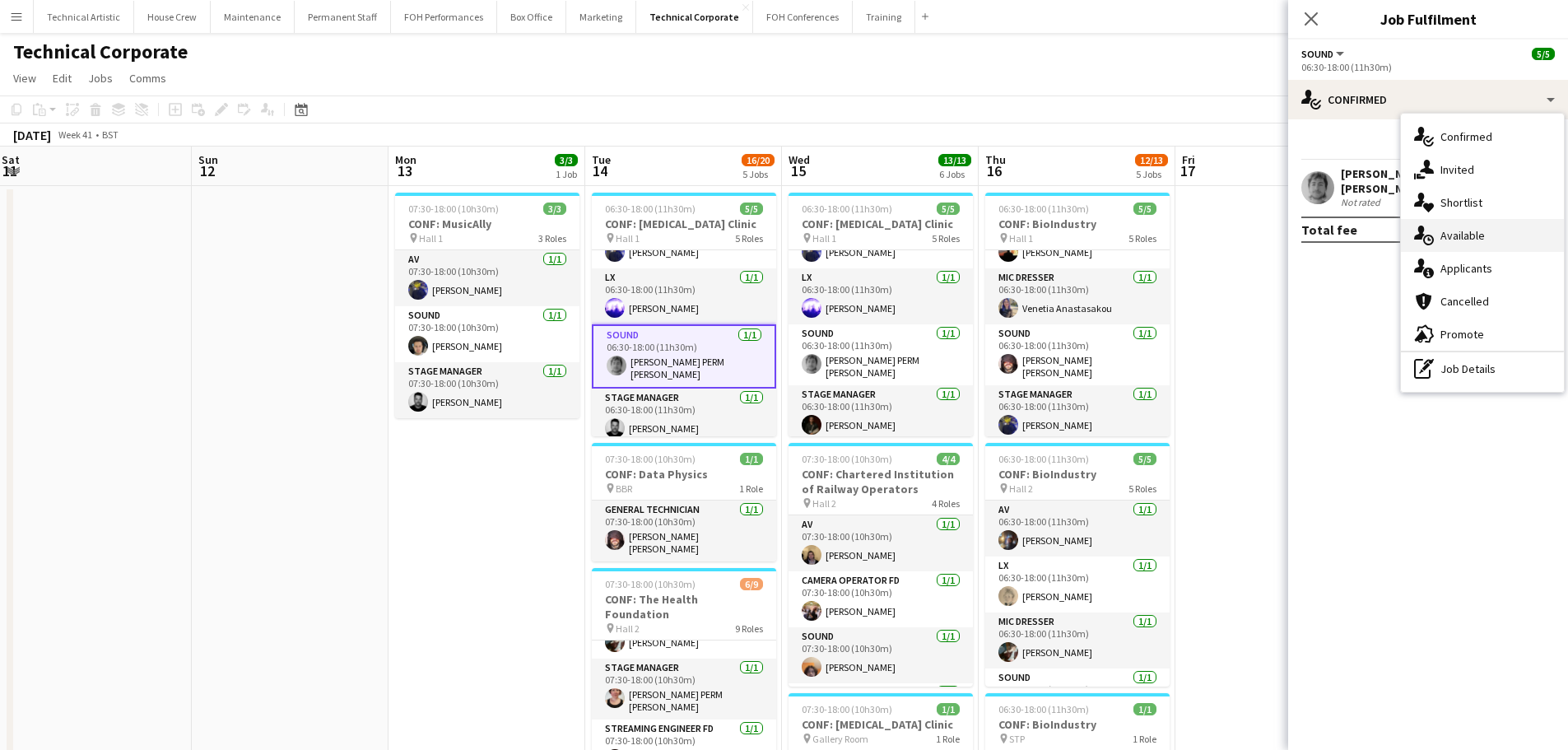
click at [1496, 238] on div "single-neutral-actions-upload Available" at bounding box center [1482, 236] width 163 height 33
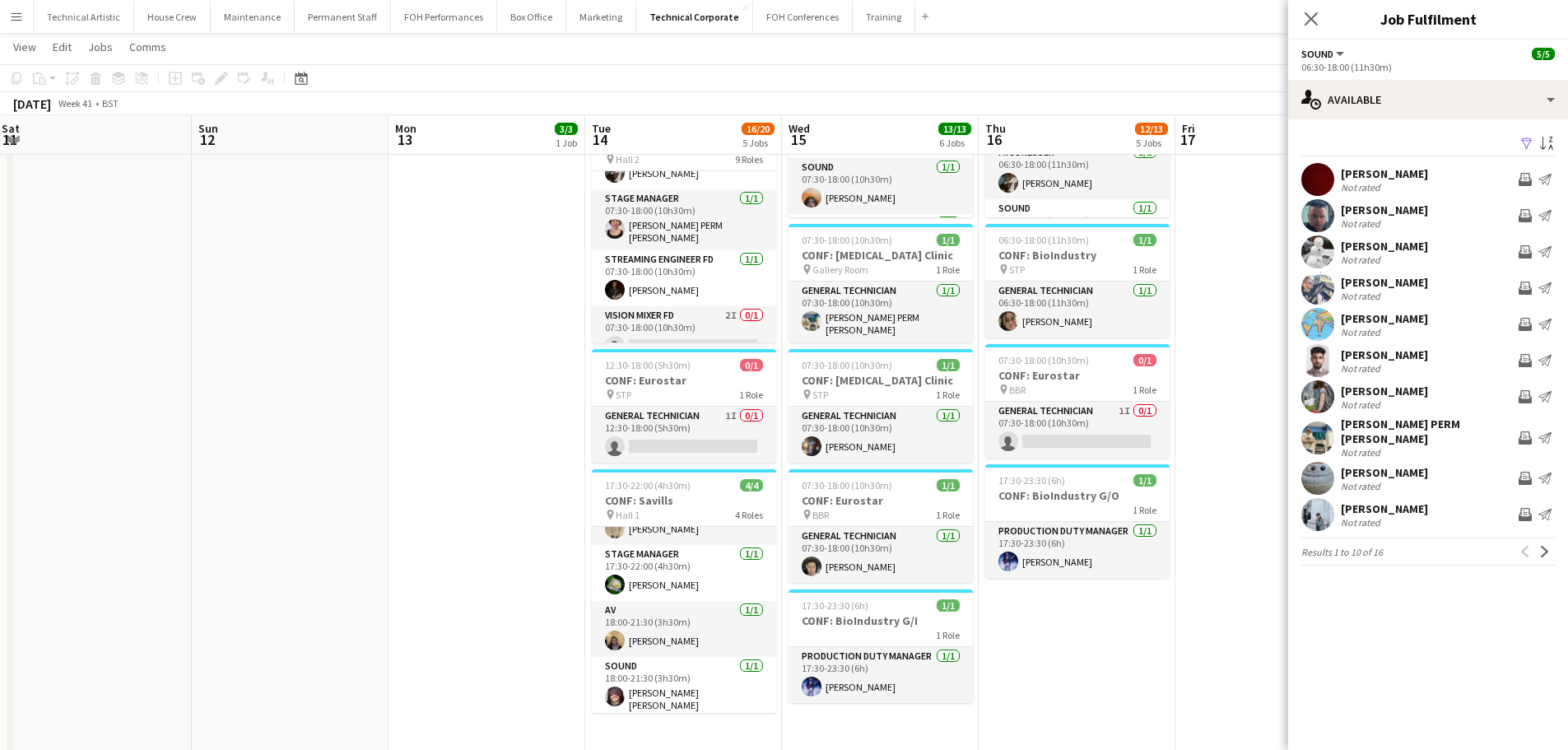
scroll to position [494, 0]
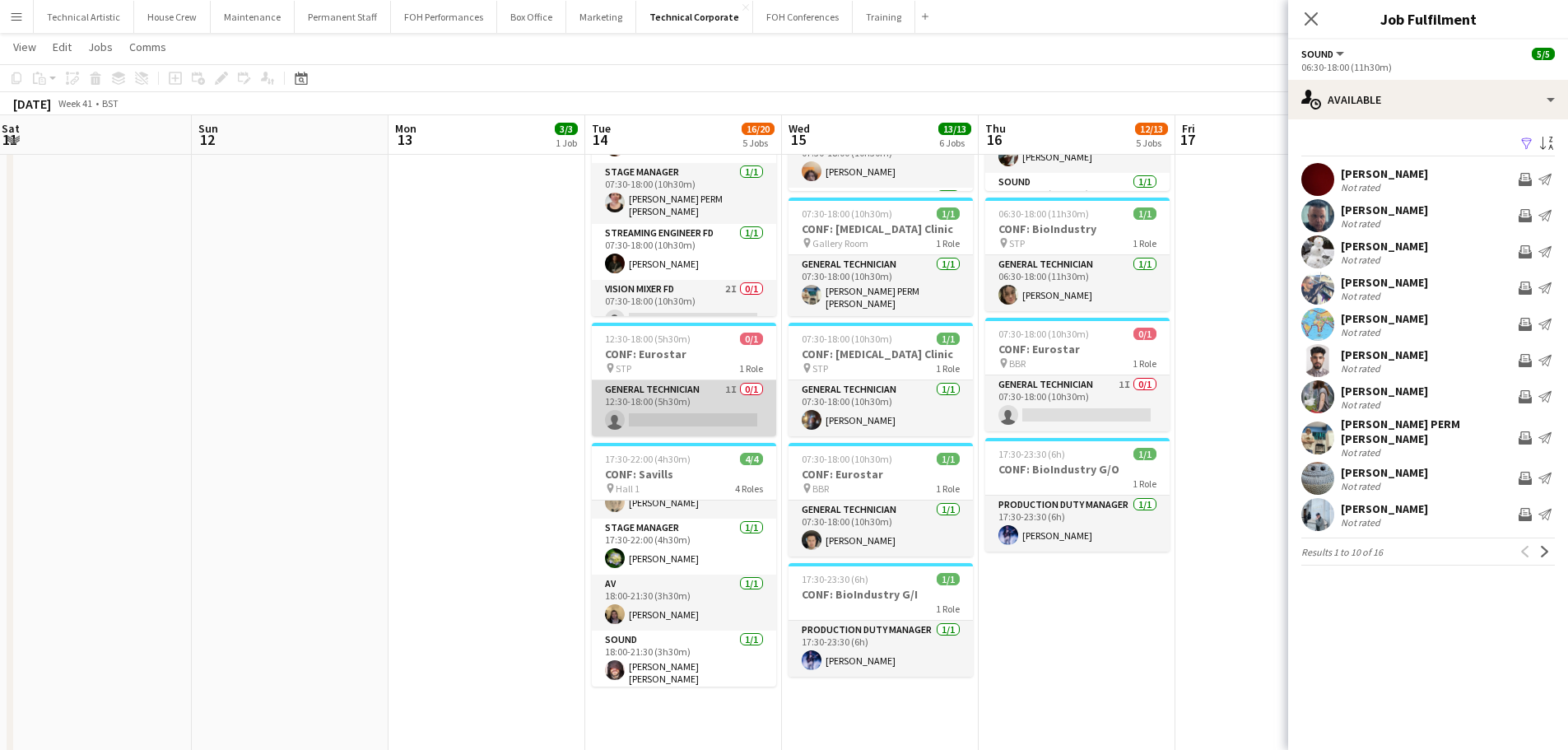
click at [738, 388] on app-card-role "General Technician 1I 0/1 12:30-18:00 (5h30m) single-neutral-actions" at bounding box center [684, 409] width 184 height 56
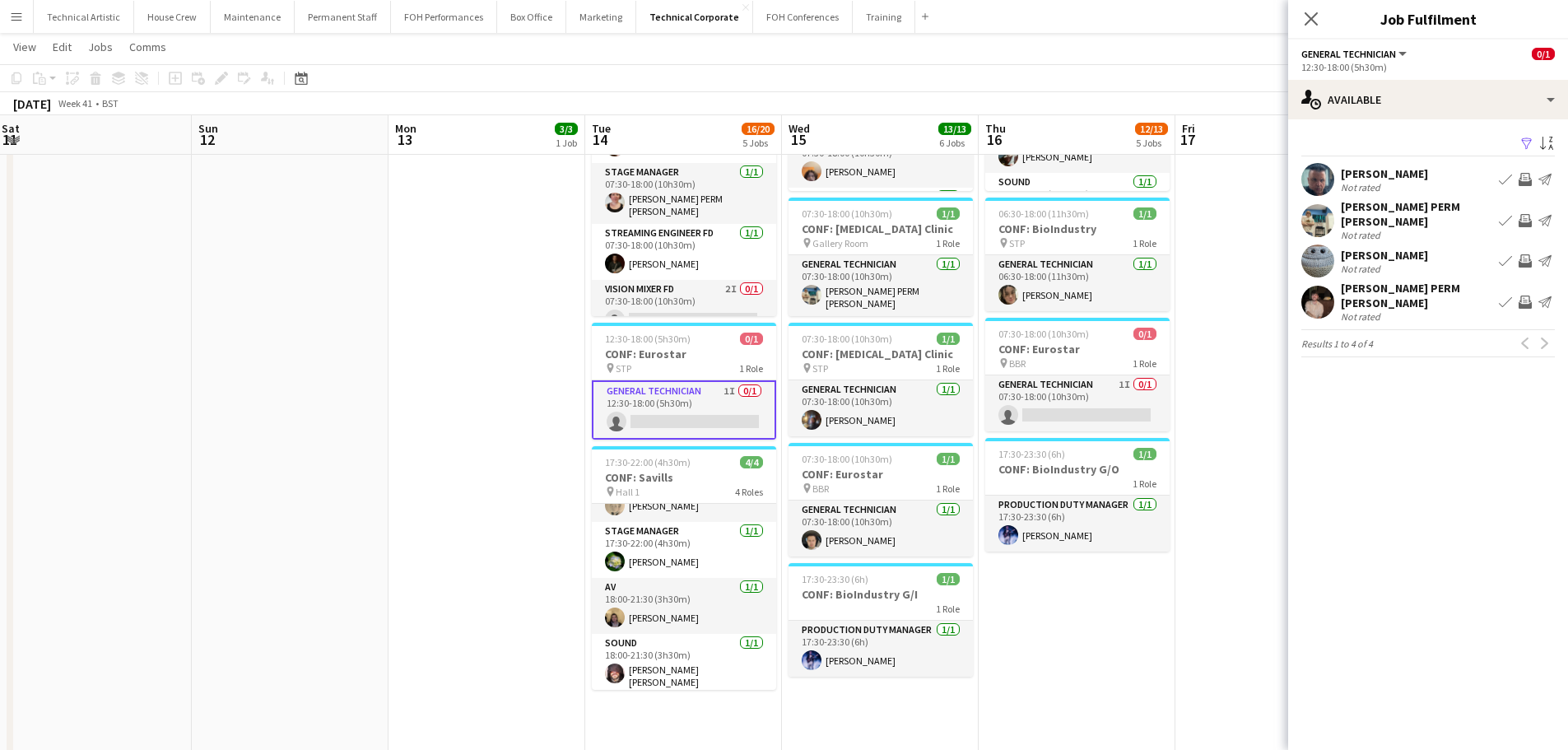
click at [1387, 129] on div "Filter Sort asc [PERSON_NAME] Not rated Book crew Invite crew Send notification…" at bounding box center [1428, 248] width 280 height 258
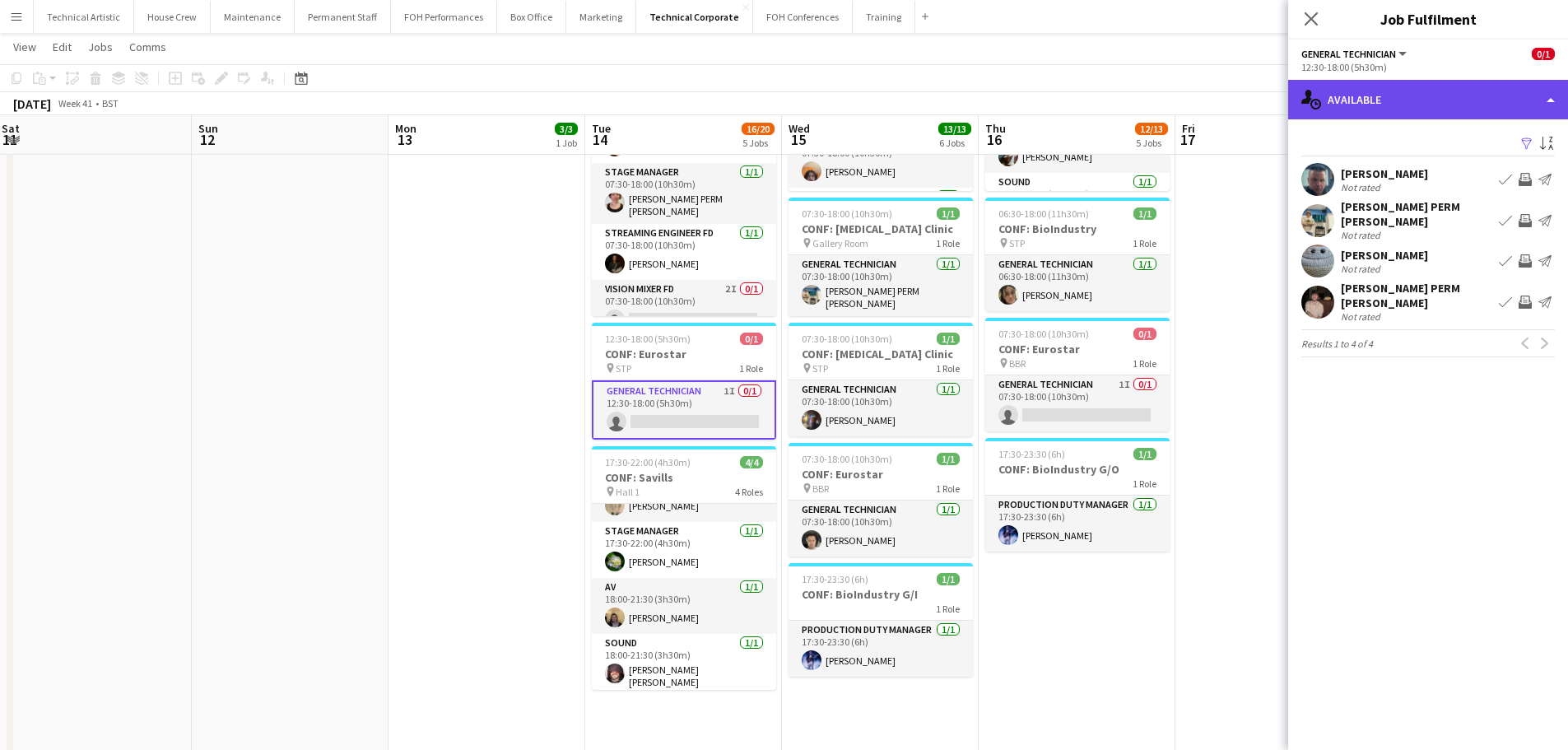
click at [1398, 108] on div "single-neutral-actions-upload Available" at bounding box center [1428, 99] width 280 height 39
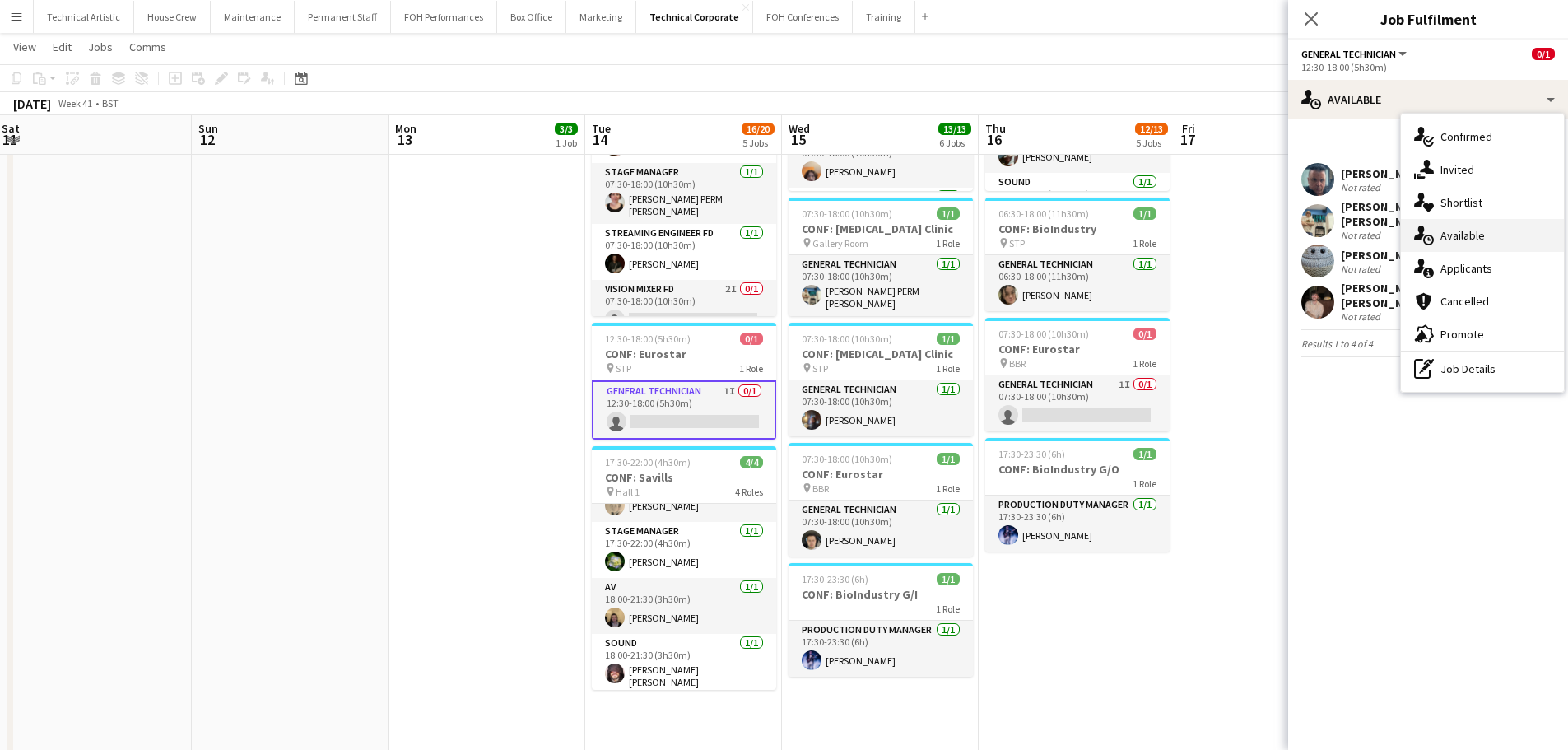
click at [1455, 243] on span "Available" at bounding box center [1462, 235] width 45 height 15
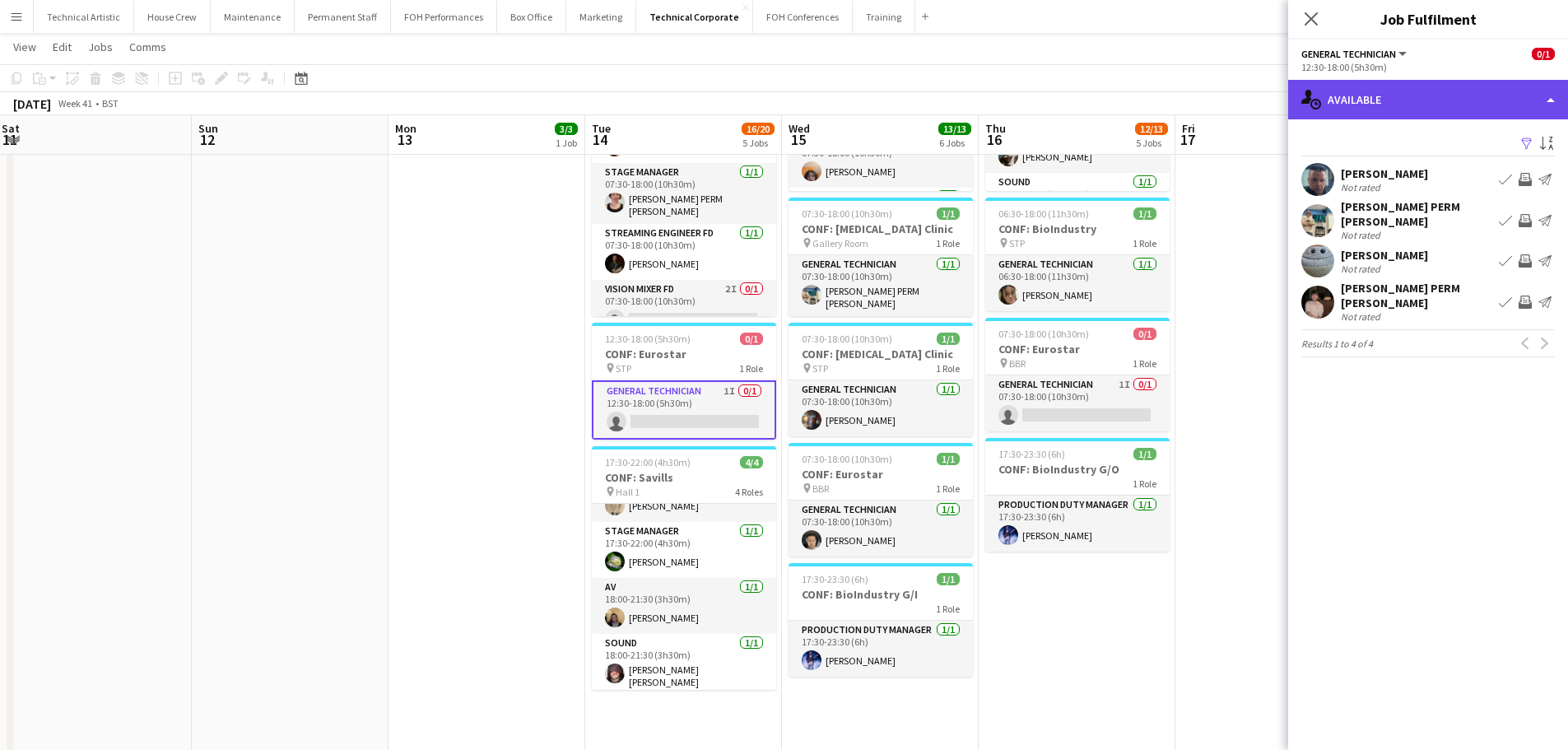
click at [1385, 105] on div "single-neutral-actions-upload Available" at bounding box center [1428, 99] width 280 height 39
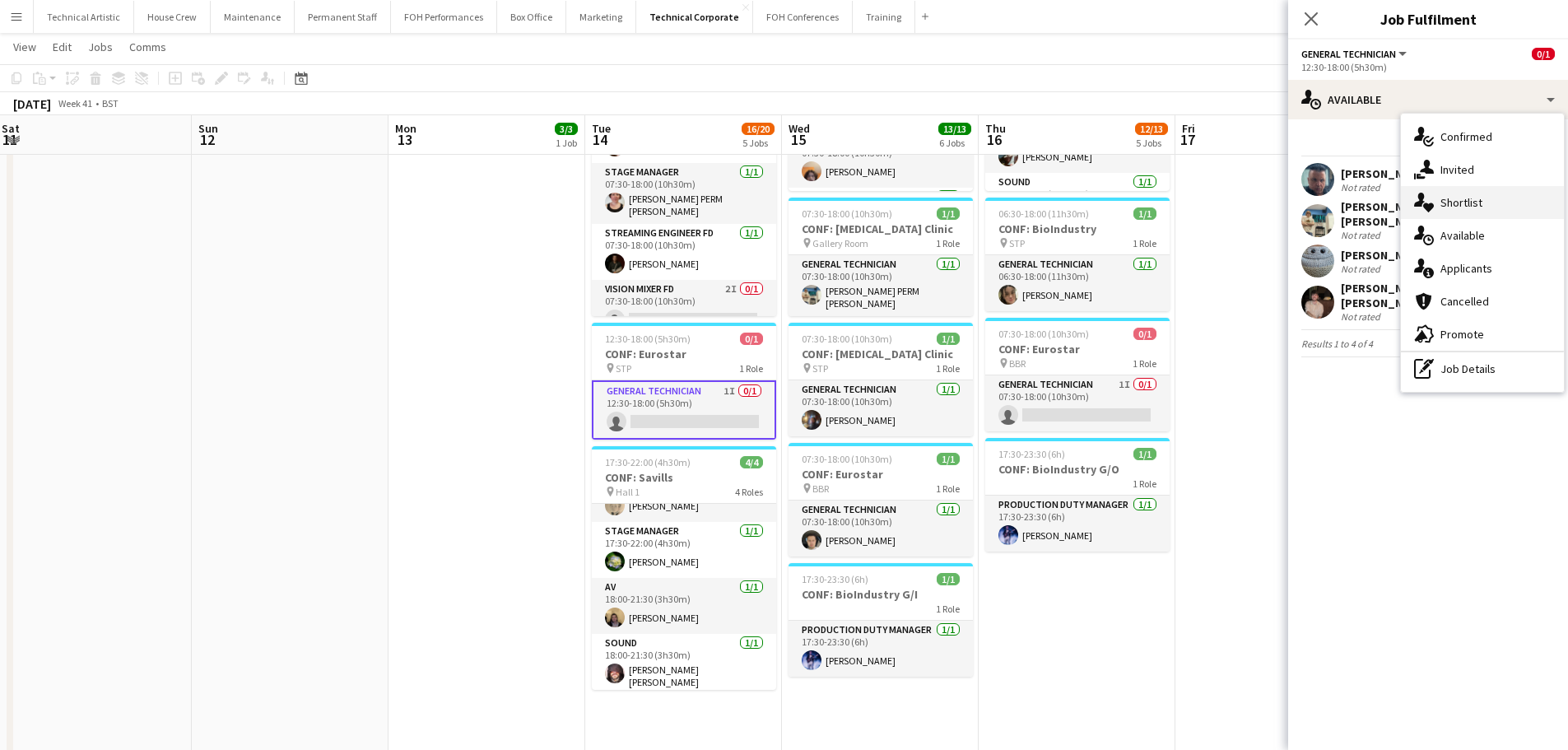
click at [1435, 186] on div "single-neutral-actions-heart Shortlist" at bounding box center [1482, 203] width 163 height 33
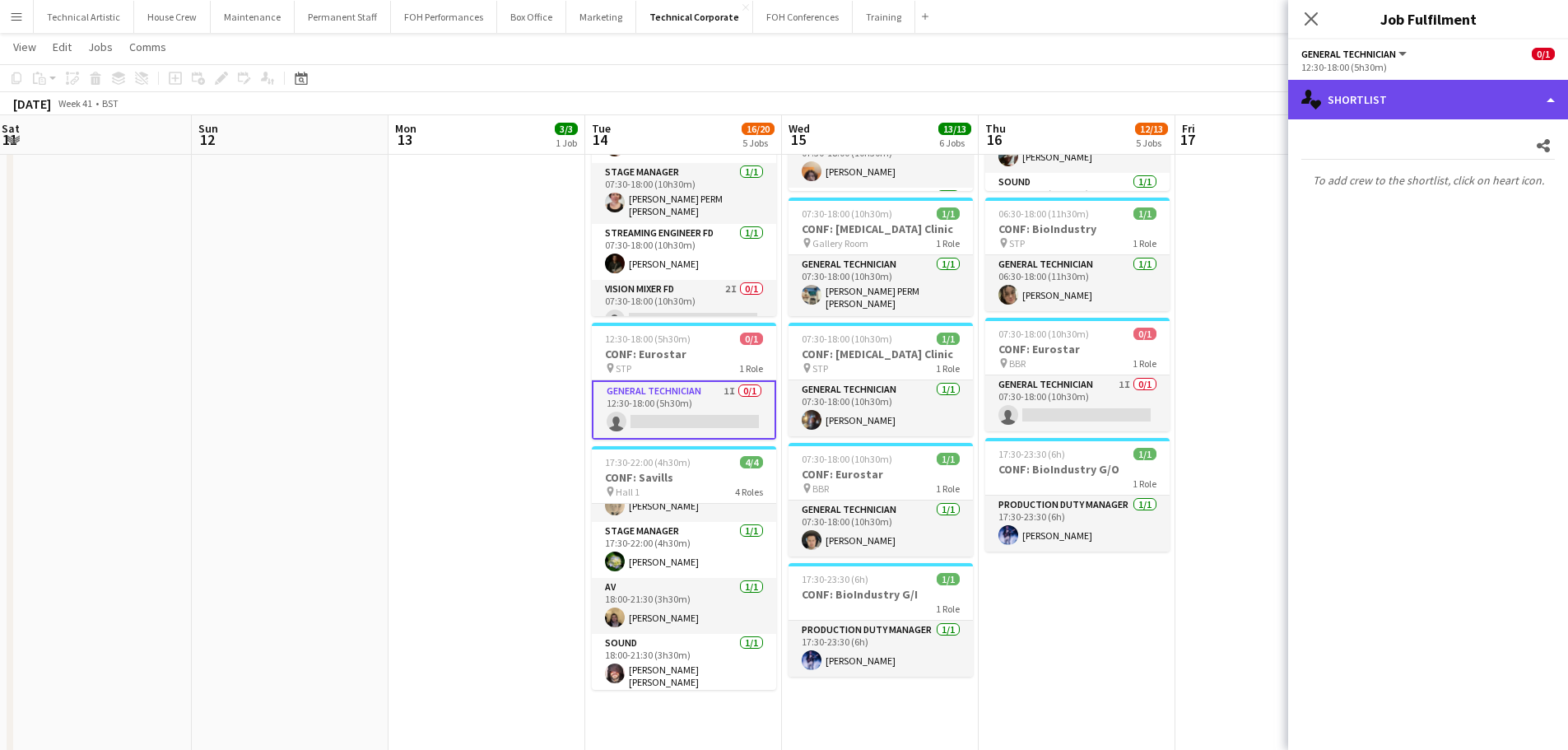
click at [1426, 106] on div "single-neutral-actions-heart Shortlist" at bounding box center [1428, 99] width 280 height 39
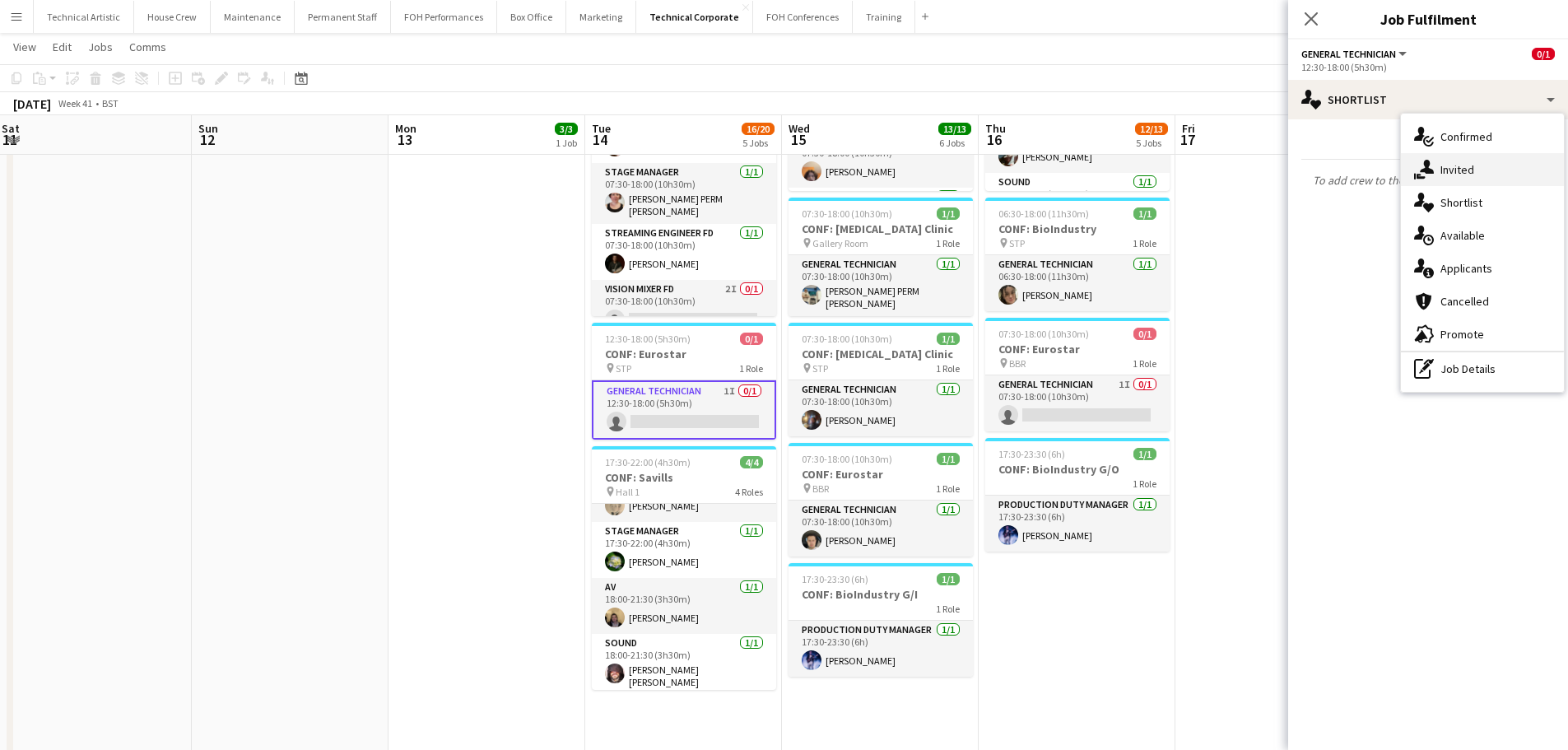
click at [1444, 171] on span "Invited" at bounding box center [1457, 169] width 34 height 15
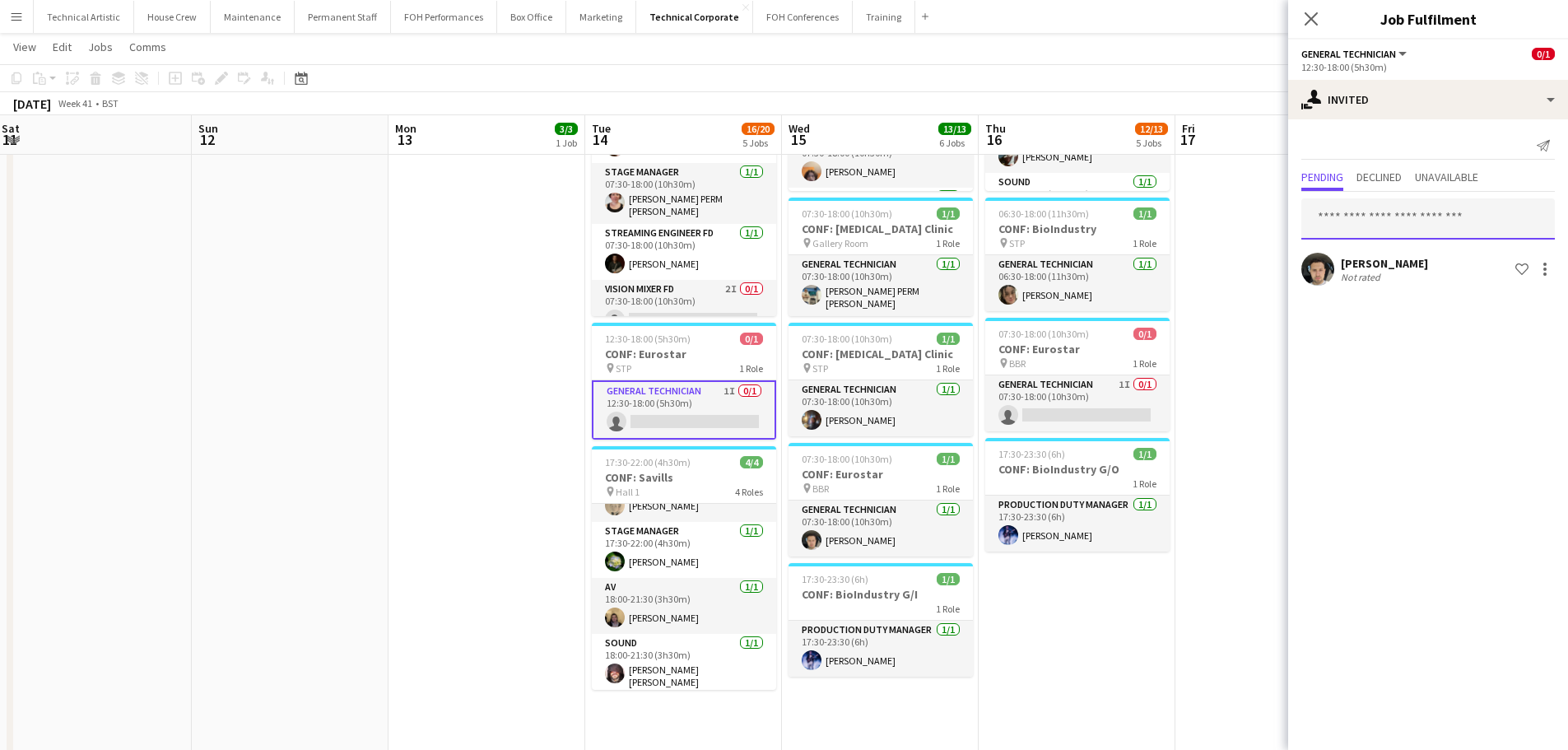
click at [1383, 216] on input "text" at bounding box center [1428, 218] width 253 height 41
type input "*****"
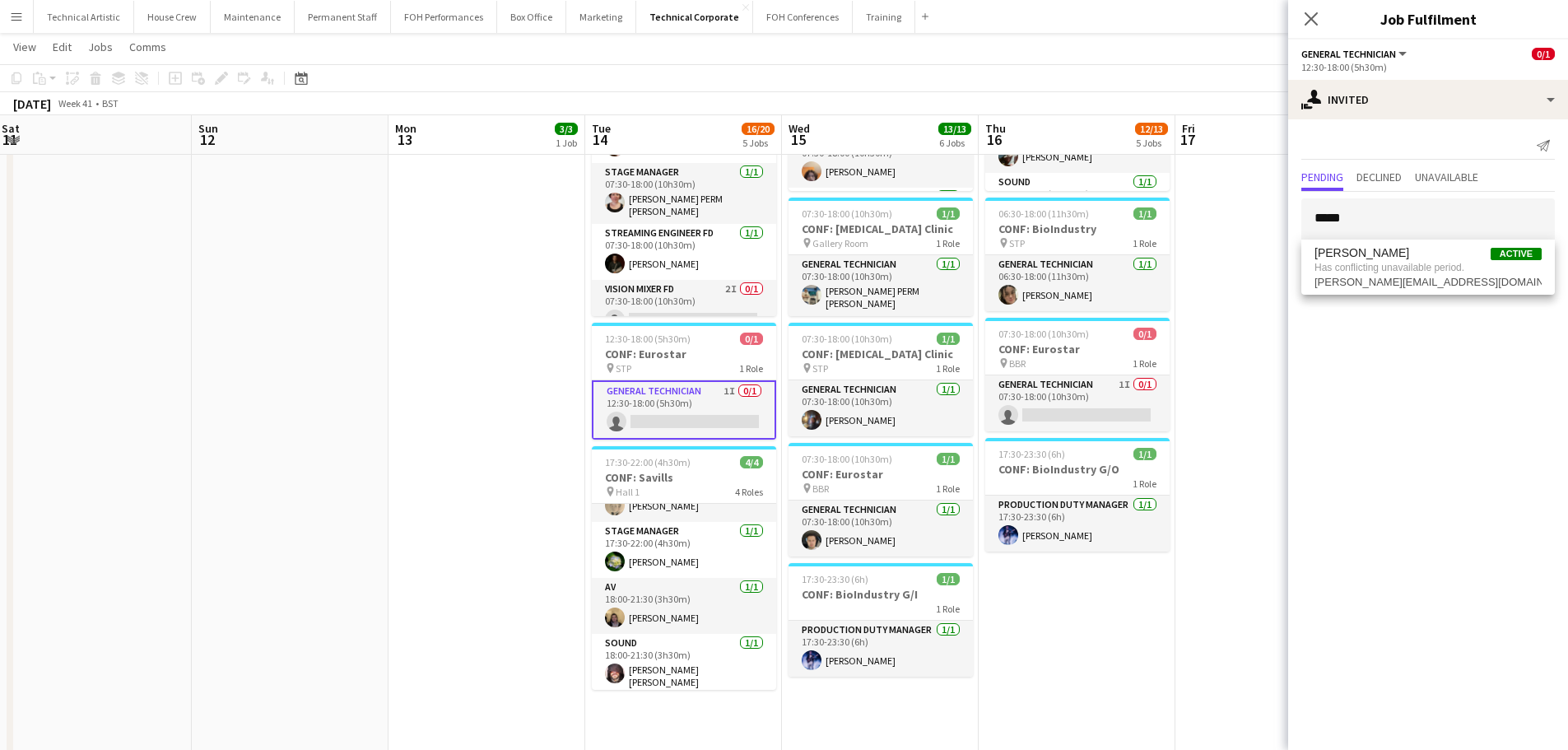
click at [1092, 74] on app-toolbar "Copy Paste Paste Ctrl+V Paste with crew Ctrl+Shift+V Paste linked Job [GEOGRAPH…" at bounding box center [784, 79] width 1568 height 28
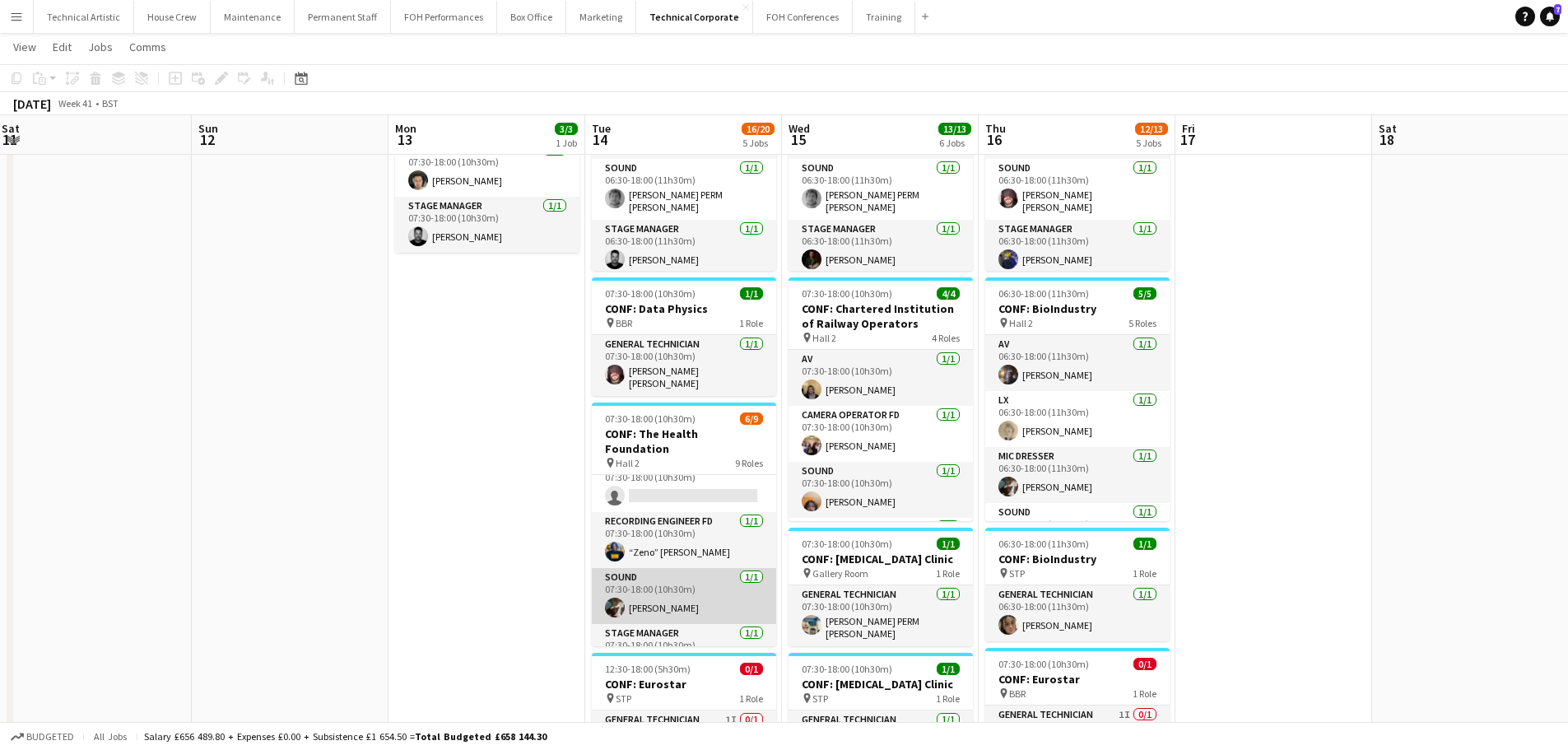
scroll to position [165, 0]
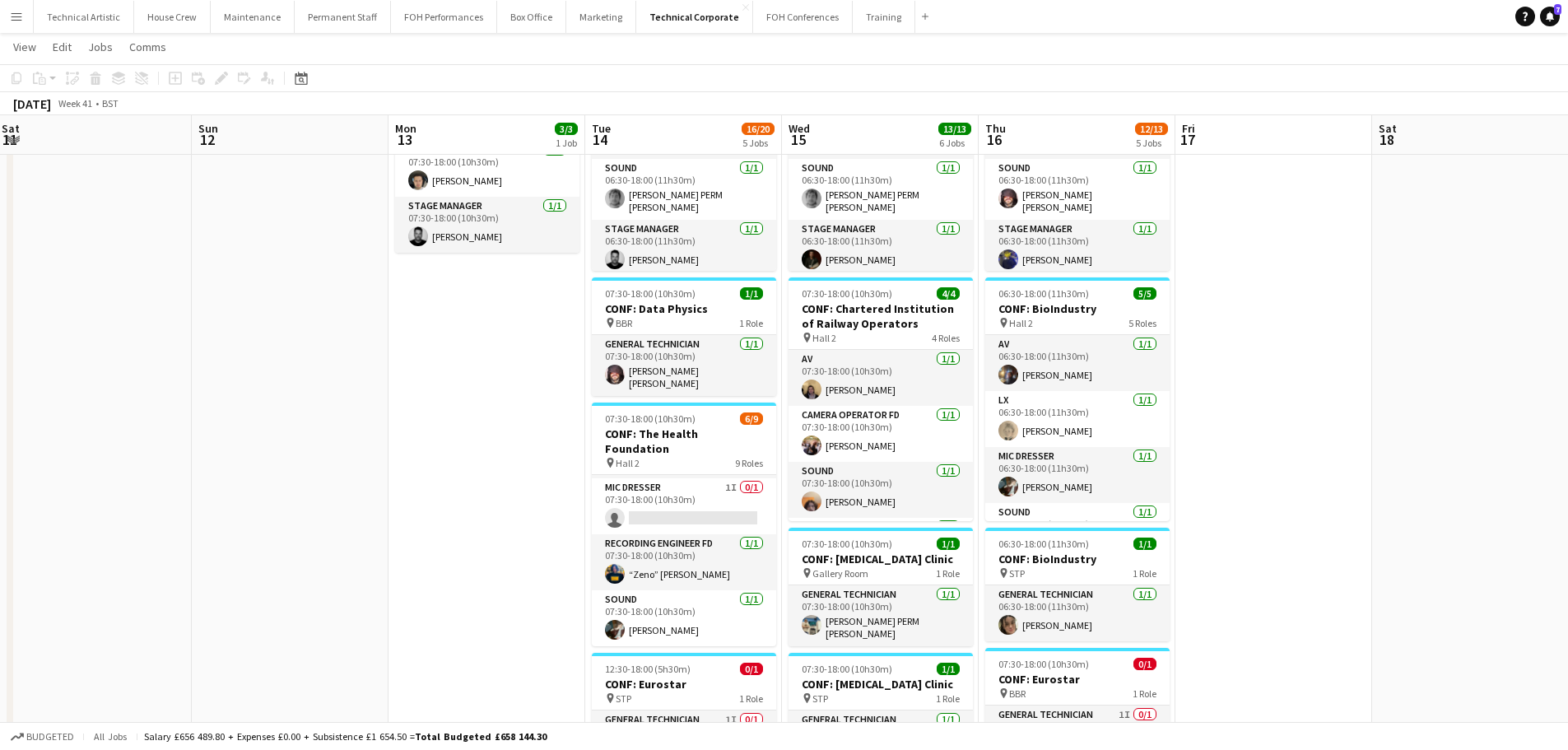
click at [682, 81] on app-toolbar "Copy Paste Paste Ctrl+V Paste with crew Ctrl+Shift+V Paste linked Job [GEOGRAPH…" at bounding box center [784, 79] width 1568 height 28
click at [671, 93] on div "[DATE] Week 41 • BST" at bounding box center [784, 104] width 1568 height 23
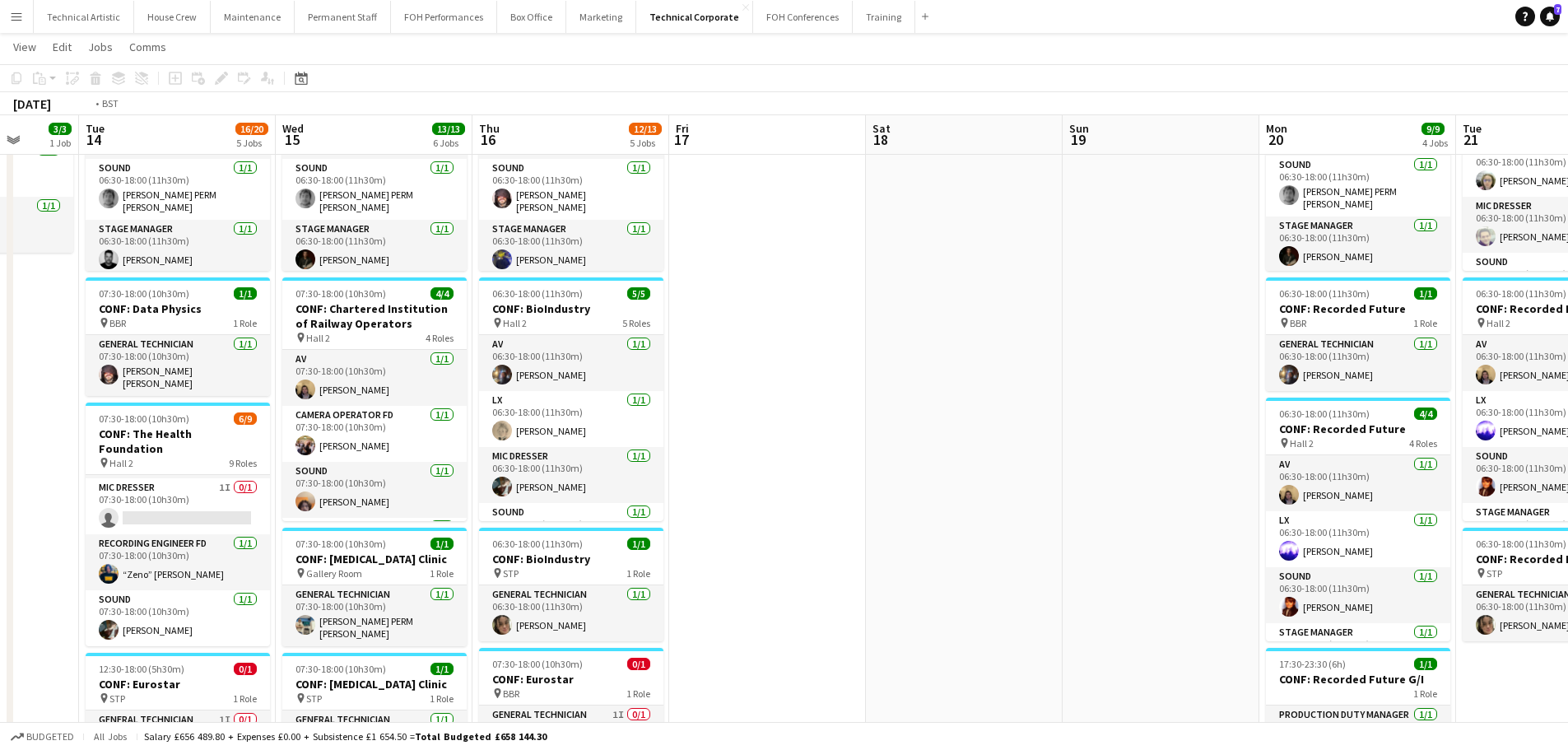
drag, startPoint x: 1116, startPoint y: 293, endPoint x: 24, endPoint y: 192, distance: 1096.7
click at [24, 192] on app-calendar-viewport "Thu 9 17/17 6 Jobs Fri 10 1/1 1 Job Sat 11 Sun 12 Mon 13 3/3 1 Job Tue 14 16/20…" at bounding box center [784, 558] width 1568 height 1316
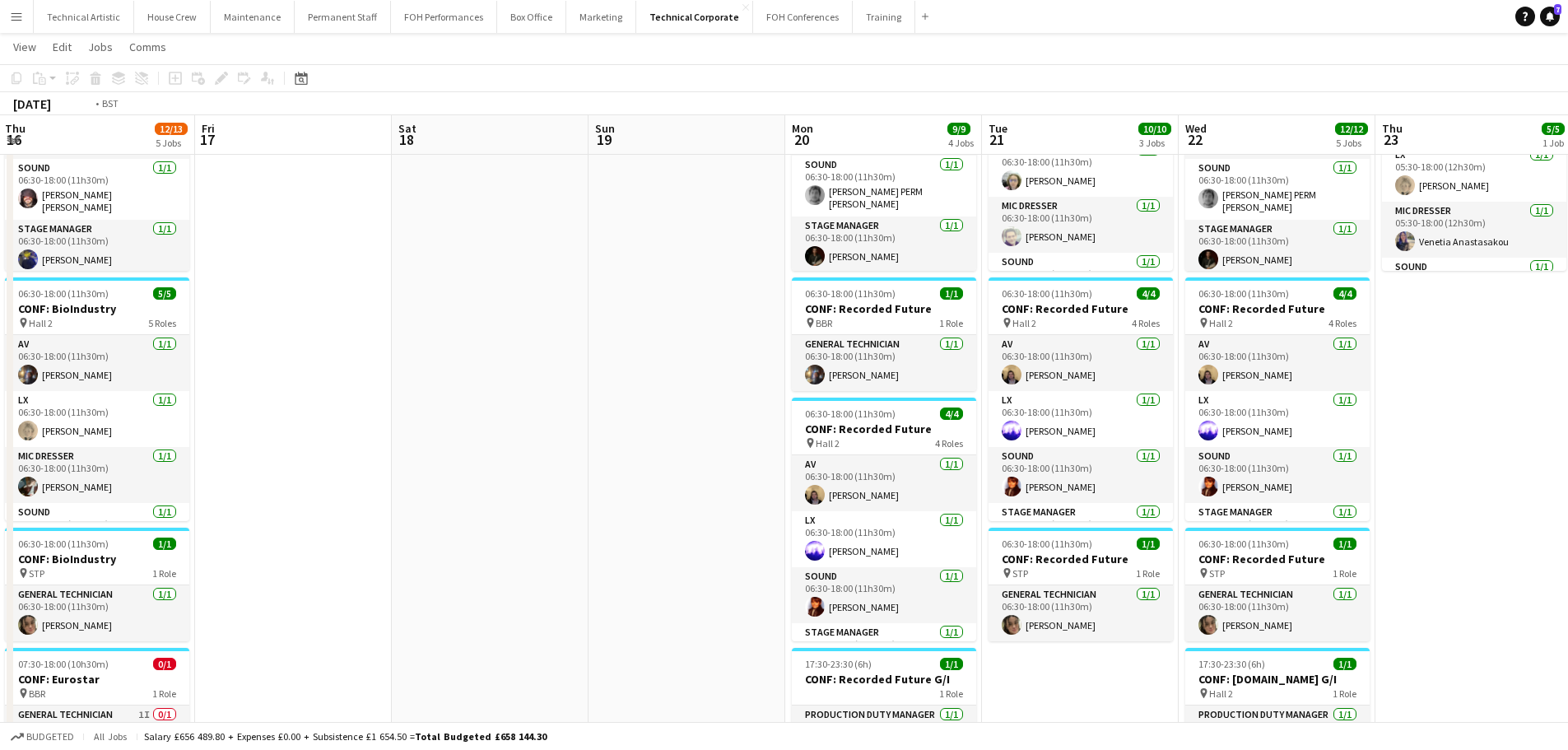
drag, startPoint x: 768, startPoint y: 370, endPoint x: 0, endPoint y: 211, distance: 784.3
click at [0, 211] on app-calendar-viewport "Tue 14 16/20 5 Jobs Wed 15 13/13 6 Jobs Thu 16 12/13 5 Jobs Fri 17 Sat 18 Sun 1…" at bounding box center [784, 558] width 1568 height 1316
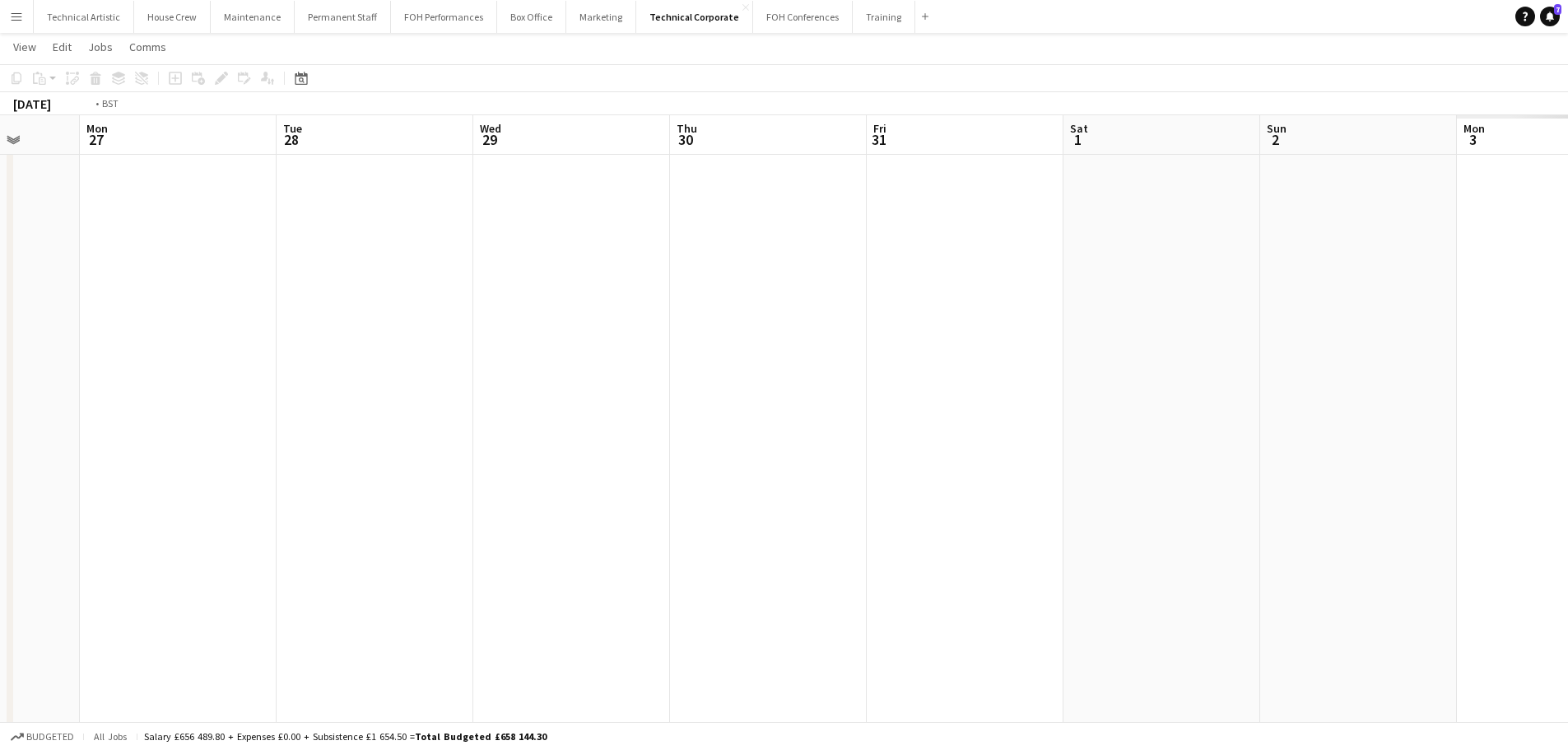
drag, startPoint x: 1230, startPoint y: 393, endPoint x: 737, endPoint y: 295, distance: 502.6
click at [23, 203] on app-calendar-viewport "Thu 23 5/5 1 Job Fri 24 Sat 25 Sun 26 Mon 27 Tue 28 Wed 29 Thu 30 Fri 31 Sat 1 …" at bounding box center [784, 558] width 1568 height 1316
drag, startPoint x: 539, startPoint y: 269, endPoint x: 0, endPoint y: 238, distance: 539.9
click at [0, 238] on app-calendar-viewport "Sat 25 Sun 26 Mon 27 Tue 28 Wed 29 Thu 30 Fri 31 Sat 1 Sun 2 Mon 3 Tue 4 Wed 5 …" at bounding box center [784, 558] width 1568 height 1316
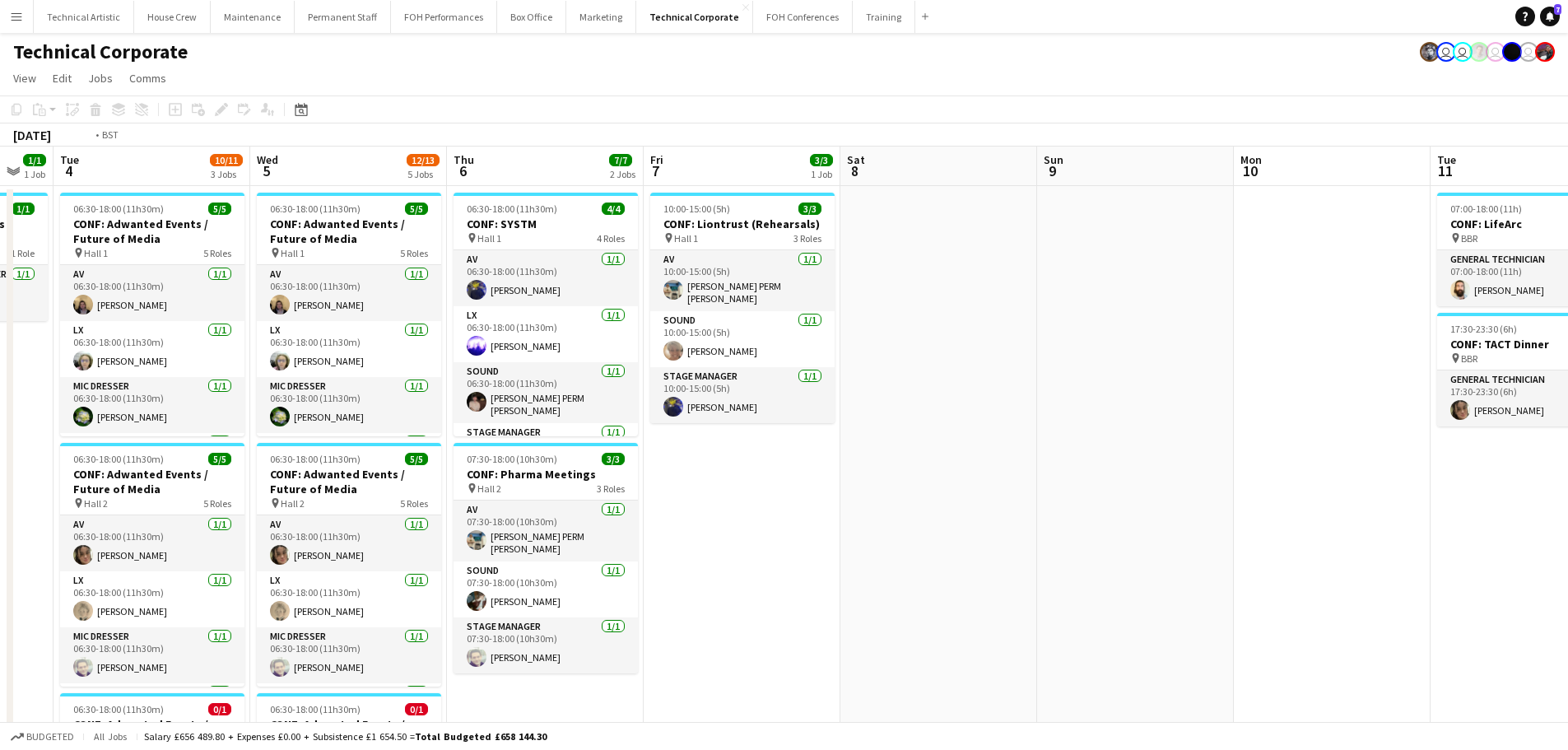
scroll to position [0, 354]
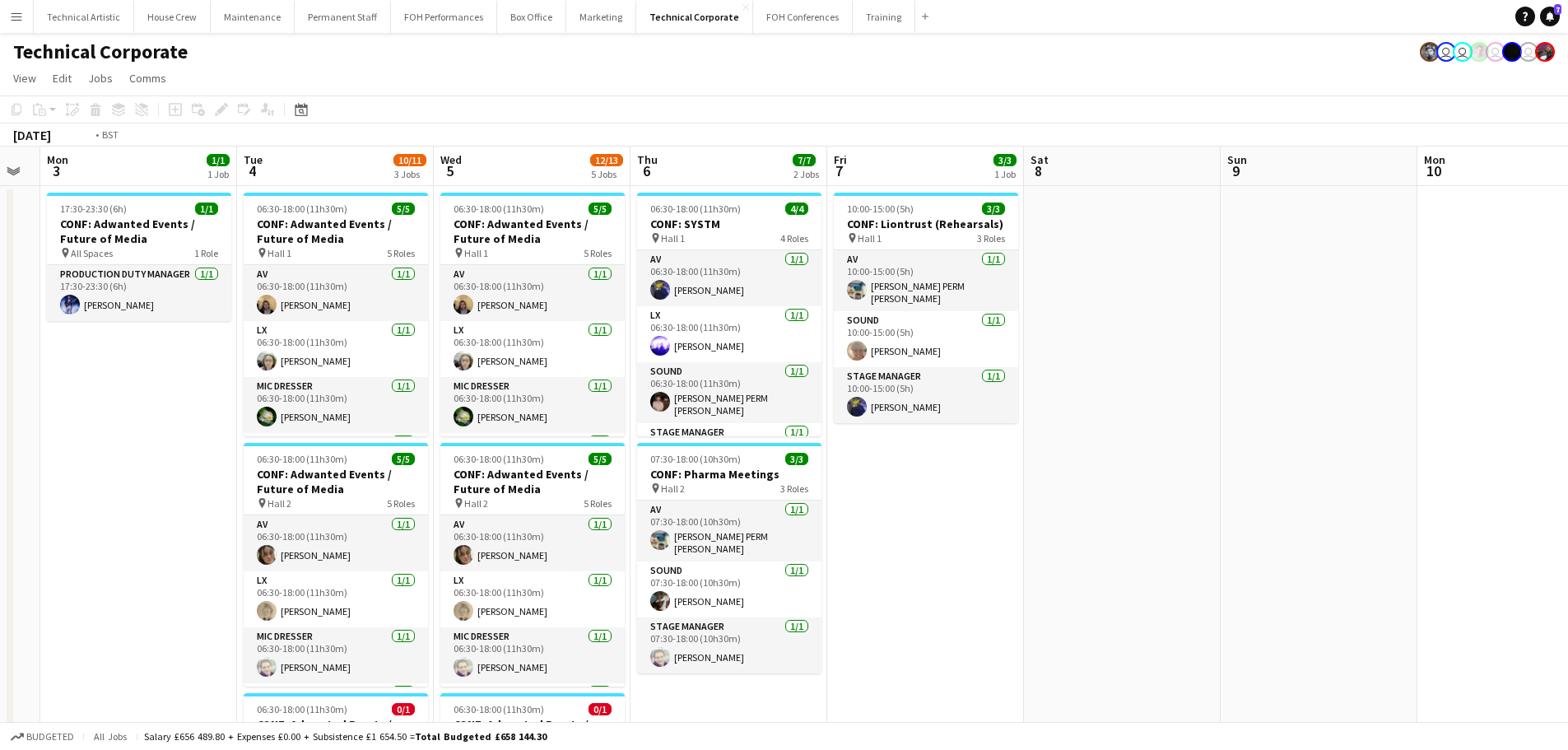
drag, startPoint x: 942, startPoint y: 560, endPoint x: 1298, endPoint y: 556, distance: 356.0
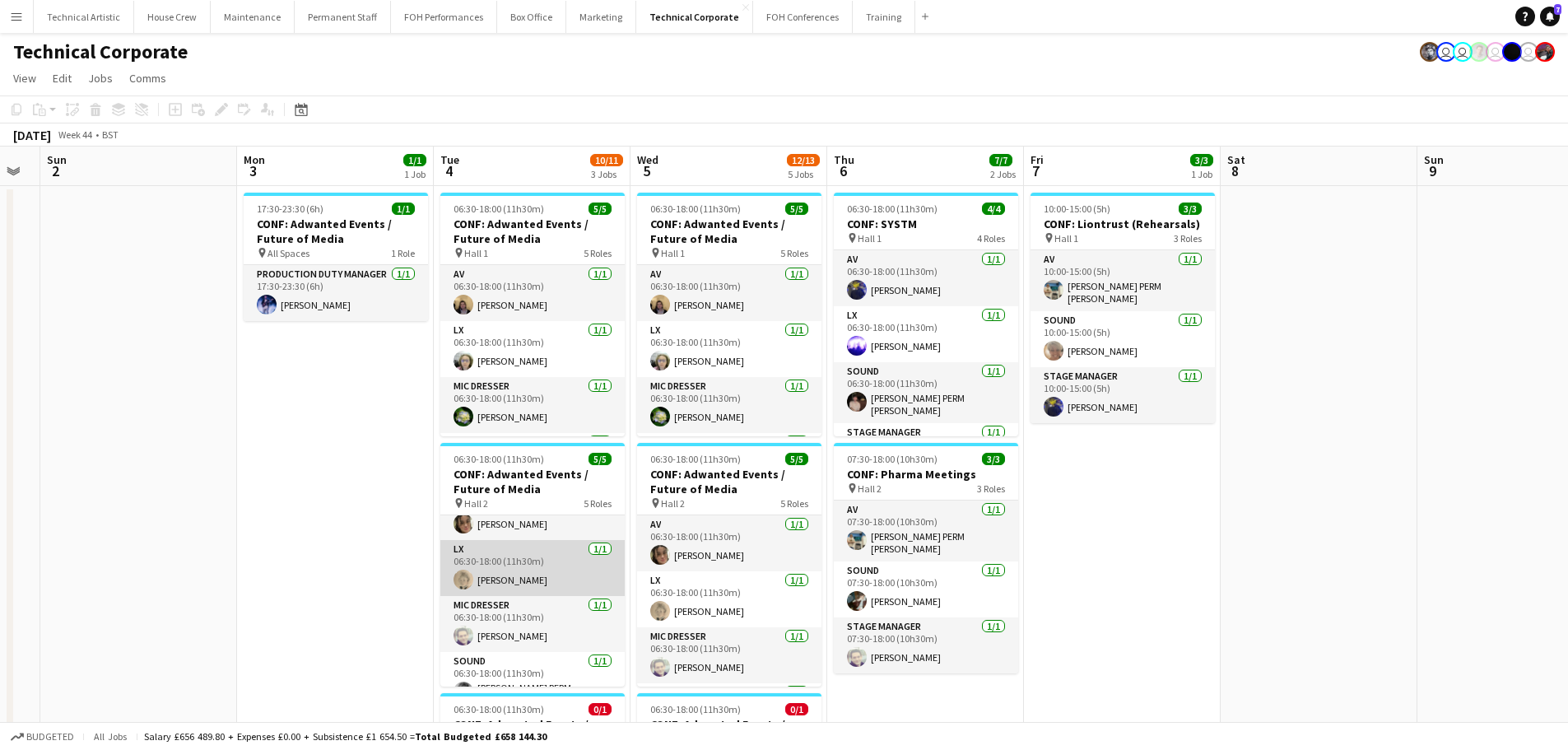
scroll to position [0, 0]
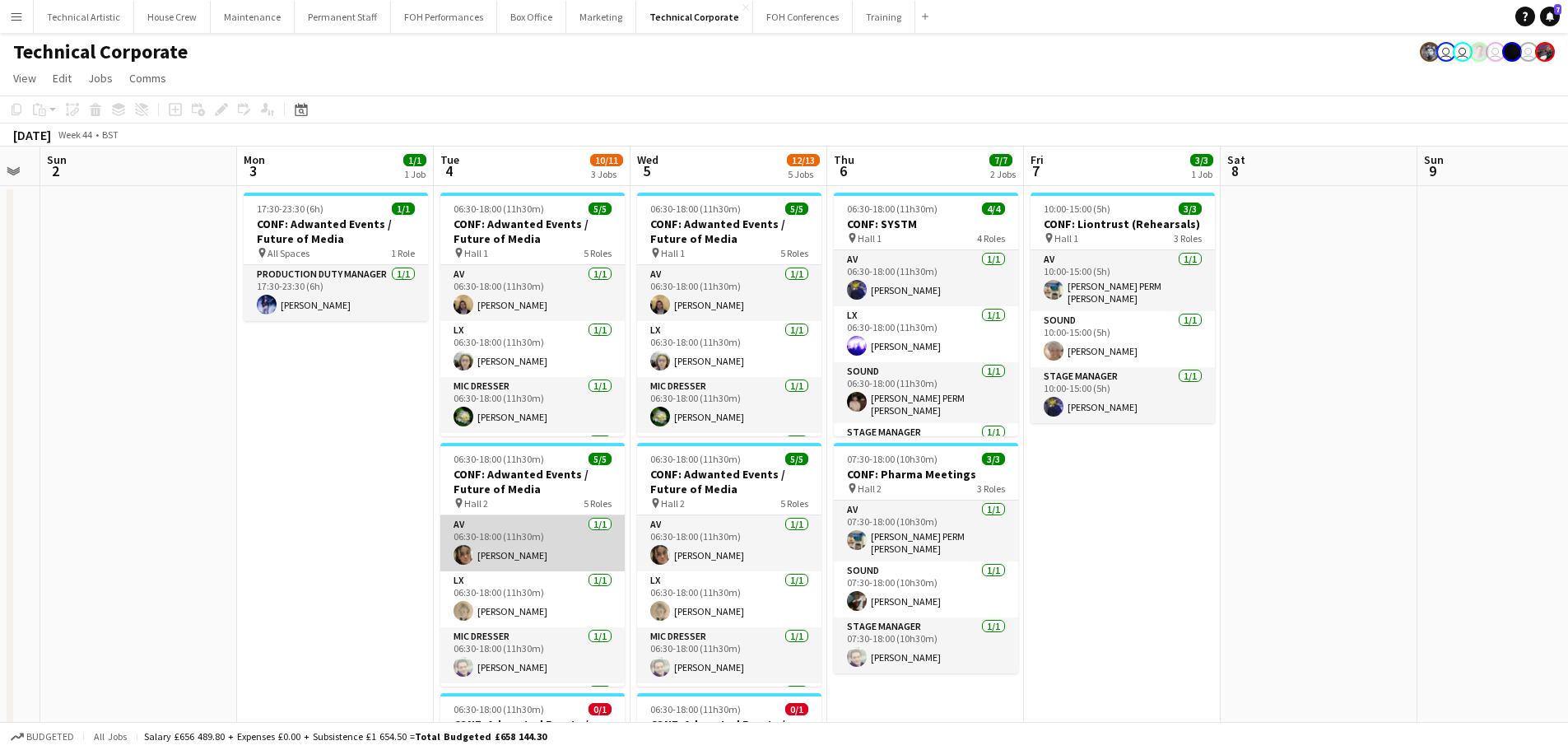
click at [526, 563] on app-card-role "AV [DATE] 06:30-18:00 (11h30m) [PERSON_NAME]" at bounding box center [533, 543] width 184 height 56
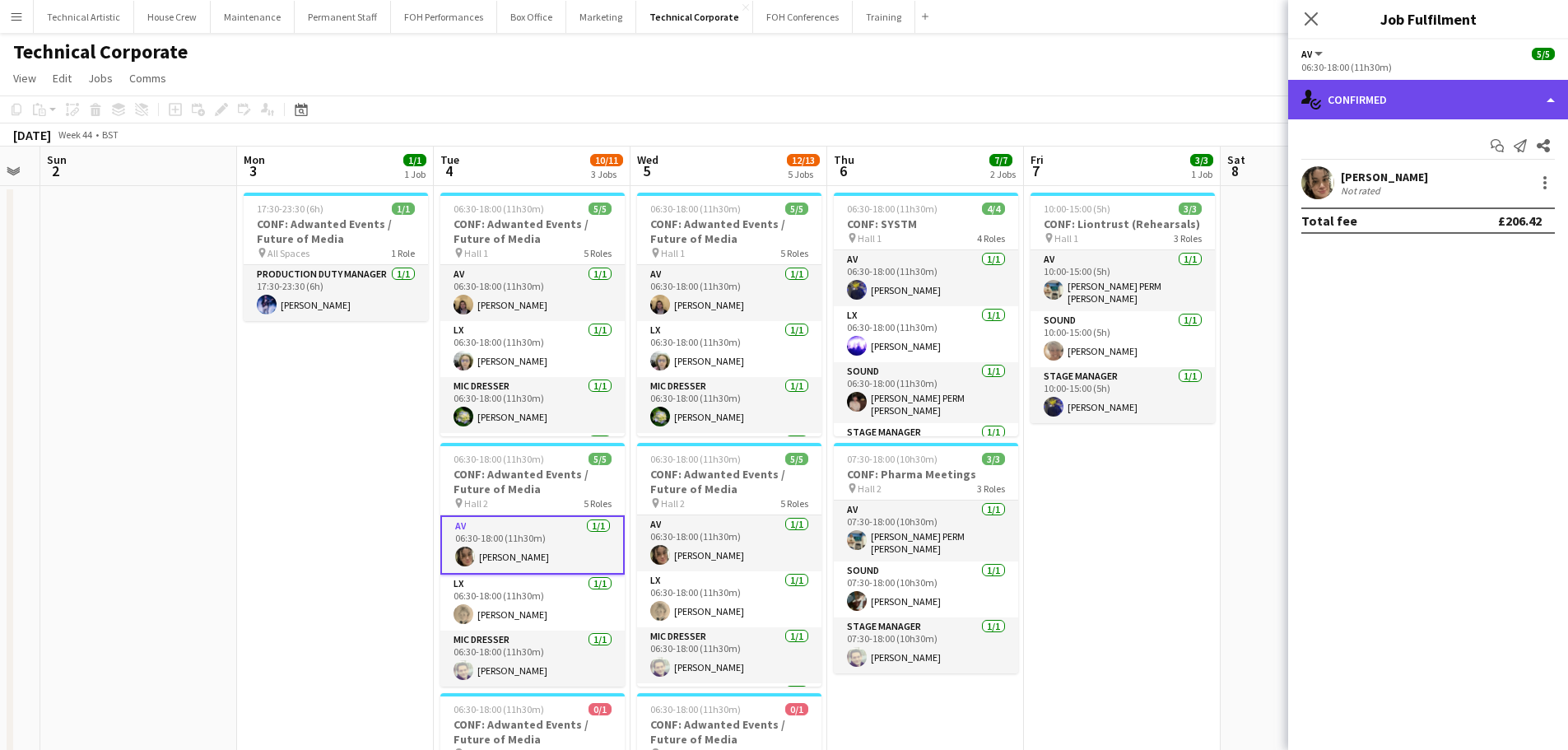
click at [1393, 107] on div "single-neutral-actions-check-2 Confirmed" at bounding box center [1428, 99] width 280 height 39
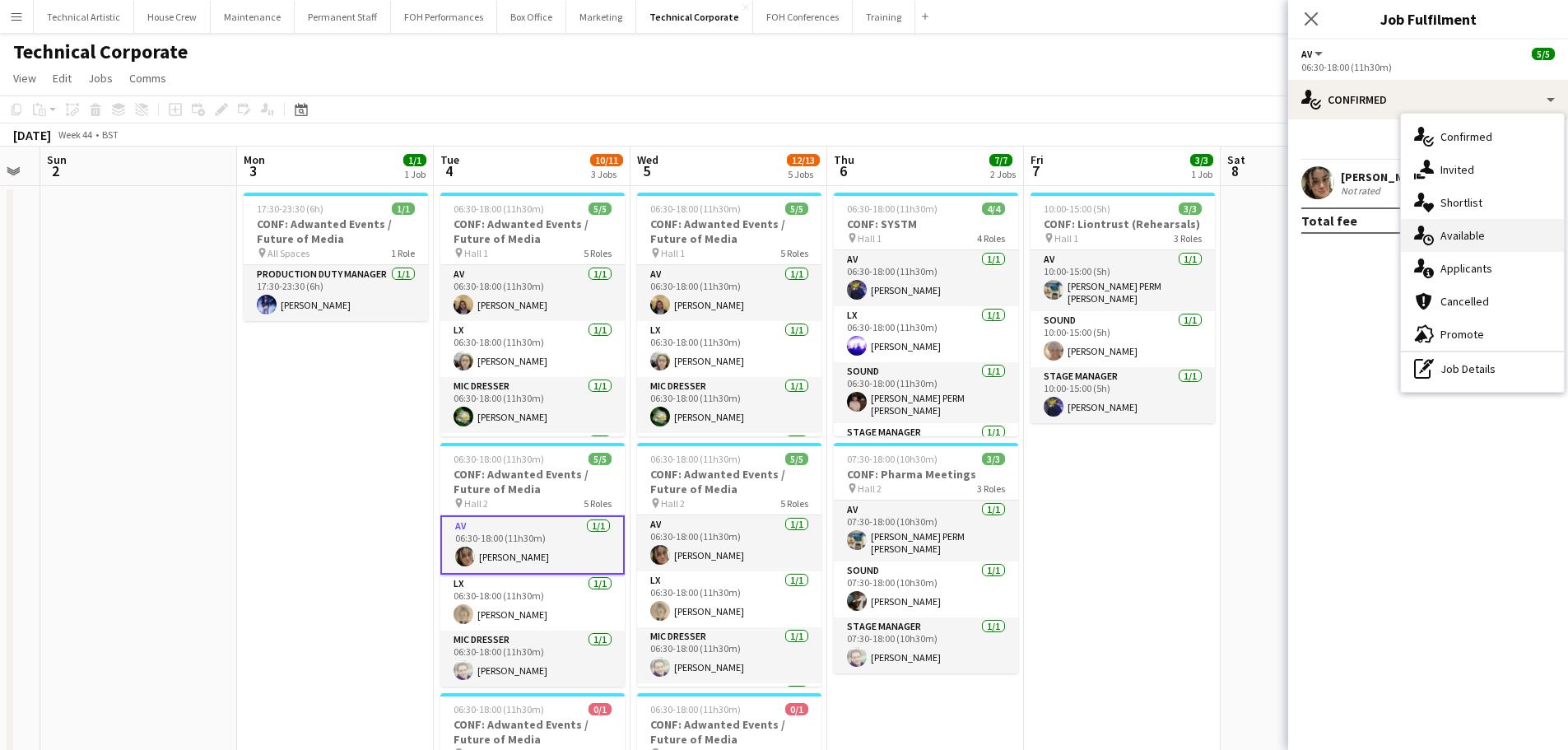
click at [1484, 231] on span "Available" at bounding box center [1462, 235] width 45 height 15
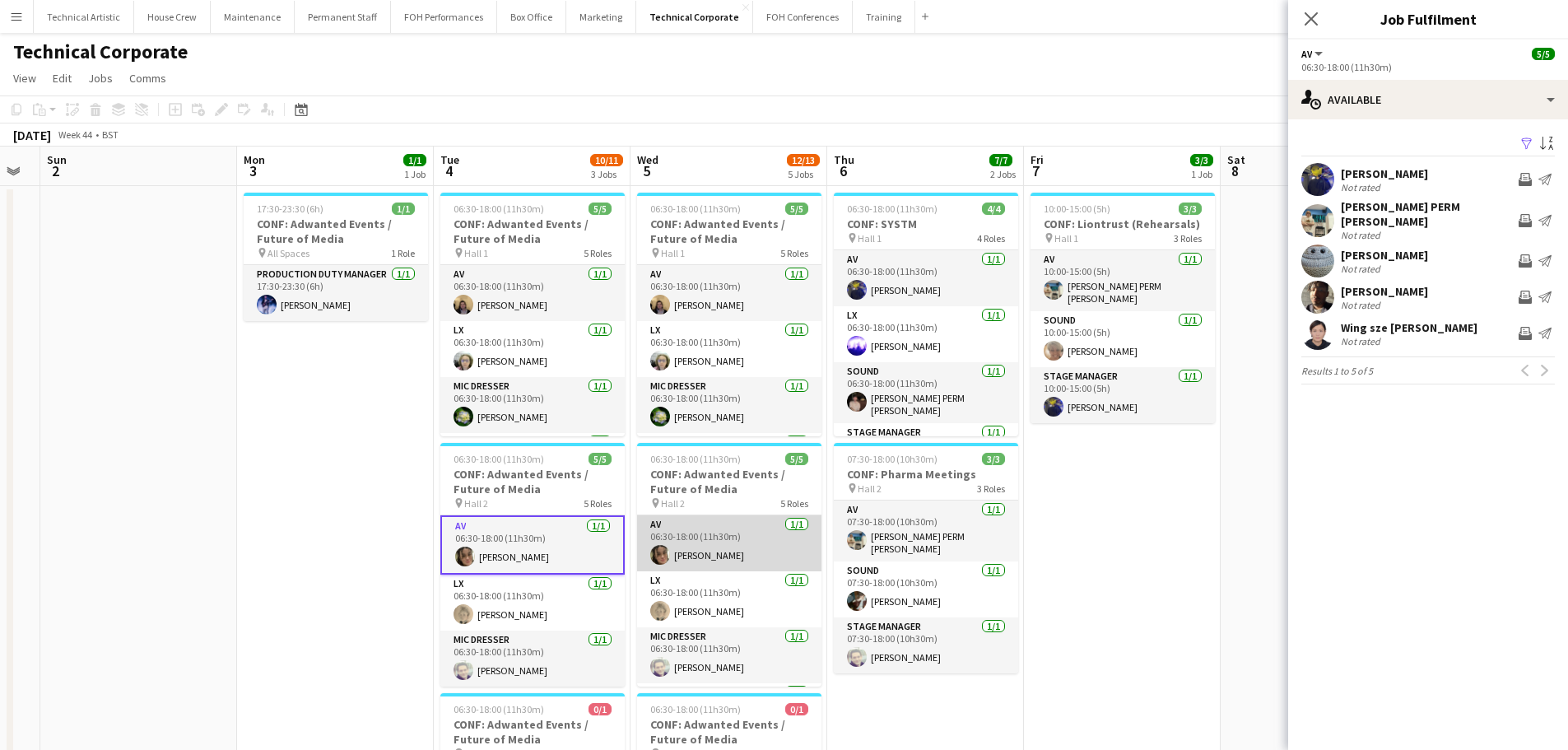
click at [696, 542] on app-card-role "AV [DATE] 06:30-18:00 (11h30m) [PERSON_NAME]" at bounding box center [729, 543] width 184 height 56
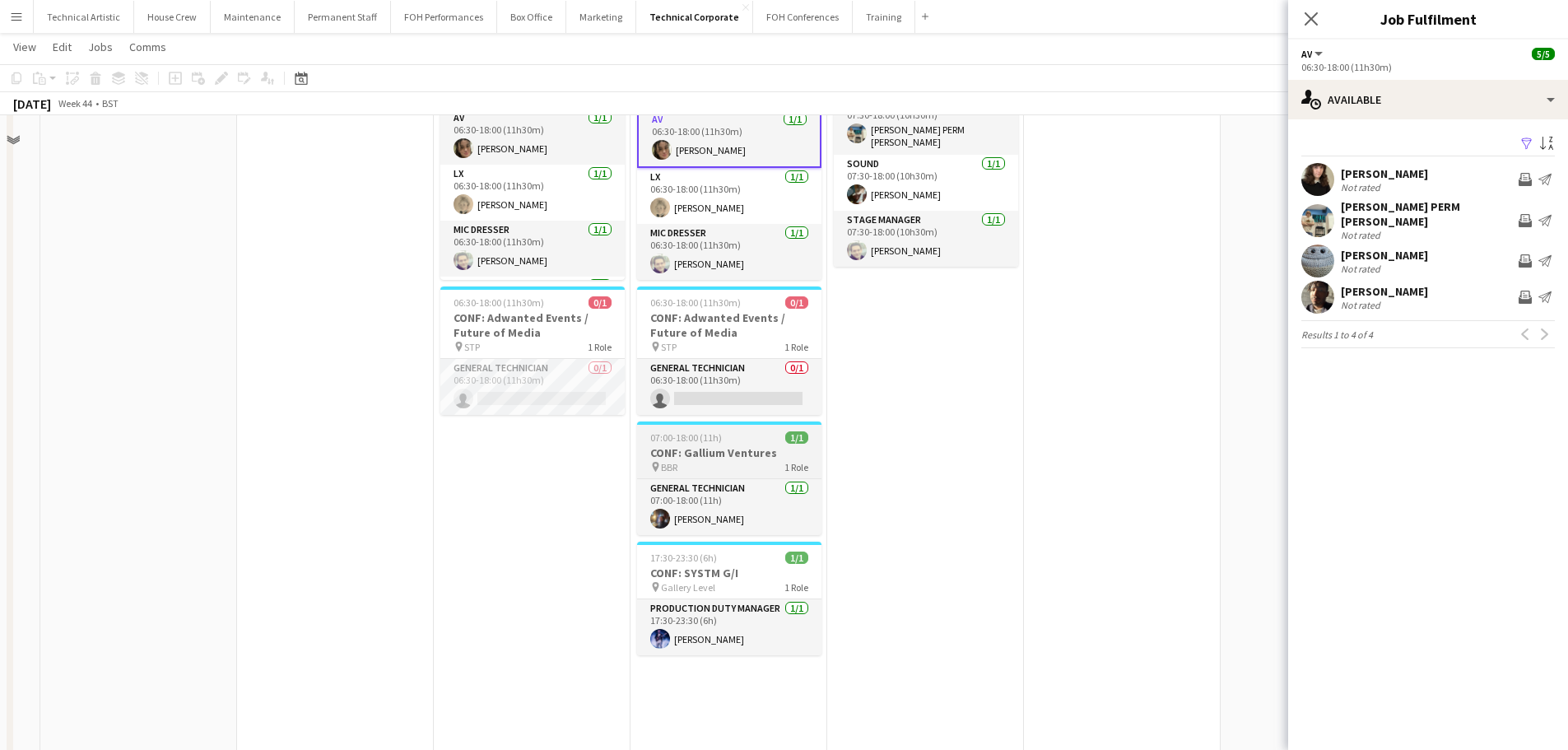
scroll to position [329, 0]
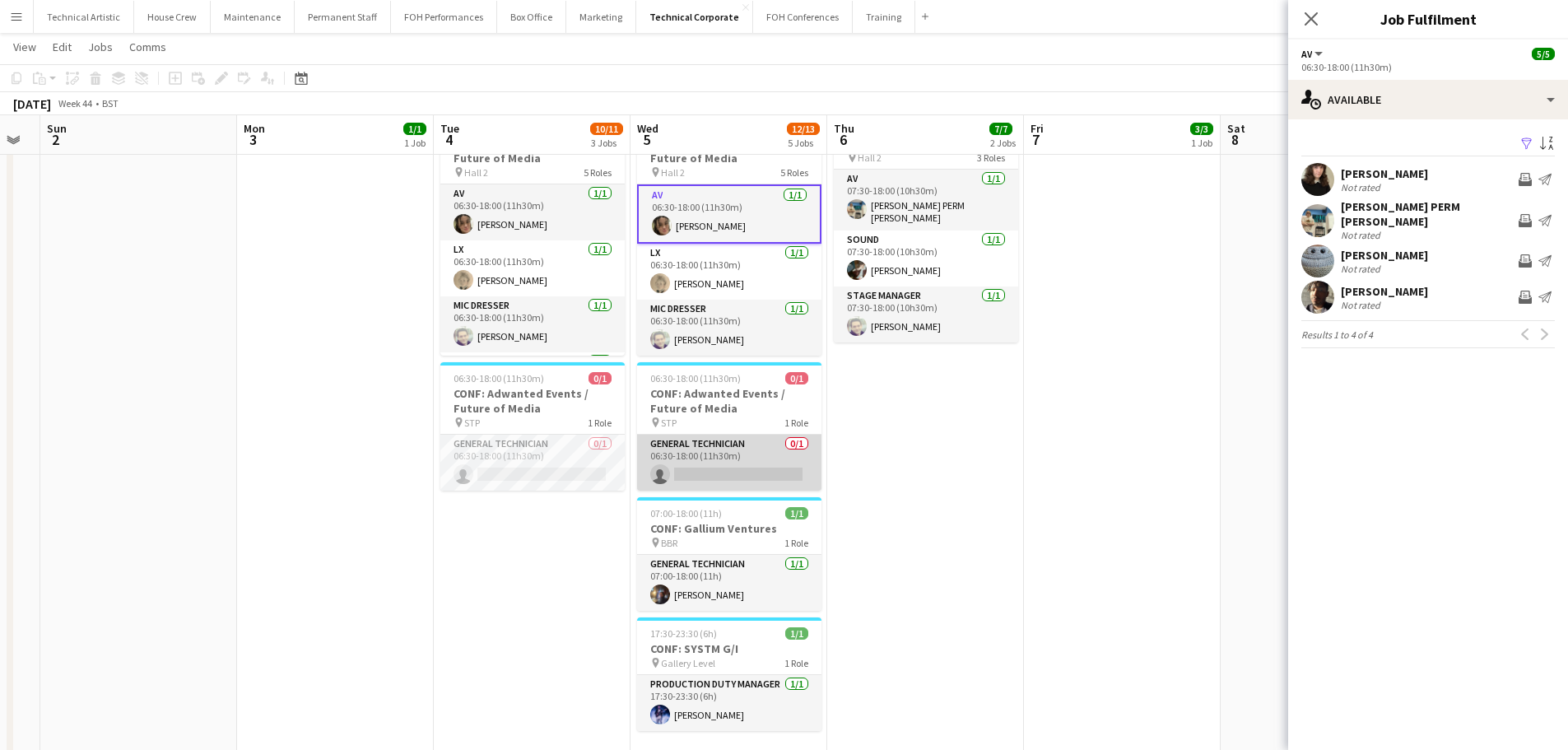
click at [739, 441] on app-card-role "General Technician 0/1 06:30-18:00 (11h30m) single-neutral-actions" at bounding box center [729, 463] width 184 height 56
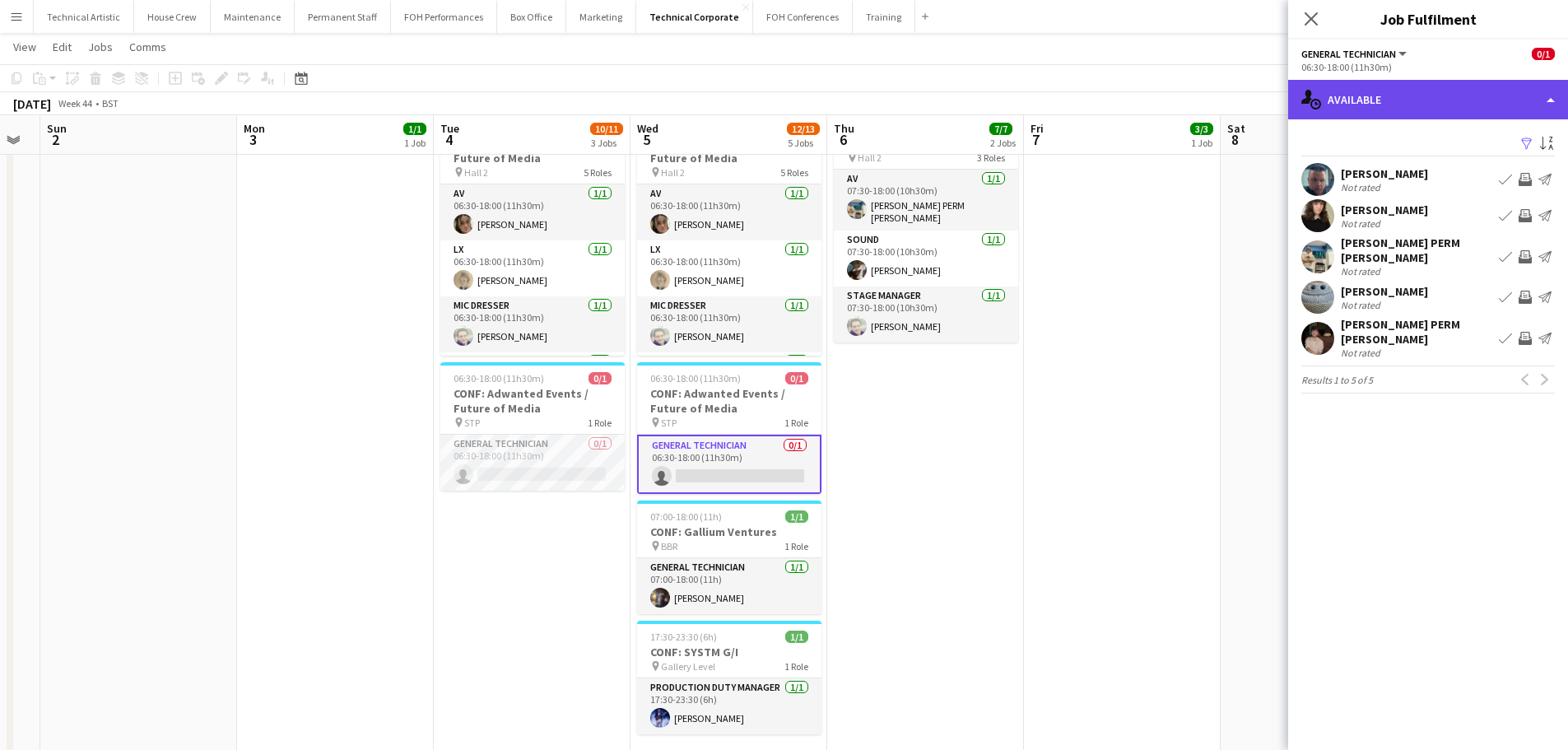
click at [1419, 109] on div "single-neutral-actions-upload Available" at bounding box center [1428, 99] width 280 height 39
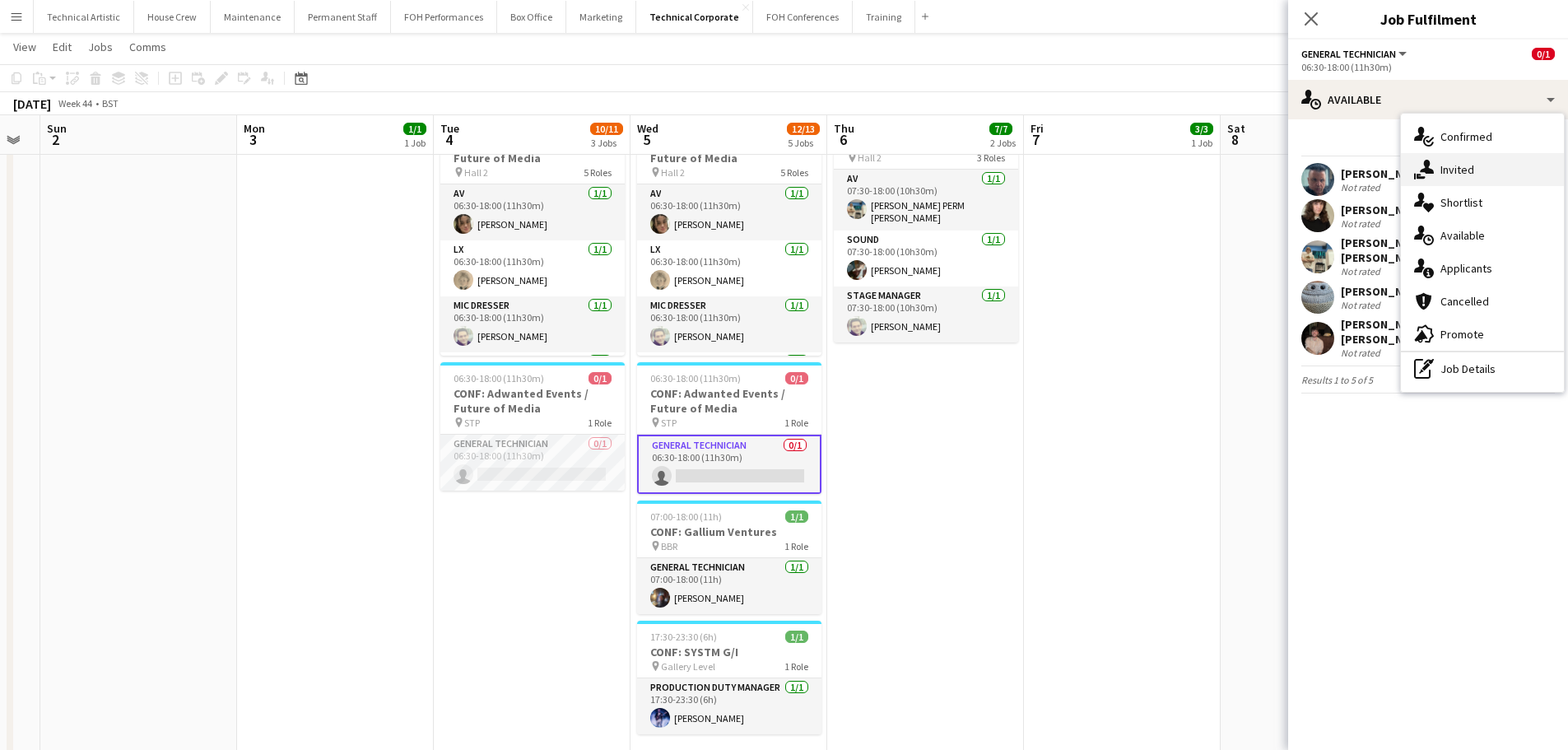
click at [1466, 179] on div "single-neutral-actions-share-1 Invited" at bounding box center [1482, 169] width 163 height 33
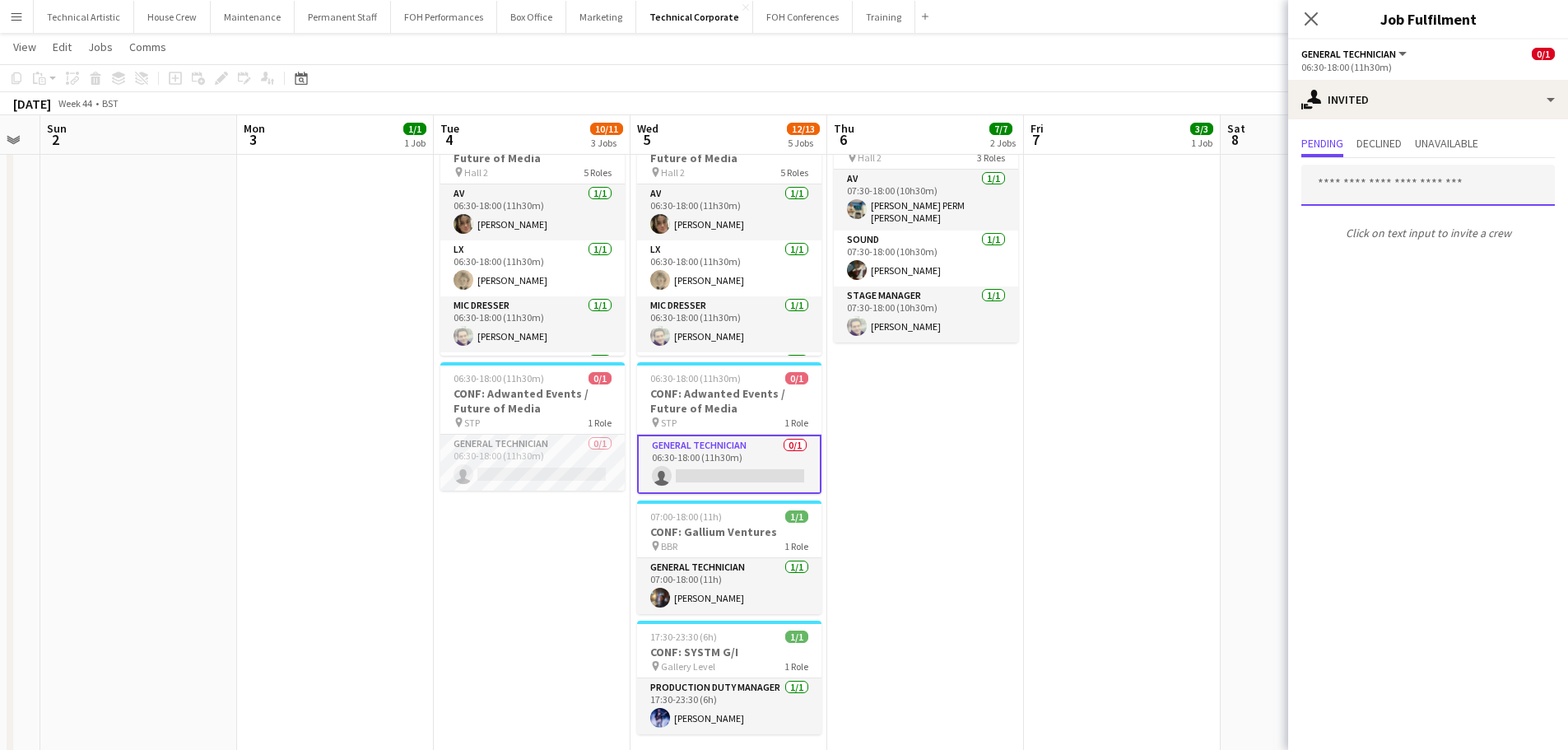
click at [1398, 184] on input "text" at bounding box center [1428, 185] width 253 height 41
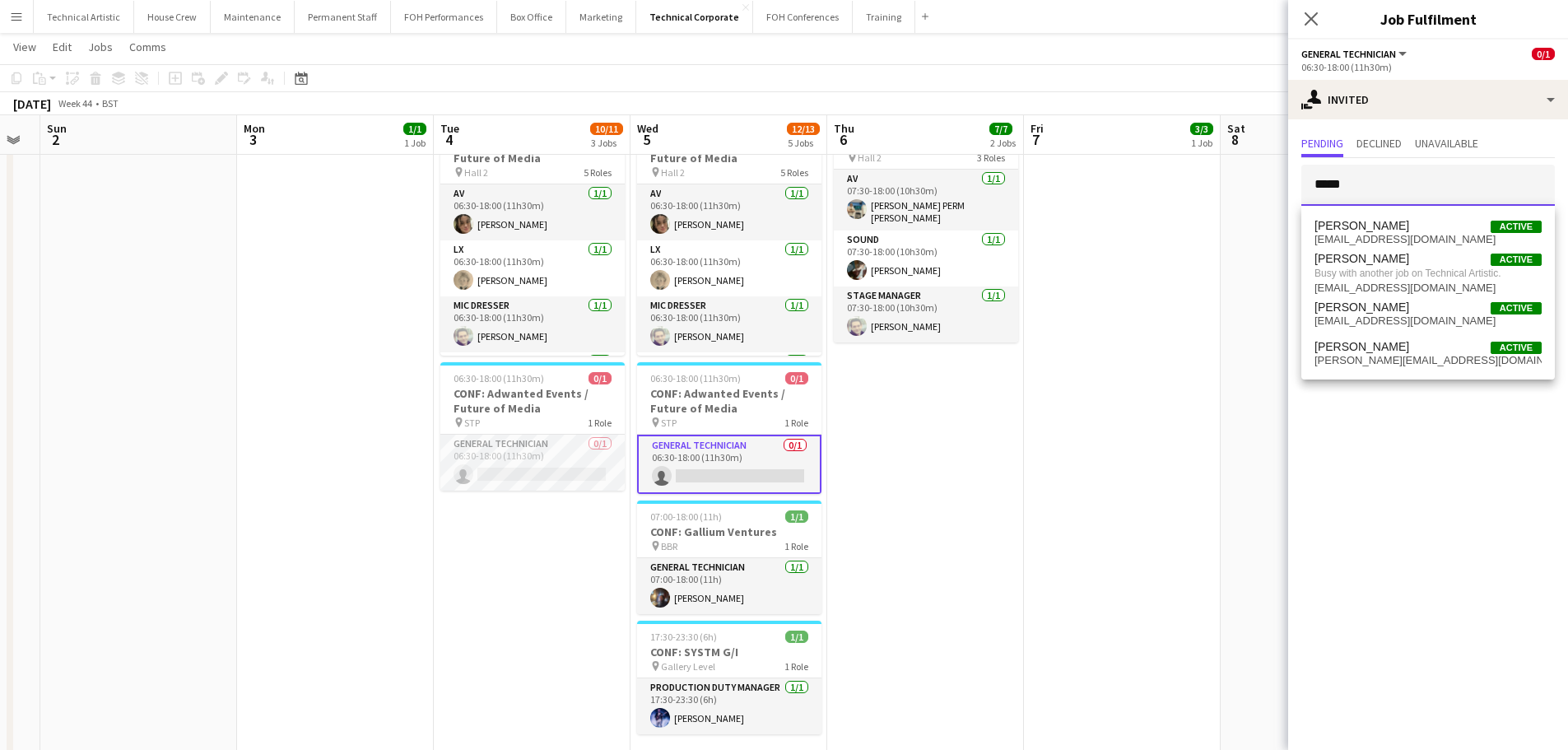
type input "*****"
click at [703, 72] on app-toolbar "Copy Paste Paste Ctrl+V Paste with crew Ctrl+Shift+V Paste linked Job [GEOGRAPH…" at bounding box center [784, 79] width 1568 height 28
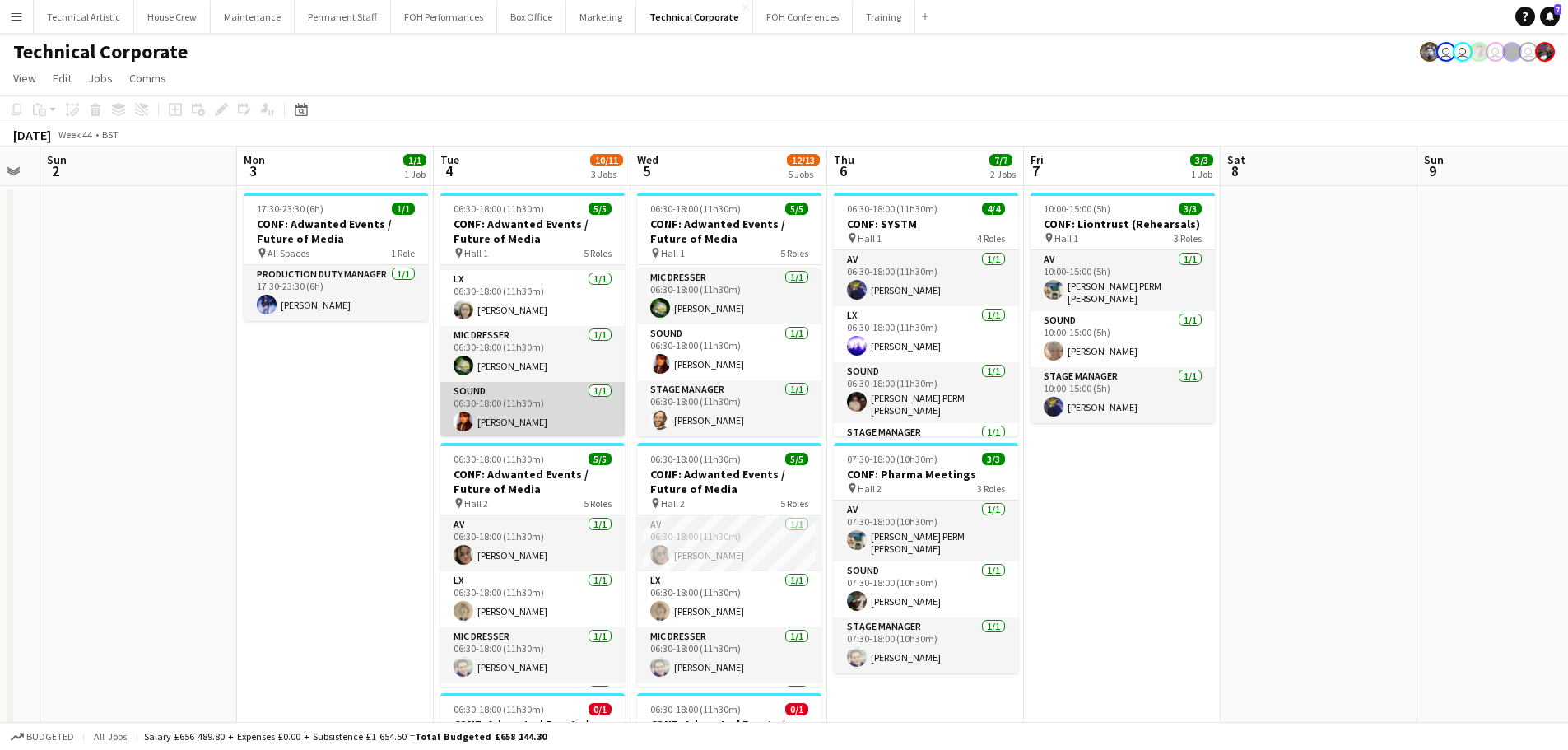
scroll to position [0, 0]
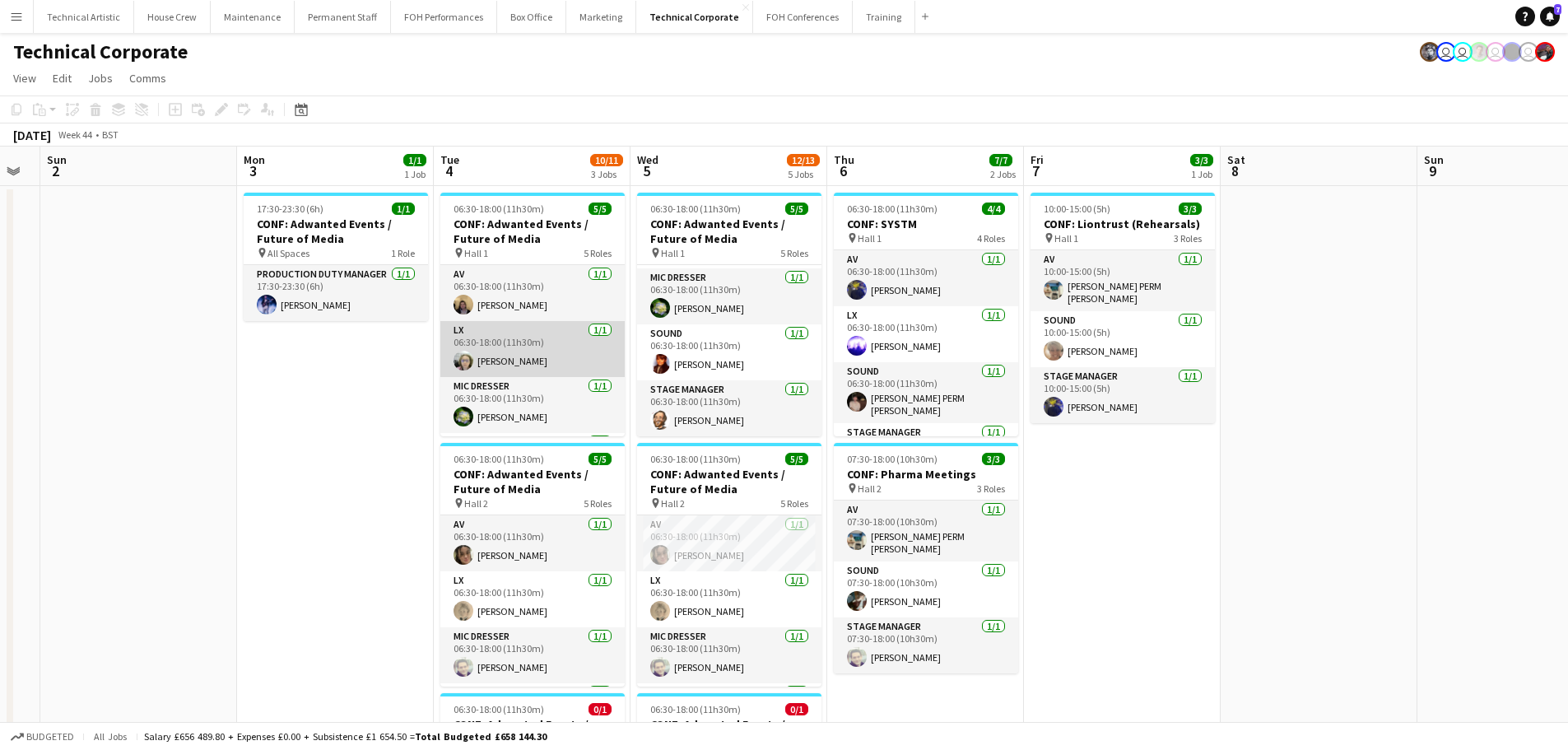
click at [533, 346] on app-card-role "LX [DATE] 06:30-18:00 (11h30m) [PERSON_NAME]" at bounding box center [533, 349] width 184 height 56
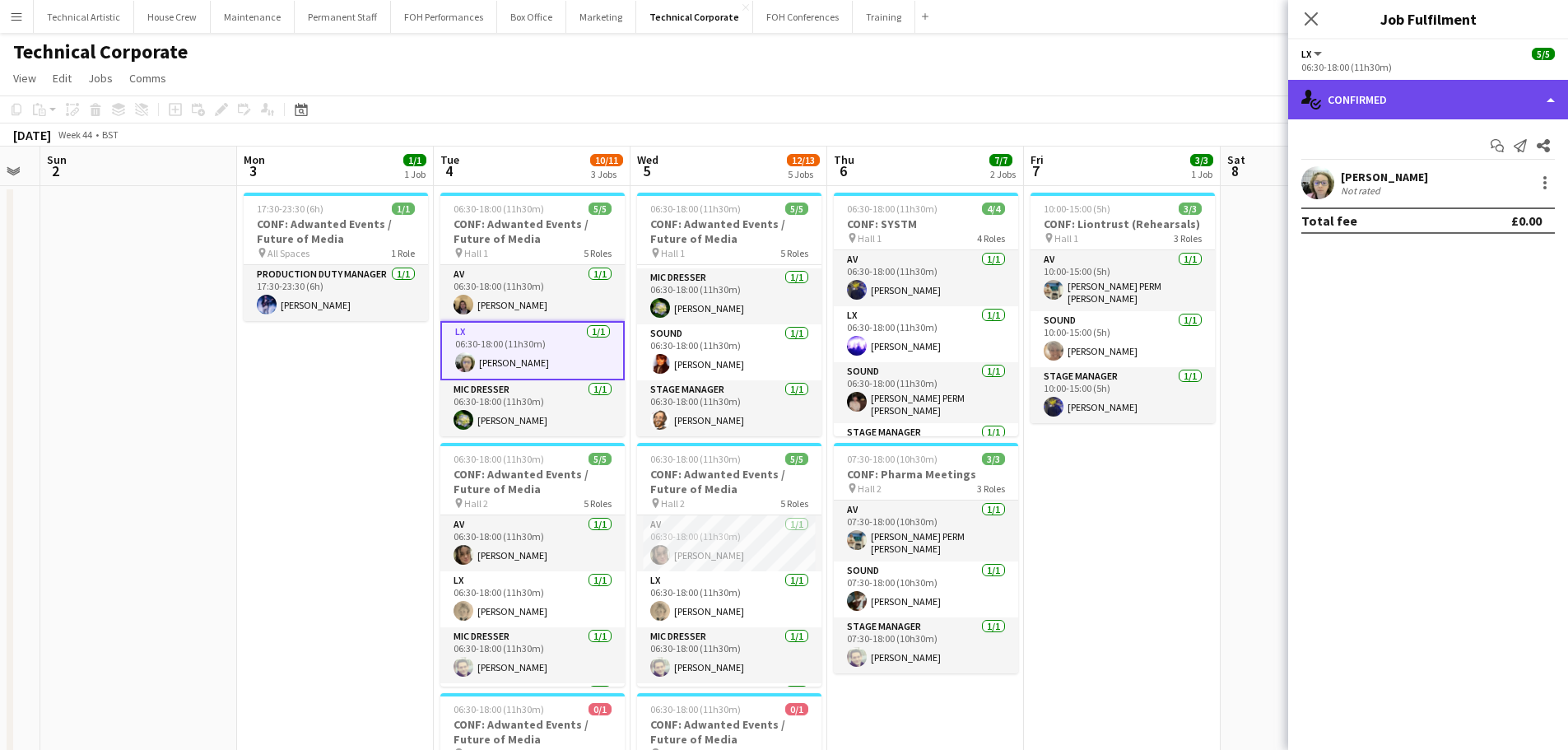
drag, startPoint x: 1385, startPoint y: 93, endPoint x: 1393, endPoint y: 97, distance: 8.9
click at [1386, 93] on div "single-neutral-actions-check-2 Confirmed" at bounding box center [1428, 99] width 280 height 39
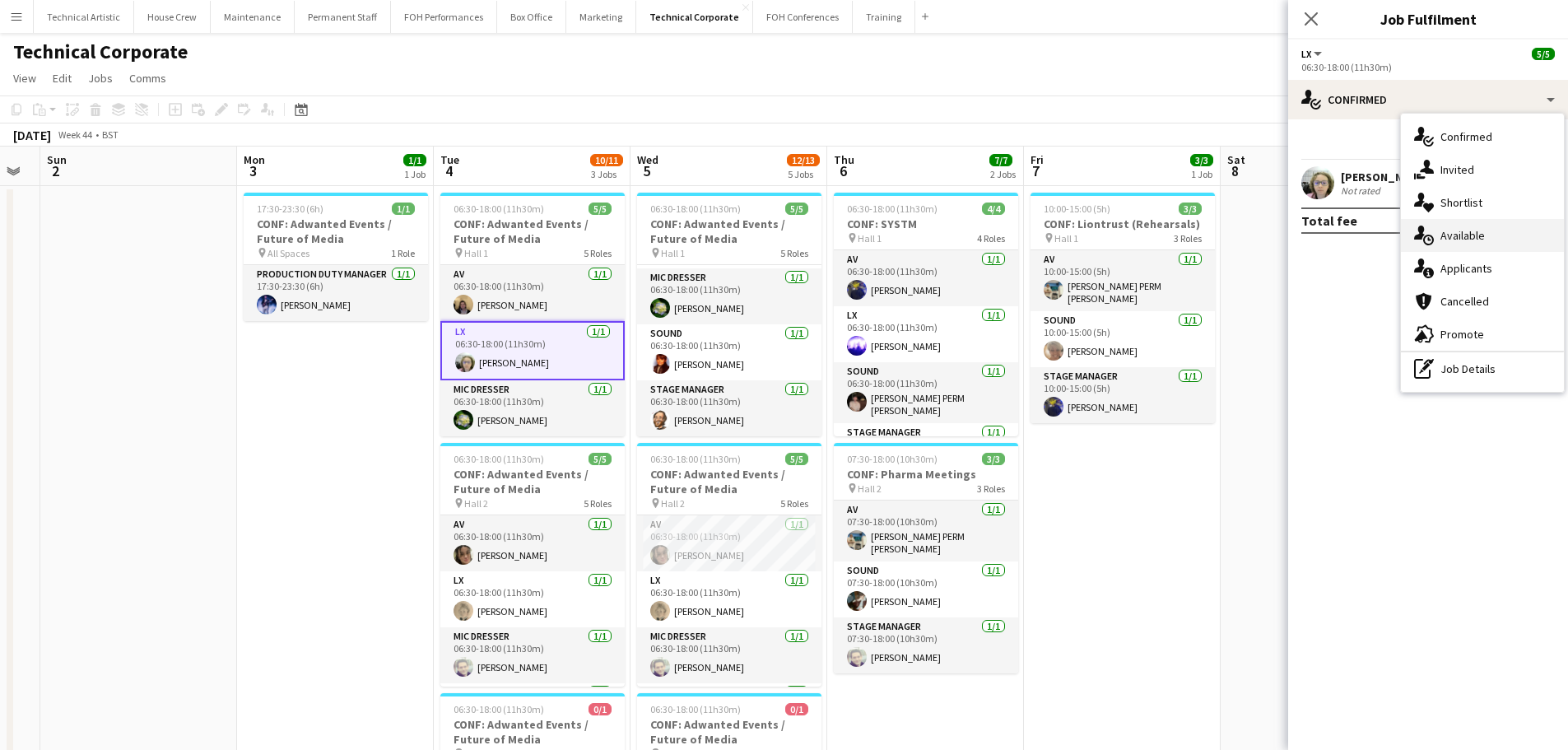
click at [1495, 236] on div "single-neutral-actions-upload Available" at bounding box center [1482, 236] width 163 height 33
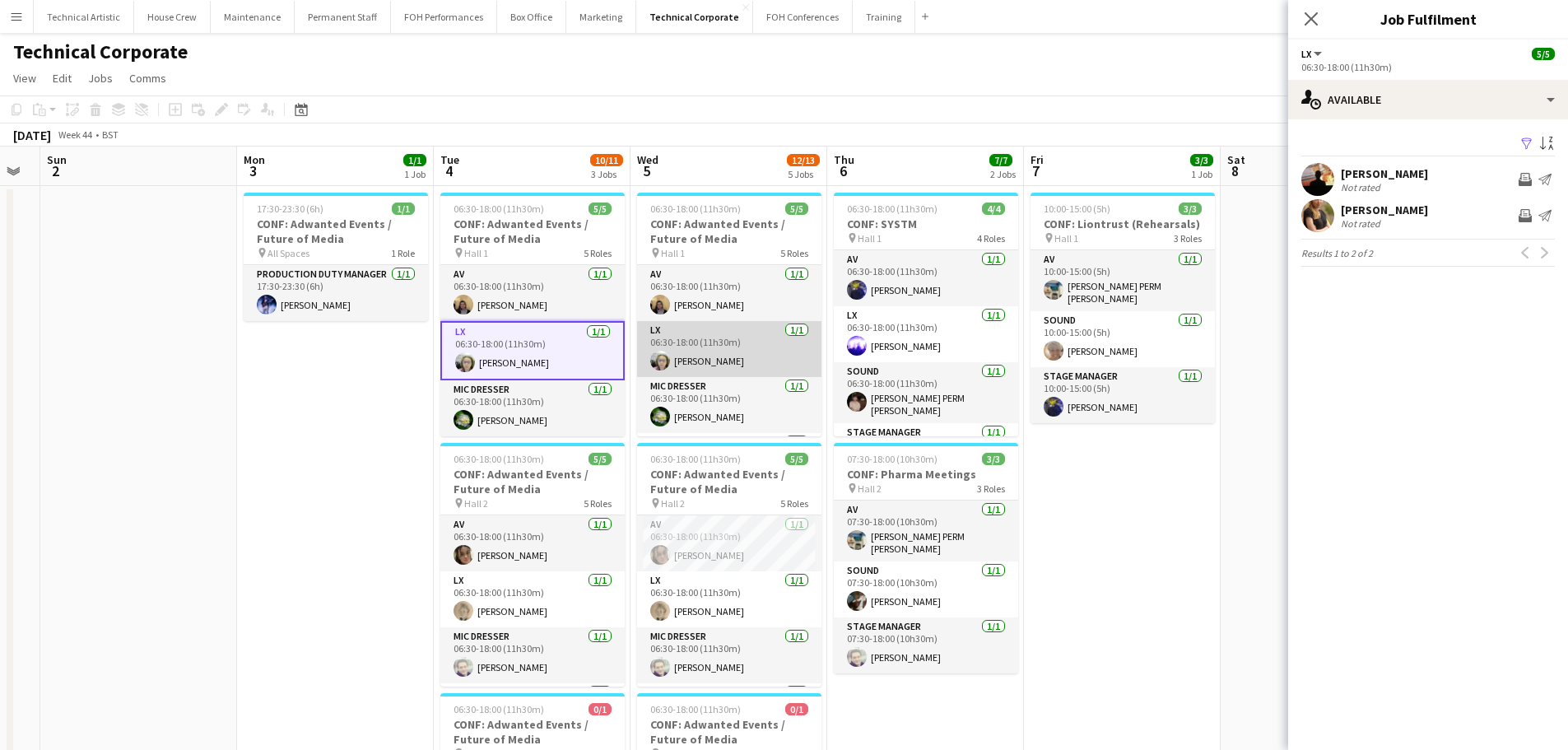
click at [720, 357] on app-card-role "LX [DATE] 06:30-18:00 (11h30m) [PERSON_NAME]" at bounding box center [729, 349] width 184 height 56
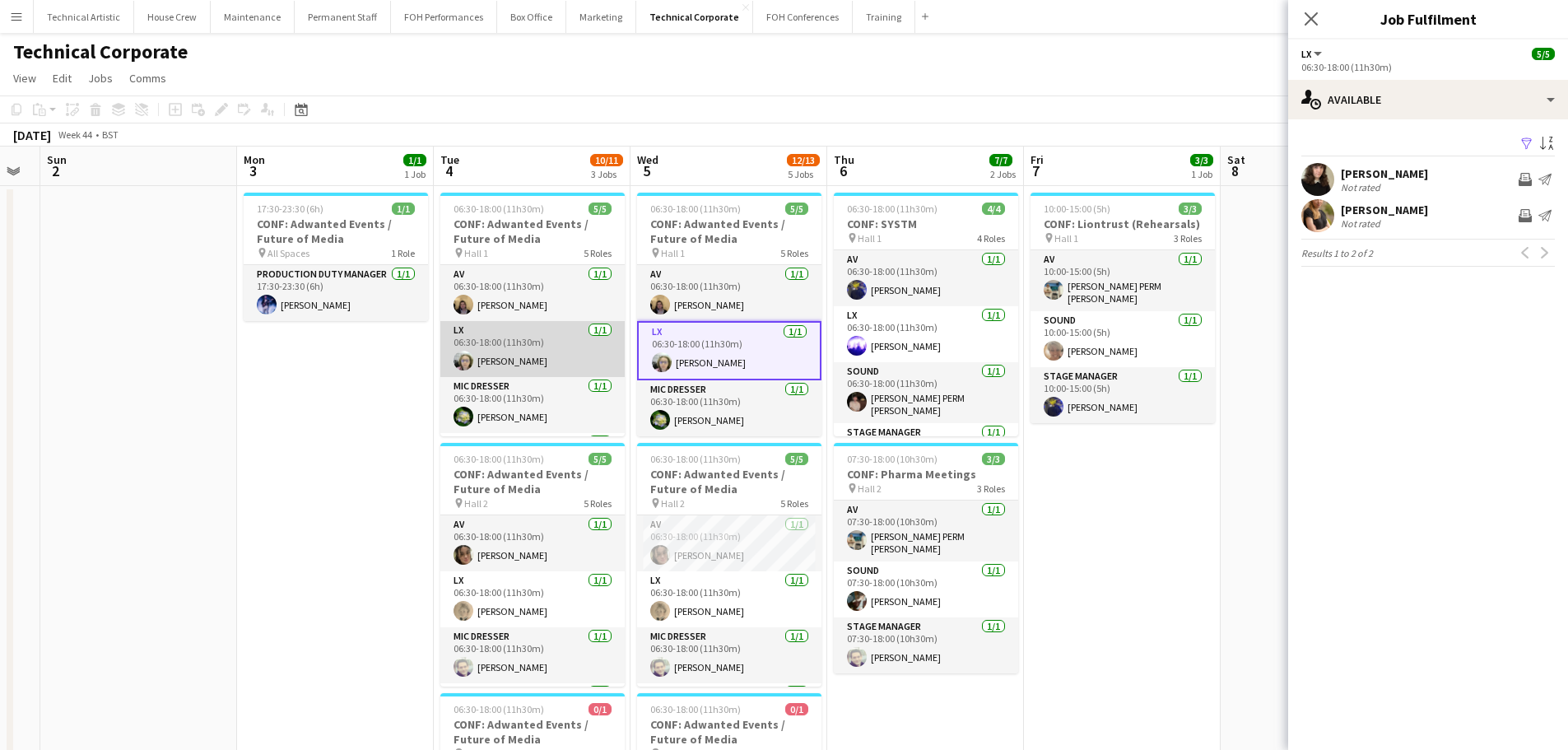
click at [512, 349] on app-card-role "LX [DATE] 06:30-18:00 (11h30m) [PERSON_NAME]" at bounding box center [533, 349] width 184 height 56
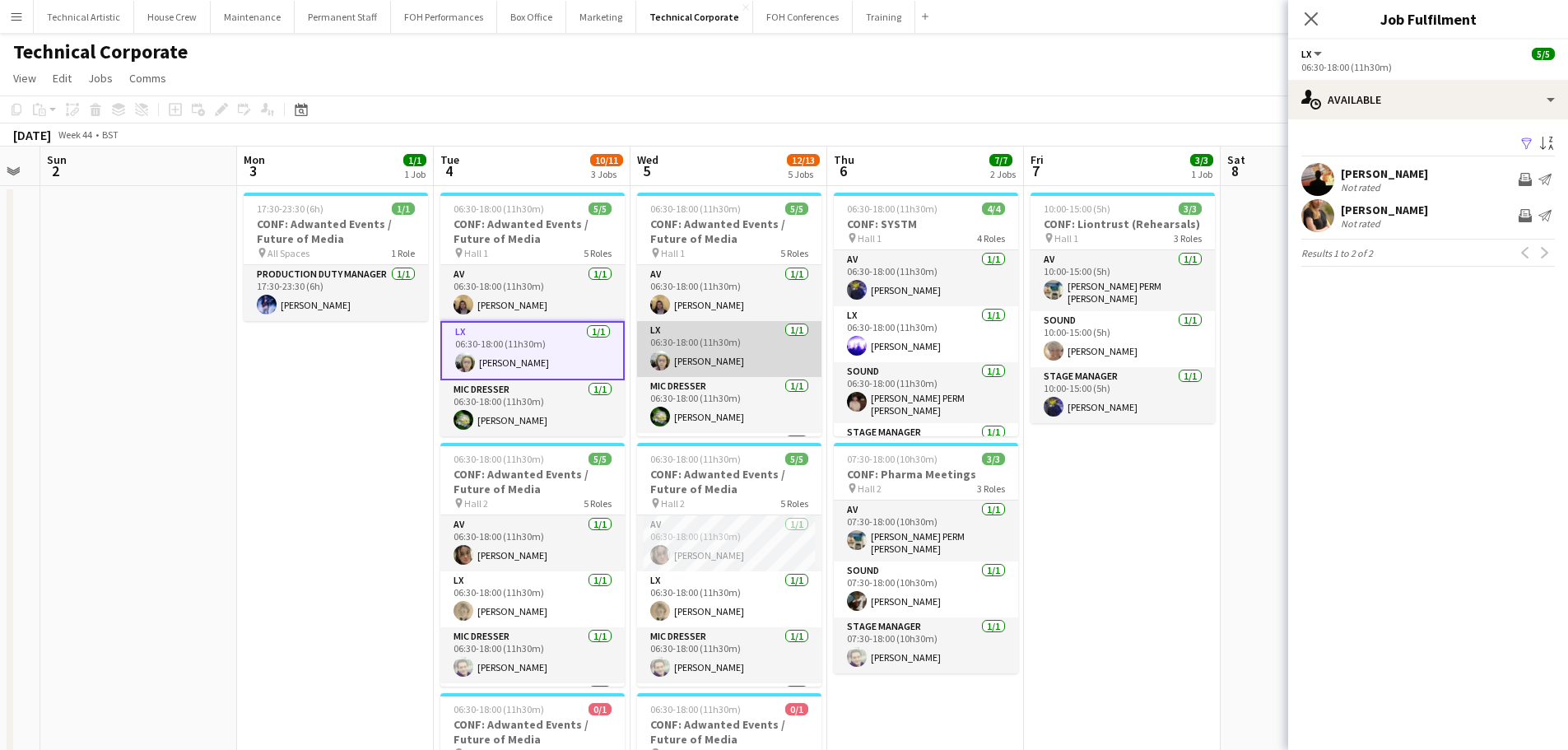
click at [704, 332] on app-card-role "LX [DATE] 06:30-18:00 (11h30m) [PERSON_NAME]" at bounding box center [729, 349] width 184 height 56
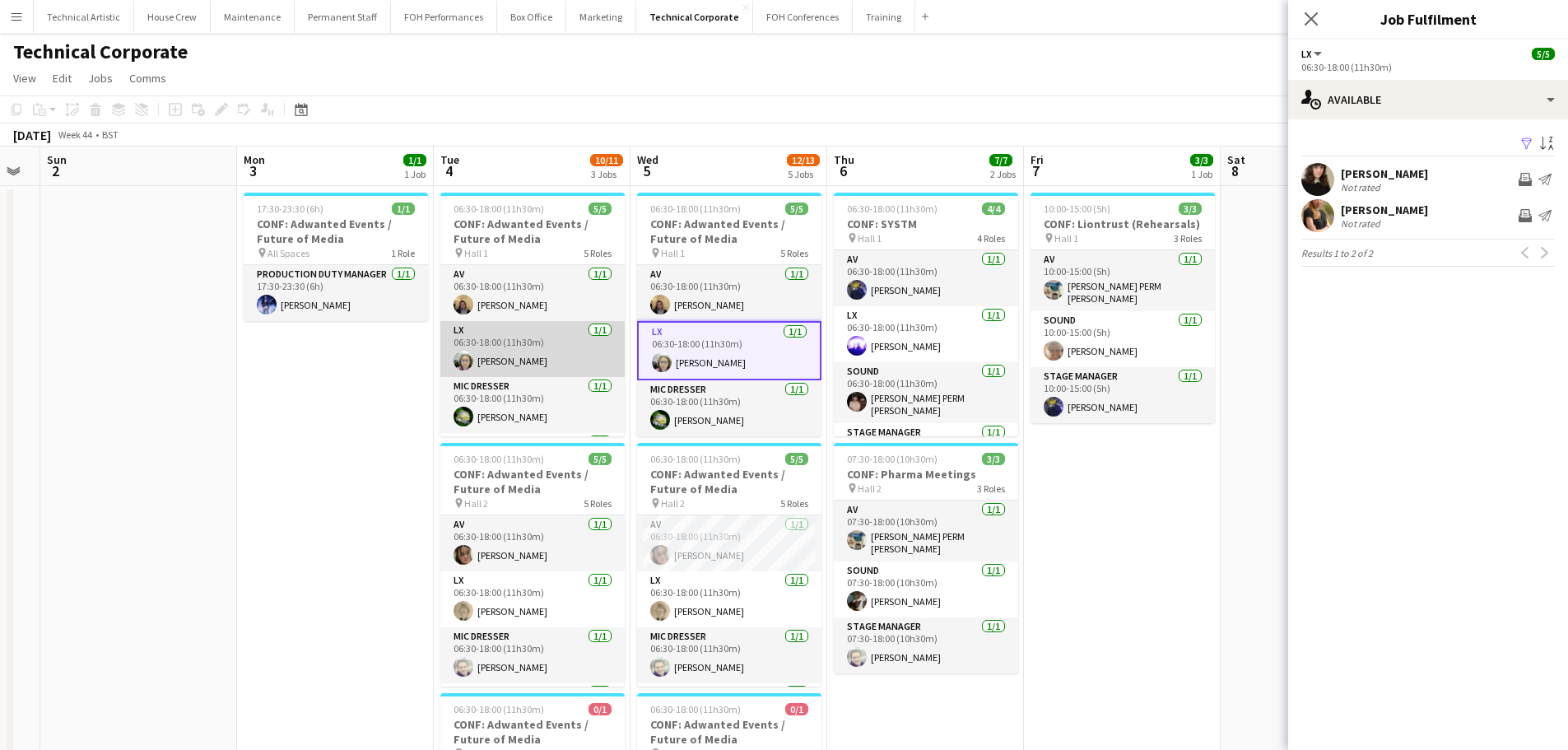
click at [556, 338] on app-card-role "LX [DATE] 06:30-18:00 (11h30m) [PERSON_NAME]" at bounding box center [533, 349] width 184 height 56
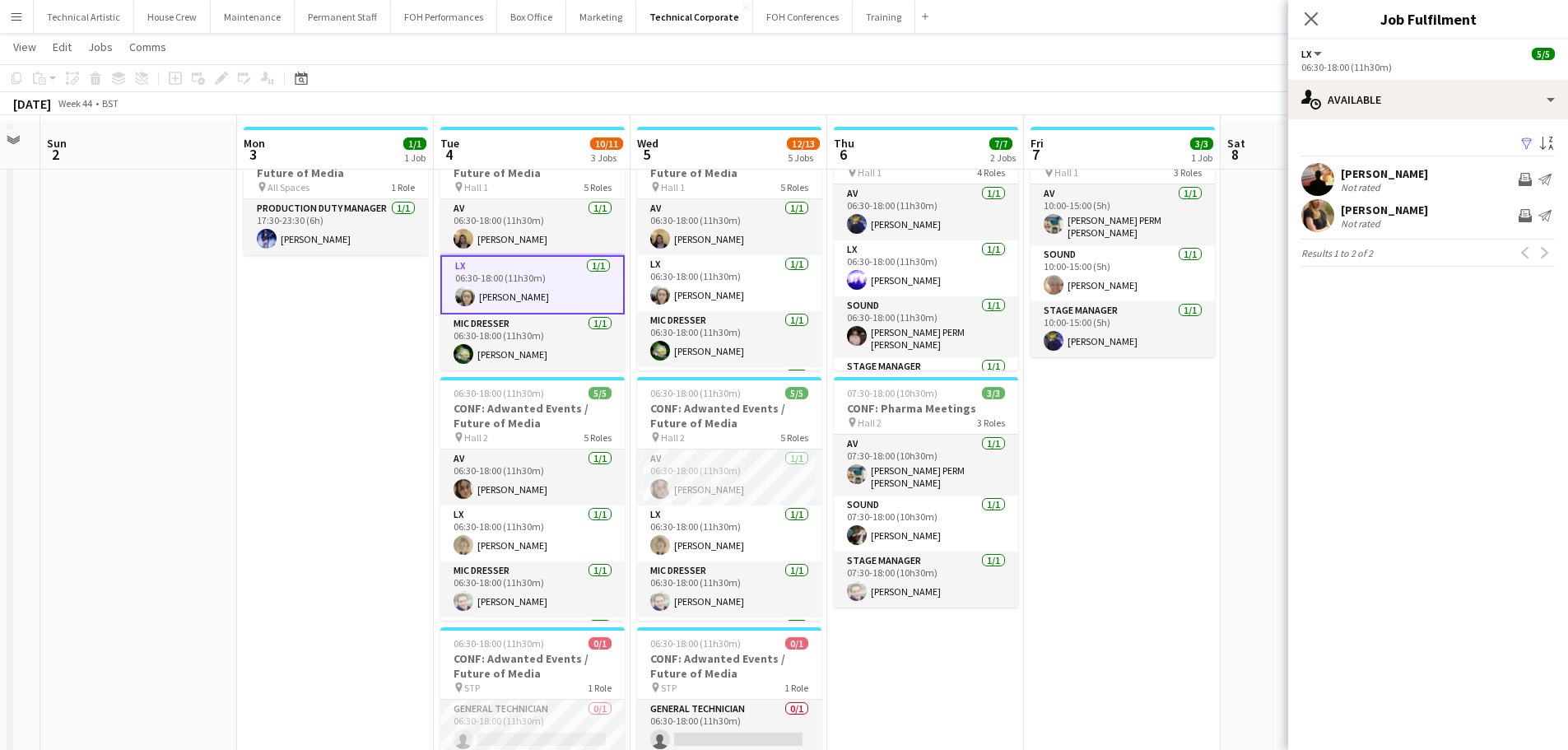
scroll to position [82, 0]
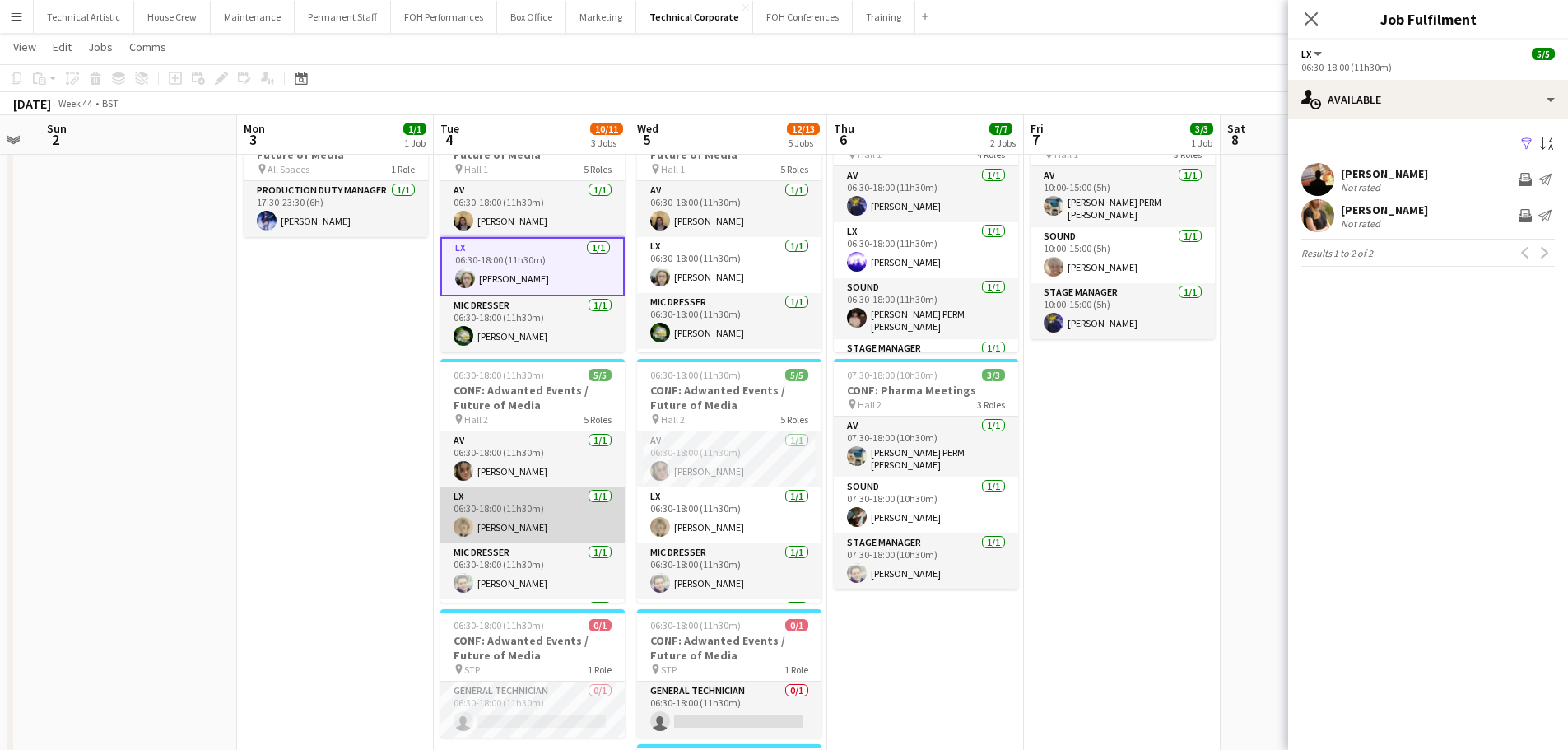
click at [490, 519] on app-card-role "LX [DATE] 06:30-18:00 (11h30m) [PERSON_NAME]" at bounding box center [533, 515] width 184 height 56
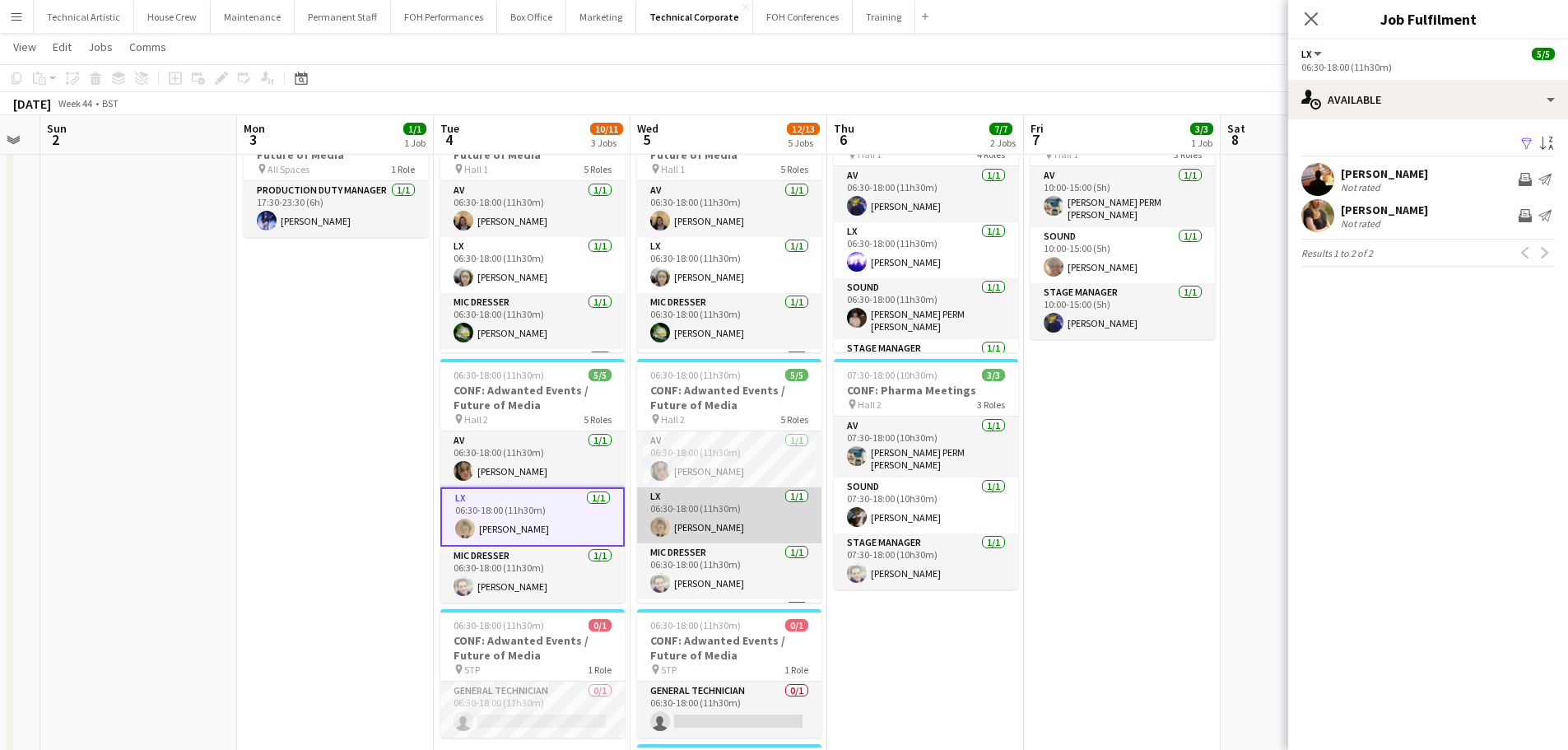
click at [706, 513] on app-card-role "LX [DATE] 06:30-18:00 (11h30m) [PERSON_NAME]" at bounding box center [729, 515] width 184 height 56
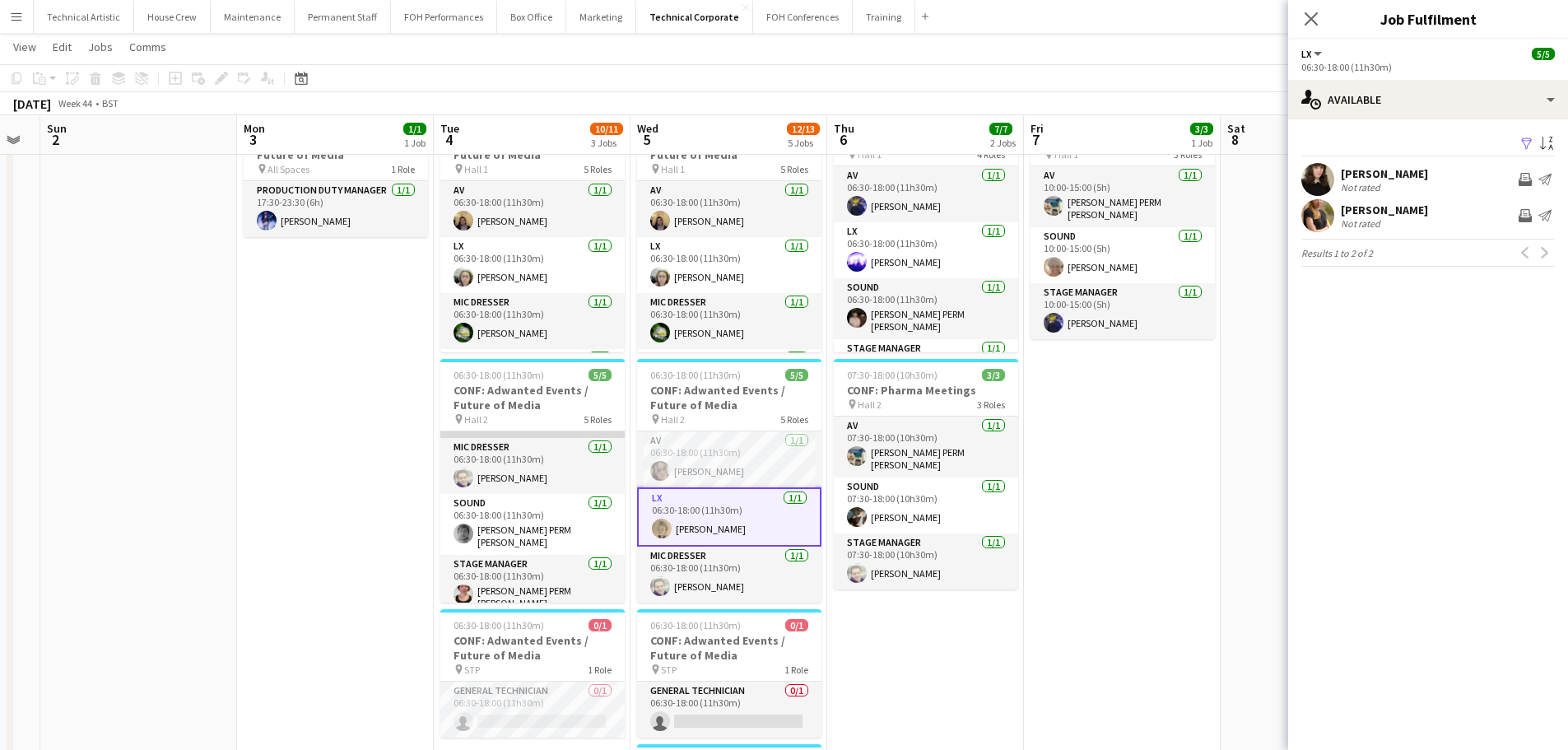
scroll to position [108, 0]
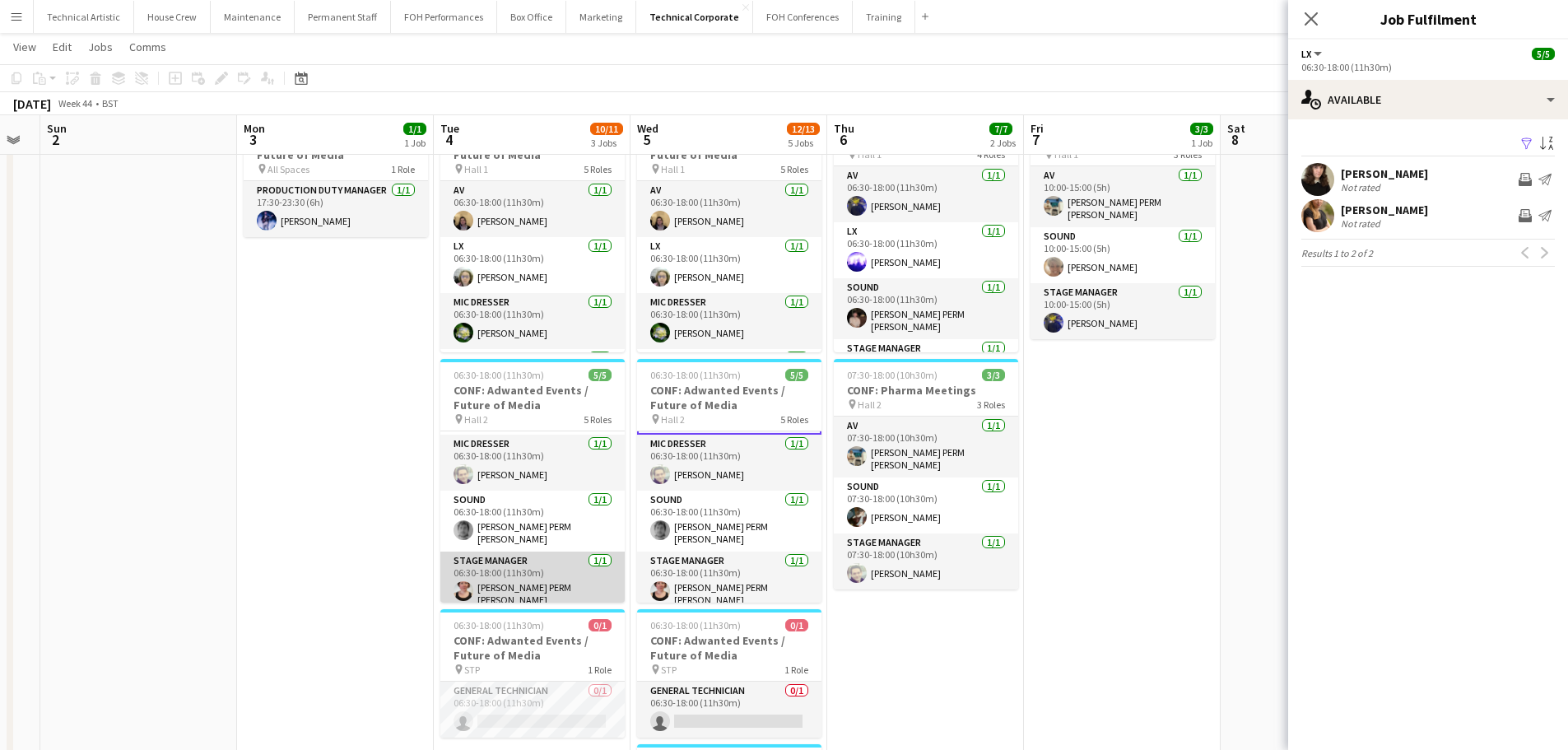
click at [557, 572] on app-card-role "Stage Manager [DATE] 06:30-18:00 (11h30m) [PERSON_NAME] PERM [PERSON_NAME]" at bounding box center [533, 582] width 184 height 61
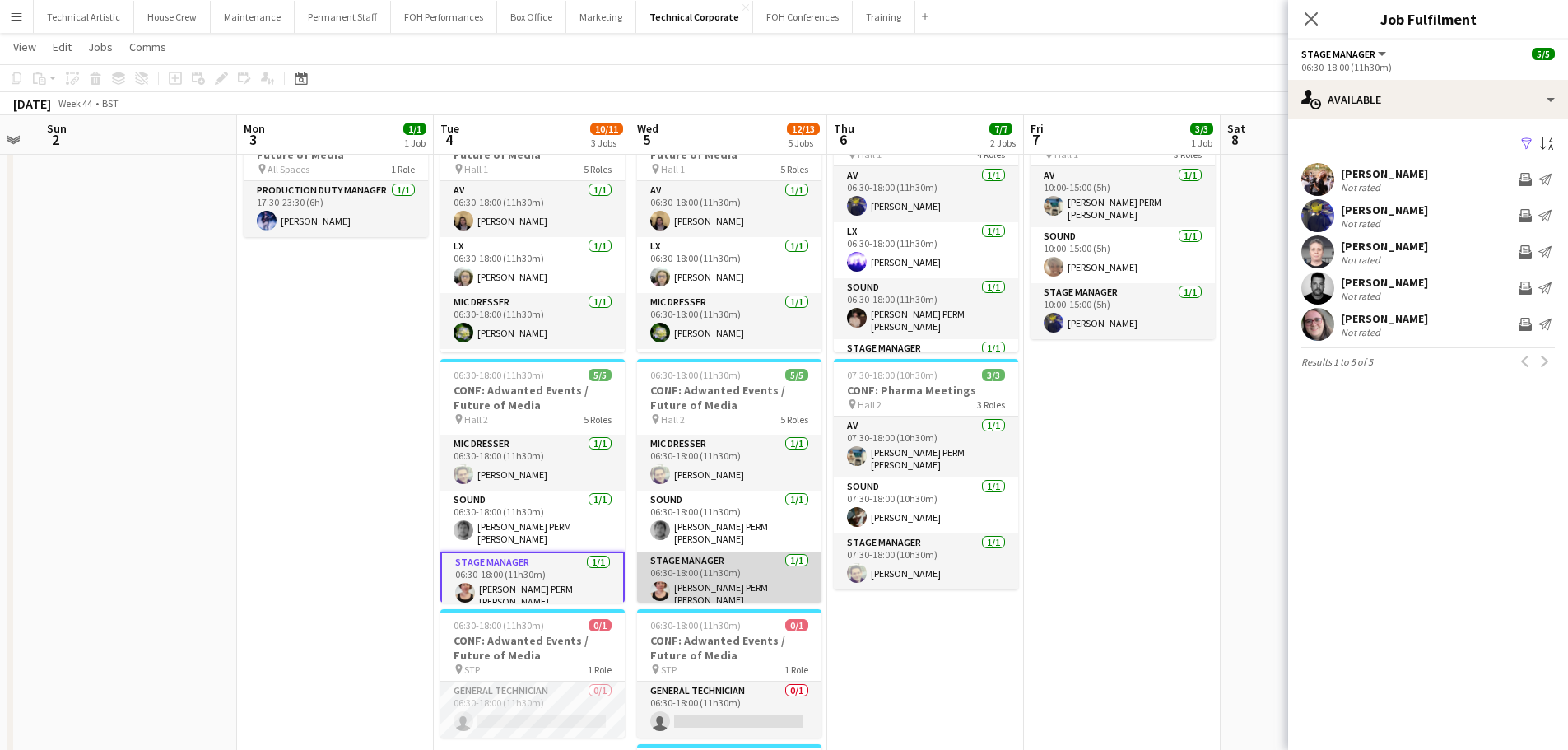
click at [703, 568] on app-card-role "Stage Manager [DATE] 06:30-18:00 (11h30m) [PERSON_NAME] PERM [PERSON_NAME]" at bounding box center [729, 582] width 184 height 61
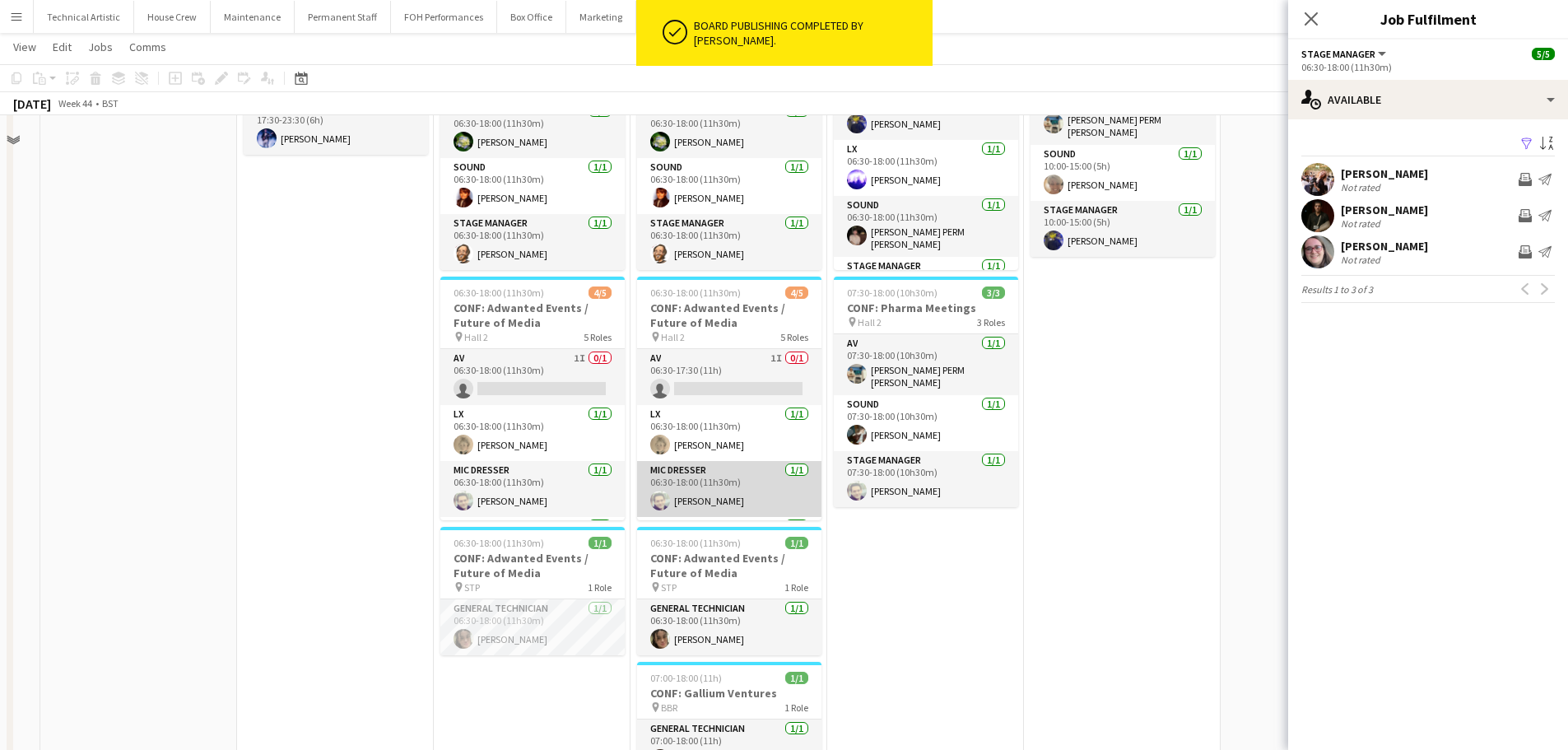
scroll to position [0, 0]
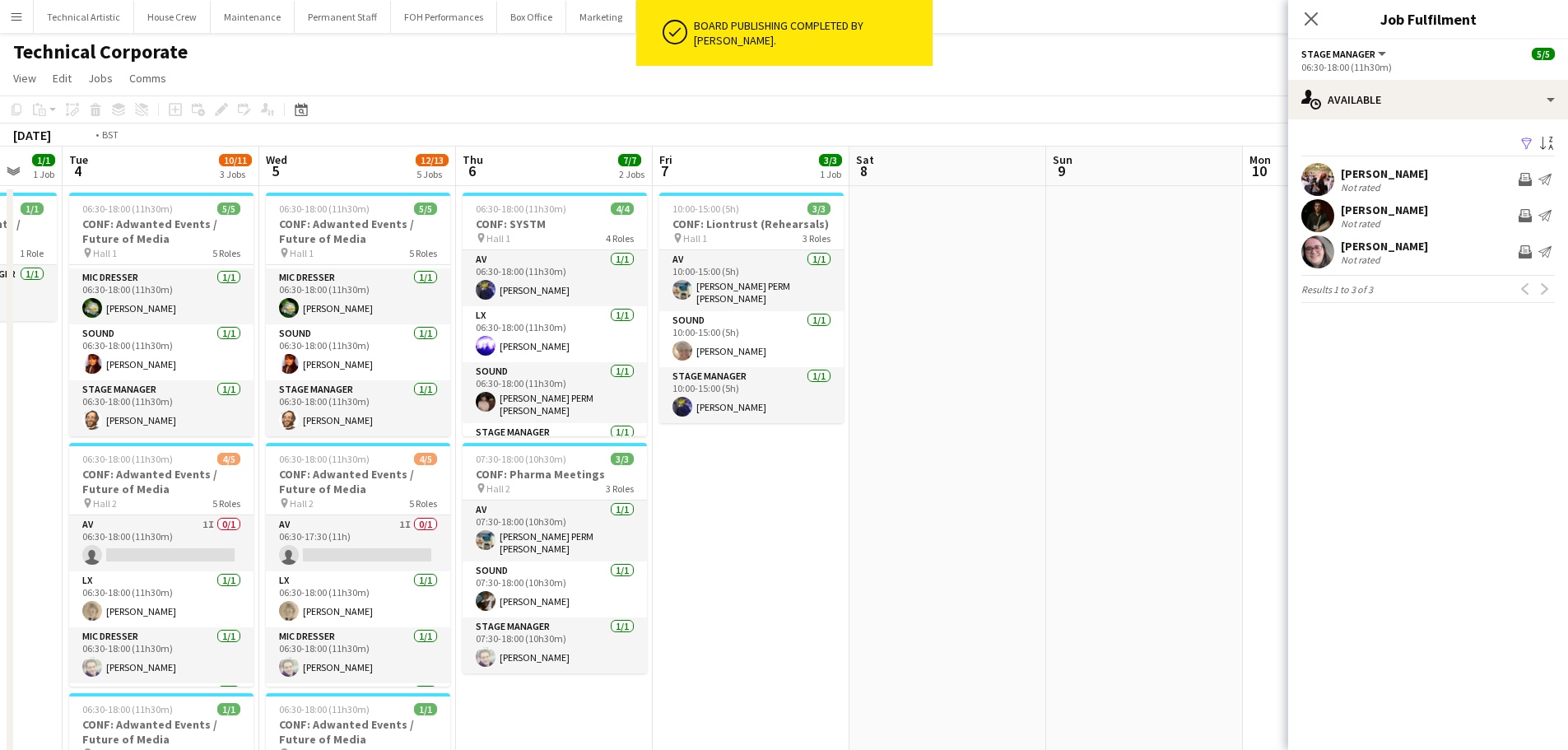
drag, startPoint x: 1156, startPoint y: 565, endPoint x: 191, endPoint y: 413, distance: 976.9
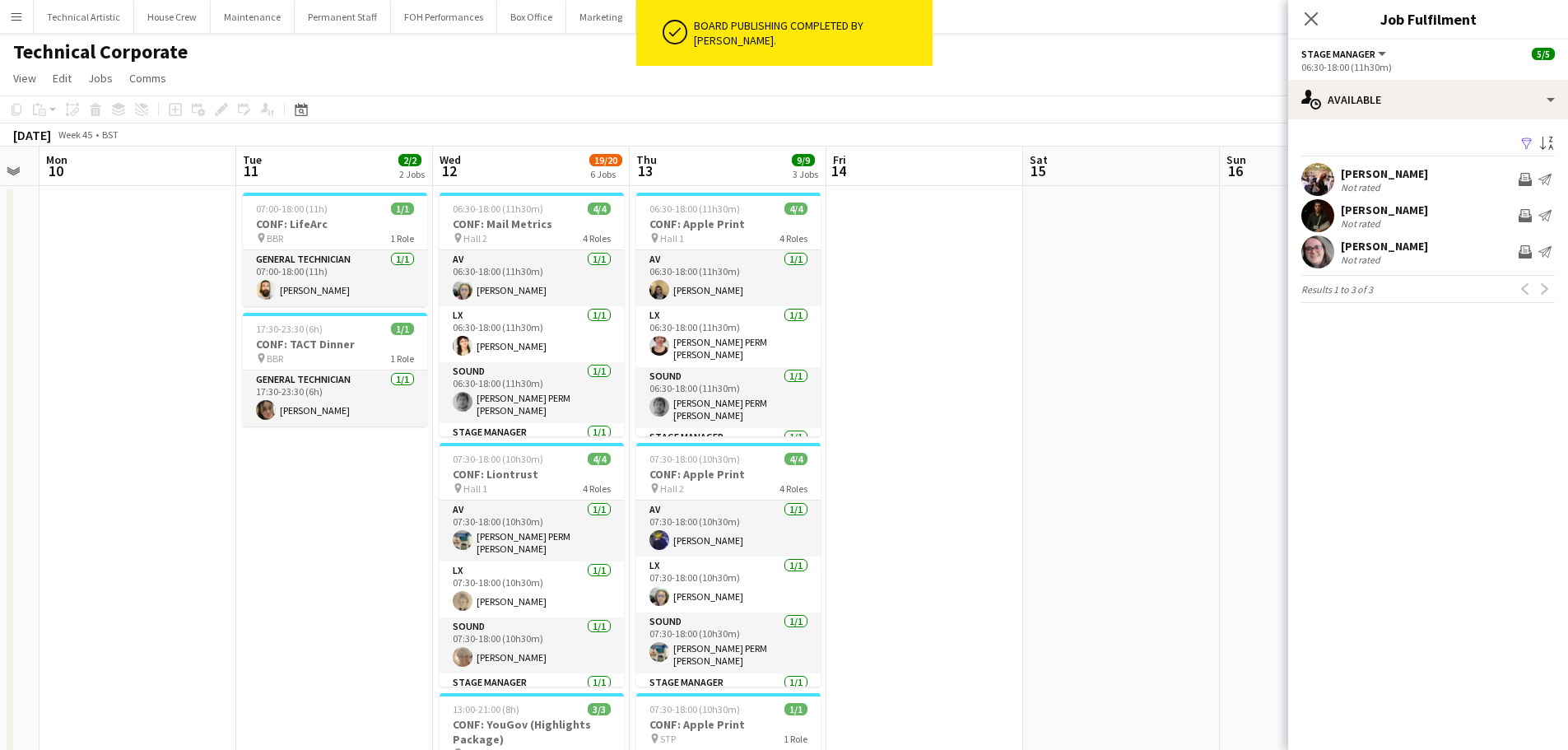
drag, startPoint x: 729, startPoint y: 456, endPoint x: 120, endPoint y: 427, distance: 609.7
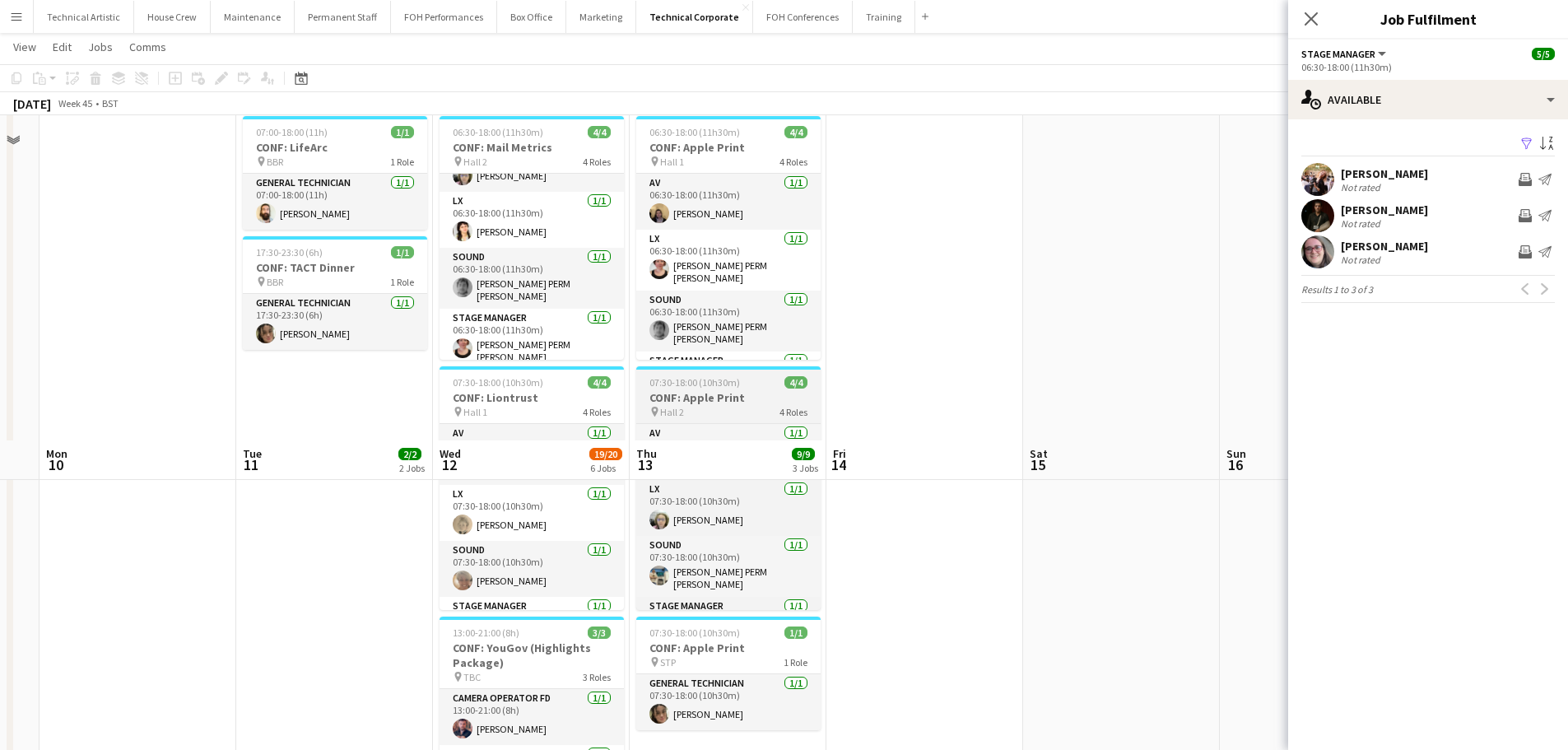
scroll to position [43, 0]
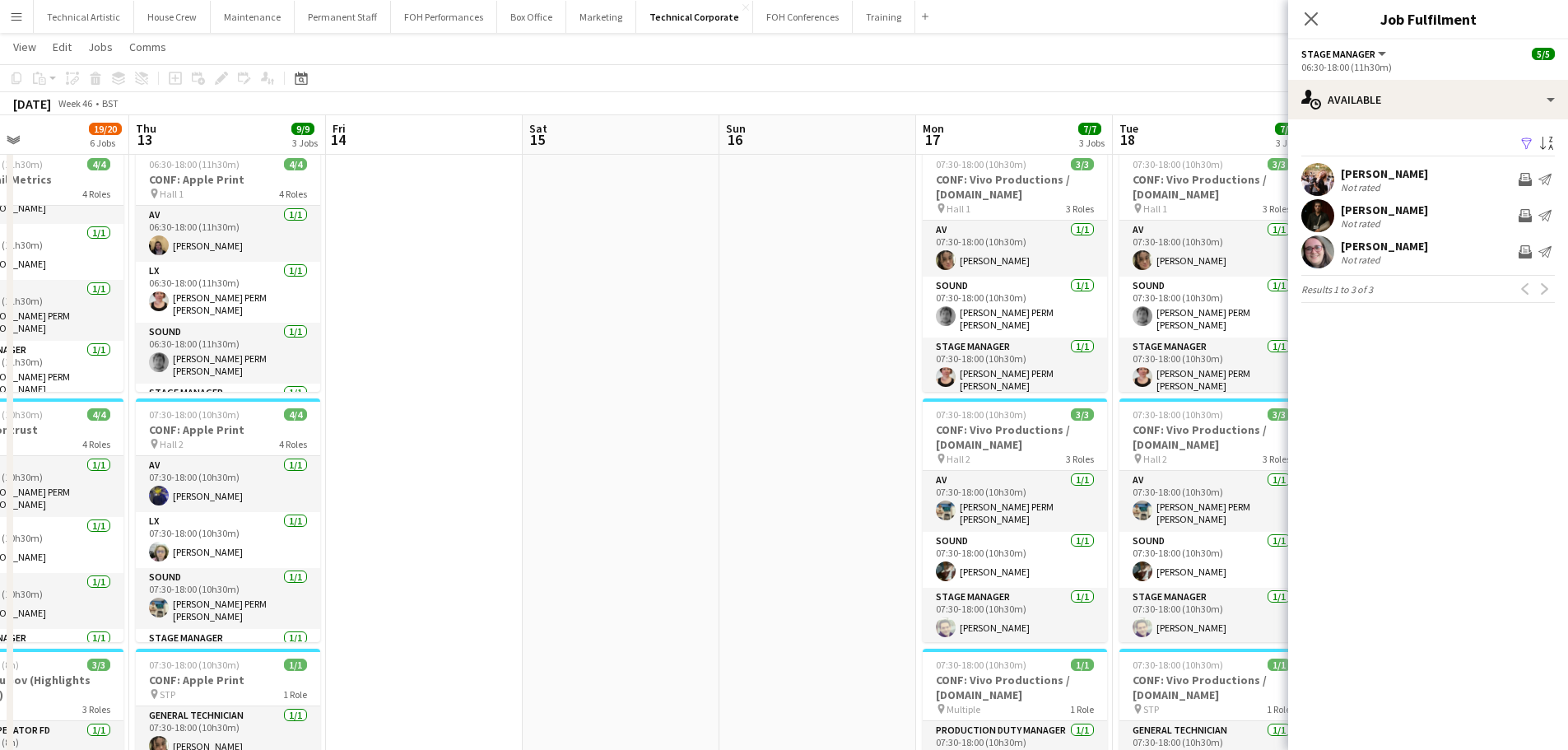
drag, startPoint x: 744, startPoint y: 387, endPoint x: 368, endPoint y: 351, distance: 377.7
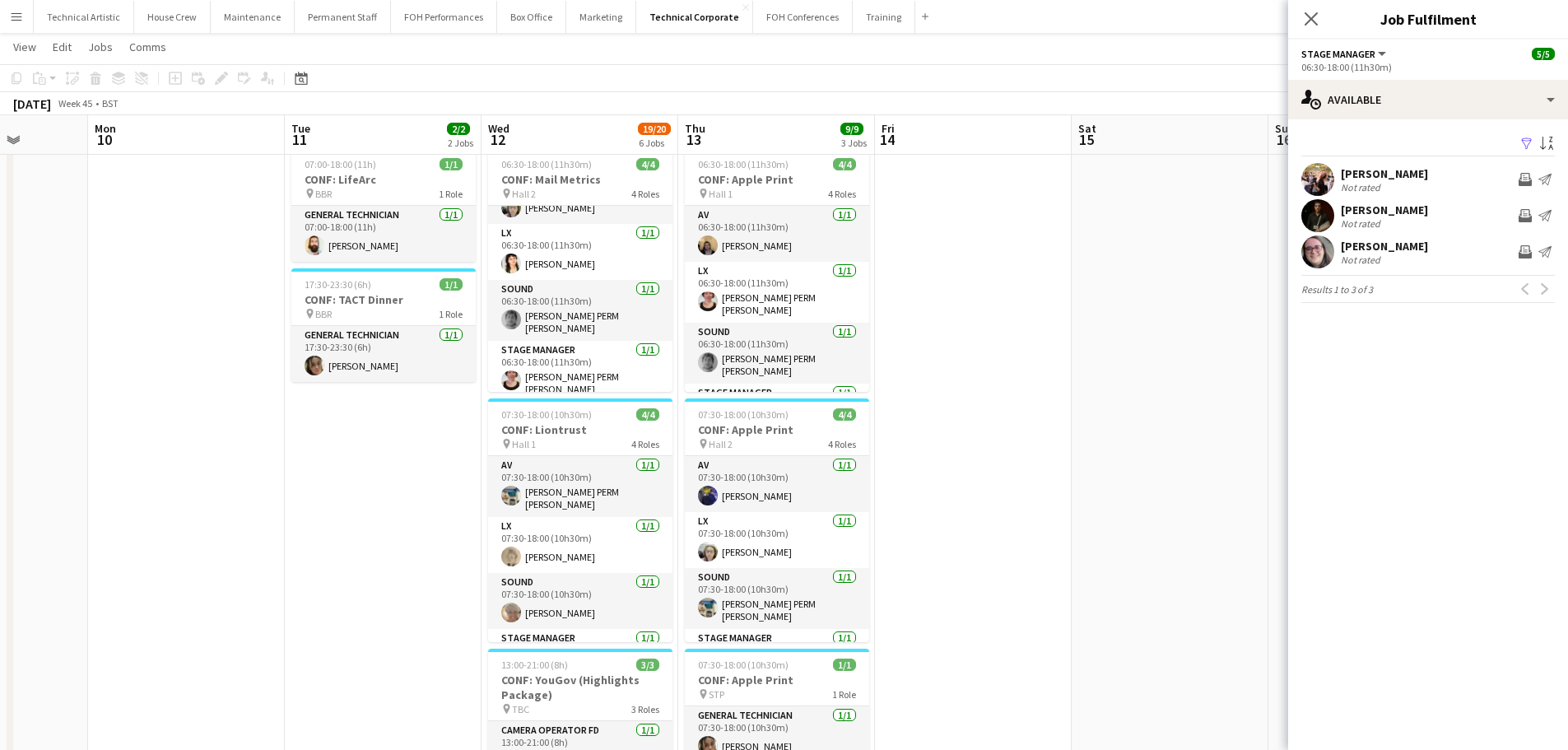
scroll to position [0, 340]
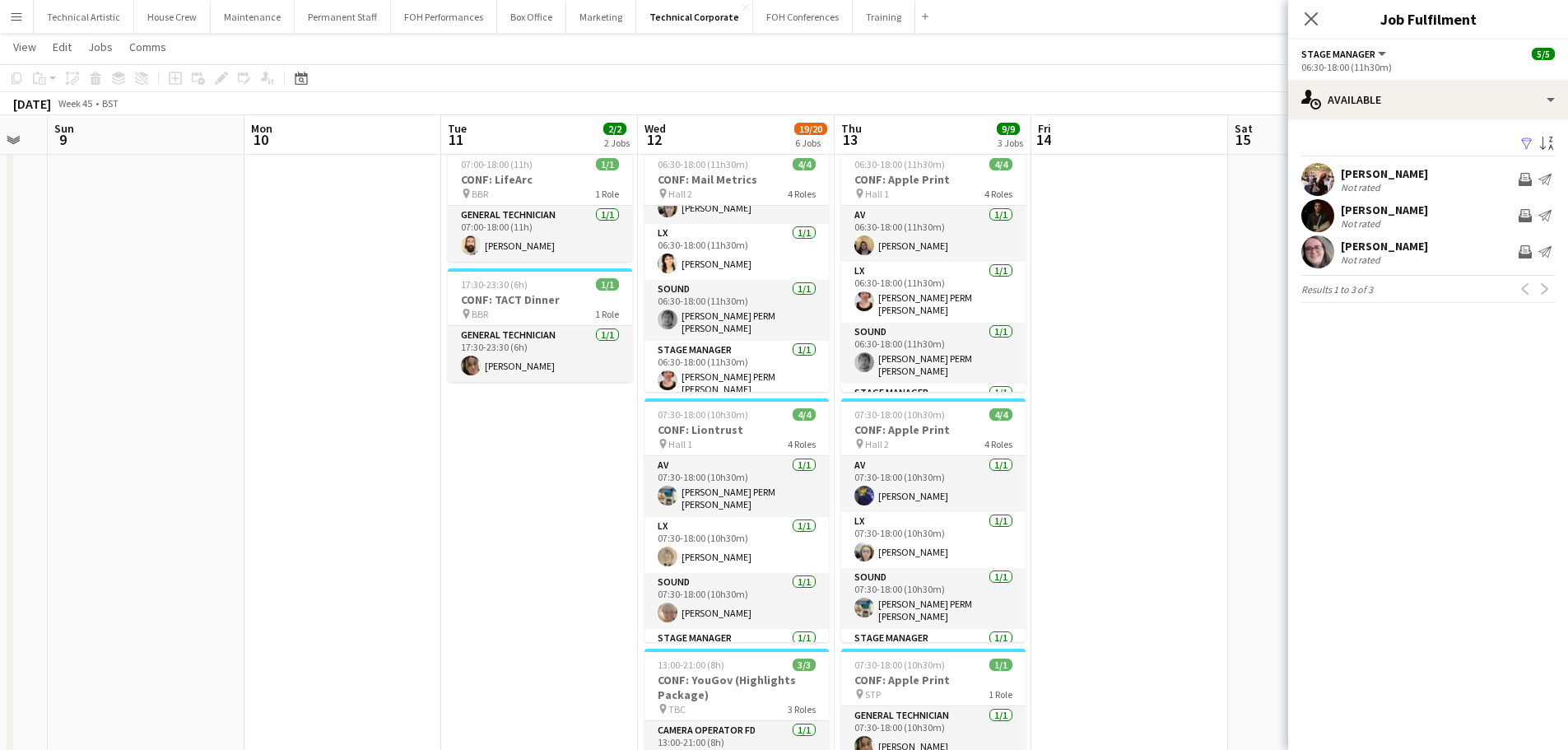
drag, startPoint x: 395, startPoint y: 297, endPoint x: 1083, endPoint y: 230, distance: 691.3
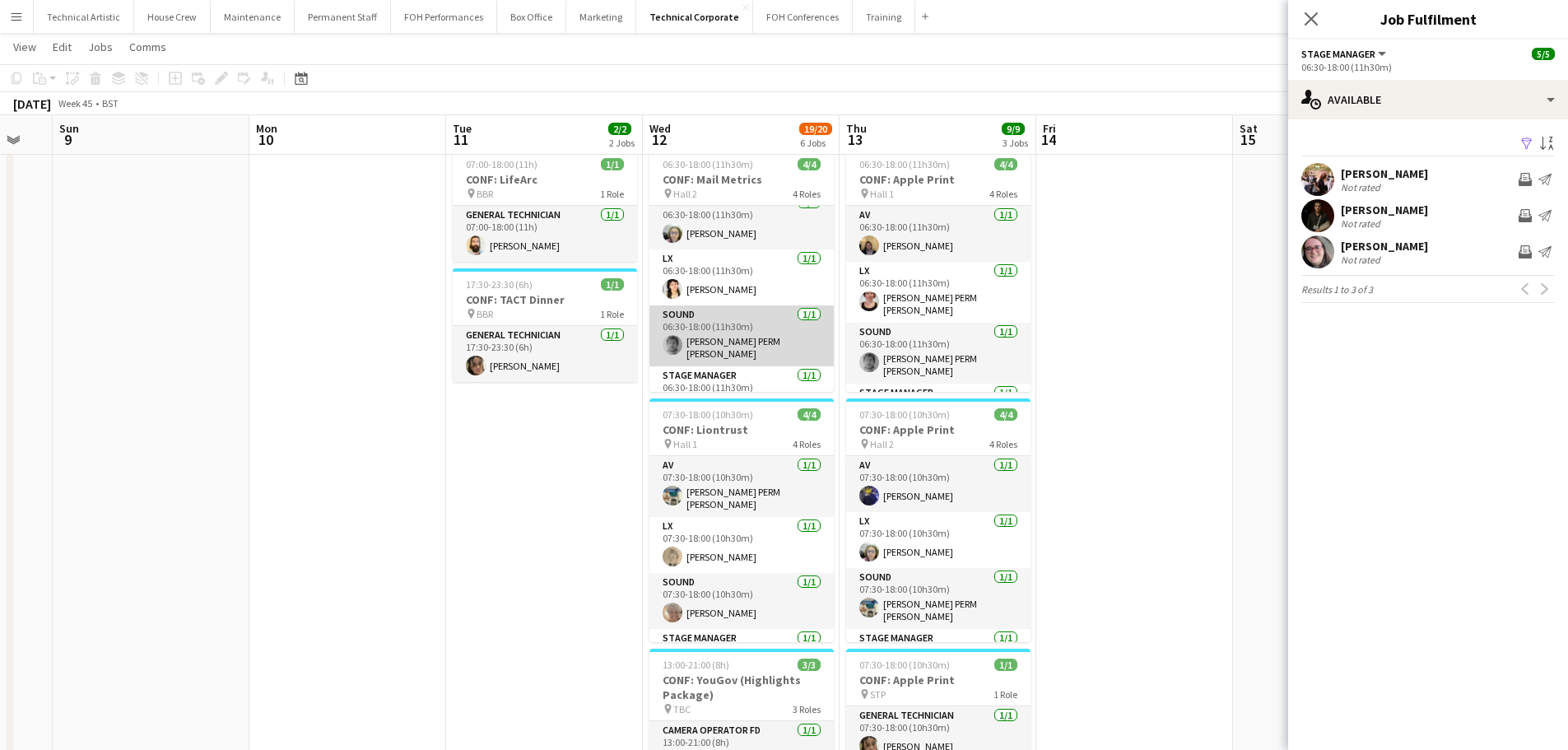
scroll to position [0, 0]
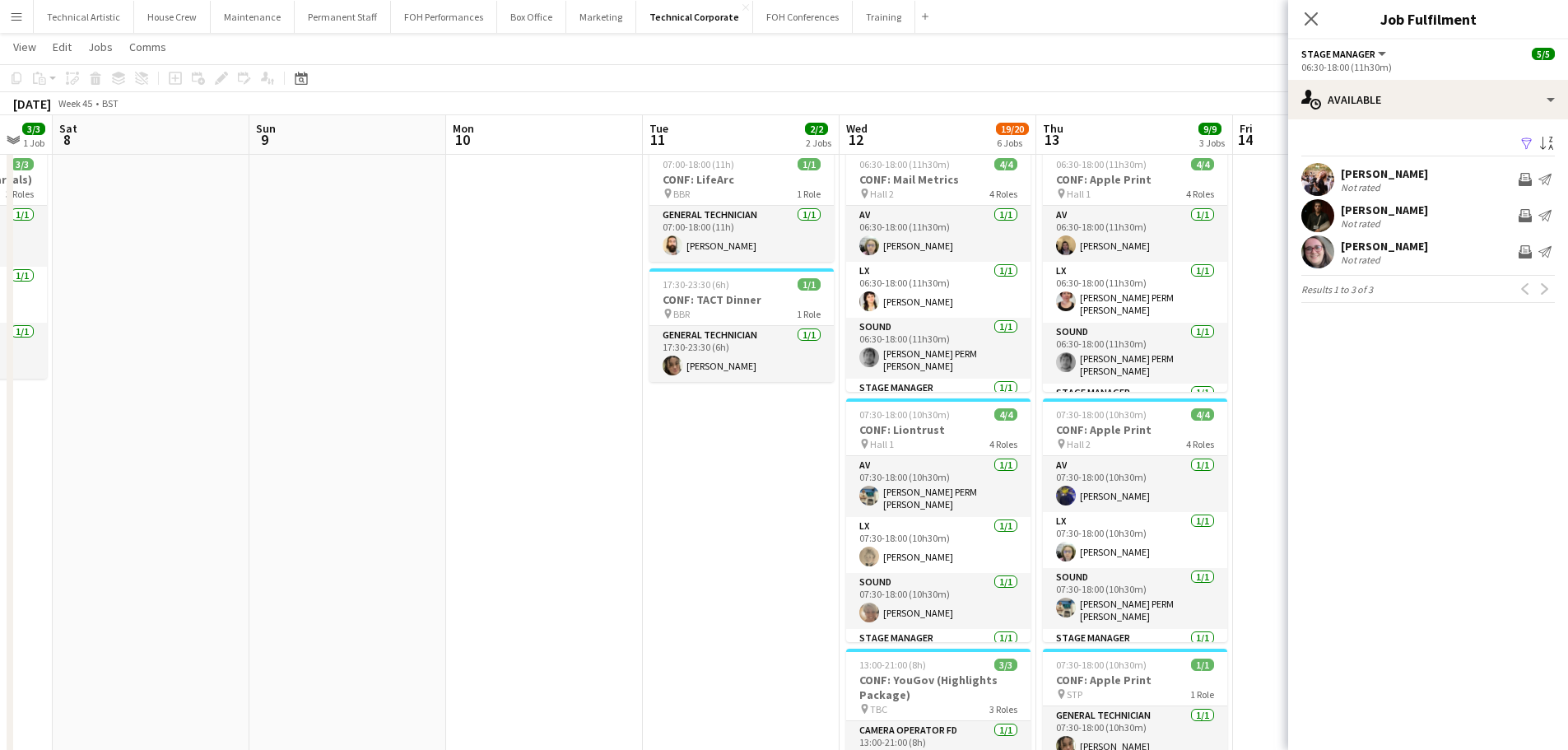
drag, startPoint x: 741, startPoint y: 411, endPoint x: 1175, endPoint y: 354, distance: 437.7
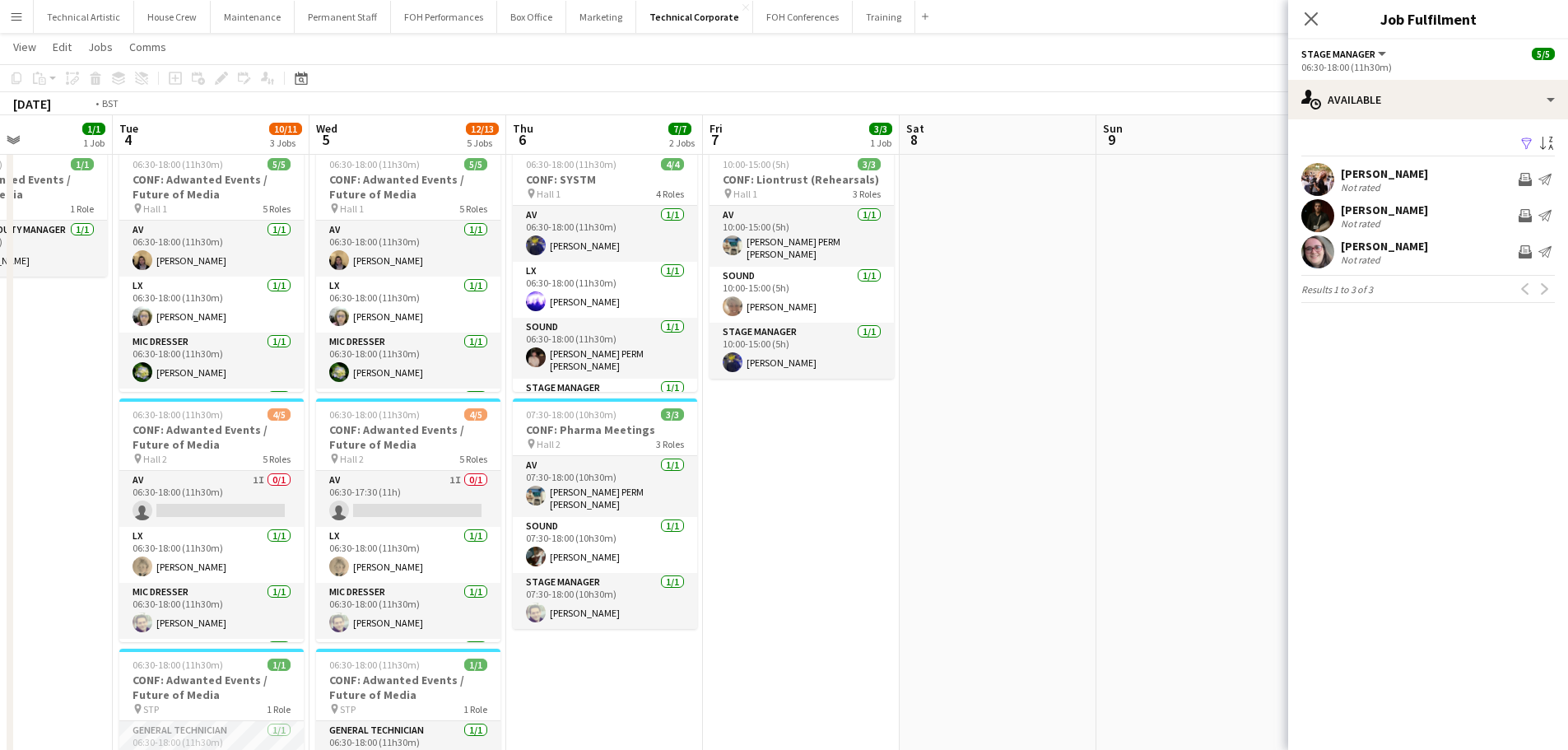
scroll to position [0, 443]
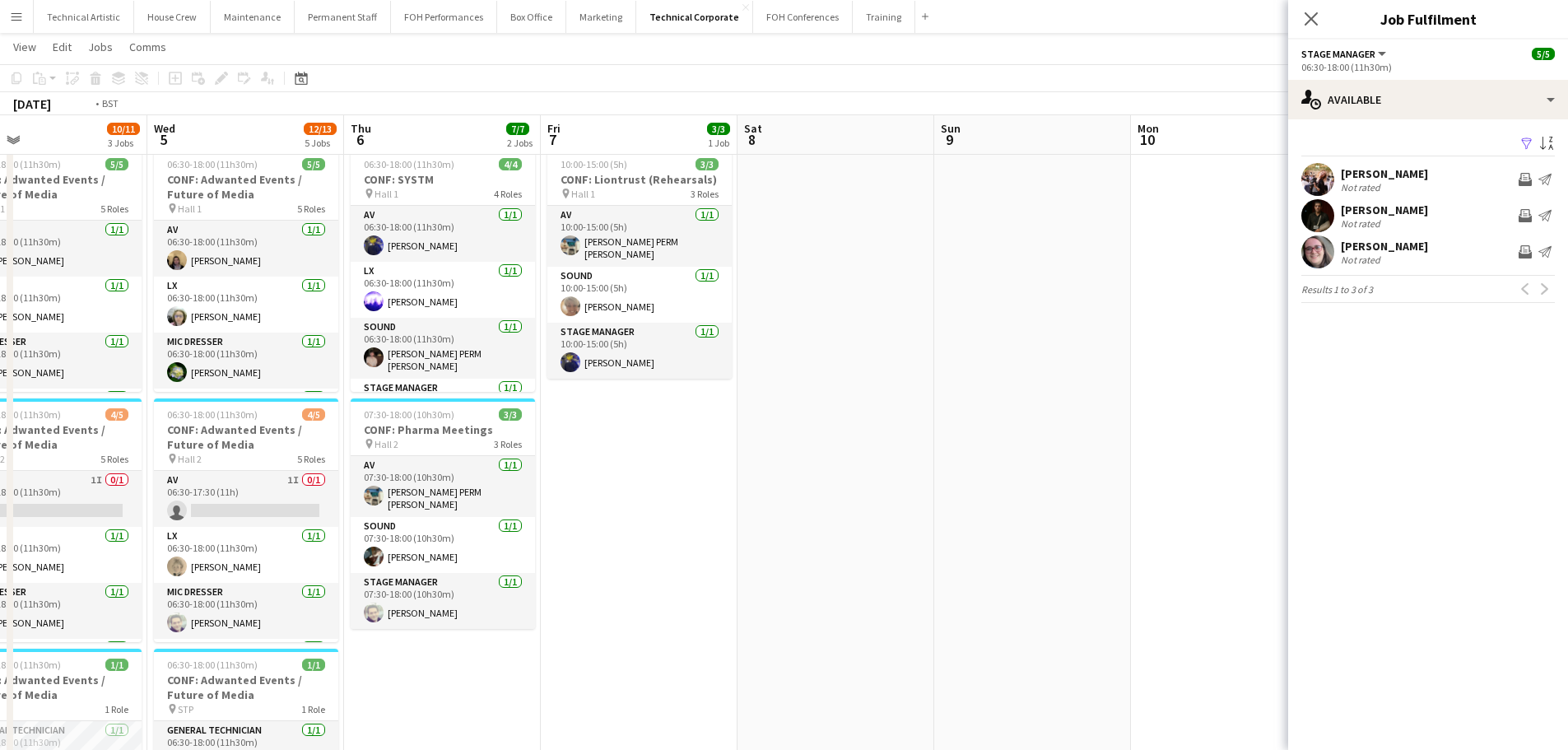
drag, startPoint x: 582, startPoint y: 348, endPoint x: 1336, endPoint y: 312, distance: 754.9
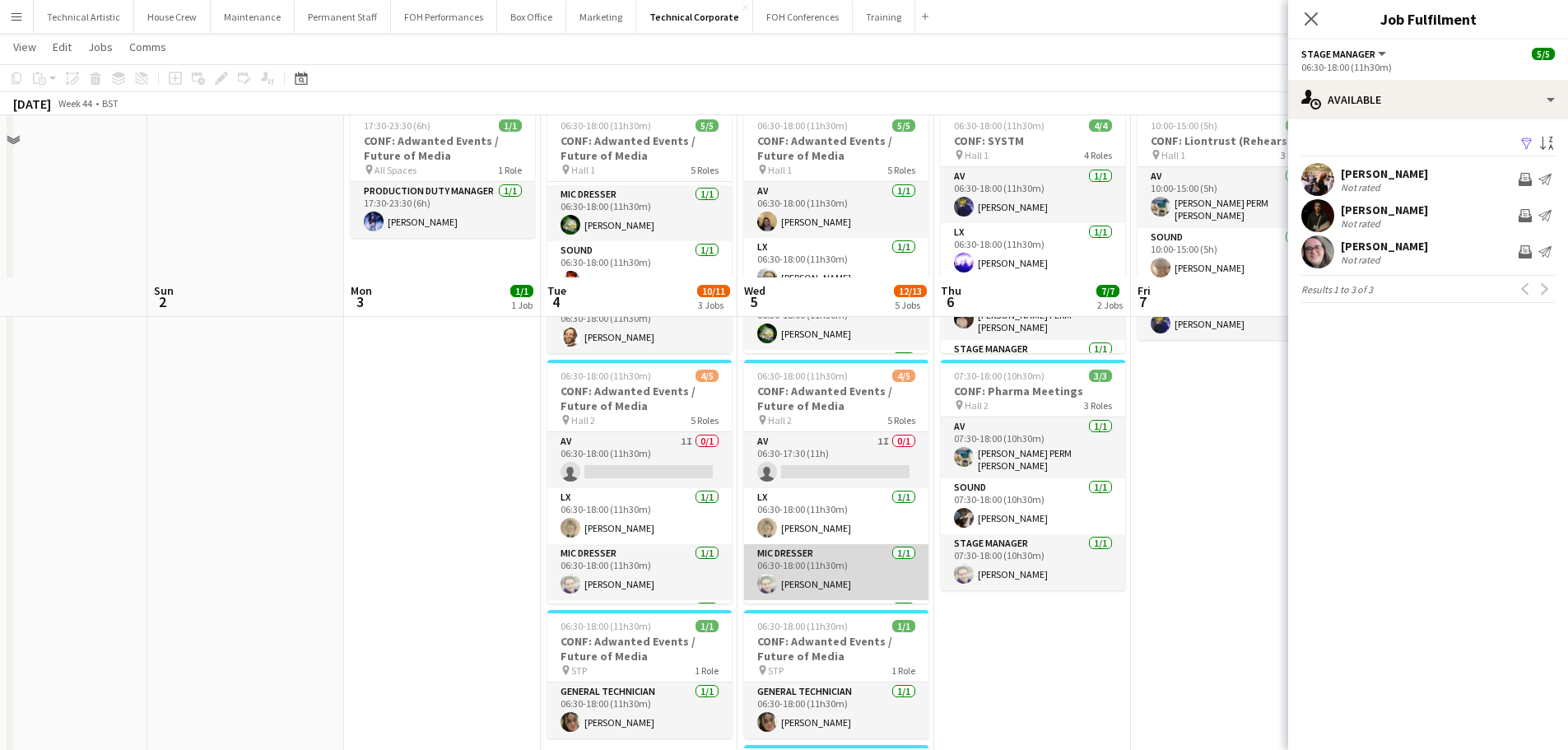
scroll to position [0, 0]
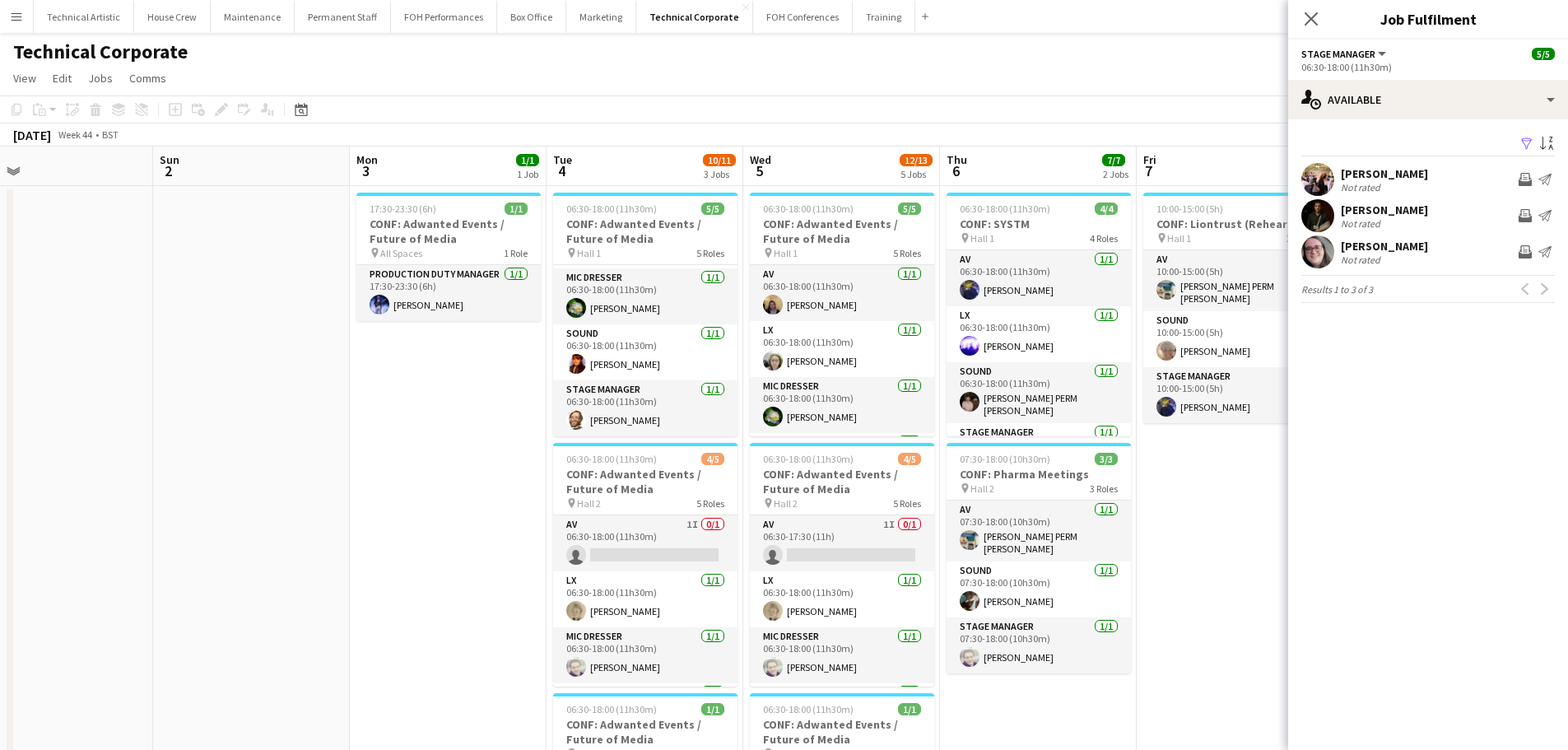
drag, startPoint x: 315, startPoint y: 583, endPoint x: 1108, endPoint y: 459, distance: 802.6
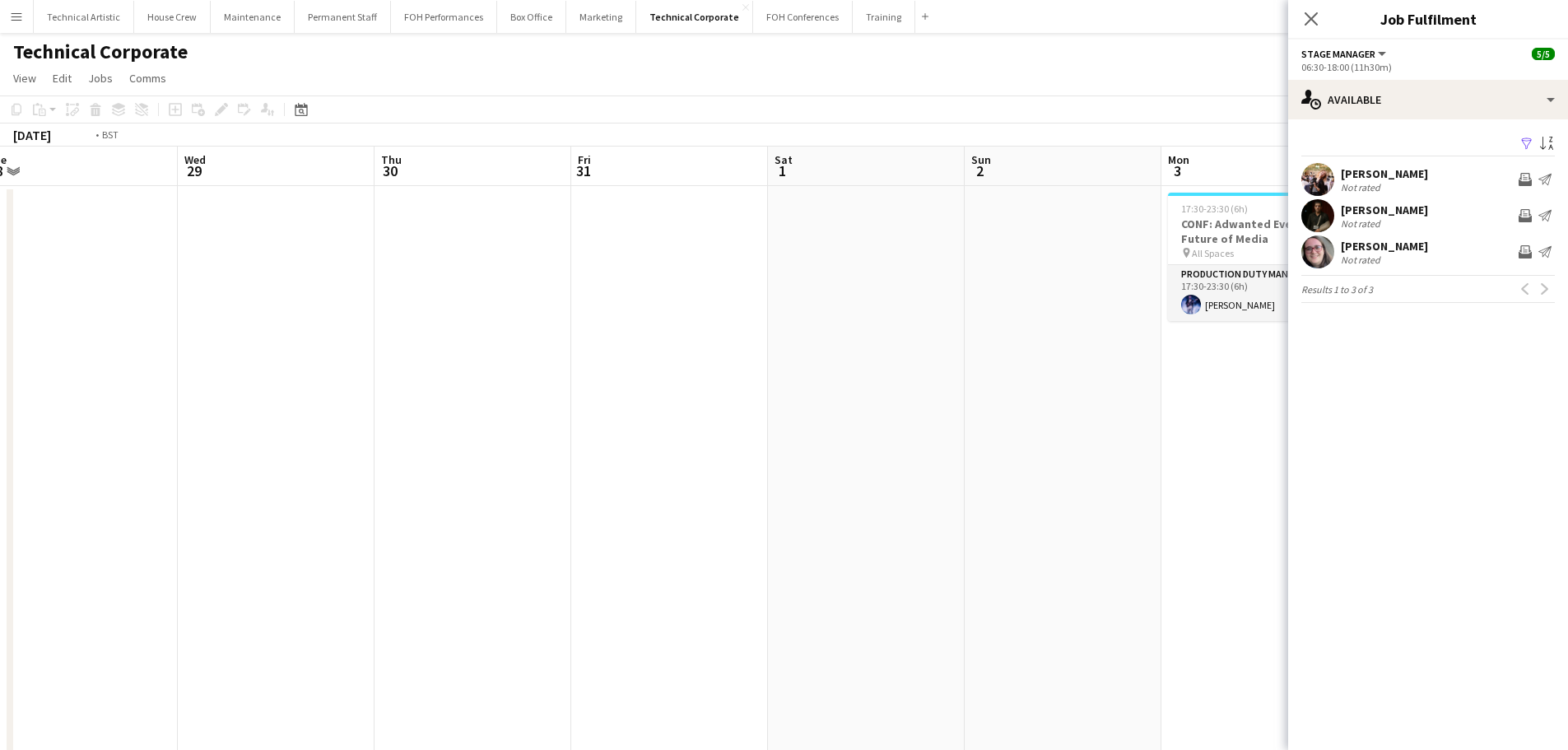
drag, startPoint x: 439, startPoint y: 513, endPoint x: 1512, endPoint y: 347, distance: 1085.8
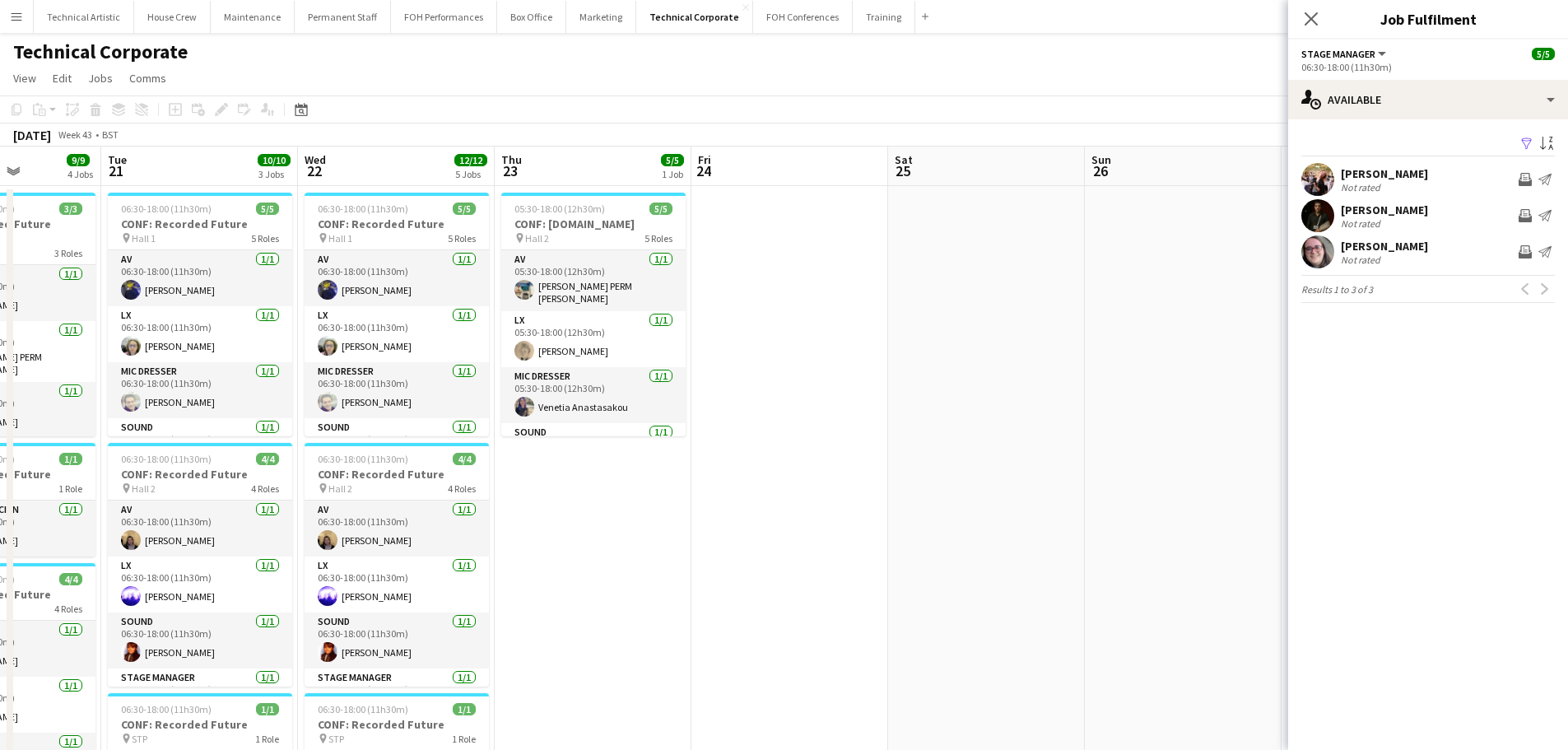
scroll to position [0, 489]
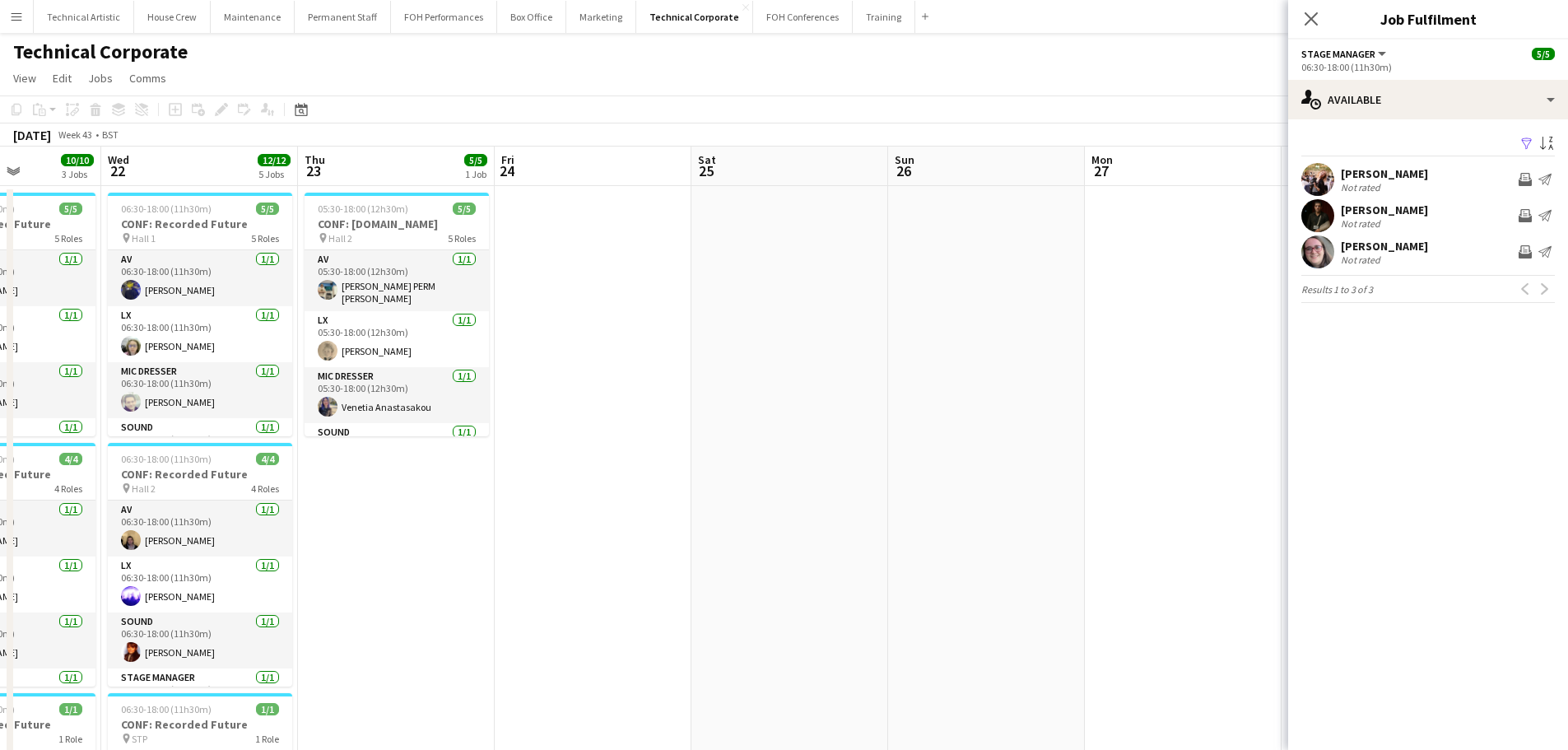
drag, startPoint x: 1004, startPoint y: 437, endPoint x: 1538, endPoint y: 424, distance: 534.2
click at [1241, 107] on app-toolbar "Copy Paste Paste Ctrl+V Paste with crew Ctrl+Shift+V Paste linked Job [GEOGRAPH…" at bounding box center [784, 109] width 1568 height 28
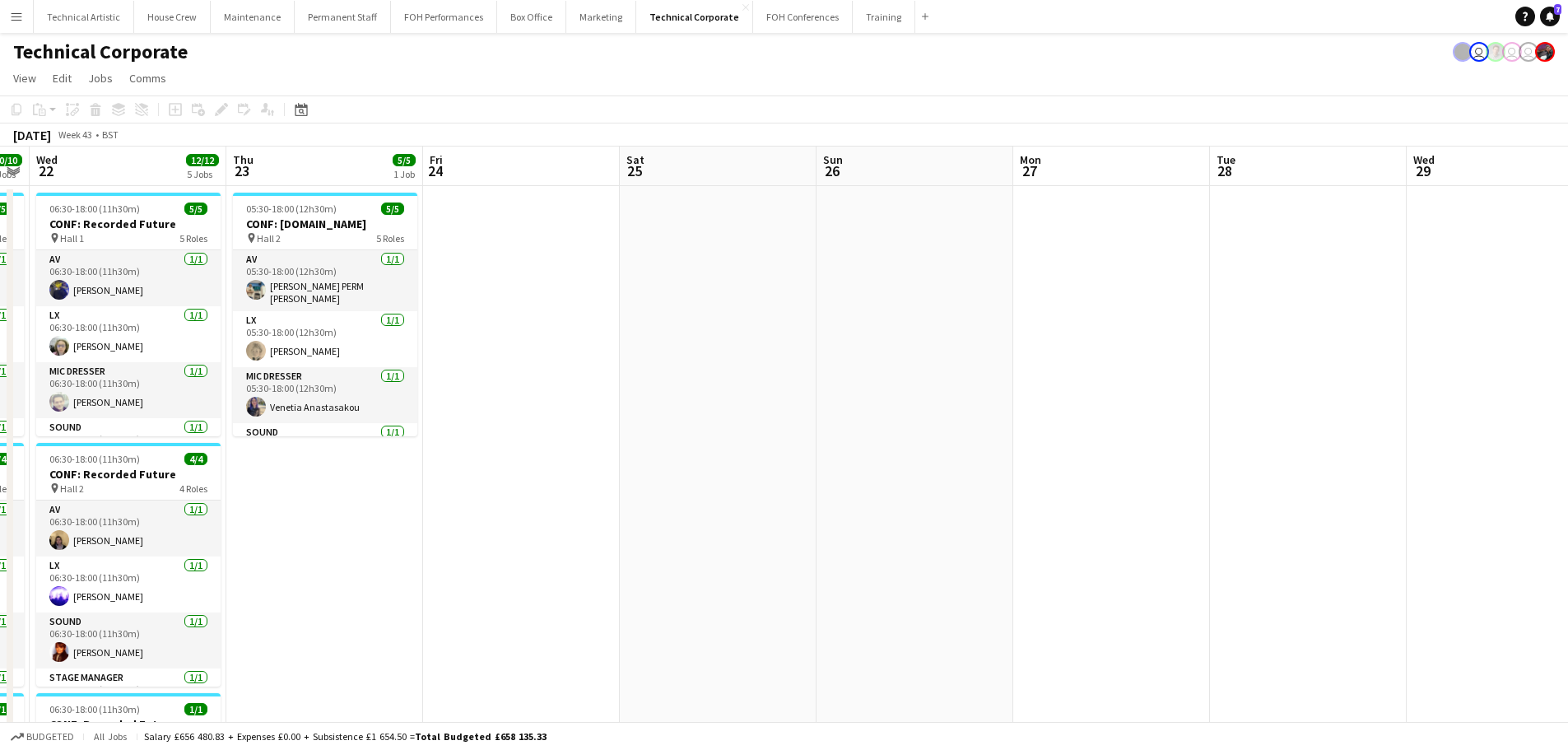
drag, startPoint x: 1280, startPoint y: 375, endPoint x: 526, endPoint y: 303, distance: 757.4
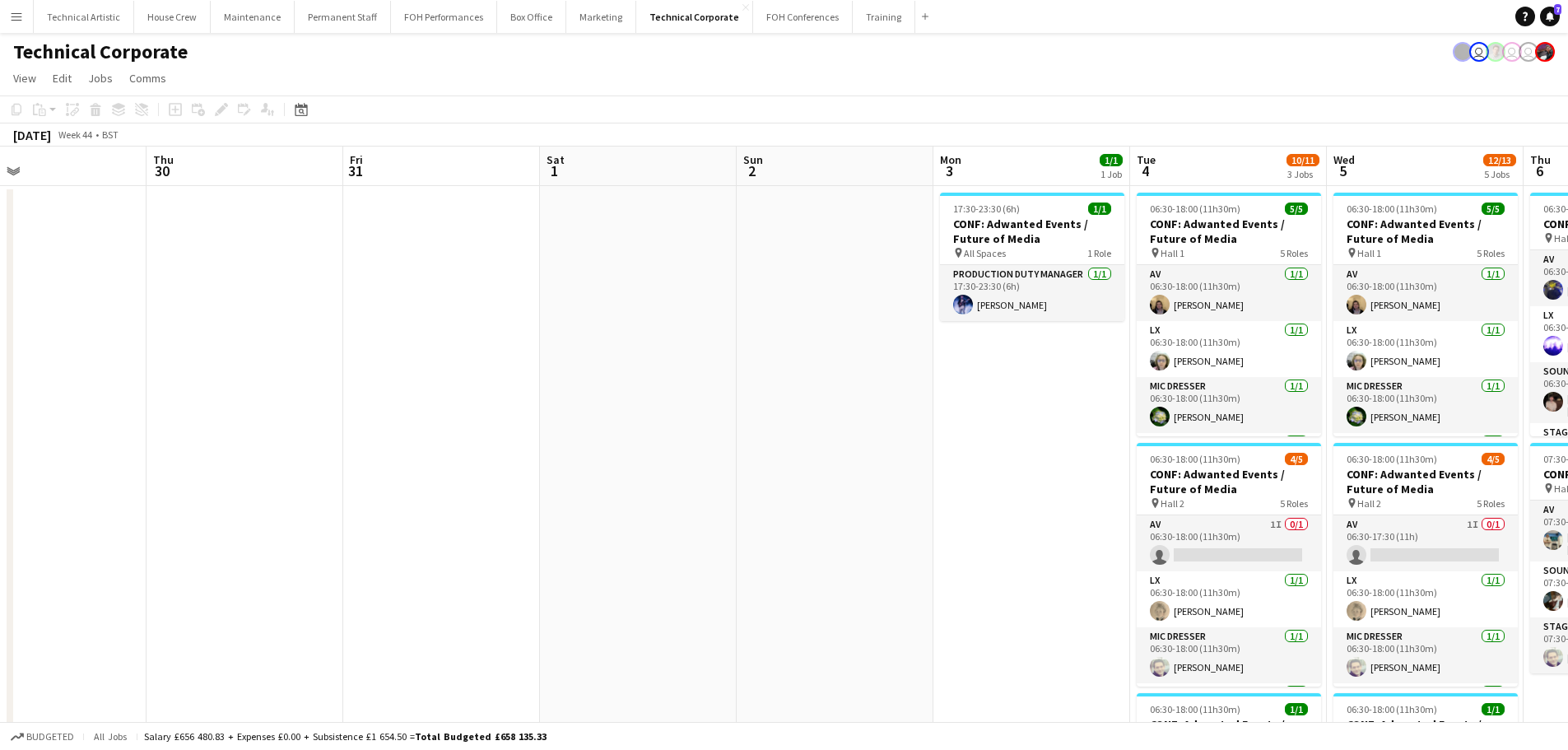
drag, startPoint x: 987, startPoint y: 365, endPoint x: 333, endPoint y: 334, distance: 654.7
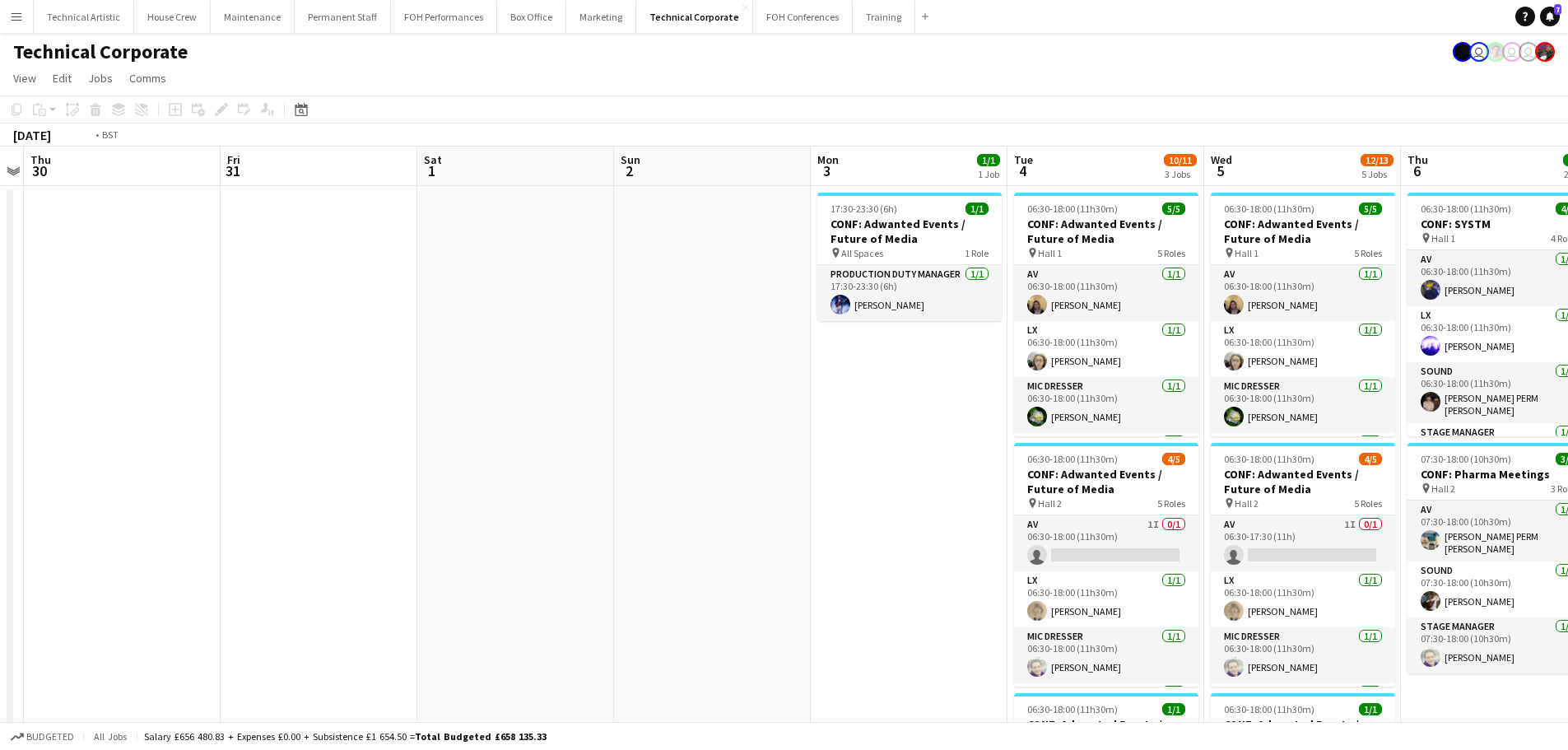
drag, startPoint x: 456, startPoint y: 404, endPoint x: 1083, endPoint y: 336, distance: 630.7
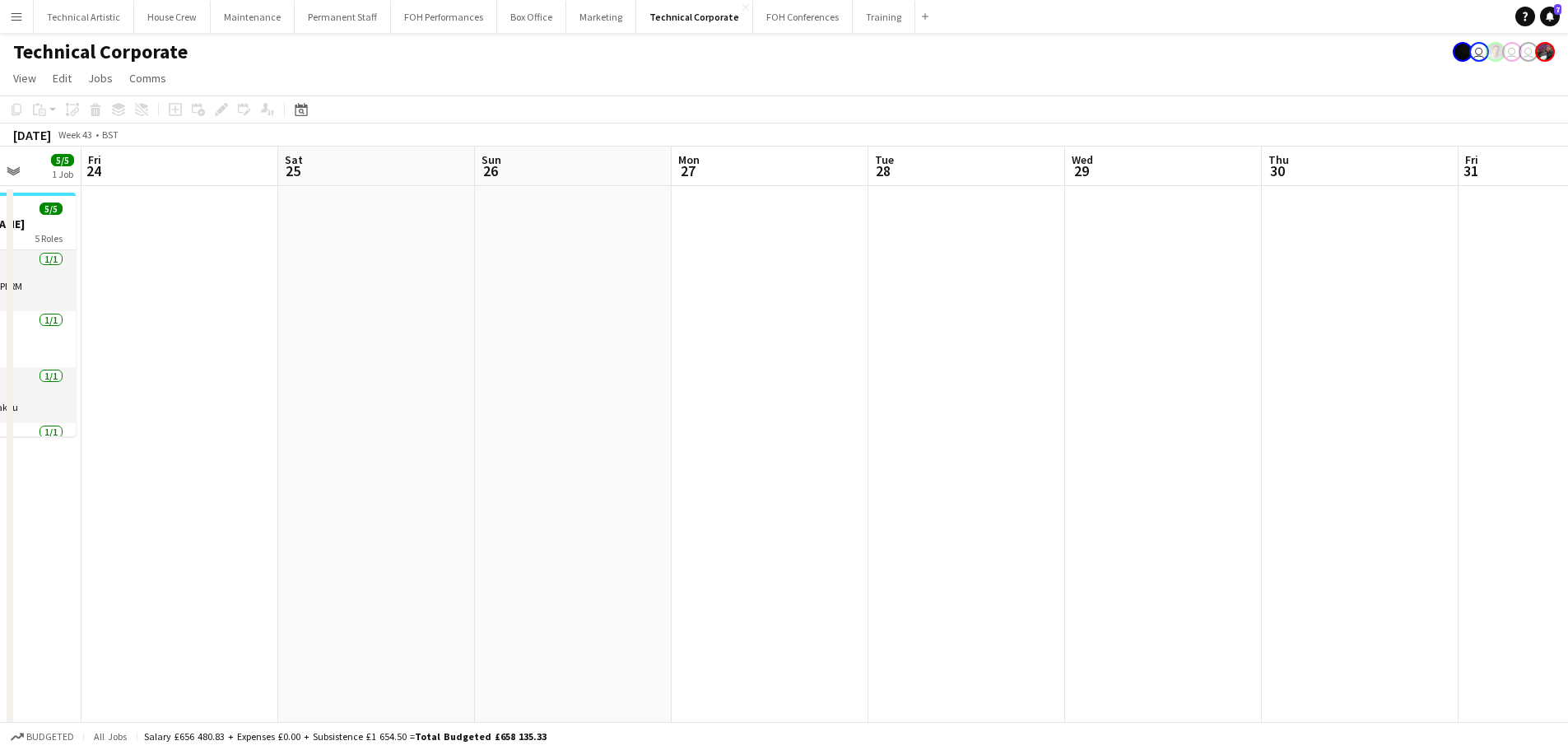
drag, startPoint x: 959, startPoint y: 386, endPoint x: 1393, endPoint y: 325, distance: 438.3
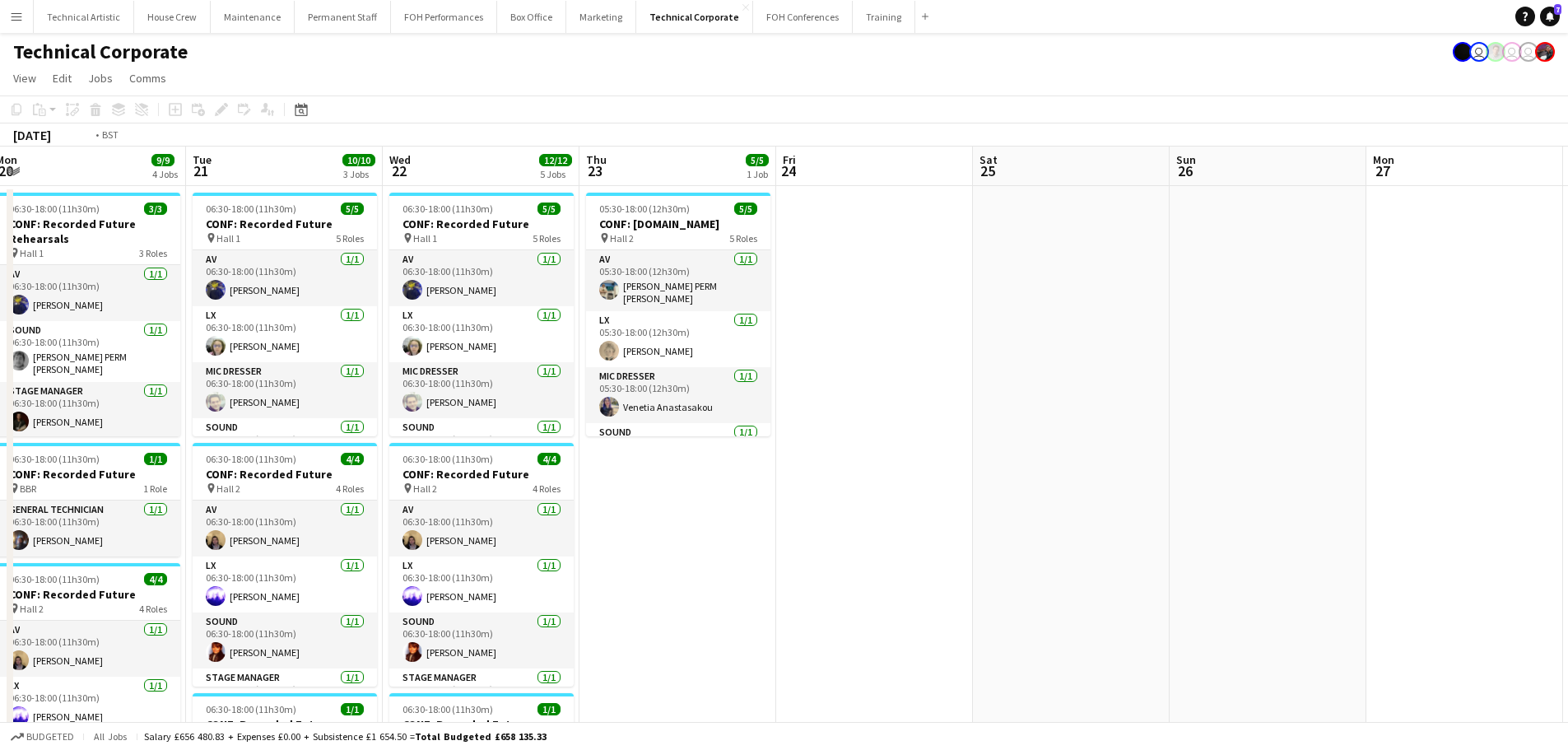
drag, startPoint x: 824, startPoint y: 389, endPoint x: 1335, endPoint y: 323, distance: 515.2
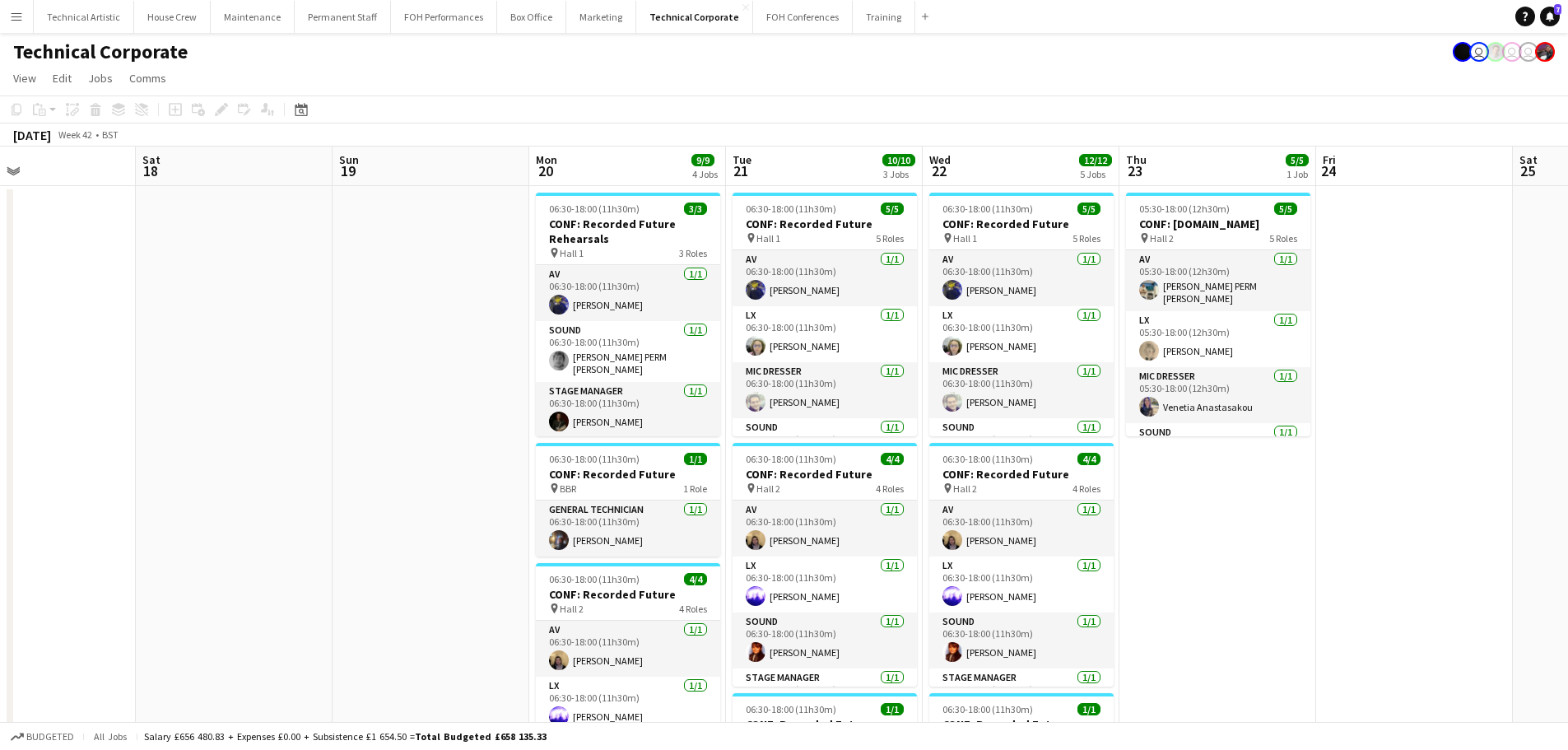
drag, startPoint x: 426, startPoint y: 444, endPoint x: 1468, endPoint y: 327, distance: 1048.5
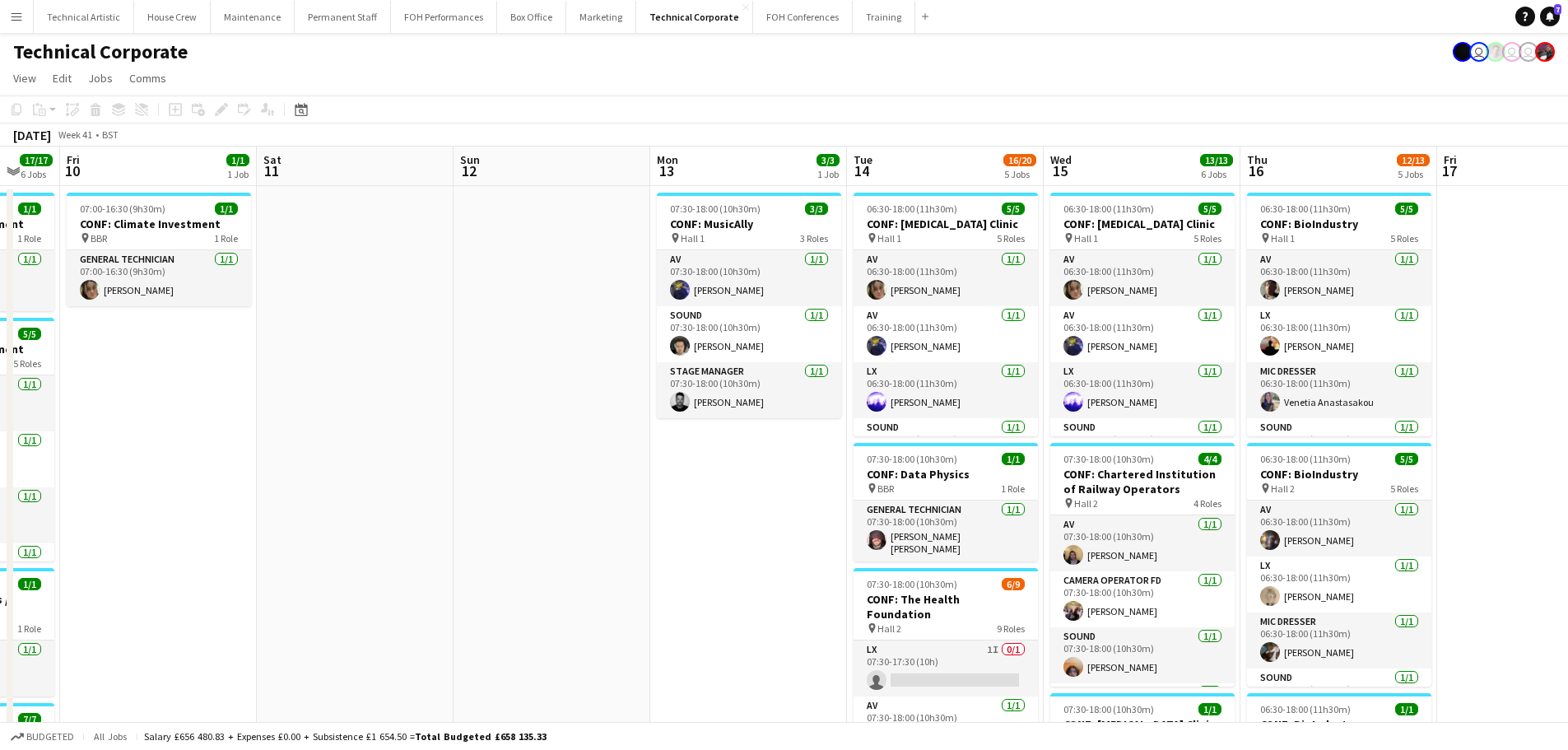
scroll to position [0, 413]
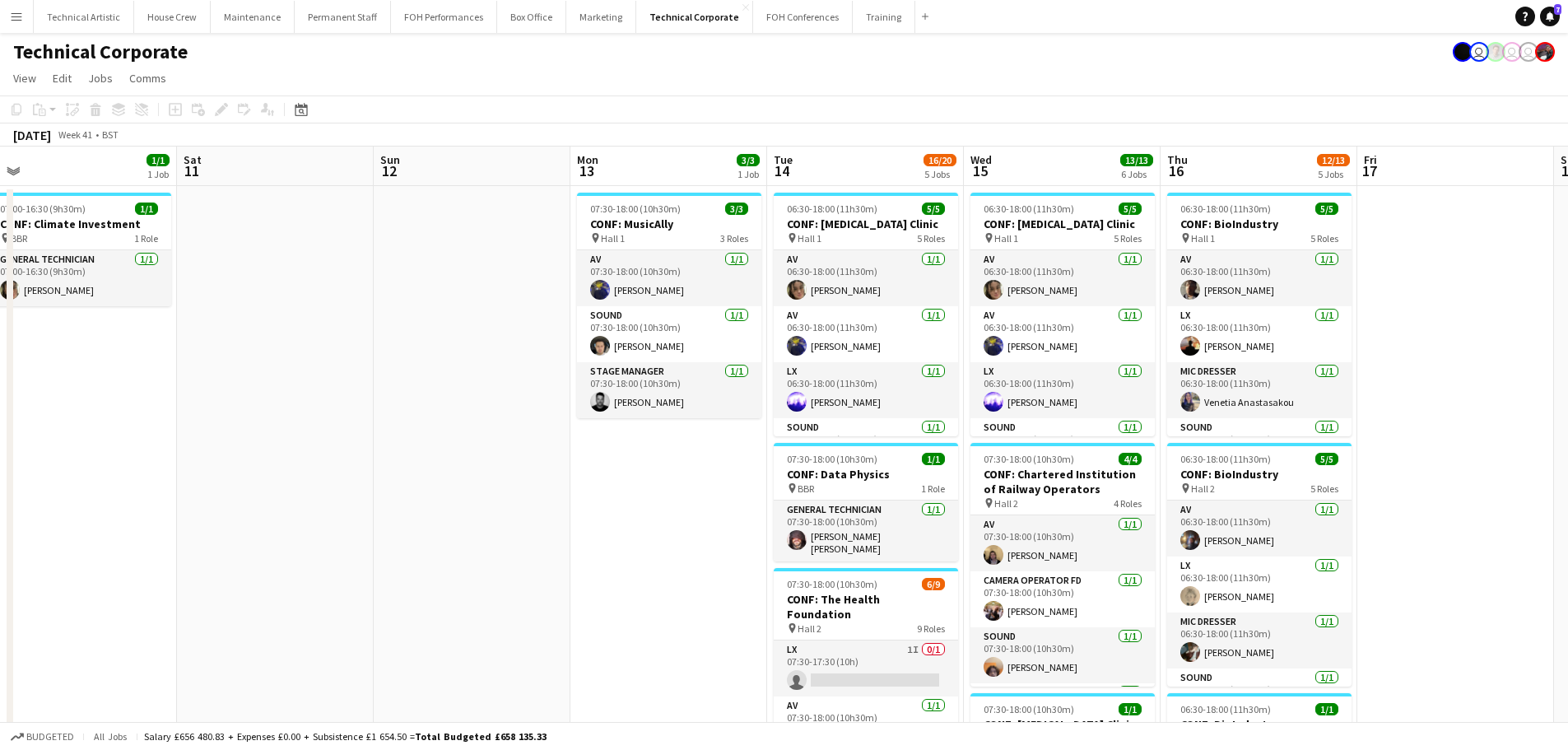
drag, startPoint x: 986, startPoint y: 328, endPoint x: 1002, endPoint y: 325, distance: 16.3
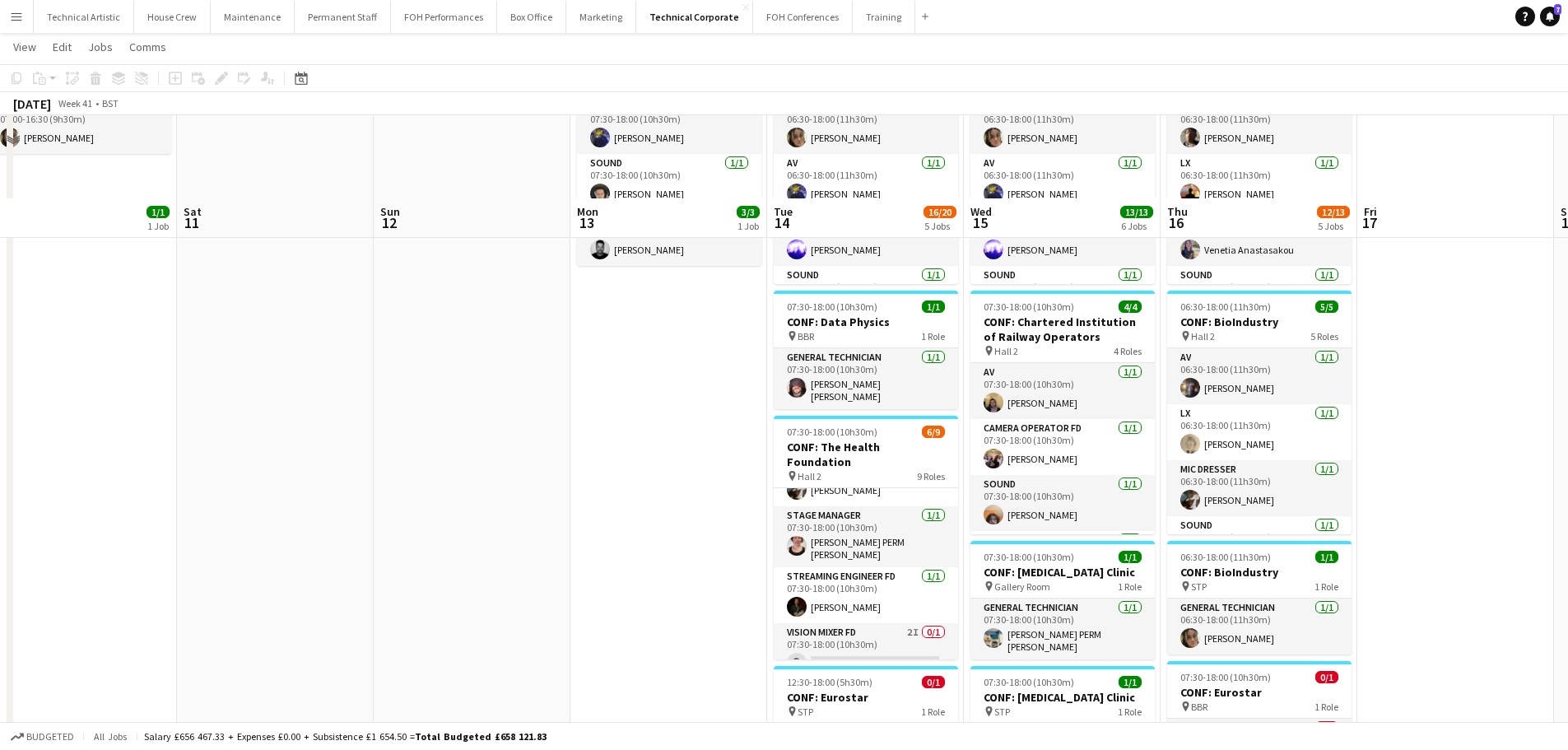
scroll to position [0, 0]
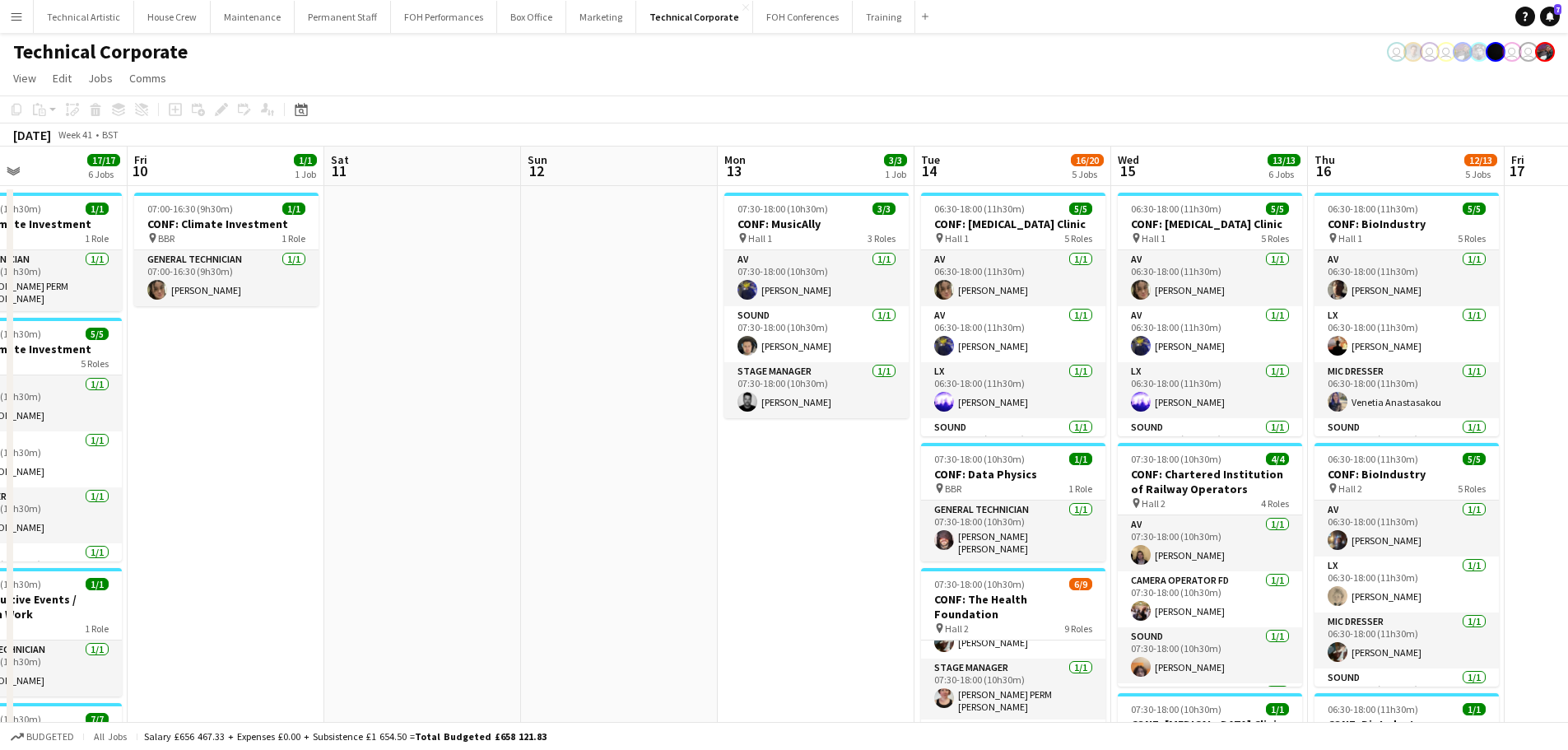
drag, startPoint x: 341, startPoint y: 352, endPoint x: 1079, endPoint y: 303, distance: 739.6
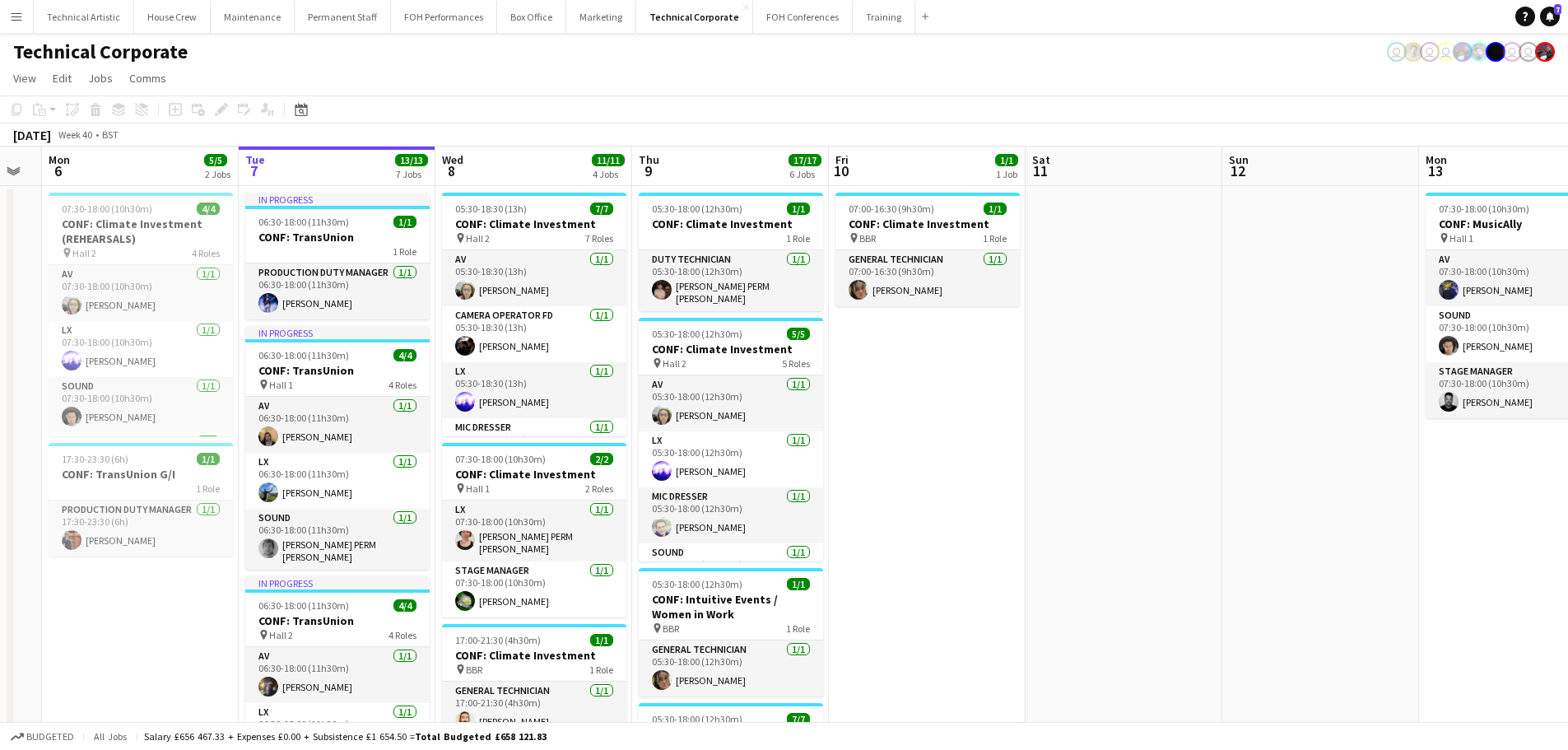
drag, startPoint x: 1011, startPoint y: 422, endPoint x: 1035, endPoint y: 418, distance: 24.3
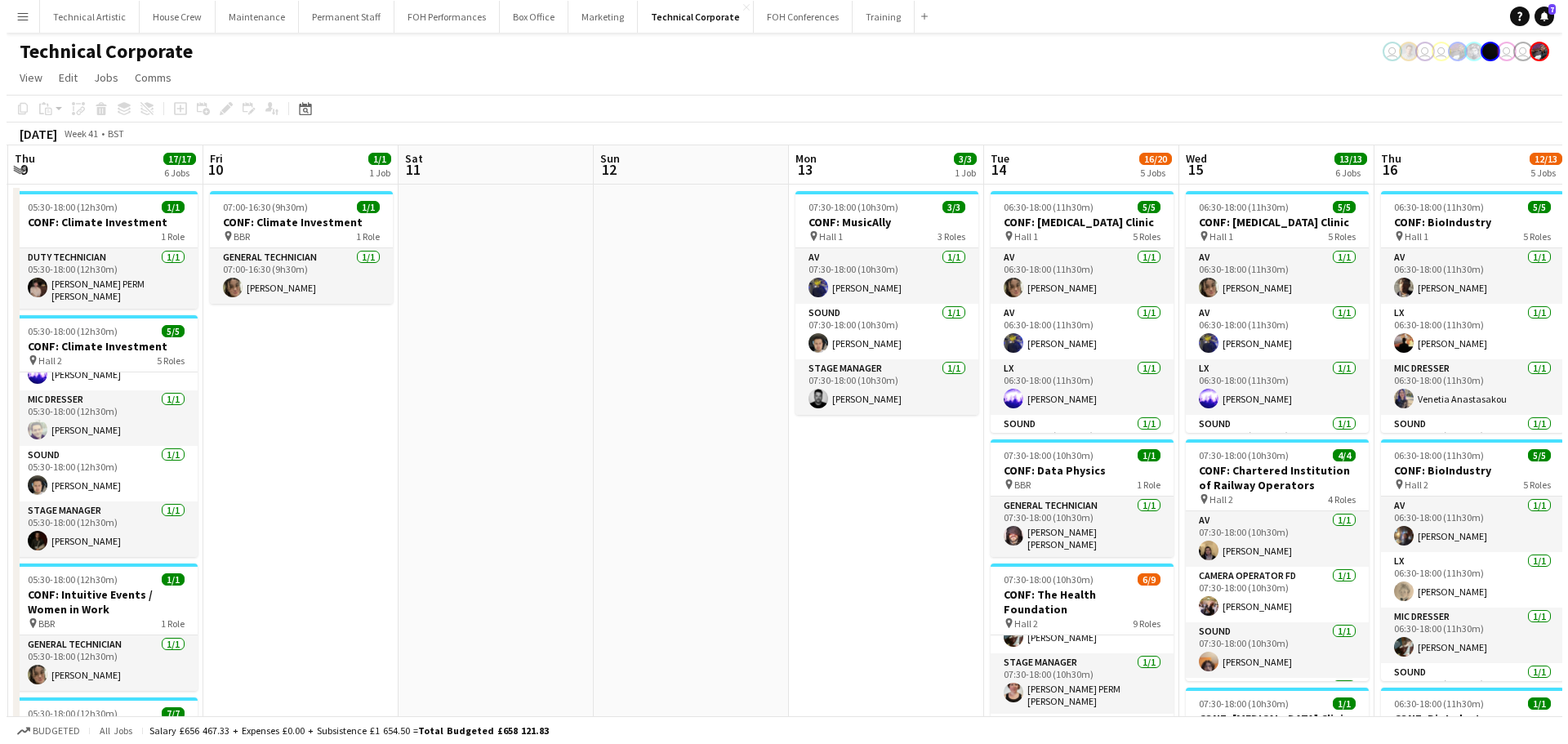
scroll to position [0, 722]
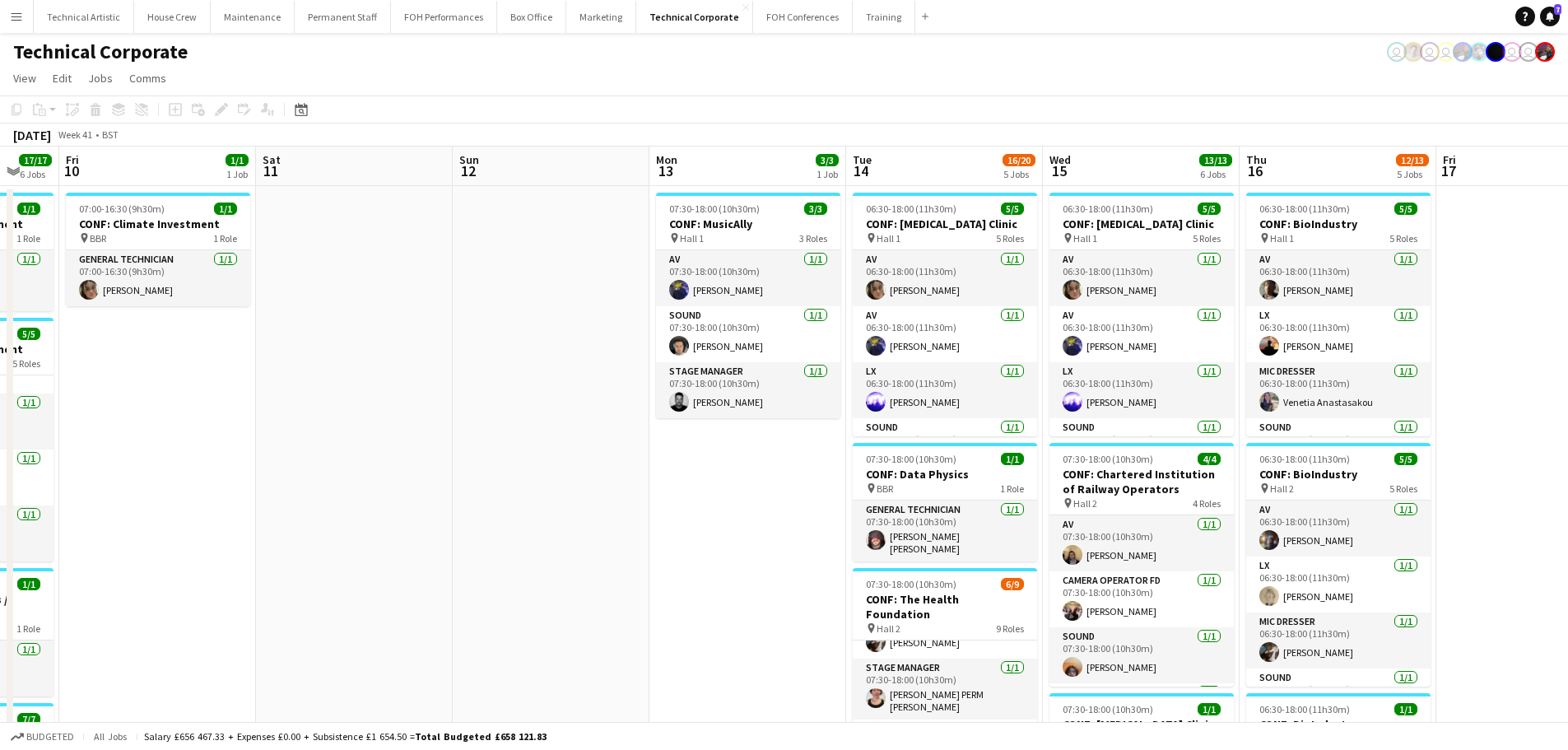
drag, startPoint x: 1083, startPoint y: 387, endPoint x: 302, endPoint y: 276, distance: 788.8
click at [100, 19] on button "Technical Artistic Close" at bounding box center [84, 17] width 100 height 32
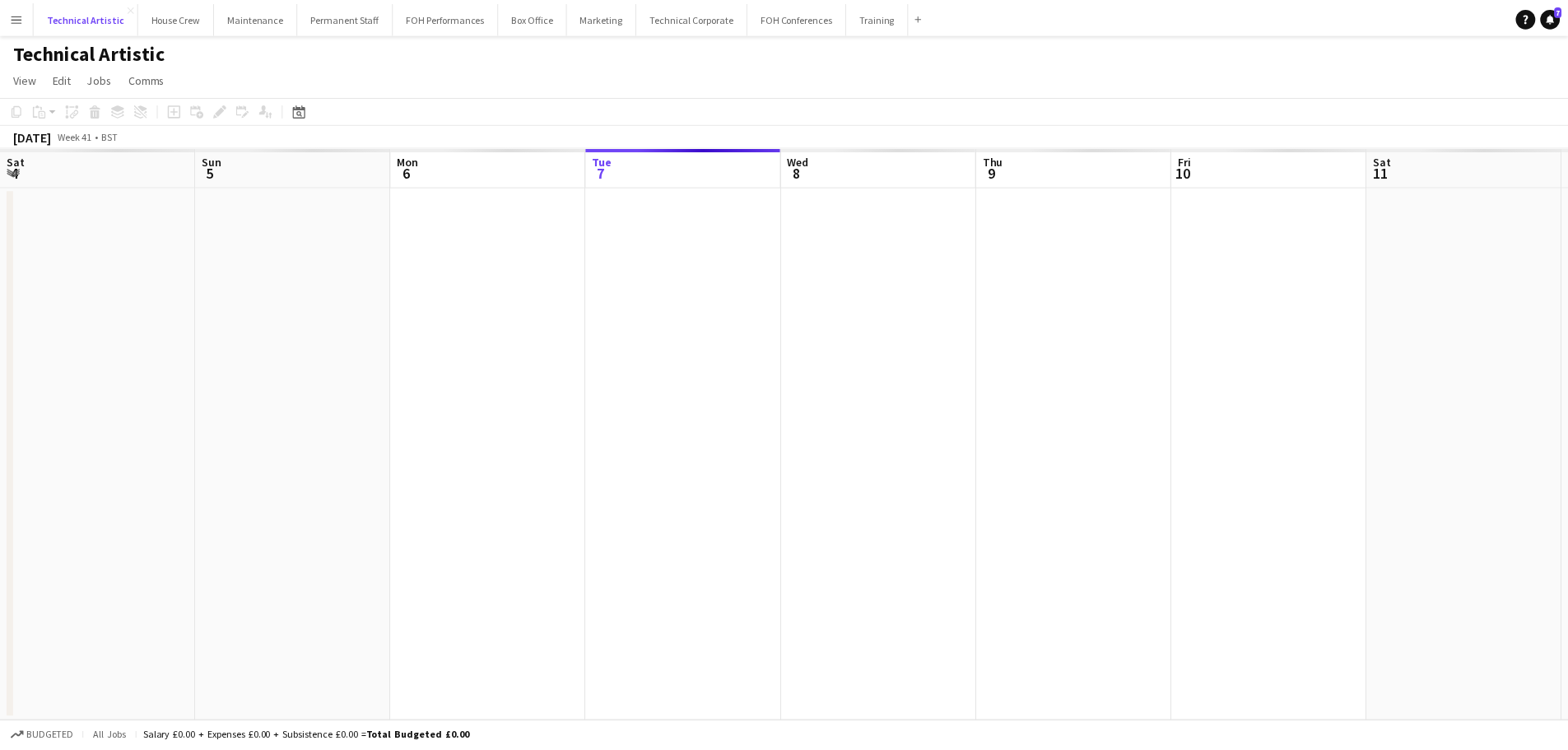
scroll to position [0, 394]
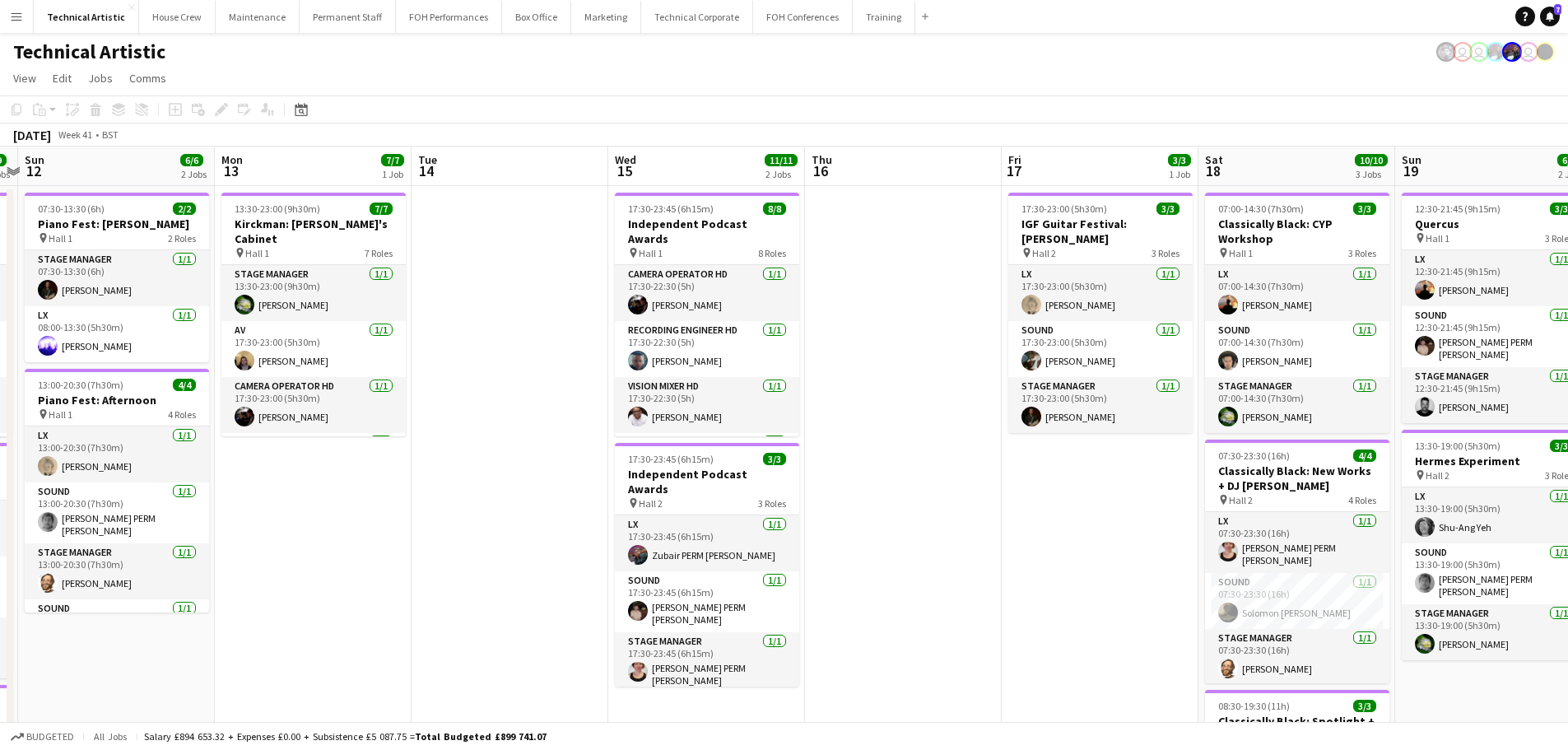
drag, startPoint x: 1124, startPoint y: 576, endPoint x: 43, endPoint y: 512, distance: 1082.9
click at [43, 512] on app-calendar-viewport "Thu 9 4/4 2 Jobs Fri 10 7/7 3 Jobs Sat 11 9/9 3 Jobs Sun 12 6/6 2 Jobs Mon 13 7…" at bounding box center [784, 556] width 1568 height 819
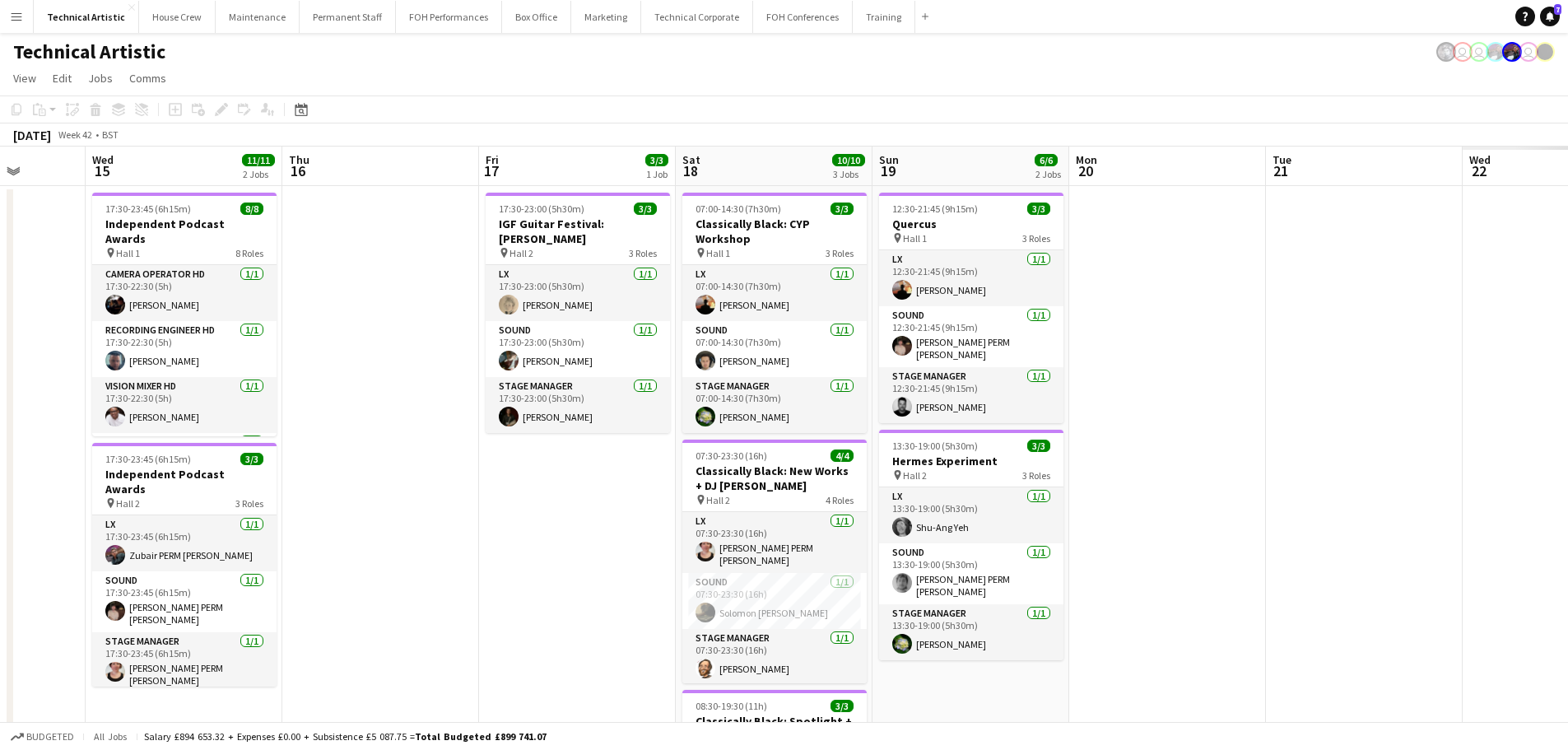
scroll to position [0, 585]
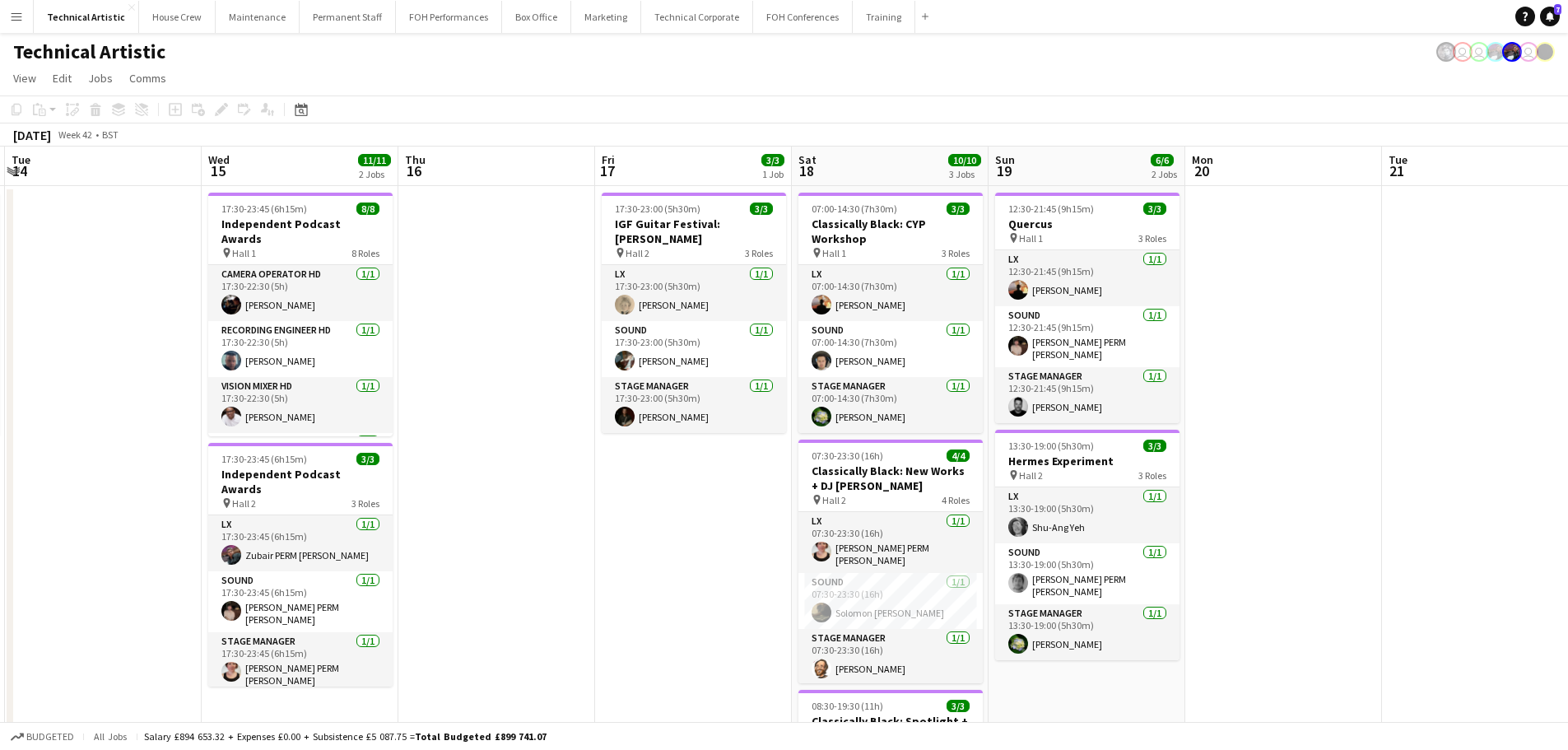
drag, startPoint x: 902, startPoint y: 518, endPoint x: 298, endPoint y: 449, distance: 607.9
click at [298, 449] on app-calendar-viewport "Sat 11 9/9 3 Jobs Sun 12 6/6 2 Jobs Mon 13 7/7 1 Job Tue 14 Wed 15 11/11 2 Jobs…" at bounding box center [784, 556] width 1568 height 819
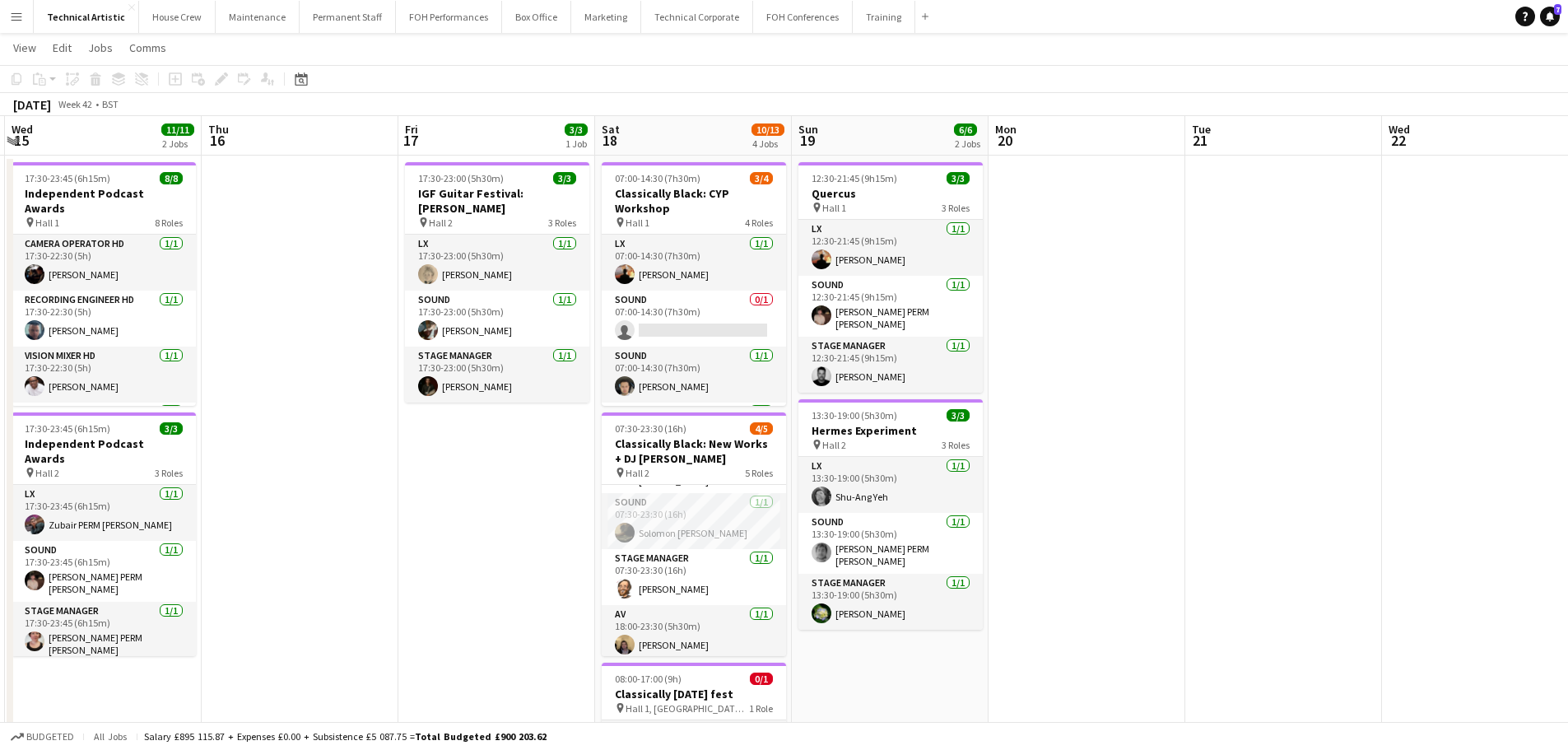
scroll to position [0, 0]
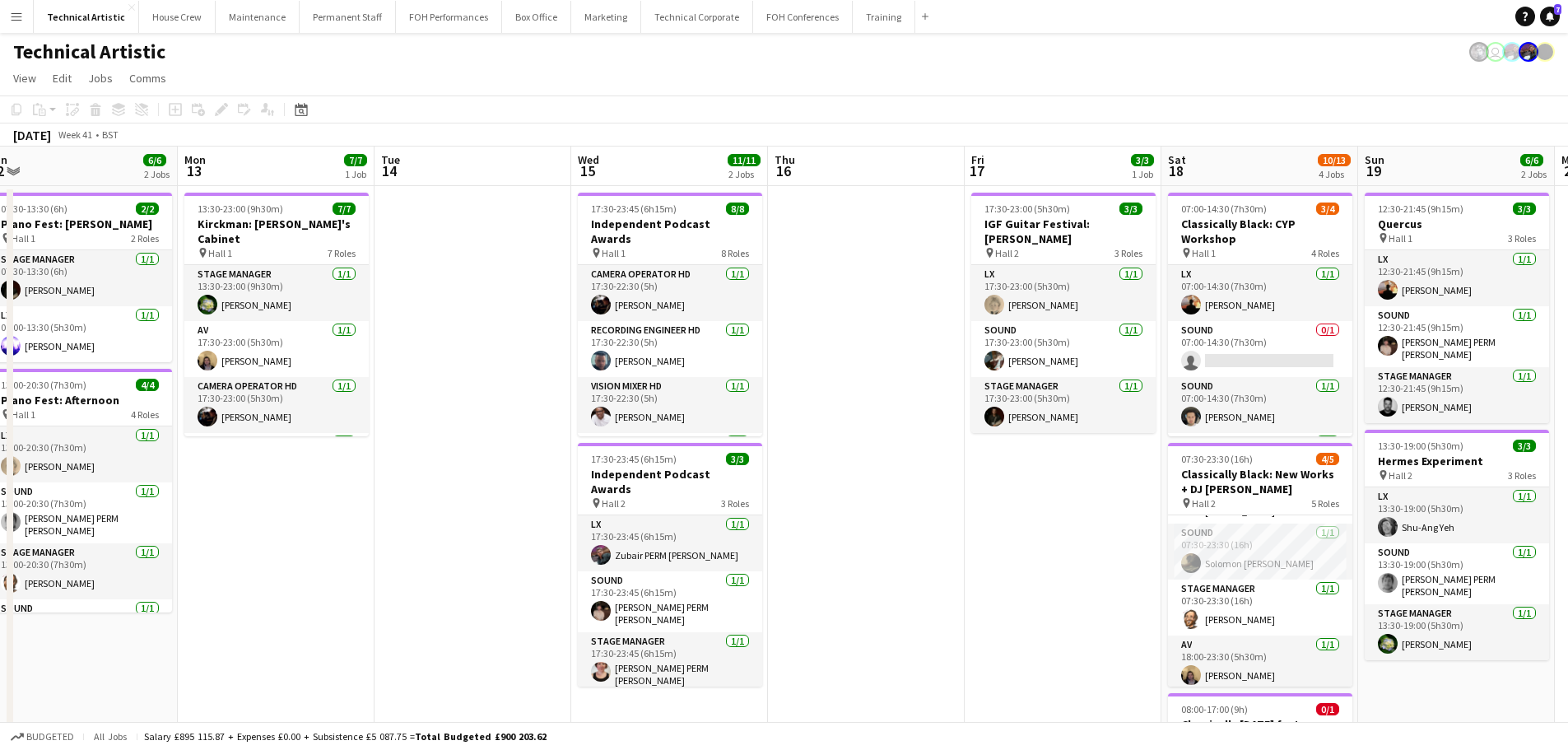
drag, startPoint x: 498, startPoint y: 383, endPoint x: 879, endPoint y: 375, distance: 381.1
click at [879, 375] on app-calendar-viewport "Fri 10 7/7 3 Jobs Sat 11 9/9 3 Jobs Sun 12 6/6 2 Jobs Mon 13 7/7 1 Job Tue 14 W…" at bounding box center [784, 625] width 1568 height 958
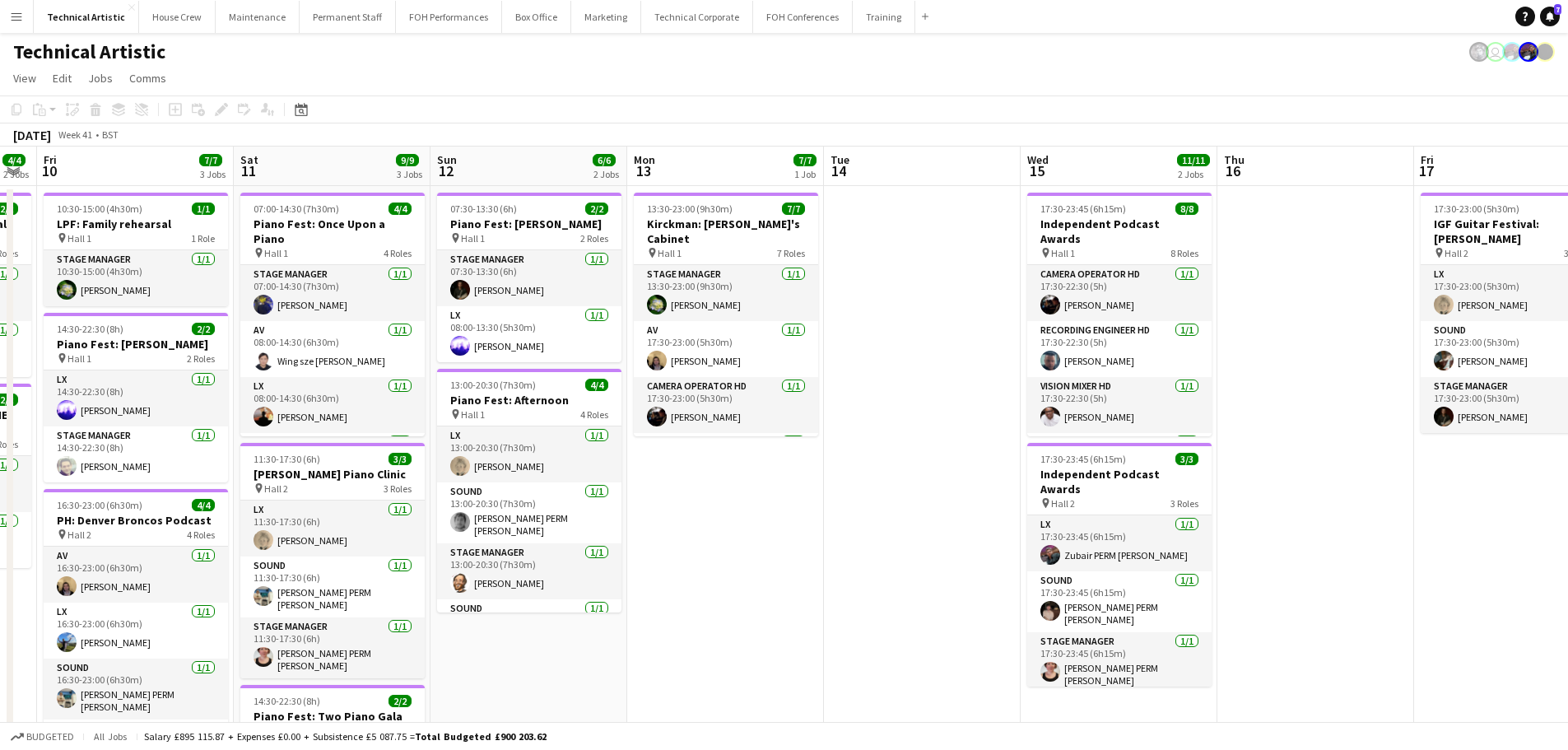
drag, startPoint x: 844, startPoint y: 424, endPoint x: 1276, endPoint y: 280, distance: 455.4
click at [1276, 287] on app-calendar-viewport "Wed 8 Thu 9 4/4 2 Jobs Fri 10 7/7 3 Jobs Sat 11 9/9 3 Jobs Sun 12 6/6 2 Jobs Mo…" at bounding box center [784, 625] width 1568 height 958
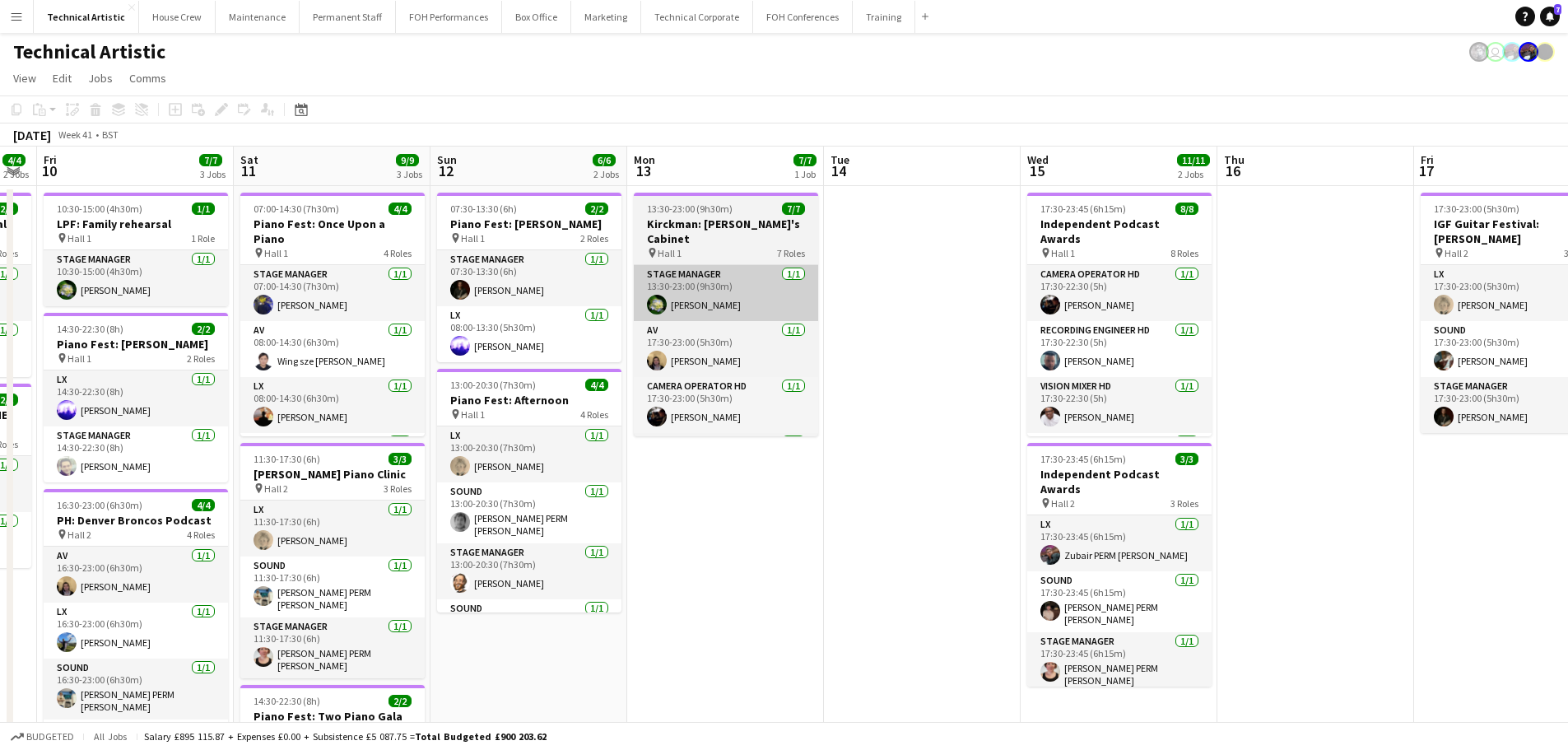
scroll to position [0, 334]
